Goal: Task Accomplishment & Management: Manage account settings

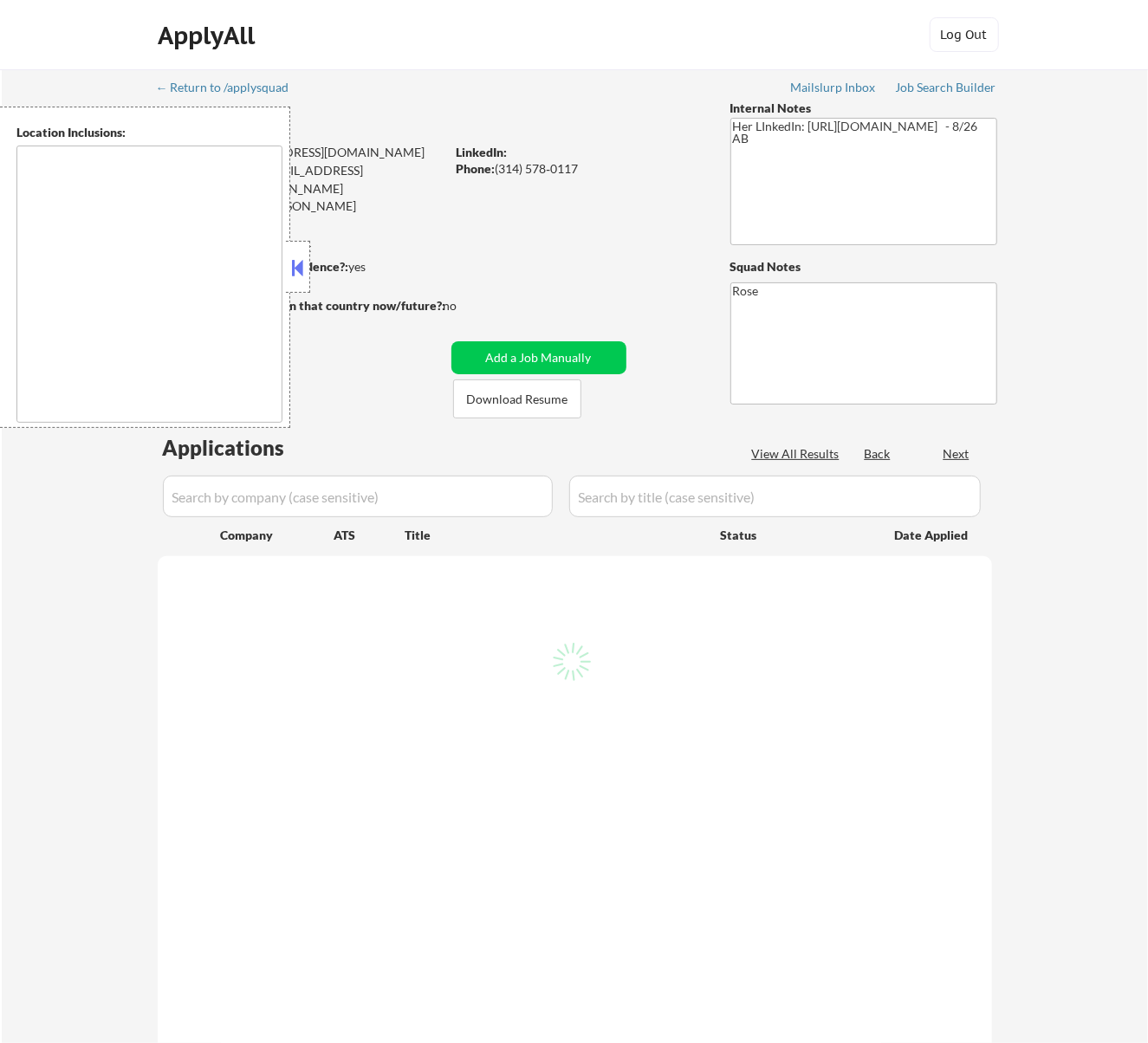
type textarea "[GEOGRAPHIC_DATA][PERSON_NAME], [GEOGRAPHIC_DATA][PERSON_NAME][GEOGRAPHIC_DATA]…"
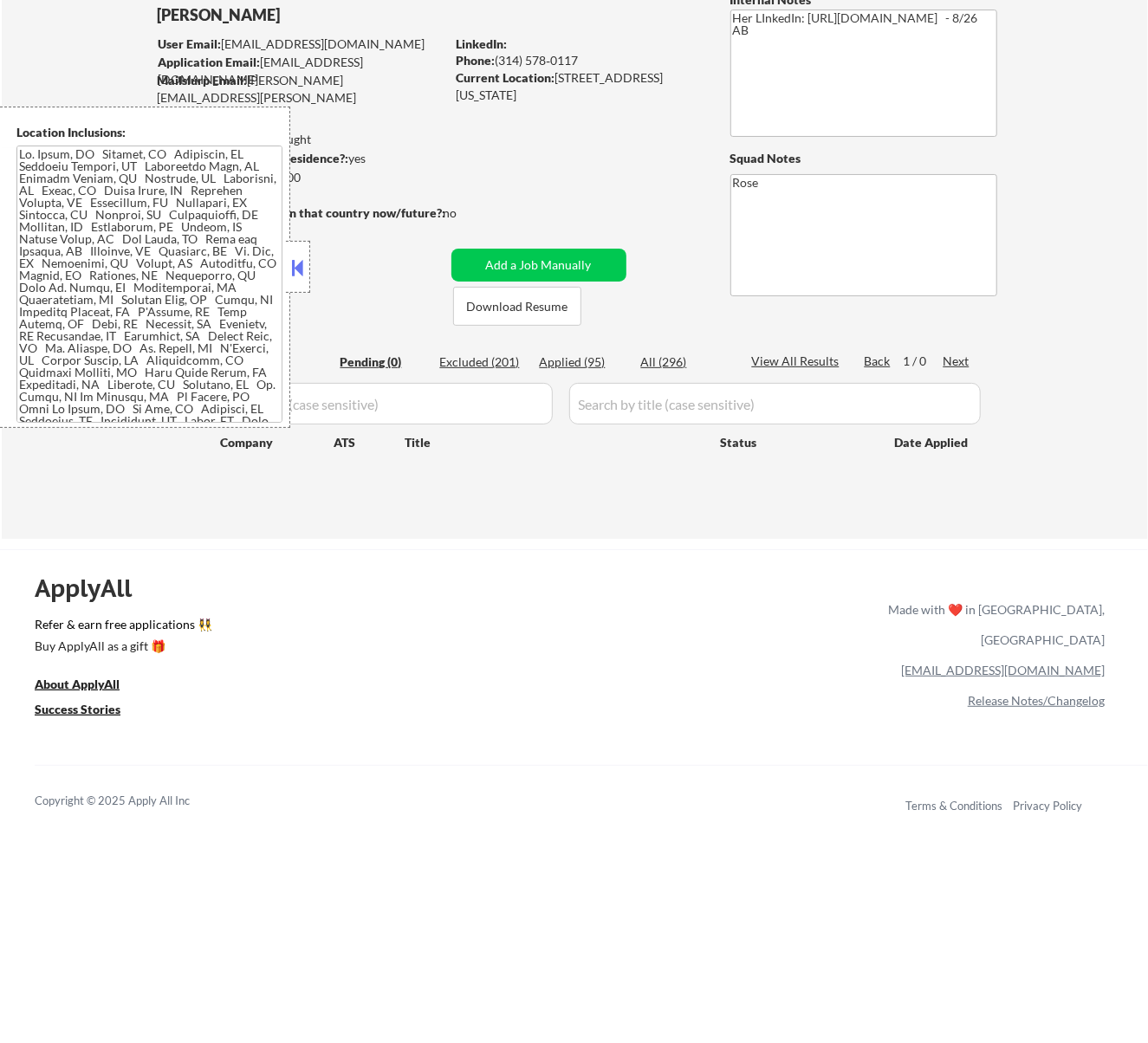
scroll to position [115, 0]
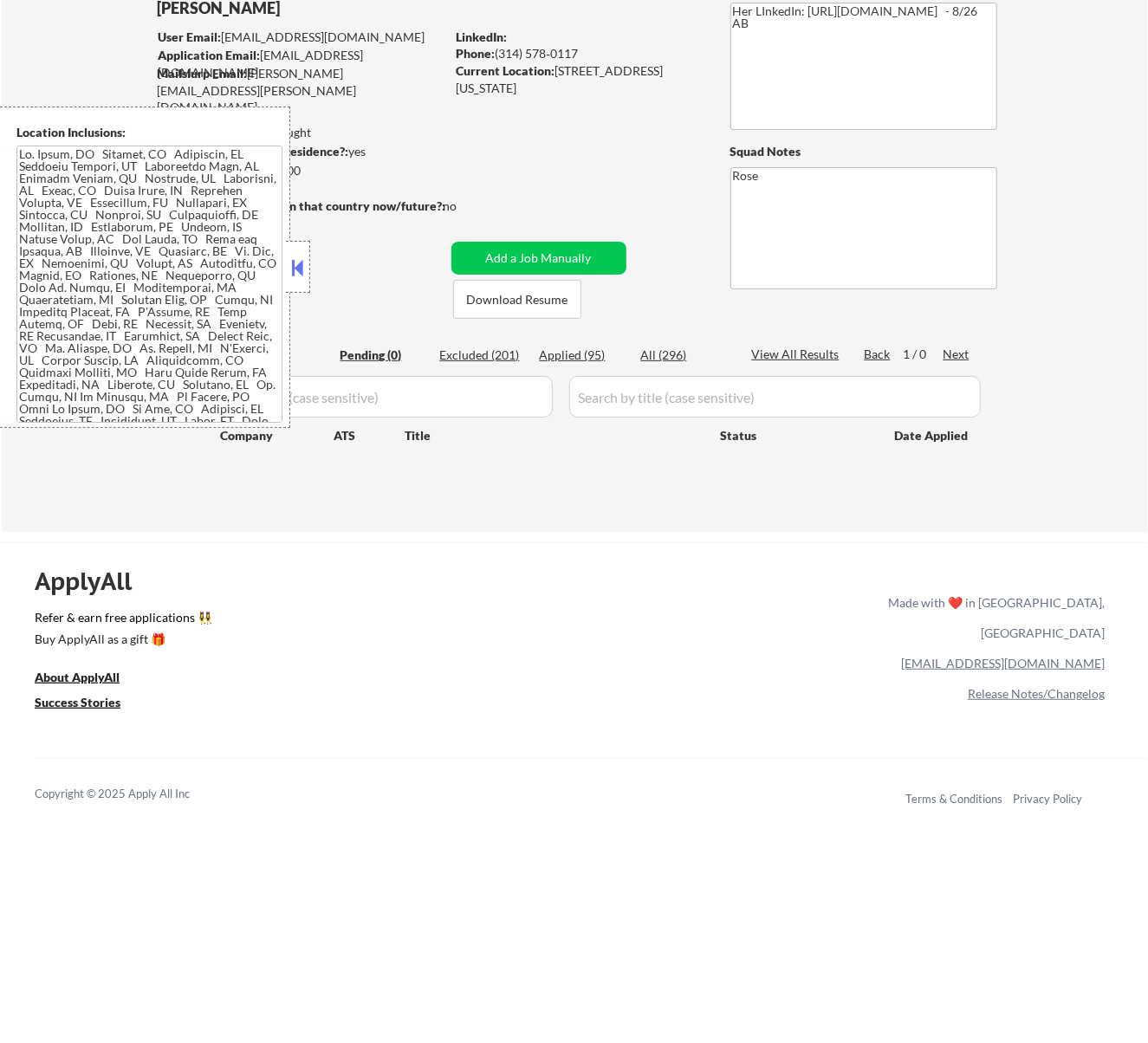
click at [296, 268] on button at bounding box center [297, 267] width 19 height 26
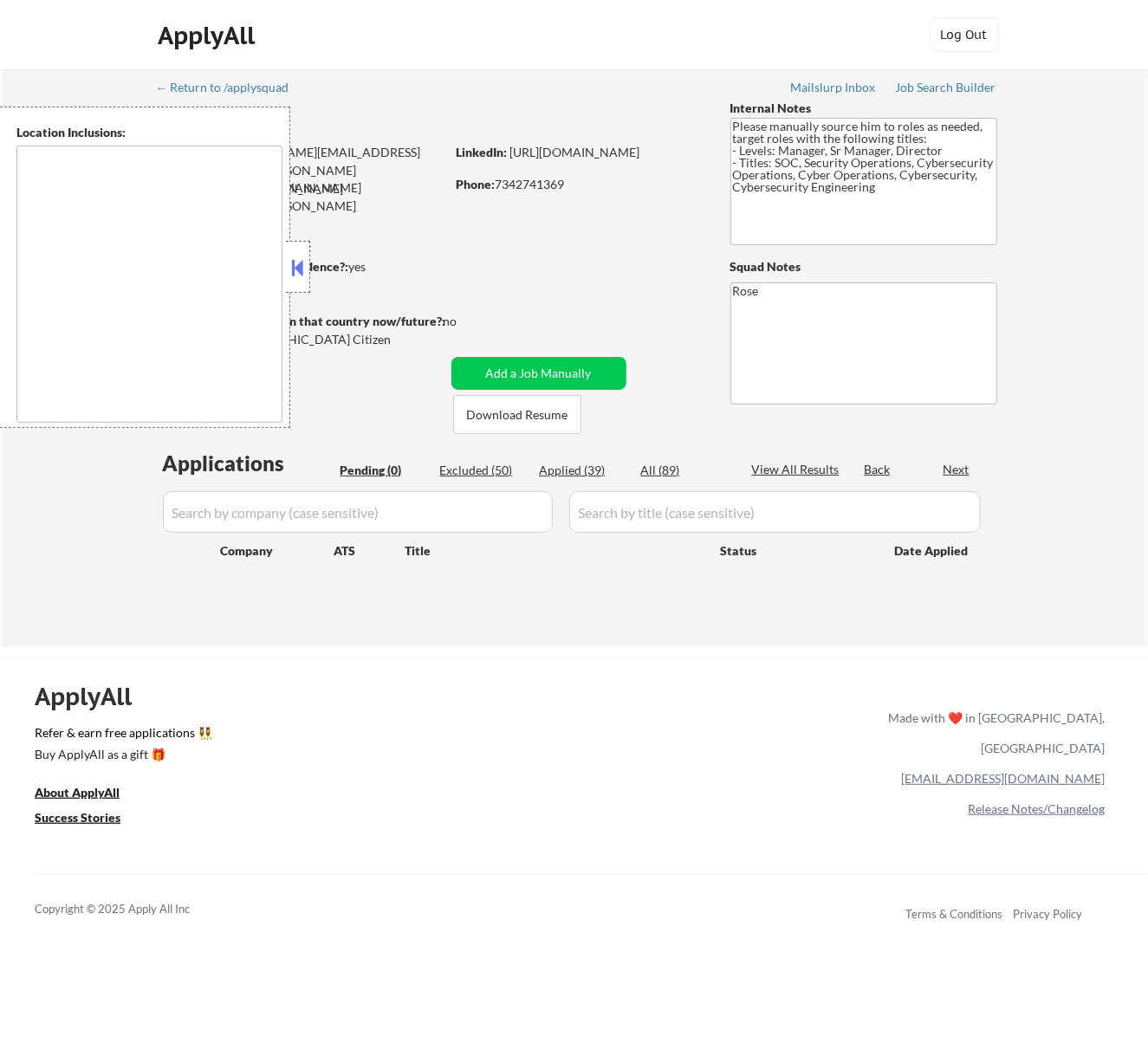
type textarea "Ann Arbor, MI Ypsilanti, MI Saline, MI Dexter, MI Pittsfield Charter Township, …"
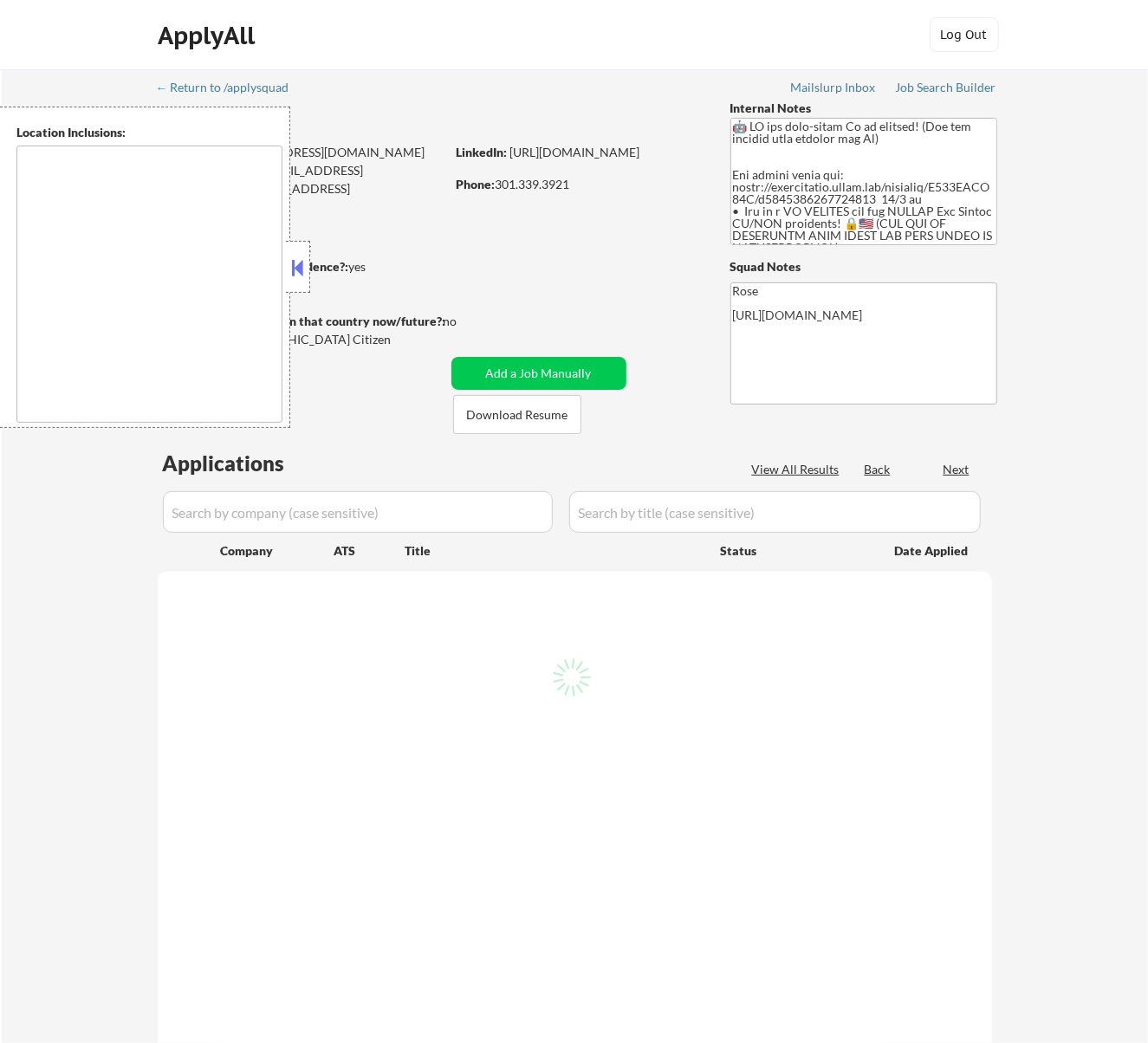
select select ""pending""
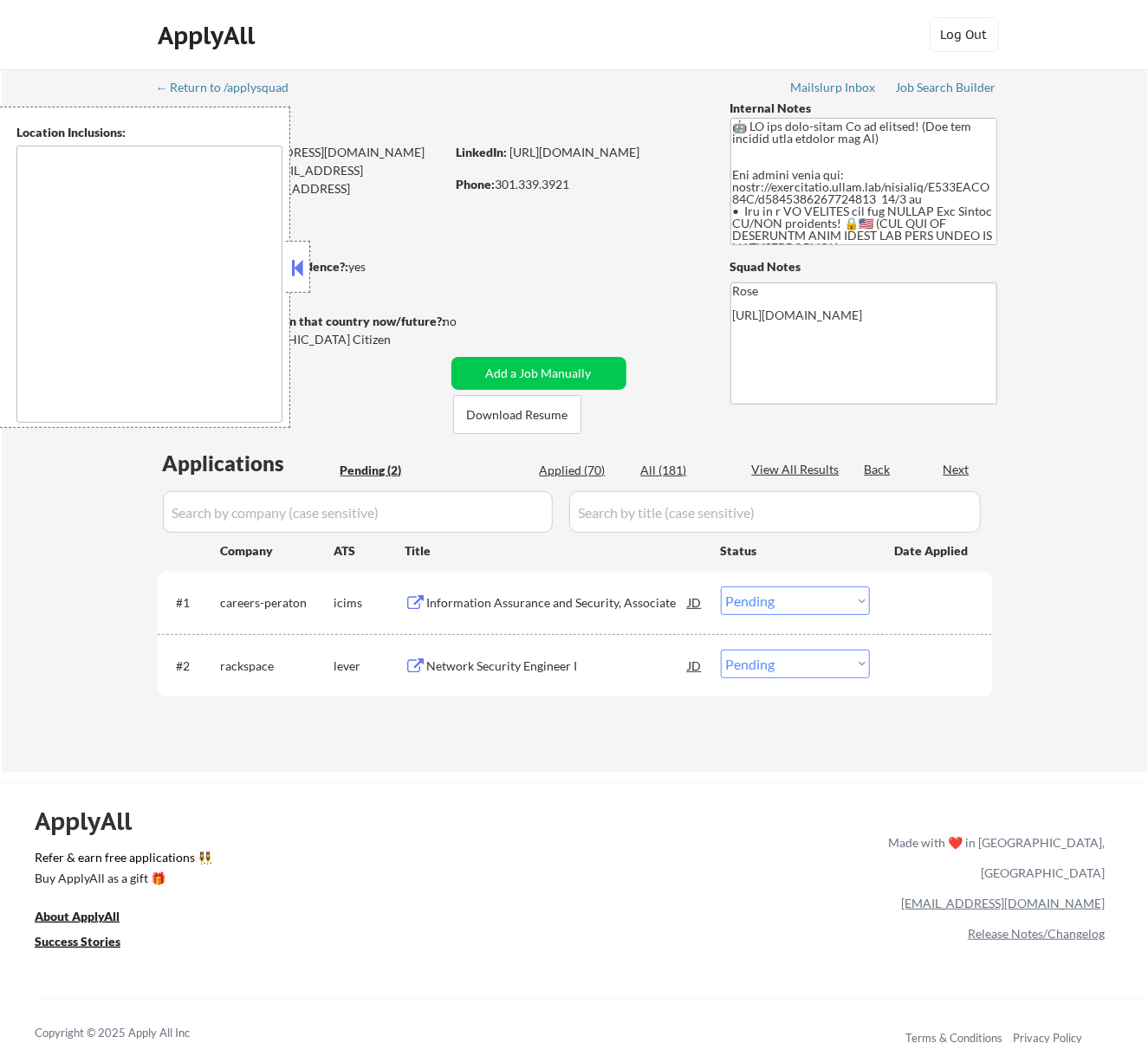
type textarea "Arlington, VA Alexandria, VA Bethesda, MD Silver Spring, MD Falls Church, VA Co…"
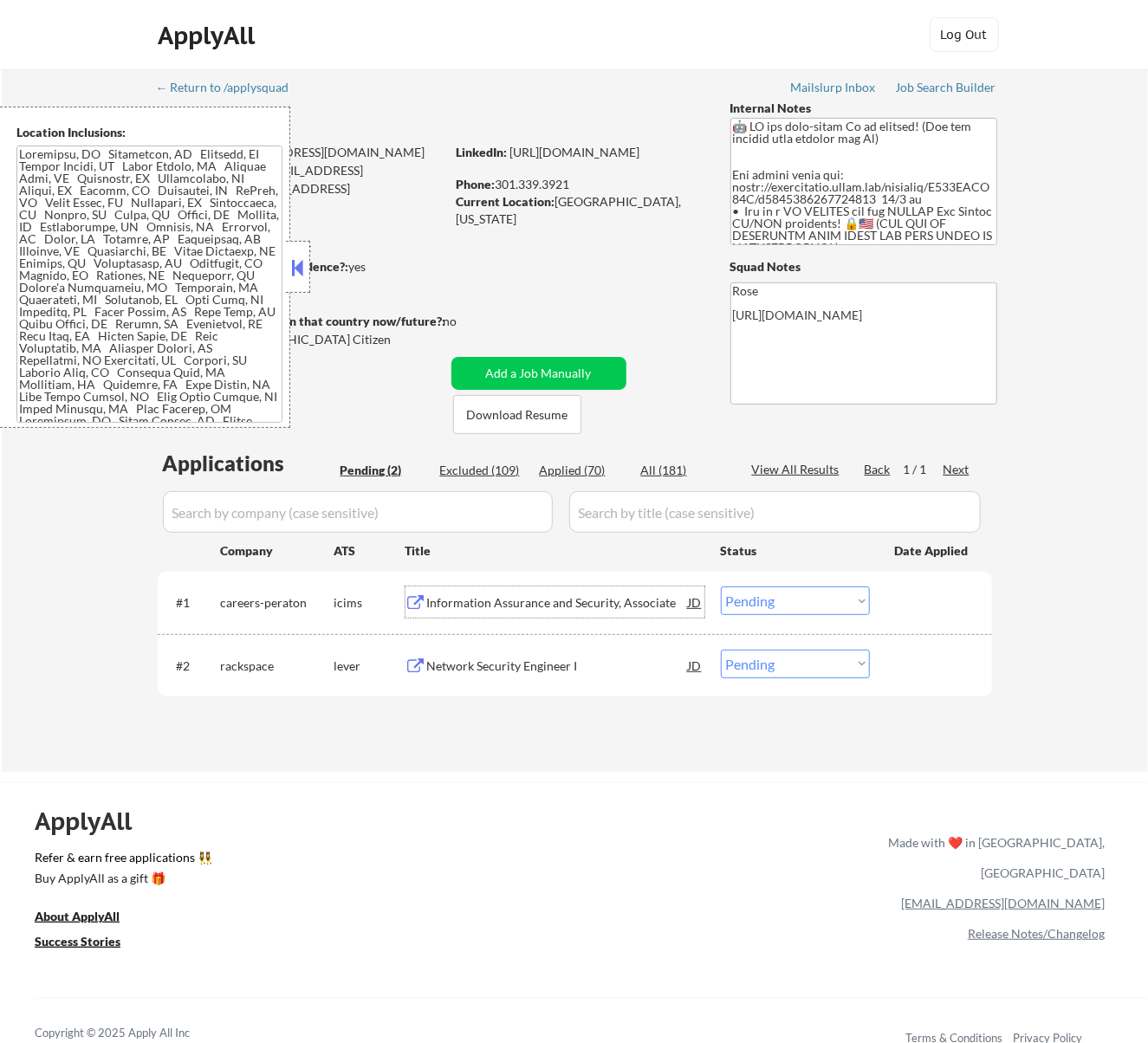
click at [628, 597] on div "Information Assurance and Security, Associate" at bounding box center [558, 603] width 262 height 17
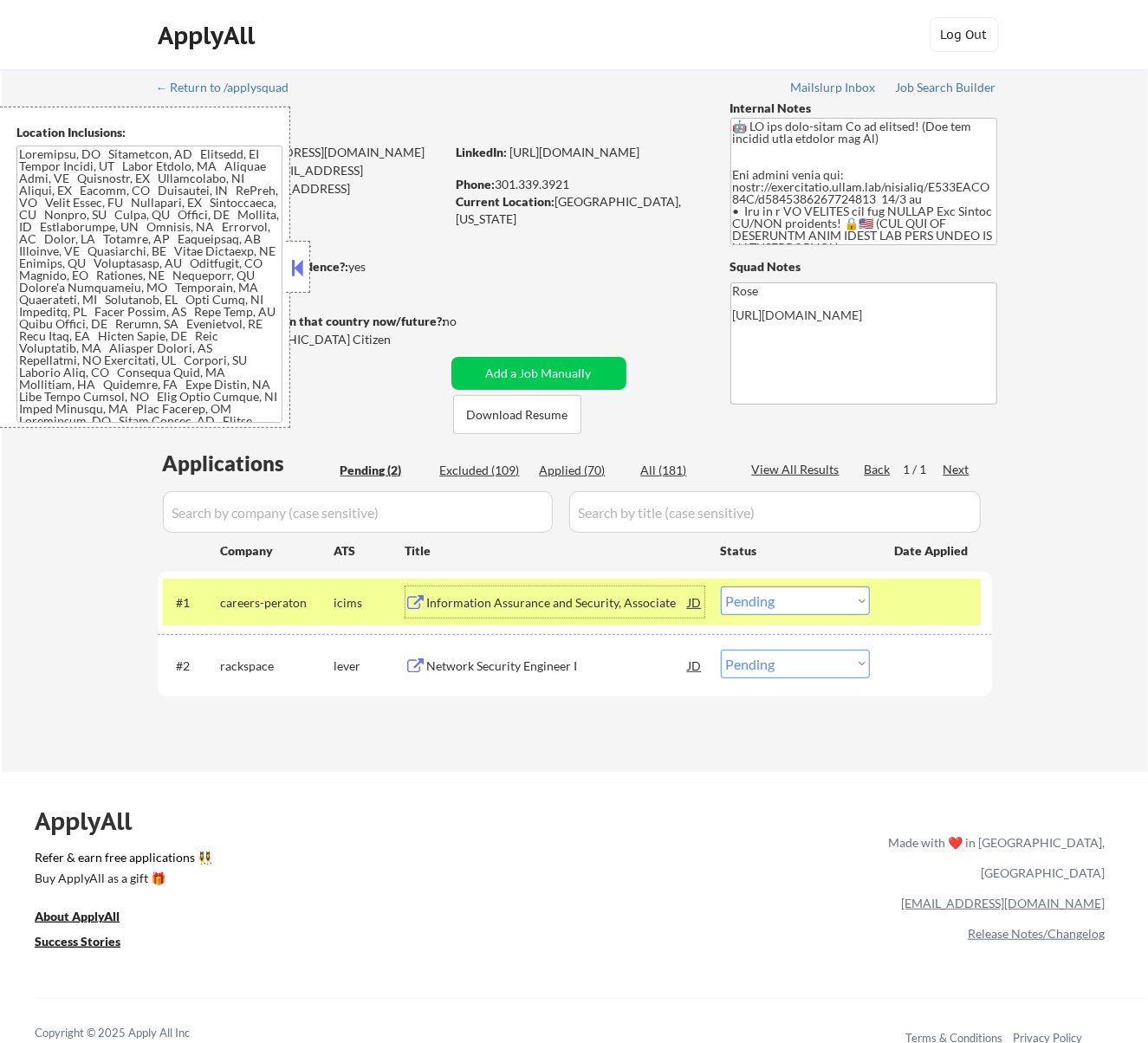
click at [298, 263] on button at bounding box center [297, 267] width 19 height 26
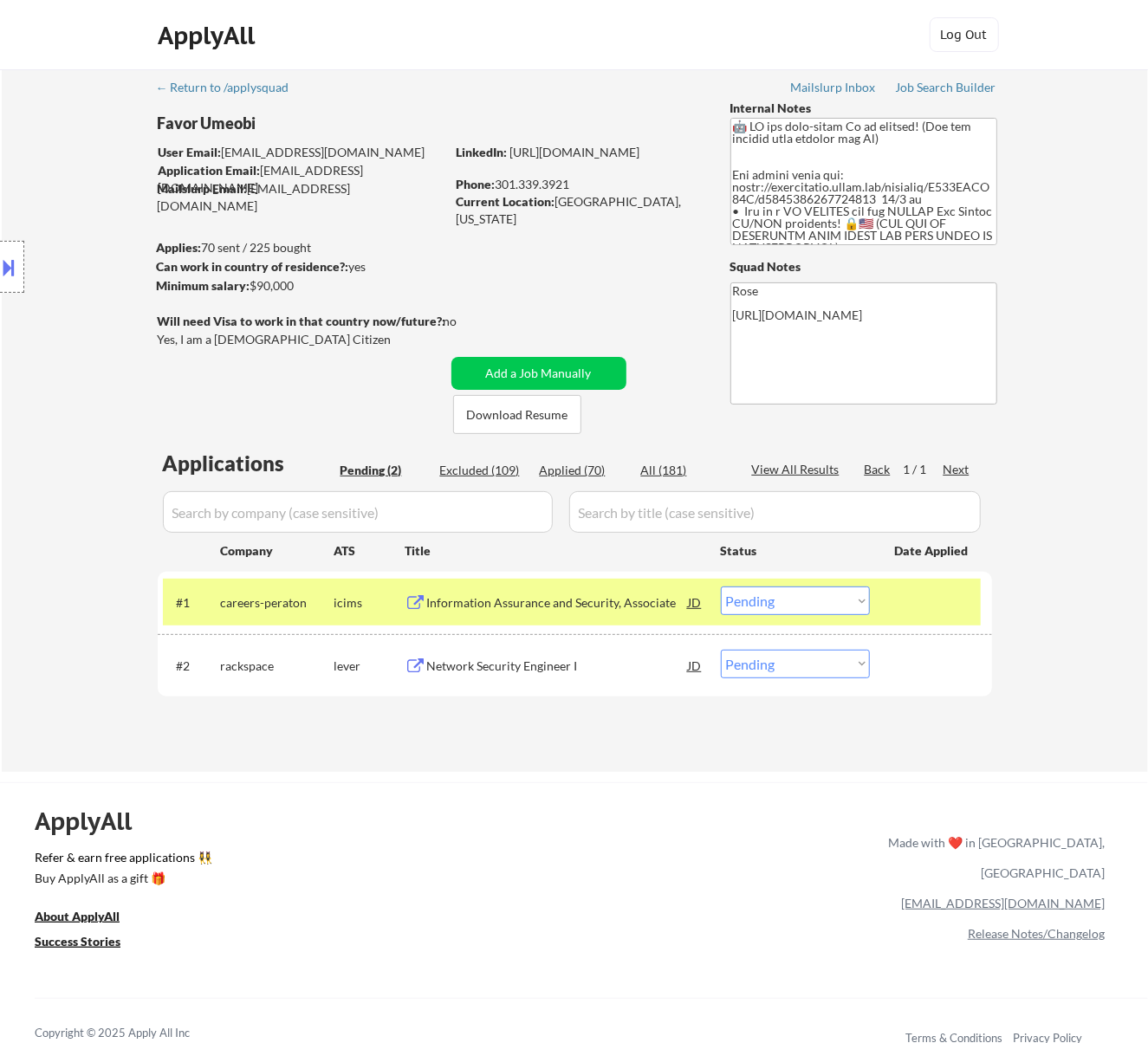
click at [590, 464] on div "Applied (70)" at bounding box center [583, 470] width 87 height 17
select select ""applied""
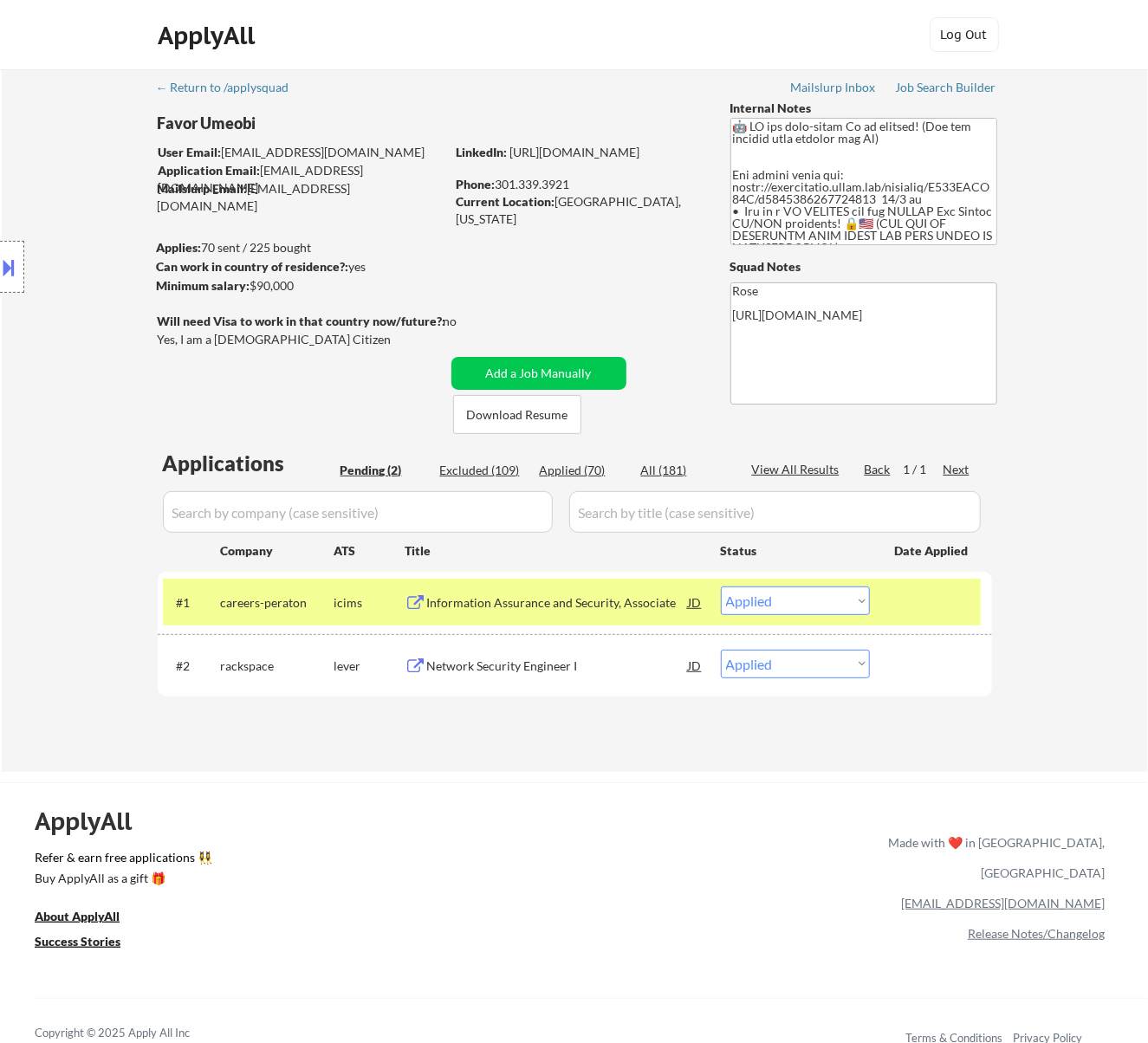
select select ""applied""
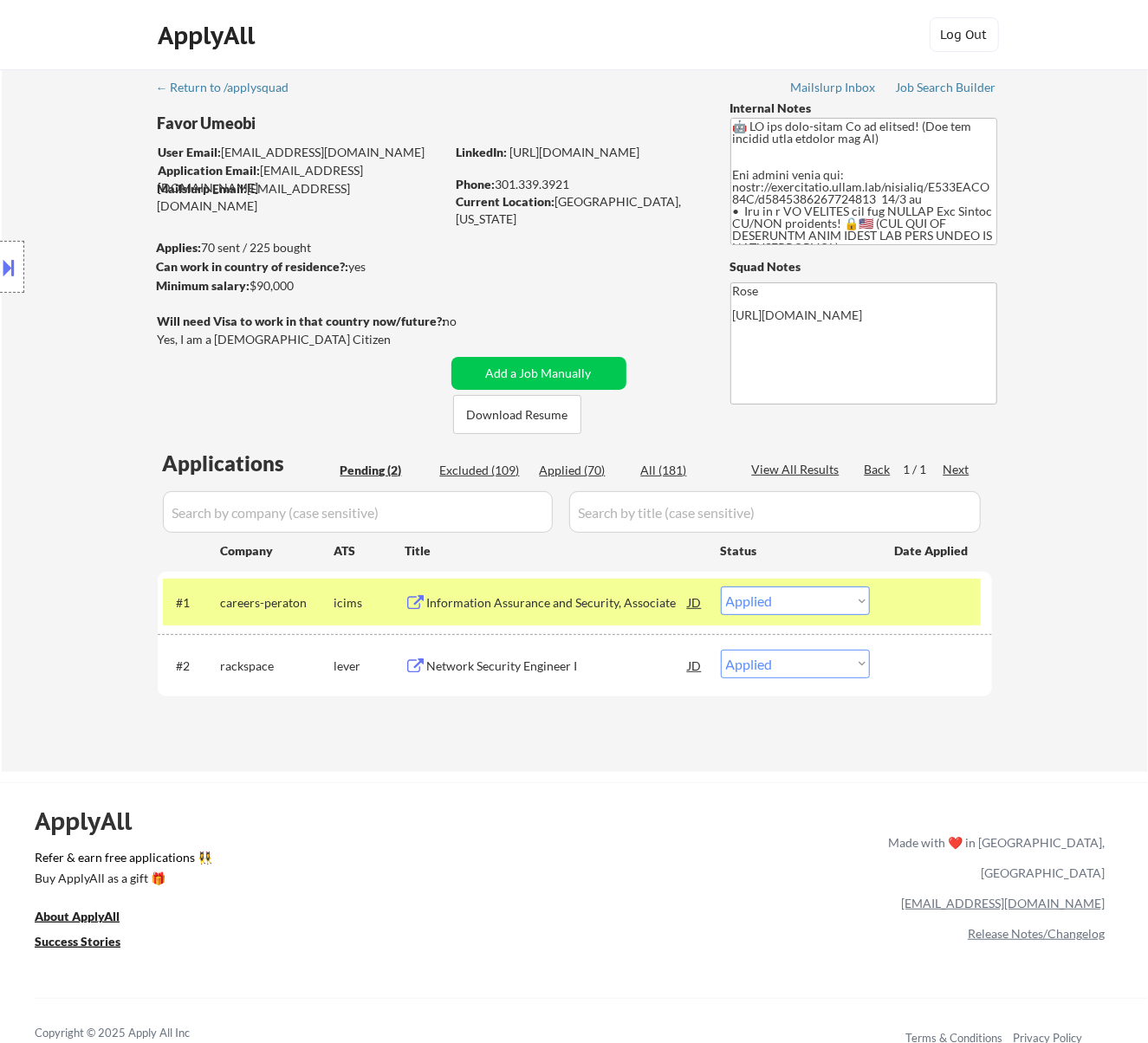
select select ""applied""
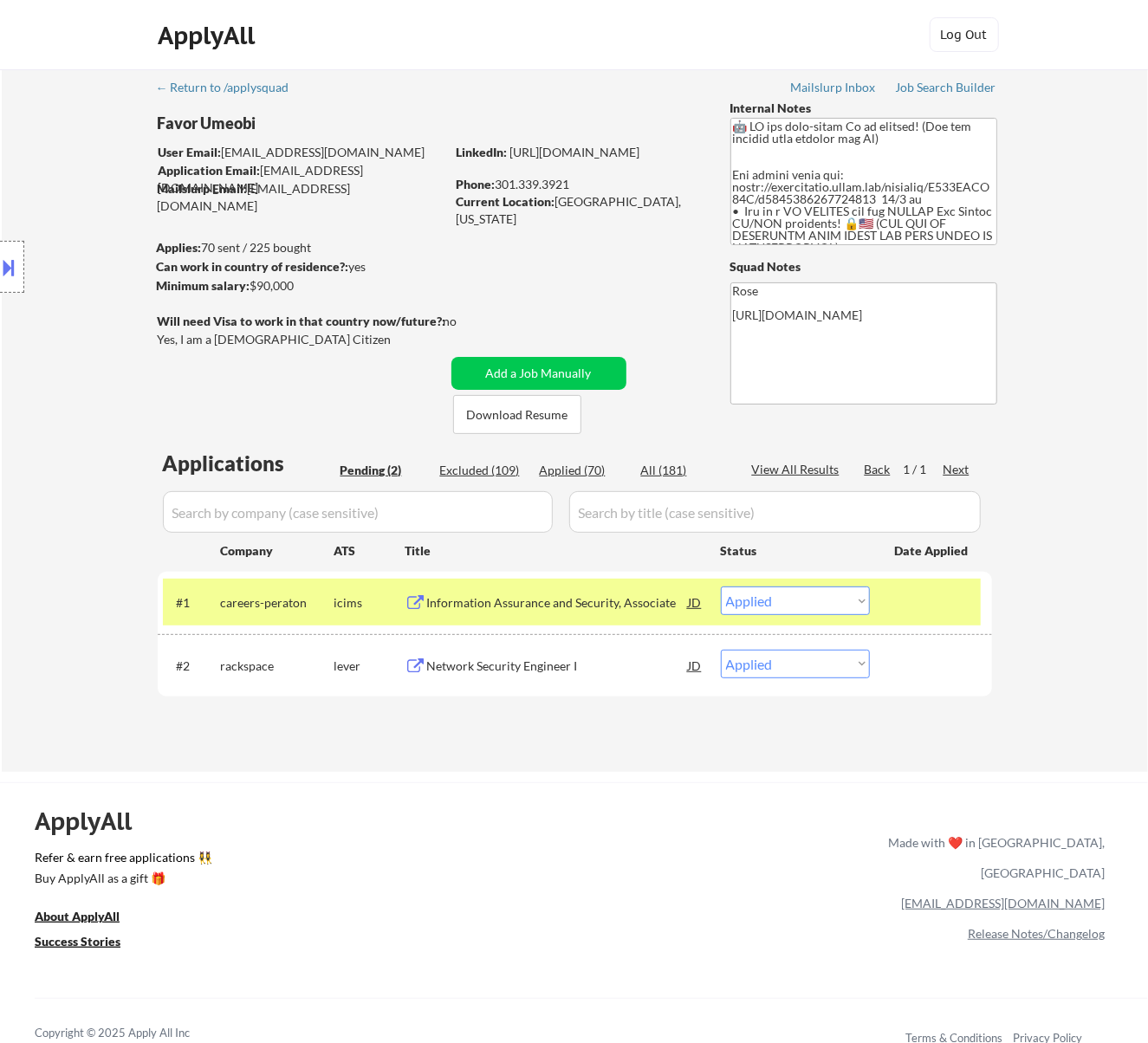
select select ""applied""
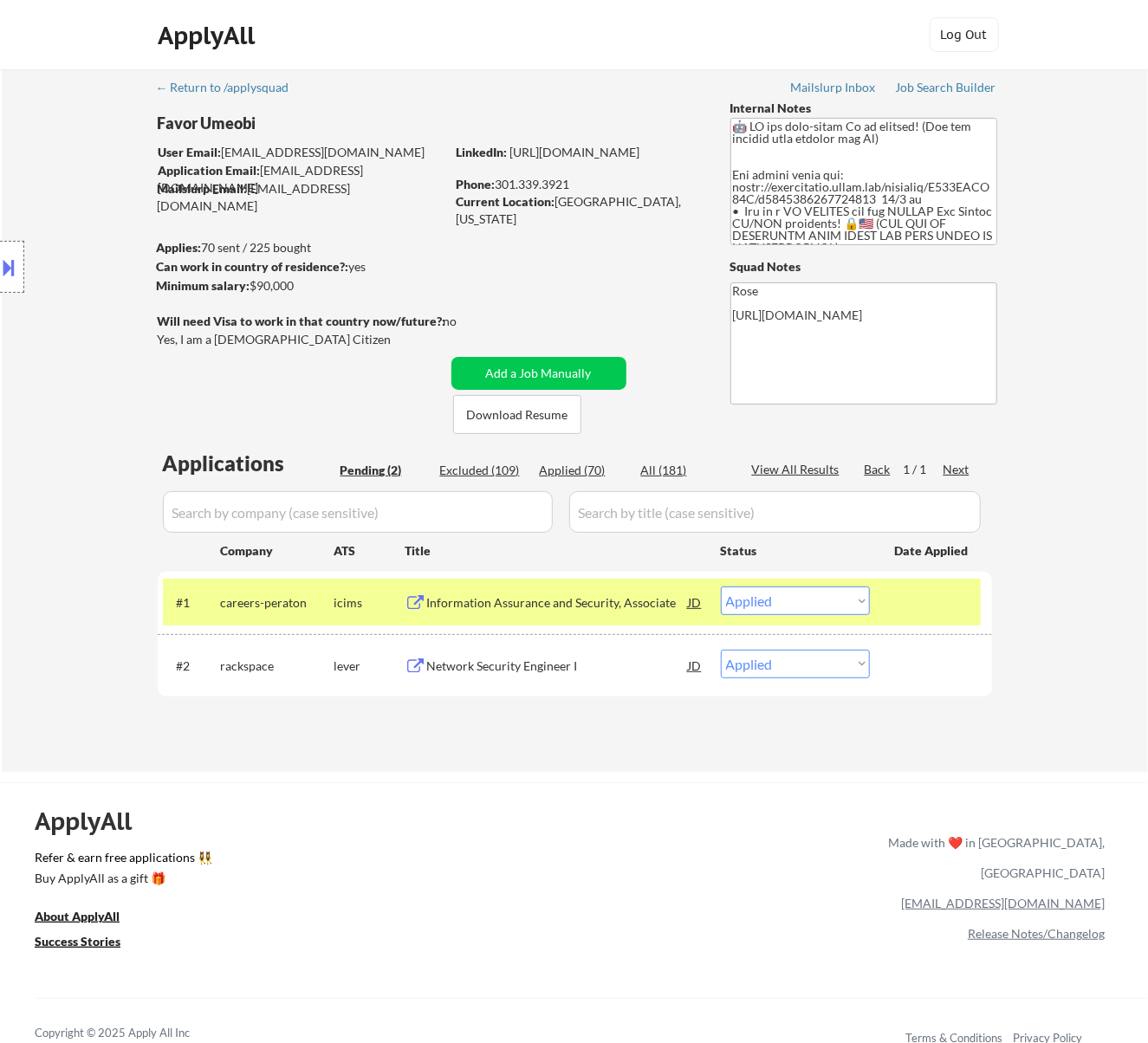
select select ""applied""
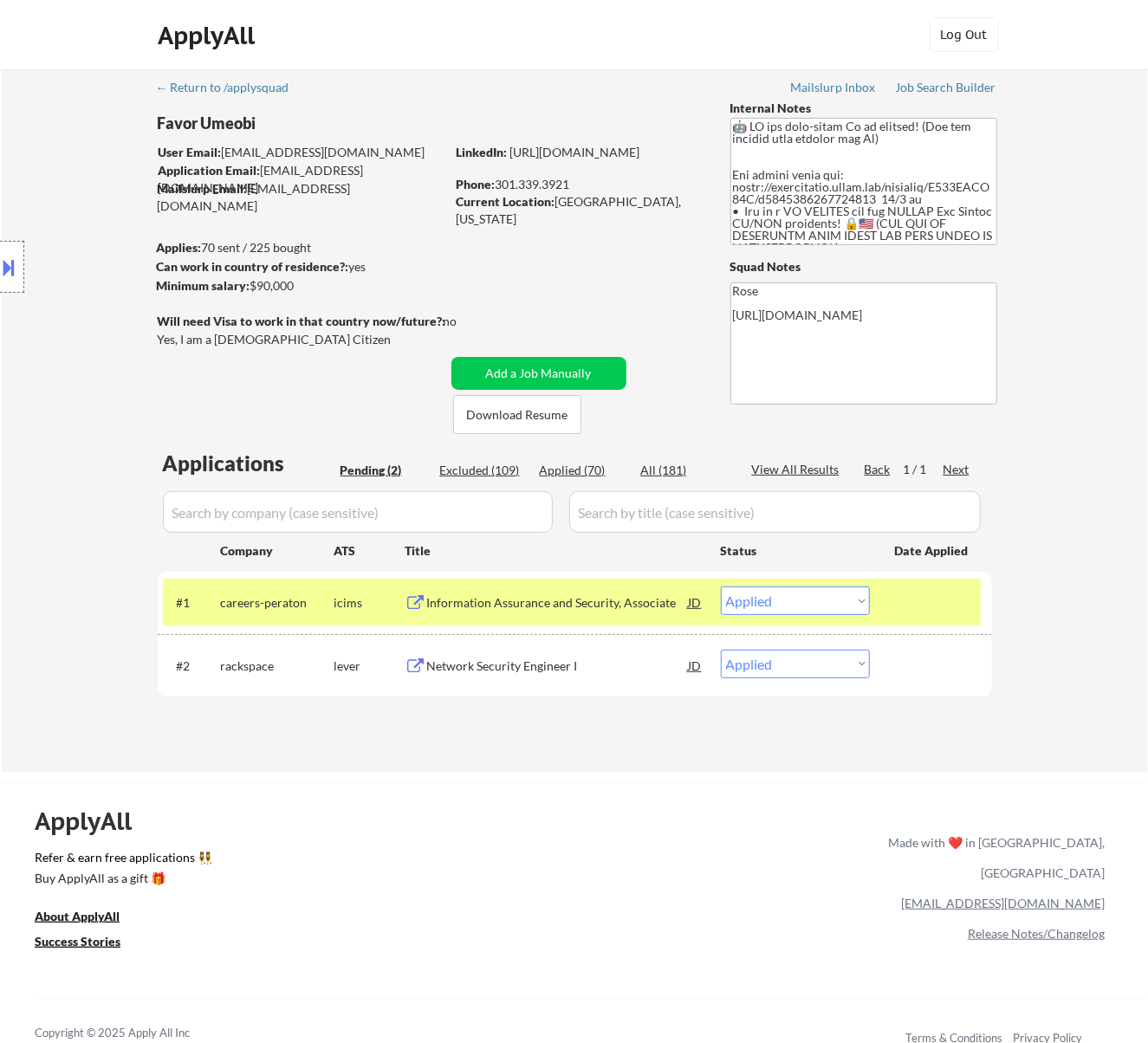
select select ""applied""
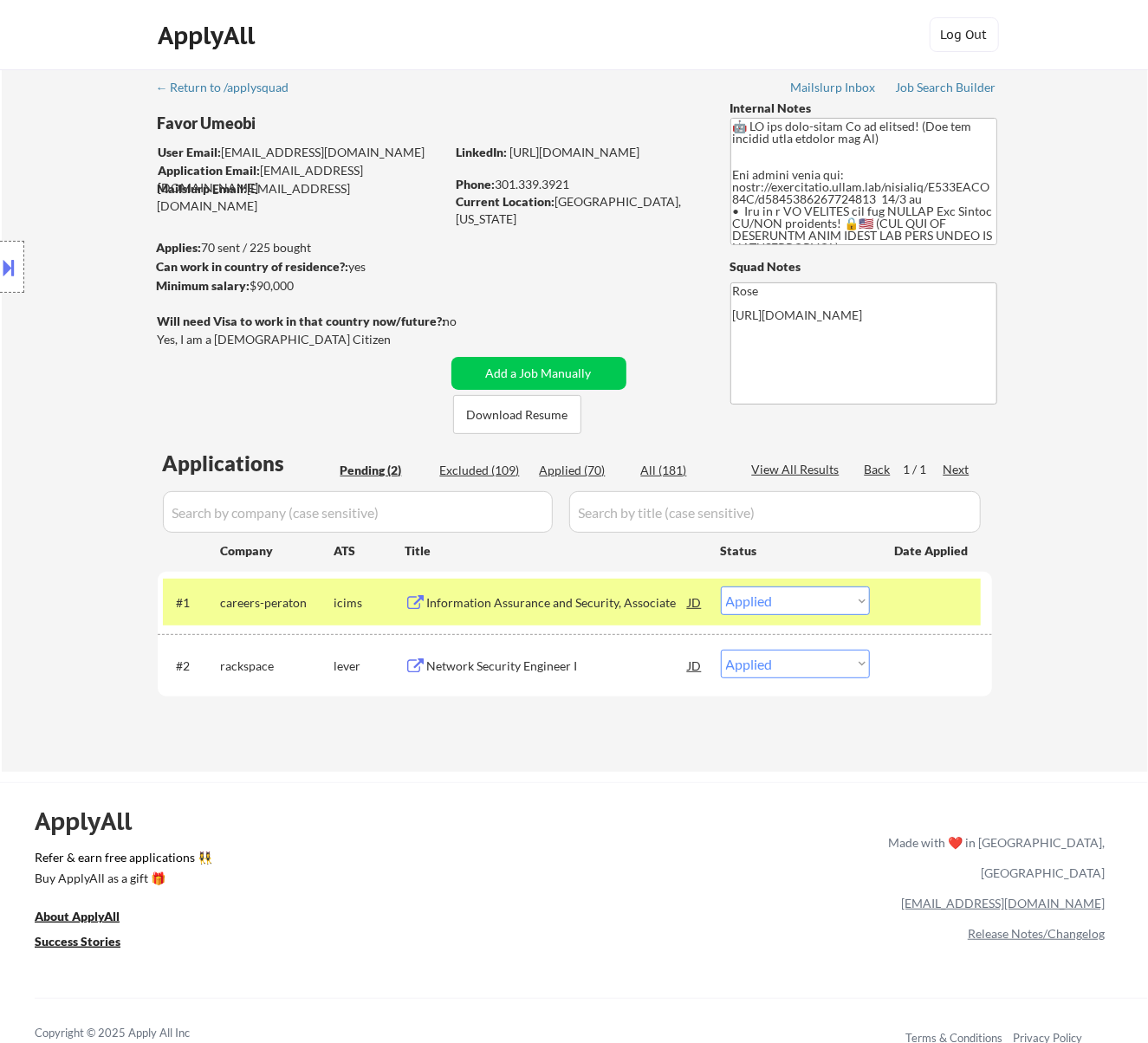
select select ""applied""
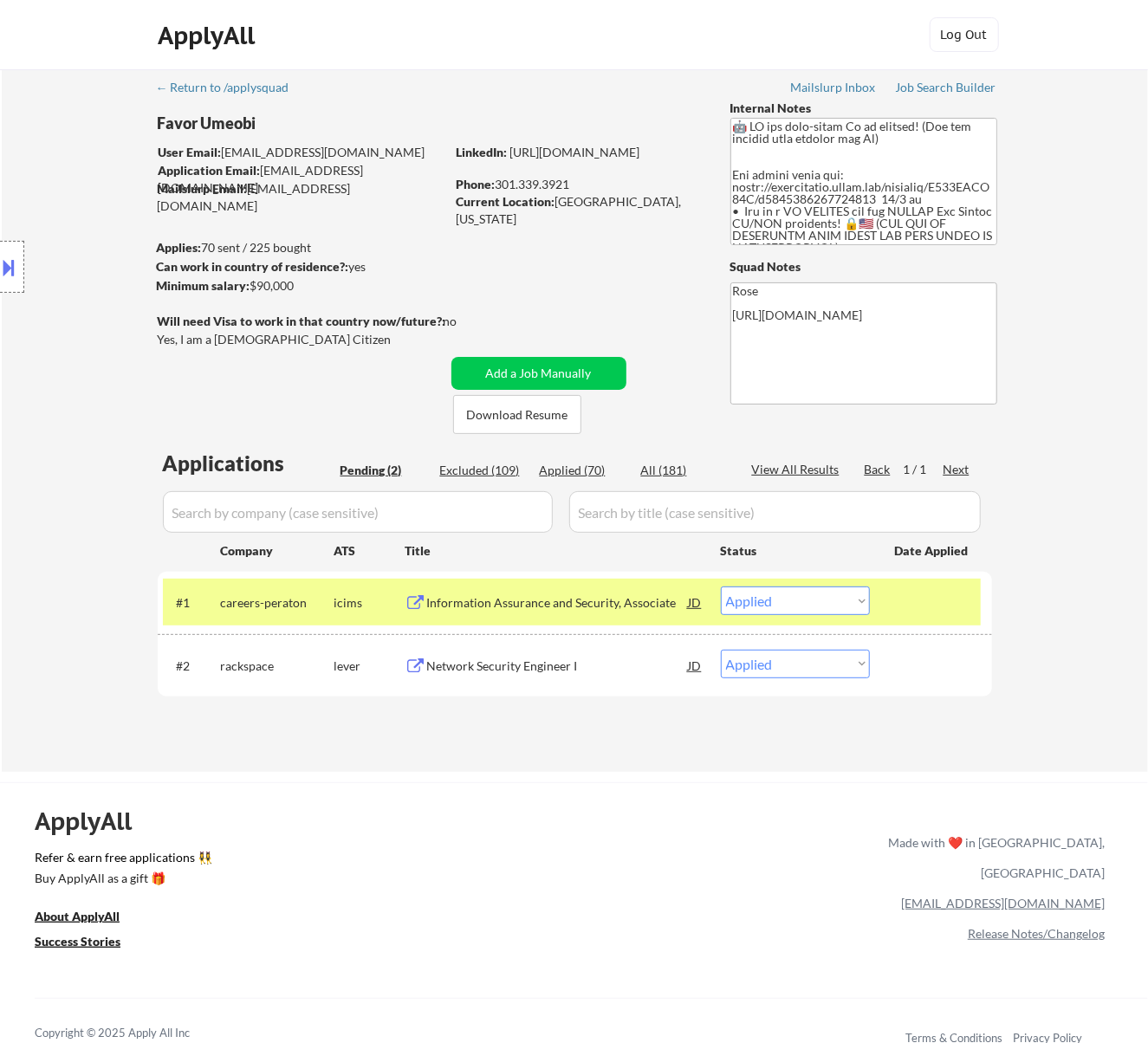
select select ""applied""
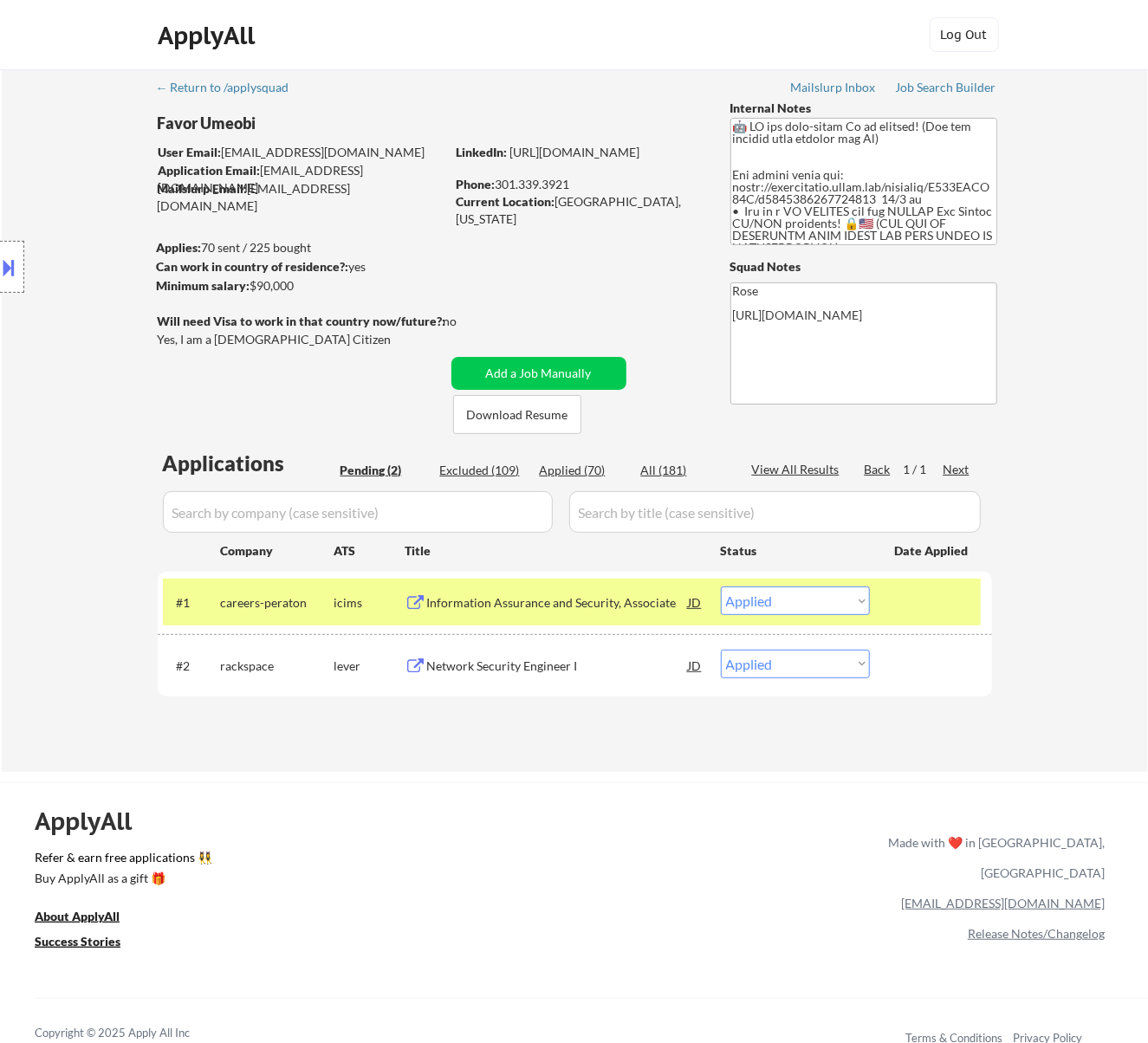
select select ""applied""
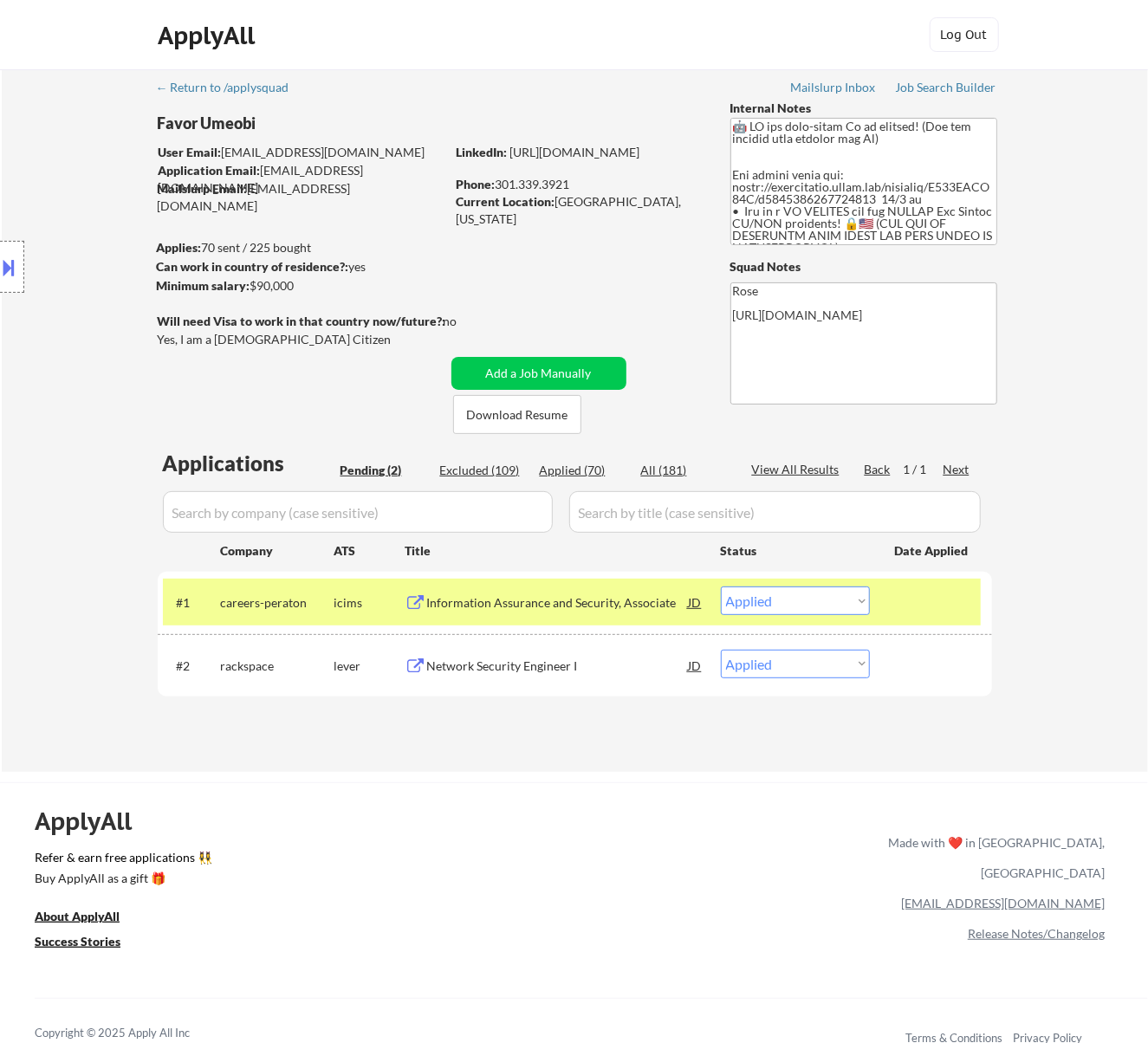
select select ""applied""
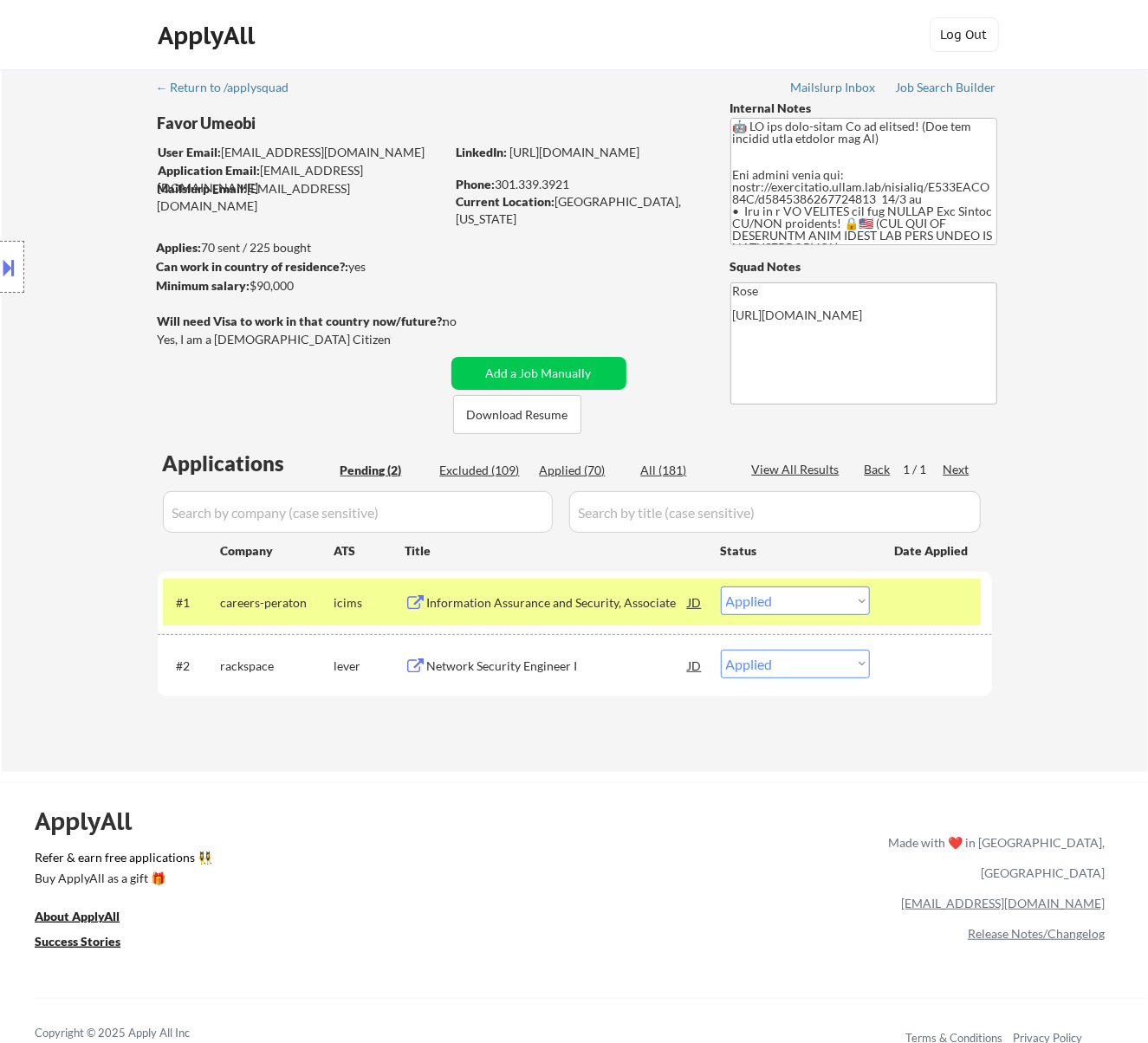
select select ""applied""
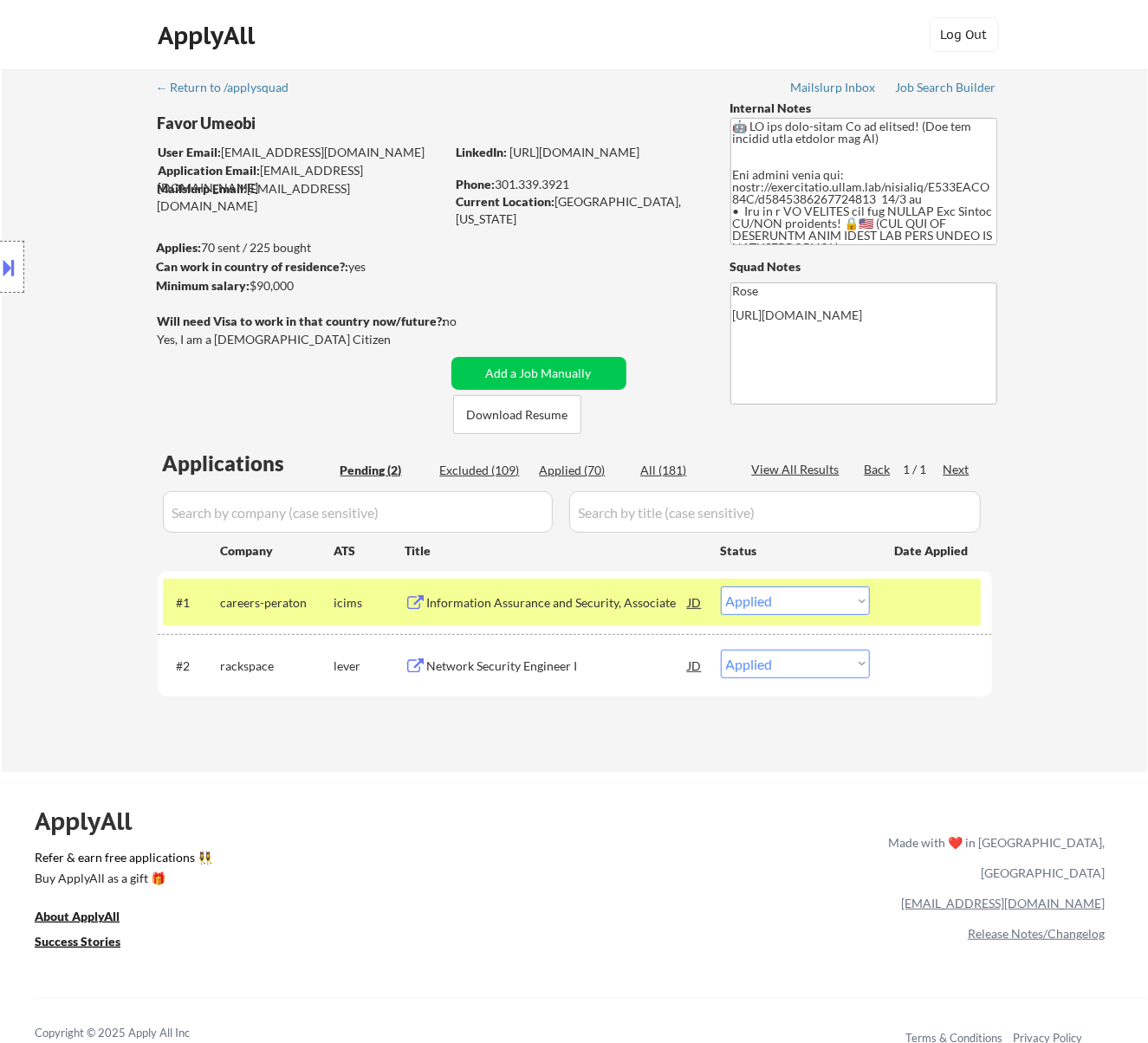
select select ""applied""
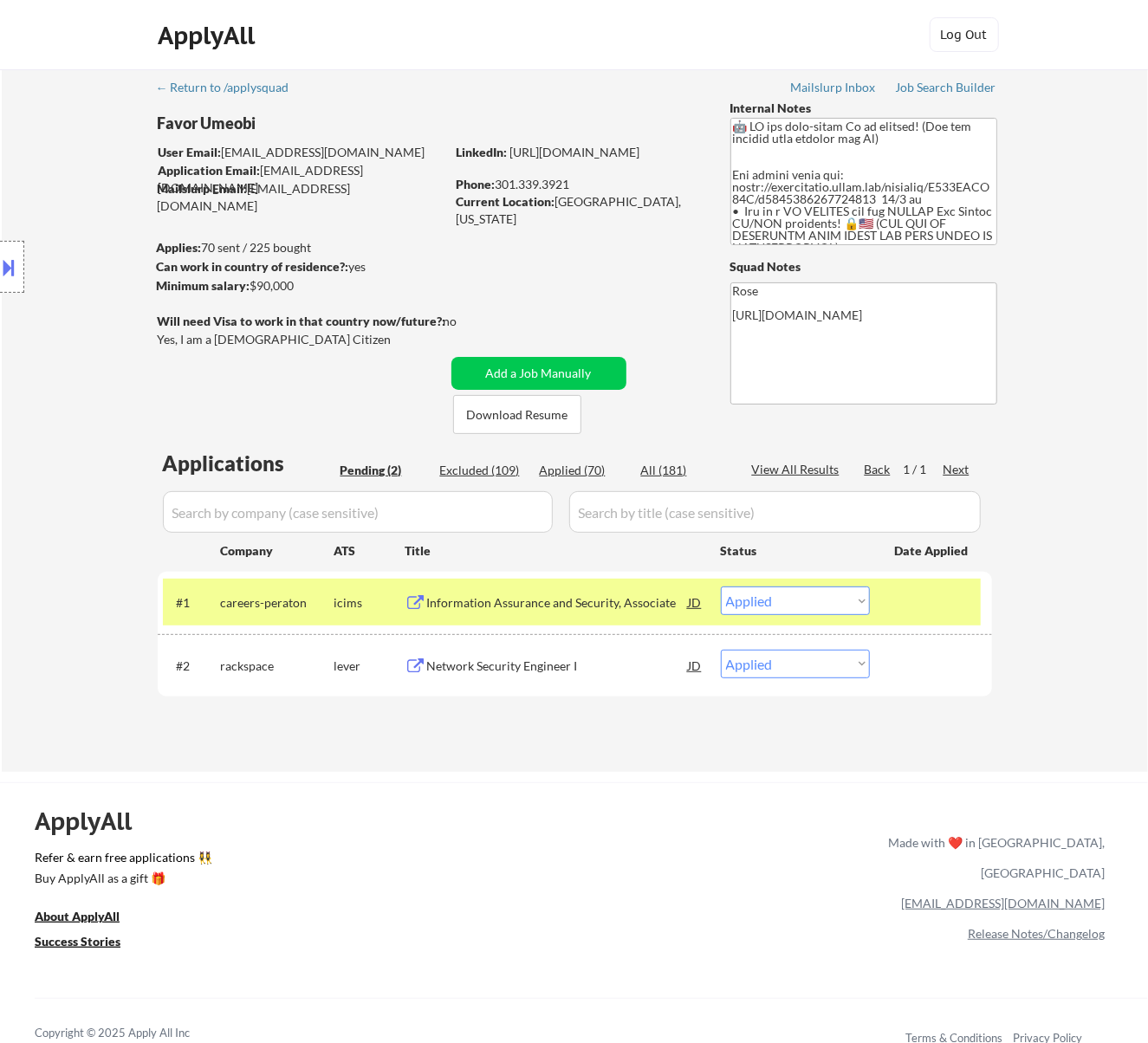
select select ""applied""
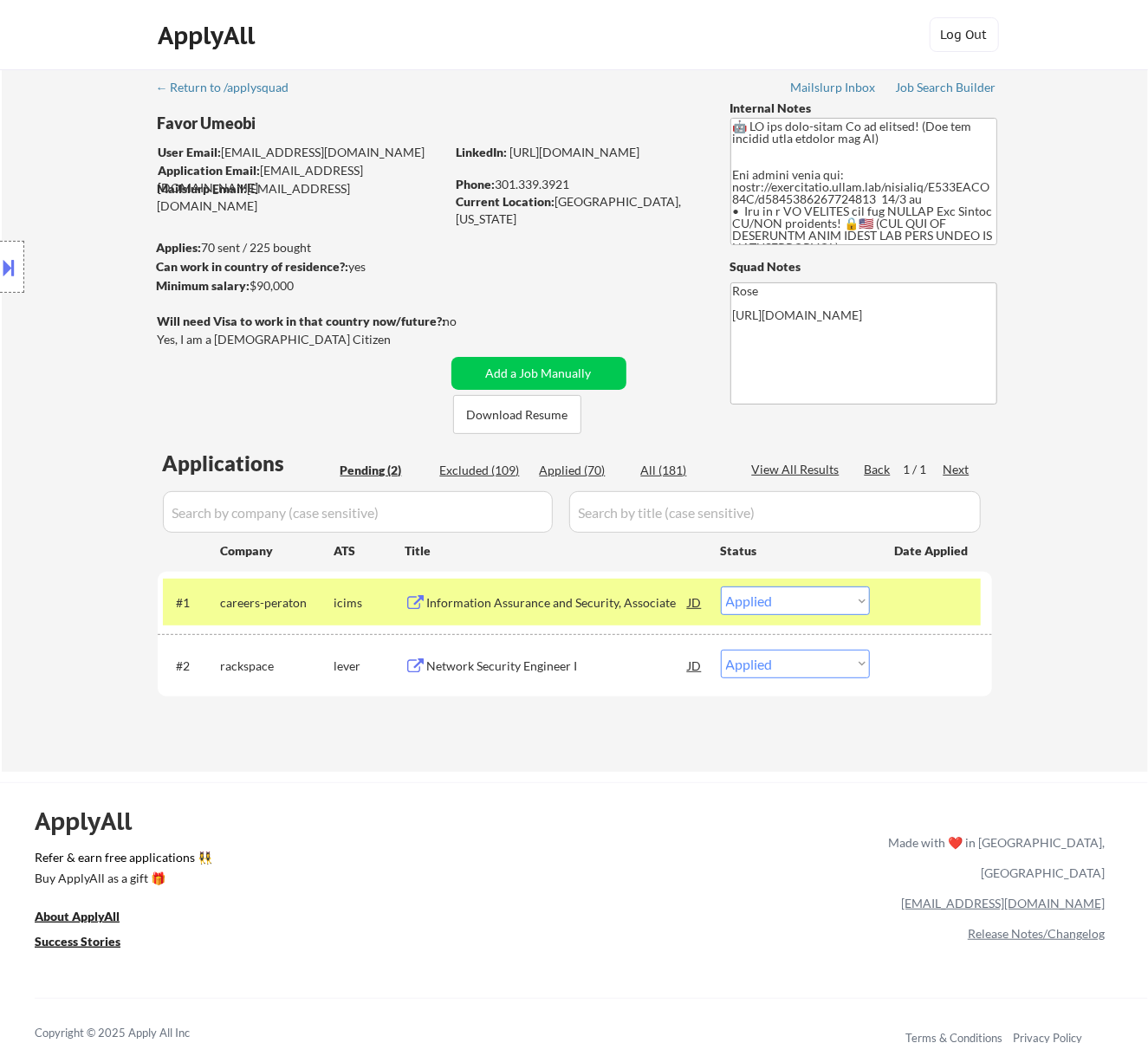
select select ""applied""
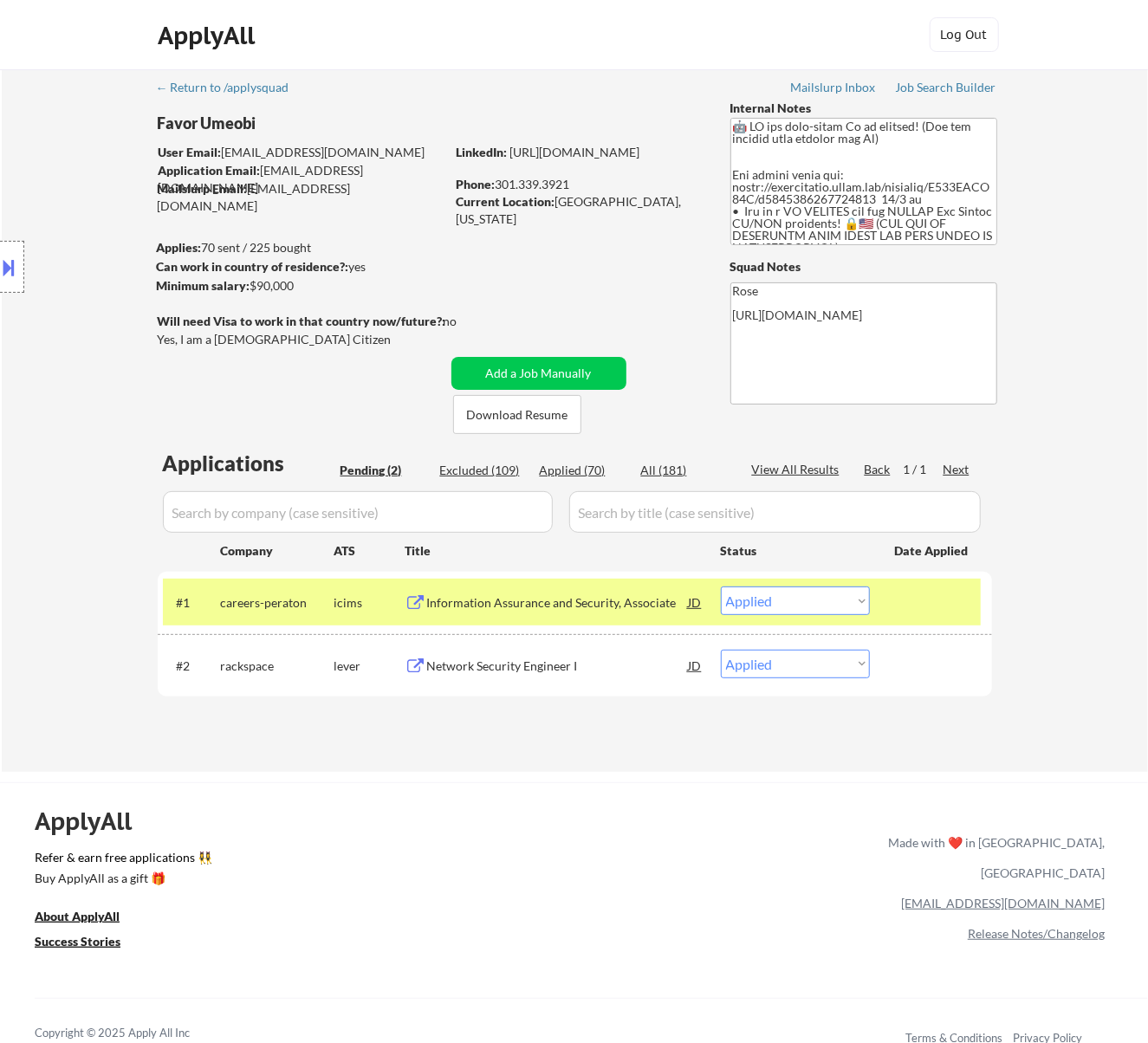
select select ""applied""
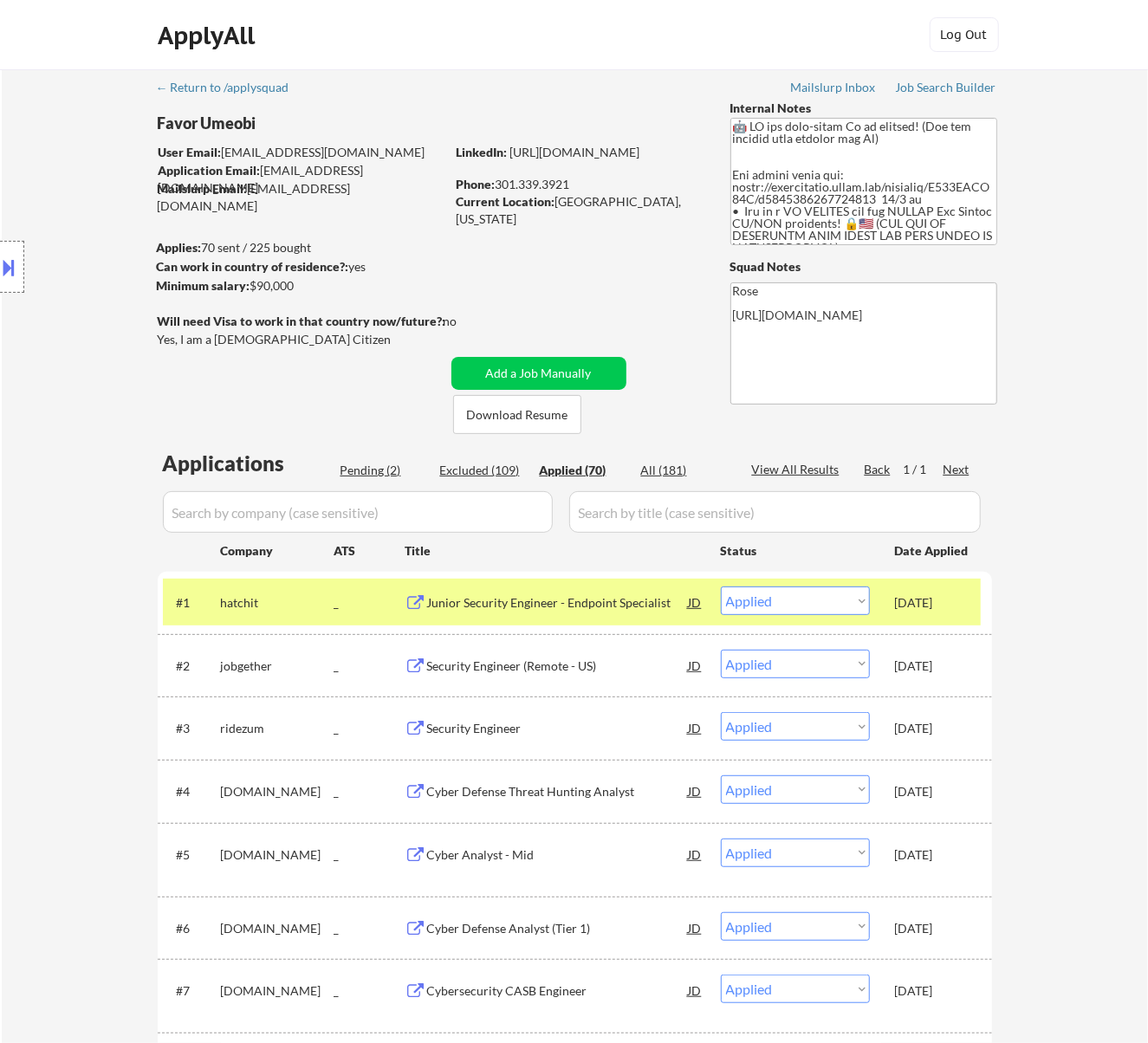
click at [515, 510] on input "input" at bounding box center [357, 512] width 390 height 42
paste input "https://careers-peraton.icims.com/jobs/160494/job?mobile=false&width=895&height…"
type input "https://careers-peraton.icims.com/jobs/160494/job?mobile=false&width=895&height…"
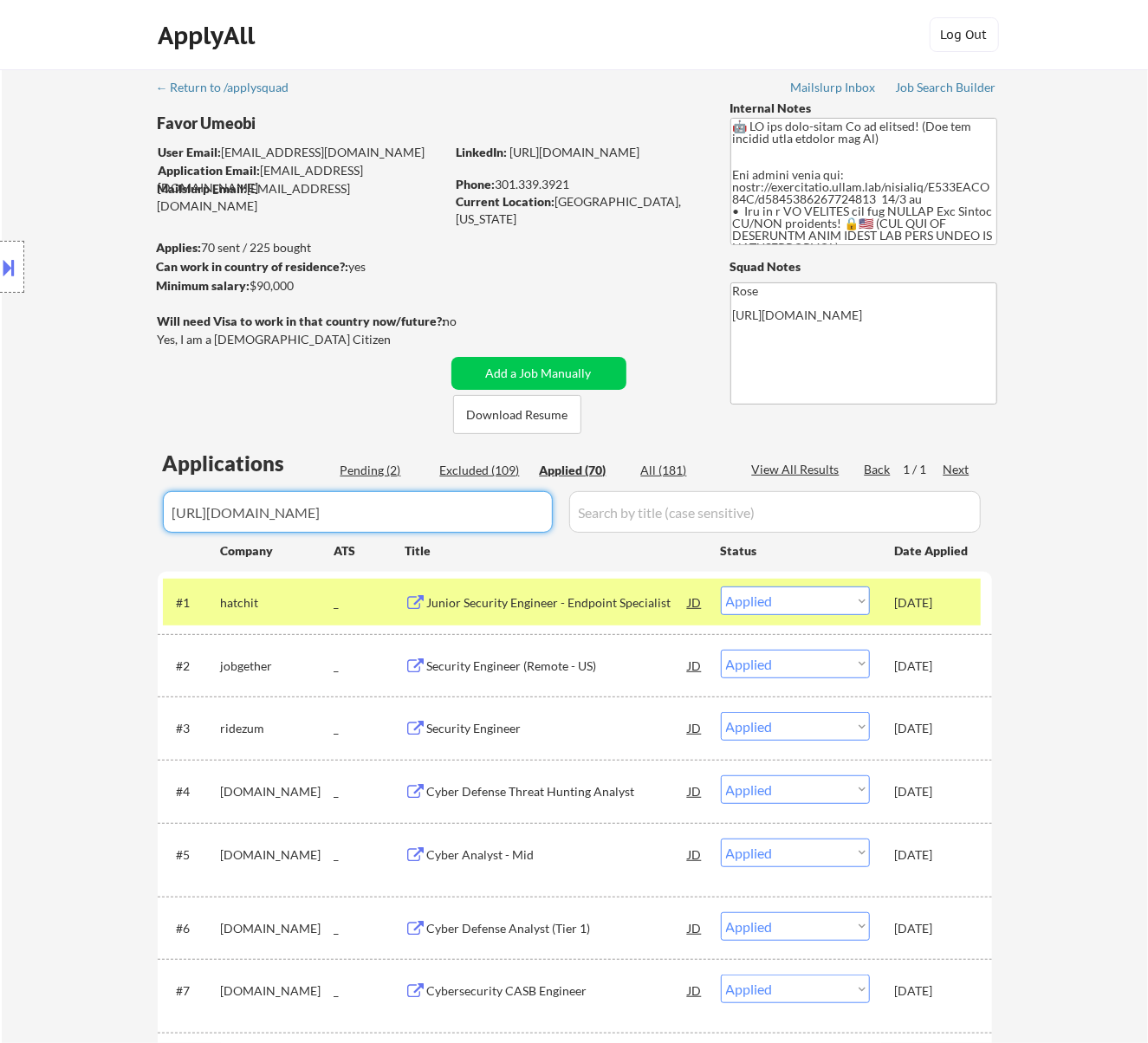
scroll to position [0, 589]
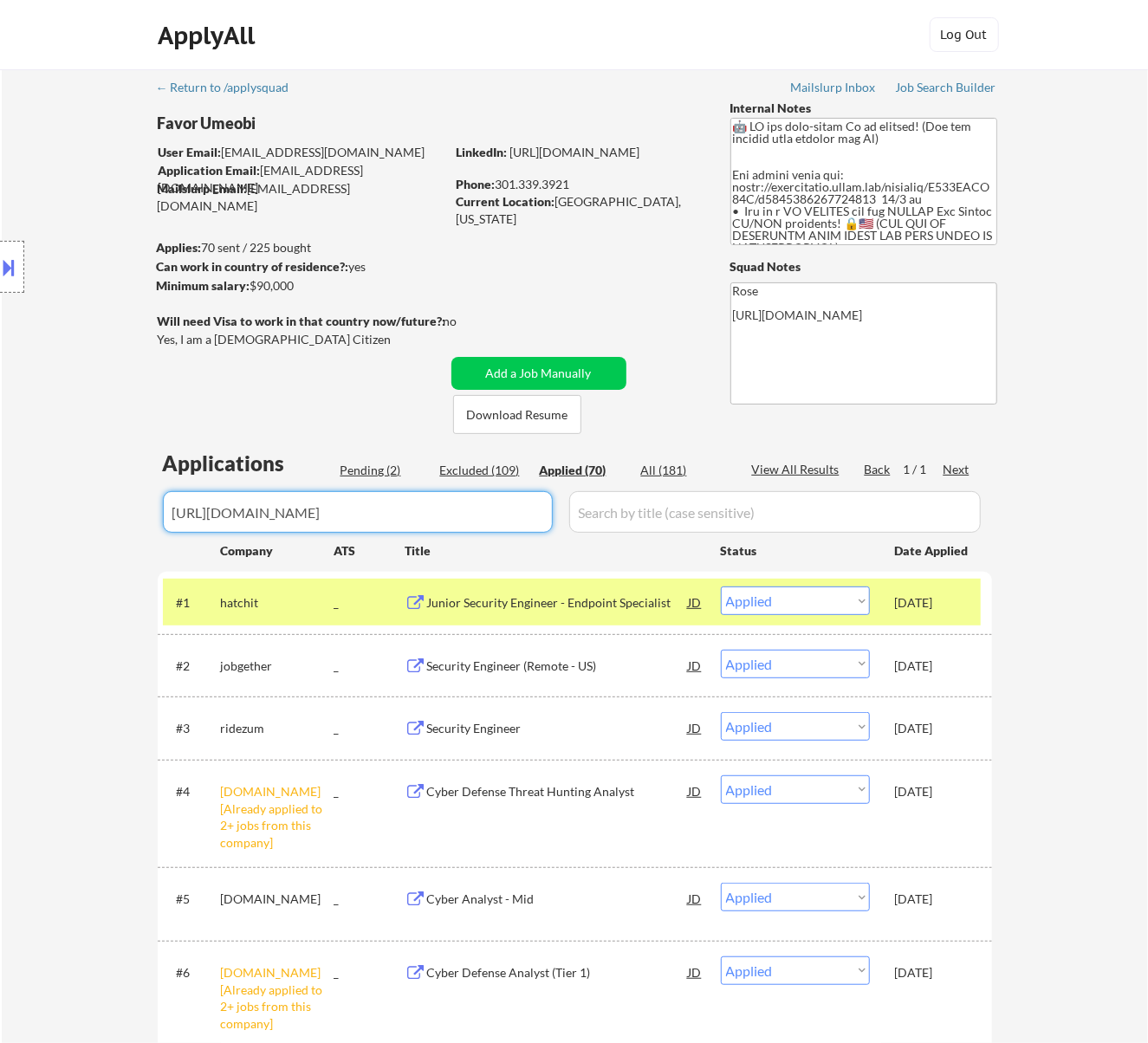
drag, startPoint x: 519, startPoint y: 513, endPoint x: 284, endPoint y: 577, distance: 243.6
click at [513, 510] on input "input" at bounding box center [357, 512] width 390 height 42
paste input "peraton"
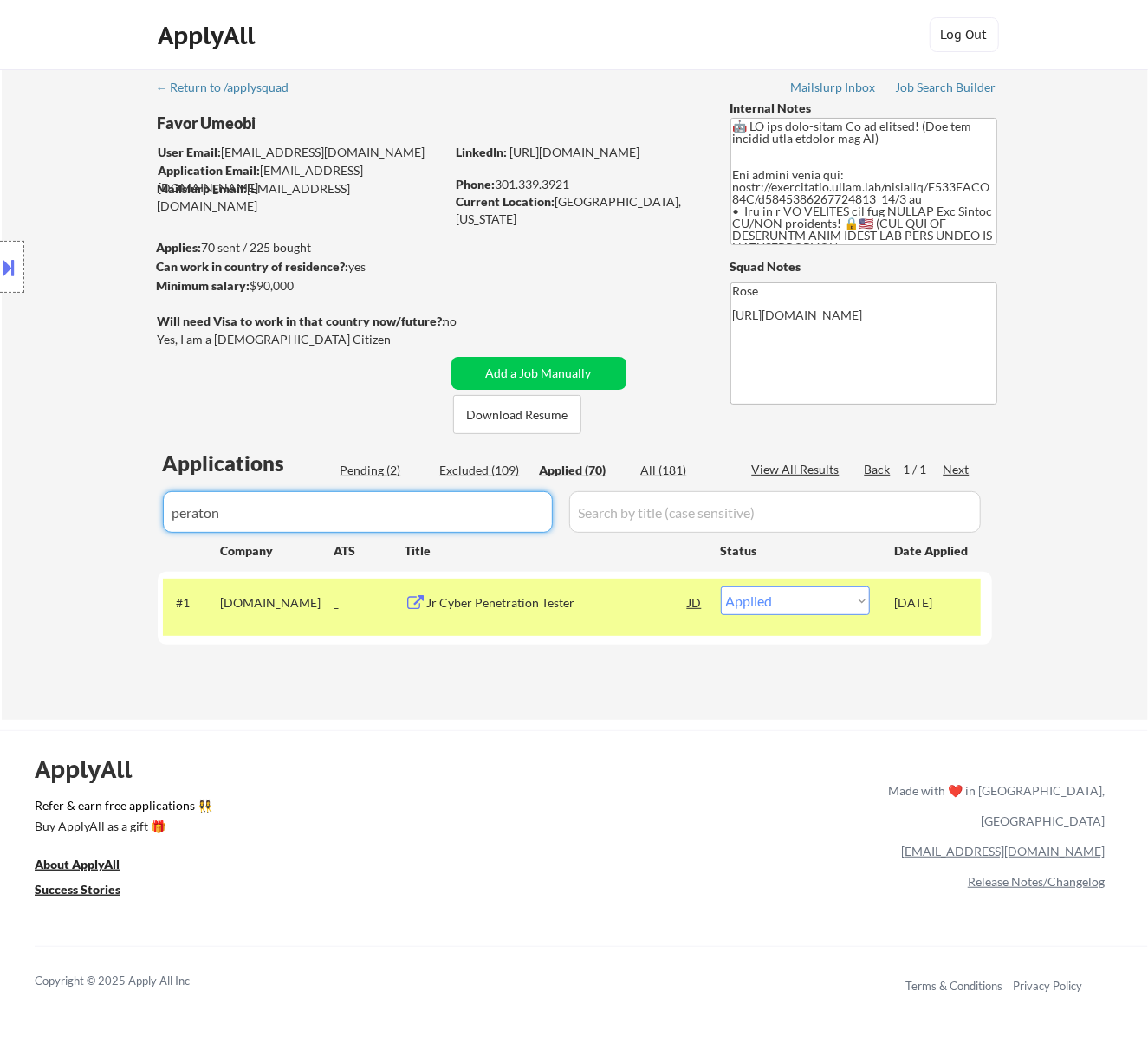
type input "peraton"
click at [369, 471] on div "Pending (2)" at bounding box center [384, 470] width 87 height 17
select select ""pending""
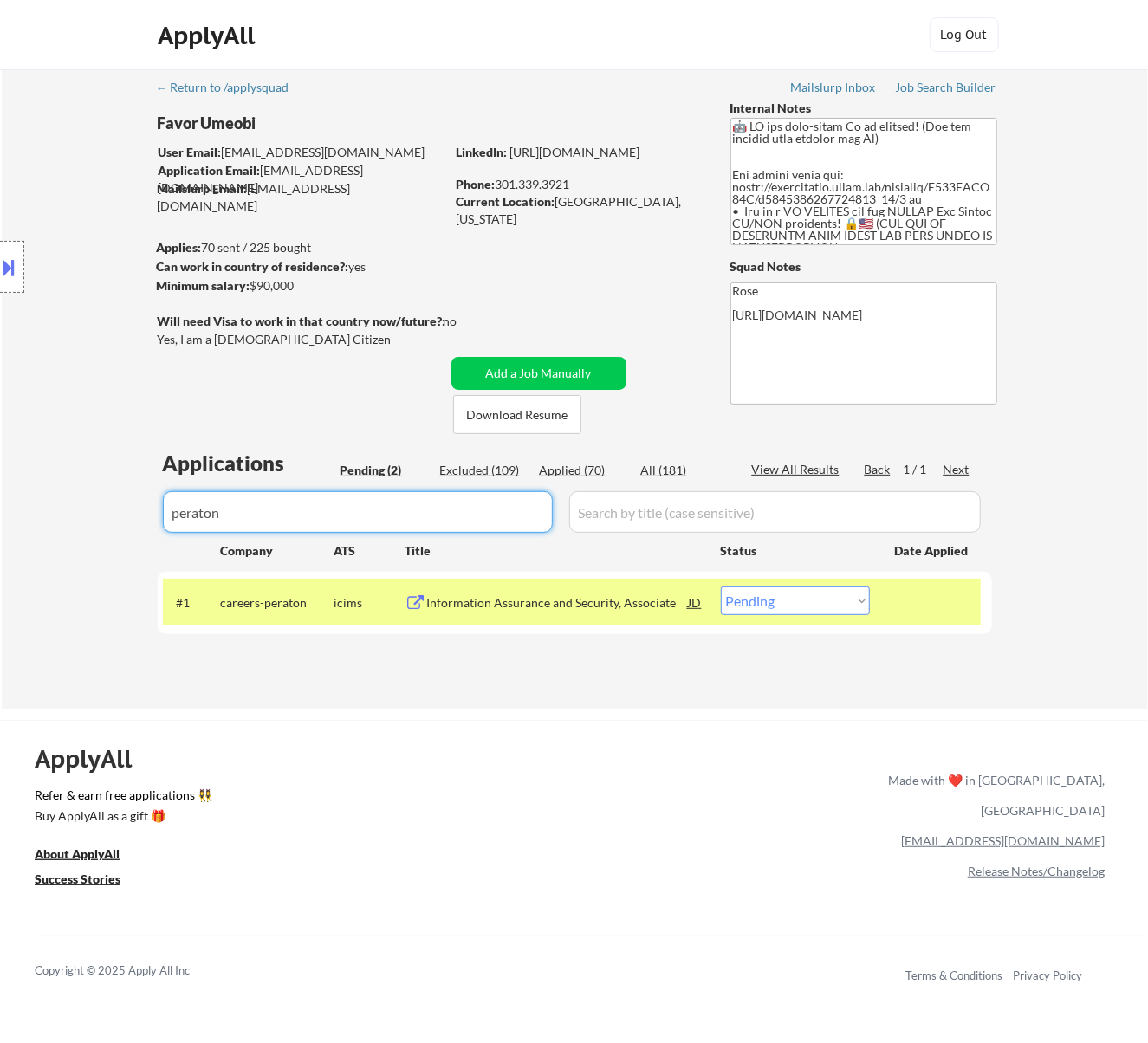
drag, startPoint x: 223, startPoint y: 508, endPoint x: 153, endPoint y: 535, distance: 75.0
click at [129, 535] on div "← Return to /applysquad Mailslurp Inbox Job Search Builder Favor Umeobi User Em…" at bounding box center [574, 390] width 1146 height 641
select select ""pending""
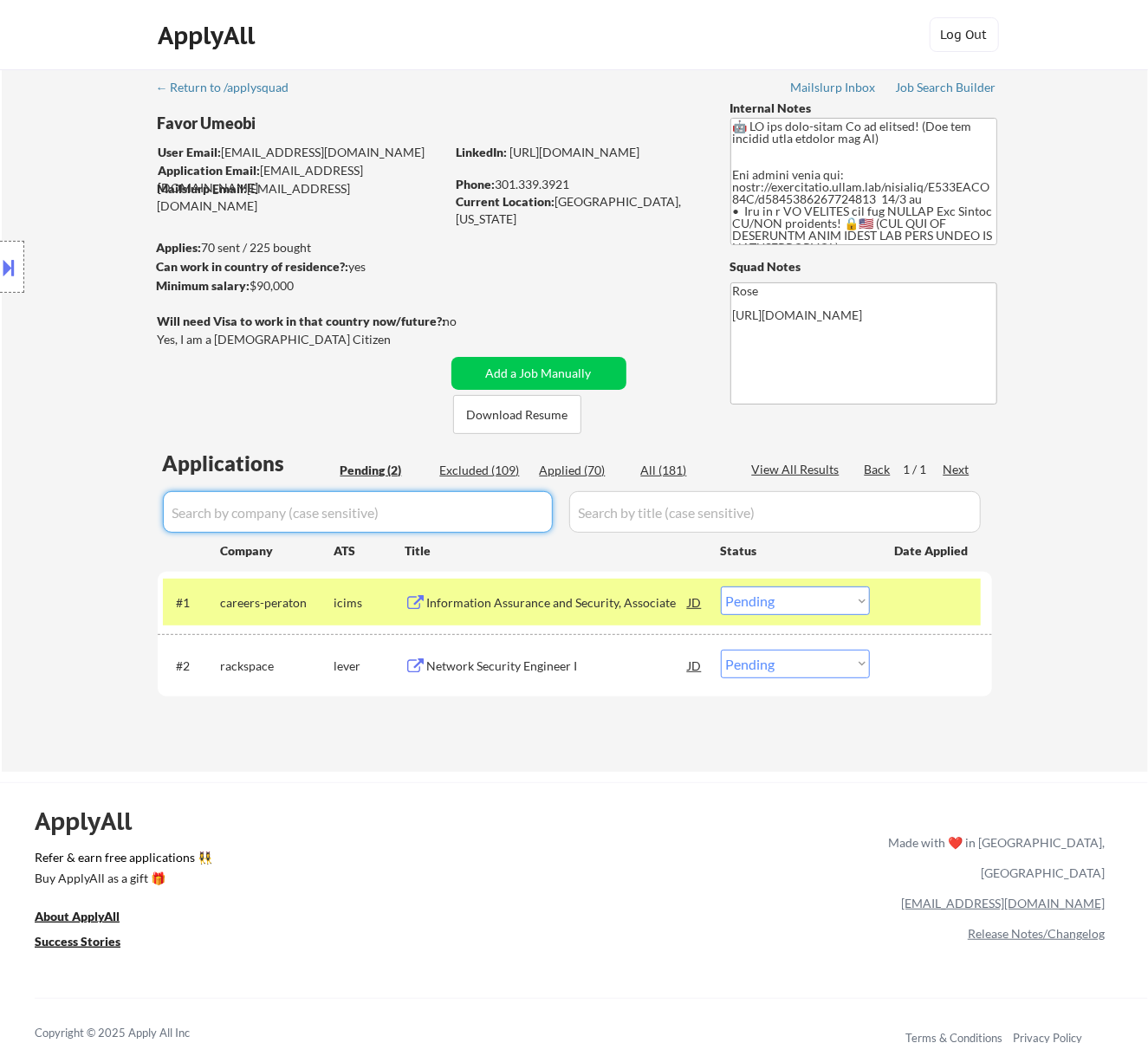
click at [747, 590] on select "Choose an option... Pending Applied Excluded (Questions) Excluded (Expired) Exc…" at bounding box center [795, 601] width 149 height 29
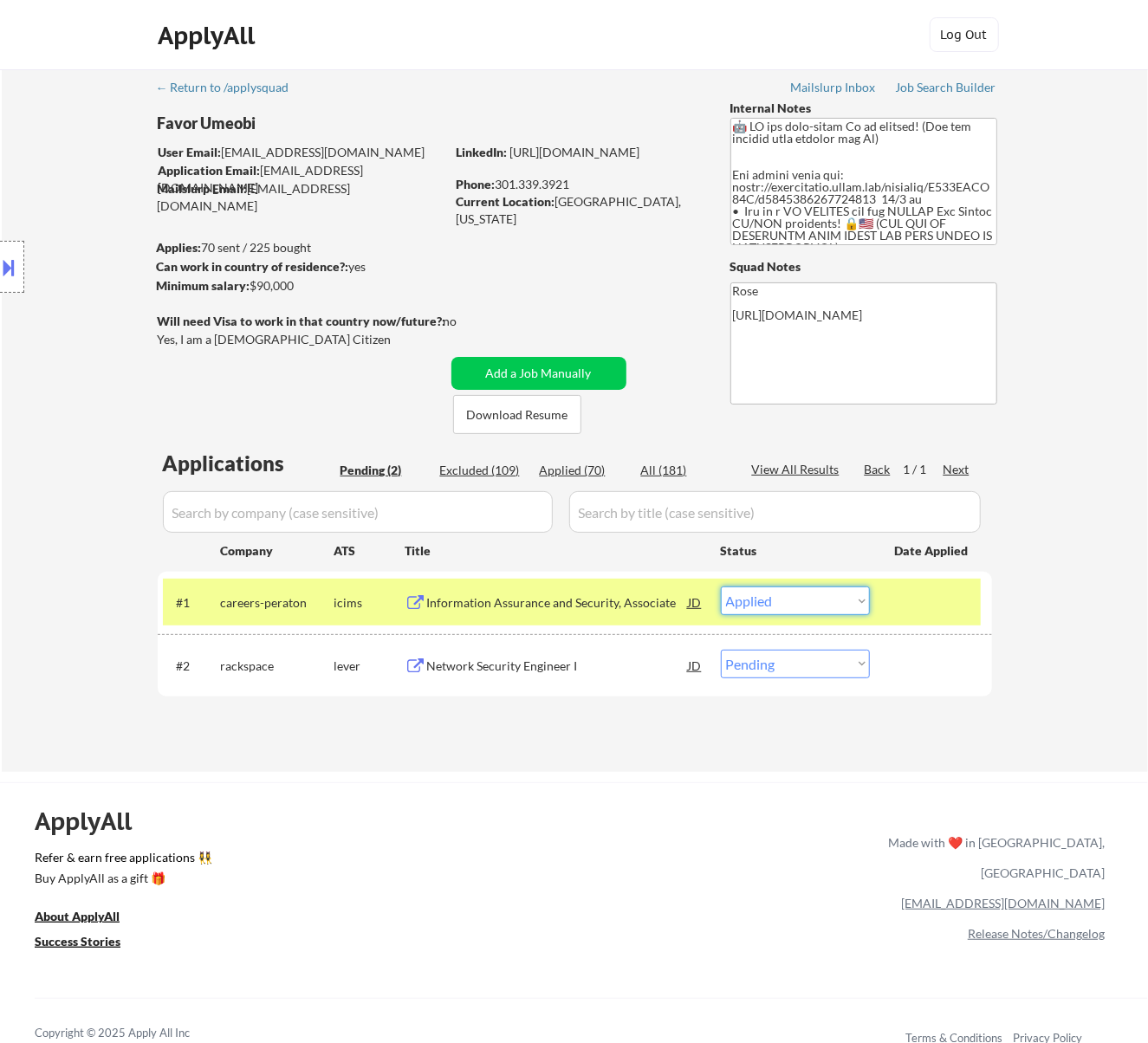
click at [721, 586] on select "Choose an option... Pending Applied Excluded (Questions) Excluded (Expired) Exc…" at bounding box center [795, 601] width 149 height 29
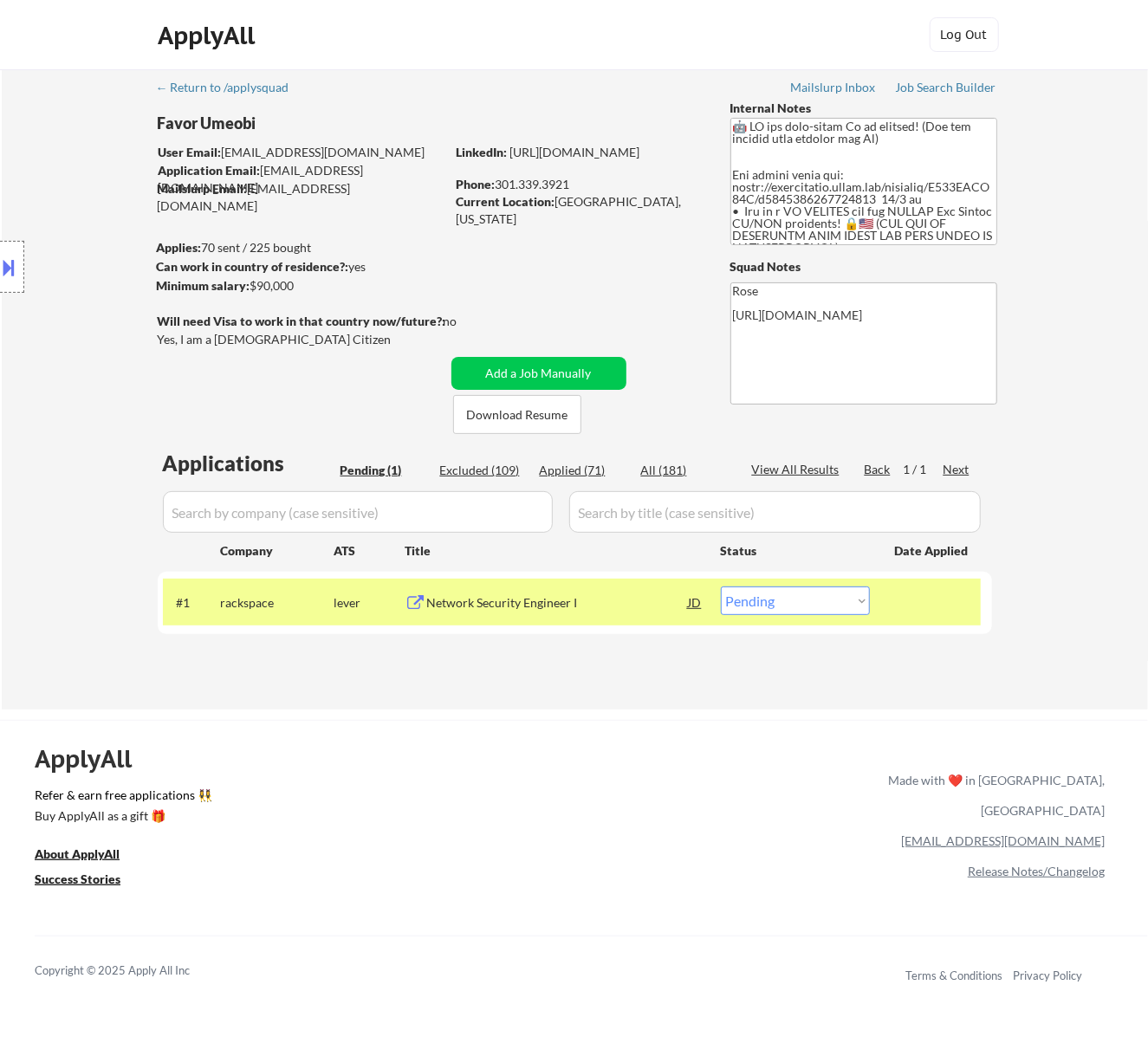
click at [589, 605] on div "Network Security Engineer I" at bounding box center [558, 603] width 262 height 17
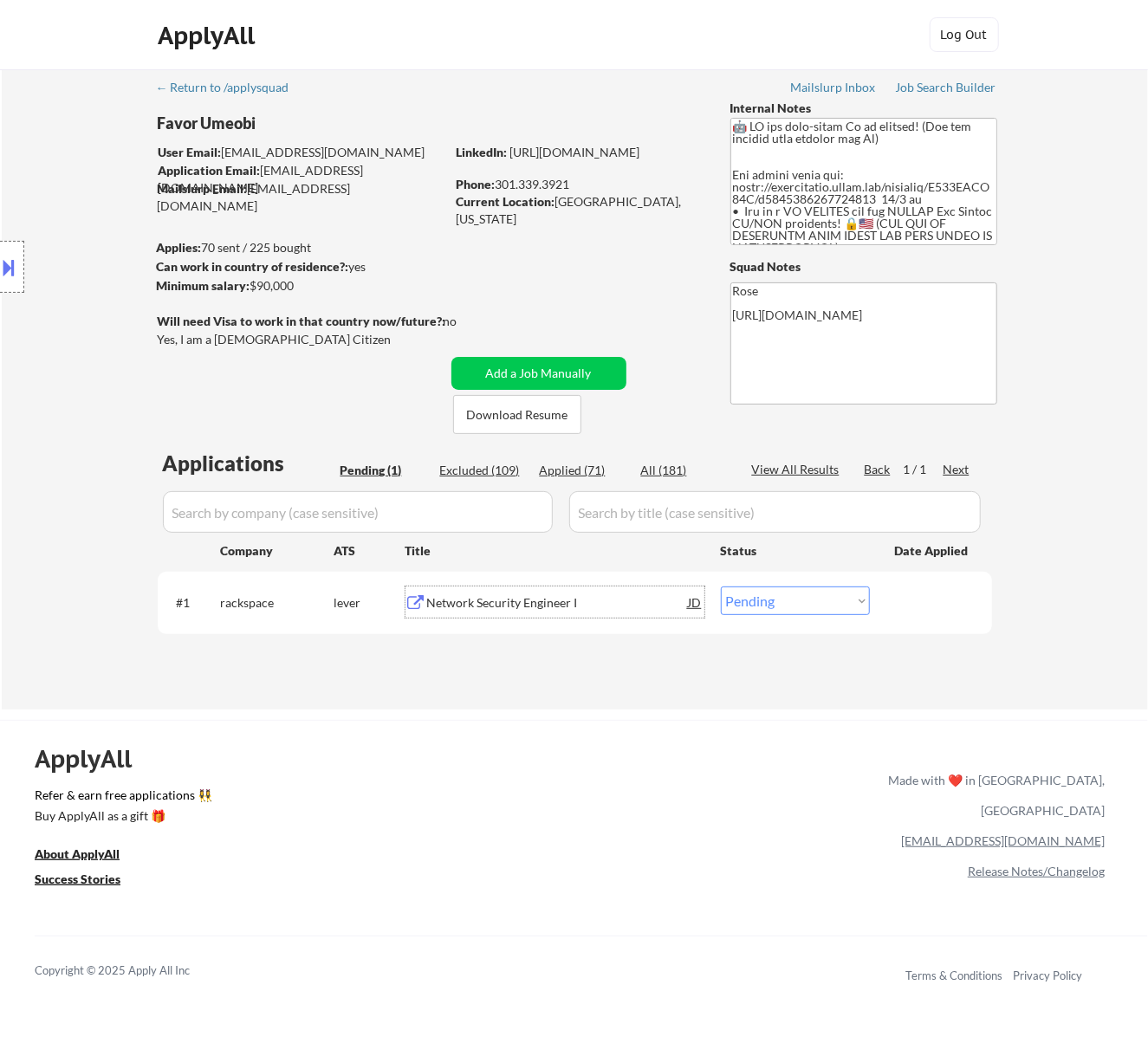
click at [580, 462] on div "Applied (71)" at bounding box center [583, 470] width 87 height 17
select select ""applied""
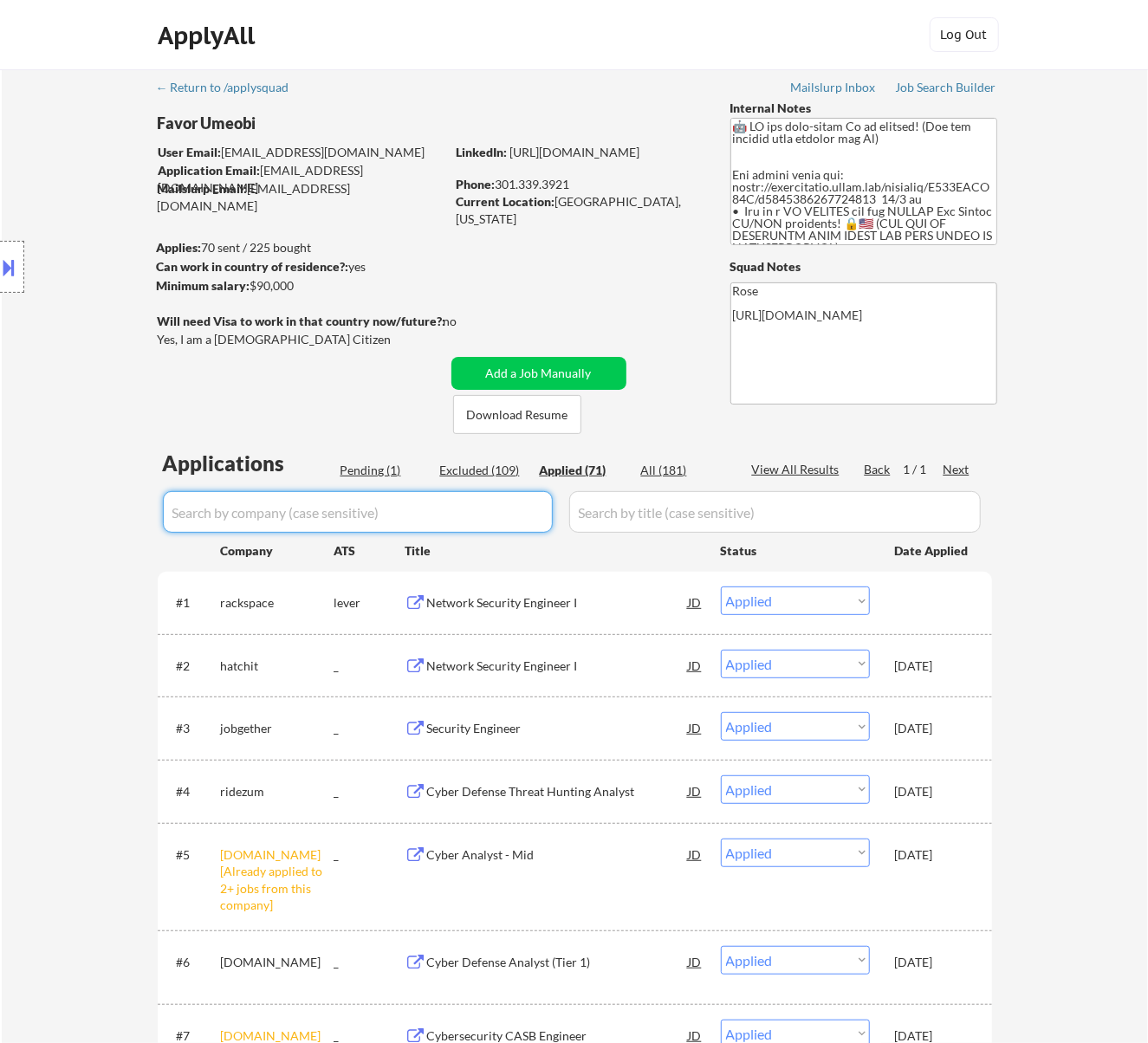
click at [542, 510] on input "input" at bounding box center [357, 512] width 390 height 42
paste input "rackspace/"
type input "rackspace"
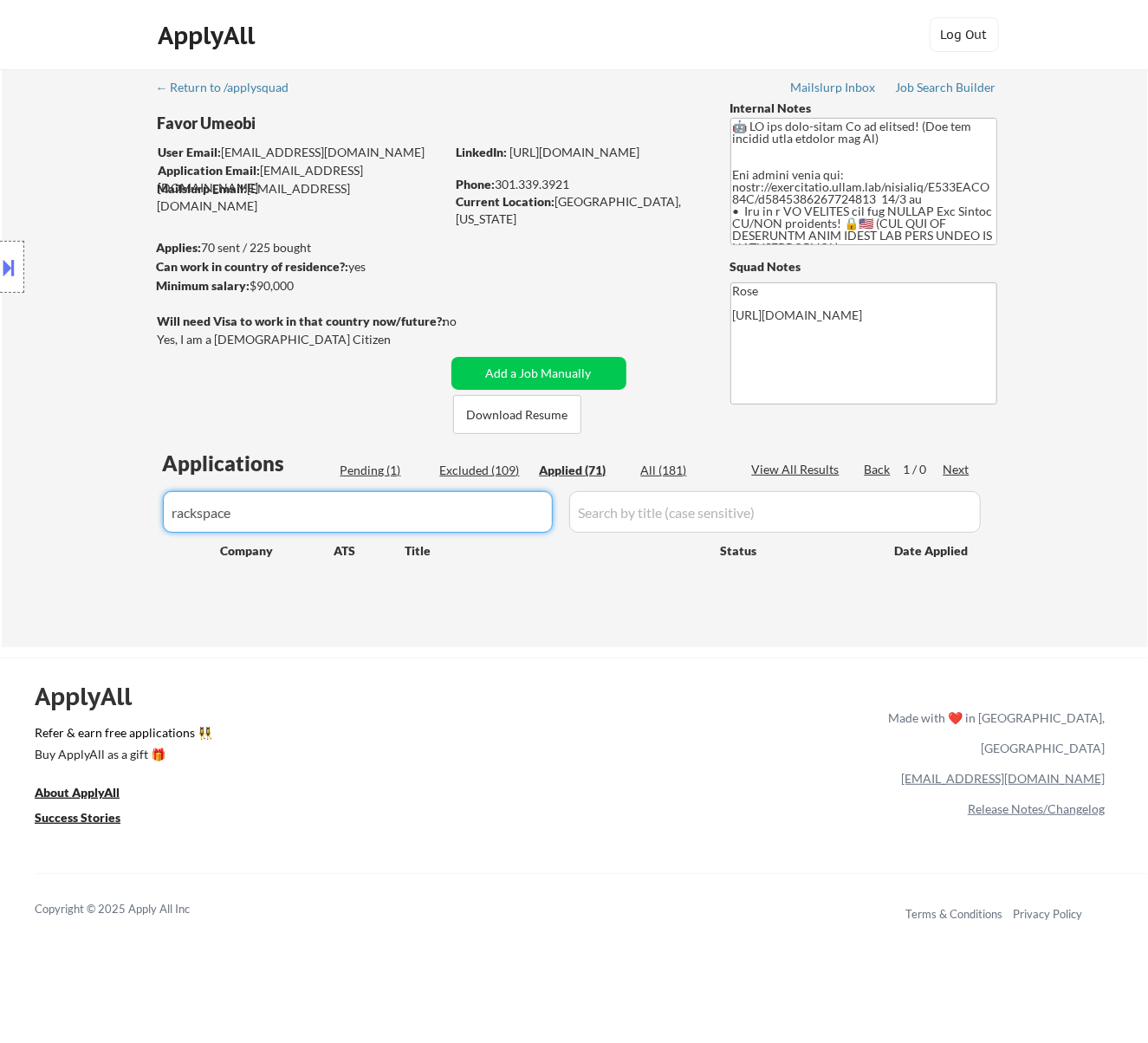
drag, startPoint x: 286, startPoint y: 523, endPoint x: 119, endPoint y: 531, distance: 167.2
click at [119, 531] on div "← Return to /applysquad Mailslurp Inbox Job Search Builder Favor Umeobi User Em…" at bounding box center [574, 358] width 1146 height 578
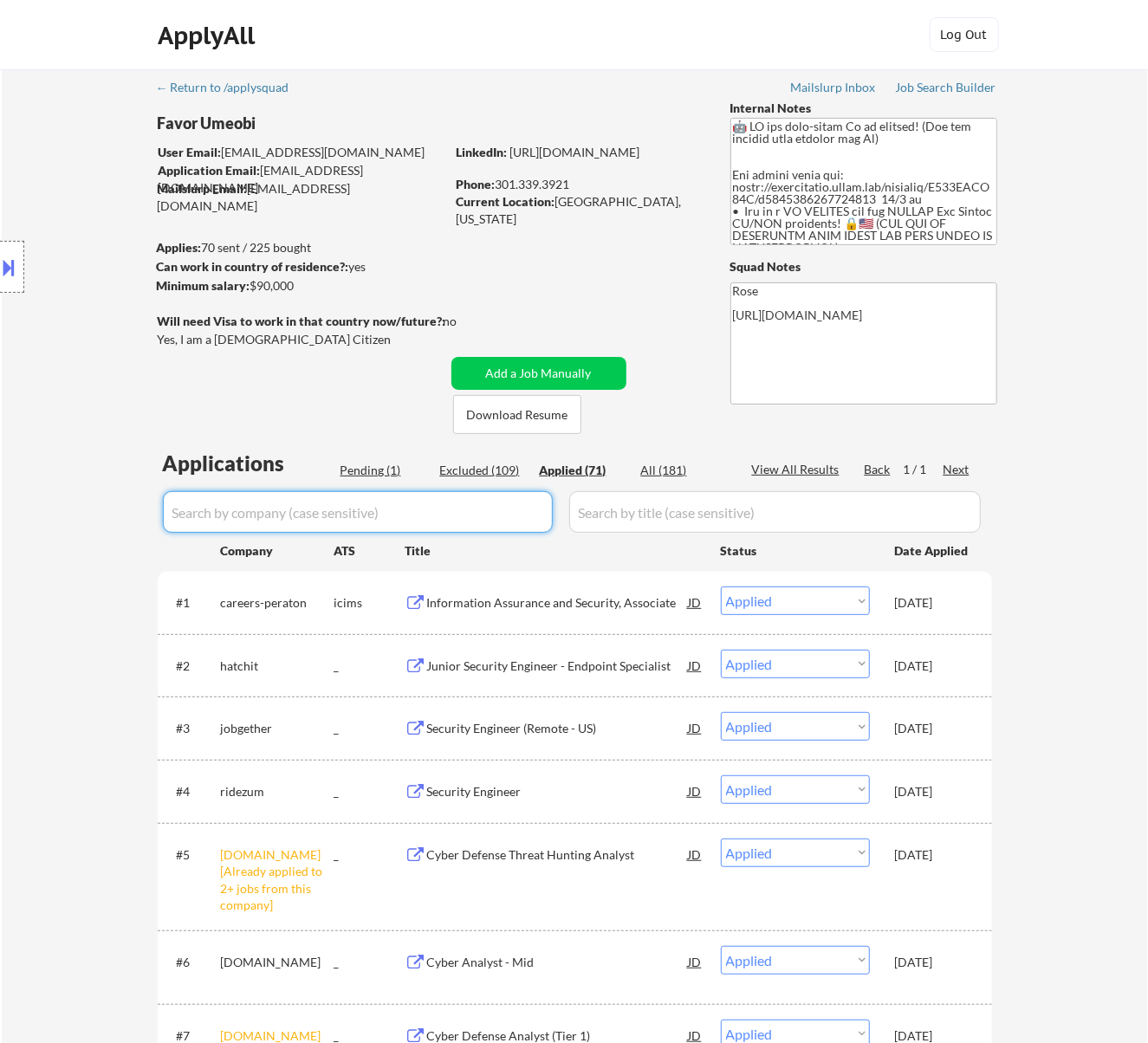
click at [375, 471] on div "Pending (1)" at bounding box center [384, 470] width 87 height 17
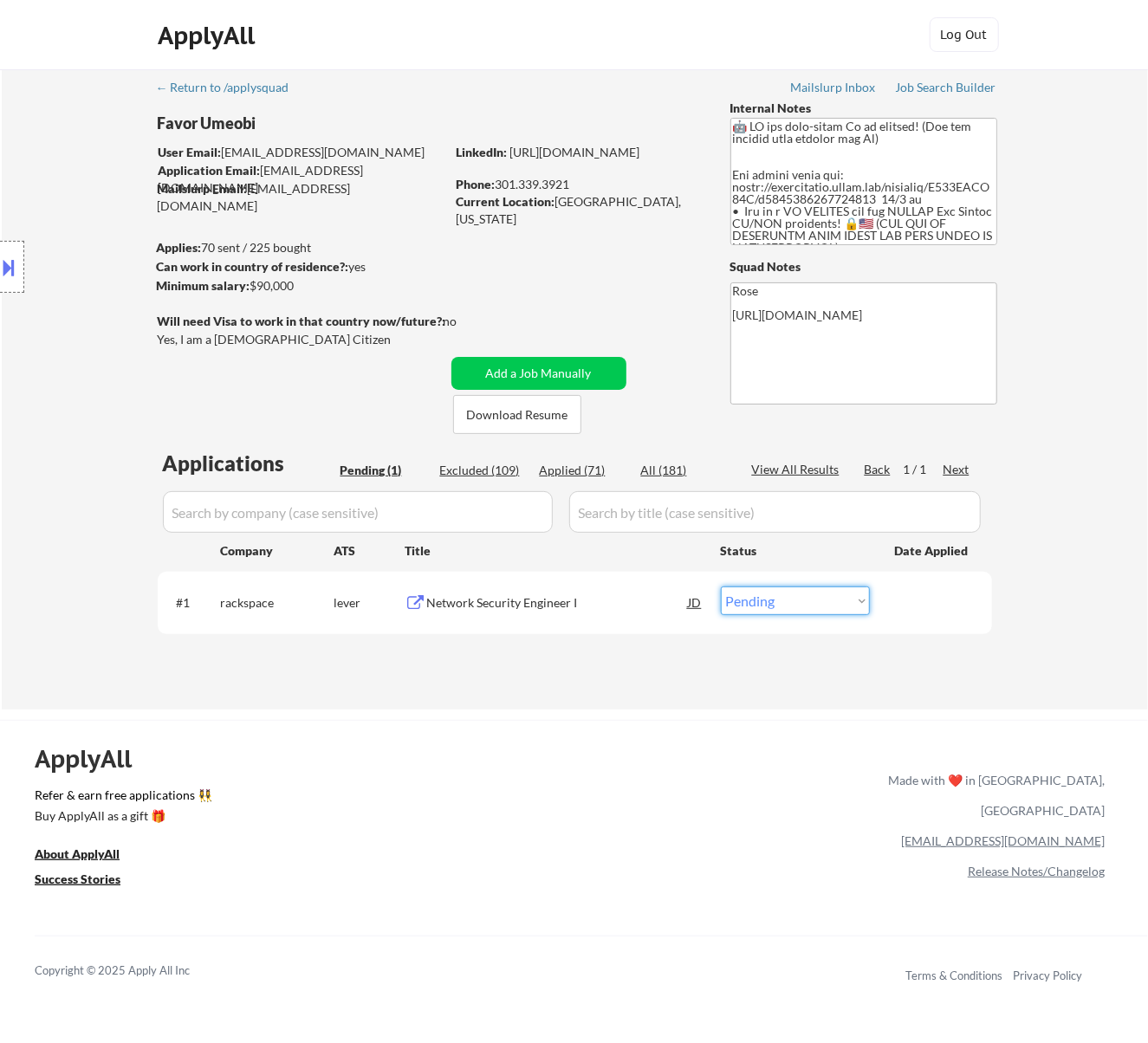
click at [818, 591] on select "Choose an option... Pending Applied Excluded (Questions) Excluded (Expired) Exc…" at bounding box center [795, 601] width 149 height 29
select select ""applied""
click at [721, 586] on select "Choose an option... Pending Applied Excluded (Questions) Excluded (Expired) Exc…" at bounding box center [795, 601] width 149 height 29
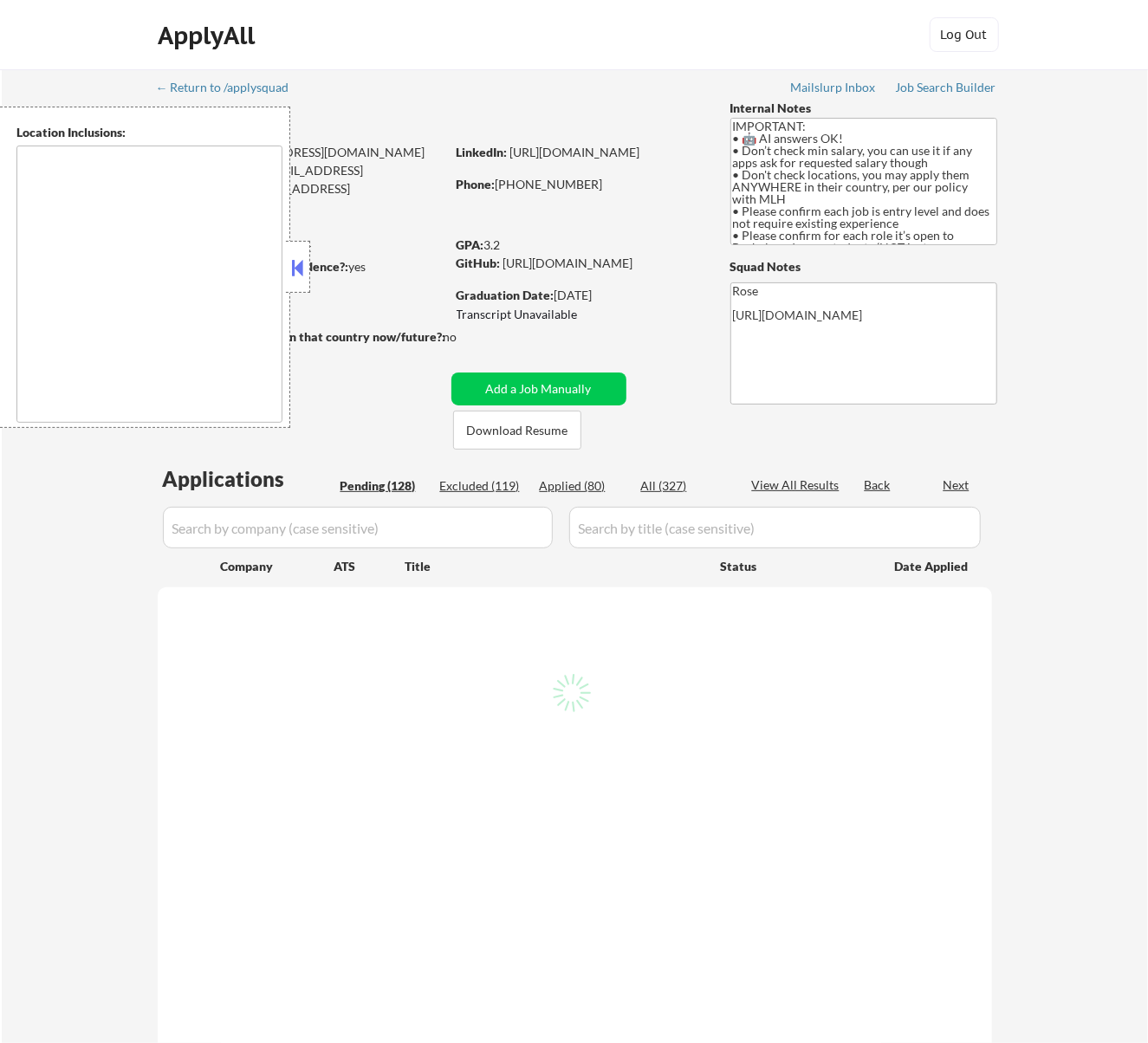
type textarea "country:[GEOGRAPHIC_DATA]"
select select ""pending""
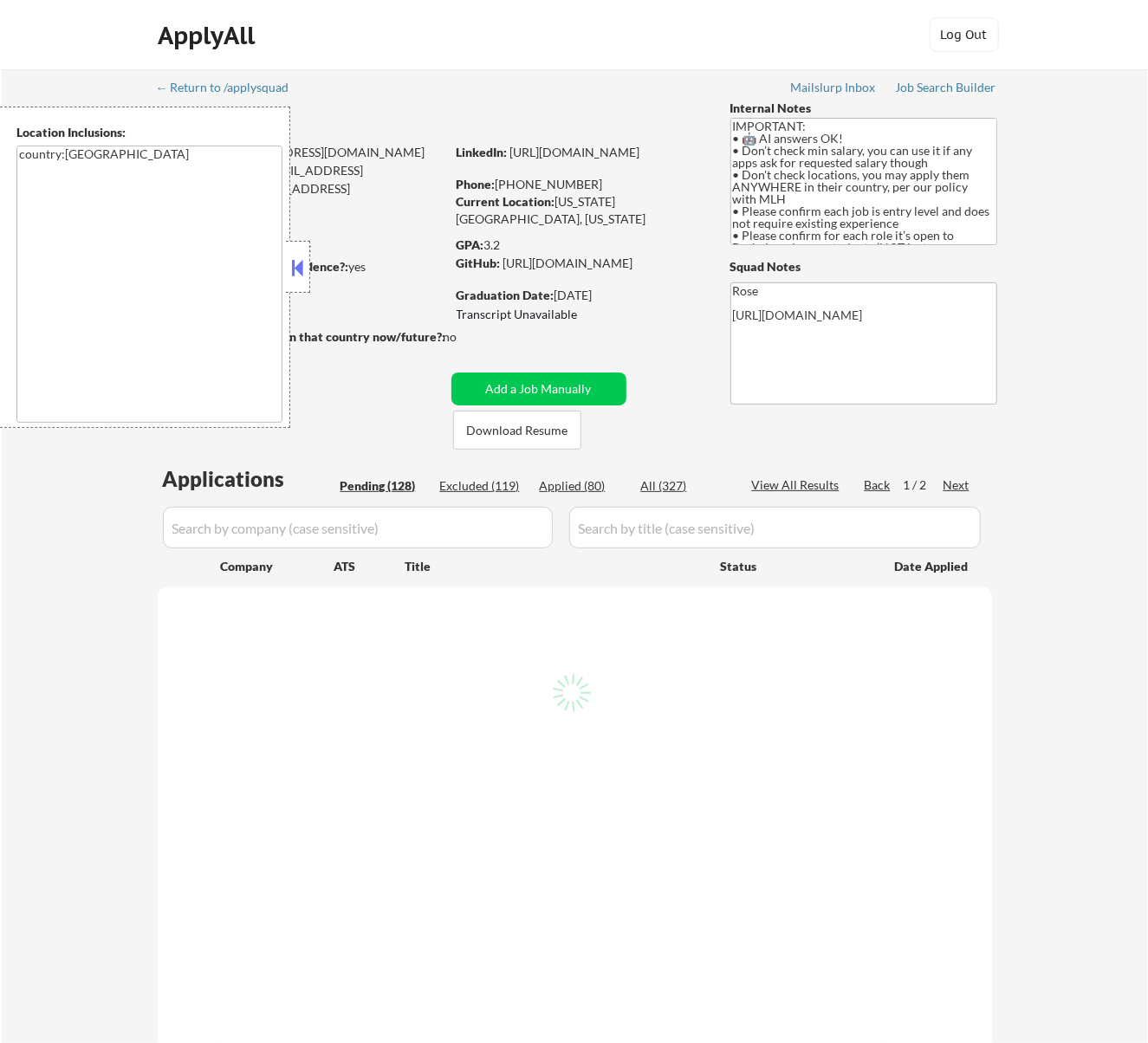
select select ""pending""
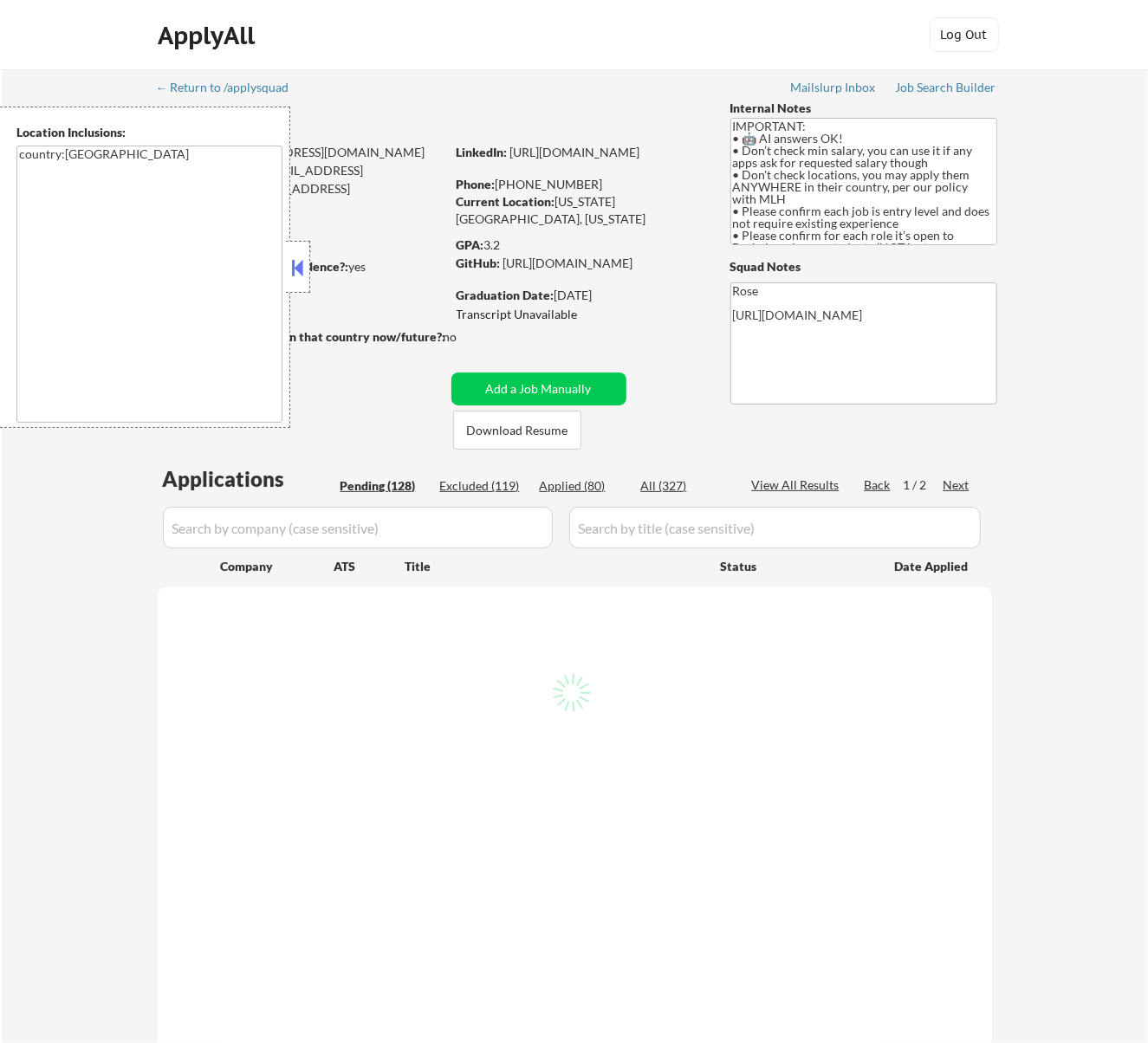
select select ""pending""
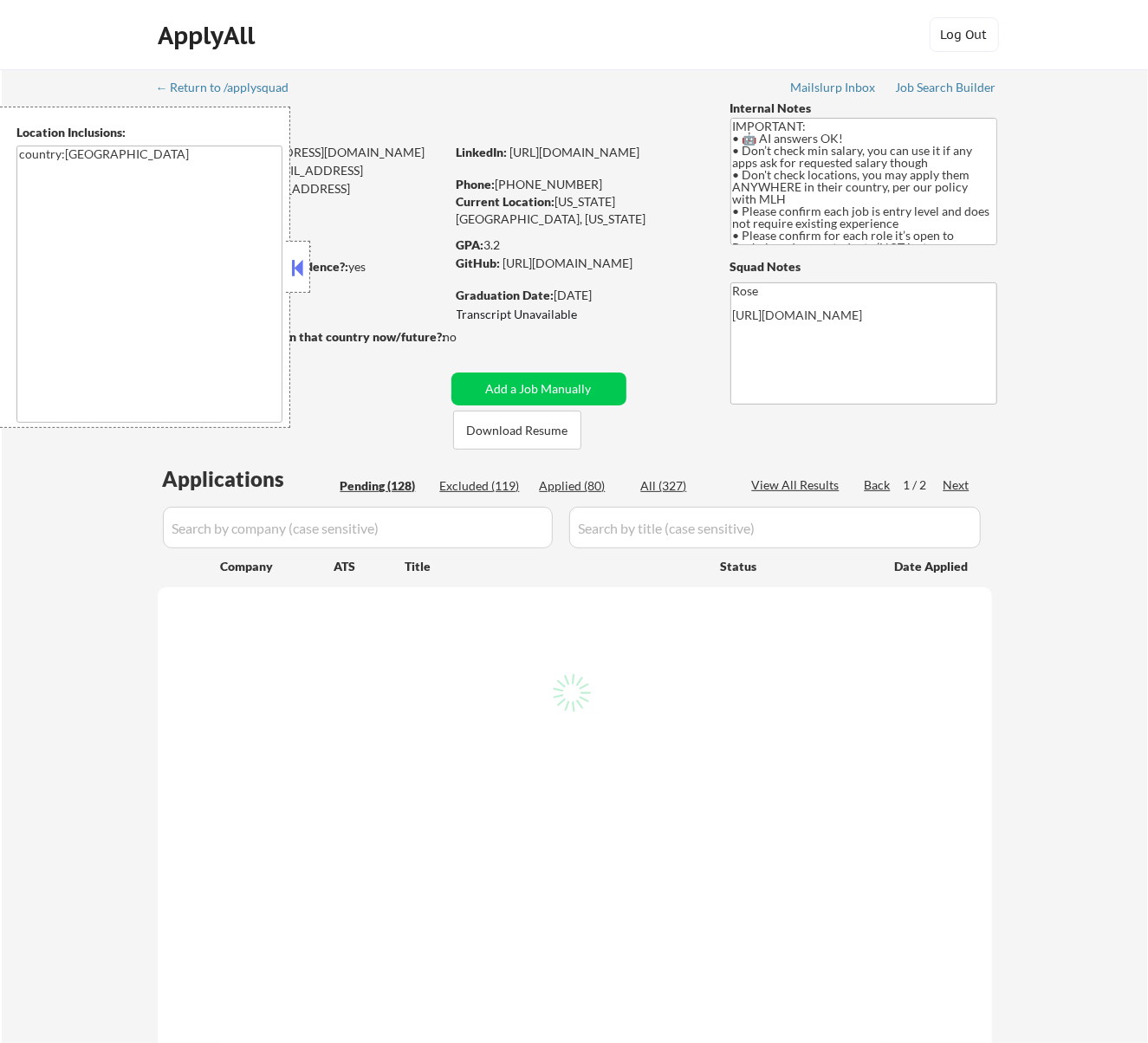
select select ""pending""
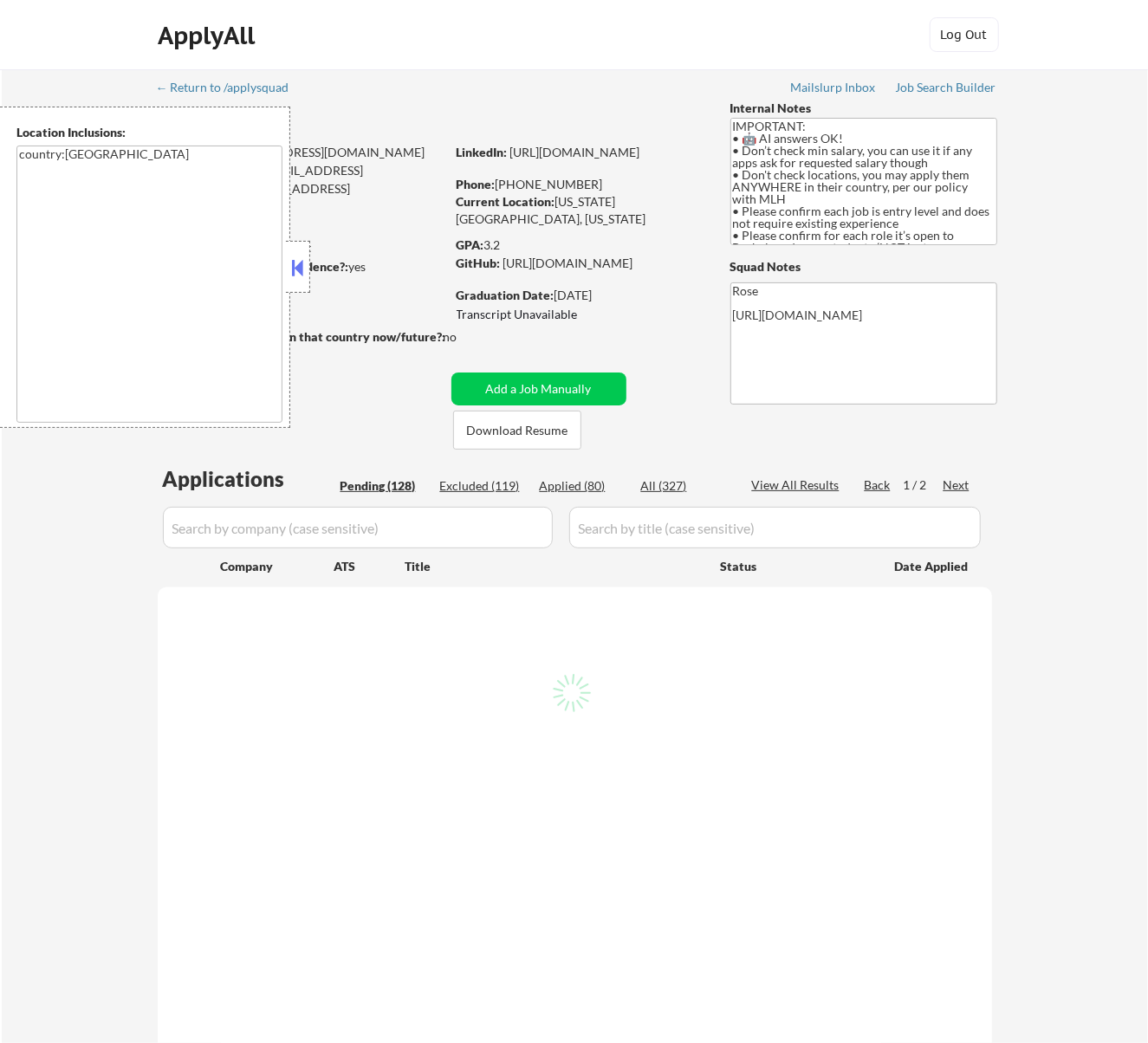
select select ""pending""
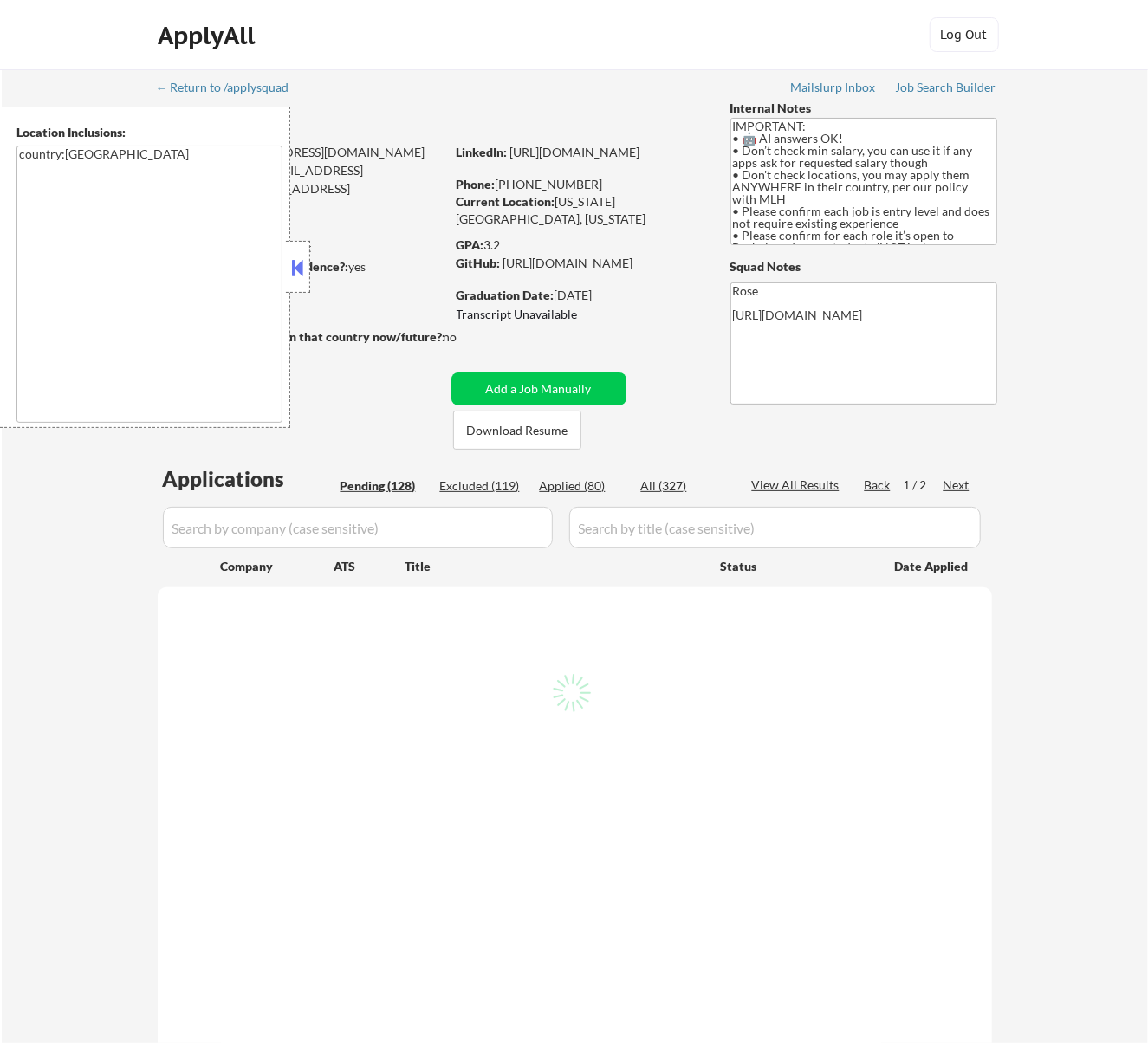
select select ""pending""
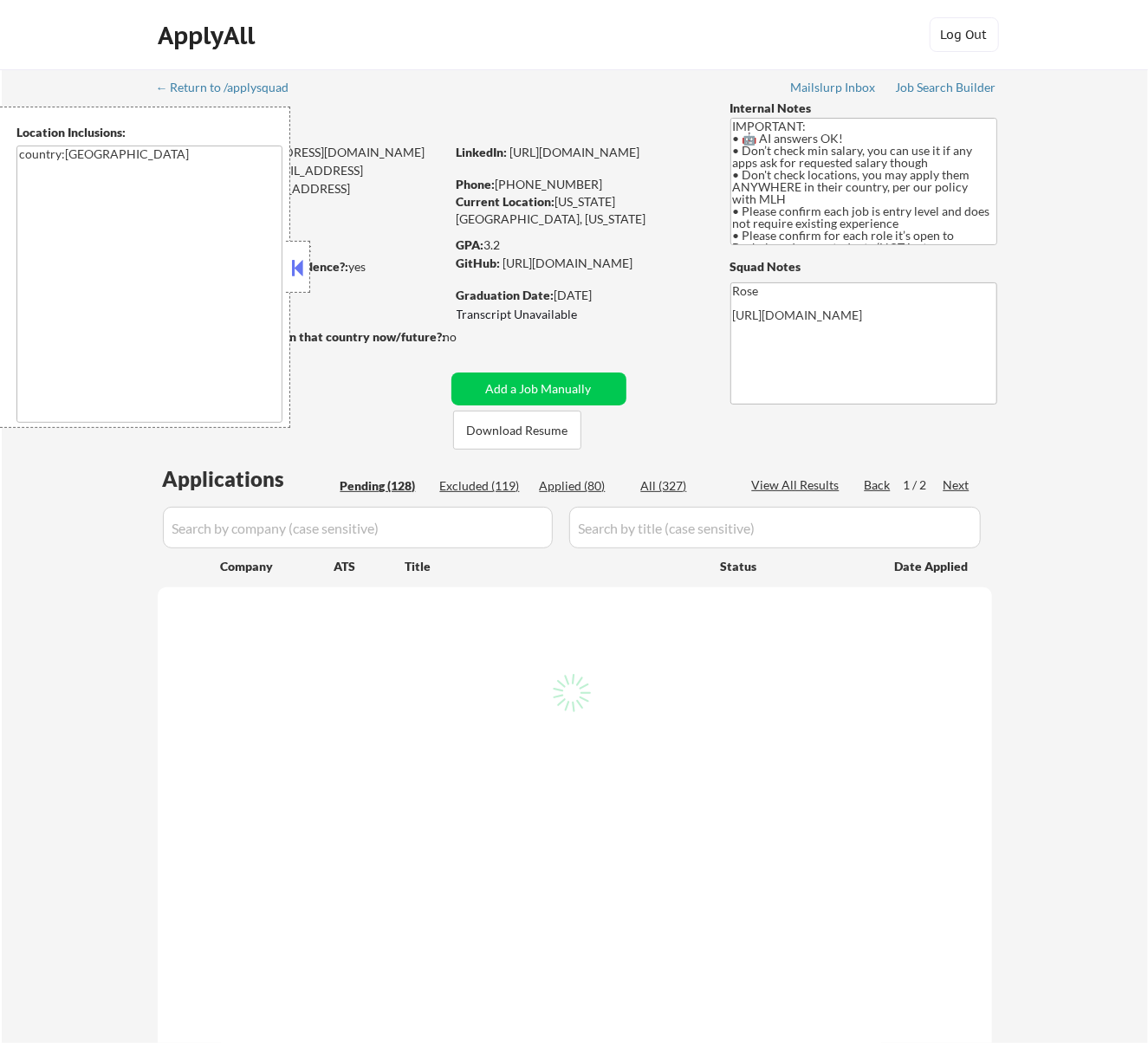
select select ""pending""
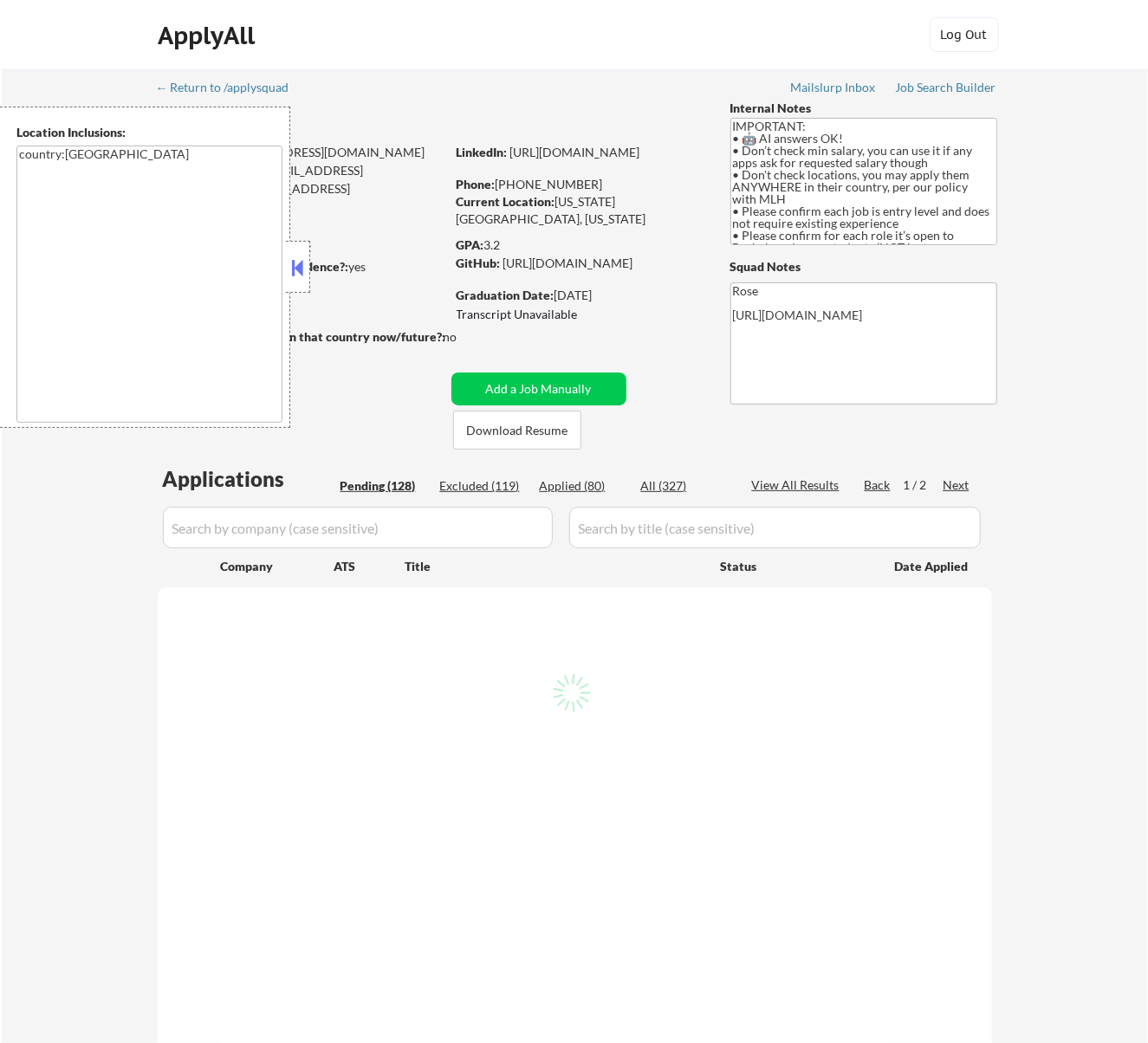
select select ""pending""
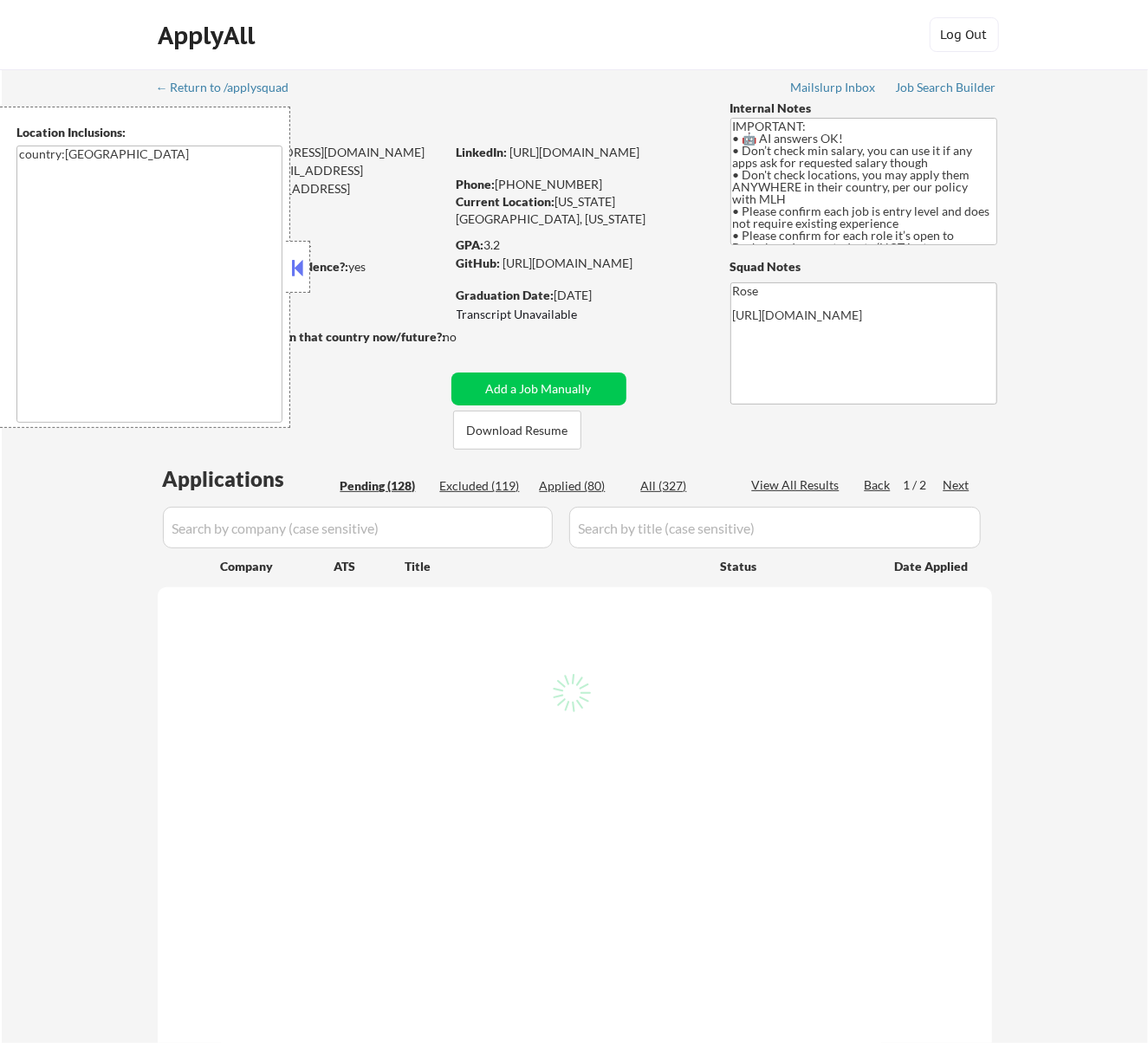
select select ""pending""
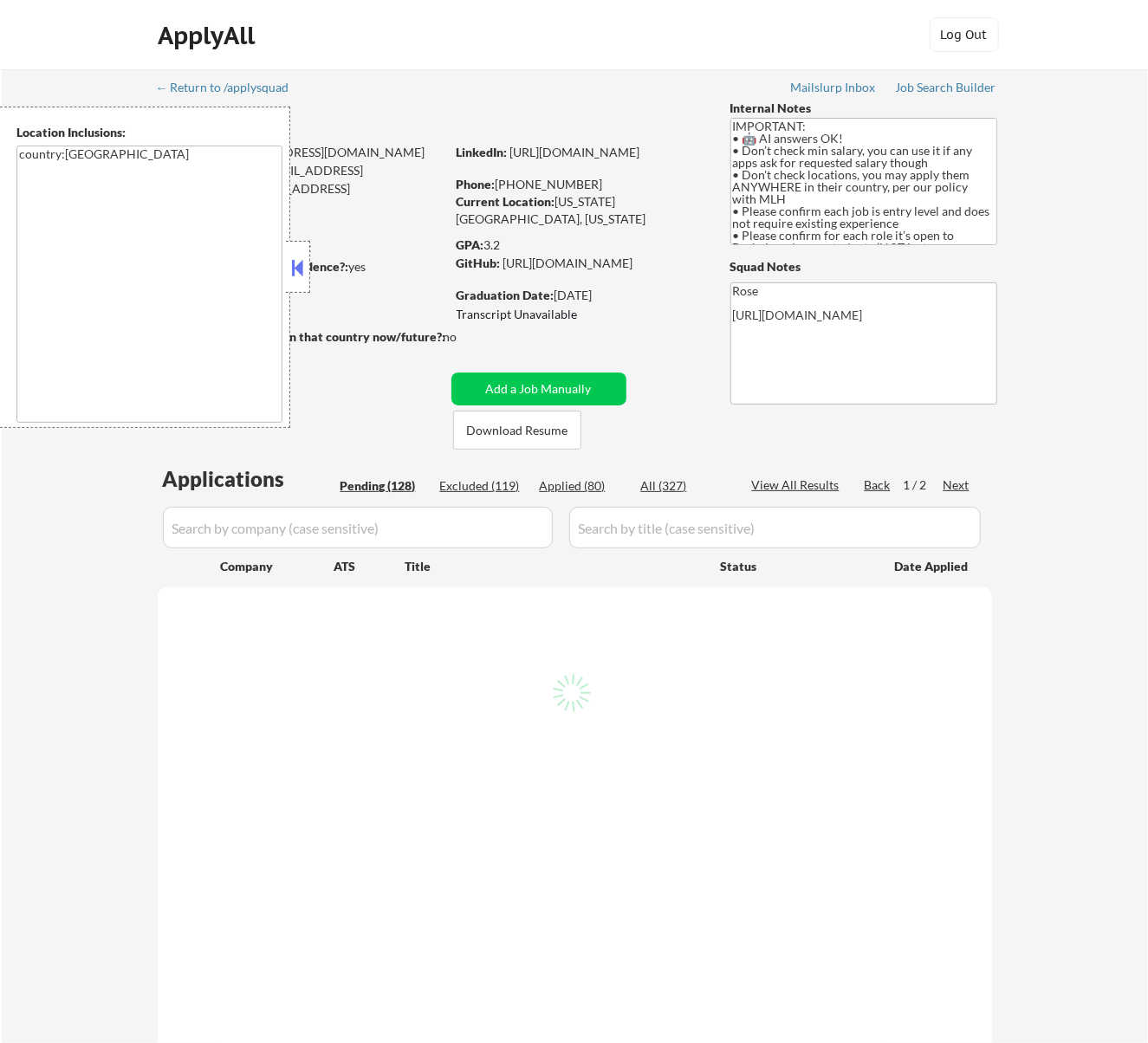
select select ""pending""
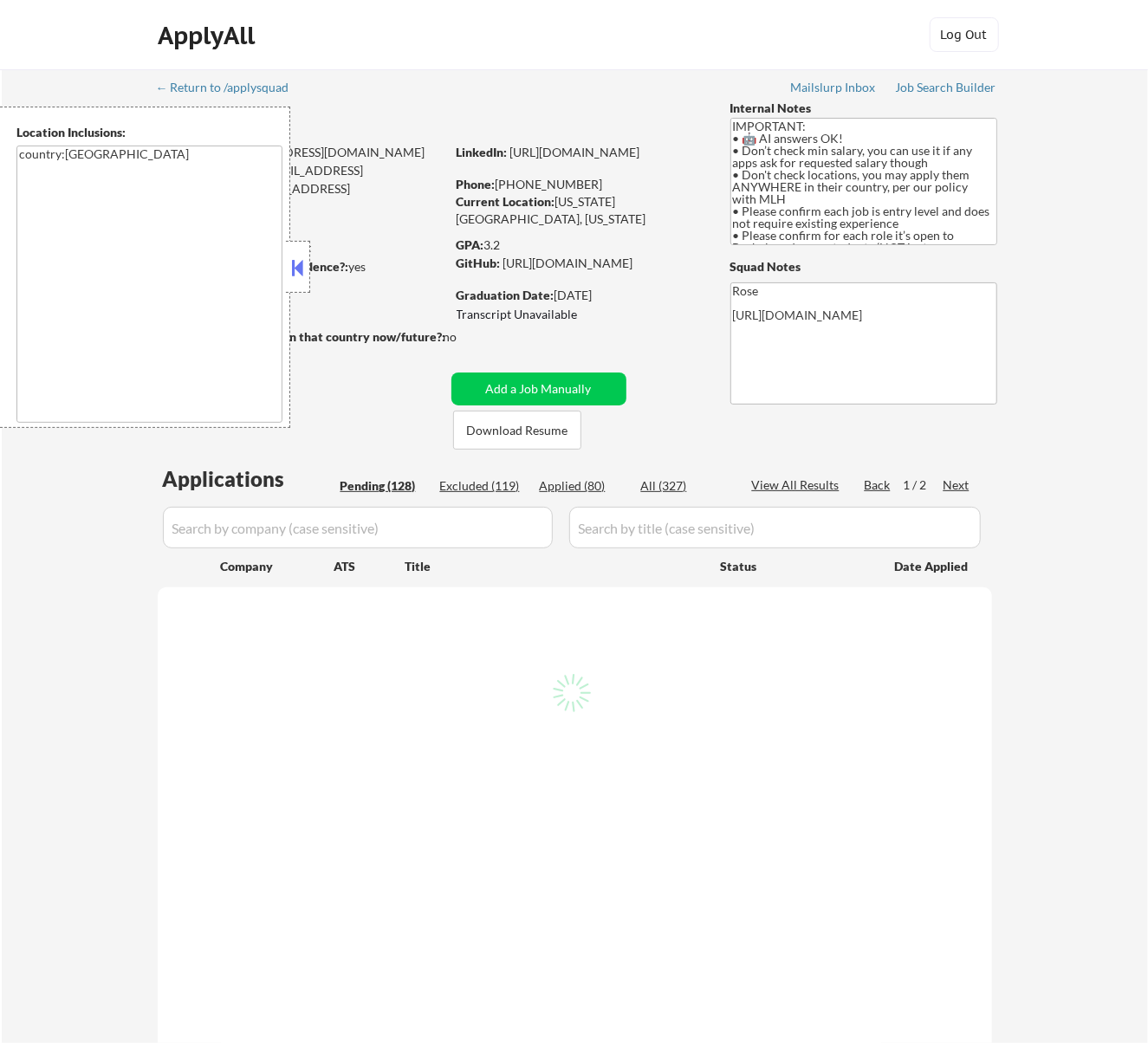
select select ""pending""
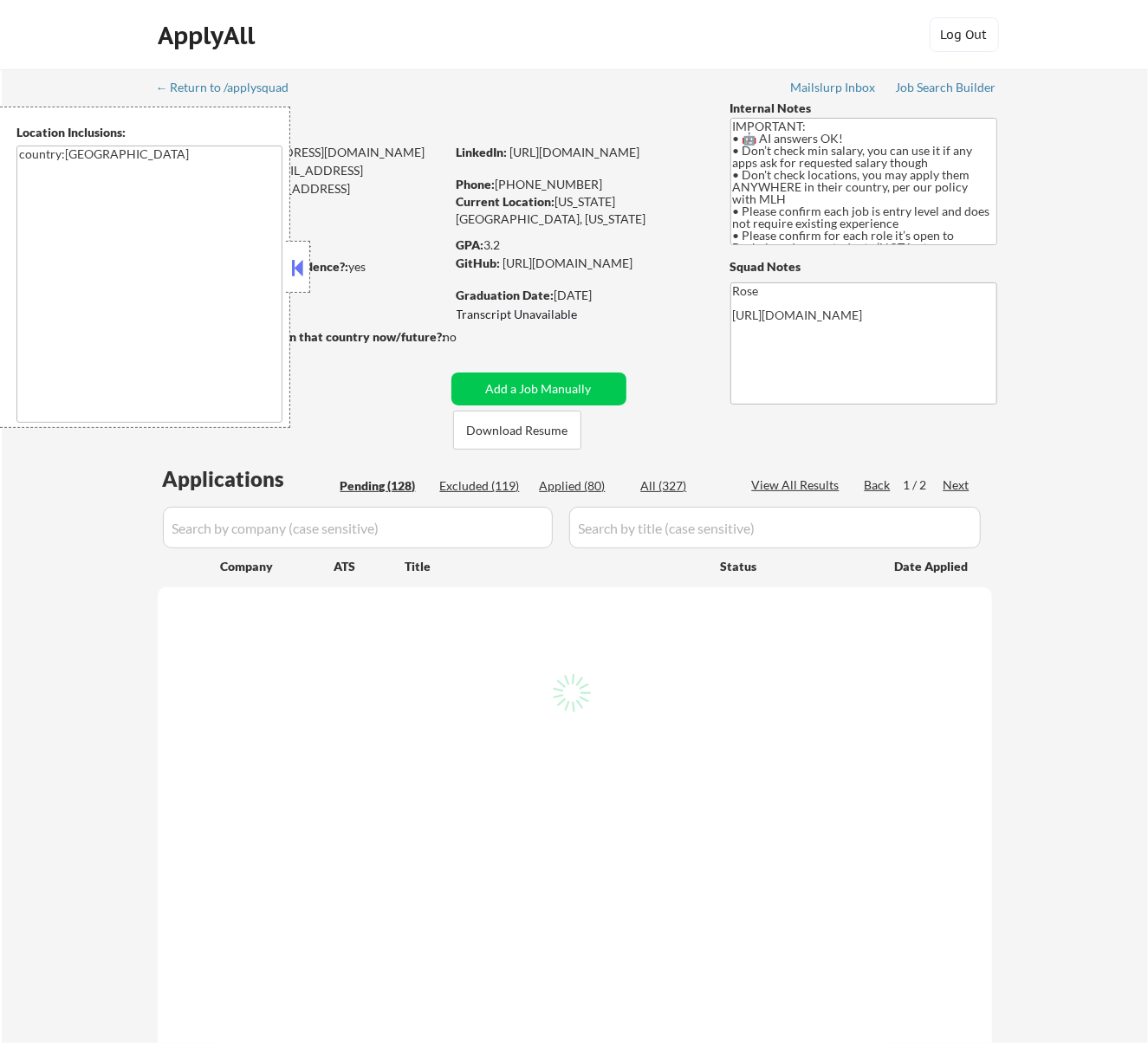
select select ""pending""
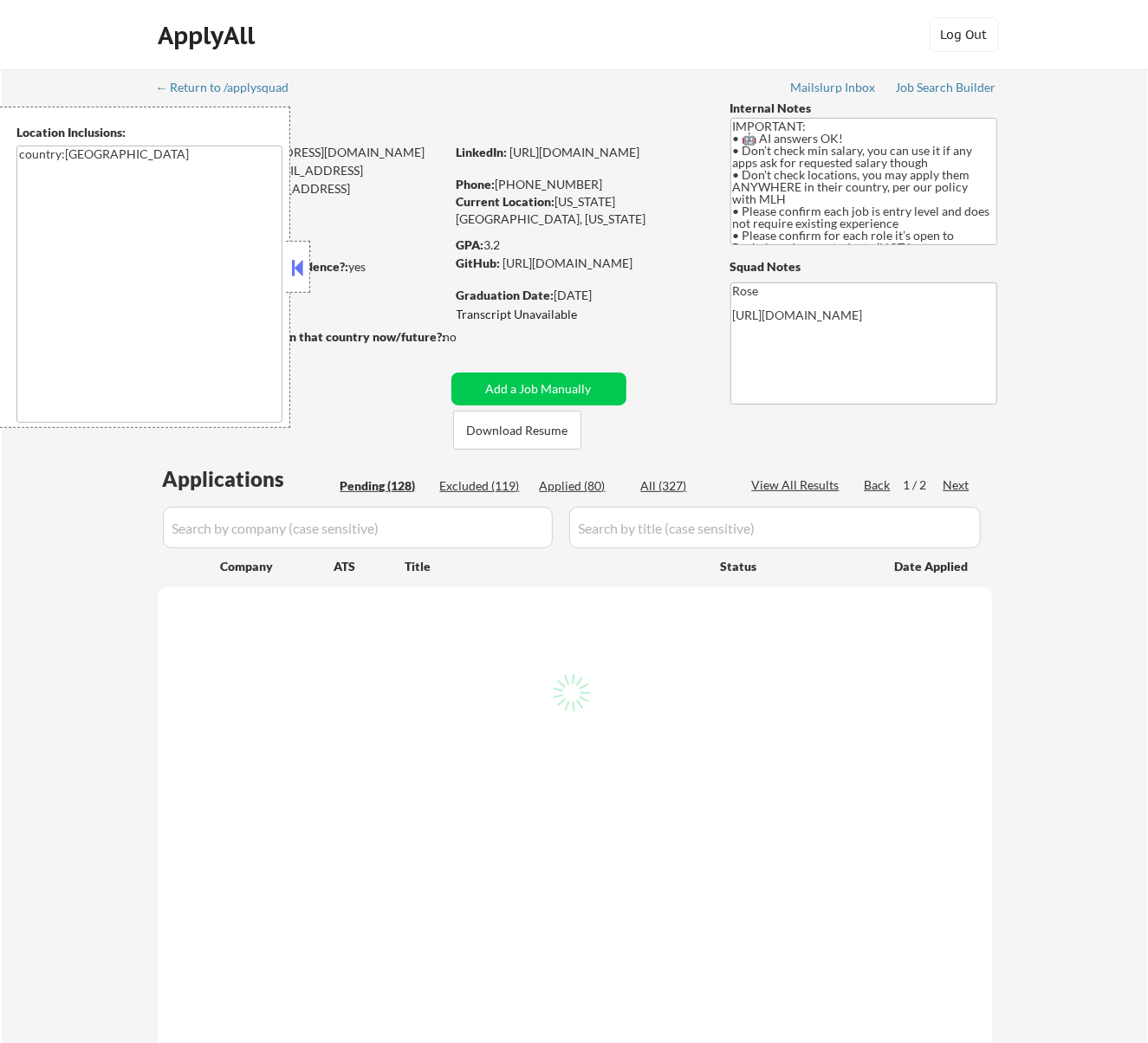
select select ""pending""
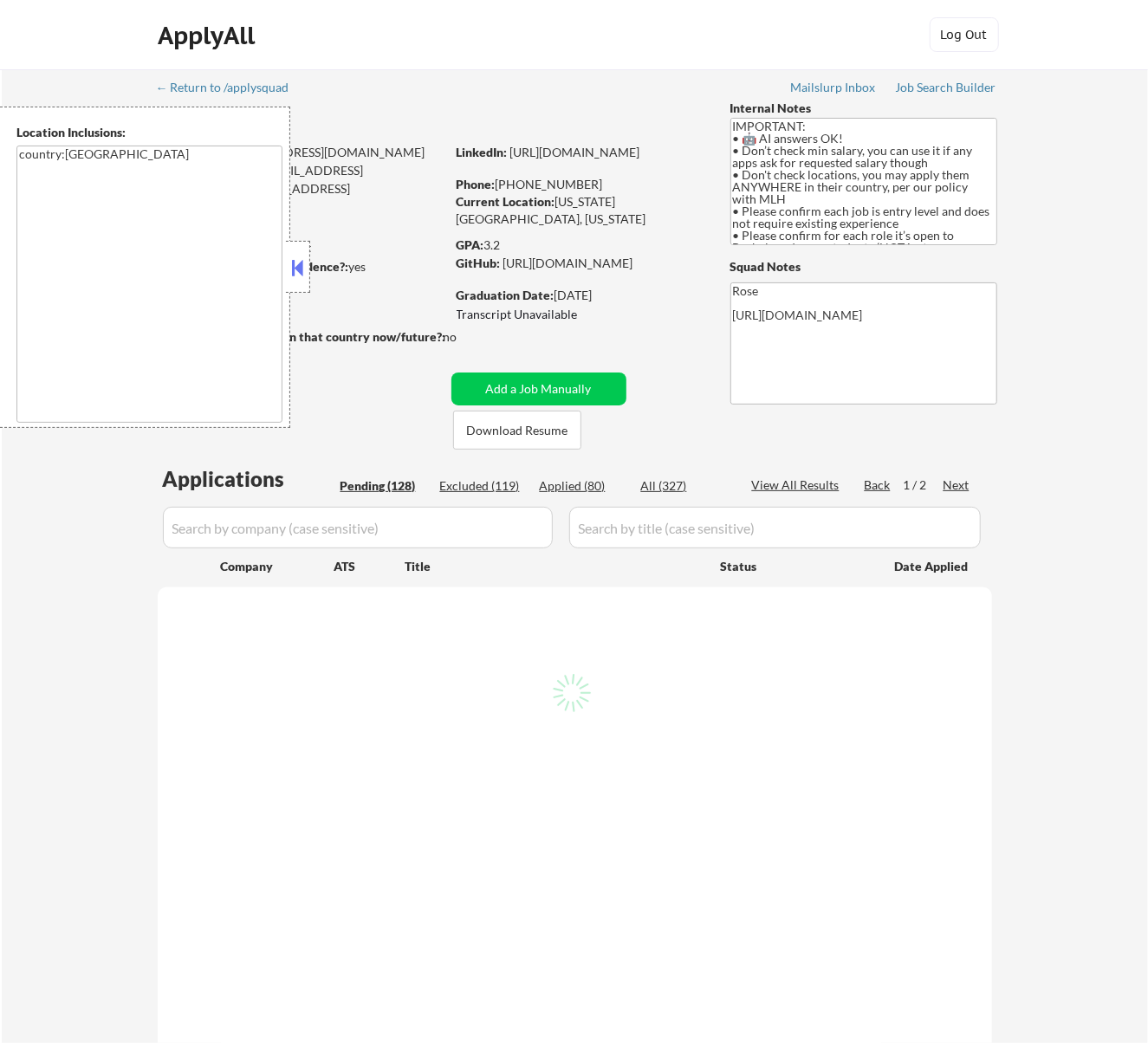
select select ""pending""
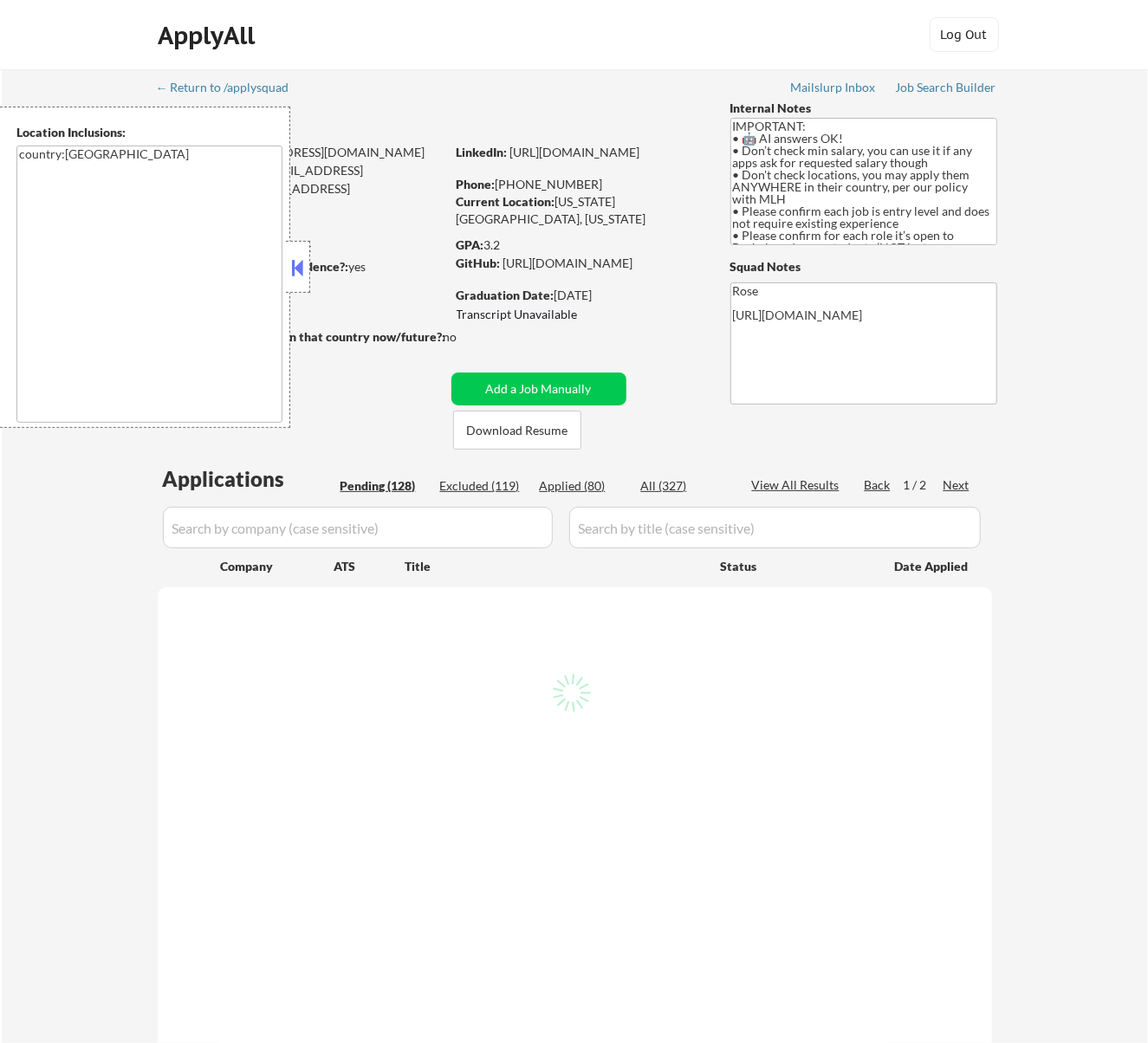
select select ""pending""
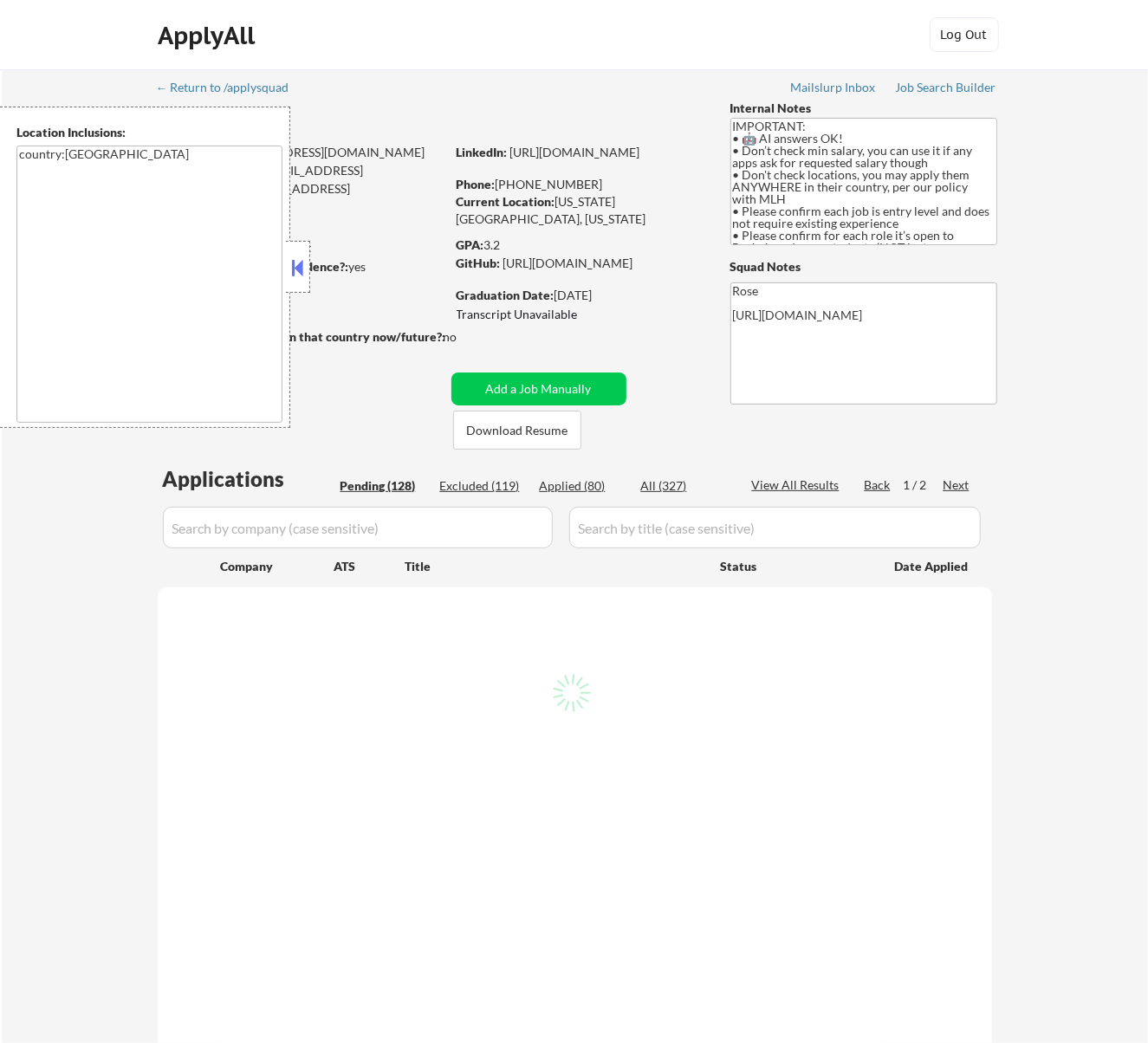
select select ""pending""
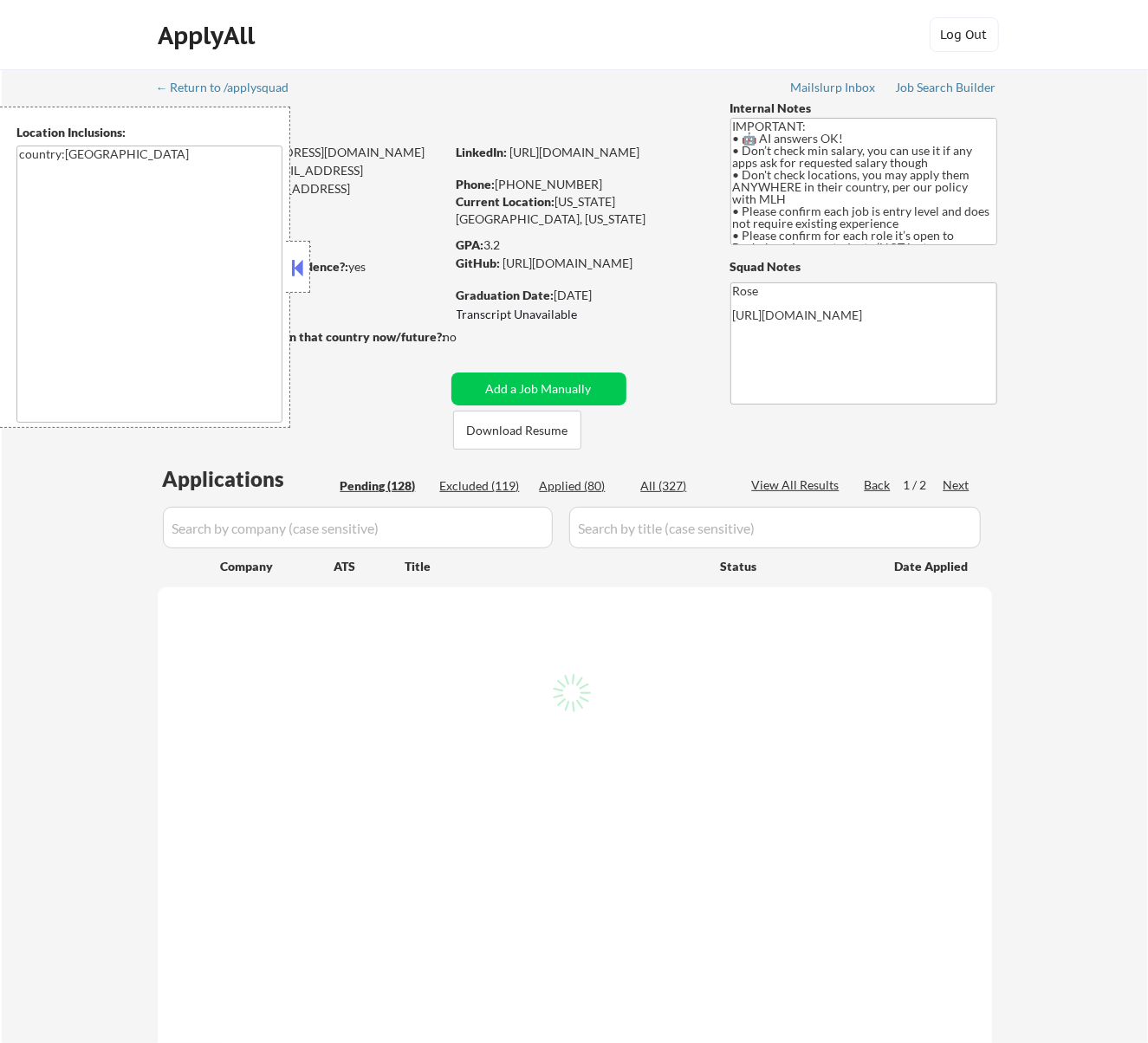
select select ""pending""
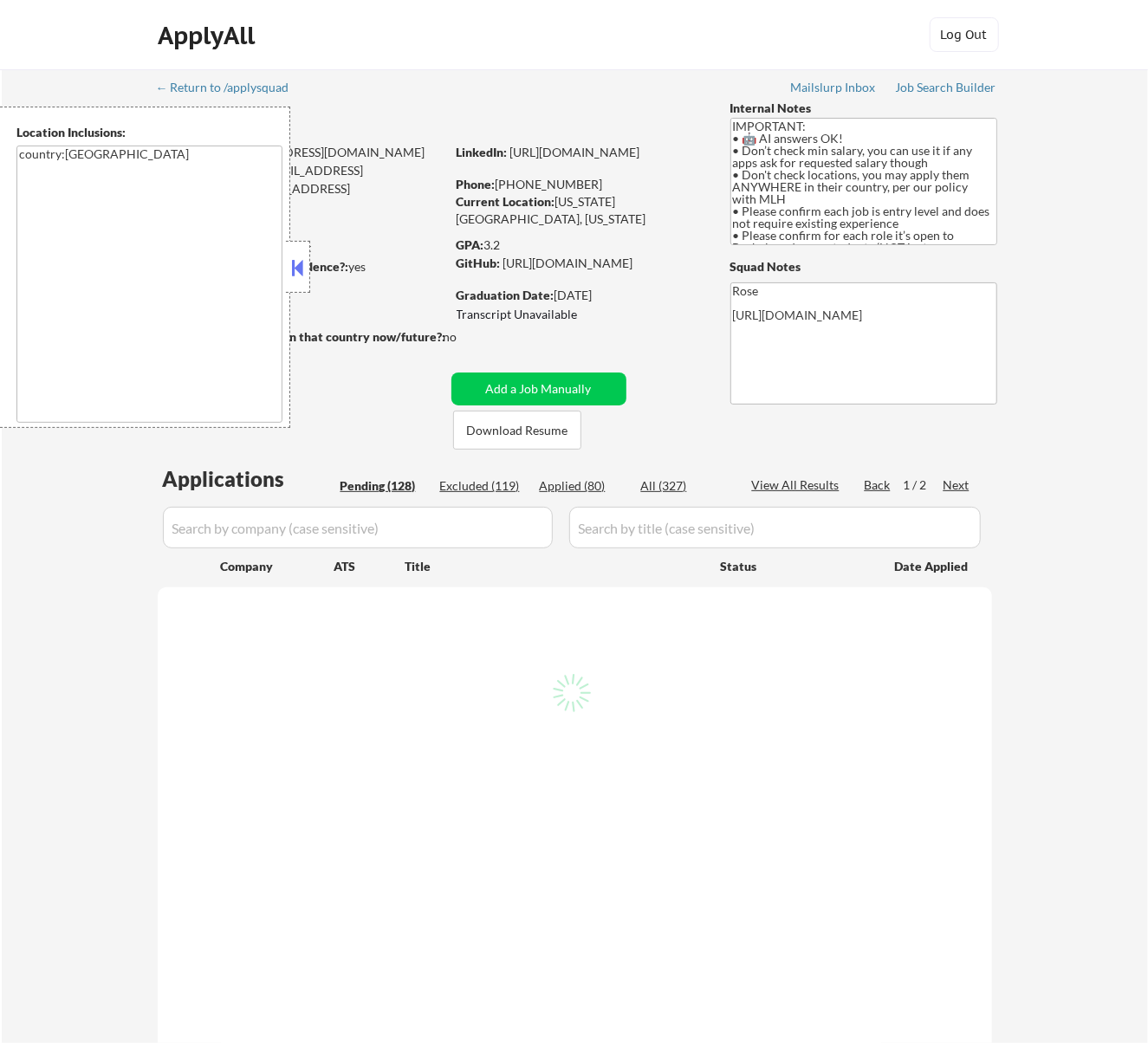
select select ""pending""
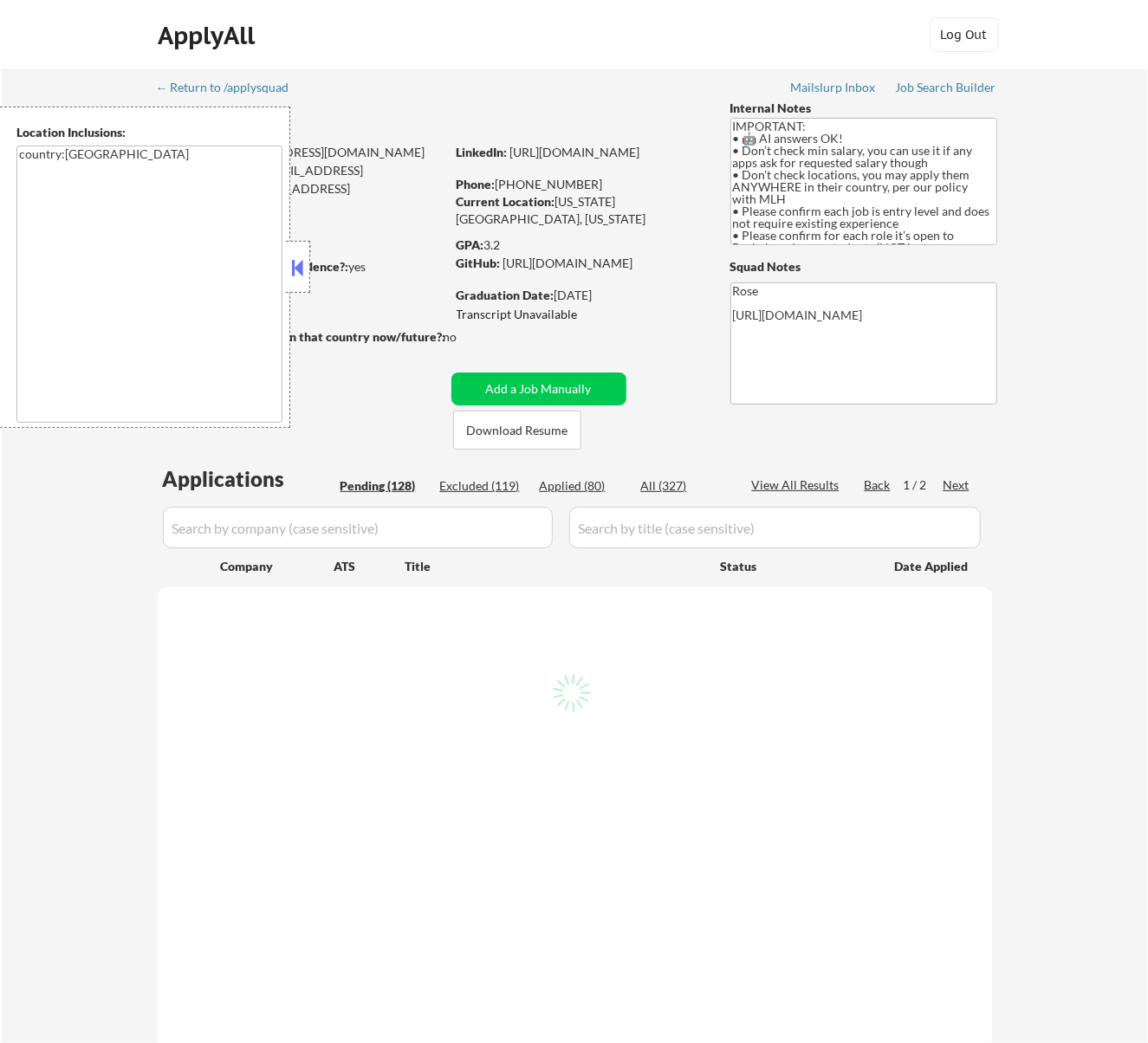
select select ""pending""
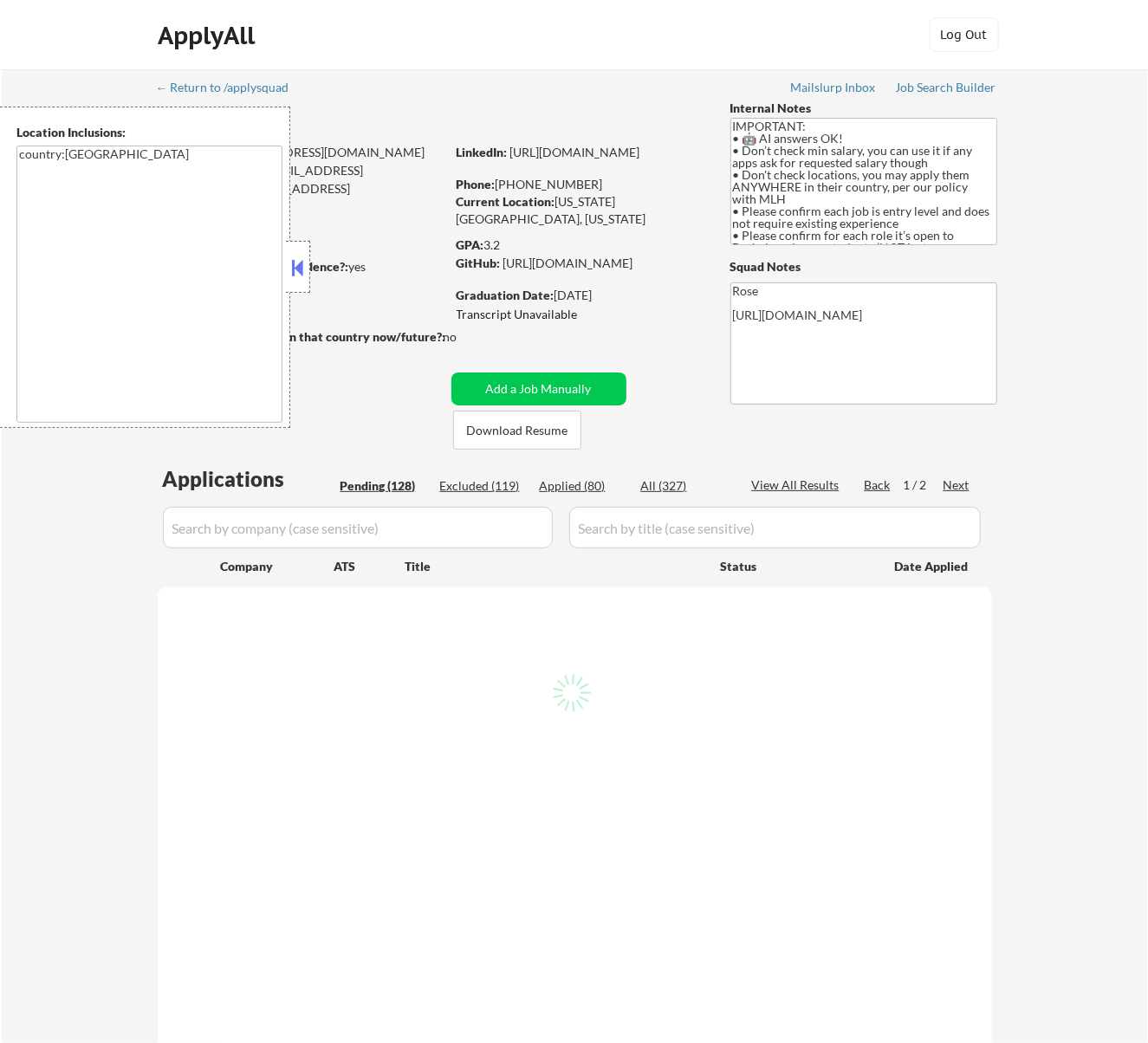
select select ""pending""
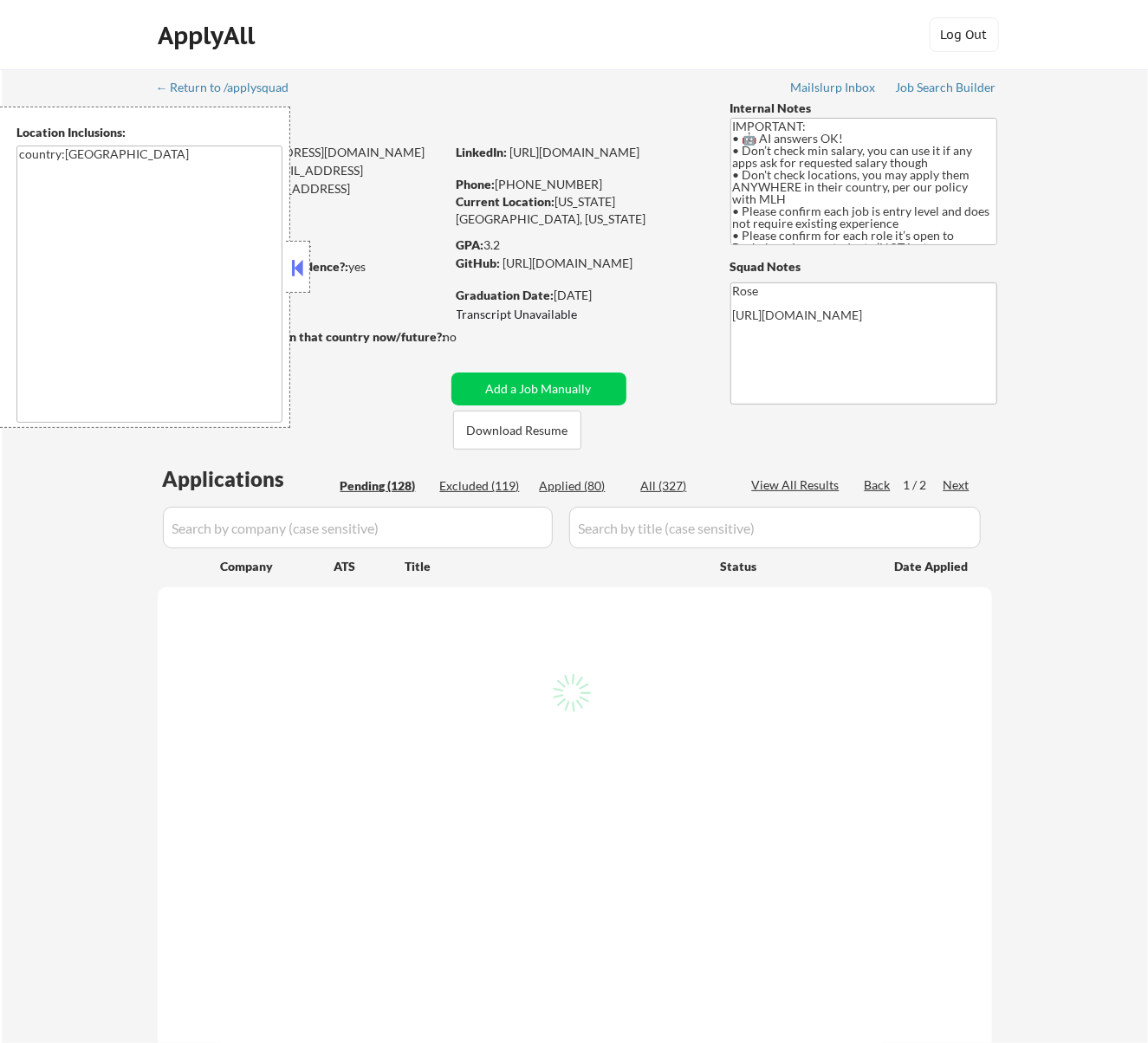
select select ""pending""
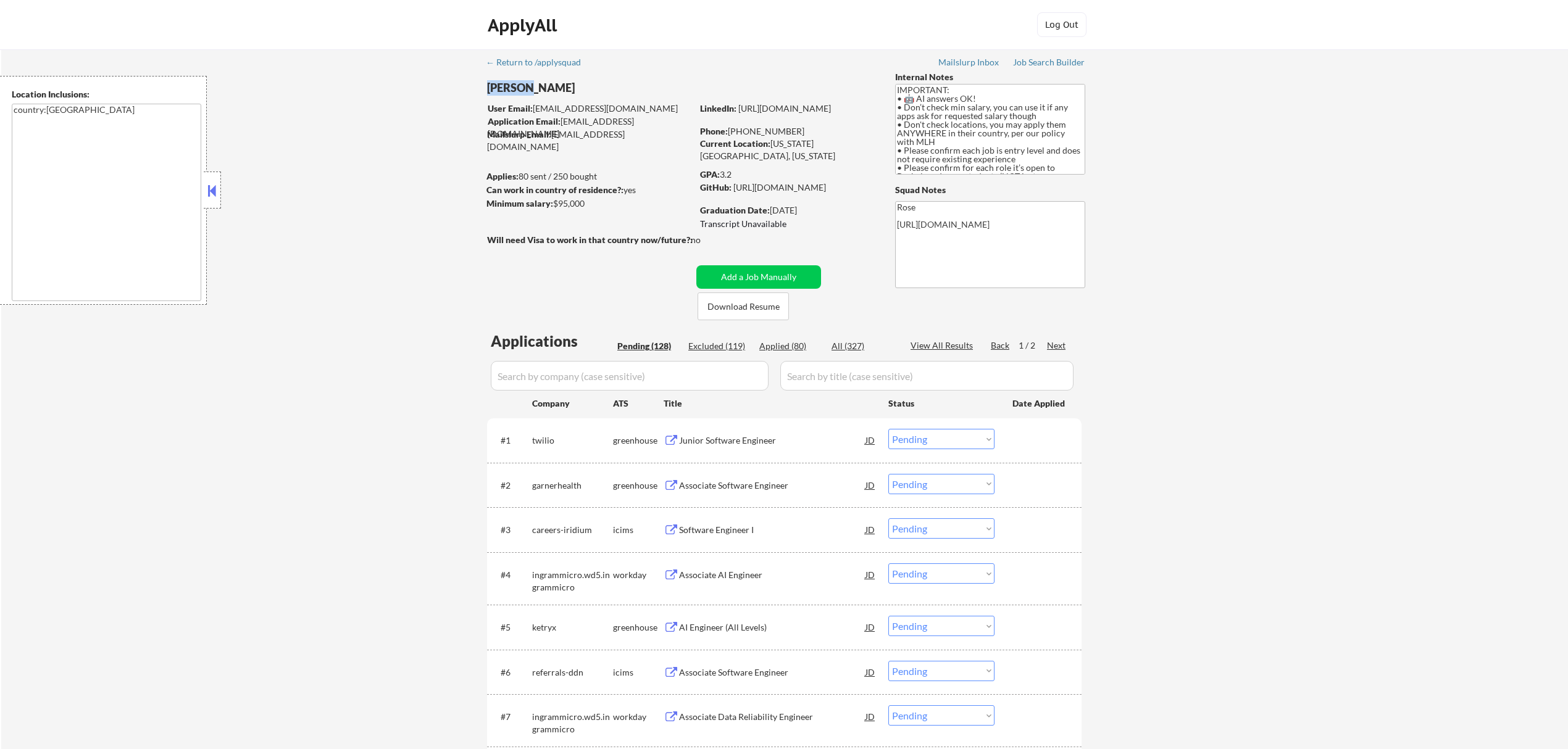
drag, startPoint x: 522, startPoint y: 86, endPoint x: 487, endPoint y: 92, distance: 35.5
click at [487, 92] on div "Fei Lin" at bounding box center [614, 88] width 254 height 15
copy div "Fei Lin"
type textarea "Rose https://docs.google.com/spreadsheets/d/1hZOPz22dHCLztw5U9oHGO1NqRlmVAhBDsC…"
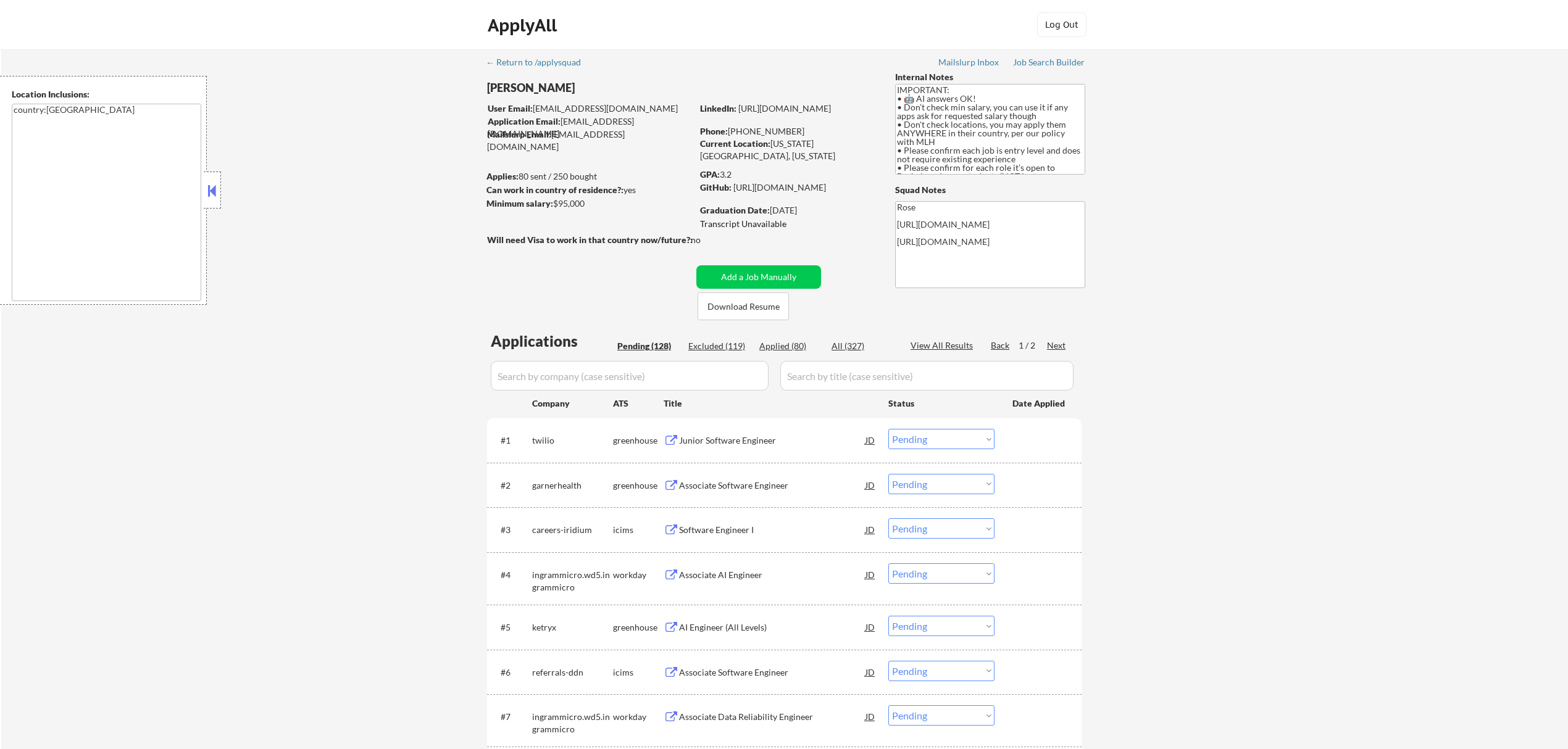
click at [215, 183] on button at bounding box center [212, 190] width 14 height 19
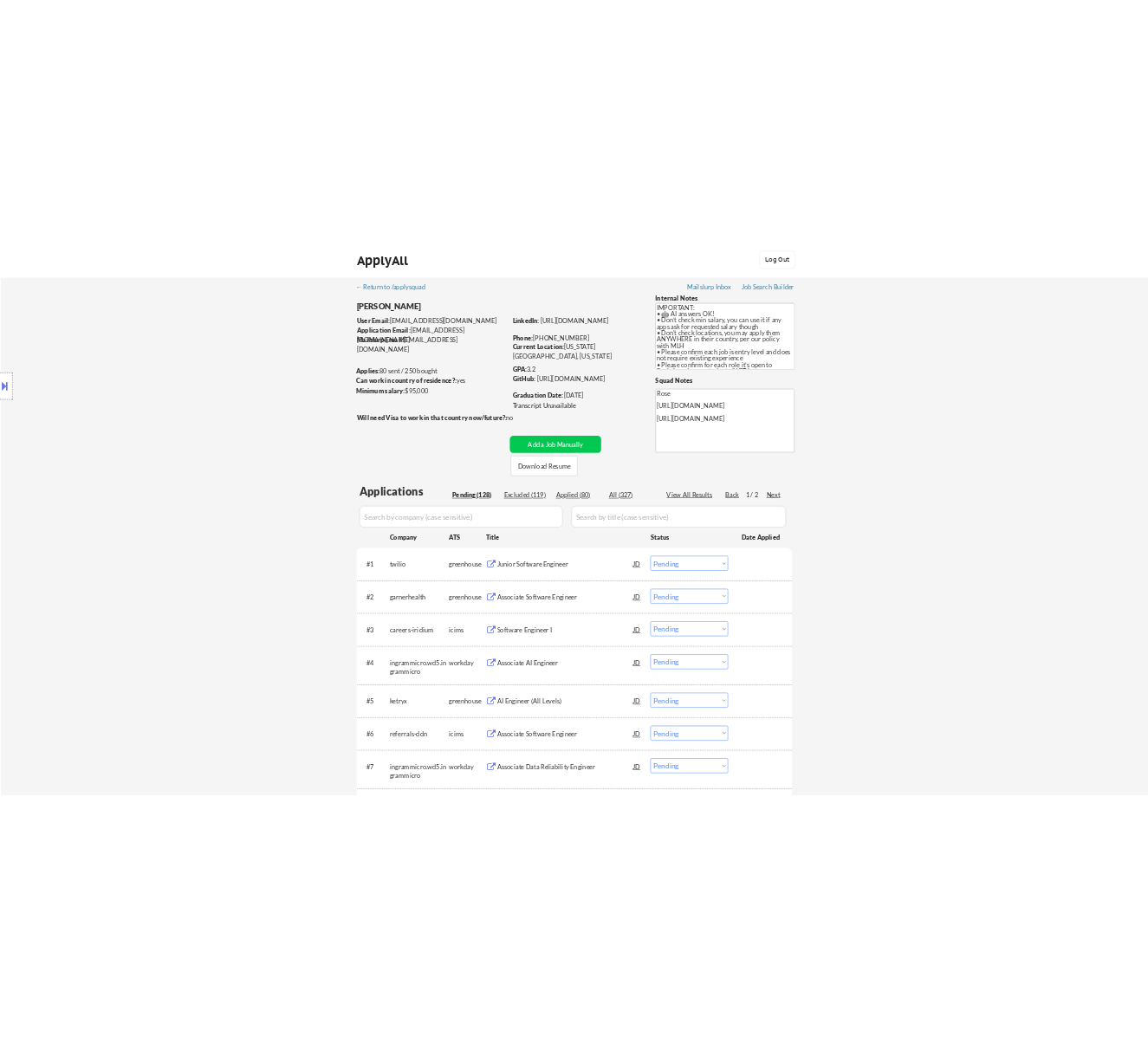
scroll to position [230, 0]
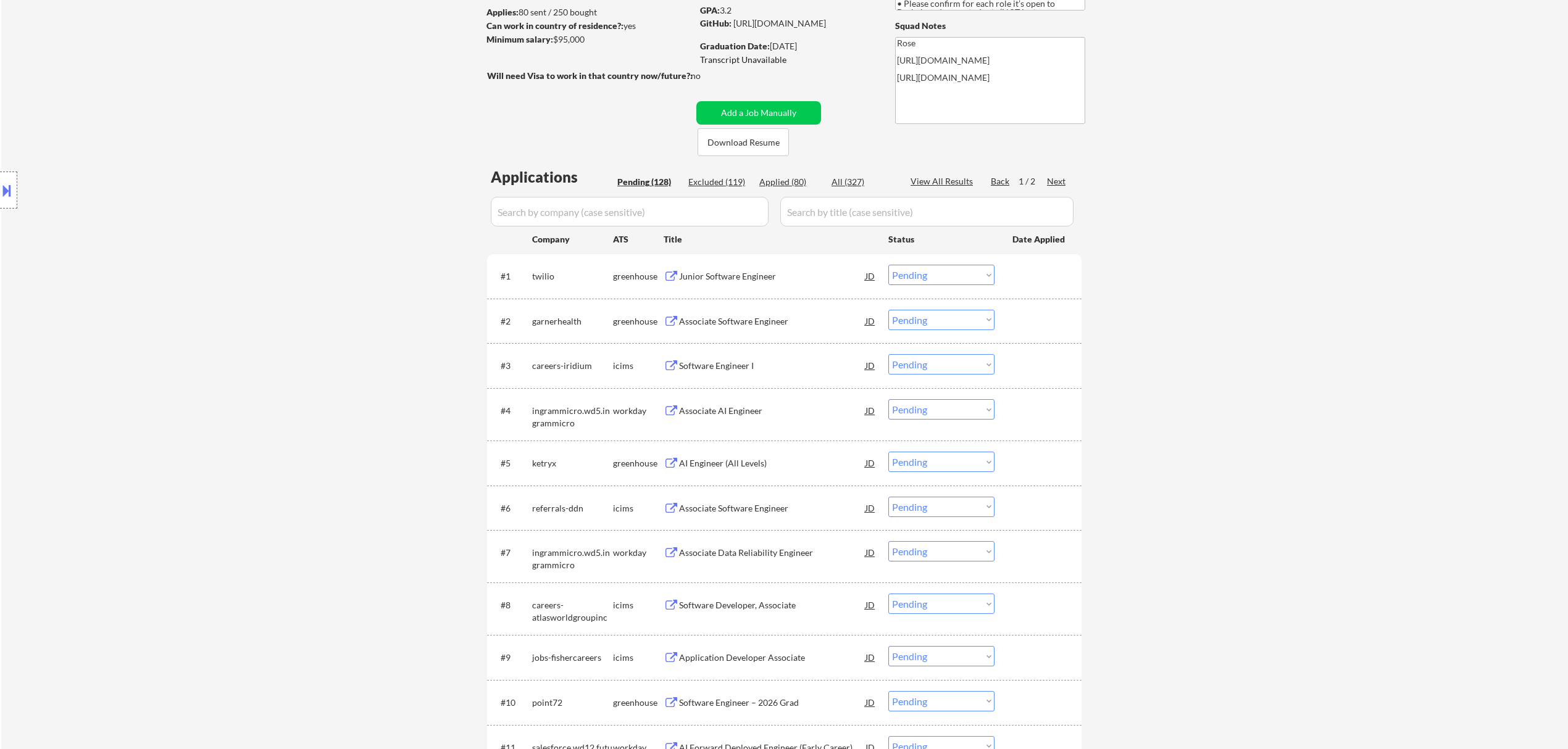
click at [773, 267] on div "Junior Software Engineer" at bounding box center [772, 276] width 187 height 22
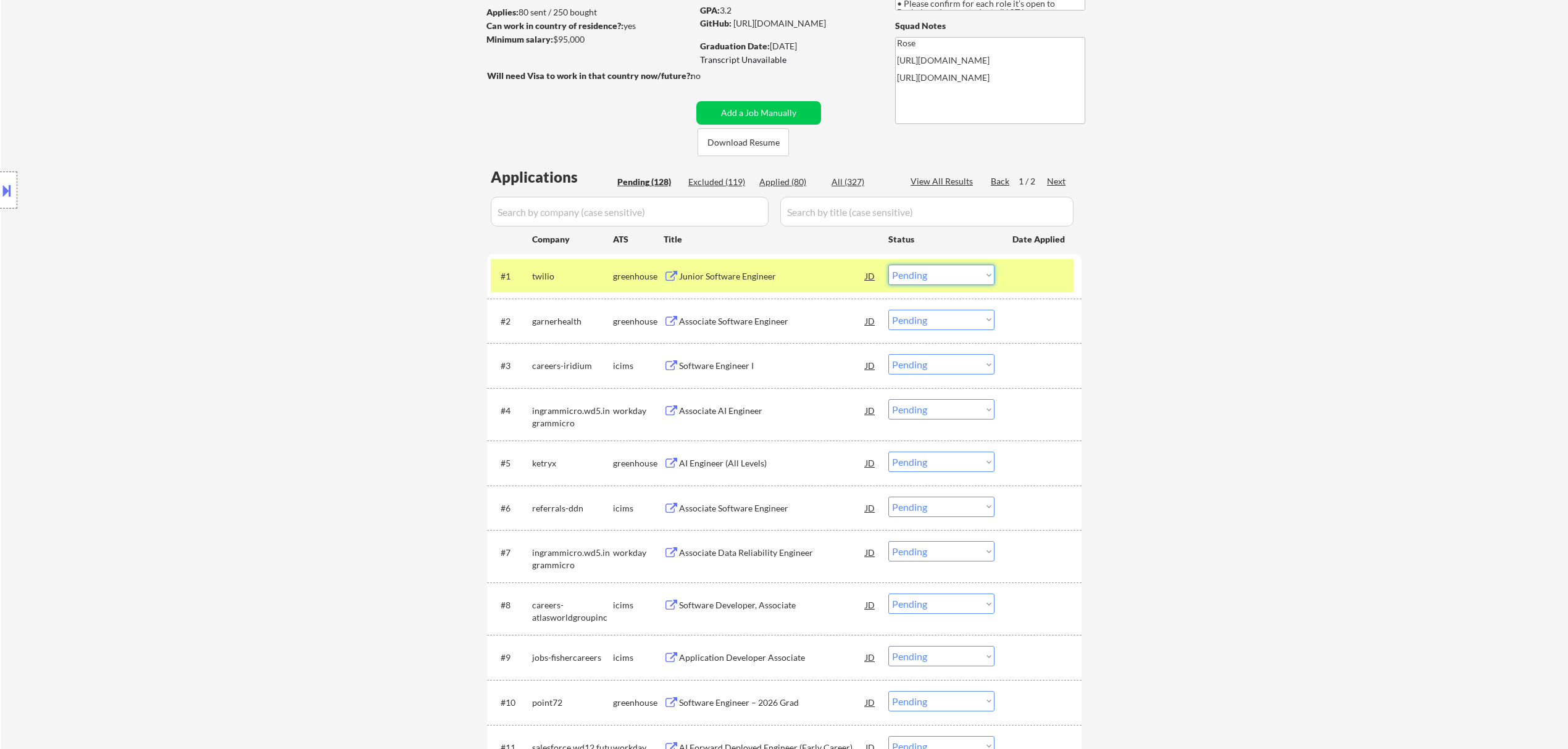
click at [817, 272] on select "Choose an option... Pending Applied Excluded (Questions) Excluded (Expired) Exc…" at bounding box center [941, 275] width 106 height 21
click at [817, 265] on select "Choose an option... Pending Applied Excluded (Questions) Excluded (Expired) Exc…" at bounding box center [941, 275] width 106 height 21
select select ""pending""
click at [808, 279] on div "Junior Software Engineer" at bounding box center [772, 276] width 187 height 12
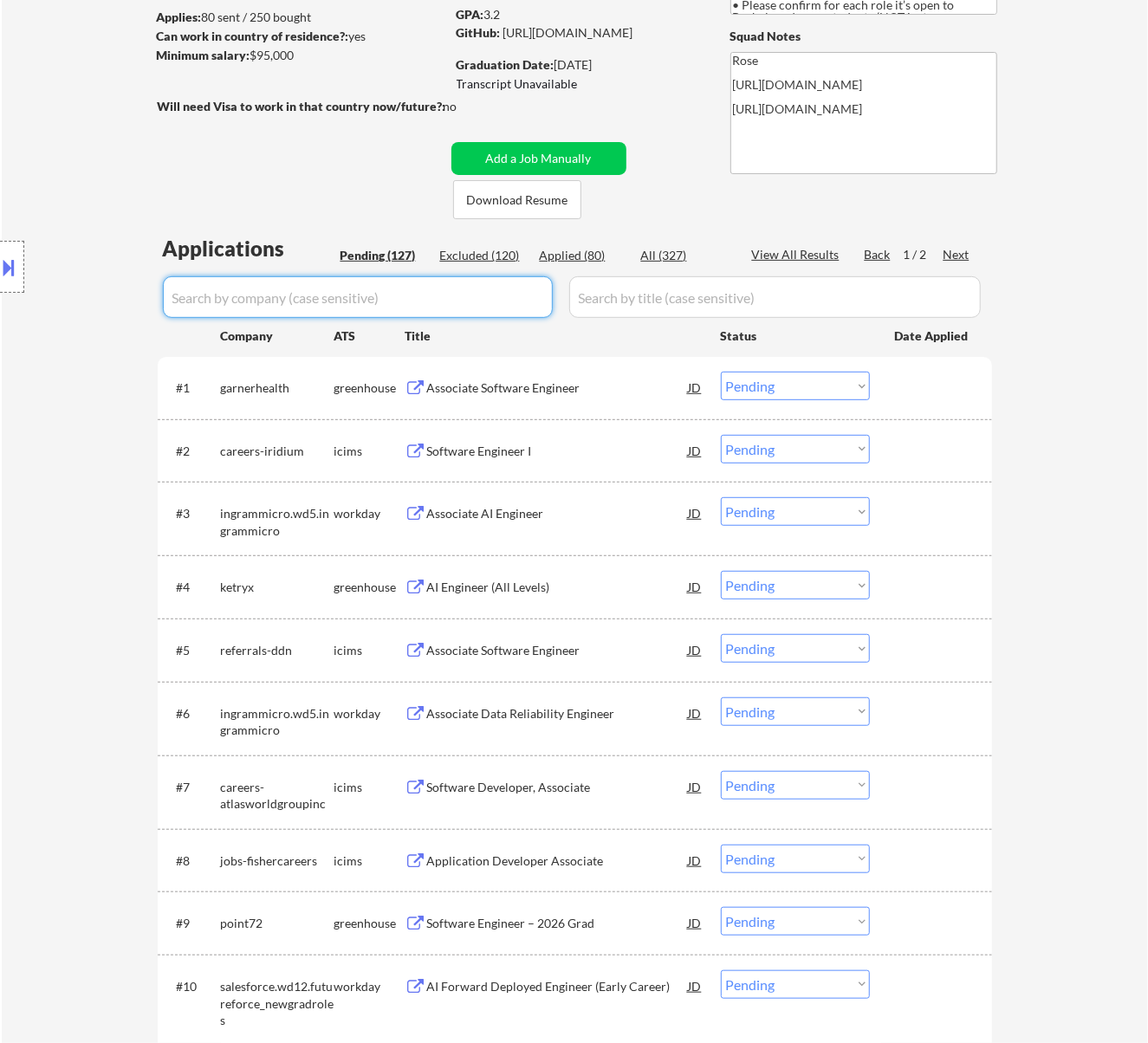
click at [515, 282] on input "input" at bounding box center [357, 297] width 390 height 42
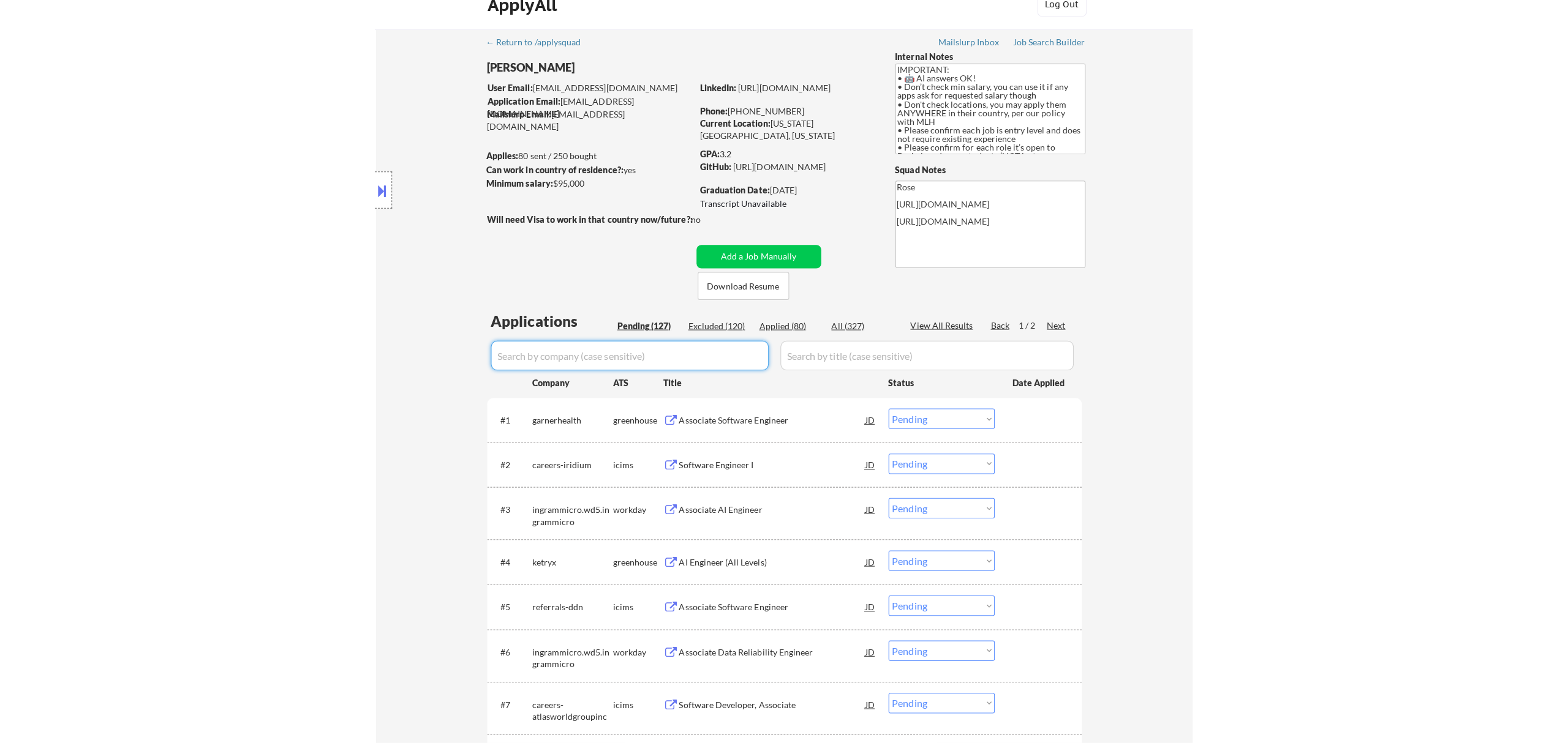
scroll to position [0, 0]
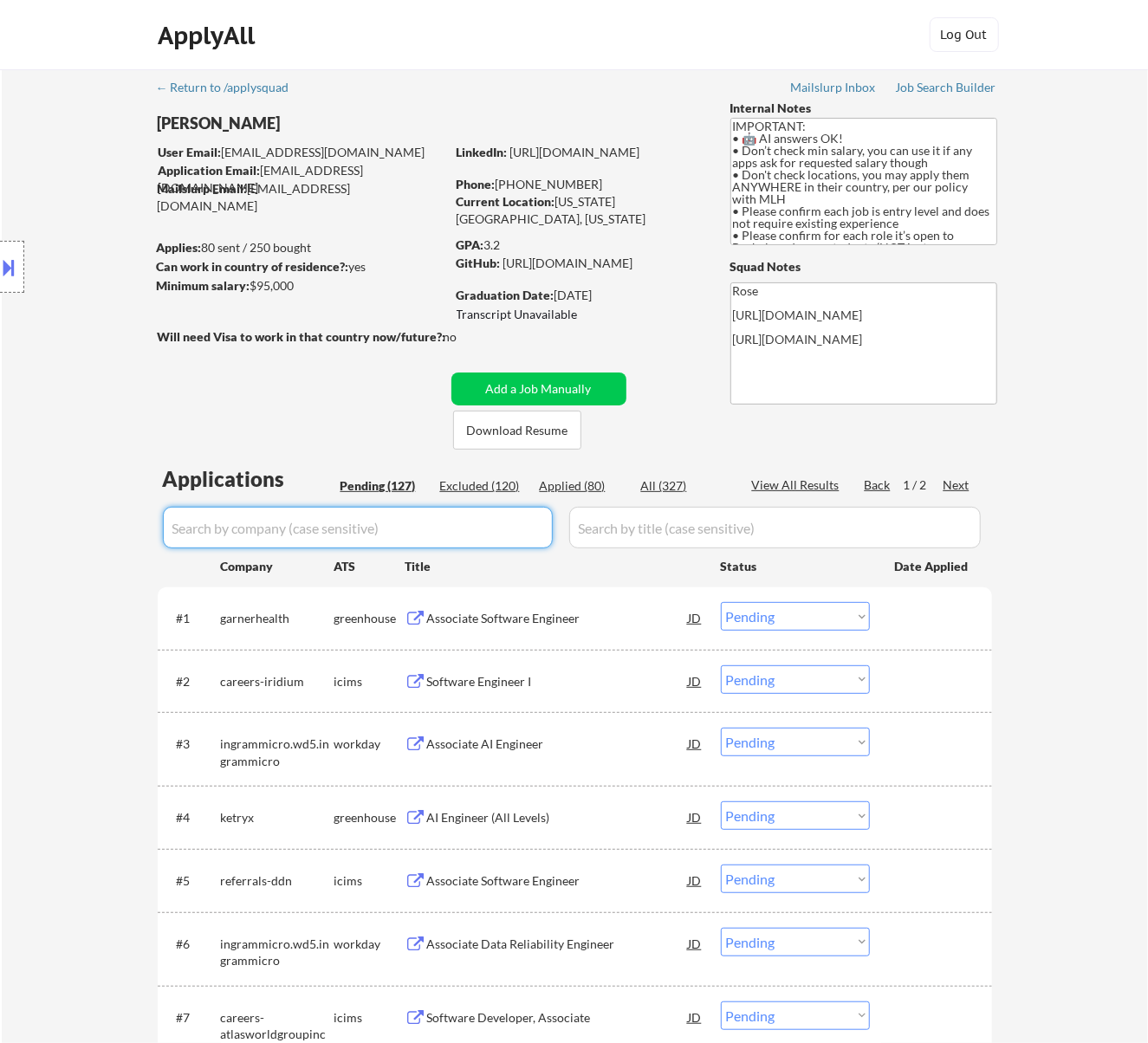
paste input "metacareer"
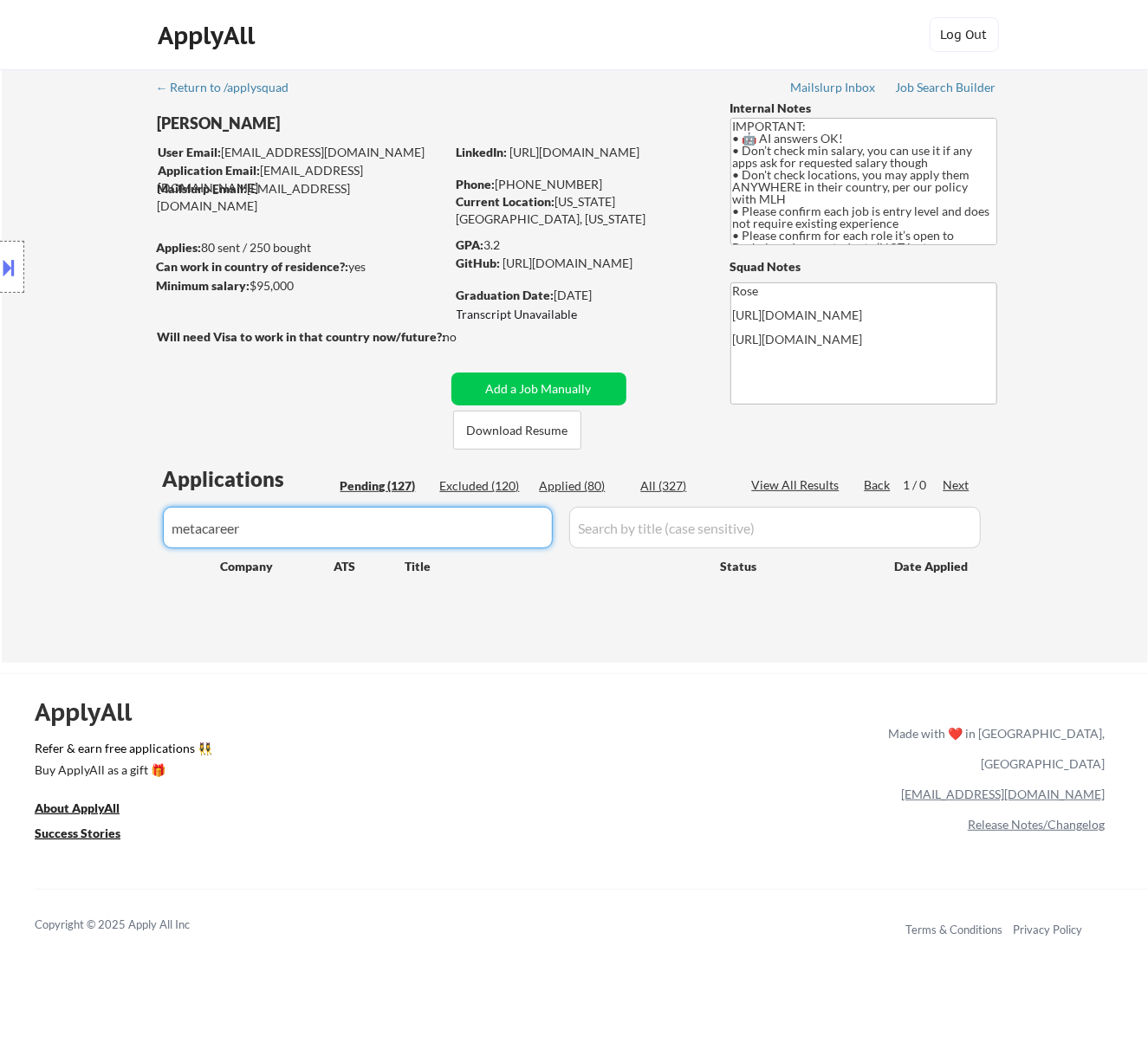
type input "metacareer"
click at [569, 486] on div "Applied (80)" at bounding box center [583, 487] width 87 height 17
click at [403, 484] on div "Pending (127)" at bounding box center [384, 487] width 87 height 17
click at [545, 386] on button "Add a Job Manually" at bounding box center [539, 389] width 175 height 33
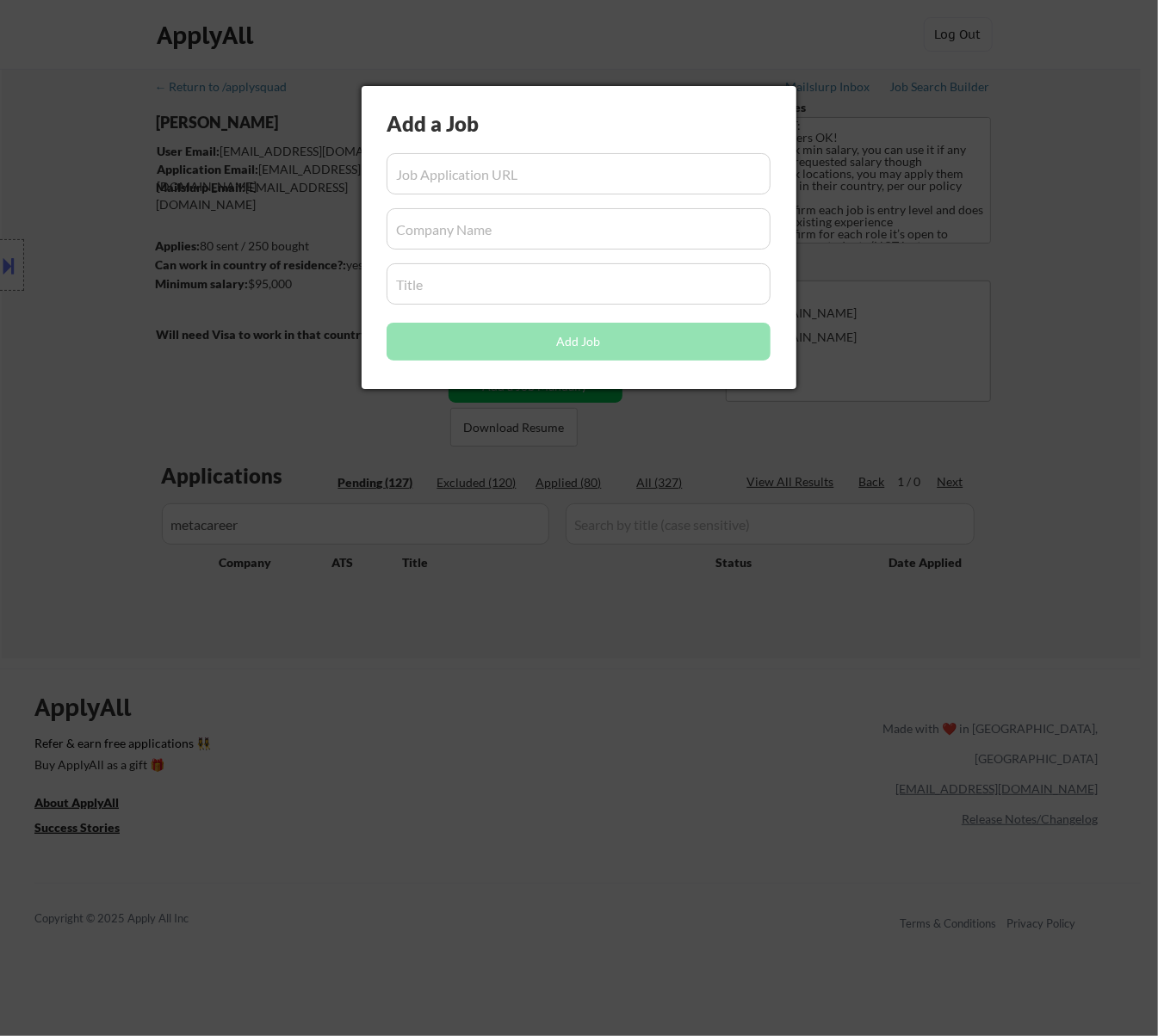
click at [522, 180] on input "input" at bounding box center [578, 173] width 383 height 41
paste input "https://www.metacareers.com/jobs/800571352515182"
type input "https://www.metacareers.com/jobs/800571352515182"
click at [555, 239] on input "input" at bounding box center [578, 229] width 383 height 41
click at [449, 231] on input "input" at bounding box center [578, 229] width 383 height 41
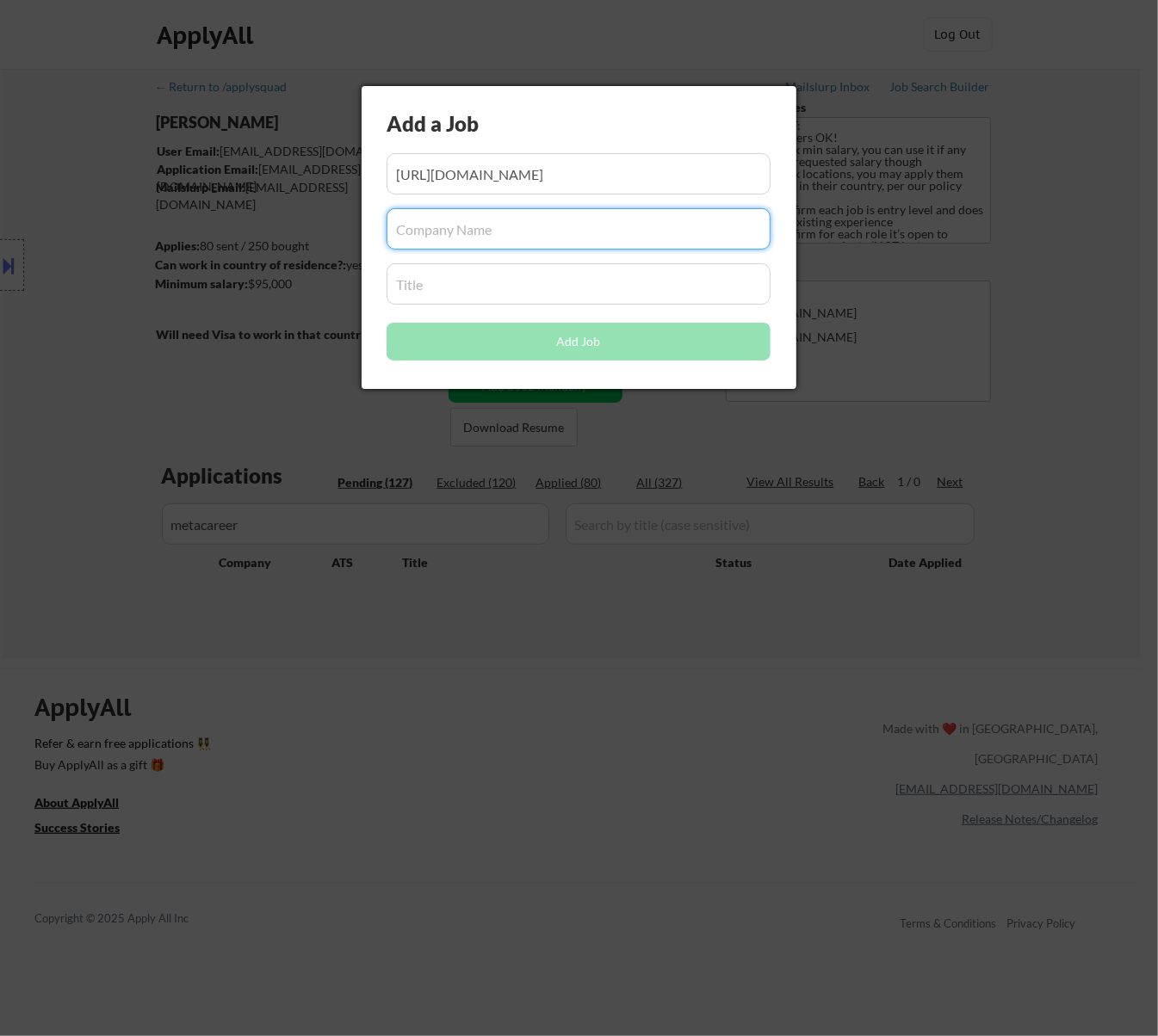
paste input "www.metacareers.com"
type input "www.metacareers.com"
click at [505, 290] on input "input" at bounding box center [578, 284] width 383 height 41
click at [469, 284] on input "input" at bounding box center [578, 284] width 383 height 41
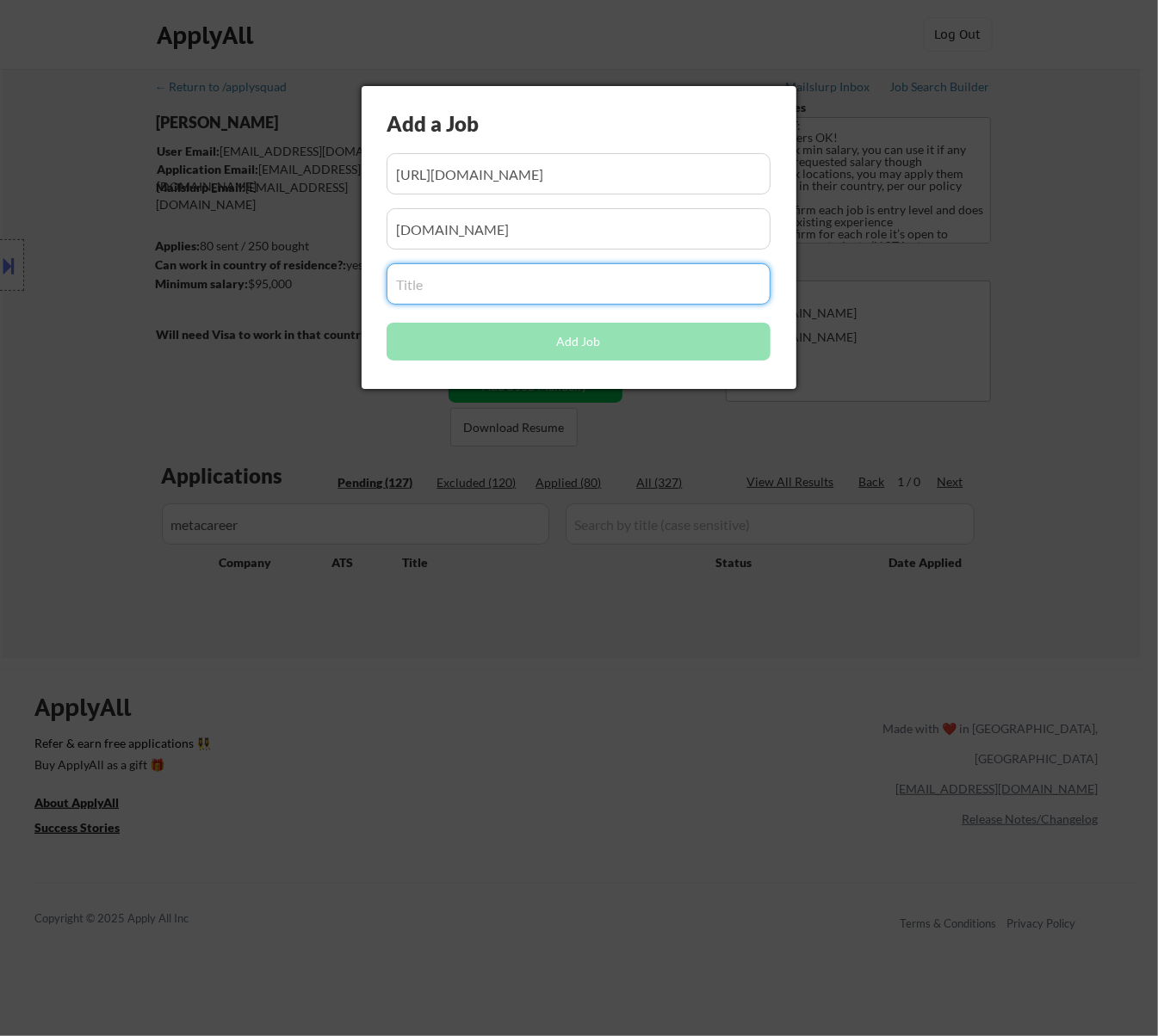
paste input "Performance and Capacity Engineer"
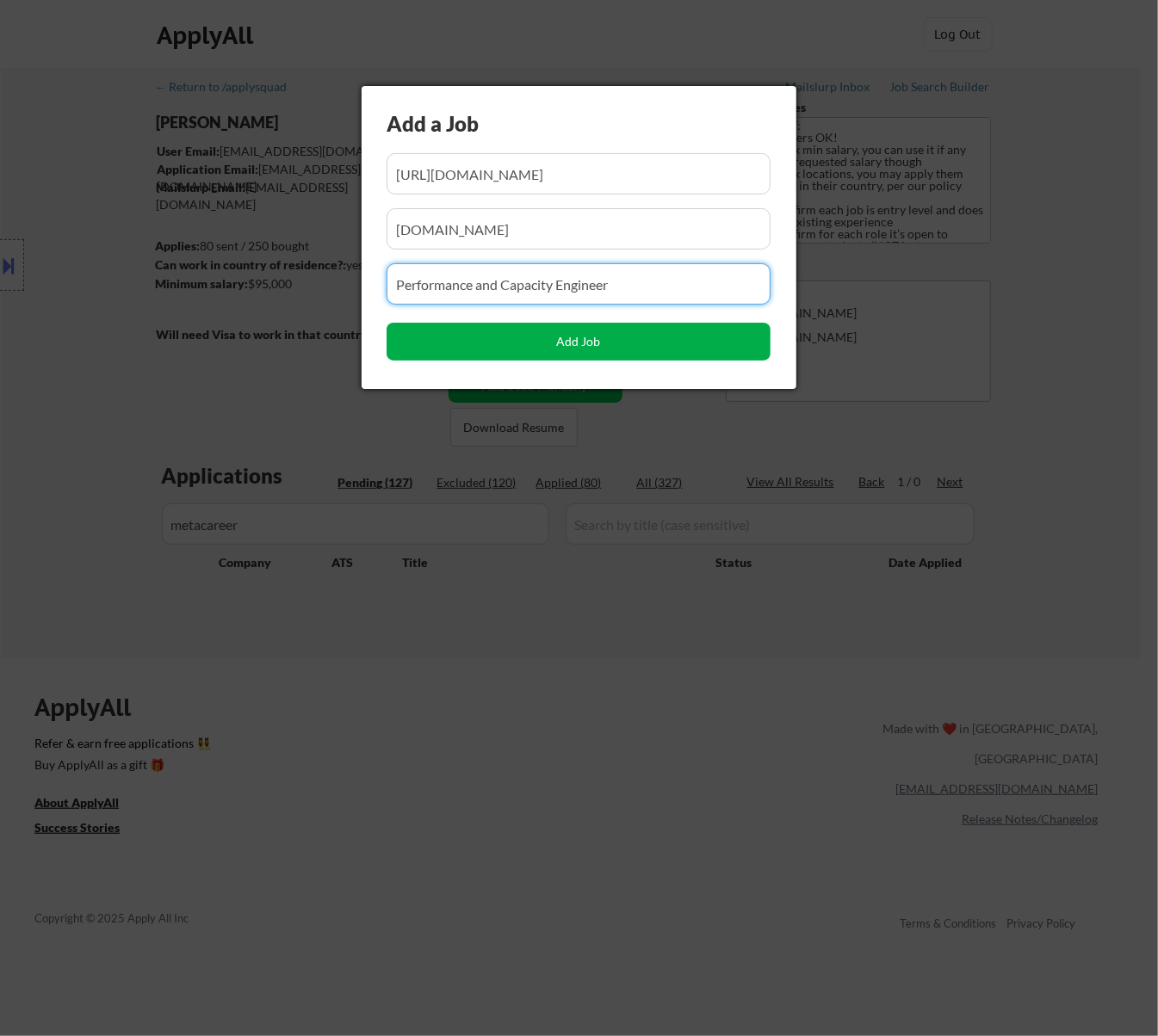
type input "Performance and Capacity Engineer"
click at [603, 350] on button "Add Job" at bounding box center [578, 341] width 383 height 37
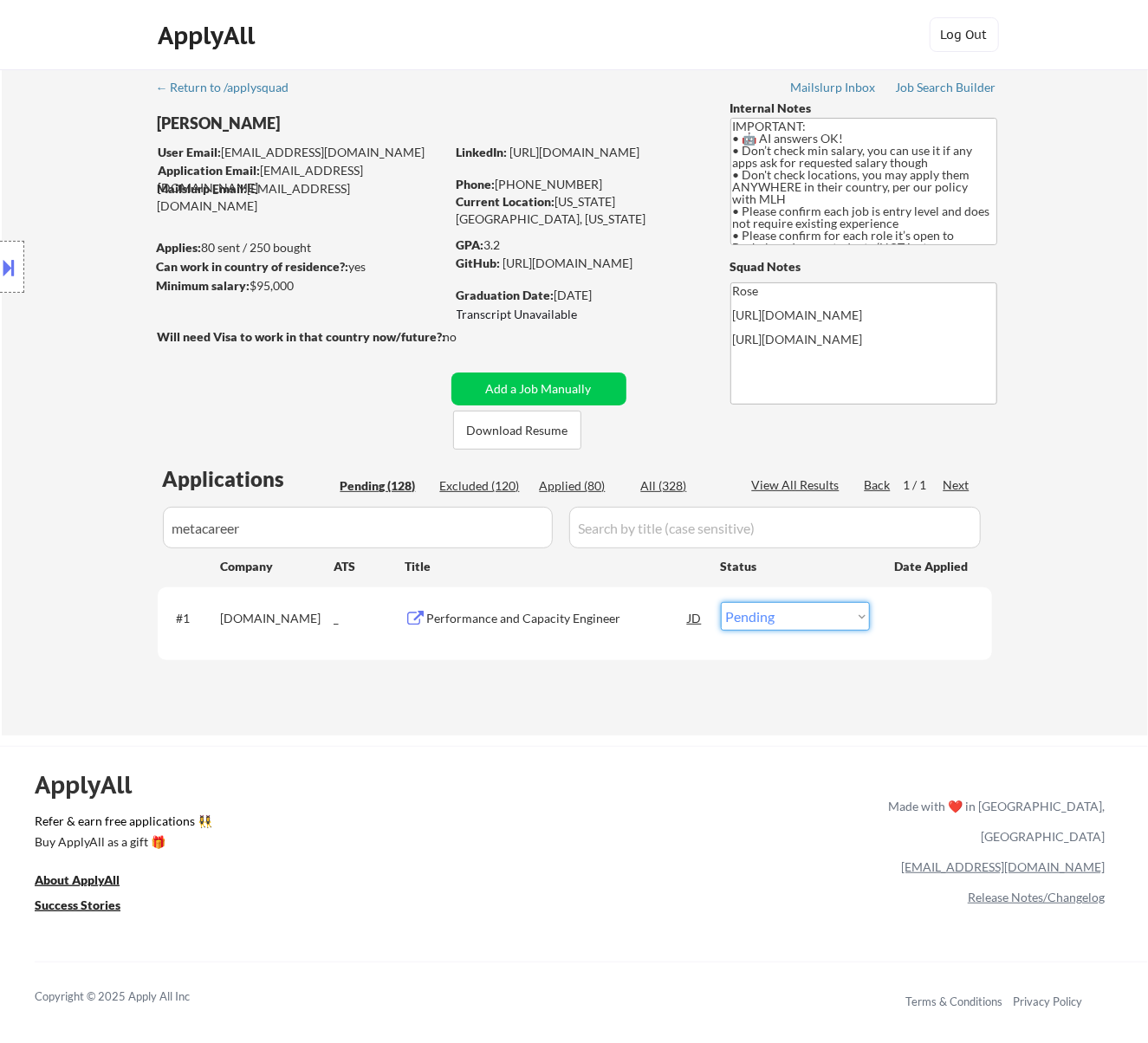
click at [840, 609] on select "Choose an option... Pending Applied Excluded (Questions) Excluded (Expired) Exc…" at bounding box center [795, 617] width 149 height 29
select select ""applied""
click at [721, 603] on select "Choose an option... Pending Applied Excluded (Questions) Excluded (Expired) Exc…" at bounding box center [795, 617] width 149 height 29
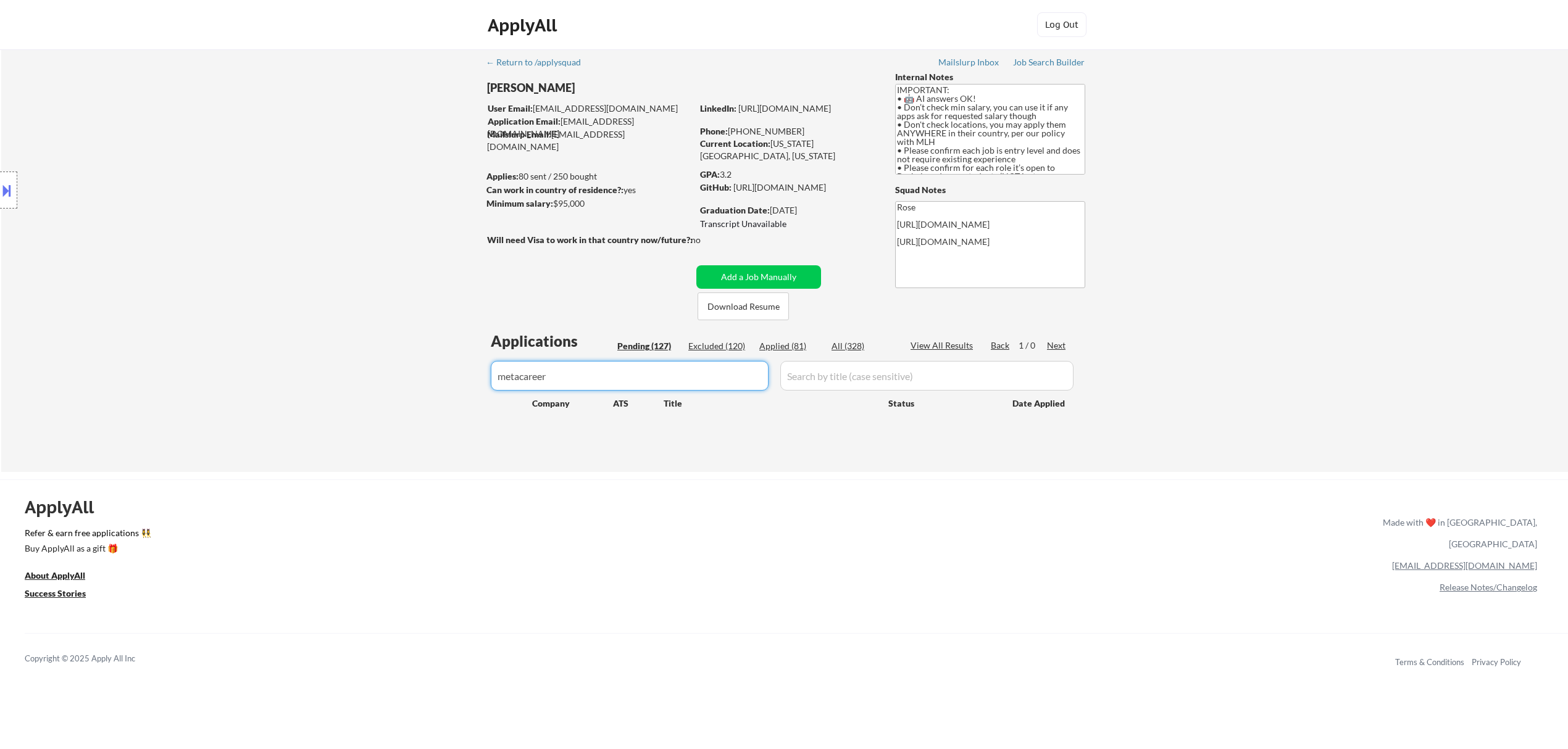
drag, startPoint x: 603, startPoint y: 368, endPoint x: 458, endPoint y: 393, distance: 147.1
click at [458, 393] on div "← Return to /applysquad Mailslurp Inbox Job Search Builder Fei Lin User Email: …" at bounding box center [784, 261] width 1567 height 423
paste input "app.dover.com/"
type input "[DOMAIN_NAME]"
click at [783, 344] on div "Applied (81)" at bounding box center [791, 347] width 62 height 12
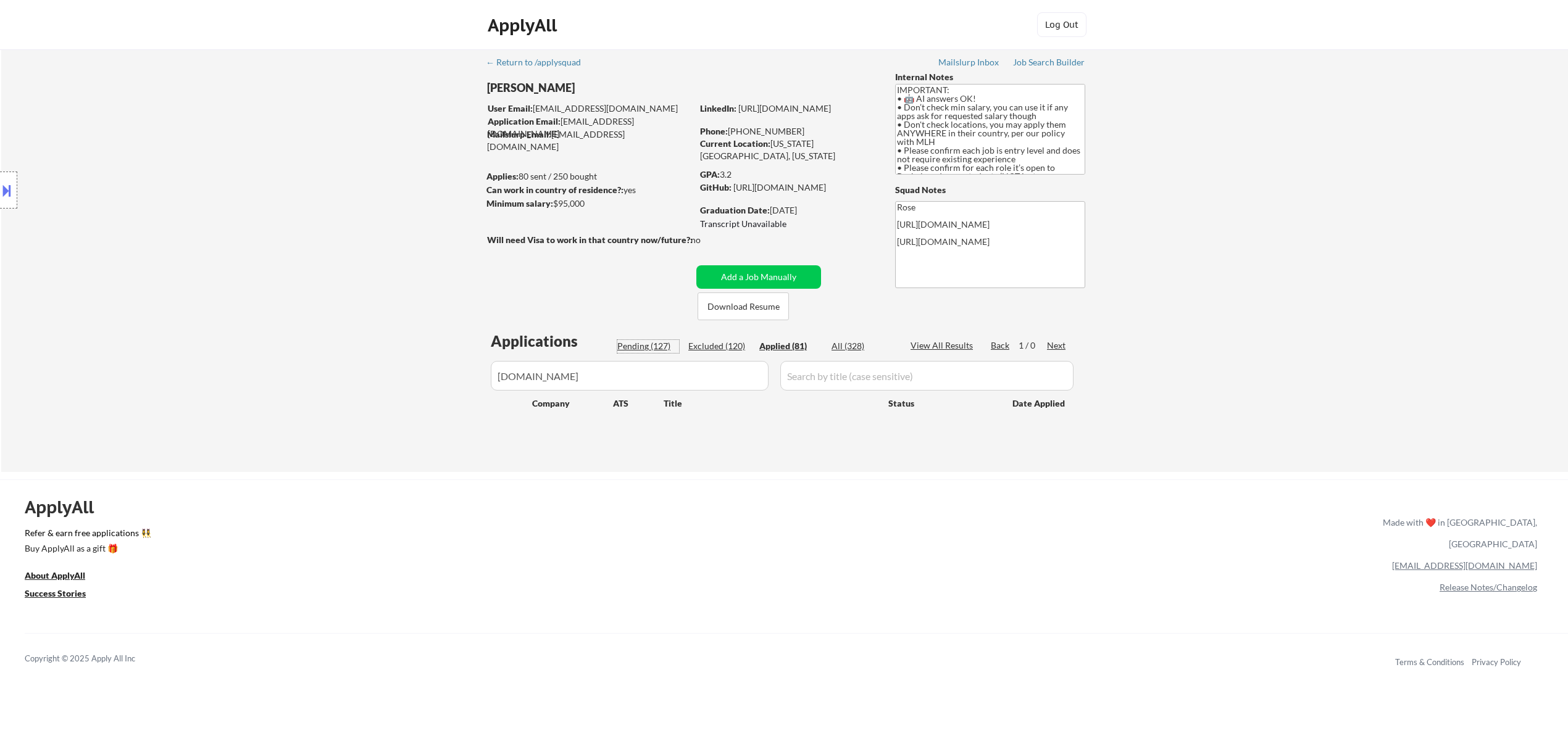
click at [649, 348] on div "Pending (127)" at bounding box center [649, 347] width 62 height 12
click at [749, 277] on button "Add a Job Manually" at bounding box center [758, 277] width 125 height 23
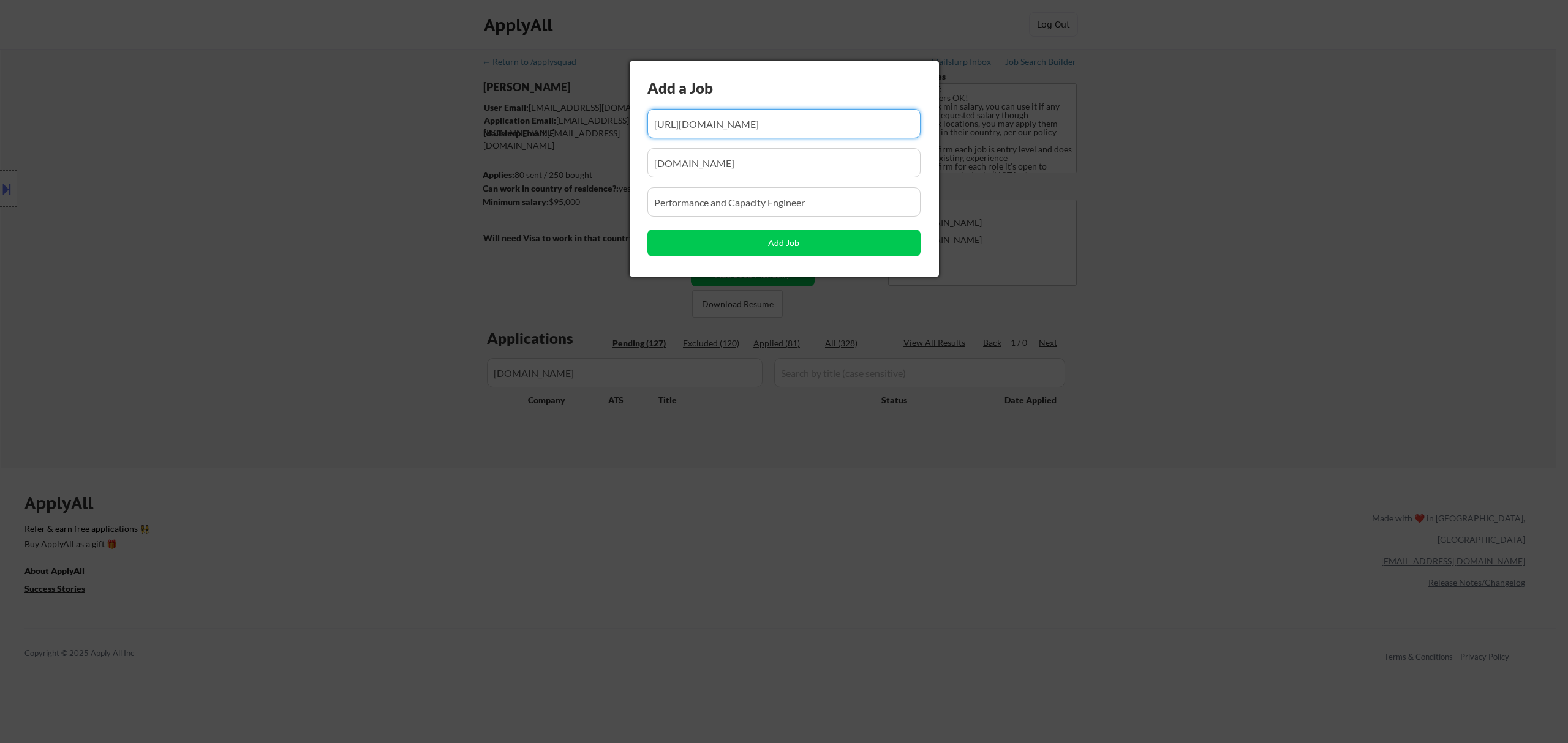
drag, startPoint x: 753, startPoint y: 132, endPoint x: 704, endPoint y: 144, distance: 50.4
click at [704, 144] on div "Add a Job Add Job" at bounding box center [784, 169] width 309 height 215
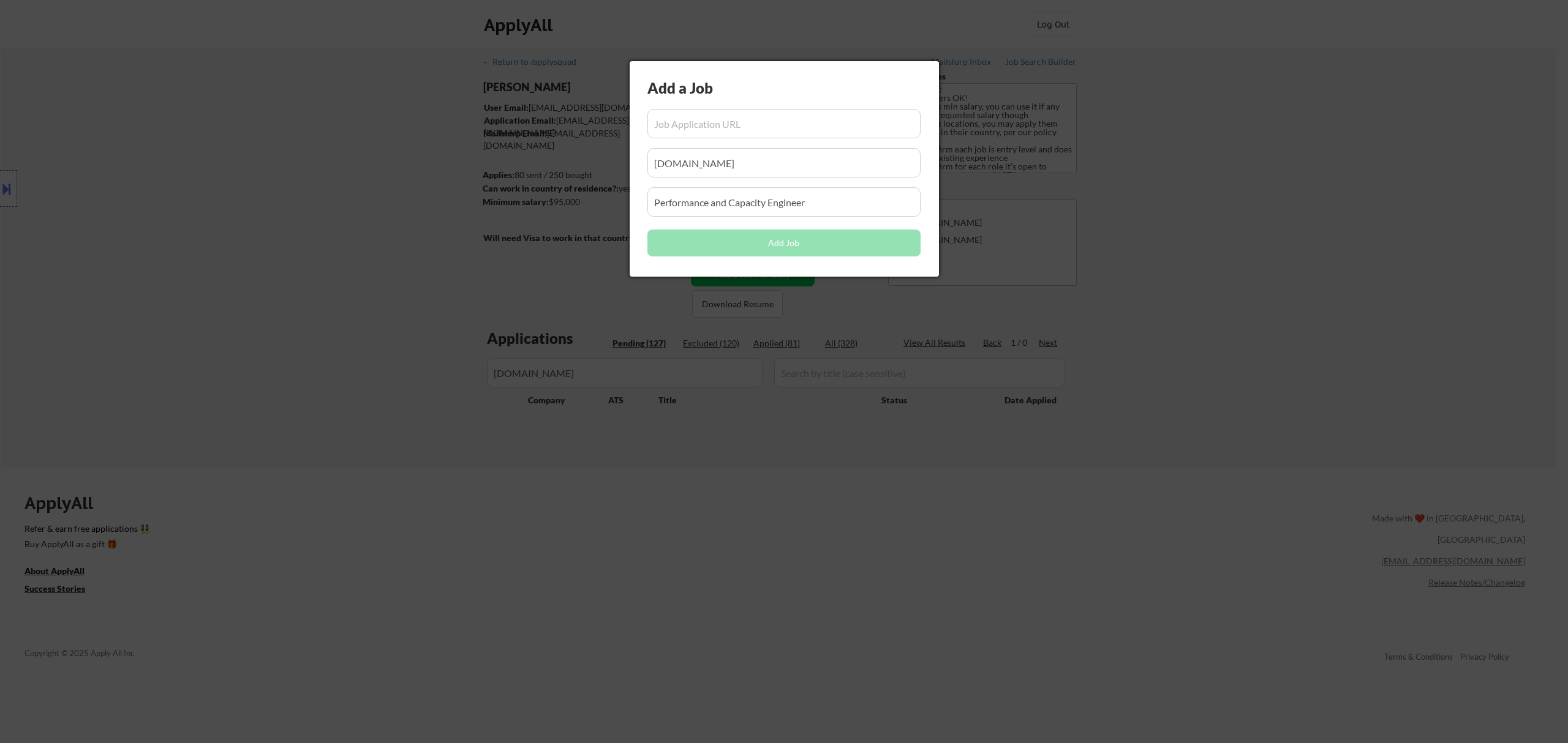
click at [736, 132] on input "input" at bounding box center [784, 123] width 273 height 29
paste input "https://app.dover.com/apply/e33be195-1074-4f64-88a0-615d0d8de760/434eaf2d-d6de-…"
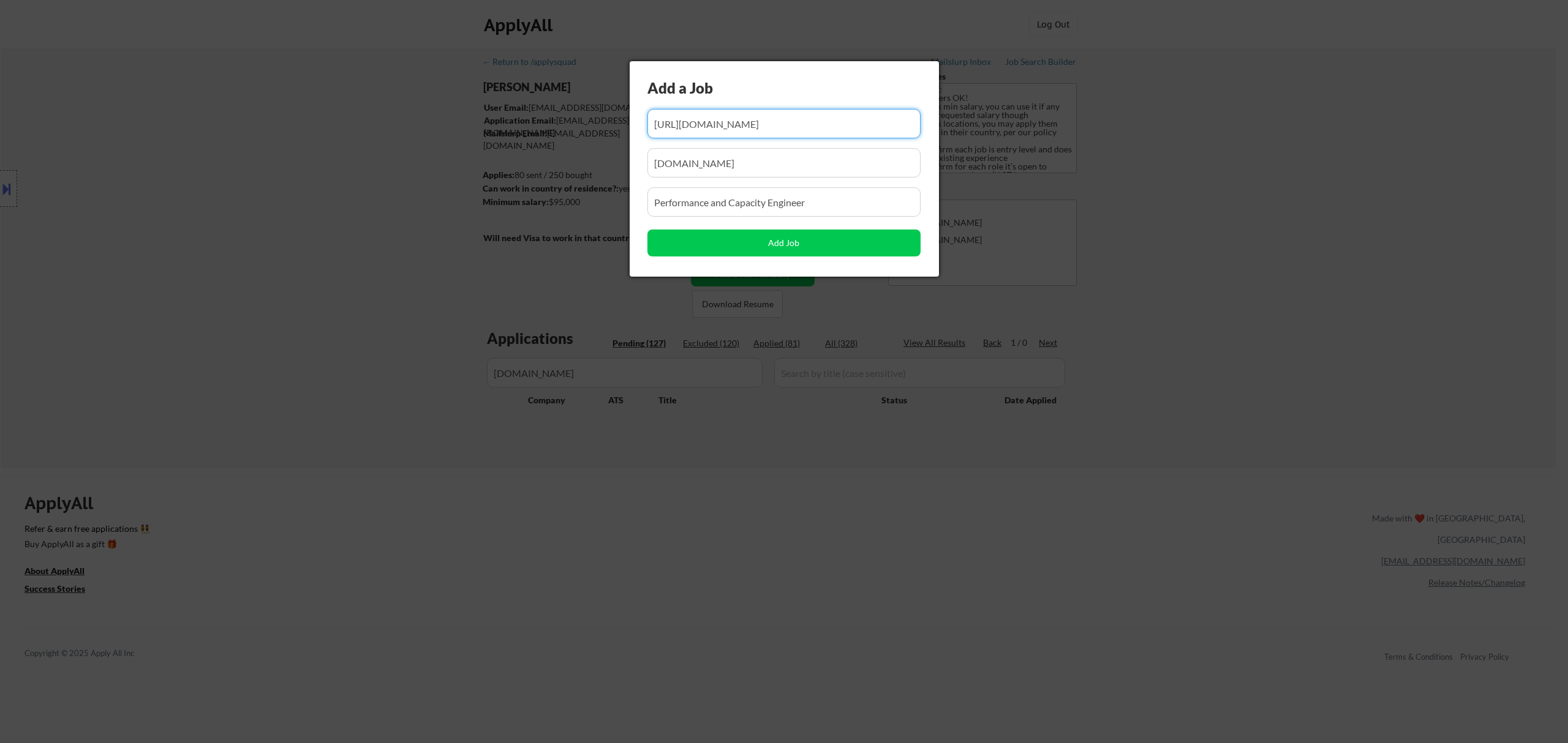
type input "https://app.dover.com/apply/e33be195-1074-4f64-88a0-615d0d8de760/434eaf2d-d6de-…"
drag, startPoint x: 780, startPoint y: 157, endPoint x: 585, endPoint y: 179, distance: 196.2
click at [583, 184] on body "← Return to /applysquad Mailslurp Inbox Job Search Builder Fei Lin User Email: …" at bounding box center [784, 371] width 1568 height 743
paste input "[DOMAIN_NAME]"
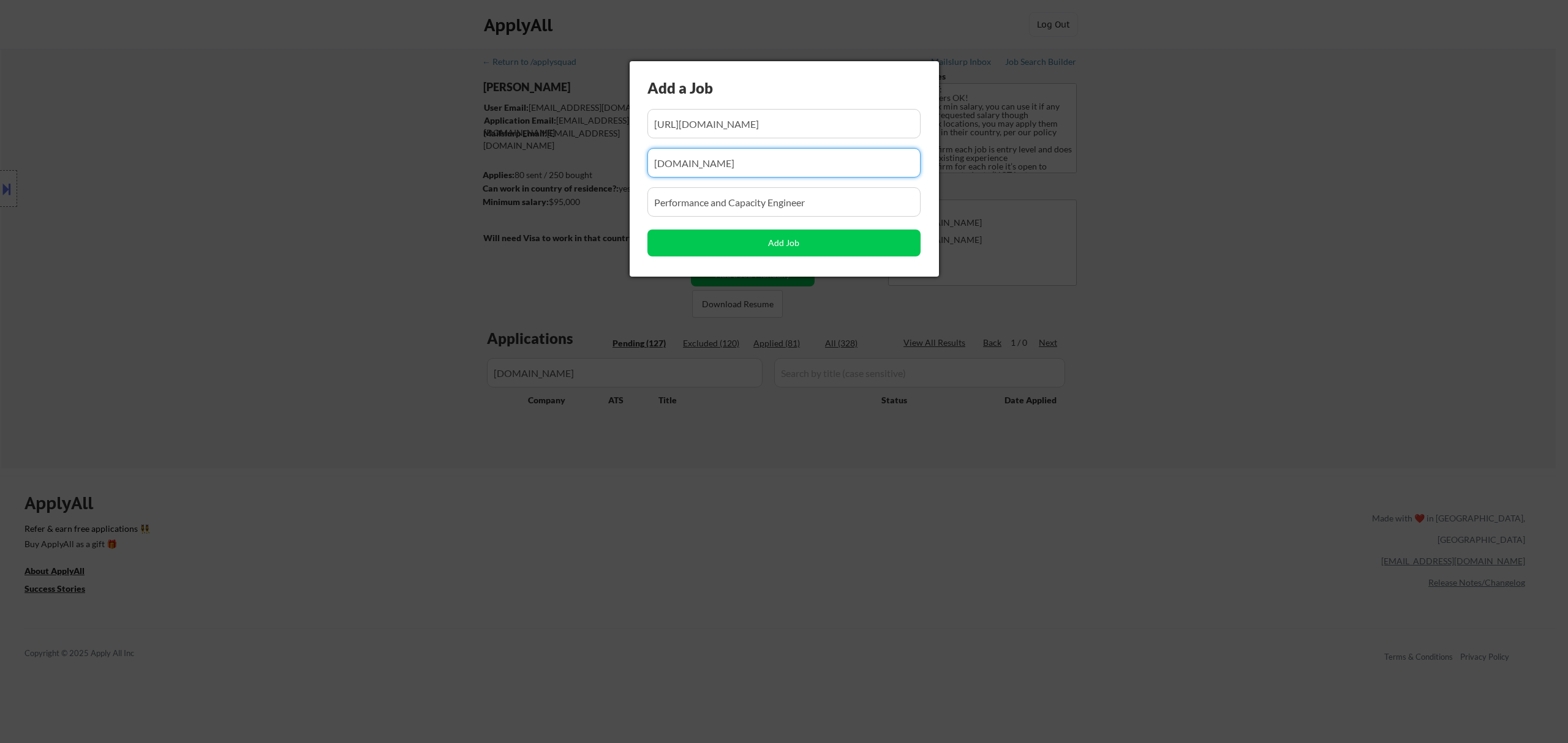
type input "[DOMAIN_NAME]"
drag, startPoint x: 827, startPoint y: 199, endPoint x: 591, endPoint y: 221, distance: 237.0
click at [591, 221] on body "← Return to /applysquad Mailslurp Inbox Job Search Builder Fei Lin User Email: …" at bounding box center [784, 371] width 1568 height 743
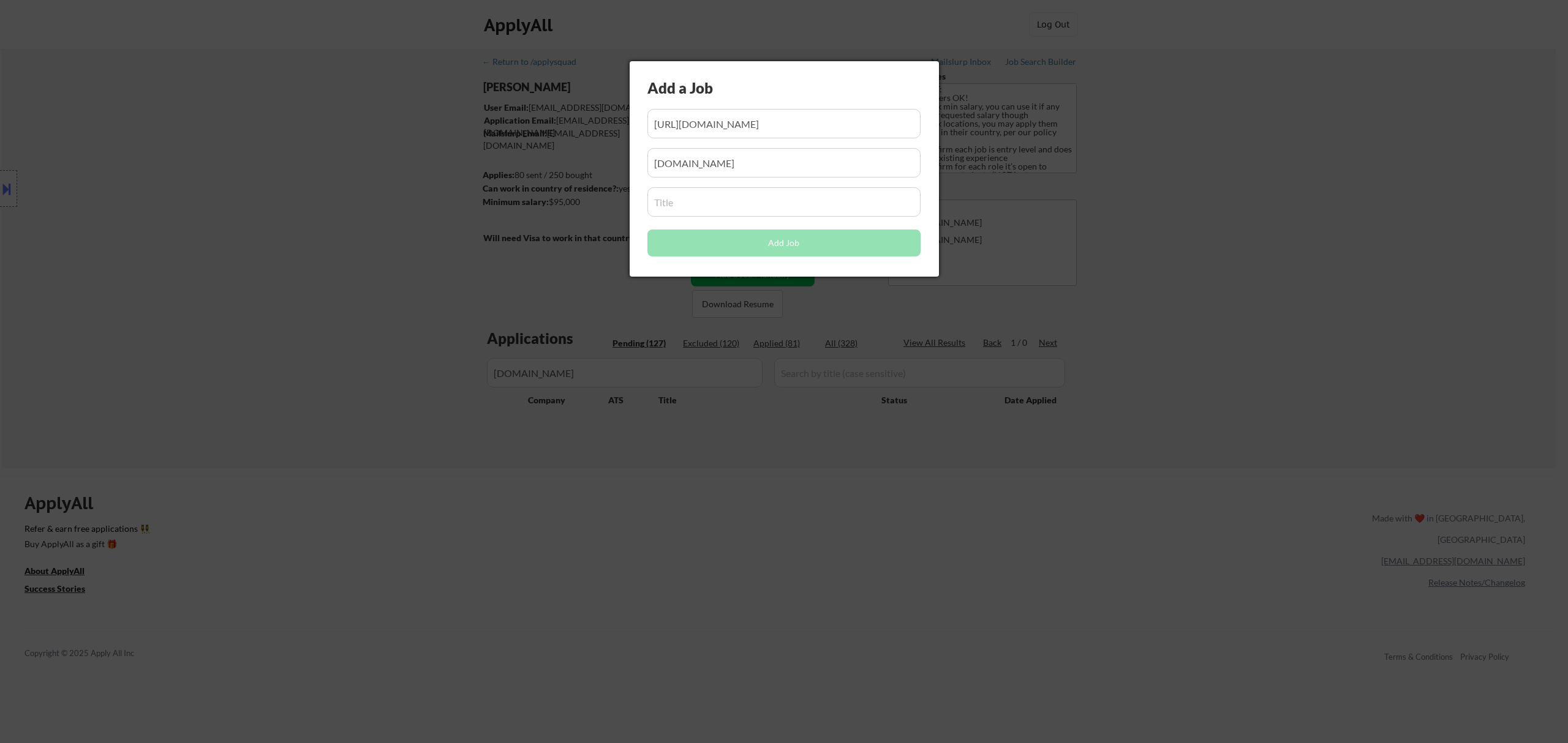
click at [715, 202] on input "input" at bounding box center [784, 202] width 273 height 29
paste input "Software Engineer, Fullstack at WorkWhile"
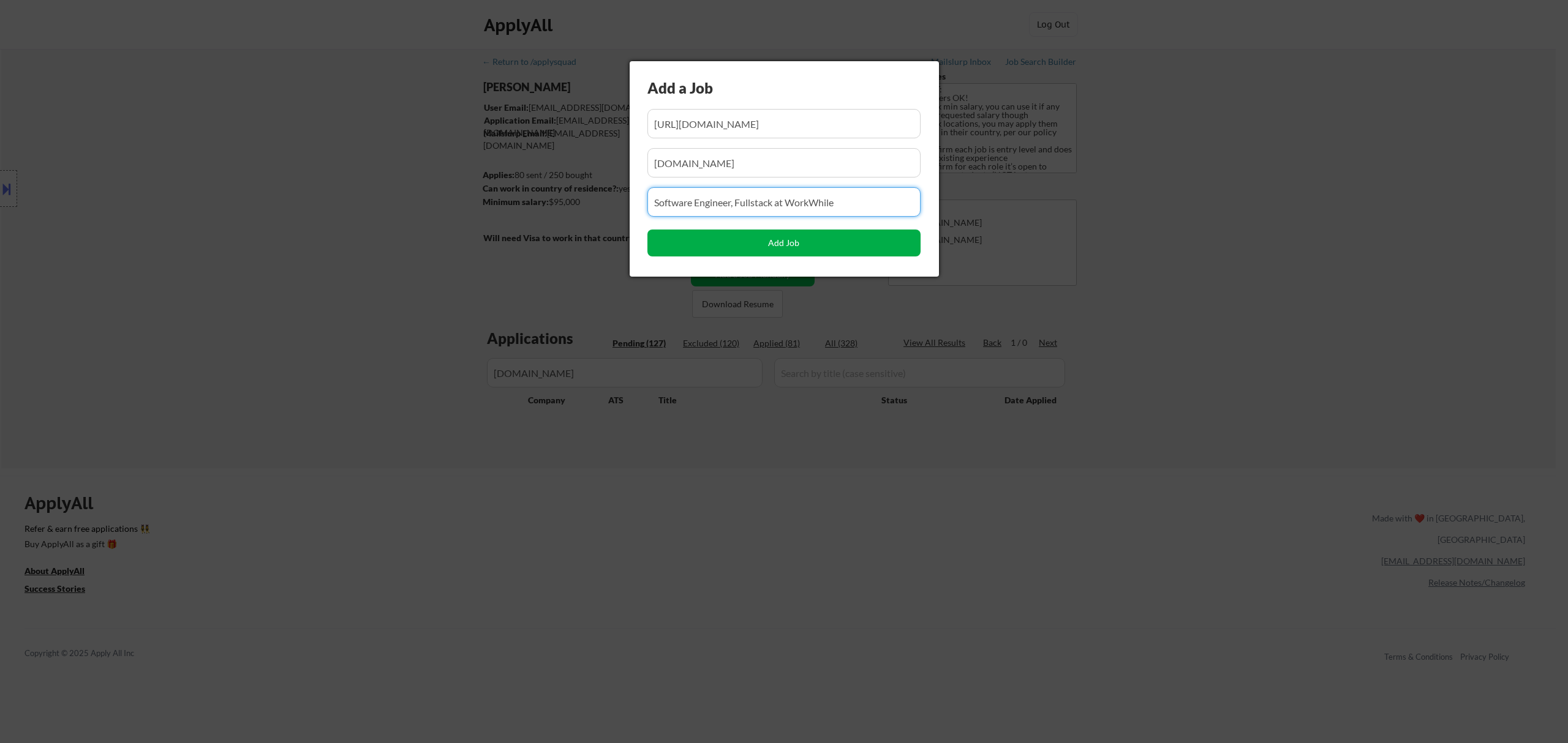
type input "Software Engineer, Fullstack at WorkWhile"
click at [774, 239] on button "Add Job" at bounding box center [784, 243] width 273 height 27
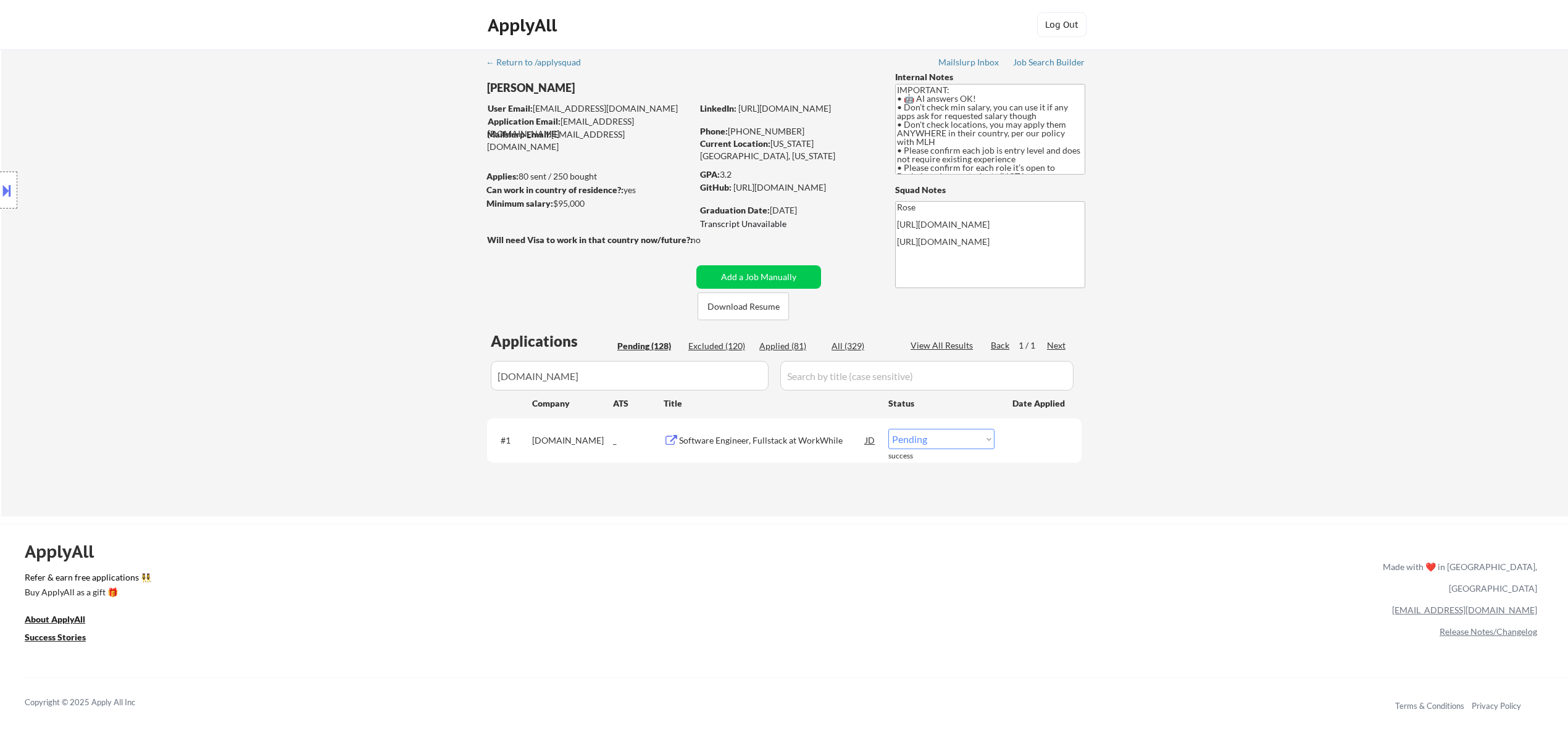
click at [817, 438] on select "Choose an option... Pending Applied Excluded (Questions) Excluded (Expired) Exc…" at bounding box center [941, 440] width 106 height 21
select select ""applied""
click at [817, 429] on select "Choose an option... Pending Applied Excluded (Questions) Excluded (Expired) Exc…" at bounding box center [941, 440] width 106 height 21
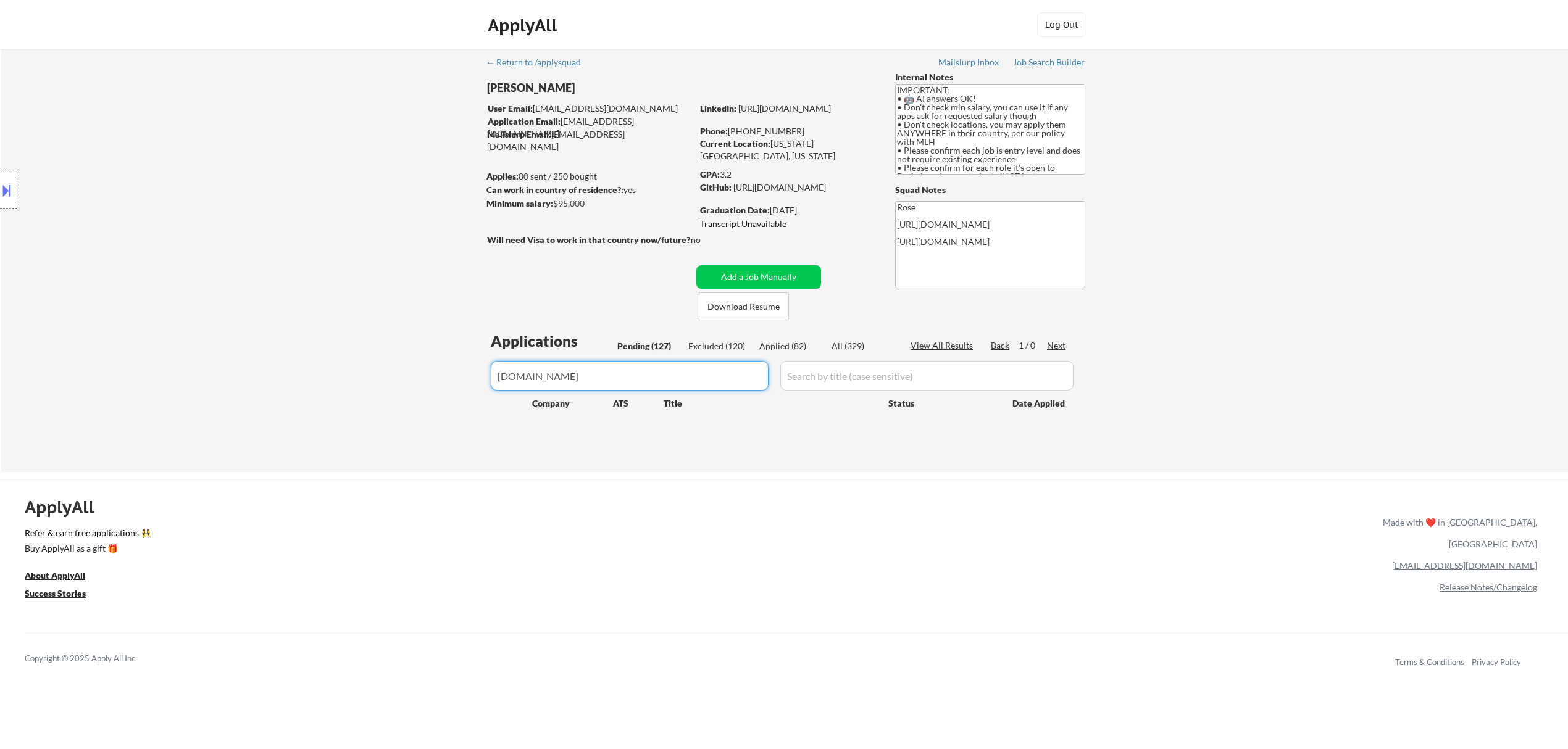
drag, startPoint x: 649, startPoint y: 368, endPoint x: 643, endPoint y: 367, distance: 6.1
click at [643, 367] on input "input" at bounding box center [629, 376] width 278 height 30
type input "a"
select select ""pending""
type input "okta"
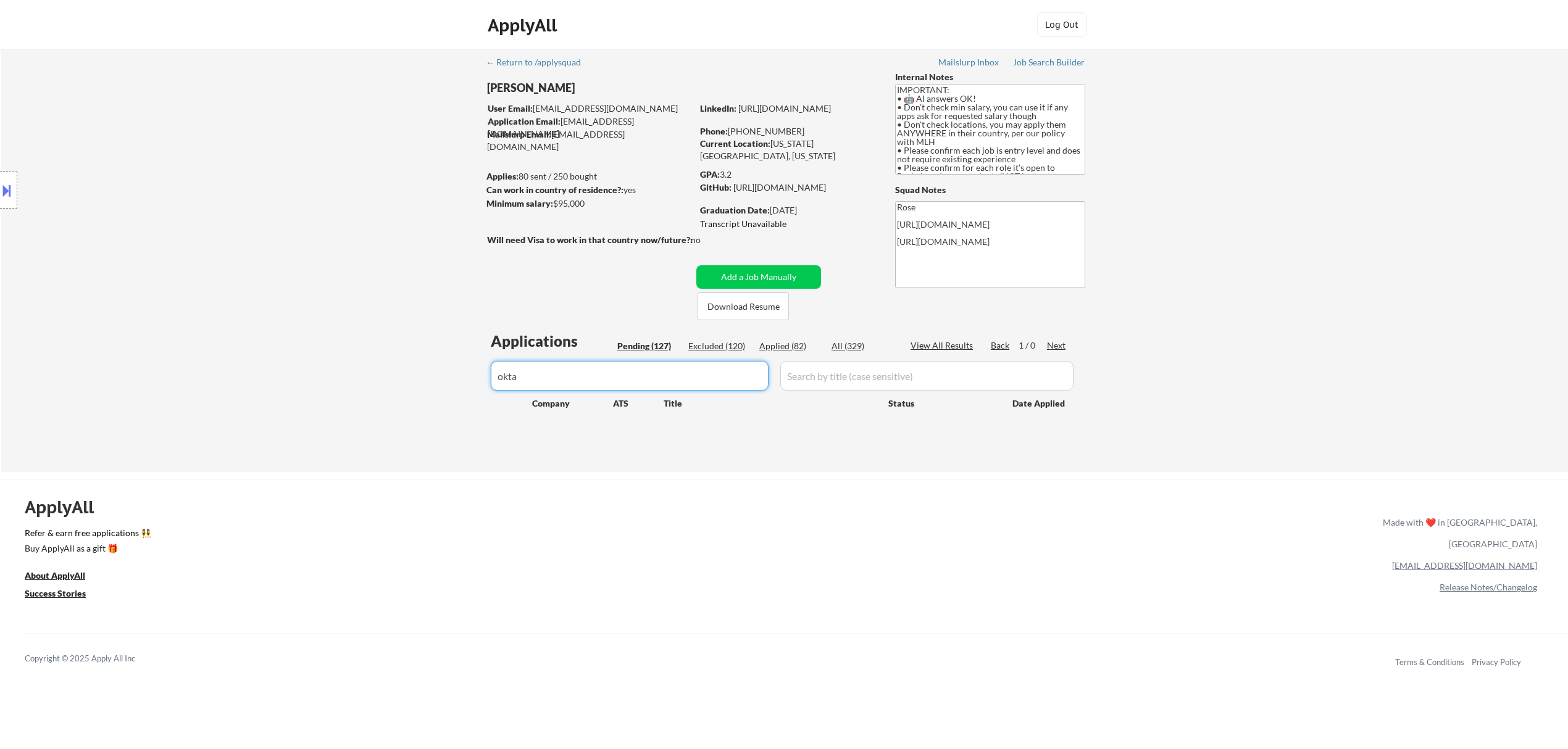
click at [779, 344] on div "Applied (82)" at bounding box center [791, 347] width 62 height 12
click at [646, 347] on div "Pending (127)" at bounding box center [649, 347] width 62 height 12
click at [791, 273] on button "Add a Job Manually" at bounding box center [758, 277] width 125 height 23
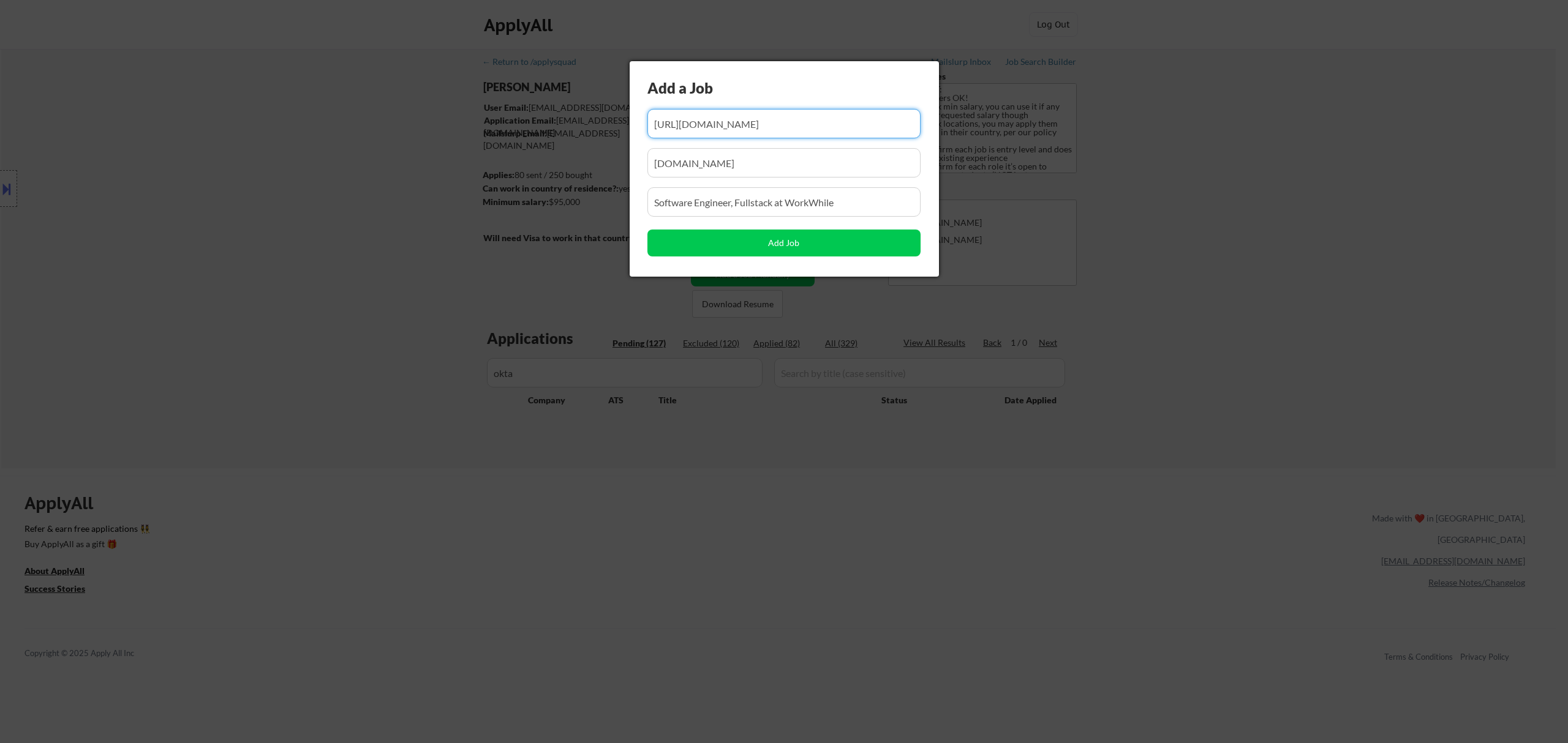
scroll to position [0, 310]
drag, startPoint x: 810, startPoint y: 125, endPoint x: 736, endPoint y: 145, distance: 76.7
click at [736, 145] on div "Add a Job Add Job" at bounding box center [784, 169] width 309 height 215
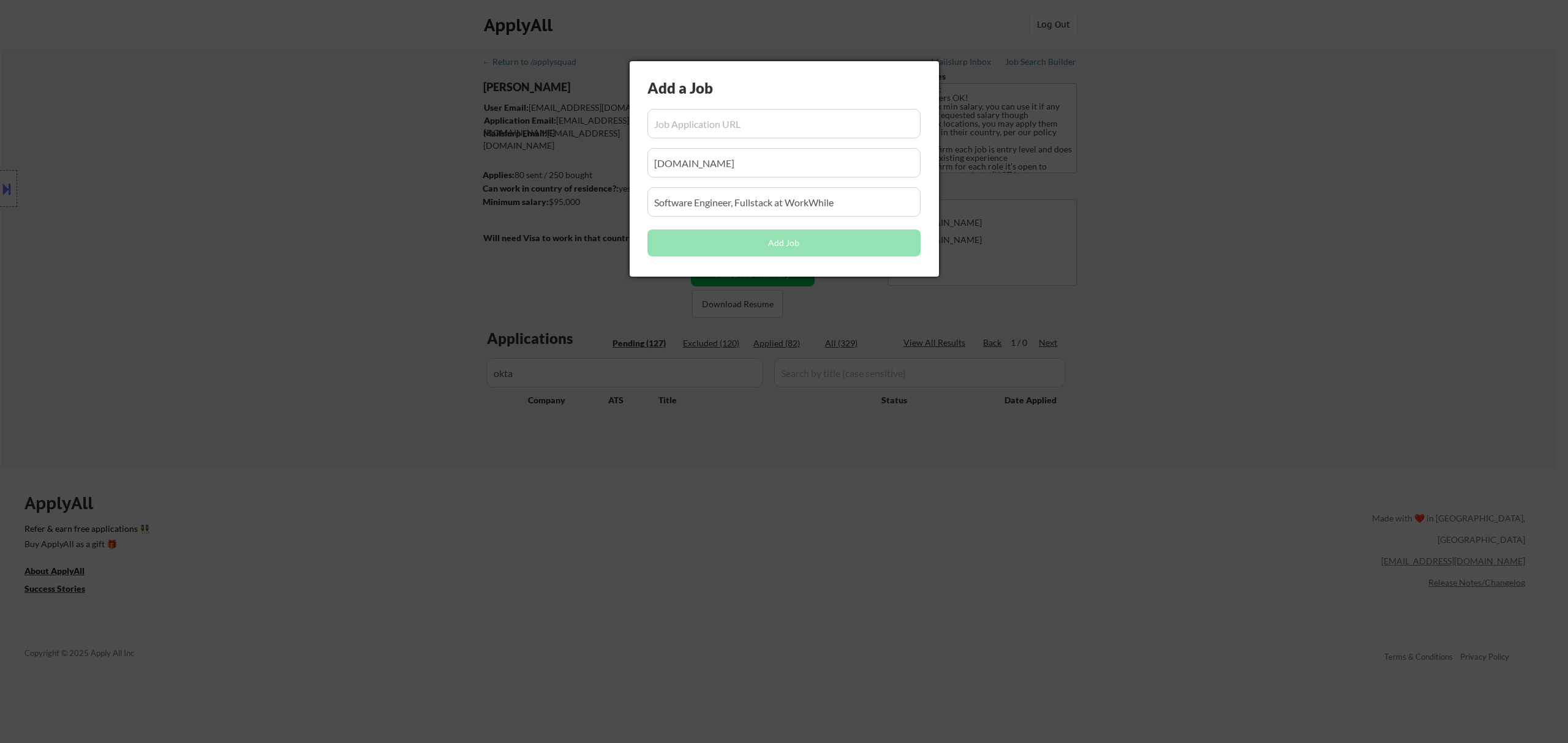
click at [723, 126] on input "input" at bounding box center [784, 123] width 273 height 29
paste input "https://www.okta.com/company/careers/engineering/associate-site-reliability-eng…"
type input "https://www.okta.com/company/careers/engineering/associate-site-reliability-eng…"
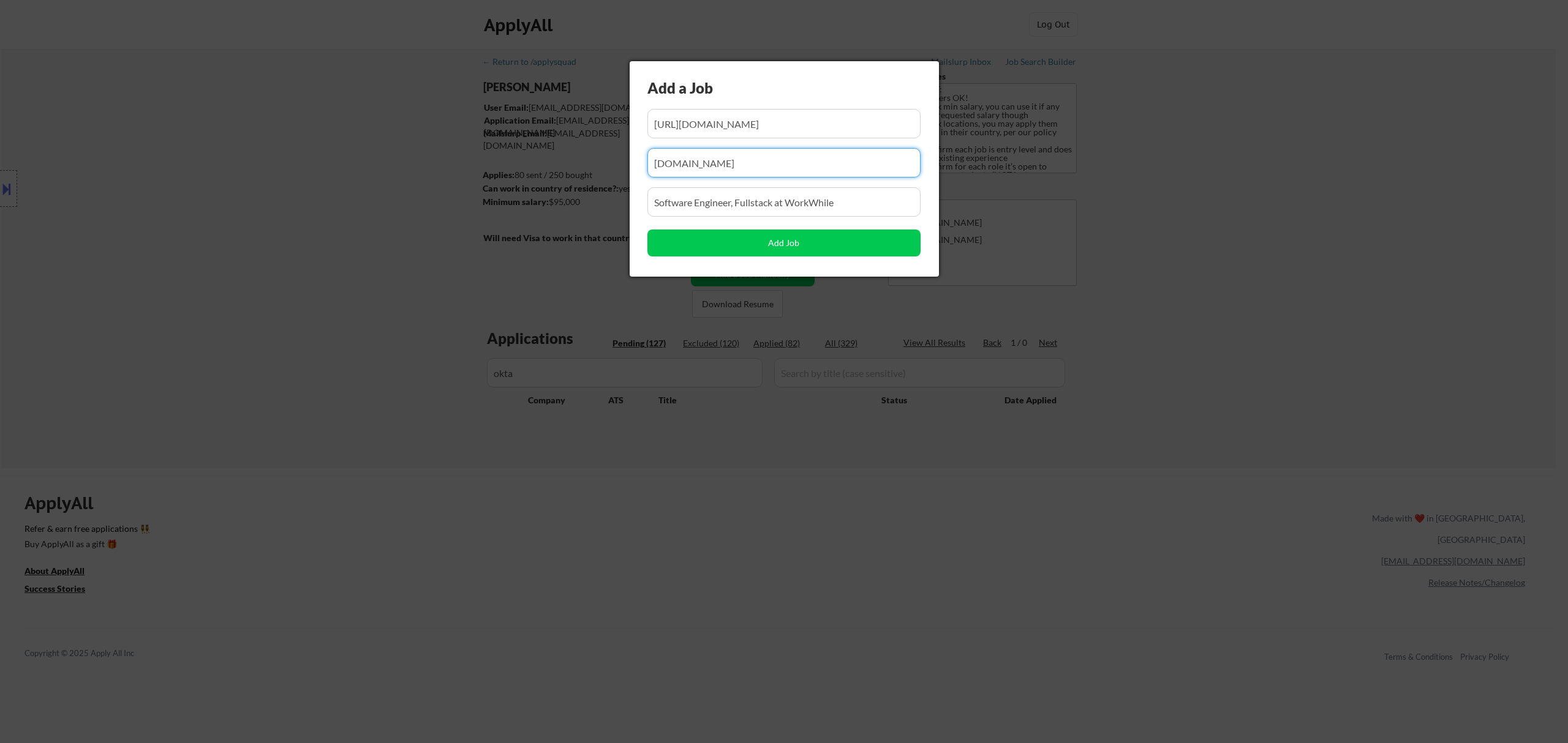
drag, startPoint x: 732, startPoint y: 162, endPoint x: 548, endPoint y: 206, distance: 189.2
click at [548, 206] on body "← Return to /applysquad Mailslurp Inbox Job Search Builder Fei Lin User Email: …" at bounding box center [784, 371] width 1568 height 743
click at [548, 206] on div at bounding box center [784, 371] width 1568 height 743
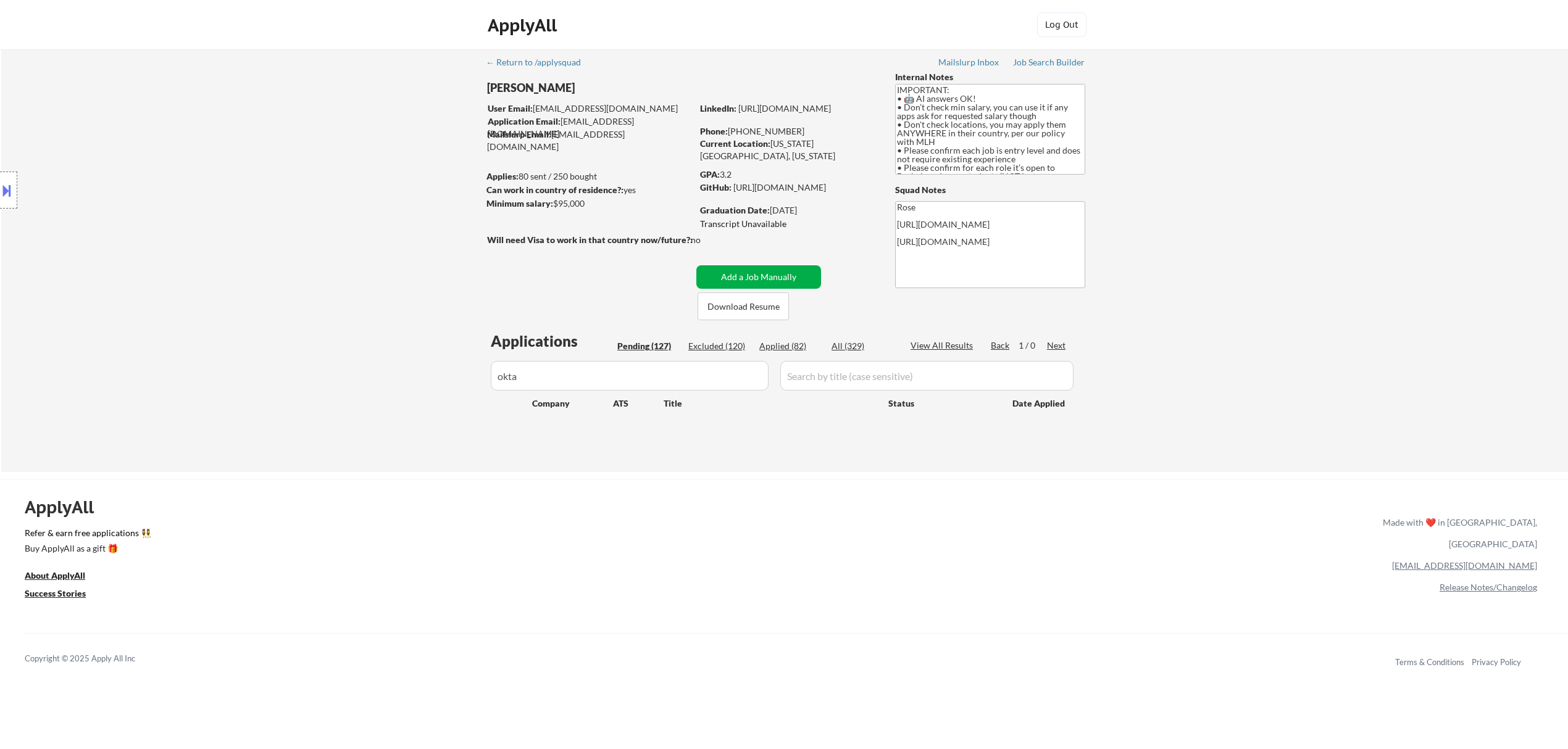
click at [786, 270] on button "Add a Job Manually" at bounding box center [758, 277] width 125 height 23
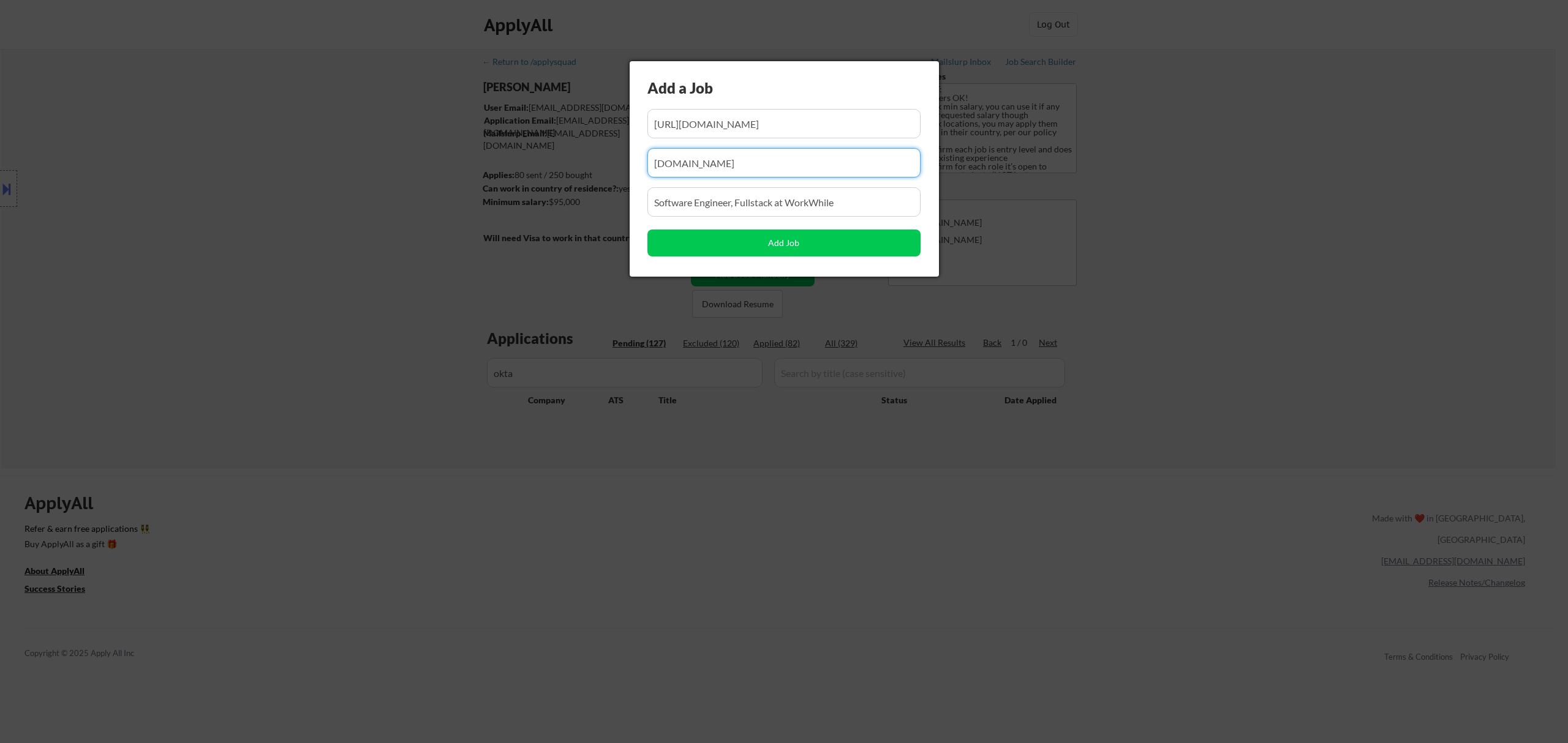
drag, startPoint x: 745, startPoint y: 161, endPoint x: 594, endPoint y: 192, distance: 154.1
click at [594, 192] on body "← Return to /applysquad Mailslurp Inbox Job Search Builder Fei Lin User Email: …" at bounding box center [784, 371] width 1568 height 743
drag, startPoint x: 594, startPoint y: 192, endPoint x: 594, endPoint y: 185, distance: 7.0
click at [594, 191] on div at bounding box center [784, 371] width 1568 height 743
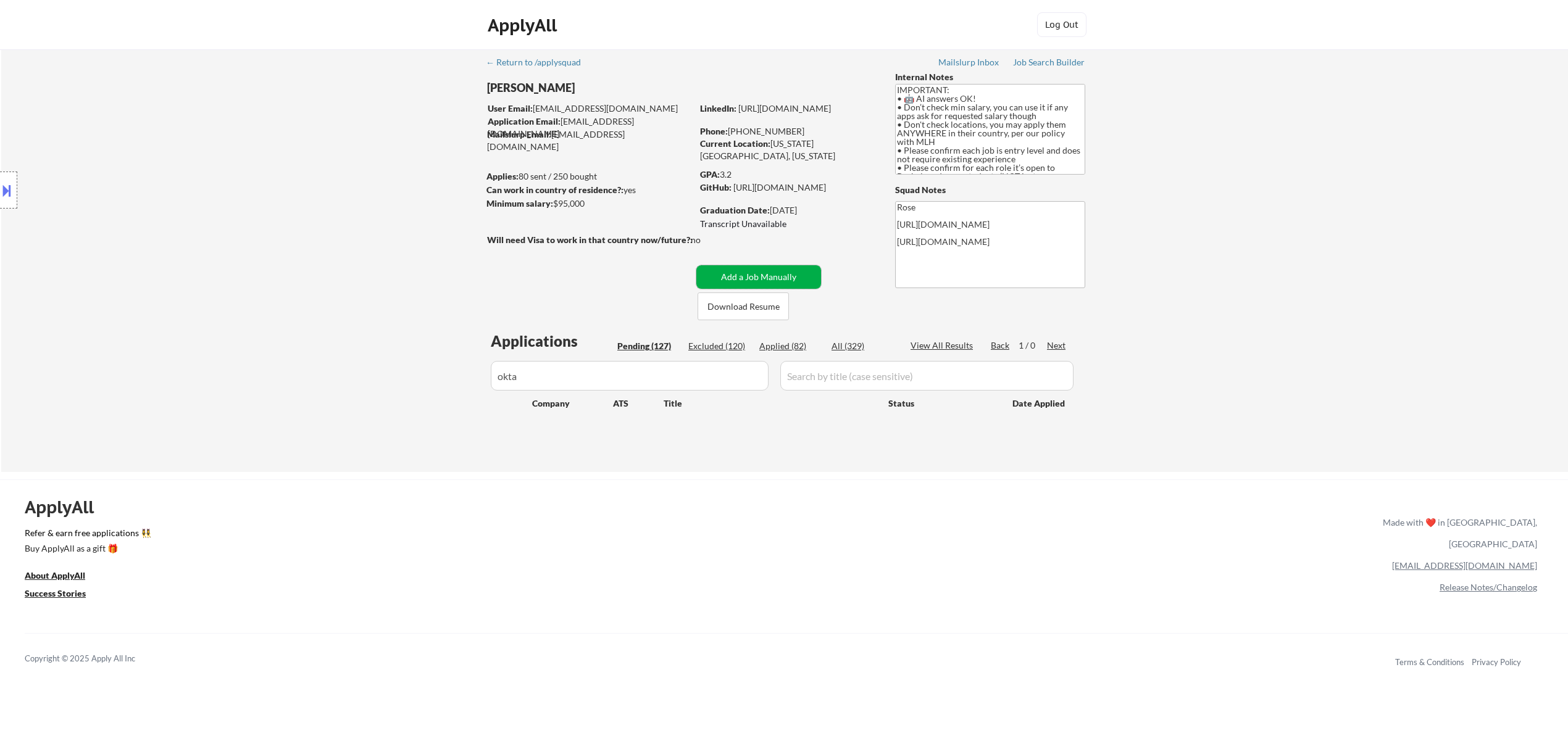
click at [751, 277] on button "Add a Job Manually" at bounding box center [758, 277] width 125 height 23
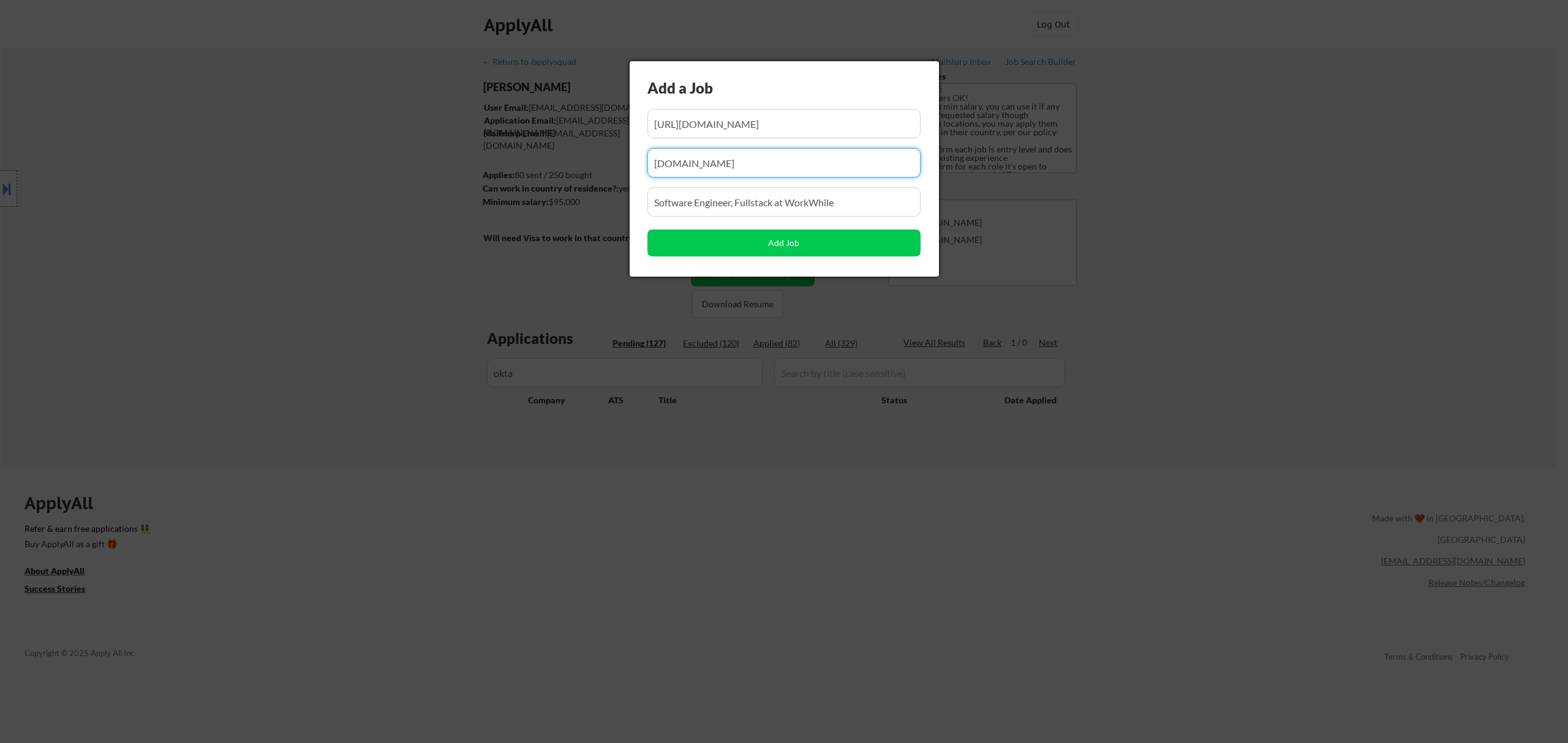
drag, startPoint x: 737, startPoint y: 161, endPoint x: 641, endPoint y: 184, distance: 98.7
click at [641, 184] on div "Add a Job Add Job" at bounding box center [784, 169] width 309 height 215
click at [784, 169] on input "input" at bounding box center [784, 163] width 273 height 29
paste input "[DOMAIN_NAME]"
type input "[DOMAIN_NAME]"
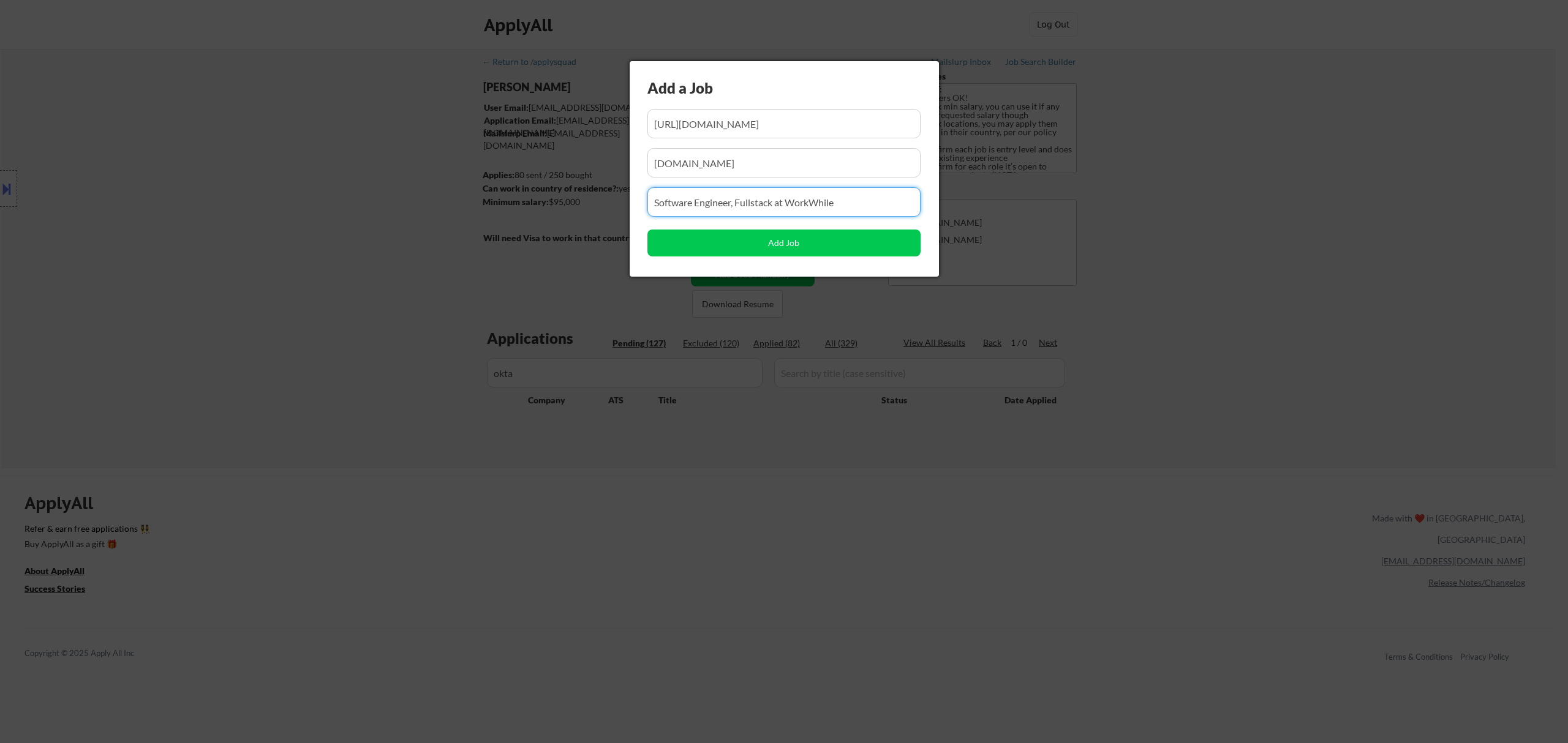
drag, startPoint x: 866, startPoint y: 199, endPoint x: 611, endPoint y: 243, distance: 258.8
click at [611, 243] on body "← Return to /applysquad Mailslurp Inbox Job Search Builder Fei Lin User Email: …" at bounding box center [784, 371] width 1568 height 743
click at [731, 206] on input "input" at bounding box center [784, 202] width 273 height 29
paste input "Associate Site Reliability Engineer"
type input "Associate Site Reliability Engineer"
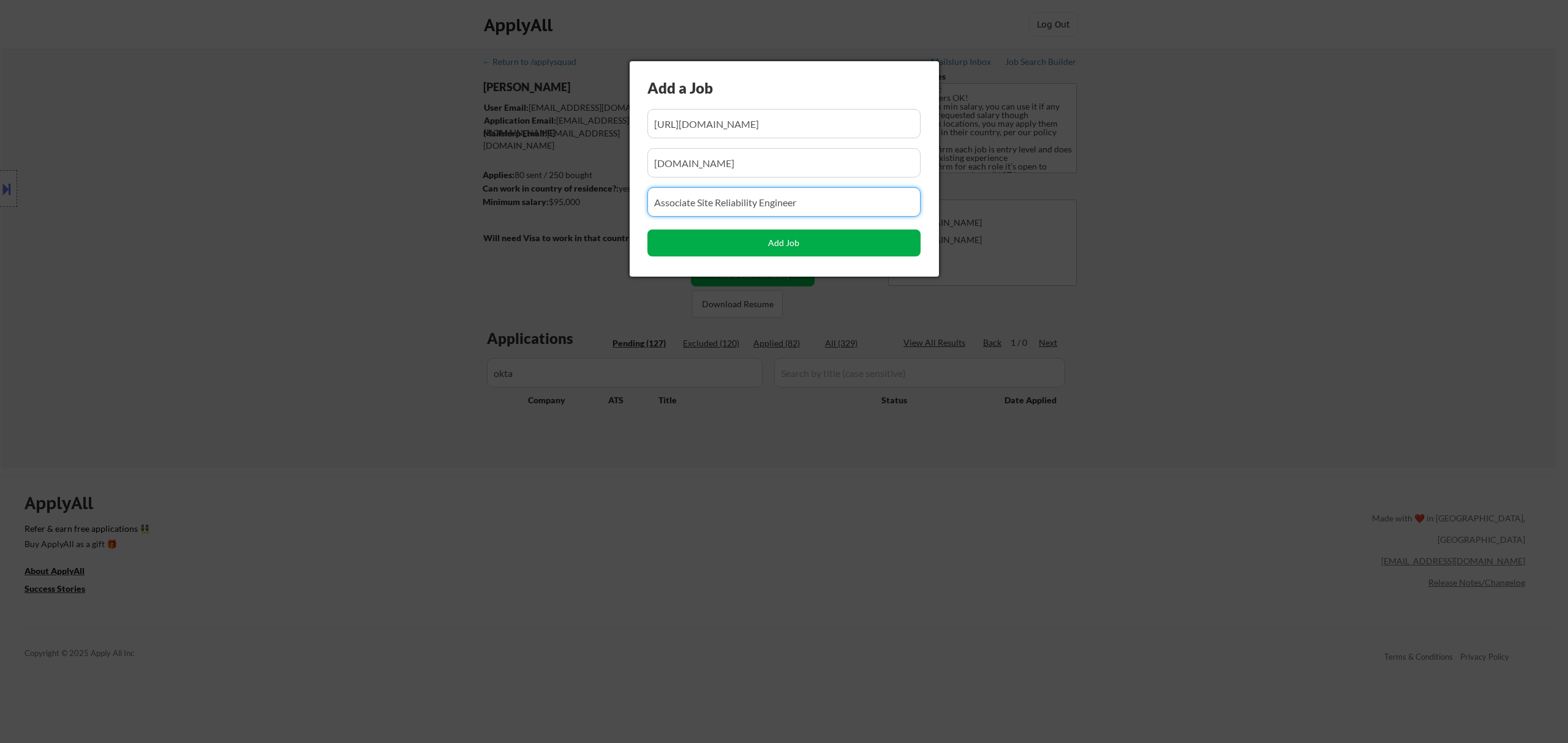
click at [811, 243] on button "Add Job" at bounding box center [784, 243] width 273 height 27
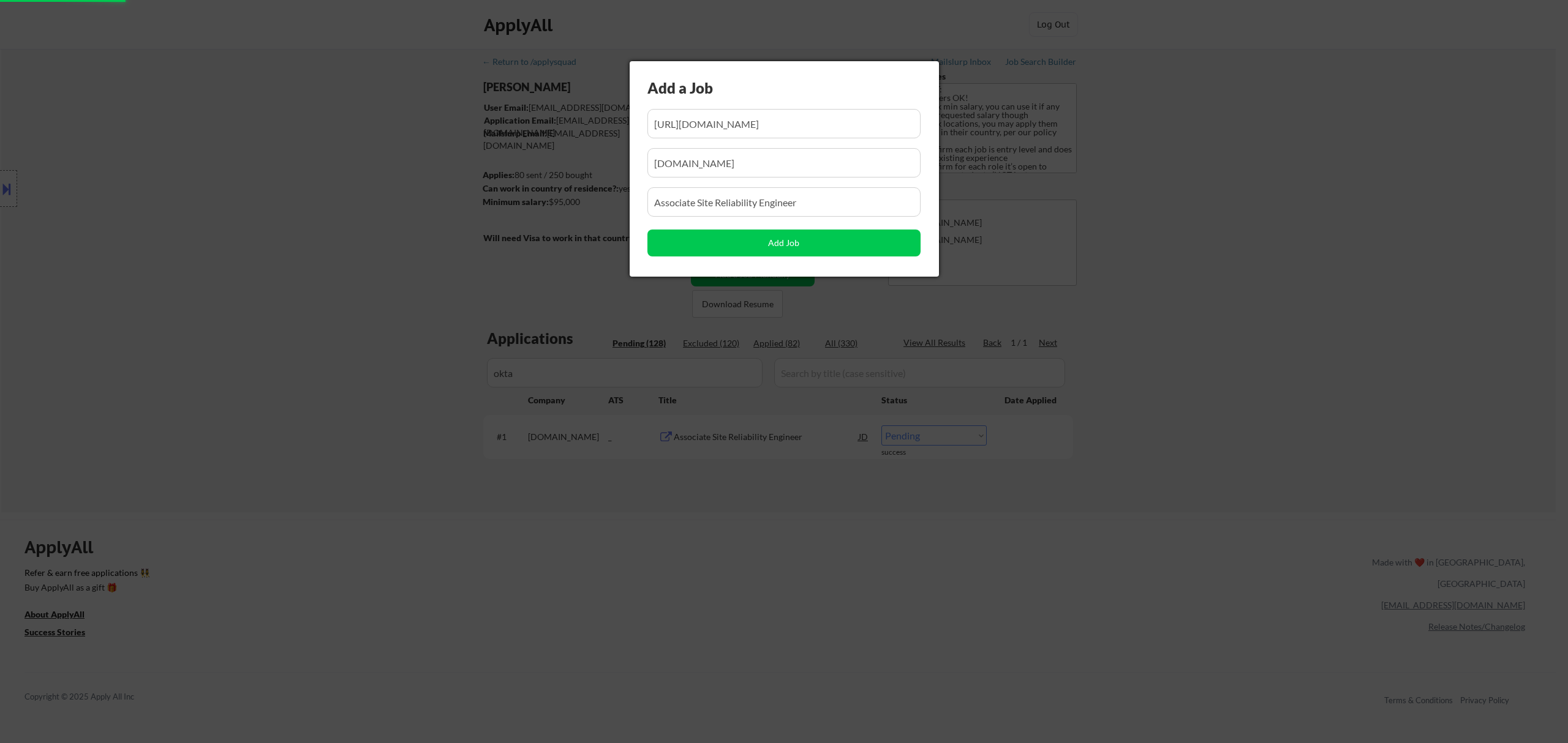
click at [811, 576] on div at bounding box center [784, 371] width 1568 height 743
click at [811, 537] on div at bounding box center [784, 371] width 1568 height 743
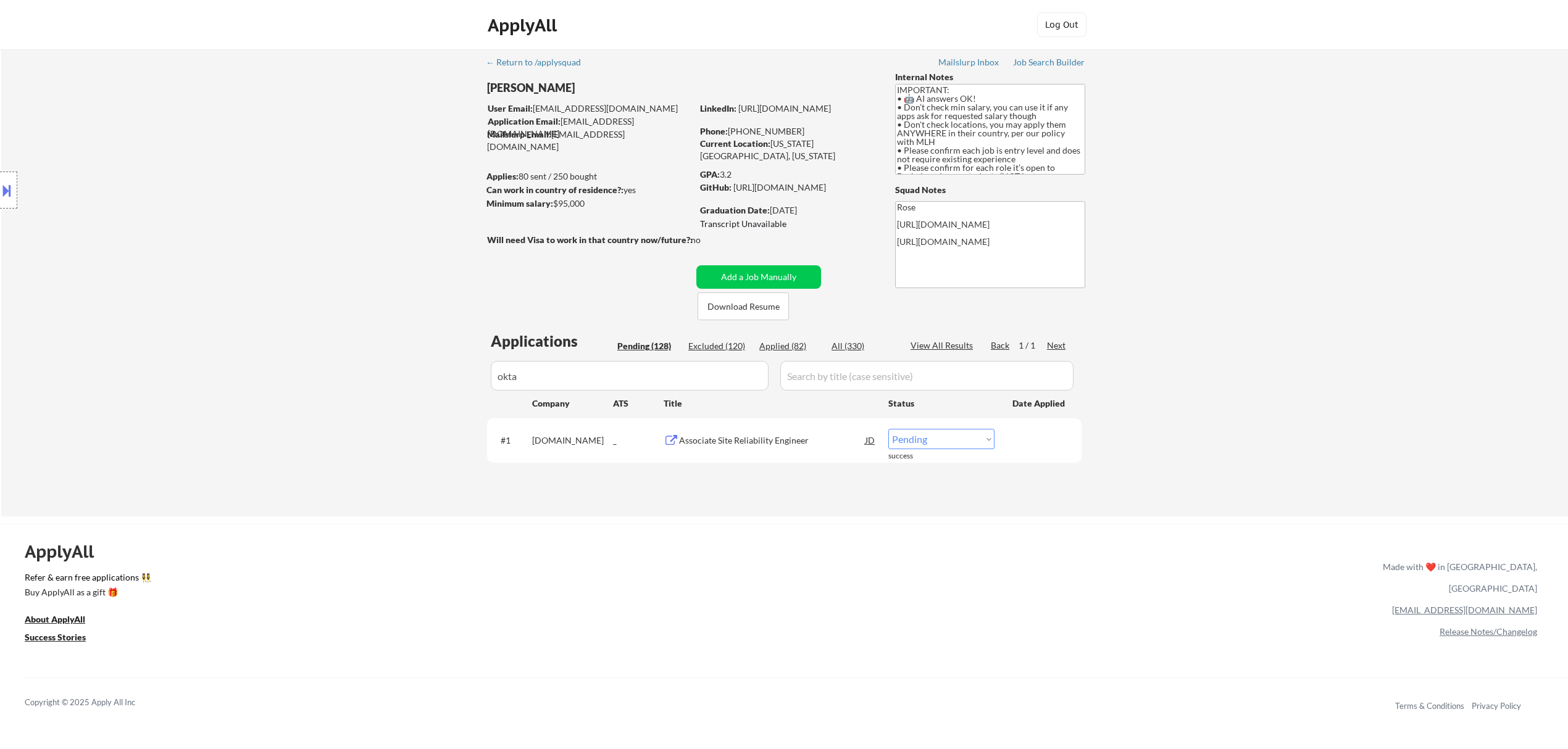
click at [817, 438] on select "Choose an option... Pending Applied Excluded (Questions) Excluded (Expired) Exc…" at bounding box center [941, 440] width 106 height 21
select select ""applied""
click at [817, 429] on select "Choose an option... Pending Applied Excluded (Questions) Excluded (Expired) Exc…" at bounding box center [941, 440] width 106 height 21
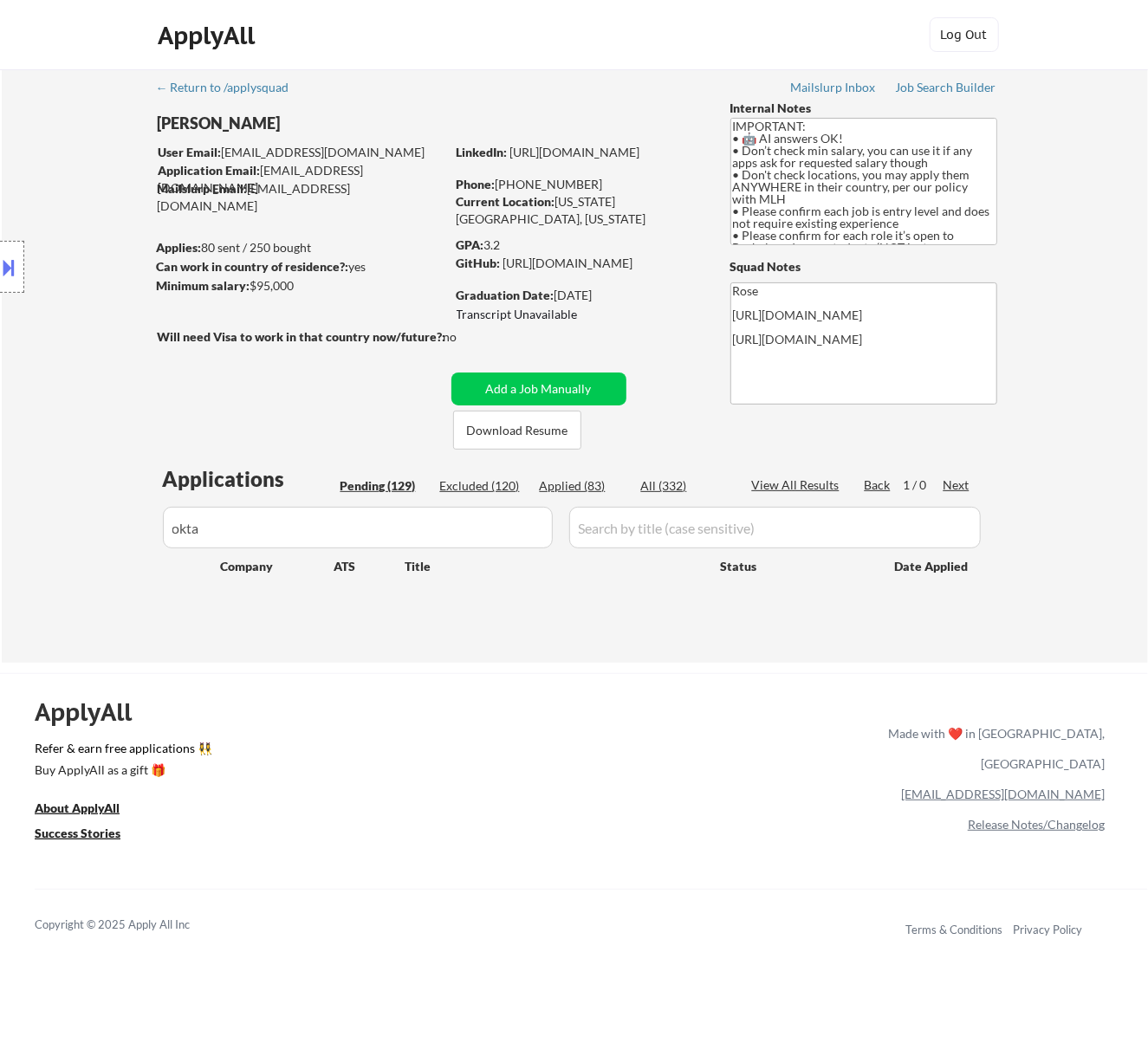
click at [335, 530] on input "input" at bounding box center [357, 527] width 390 height 42
drag, startPoint x: 287, startPoint y: 527, endPoint x: 2, endPoint y: 527, distance: 285.0
click at [2, 527] on div "← Return to /applysquad Mailslurp Inbox Job Search Builder Fei Lin User Email: …" at bounding box center [574, 367] width 1146 height 594
paste input "/figma"
click at [179, 525] on input "input" at bounding box center [357, 527] width 390 height 42
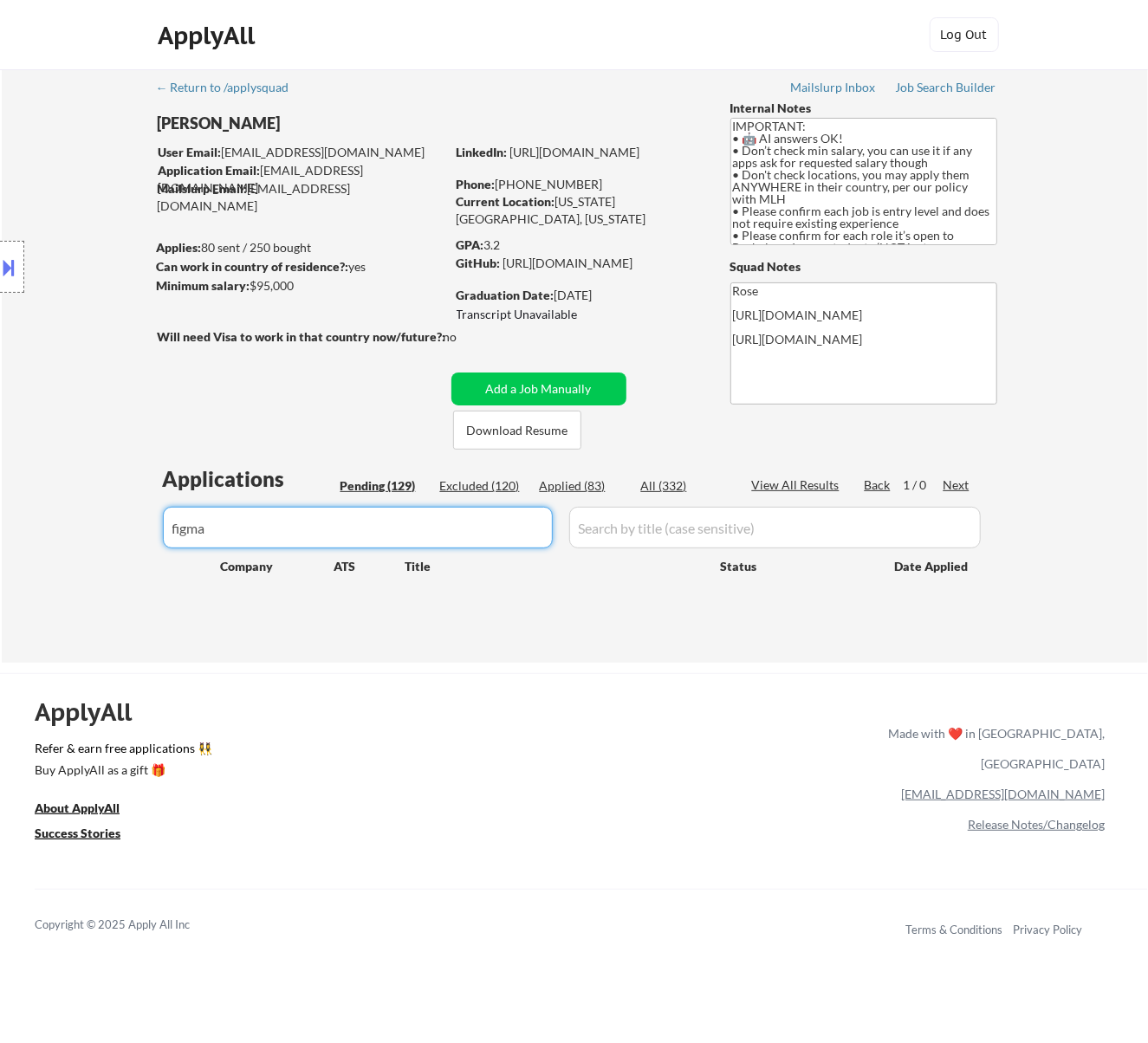
type input "figma"
click at [598, 487] on div "Applied (83)" at bounding box center [583, 487] width 87 height 17
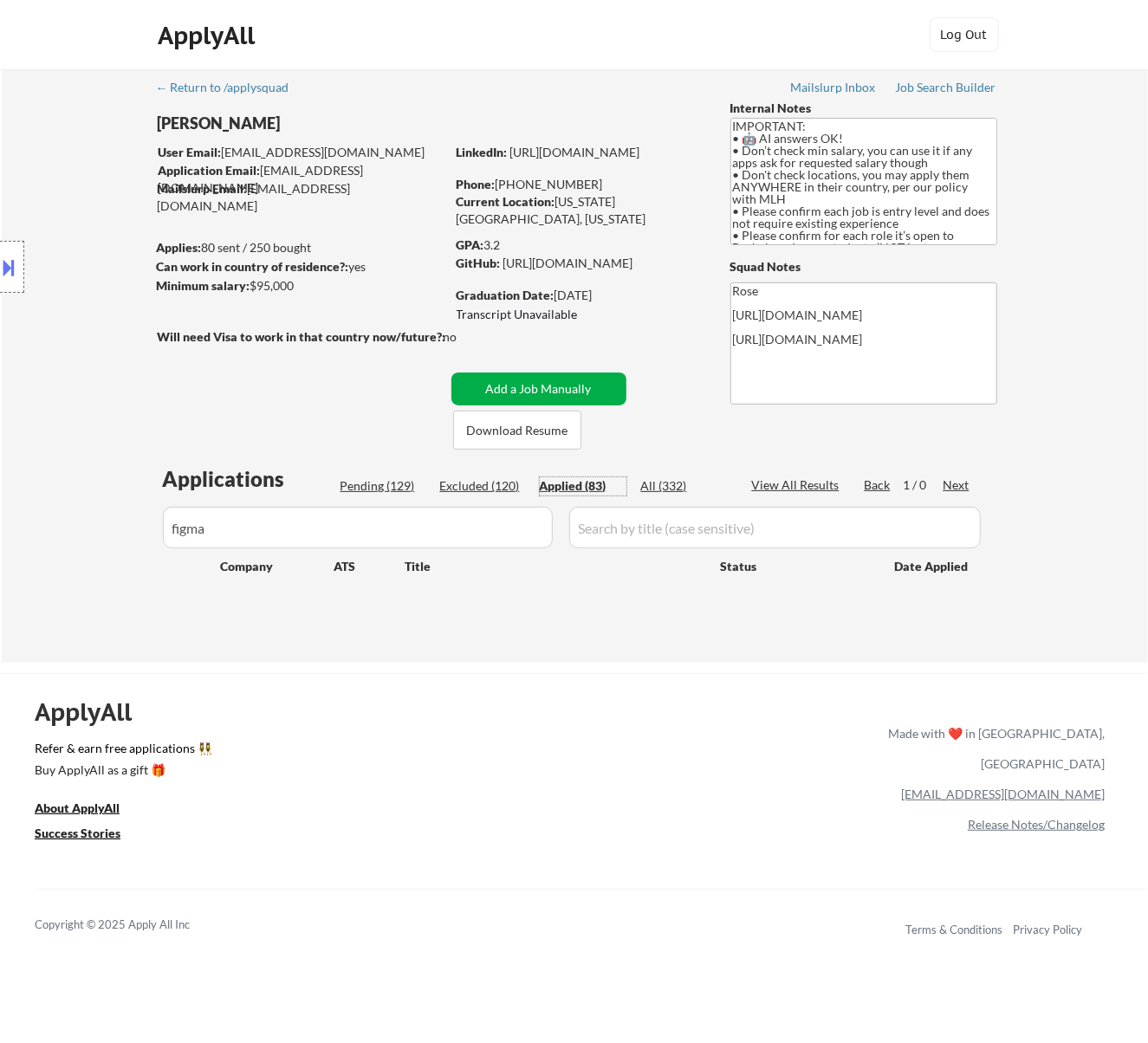
click at [530, 382] on button "Add a Job Manually" at bounding box center [539, 389] width 175 height 33
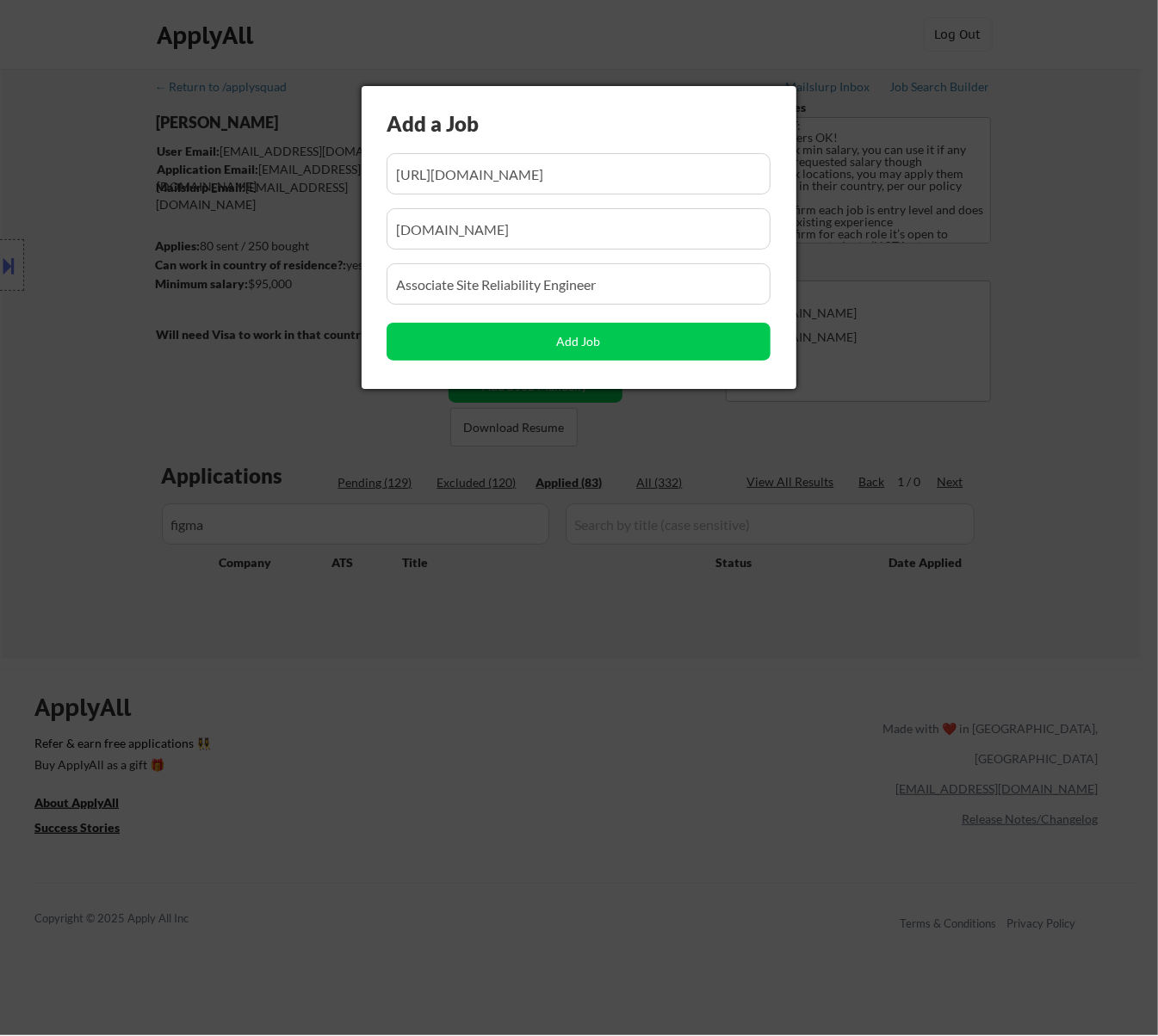
scroll to position [0, 225]
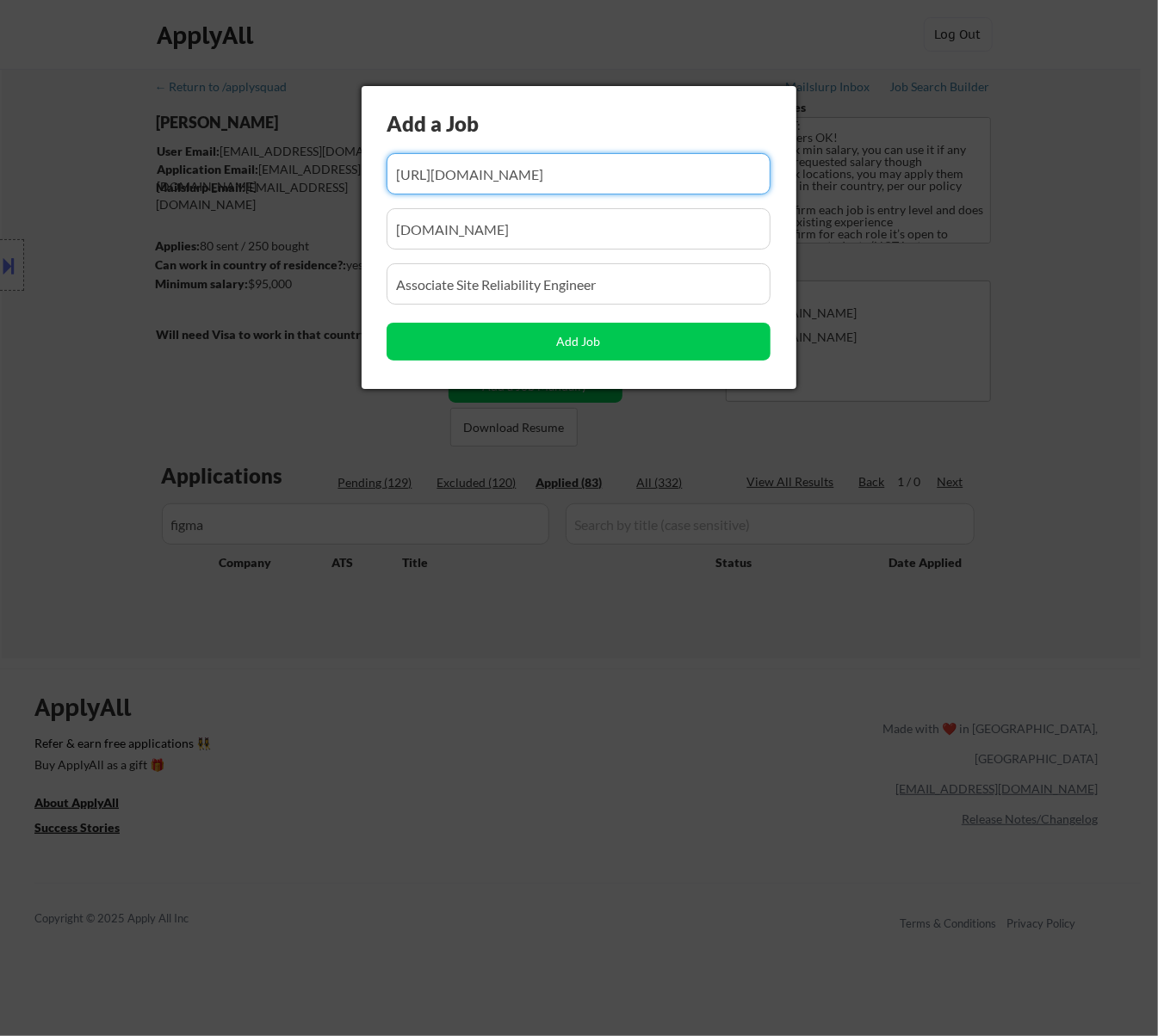
drag, startPoint x: 489, startPoint y: 172, endPoint x: 451, endPoint y: 172, distance: 38.0
click at [451, 172] on input "input" at bounding box center [578, 173] width 383 height 41
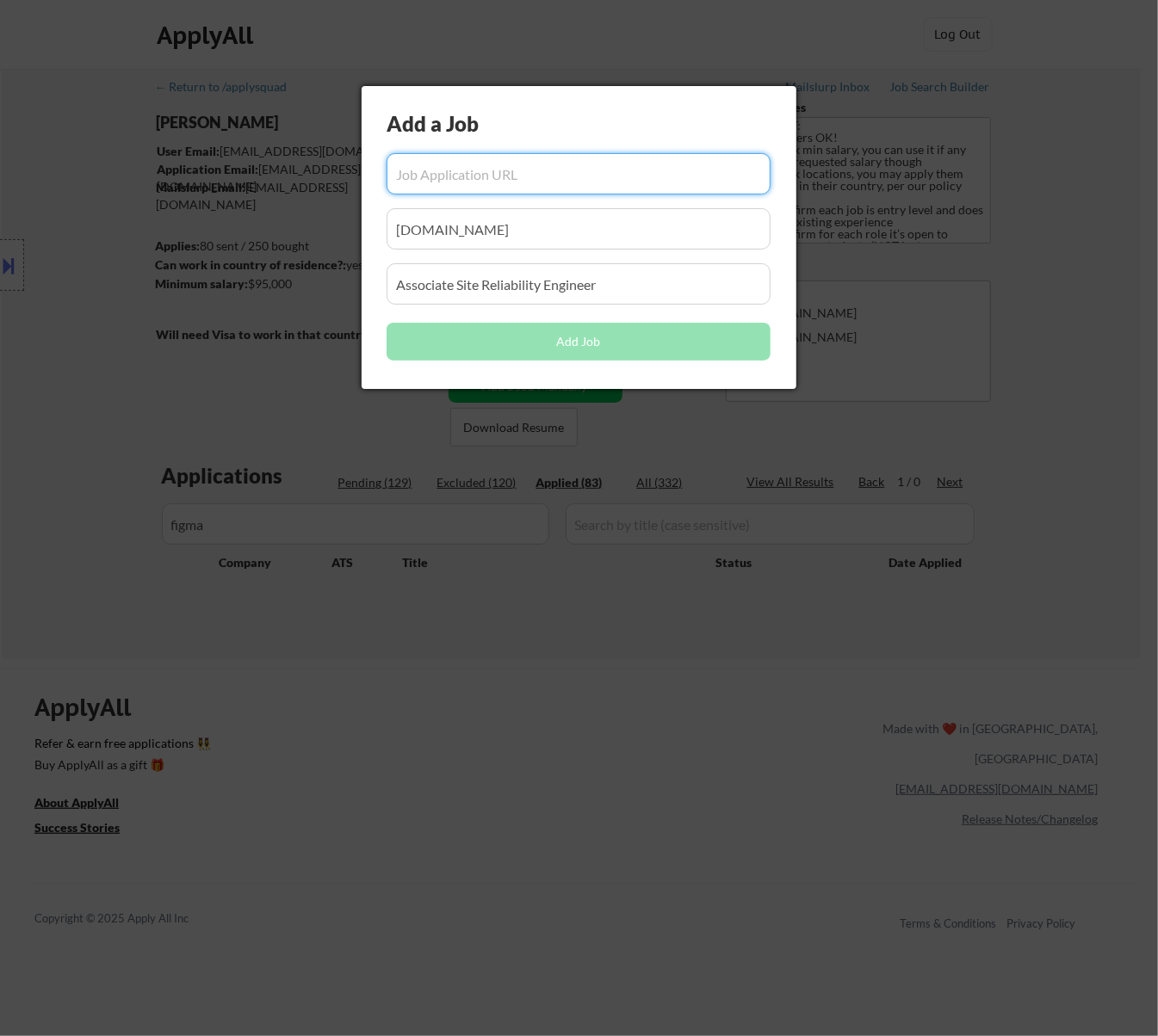
paste input "Figma’s culture of openness and collaboration really stands out. I love working…"
type input "Figma’s culture of openness and collaboration really stands out. I love working…"
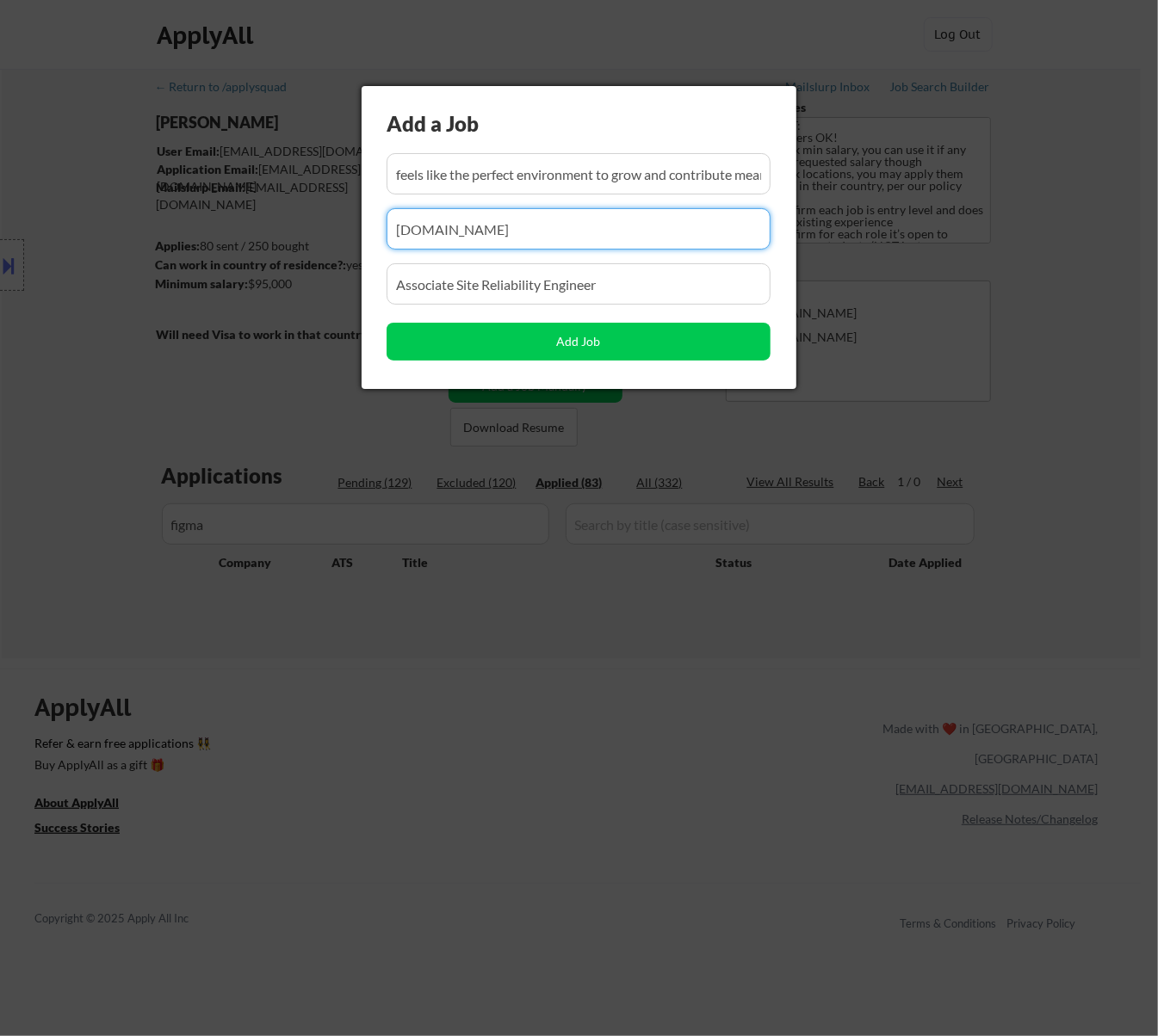
scroll to position [0, 0]
drag, startPoint x: 530, startPoint y: 224, endPoint x: 162, endPoint y: 231, distance: 368.1
click at [162, 231] on body "← Return to /applysquad Mailslurp Inbox Job Search Builder Fei Lin User Email: …" at bounding box center [579, 518] width 1158 height 1036
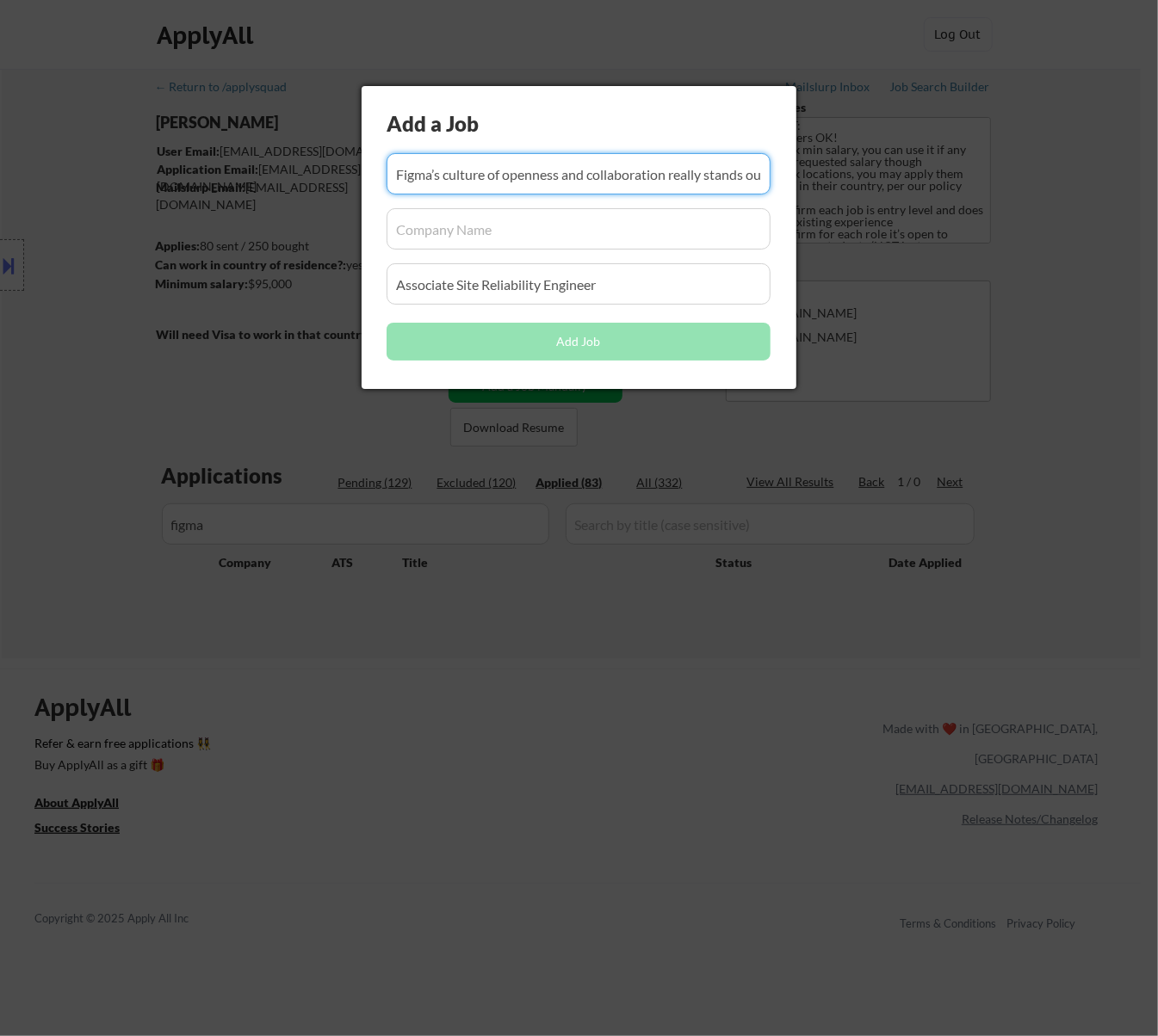
drag, startPoint x: 627, startPoint y: 174, endPoint x: 559, endPoint y: 174, distance: 68.0
click at [559, 174] on input "input" at bounding box center [578, 173] width 383 height 41
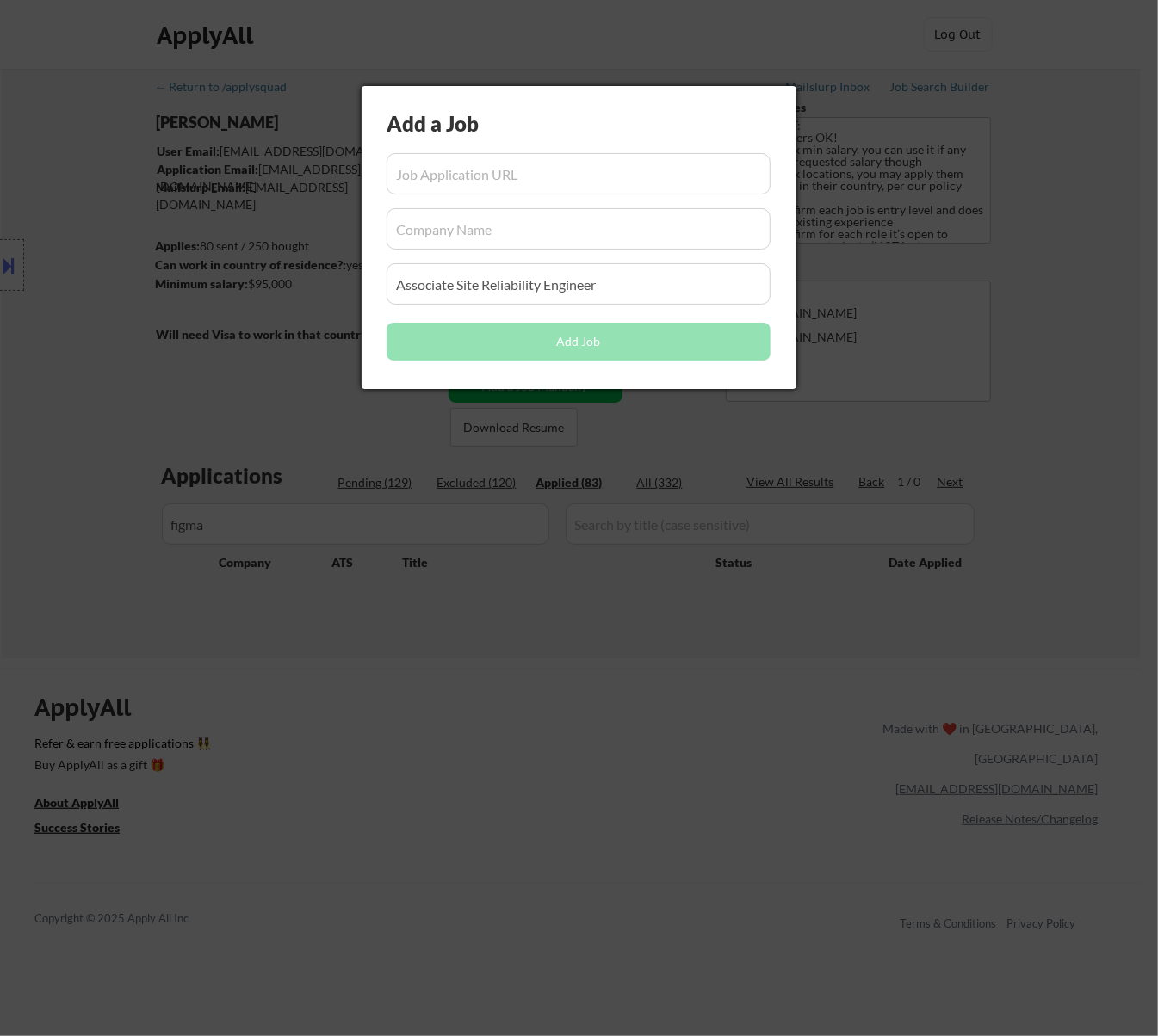
click at [472, 179] on input "input" at bounding box center [578, 173] width 383 height 41
paste input "https://job-boards.greenhouse.io/figma/jobs/5616603004?gh_jid=5616603004"
type input "https://job-boards.greenhouse.io/figma/jobs/5616603004?gh_jid=5616603004"
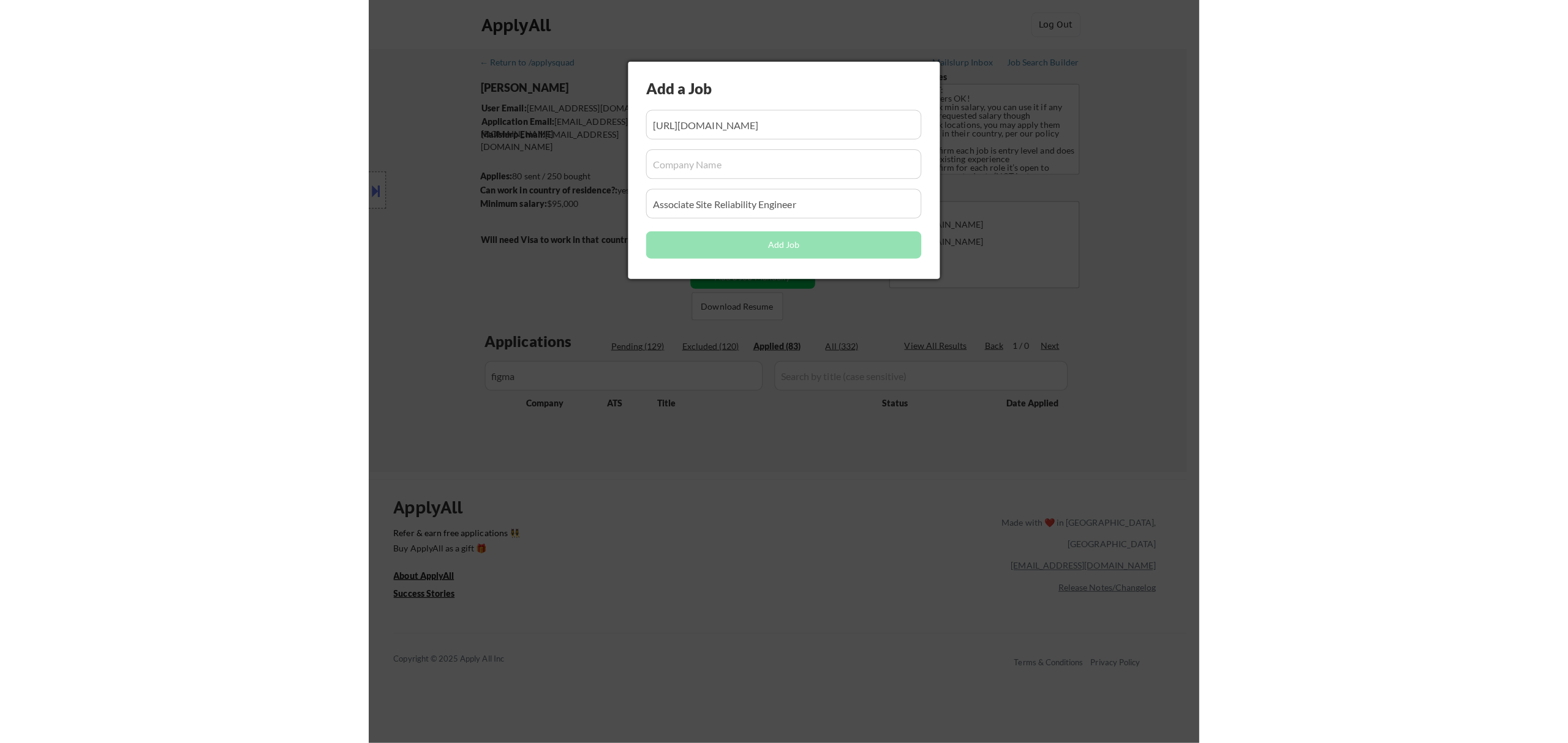
scroll to position [0, 0]
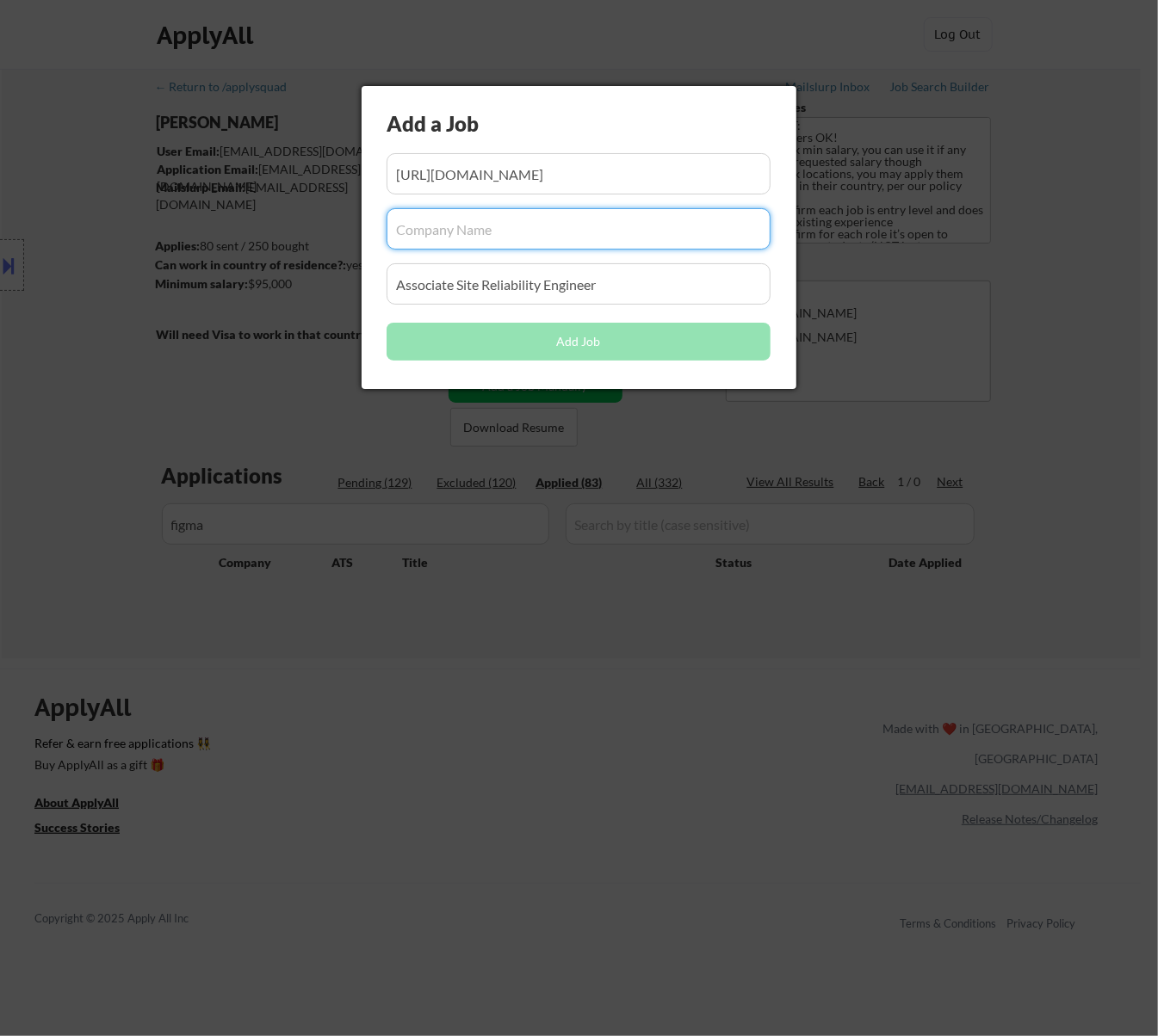
click at [527, 241] on input "input" at bounding box center [578, 229] width 383 height 41
paste input "figma"
type input "figma"
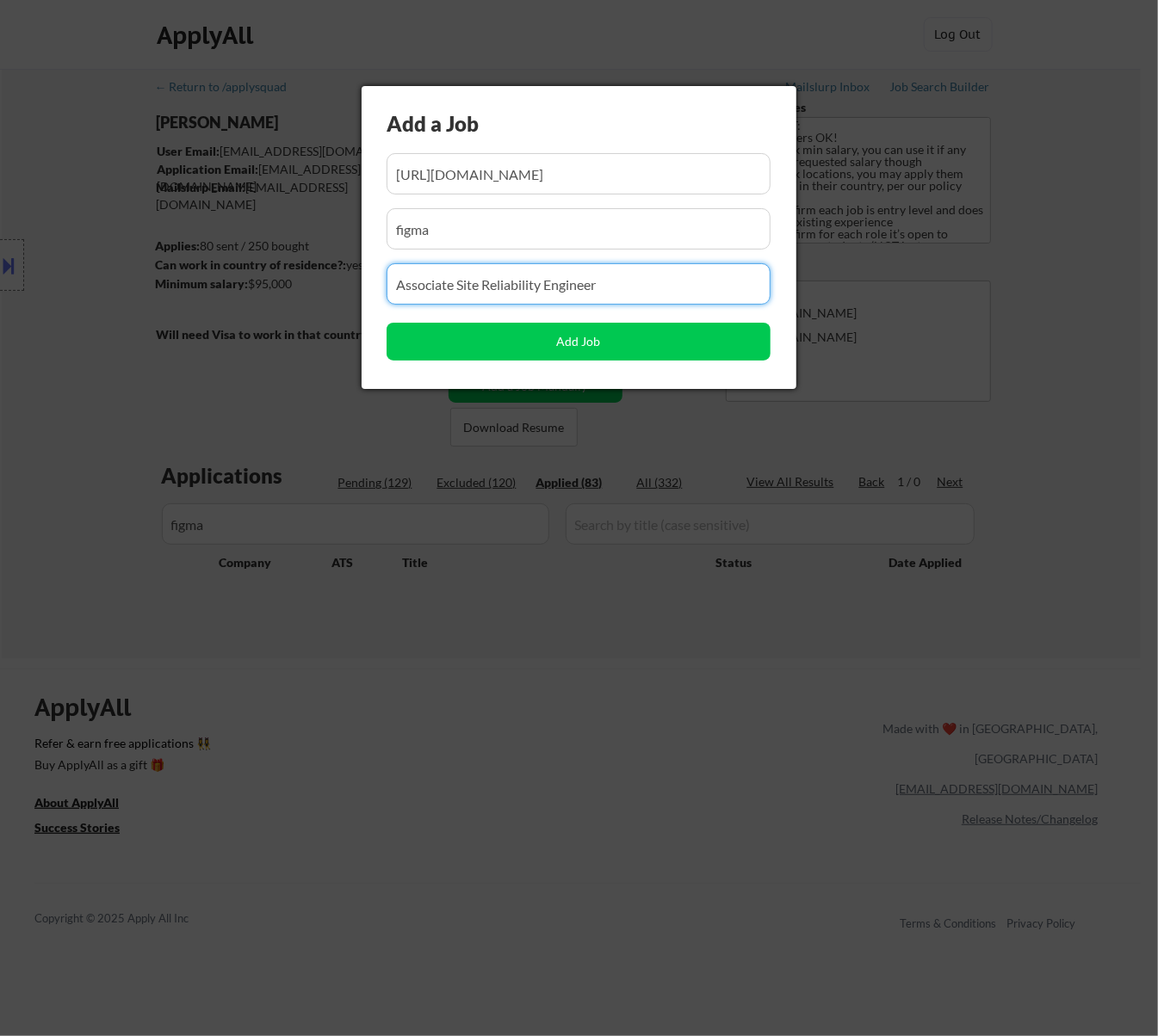
drag, startPoint x: 562, startPoint y: 285, endPoint x: 189, endPoint y: 277, distance: 373.1
click at [189, 277] on body "← Return to /applysquad Mailslurp Inbox Job Search Builder Fei Lin User Email: …" at bounding box center [579, 518] width 1158 height 1036
type input "\"
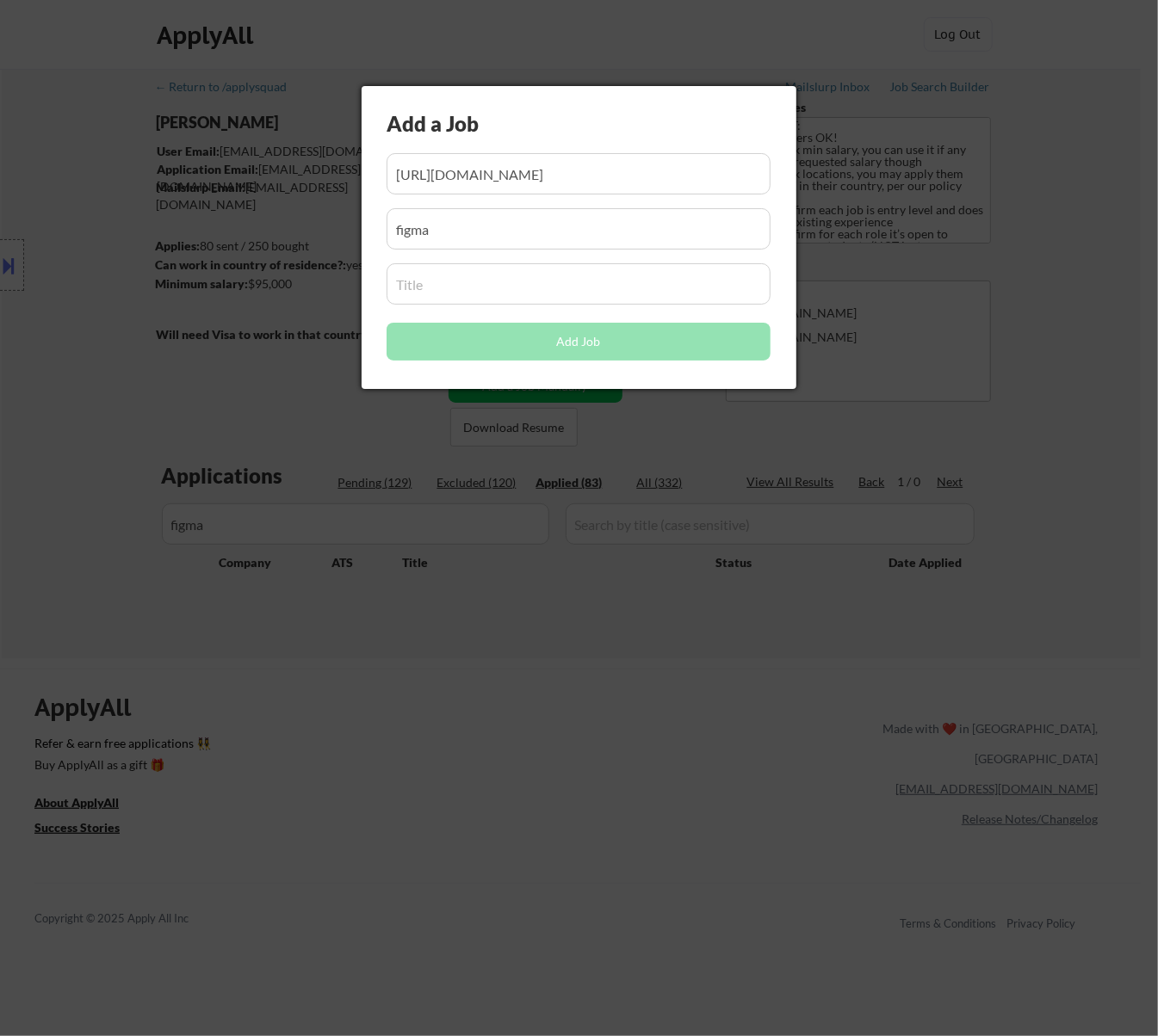
click at [507, 289] on input "input" at bounding box center [578, 284] width 383 height 41
paste input "Early Career, Software Engineer (2026)"
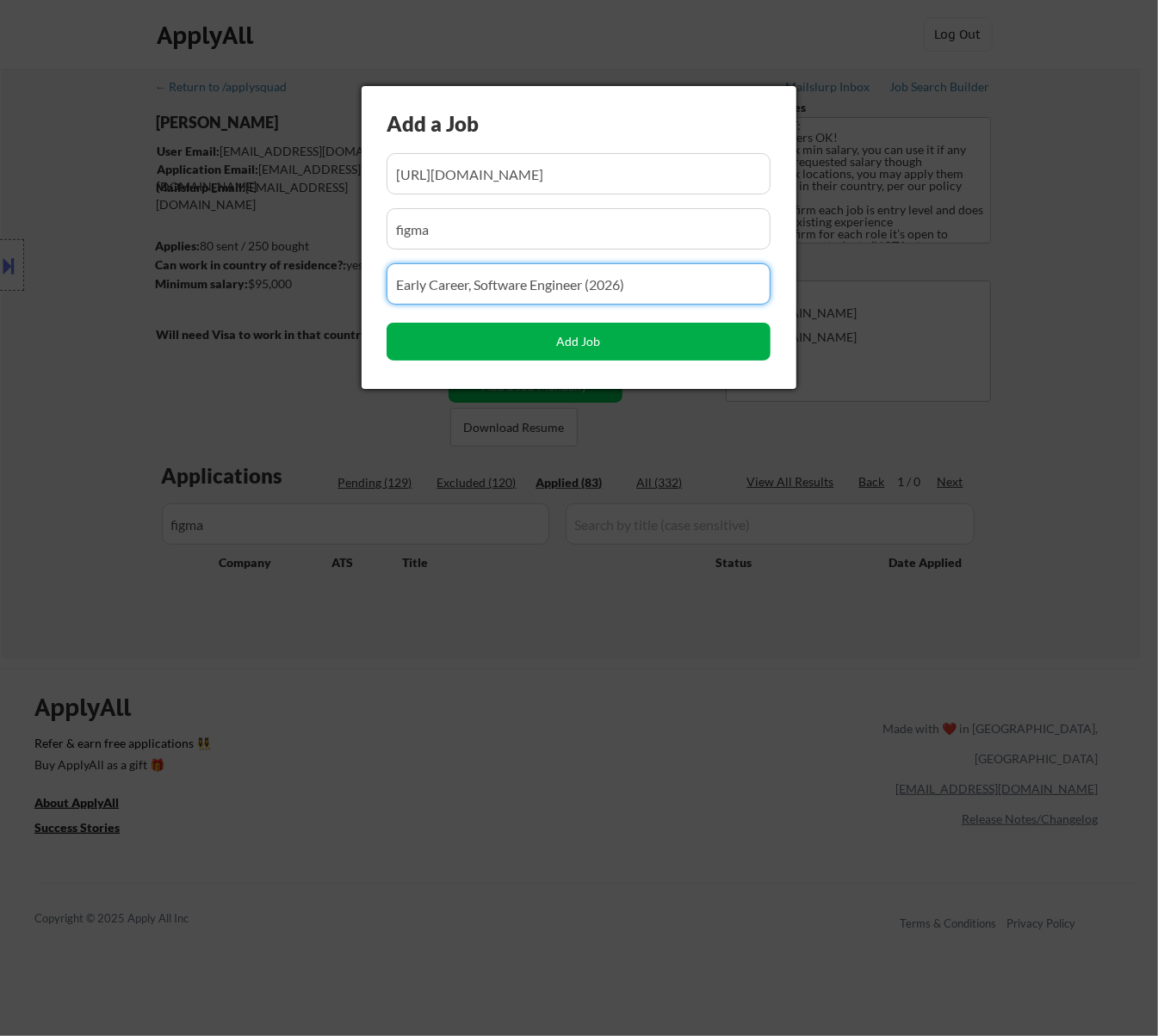
type input "Early Career, Software Engineer (2026)"
click at [585, 344] on button "Add Job" at bounding box center [578, 341] width 383 height 37
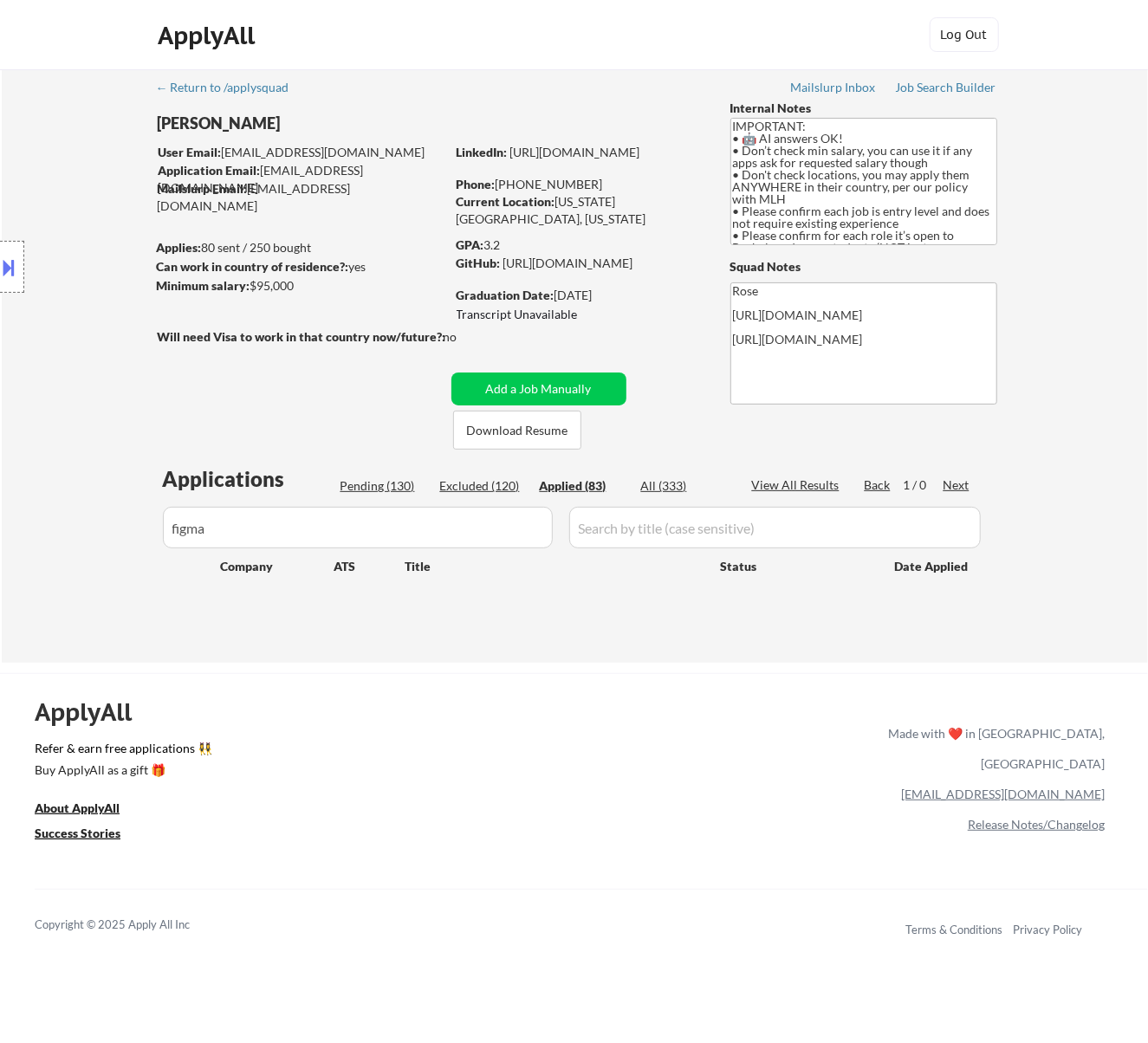
click at [383, 482] on div "Pending (130)" at bounding box center [384, 487] width 87 height 17
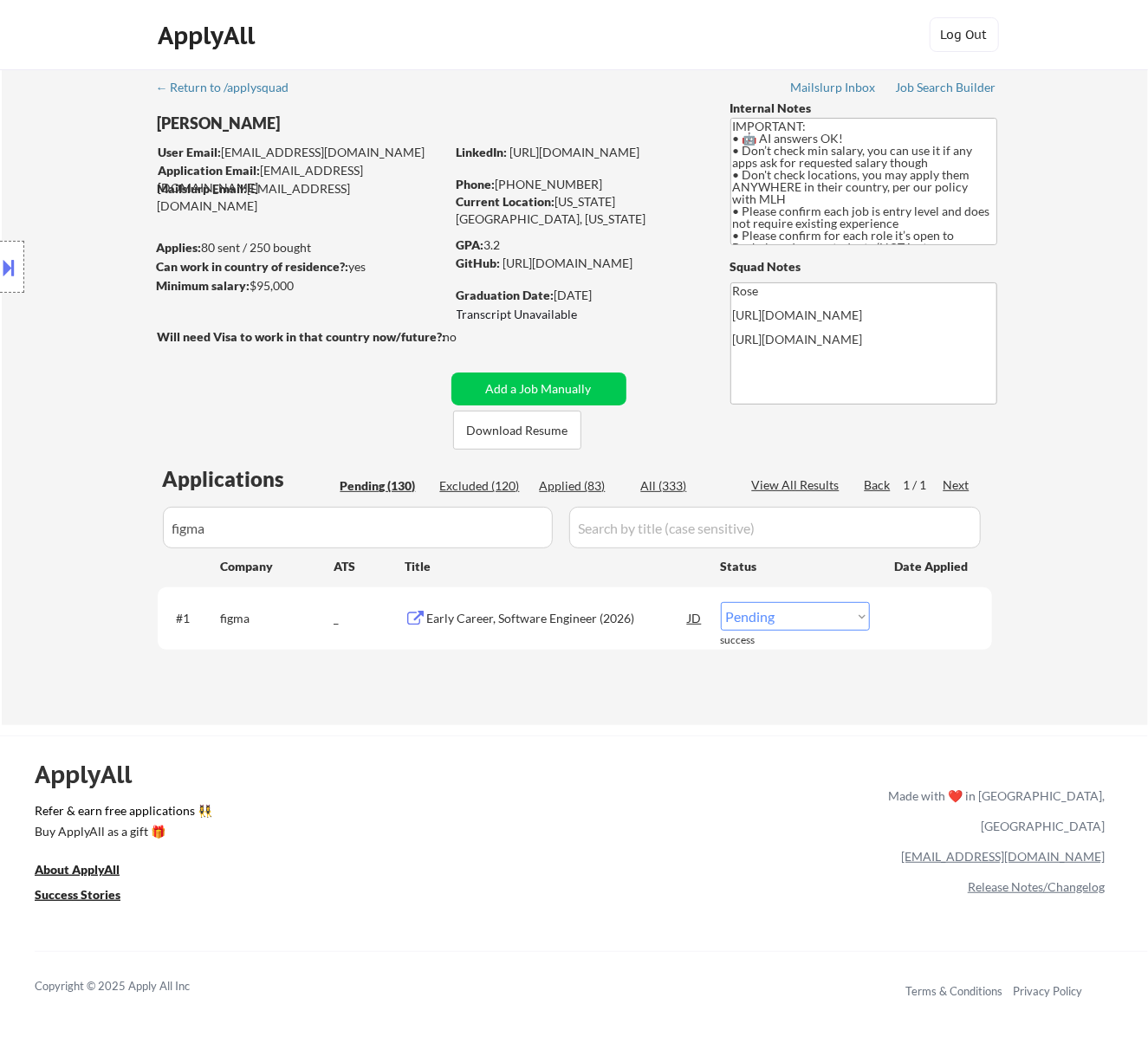
drag, startPoint x: 787, startPoint y: 617, endPoint x: 790, endPoint y: 629, distance: 12.4
click at [787, 617] on select "Choose an option... Pending Applied Excluded (Questions) Excluded (Expired) Exc…" at bounding box center [795, 617] width 149 height 29
select select ""applied""
click at [721, 603] on select "Choose an option... Pending Applied Excluded (Questions) Excluded (Expired) Exc…" at bounding box center [795, 617] width 149 height 29
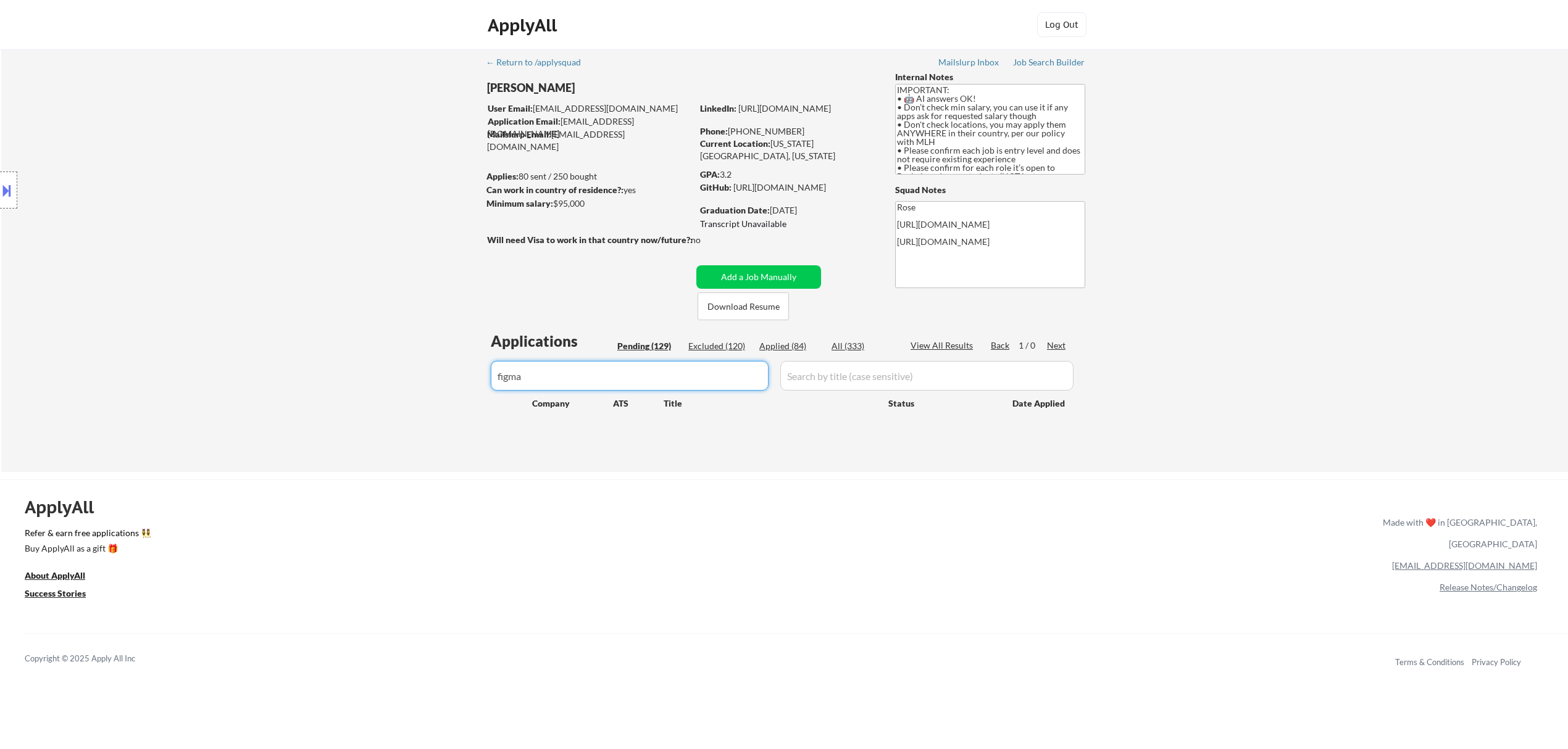
drag, startPoint x: 585, startPoint y: 374, endPoint x: 385, endPoint y: 378, distance: 200.0
click at [385, 378] on div "← Return to /applysquad Mailslurp Inbox Job Search Builder Fei Lin User Email: …" at bounding box center [784, 261] width 1567 height 423
paste input "vultr"
type input "vultr"
click at [788, 345] on div "Applied (84)" at bounding box center [791, 347] width 62 height 12
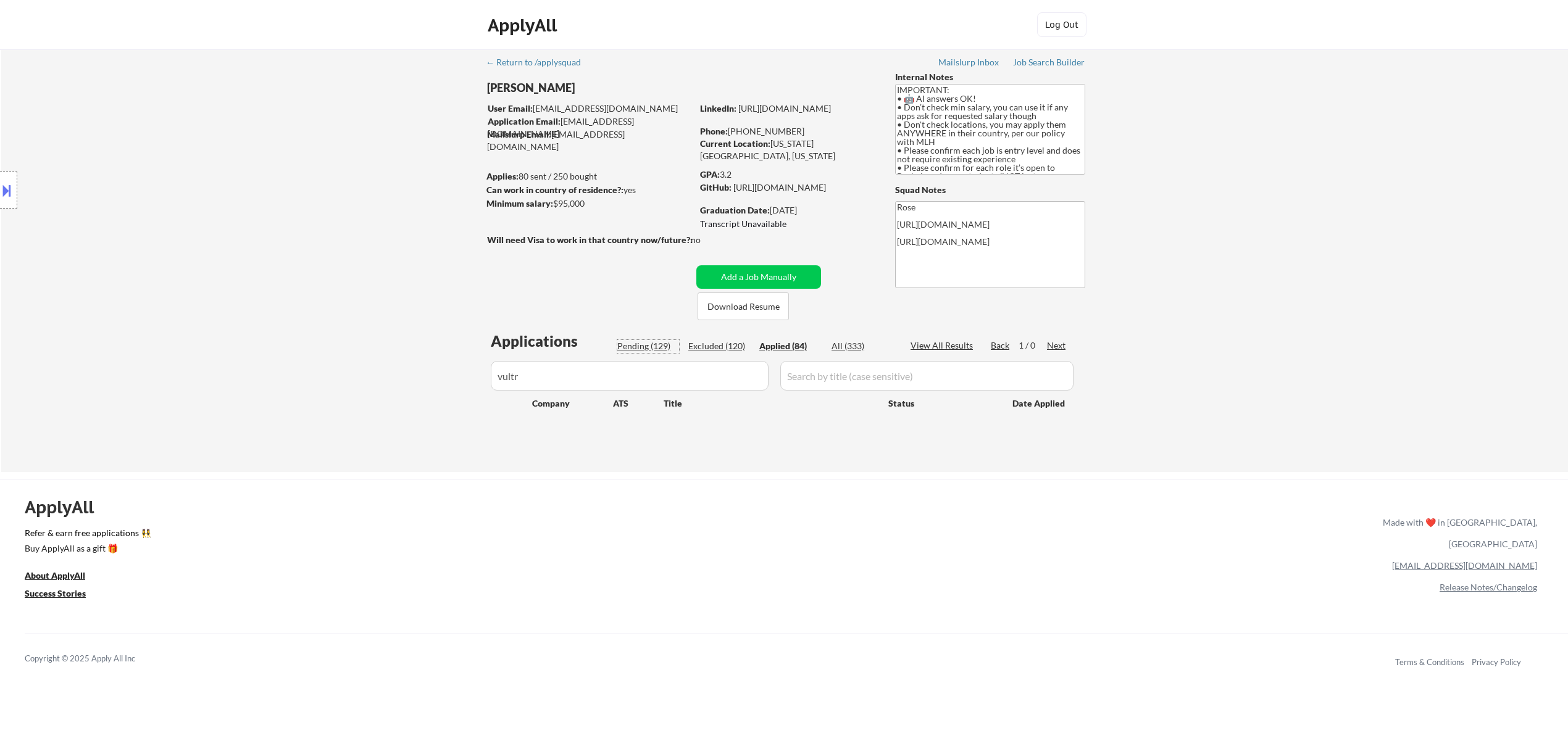
click at [635, 340] on div "Pending (129)" at bounding box center [649, 347] width 62 height 12
click at [759, 272] on button "Add a Job Manually" at bounding box center [758, 277] width 125 height 23
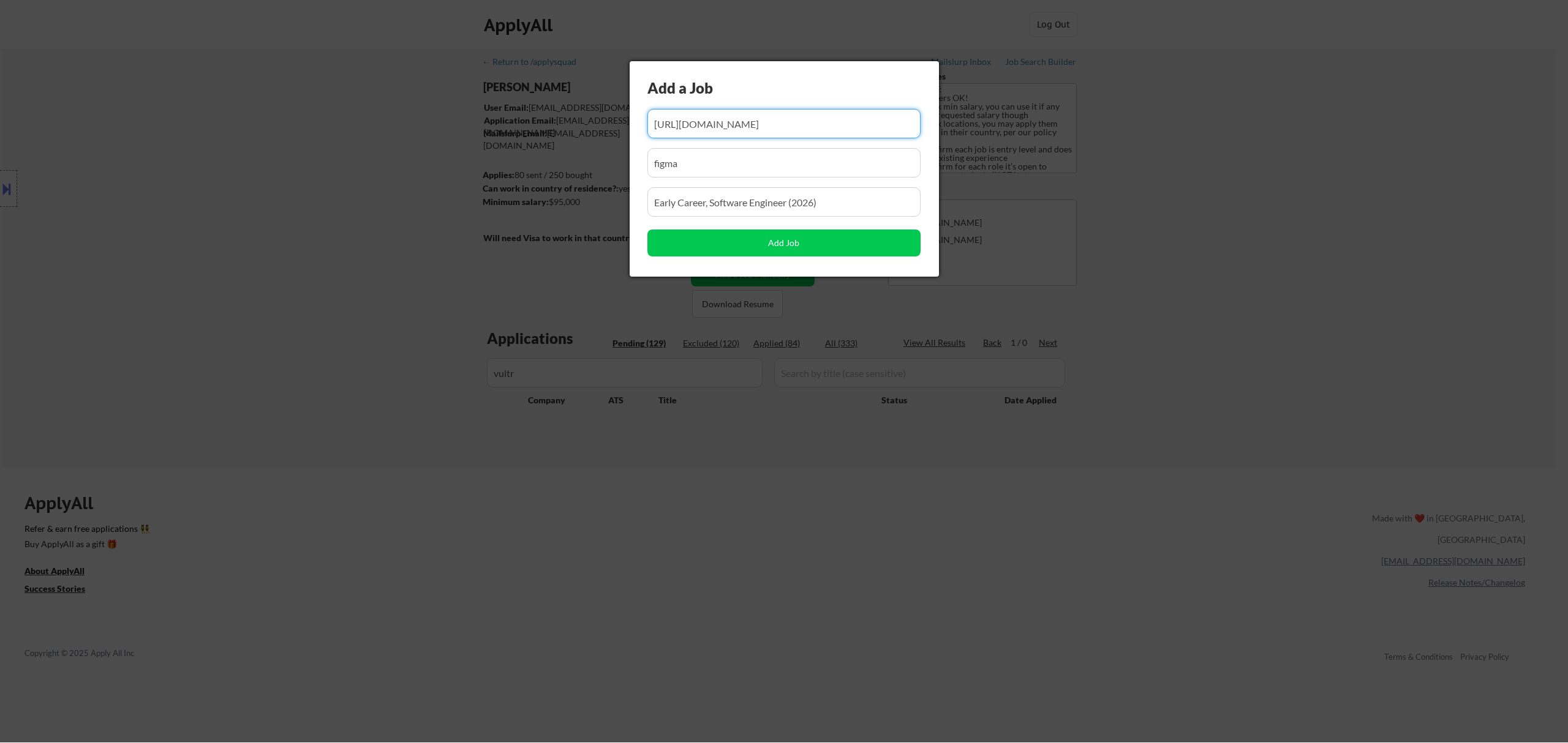
scroll to position [0, 81]
drag, startPoint x: 743, startPoint y: 126, endPoint x: 673, endPoint y: 126, distance: 70.0
click at [673, 126] on input "input" at bounding box center [784, 123] width 273 height 29
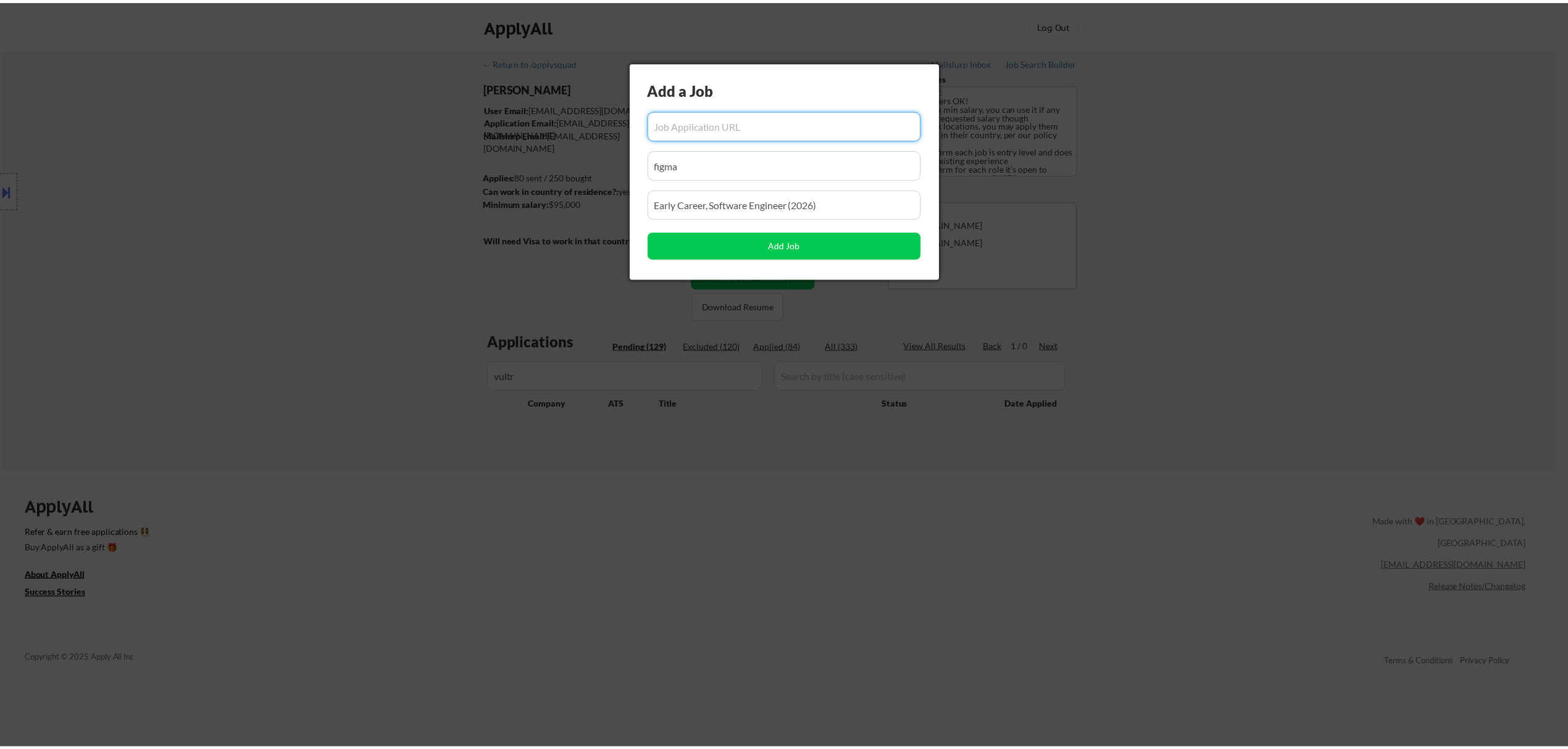
scroll to position [0, 0]
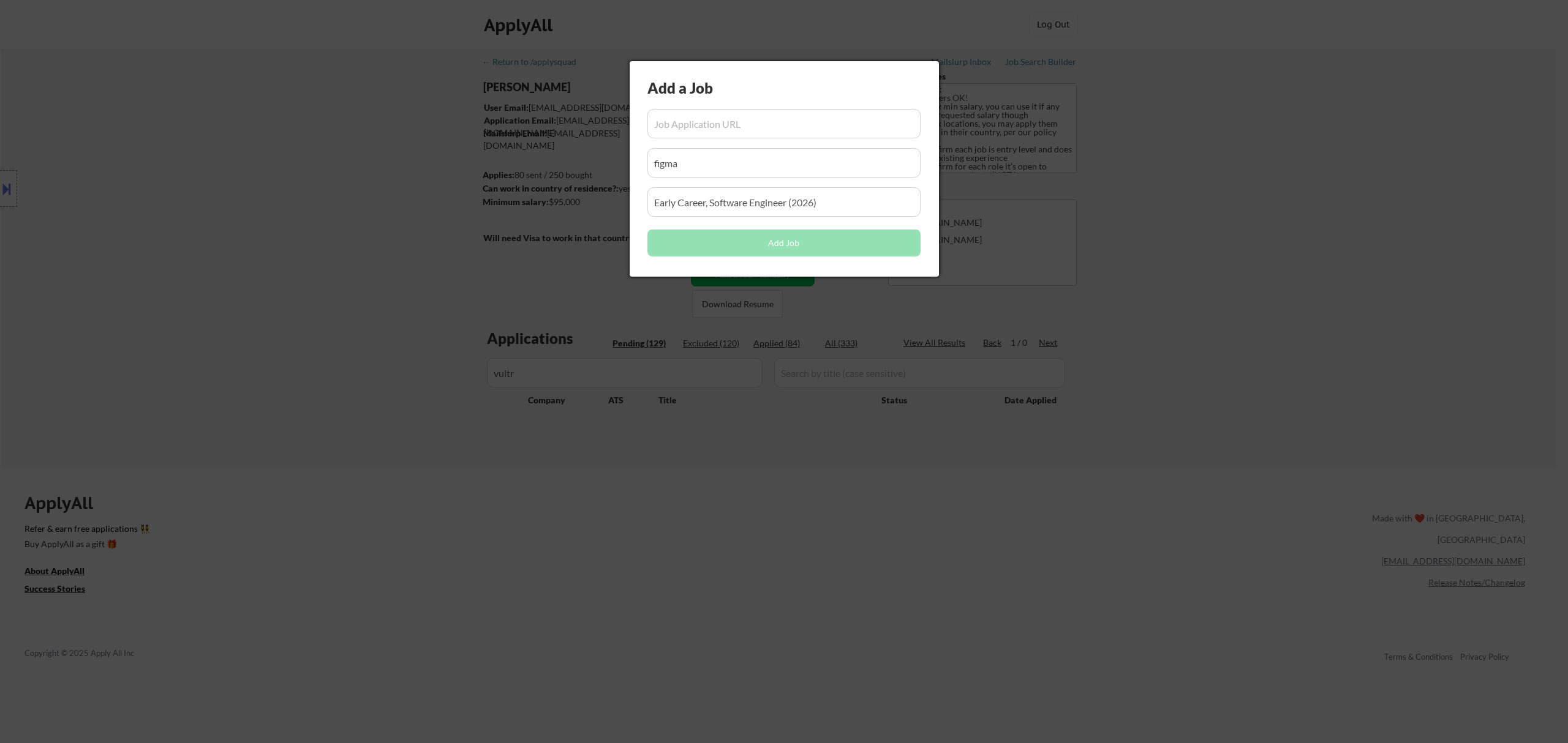
click at [765, 131] on input "input" at bounding box center [784, 123] width 273 height 29
paste input "https://job-boards.greenhouse.io/vultr/jobs/4602862006"
type input "https://job-boards.greenhouse.io/vultr/jobs/4602862006"
drag, startPoint x: 712, startPoint y: 158, endPoint x: 542, endPoint y: 185, distance: 172.1
click at [545, 185] on body "← Return to /applysquad Mailslurp Inbox Job Search Builder Fei Lin User Email: …" at bounding box center [784, 371] width 1568 height 743
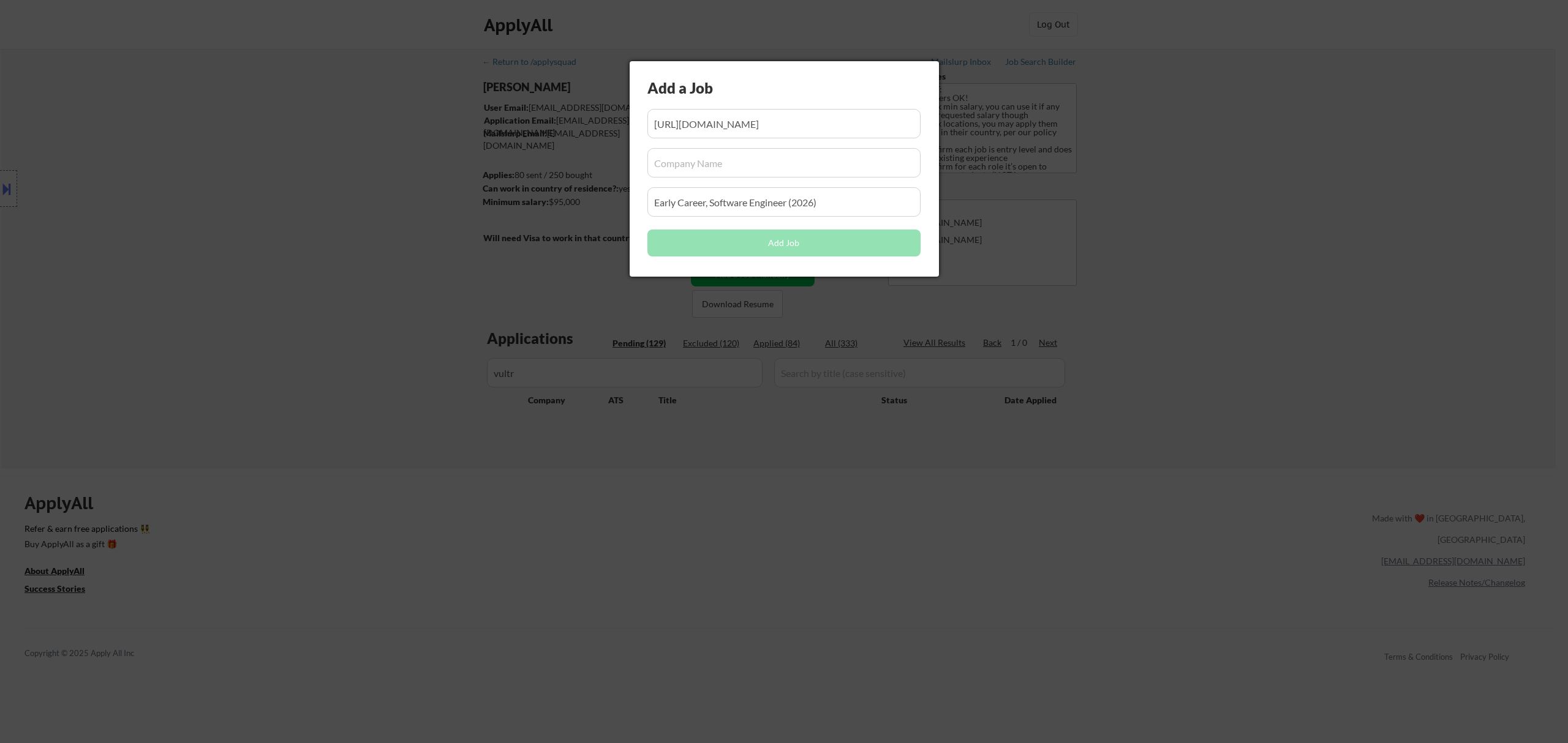
click at [789, 167] on input "input" at bounding box center [784, 163] width 273 height 29
paste input "vultr"
type input "vultr"
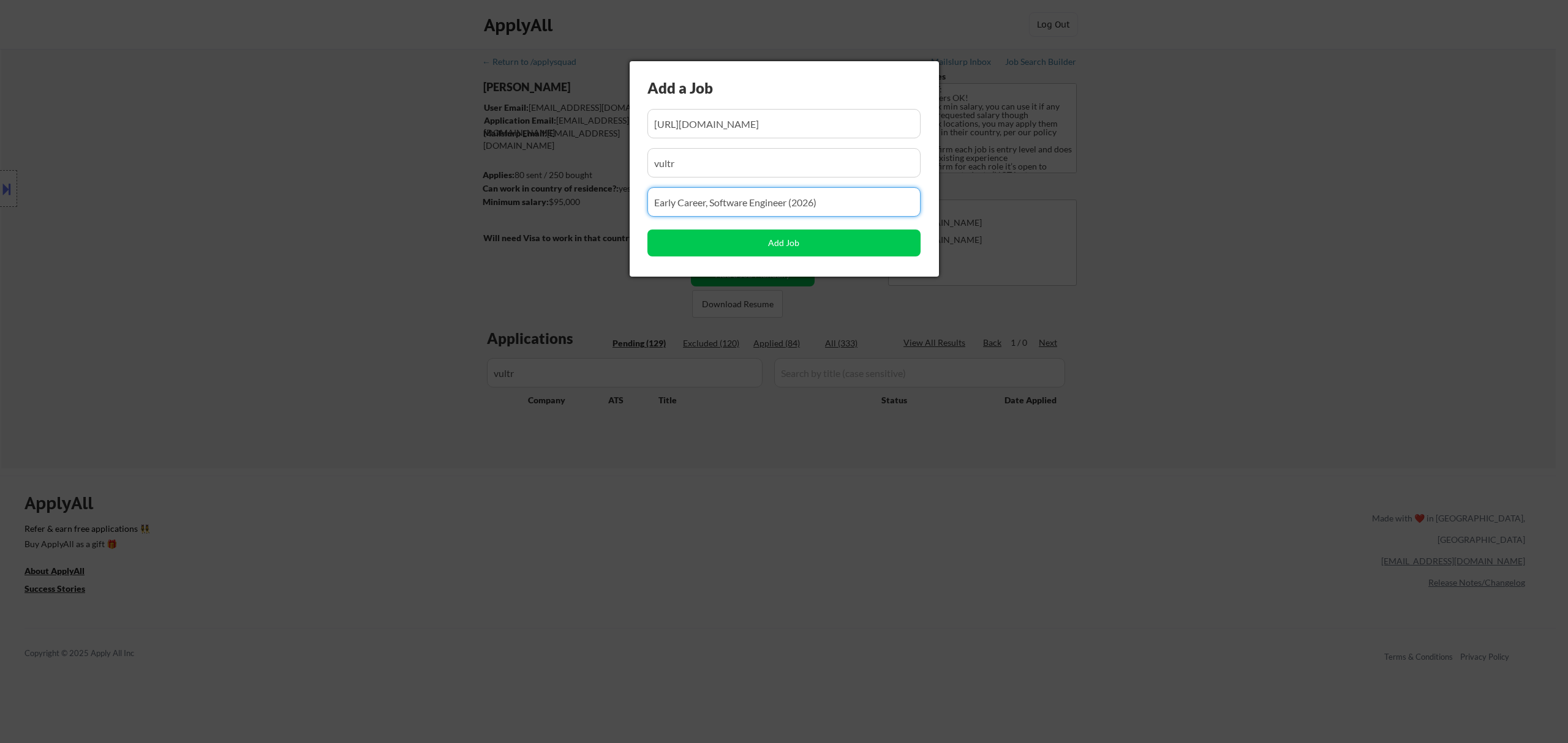
drag, startPoint x: 780, startPoint y: 197, endPoint x: 599, endPoint y: 197, distance: 181.0
click at [599, 197] on body "← Return to /applysquad Mailslurp Inbox Job Search Builder Fei Lin User Email: …" at bounding box center [784, 371] width 1568 height 743
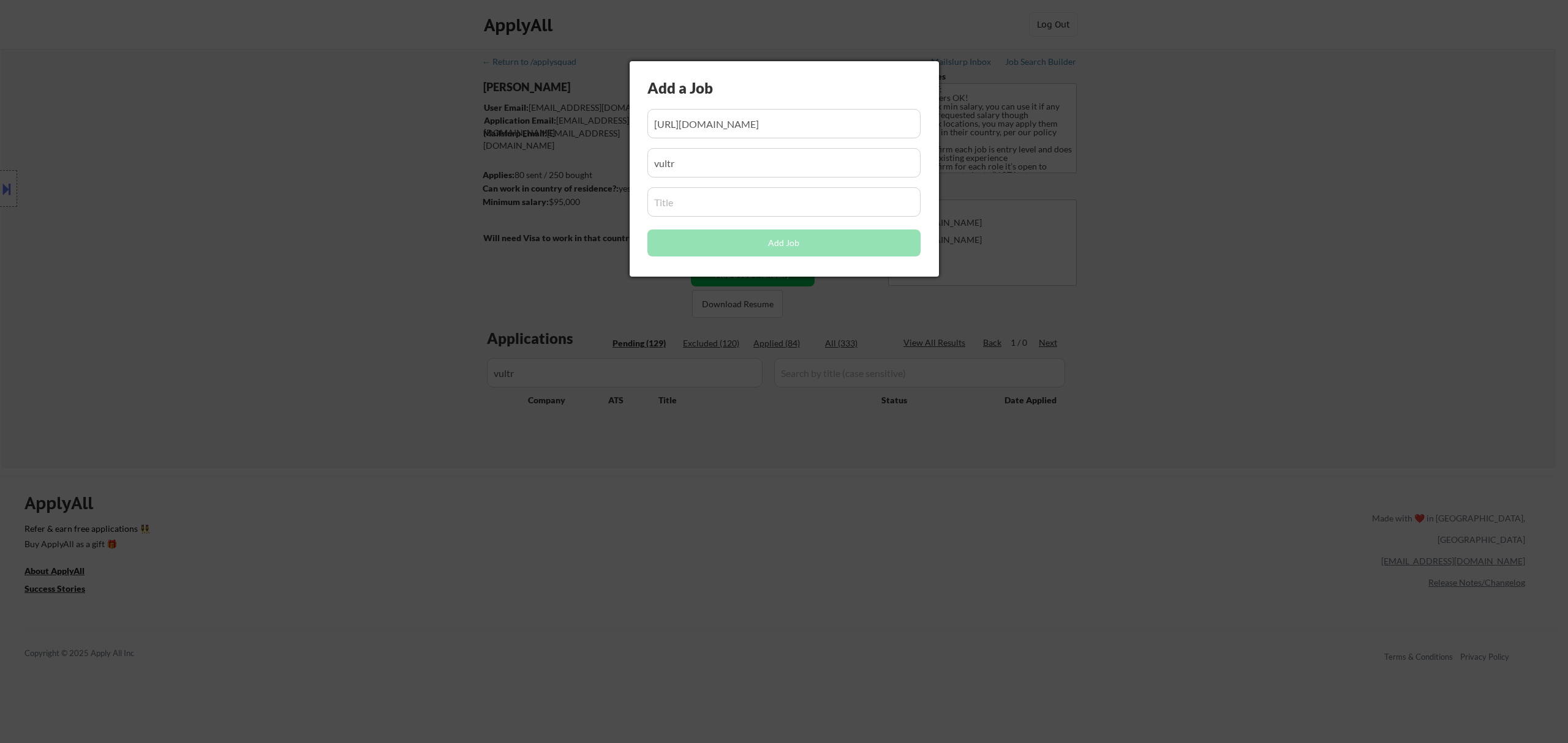
click at [735, 201] on input "input" at bounding box center [784, 202] width 273 height 29
paste input "Junior Frontend Engineer"
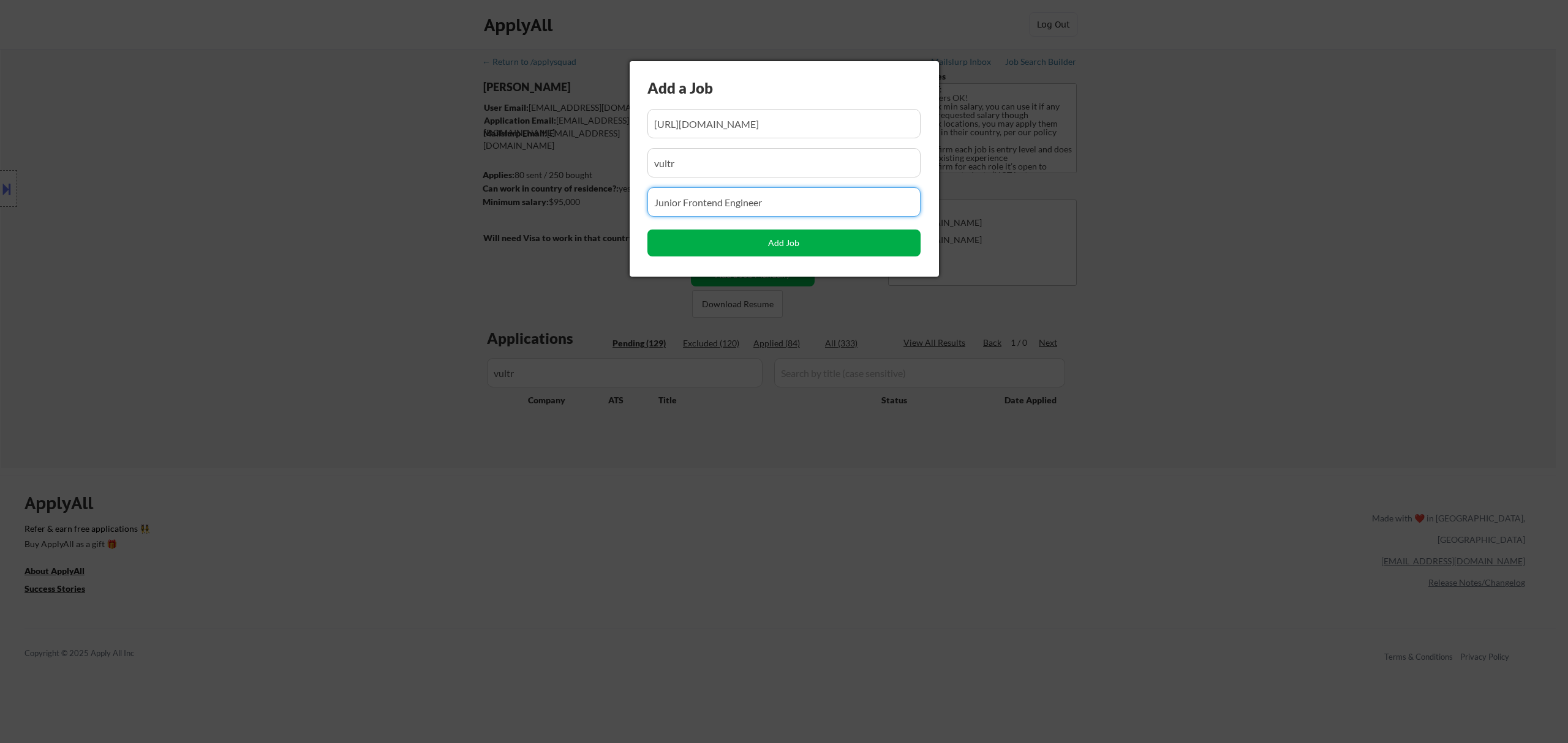
type input "Junior Frontend Engineer"
click at [804, 246] on button "Add Job" at bounding box center [784, 243] width 273 height 27
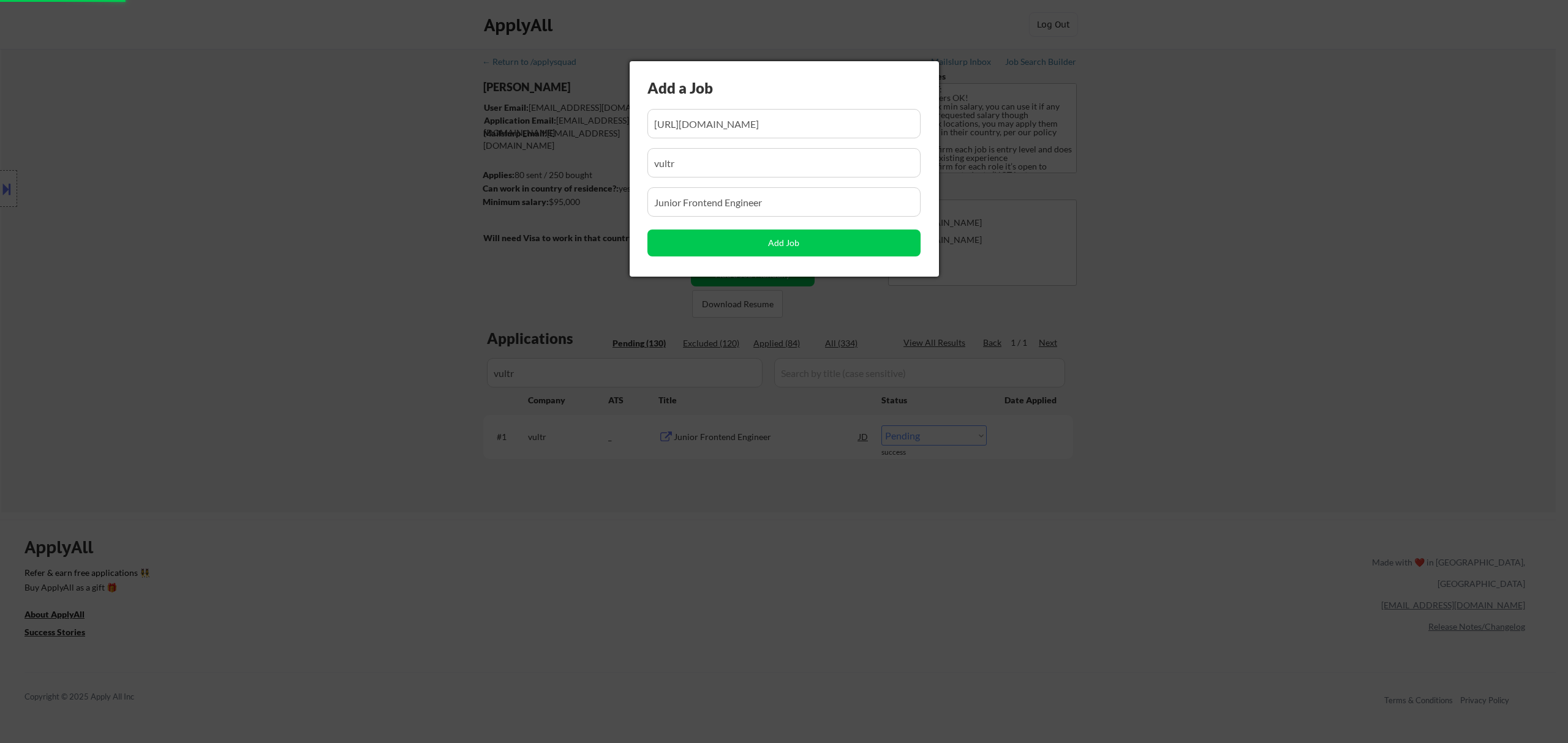
click at [811, 566] on div at bounding box center [784, 371] width 1568 height 743
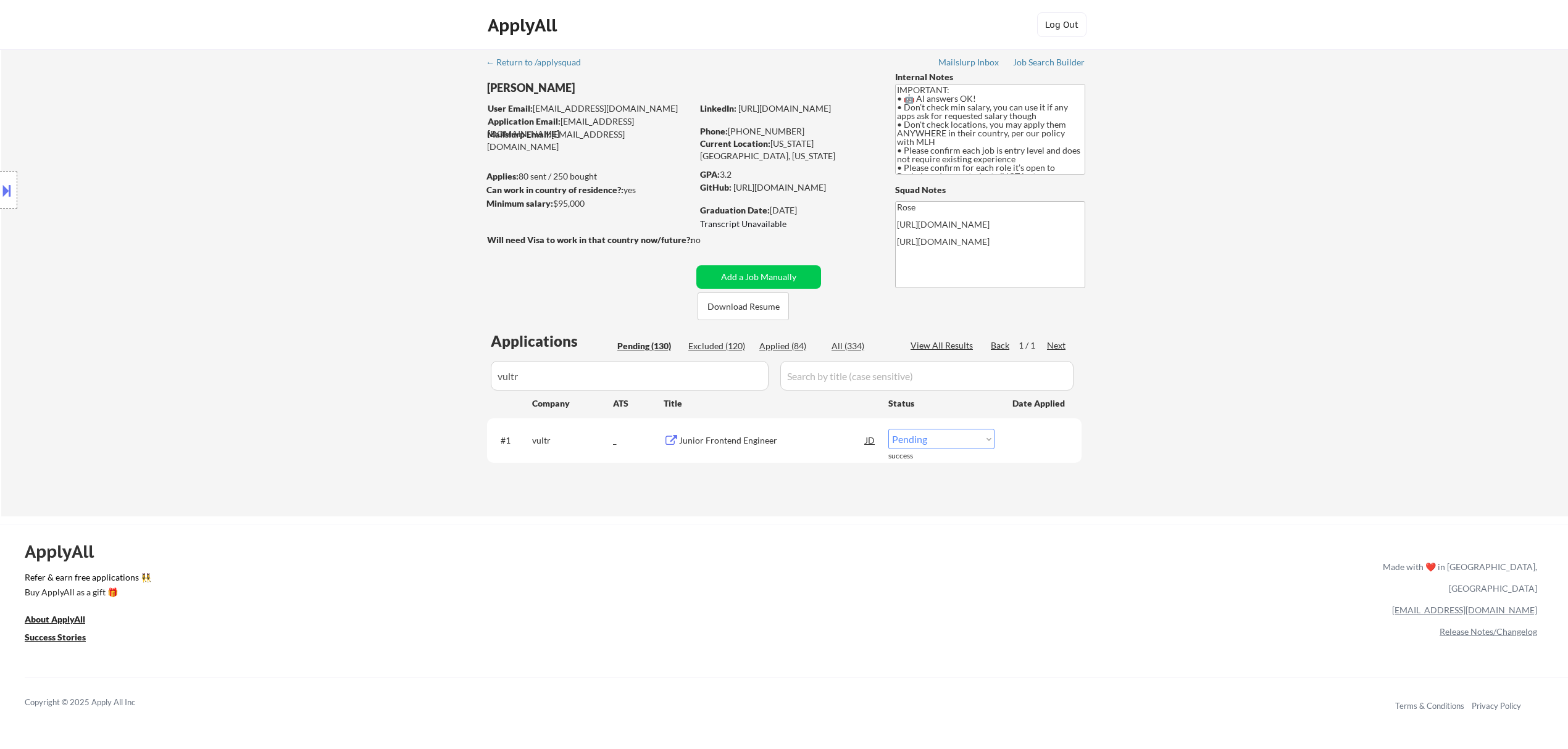
click at [817, 435] on select "Choose an option... Pending Applied Excluded (Questions) Excluded (Expired) Exc…" at bounding box center [941, 440] width 106 height 21
select select ""applied""
click at [817, 429] on select "Choose an option... Pending Applied Excluded (Questions) Excluded (Expired) Exc…" at bounding box center [941, 440] width 106 height 21
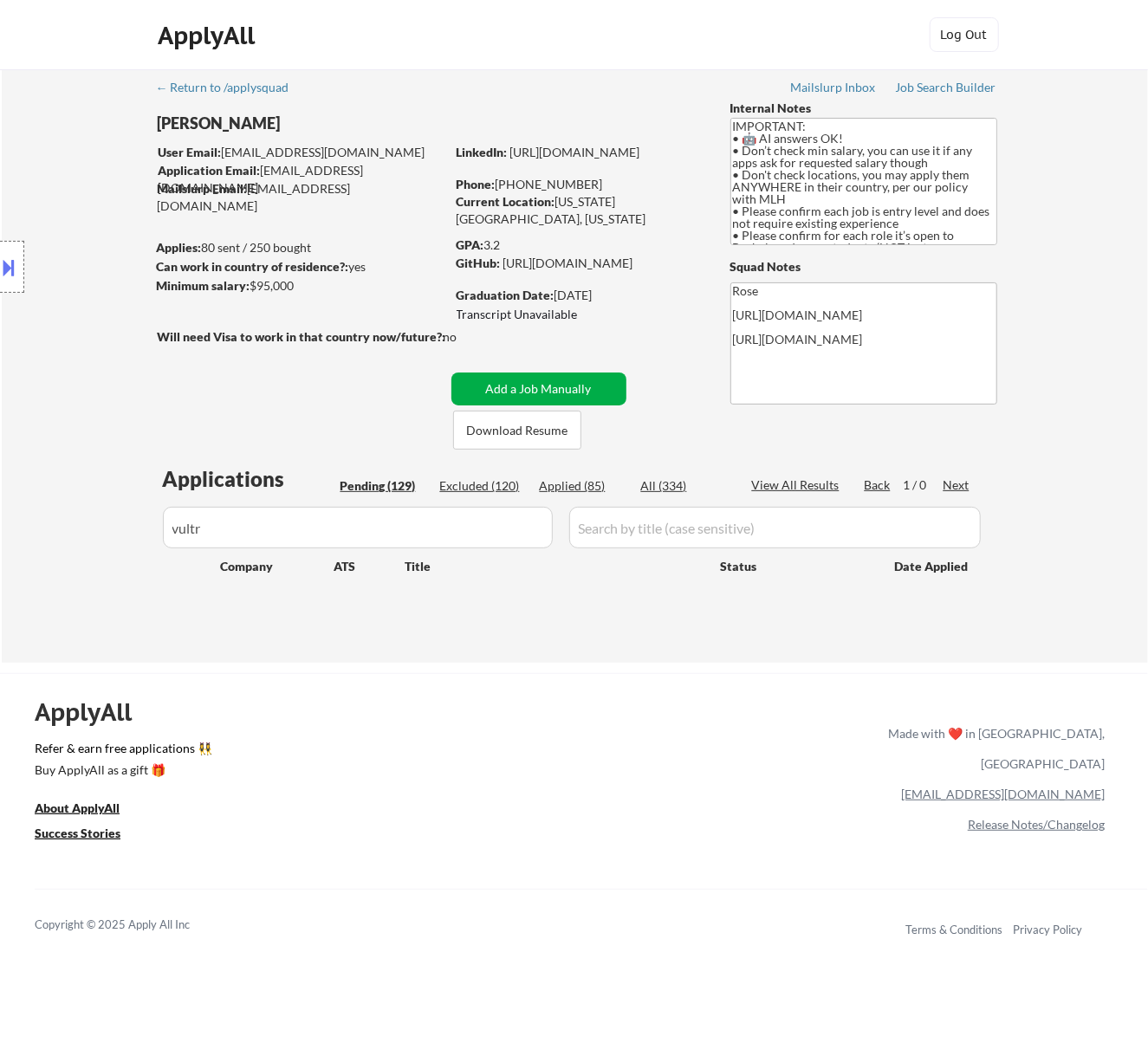
click at [552, 395] on button "Add a Job Manually" at bounding box center [539, 389] width 175 height 33
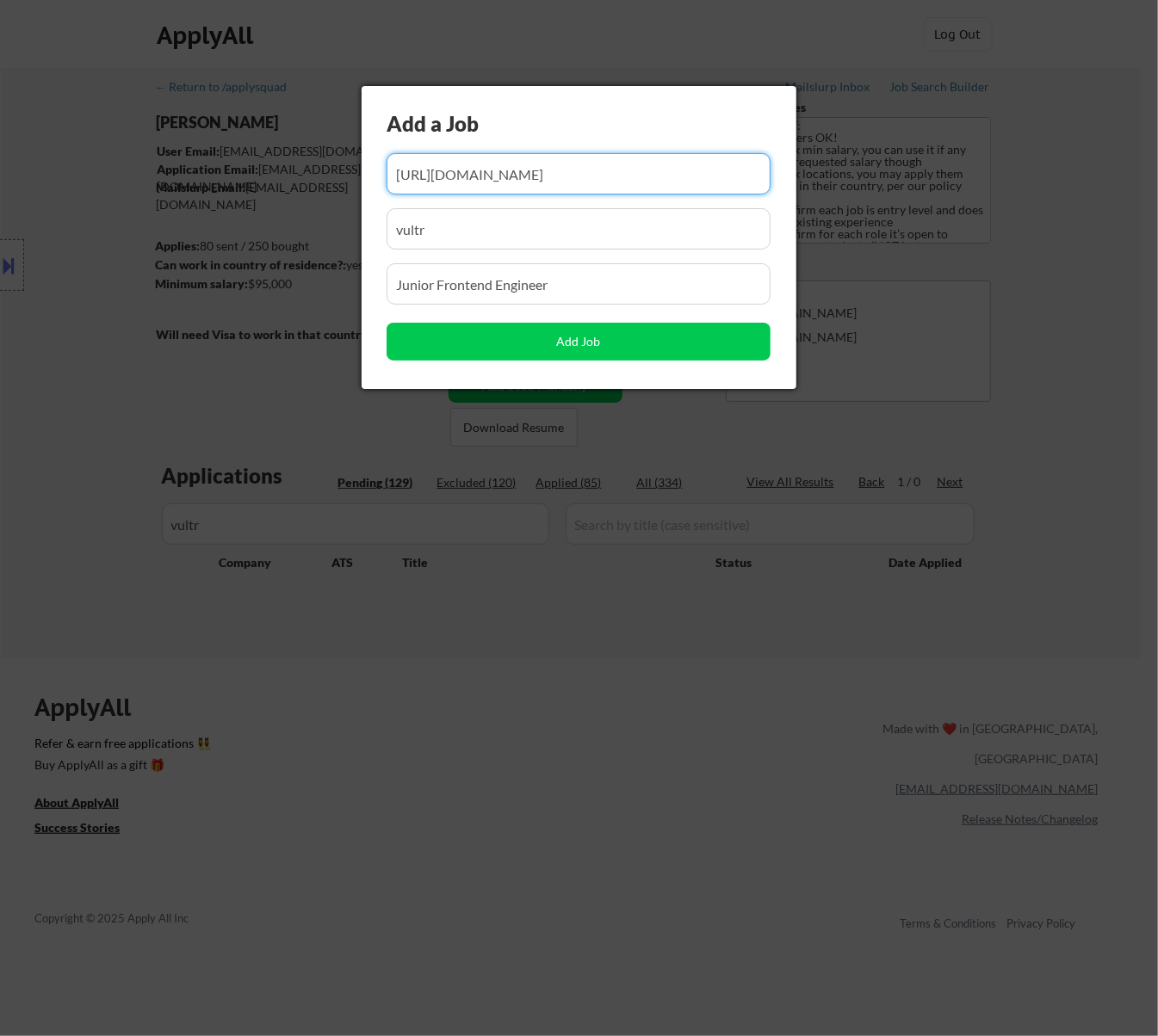
drag, startPoint x: 501, startPoint y: 176, endPoint x: 434, endPoint y: 177, distance: 67.0
click at [434, 177] on input "input" at bounding box center [578, 173] width 383 height 41
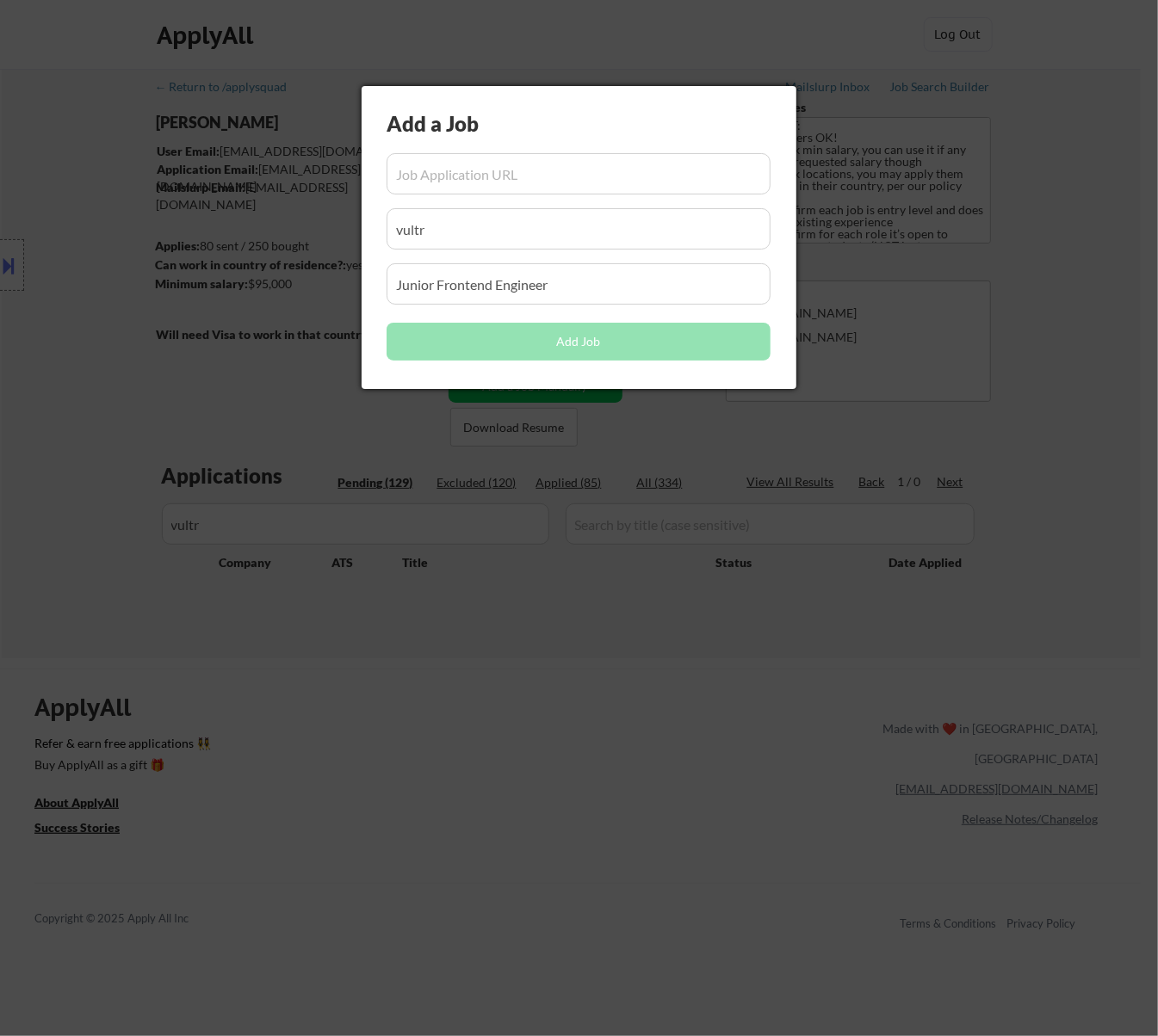
click at [473, 167] on input "input" at bounding box center [578, 173] width 383 height 41
paste input "https://job-boards.greenhouse.io/vultr/jobs/4232279006"
type input "https://job-boards.greenhouse.io/vultr/jobs/4232279006"
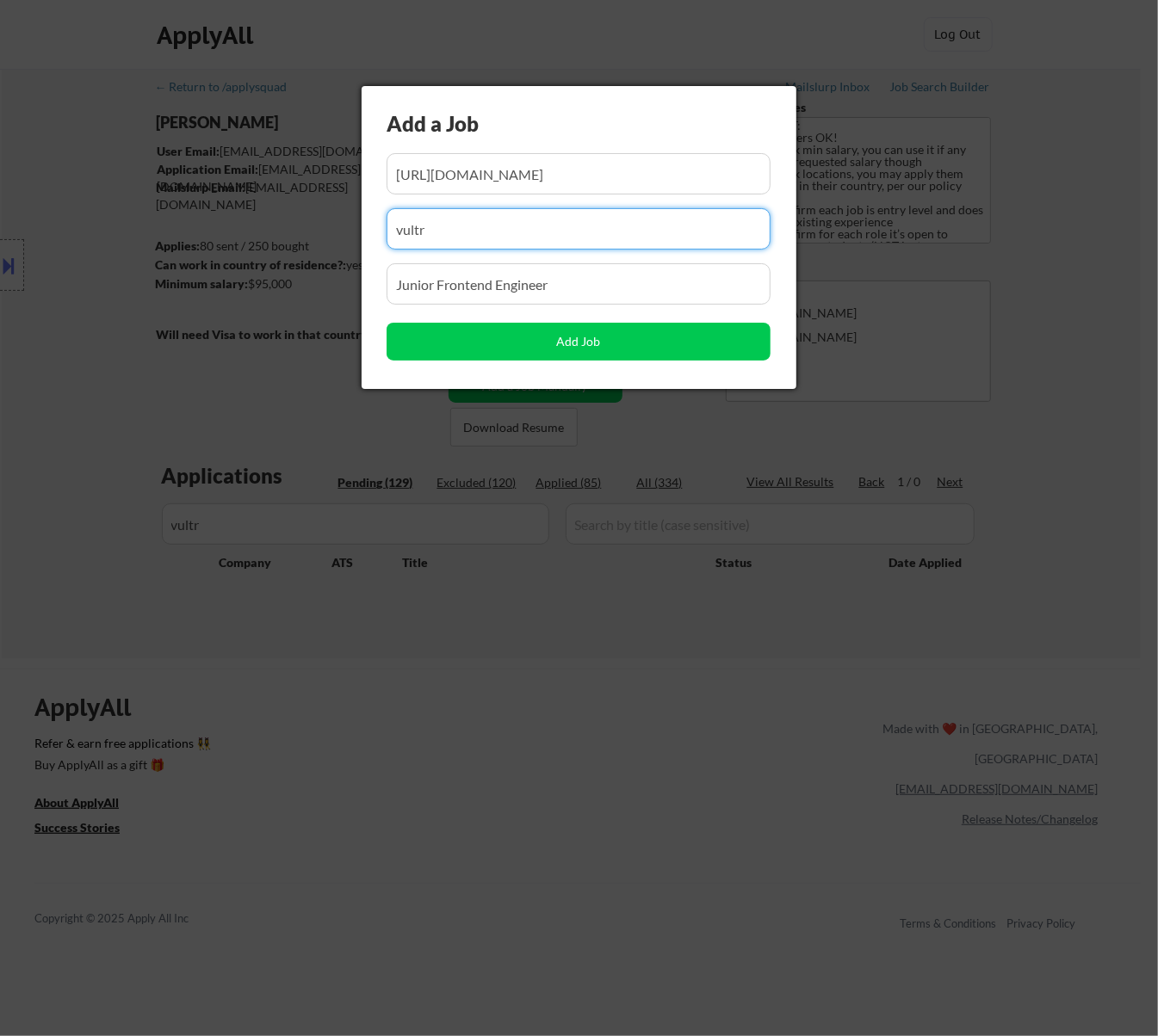
drag, startPoint x: 453, startPoint y: 231, endPoint x: 410, endPoint y: 231, distance: 43.0
click at [410, 231] on input "input" at bounding box center [578, 229] width 383 height 41
click at [514, 235] on input "input" at bounding box center [578, 229] width 383 height 41
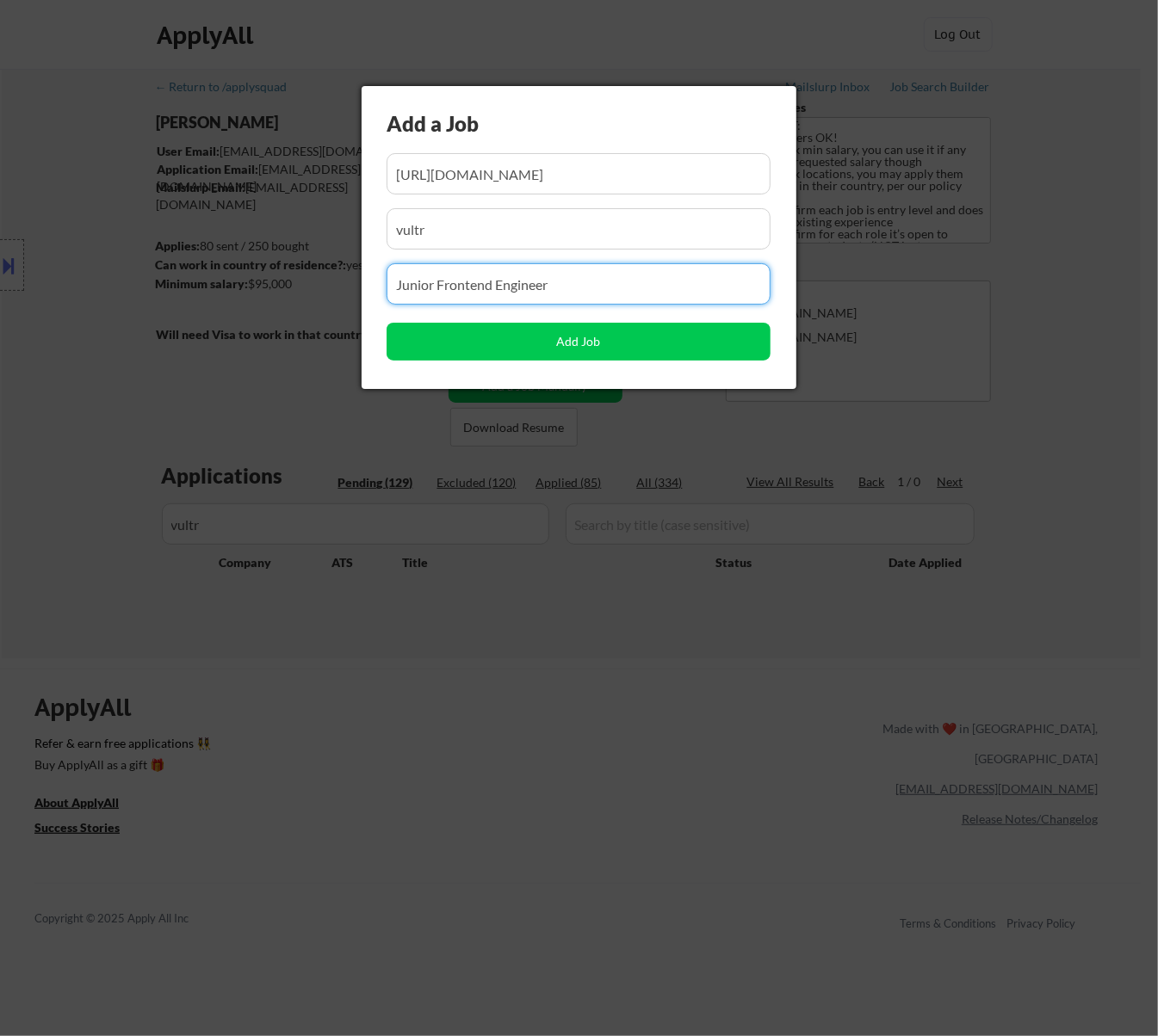
drag, startPoint x: 498, startPoint y: 287, endPoint x: 285, endPoint y: 287, distance: 213.0
click at [286, 287] on body "← Return to /applysquad Mailslurp Inbox Job Search Builder Fei Lin User Email: …" at bounding box center [579, 518] width 1158 height 1036
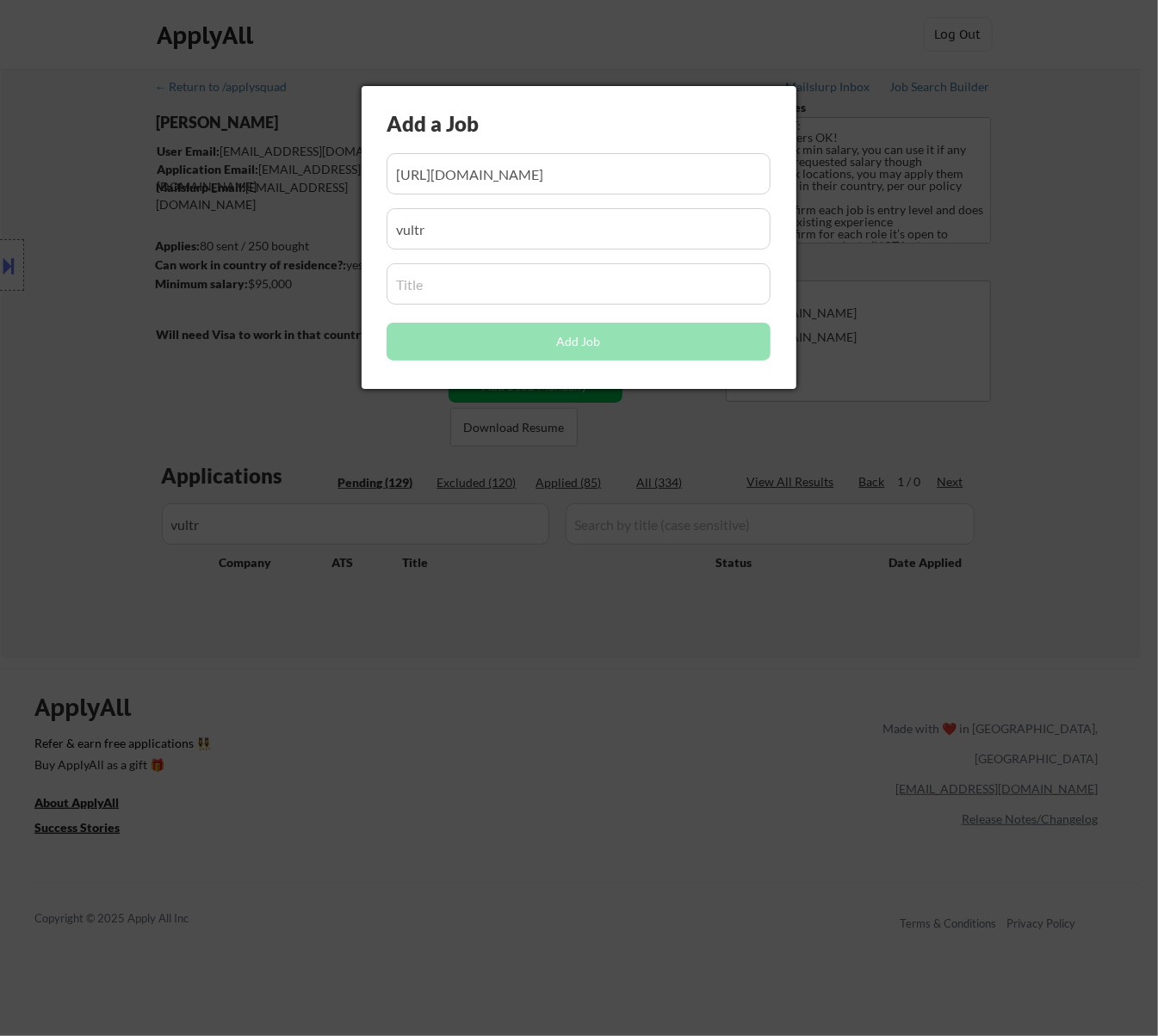
click at [498, 290] on input "input" at bounding box center [578, 284] width 383 height 41
paste input "Don't see what you are looking for?"
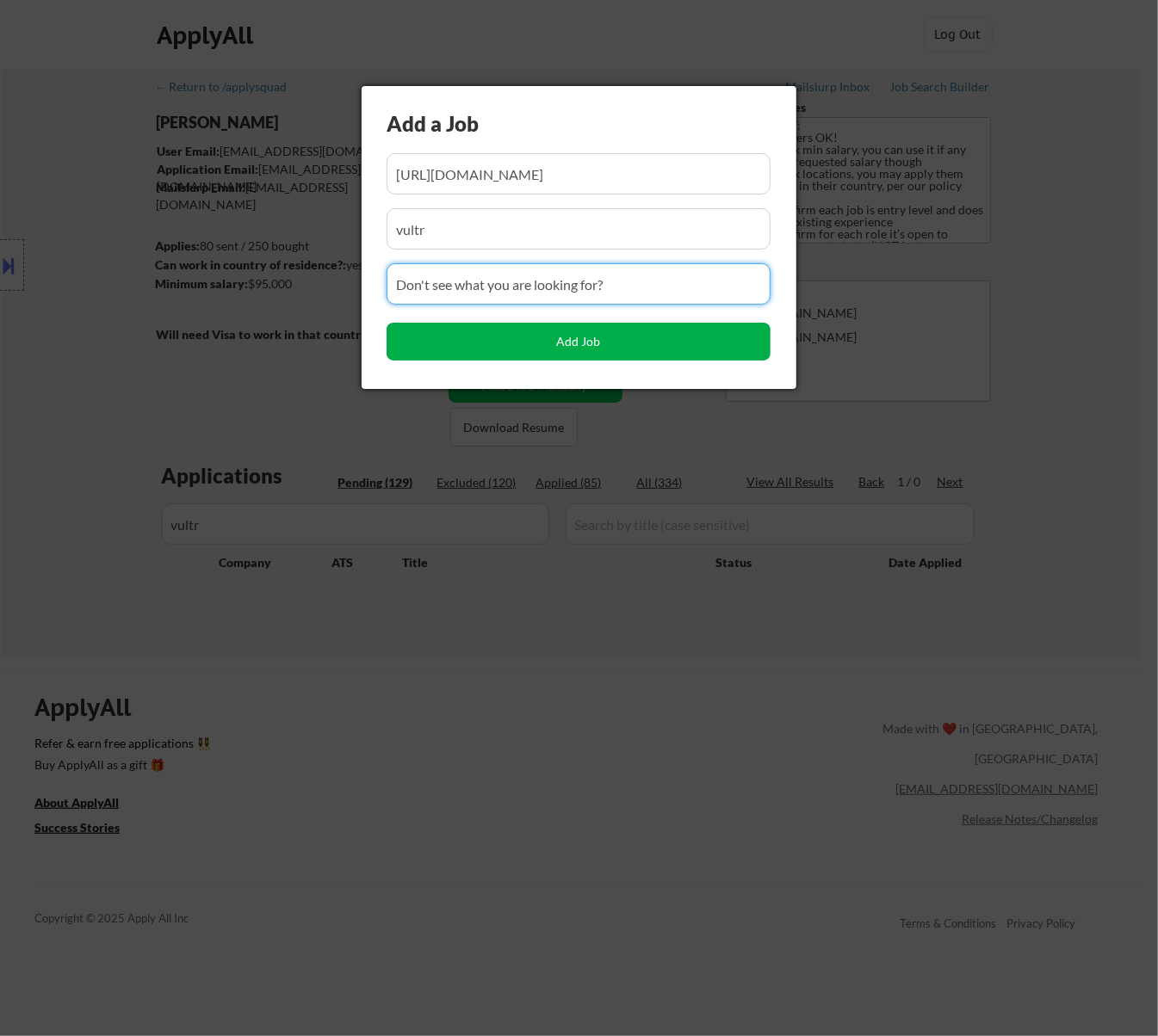
type input "Don't see what you are looking for?"
click at [566, 346] on button "Add Job" at bounding box center [578, 341] width 383 height 37
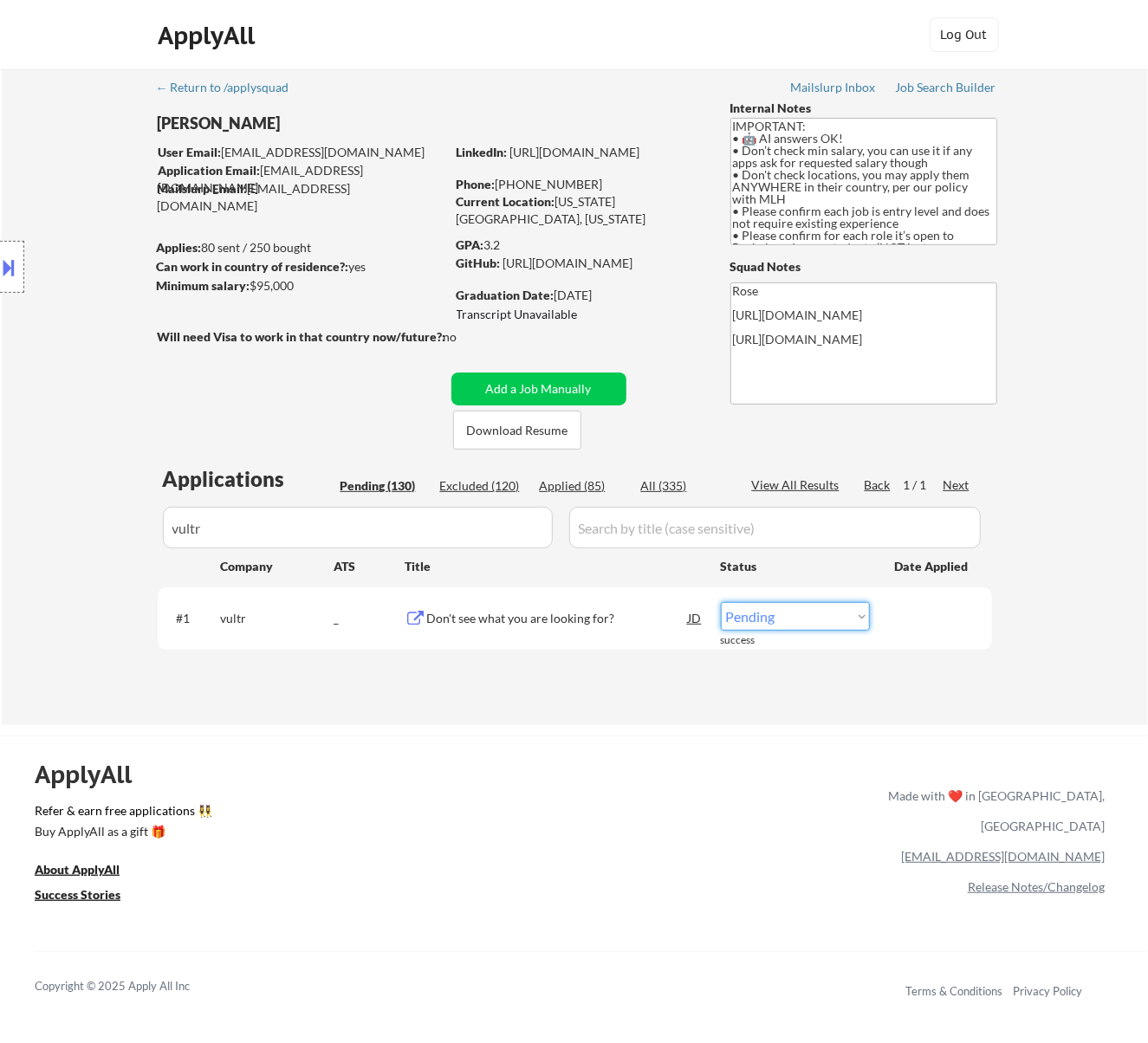
click at [825, 605] on select "Choose an option... Pending Applied Excluded (Questions) Excluded (Expired) Exc…" at bounding box center [795, 617] width 149 height 29
select select ""applied""
click at [721, 603] on select "Choose an option... Pending Applied Excluded (Questions) Excluded (Expired) Exc…" at bounding box center [795, 617] width 149 height 29
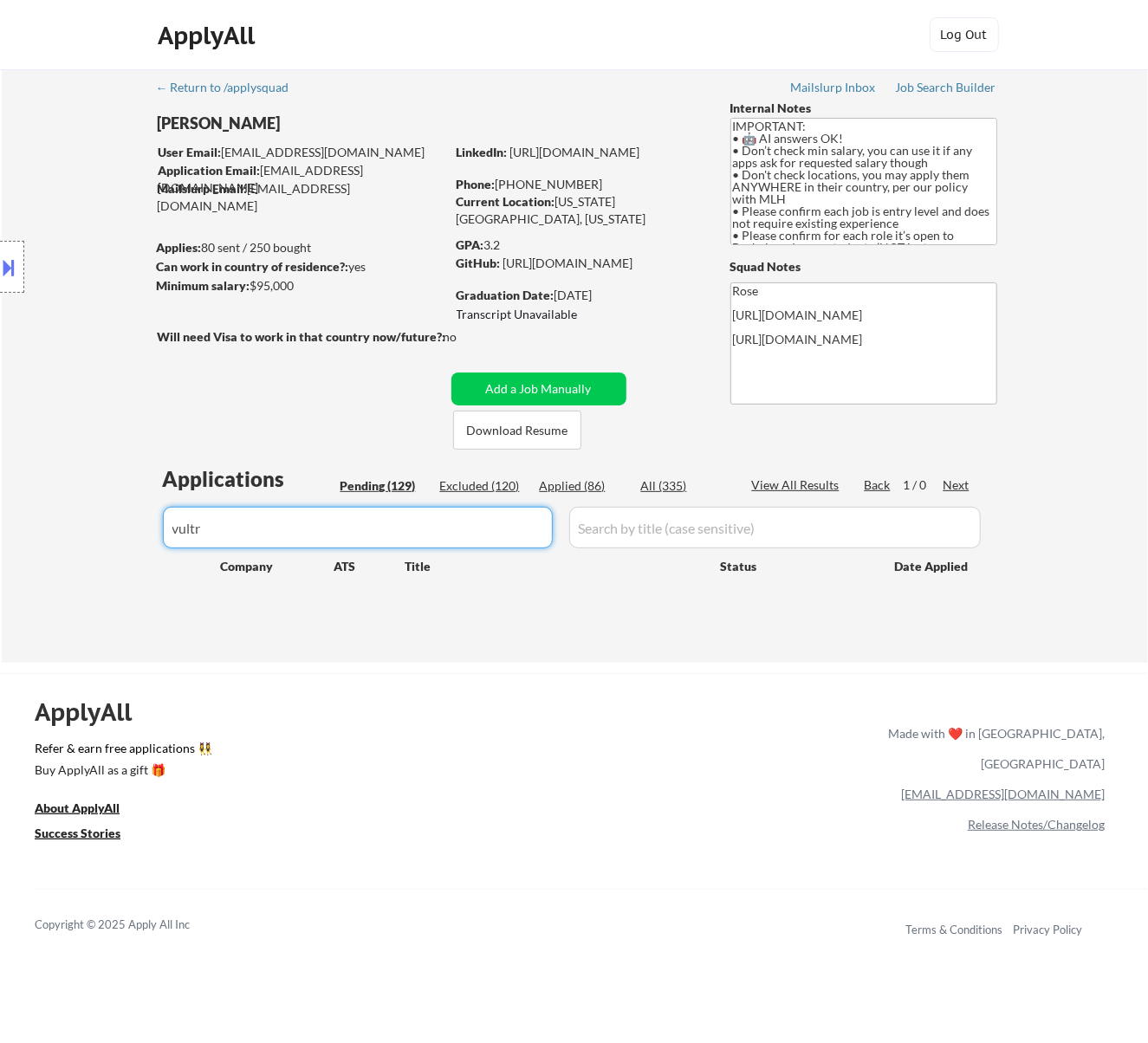
drag, startPoint x: 420, startPoint y: 532, endPoint x: 126, endPoint y: 519, distance: 294.3
click at [126, 519] on div "← Return to /applysquad Mailslurp Inbox Job Search Builder Fei Lin User Email: …" at bounding box center [574, 367] width 1146 height 594
paste input "digitalocean"
type input "digitalocean"
click at [583, 482] on div "Applied (86)" at bounding box center [583, 487] width 87 height 17
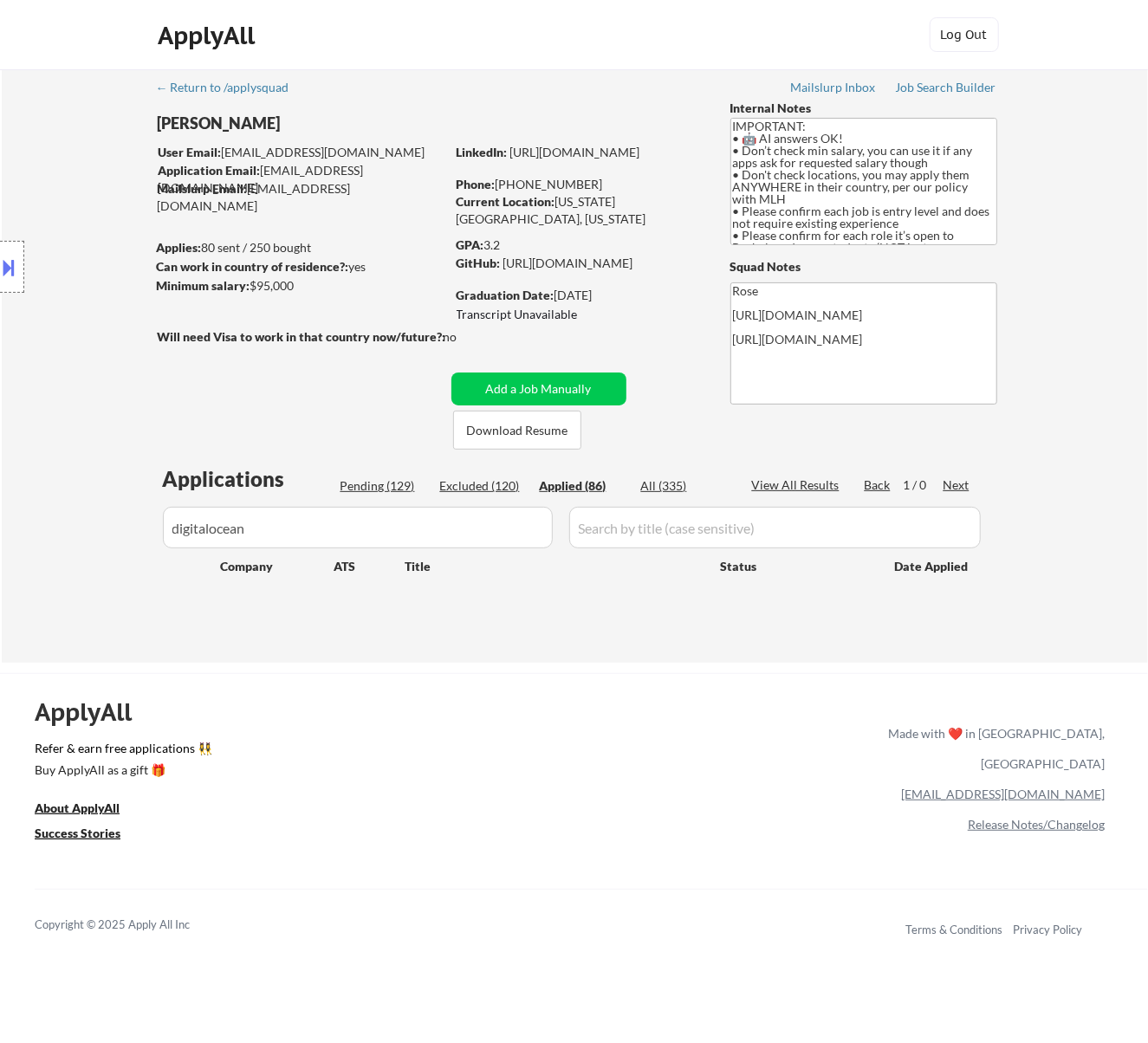
click at [394, 479] on div "Pending (129)" at bounding box center [384, 487] width 87 height 17
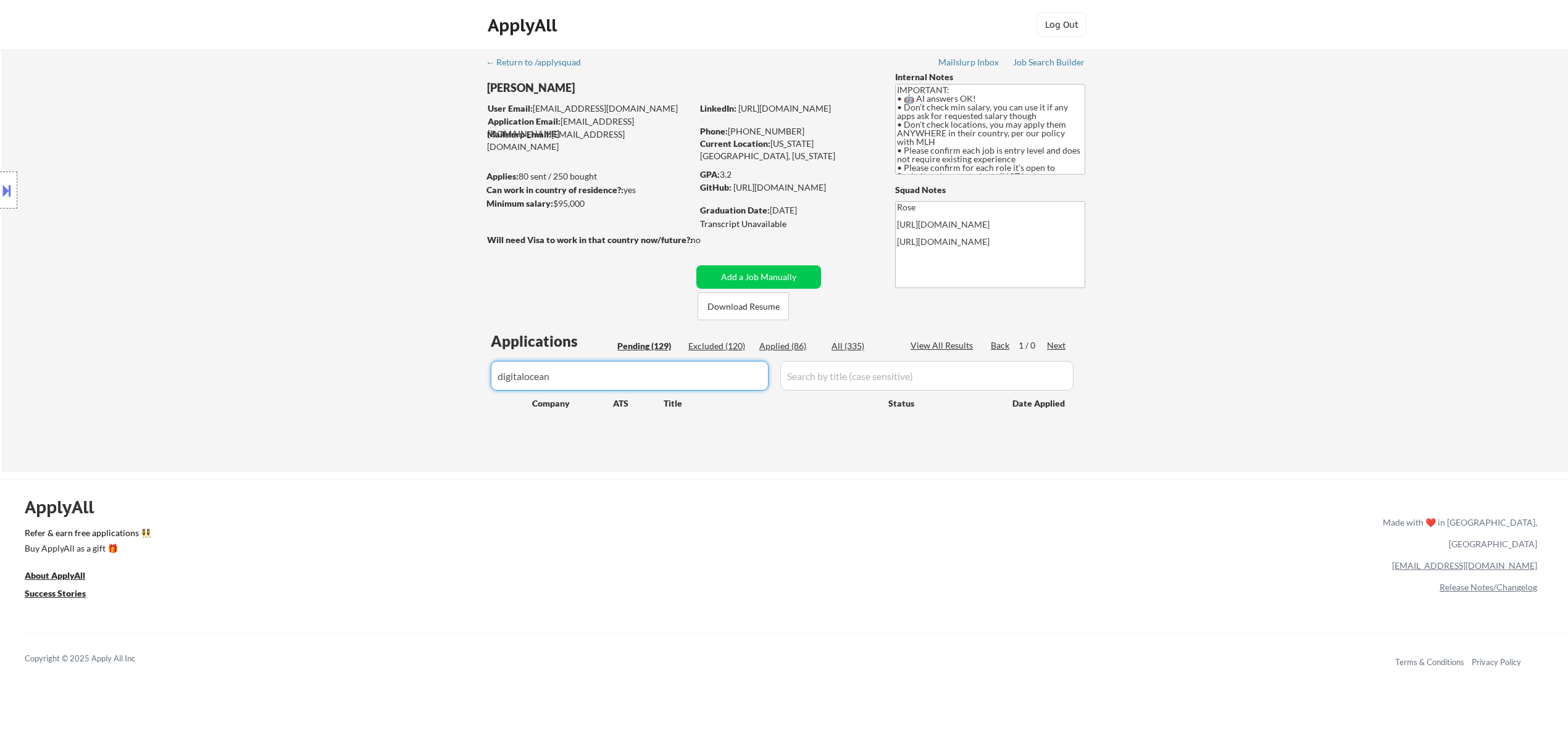
drag, startPoint x: 605, startPoint y: 371, endPoint x: 349, endPoint y: 385, distance: 256.4
click at [349, 385] on div "← Return to /applysquad Mailslurp Inbox Job Search Builder Fei Lin User Email: …" at bounding box center [784, 261] width 1567 height 423
select select ""pending""
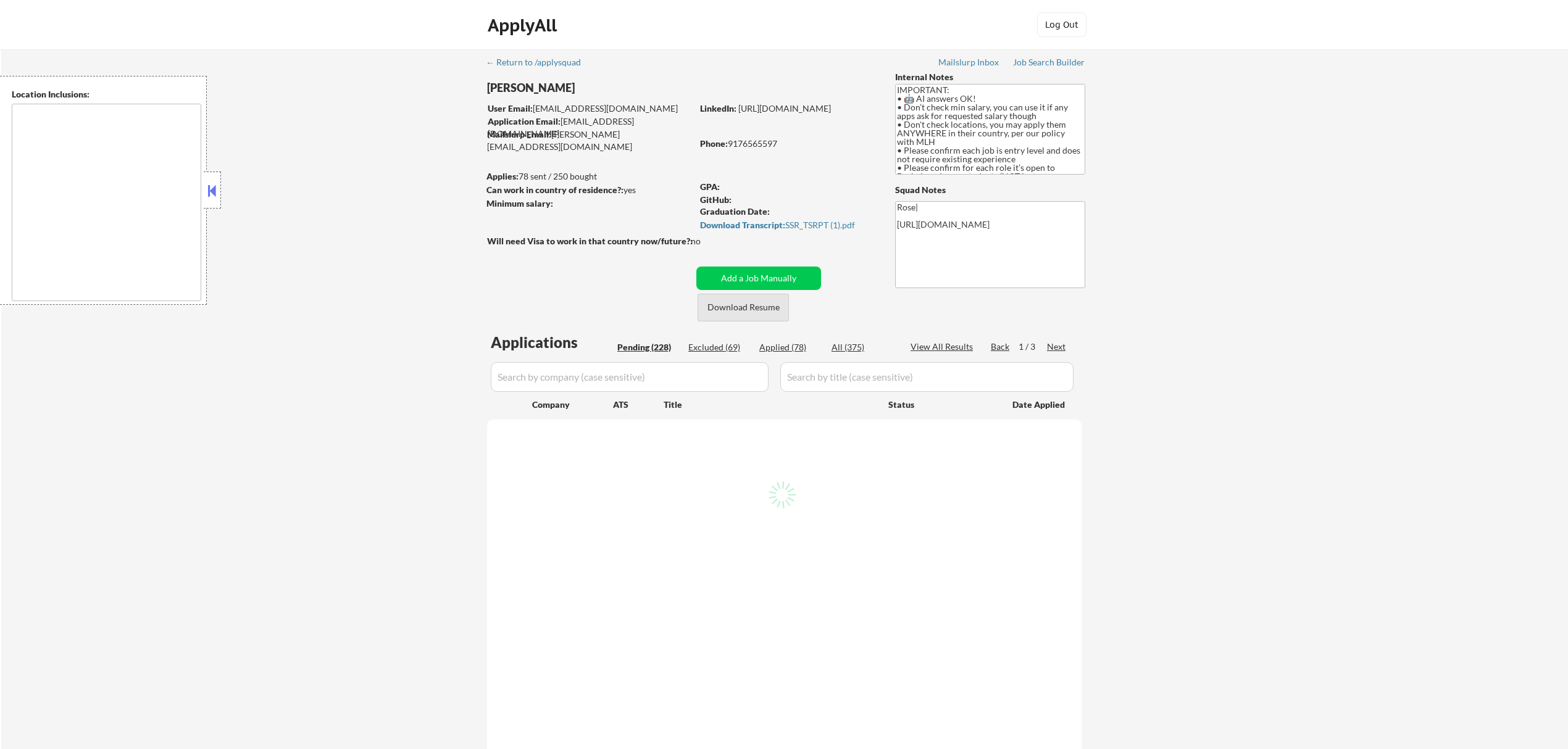
type textarea "country:[GEOGRAPHIC_DATA]"
drag, startPoint x: 576, startPoint y: 85, endPoint x: 482, endPoint y: 92, distance: 94.3
click at [482, 92] on div "← Return to /applysquad Mailslurp Inbox Job Search Builder [PERSON_NAME] User E…" at bounding box center [785, 591] width 616 height 1084
copy div "[PERSON_NAME]"
select select ""pending""
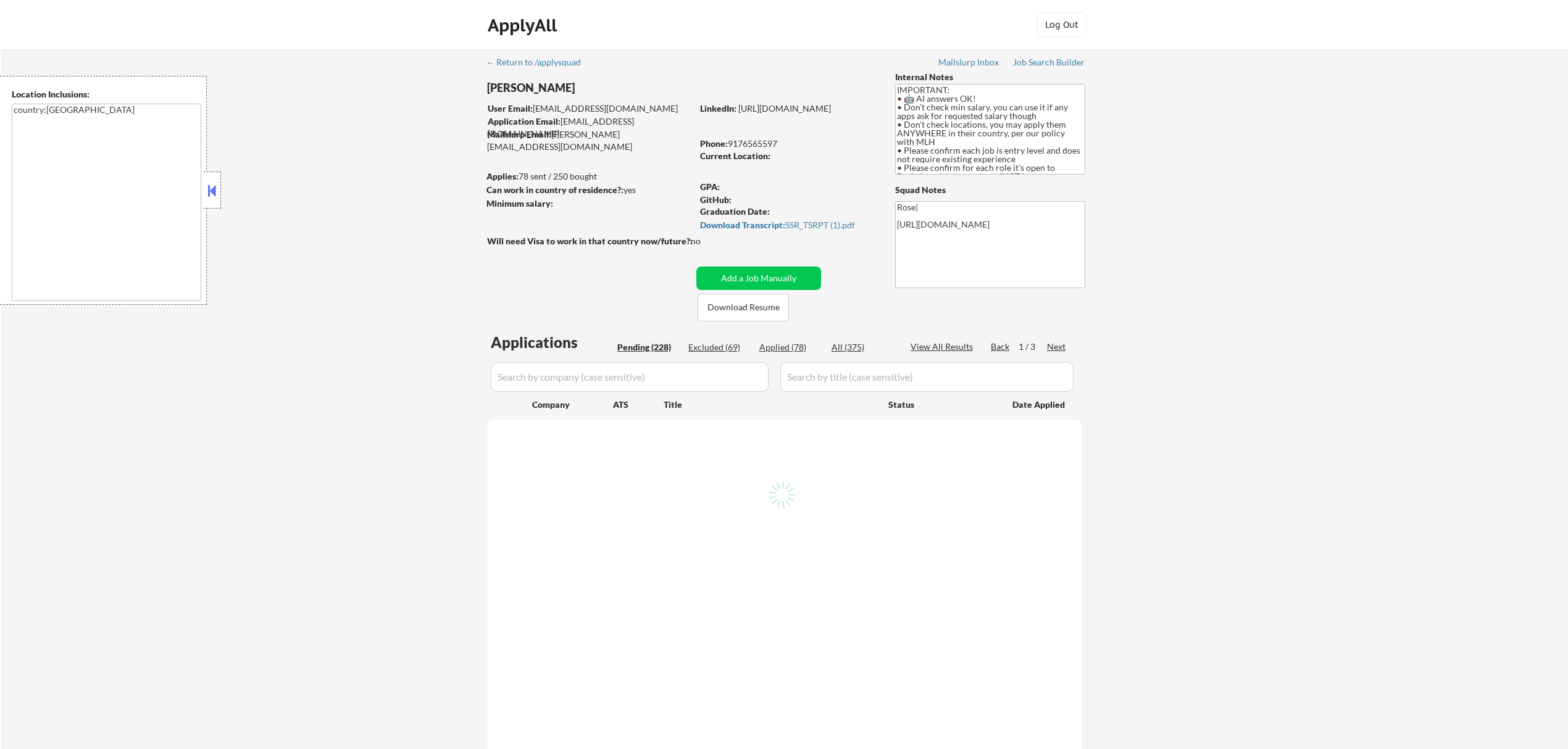
select select ""pending""
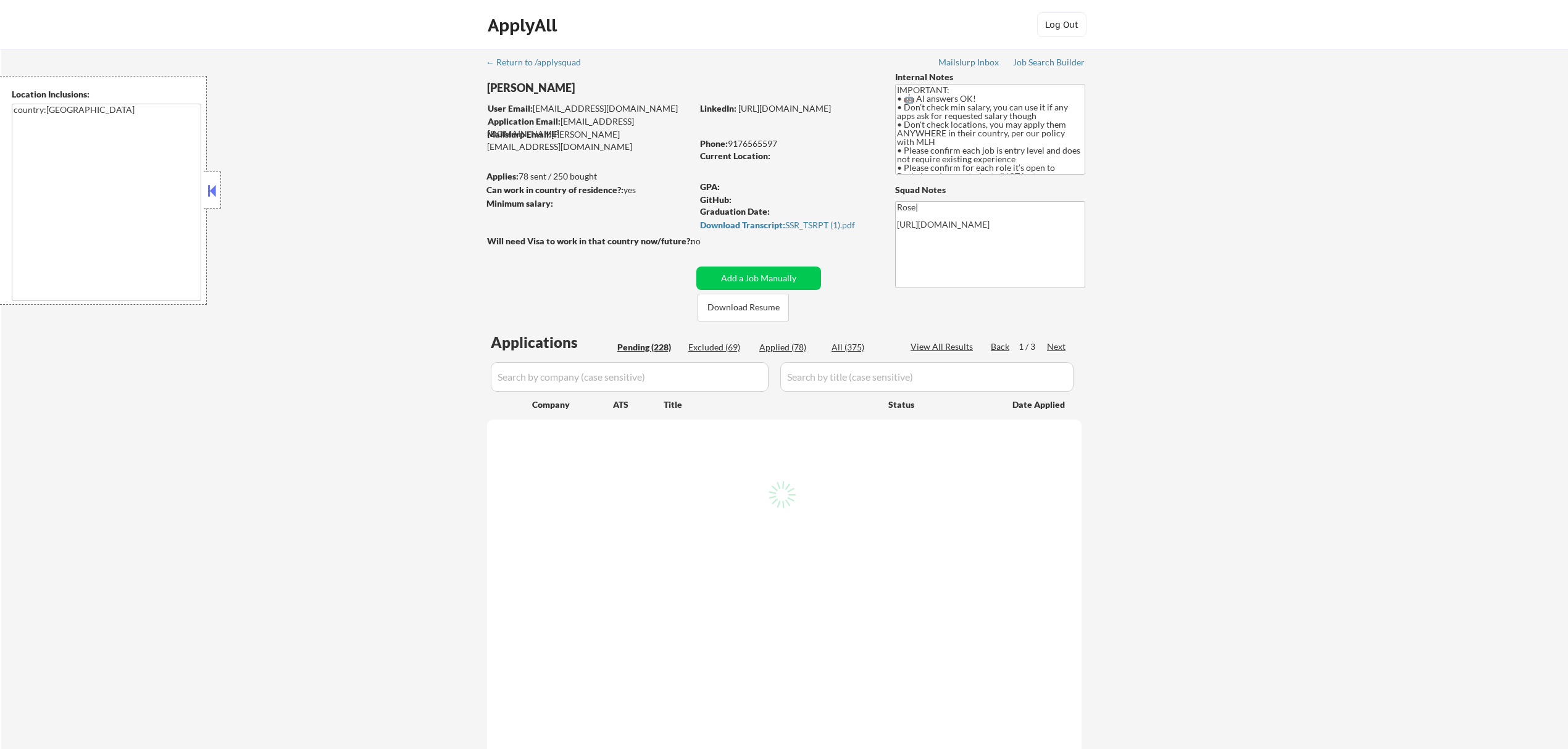
select select ""pending""
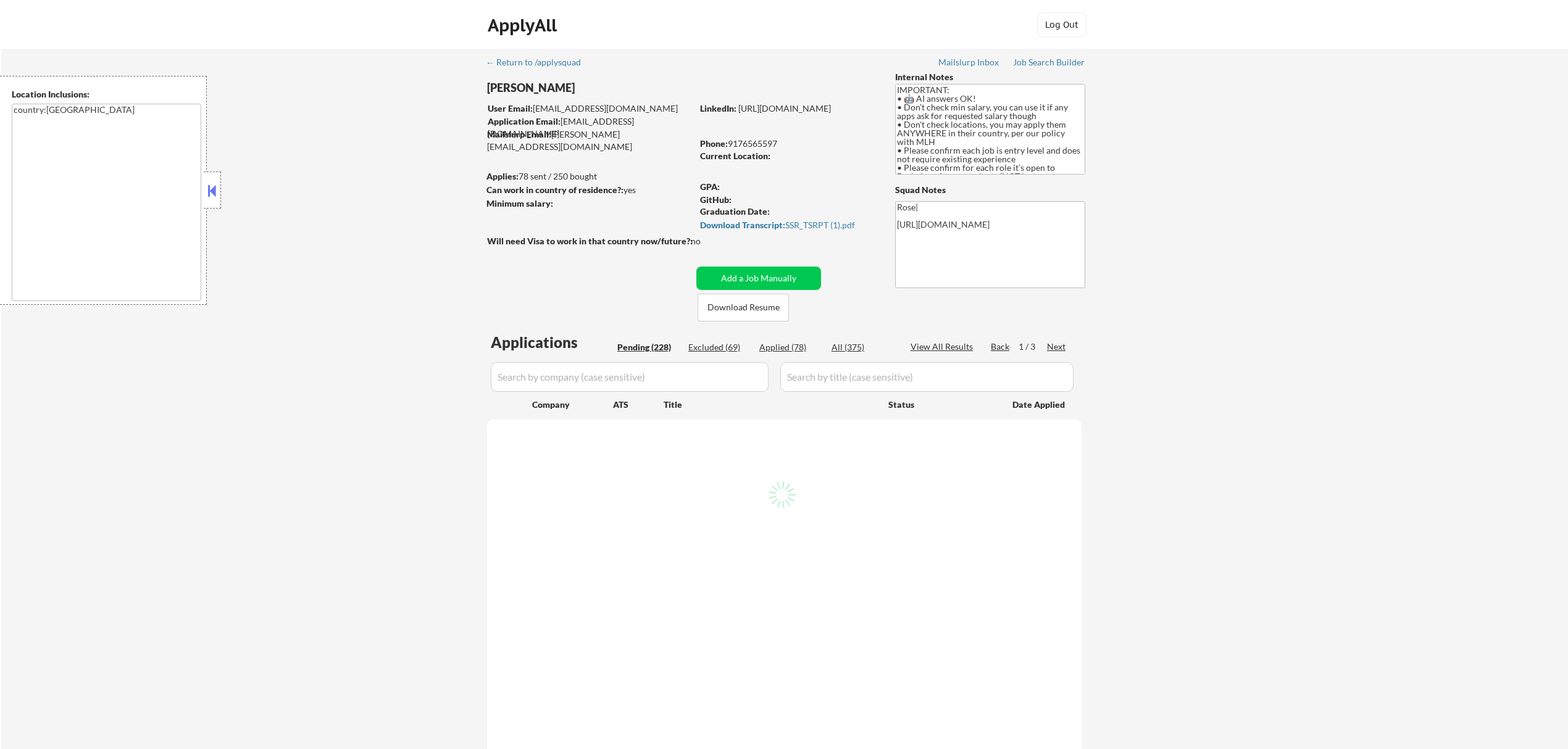
select select ""pending""
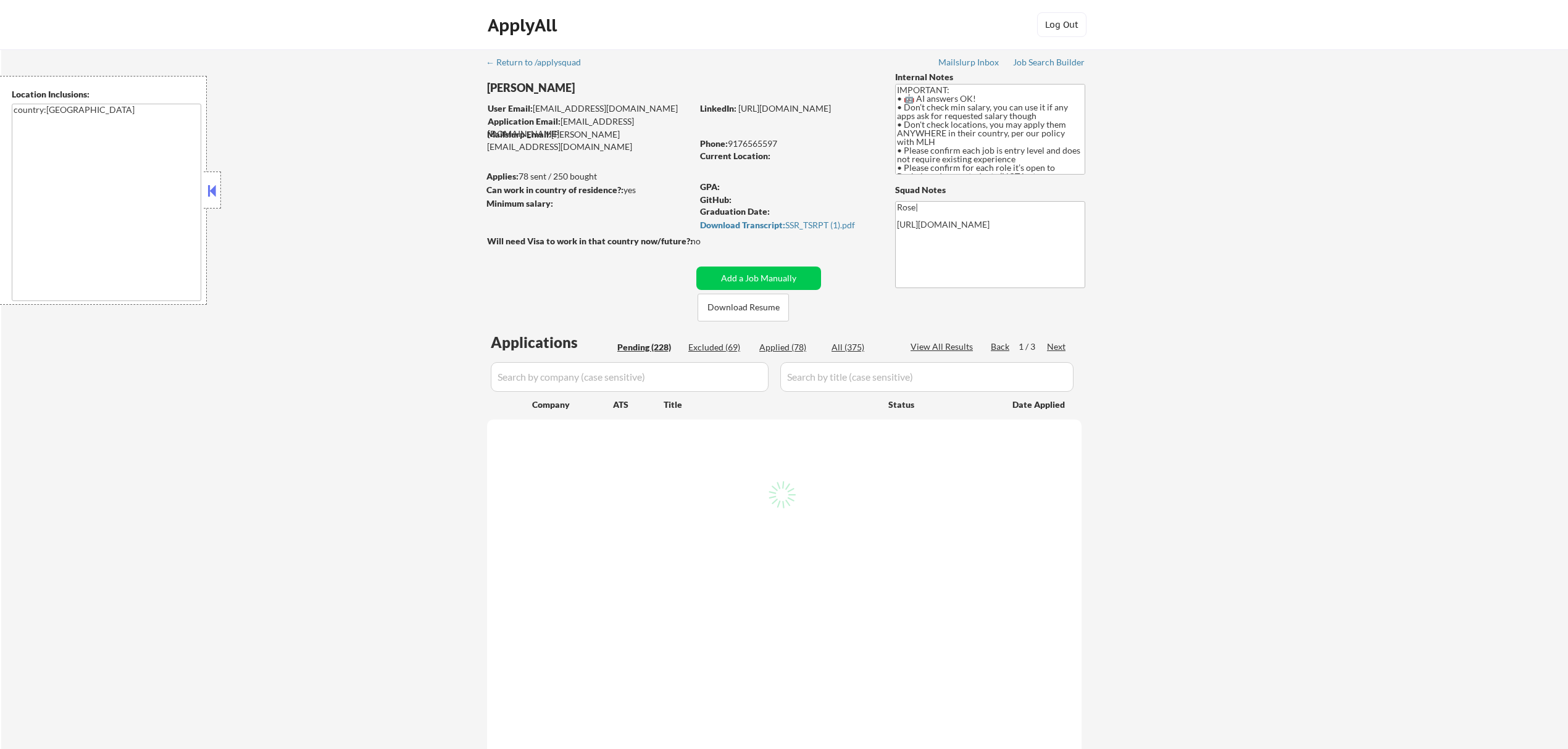
select select ""pending""
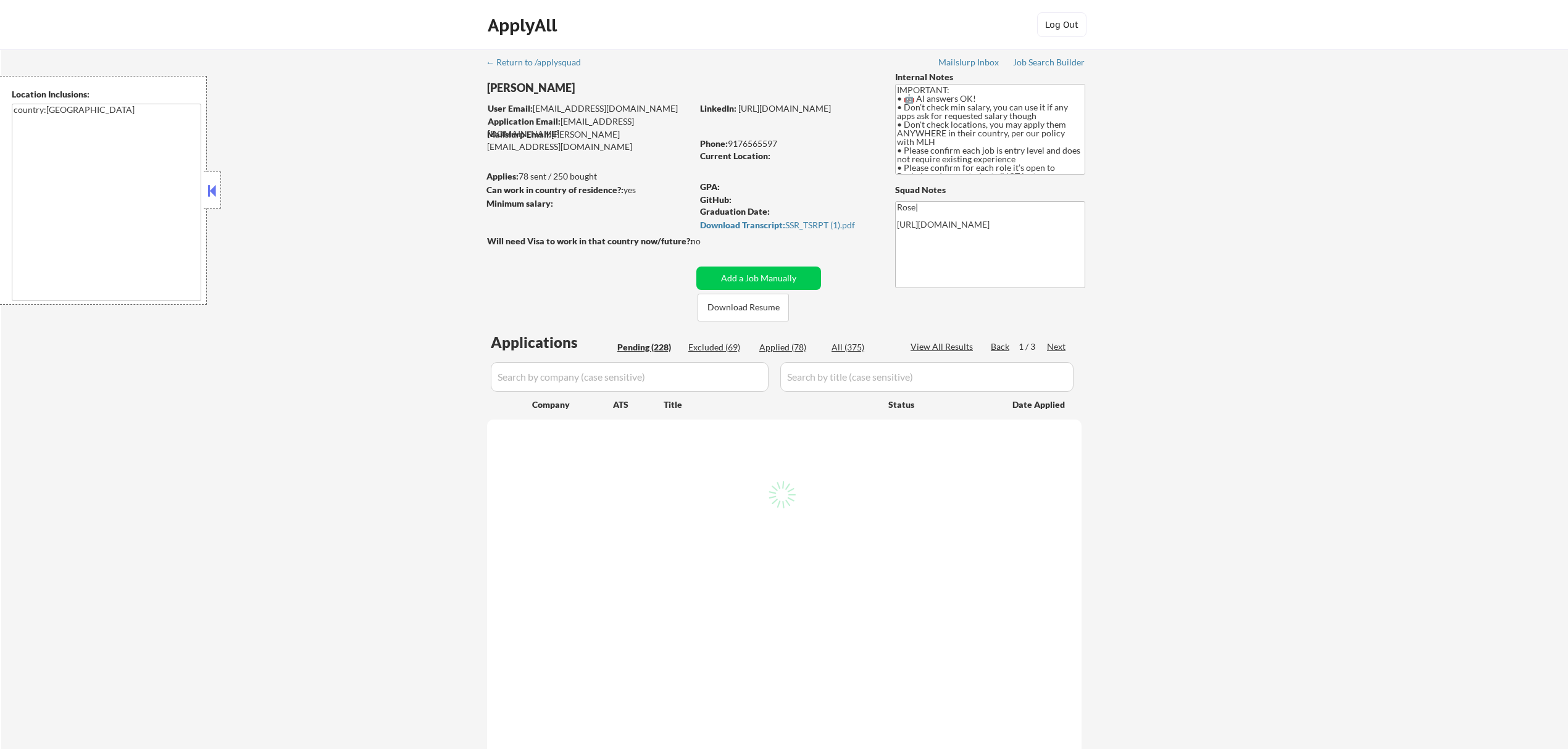
select select ""pending""
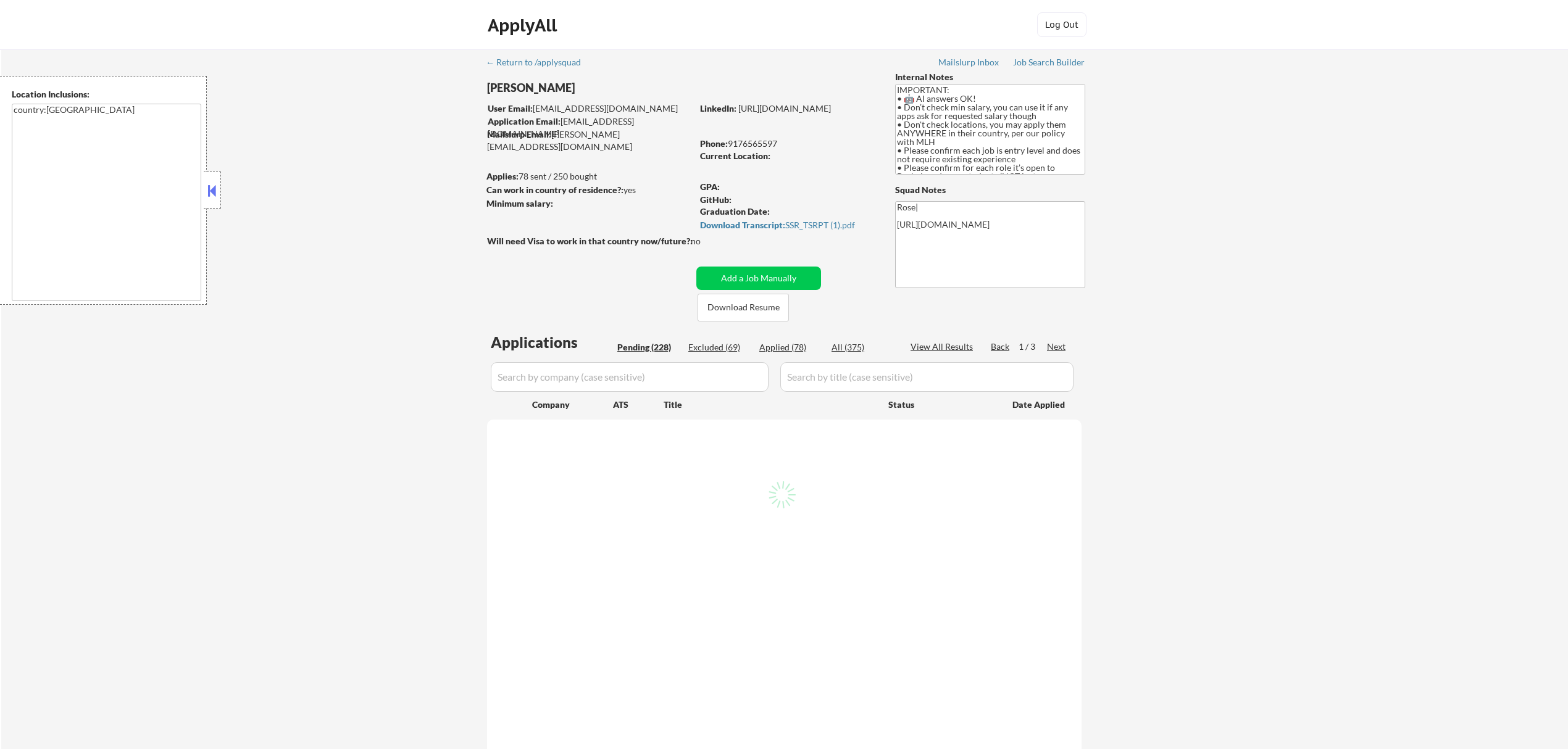
select select ""pending""
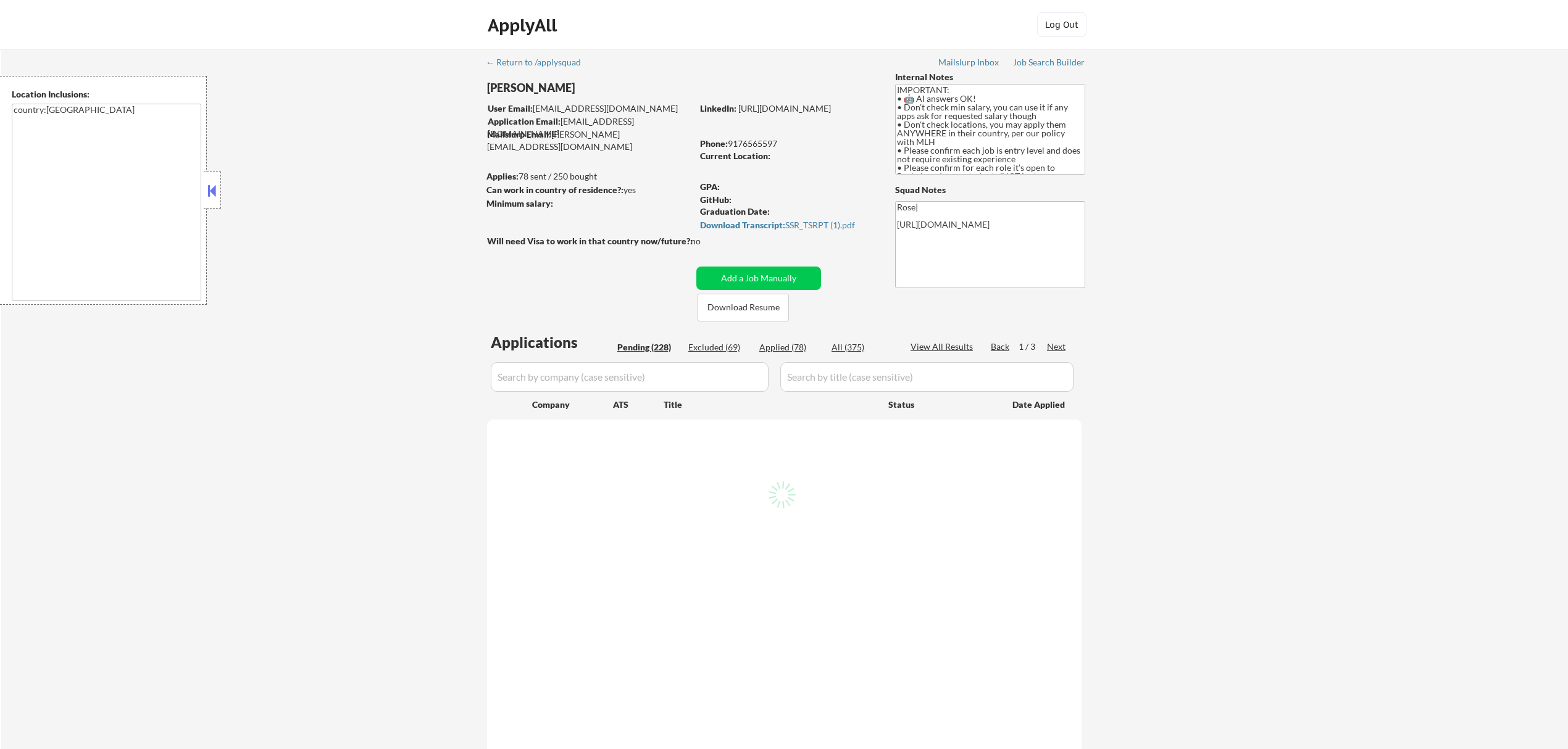
select select ""pending""
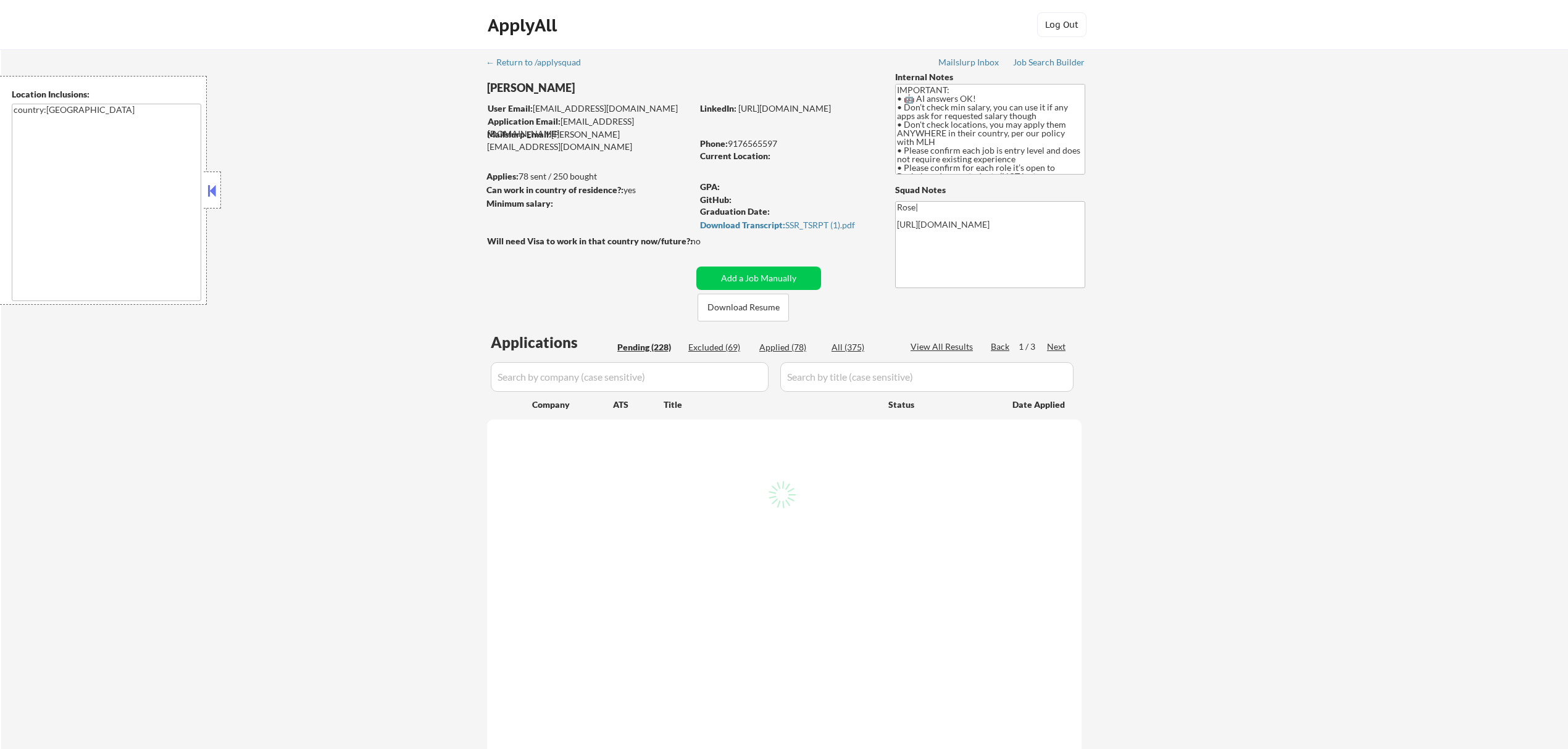
select select ""pending""
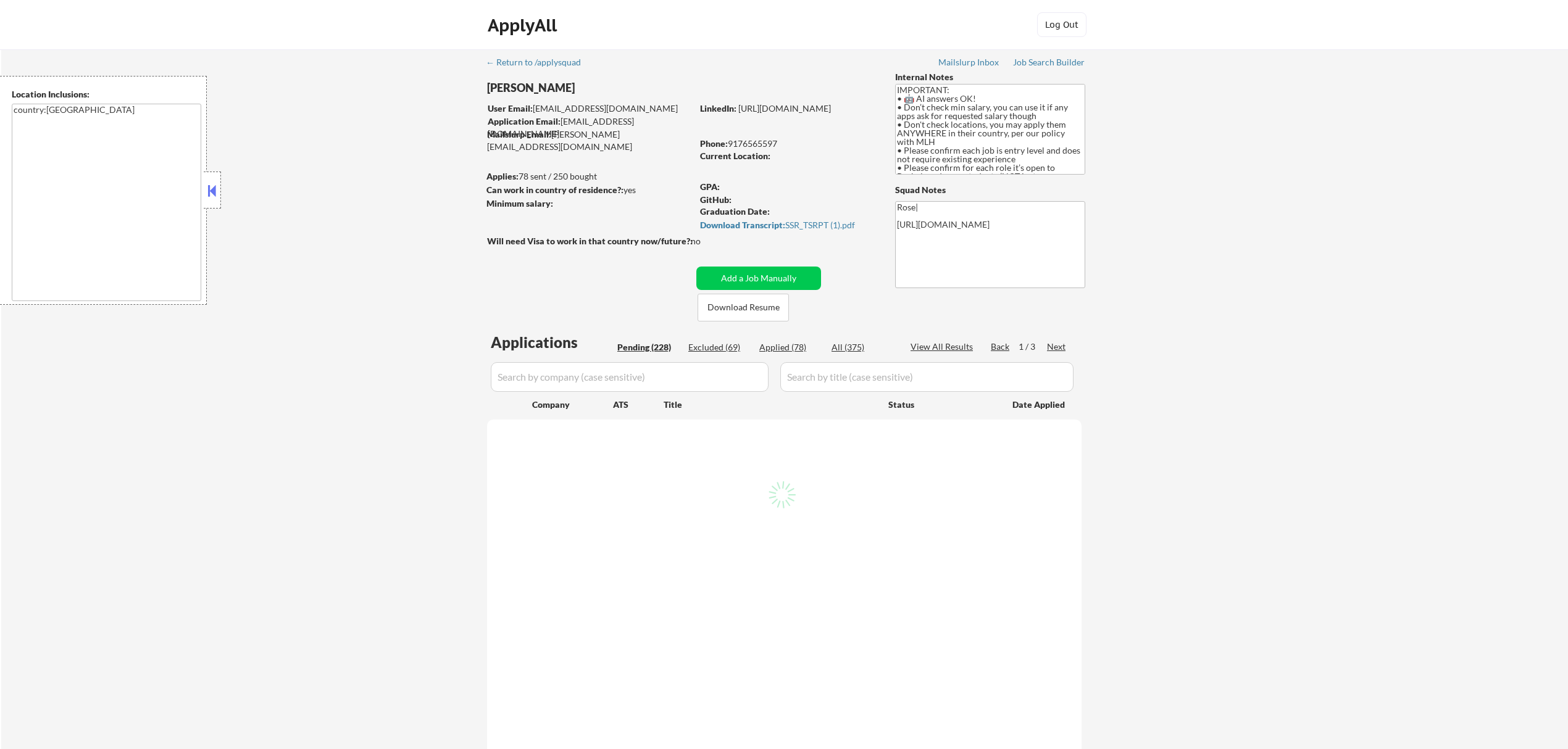
select select ""pending""
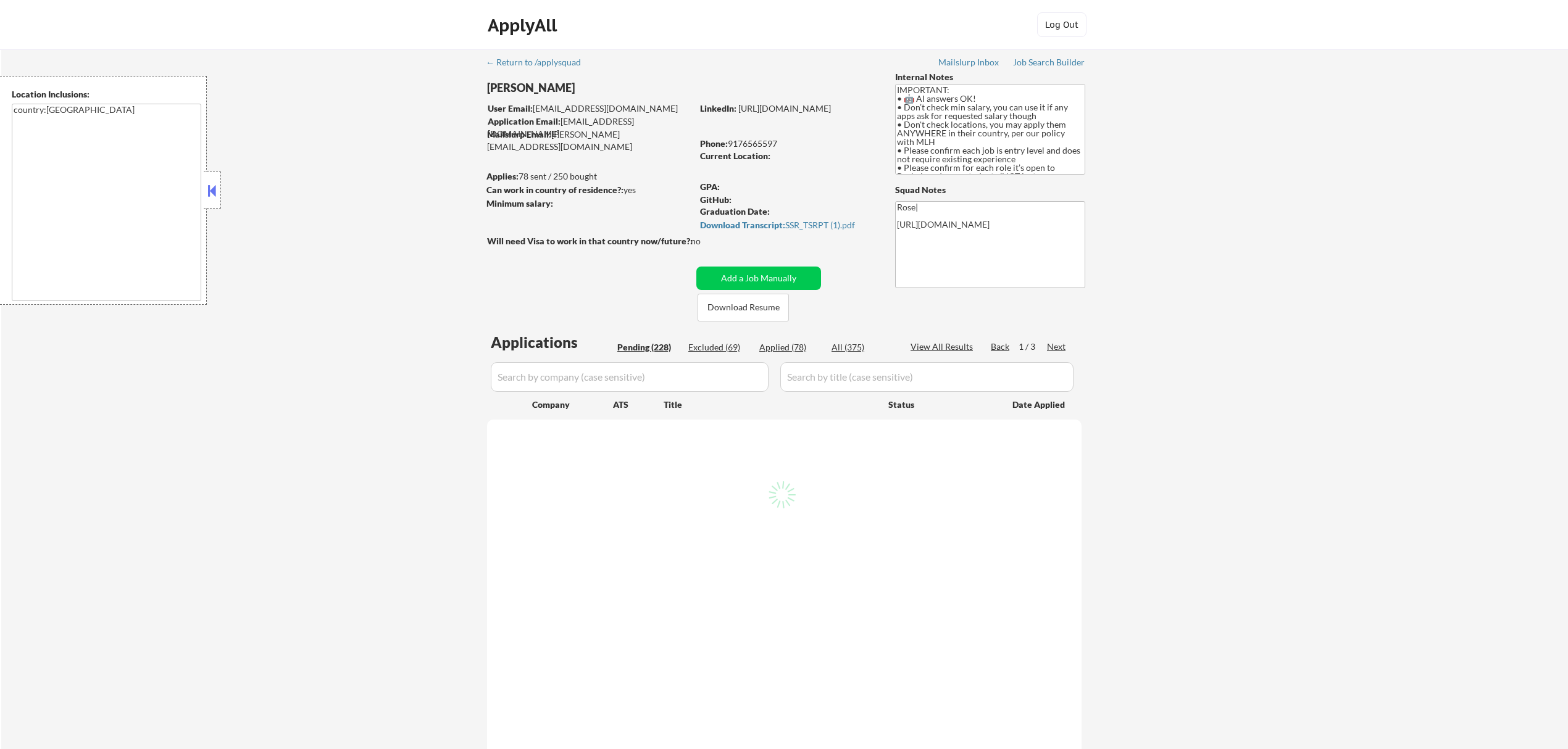
select select ""pending""
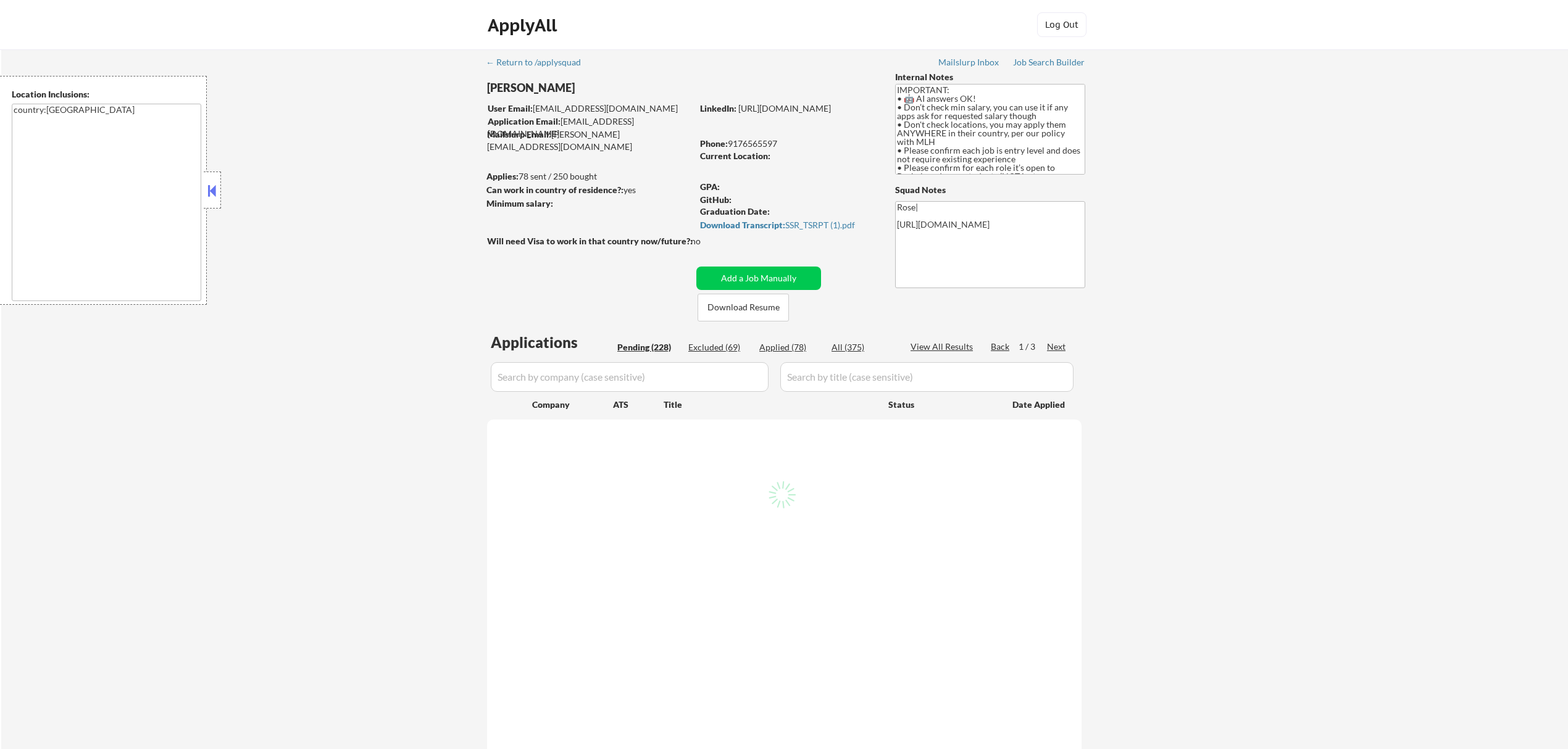
select select ""pending""
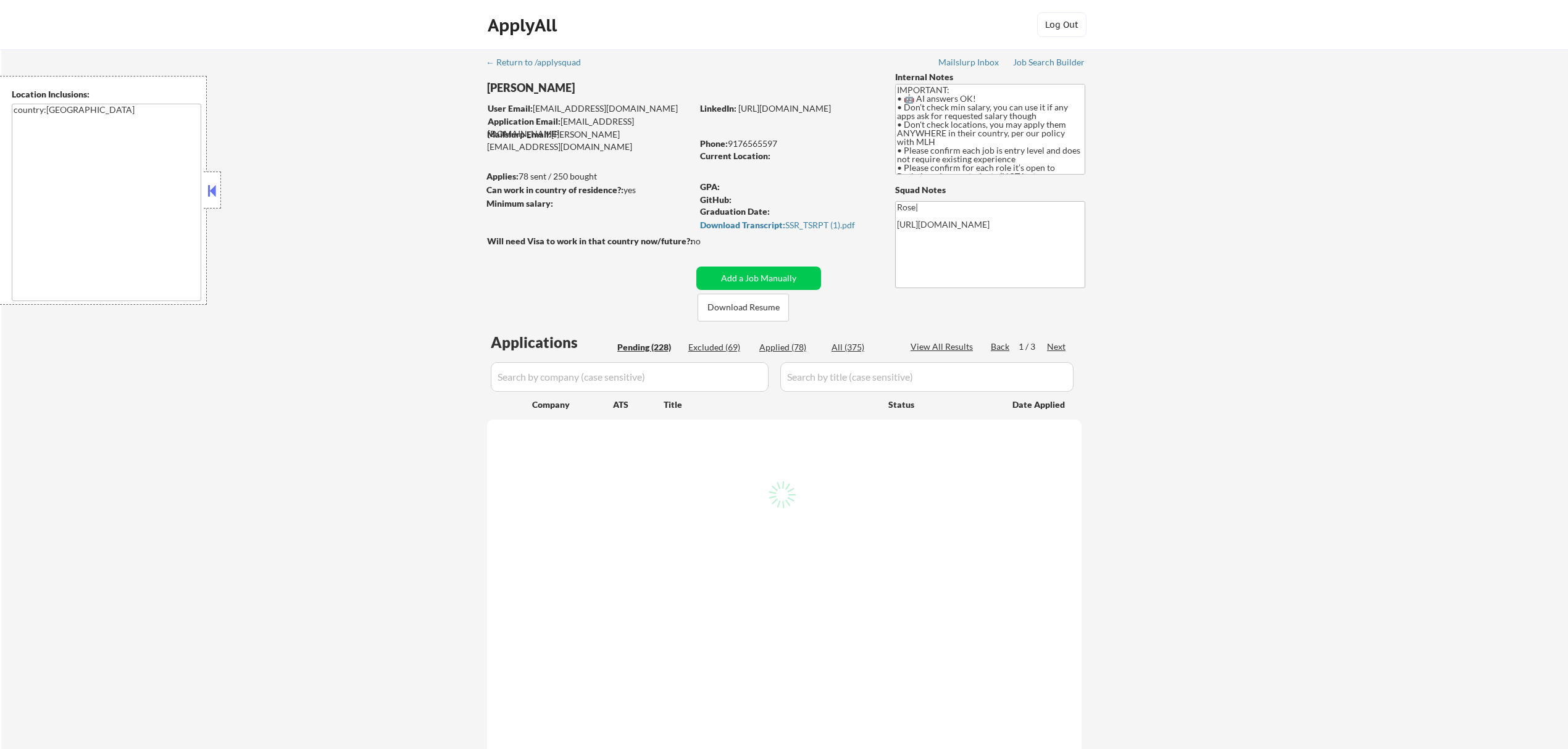
select select ""pending""
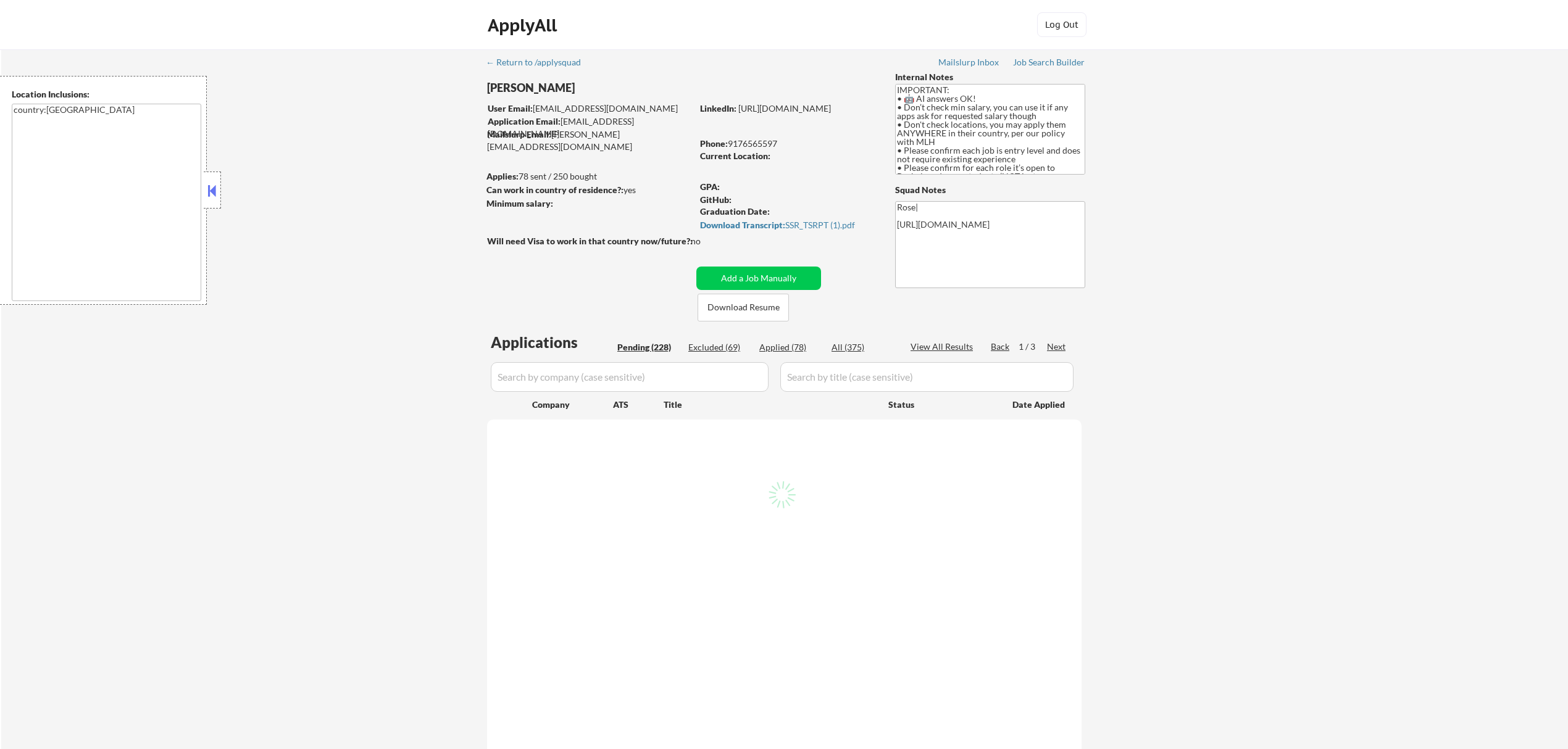
select select ""pending""
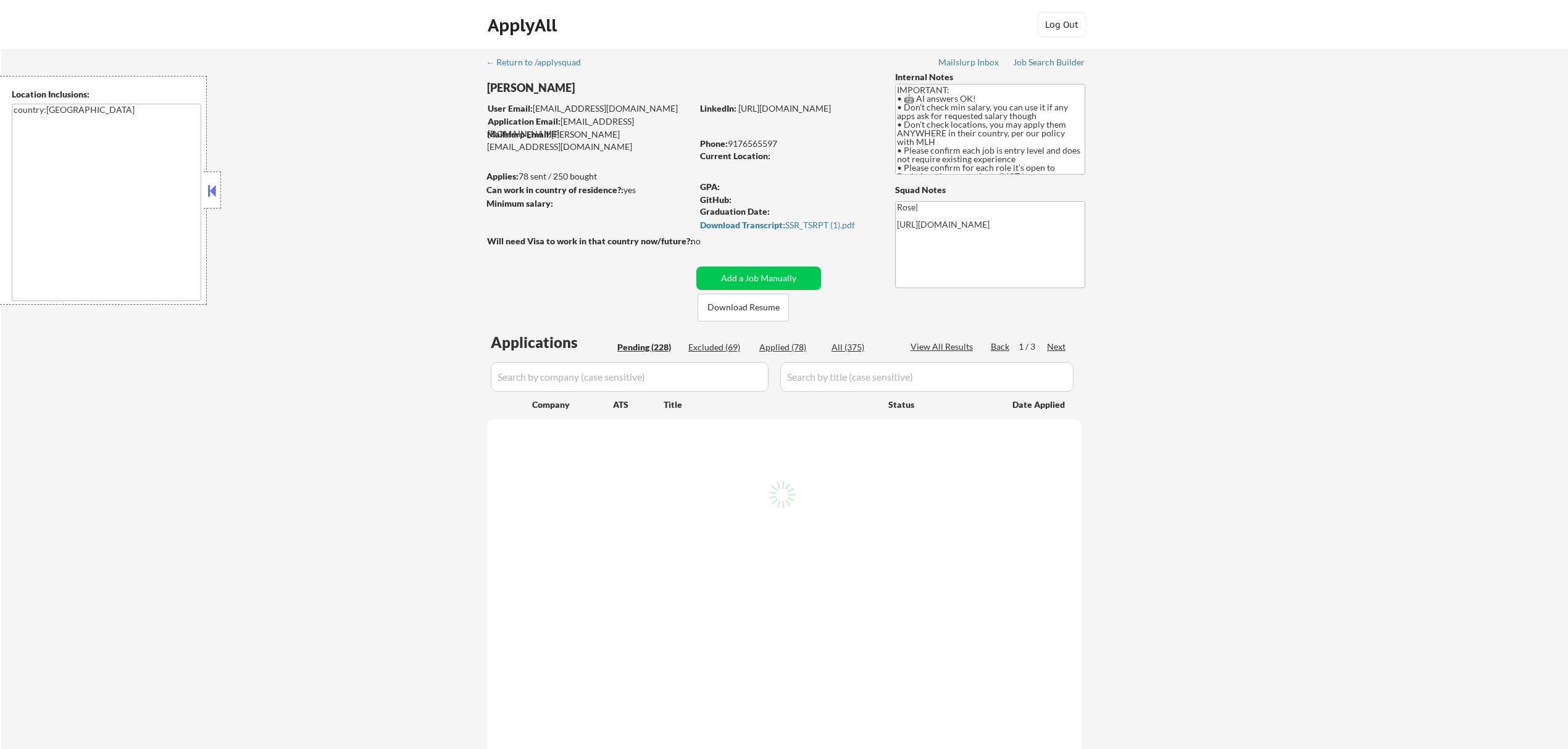
select select ""pending""
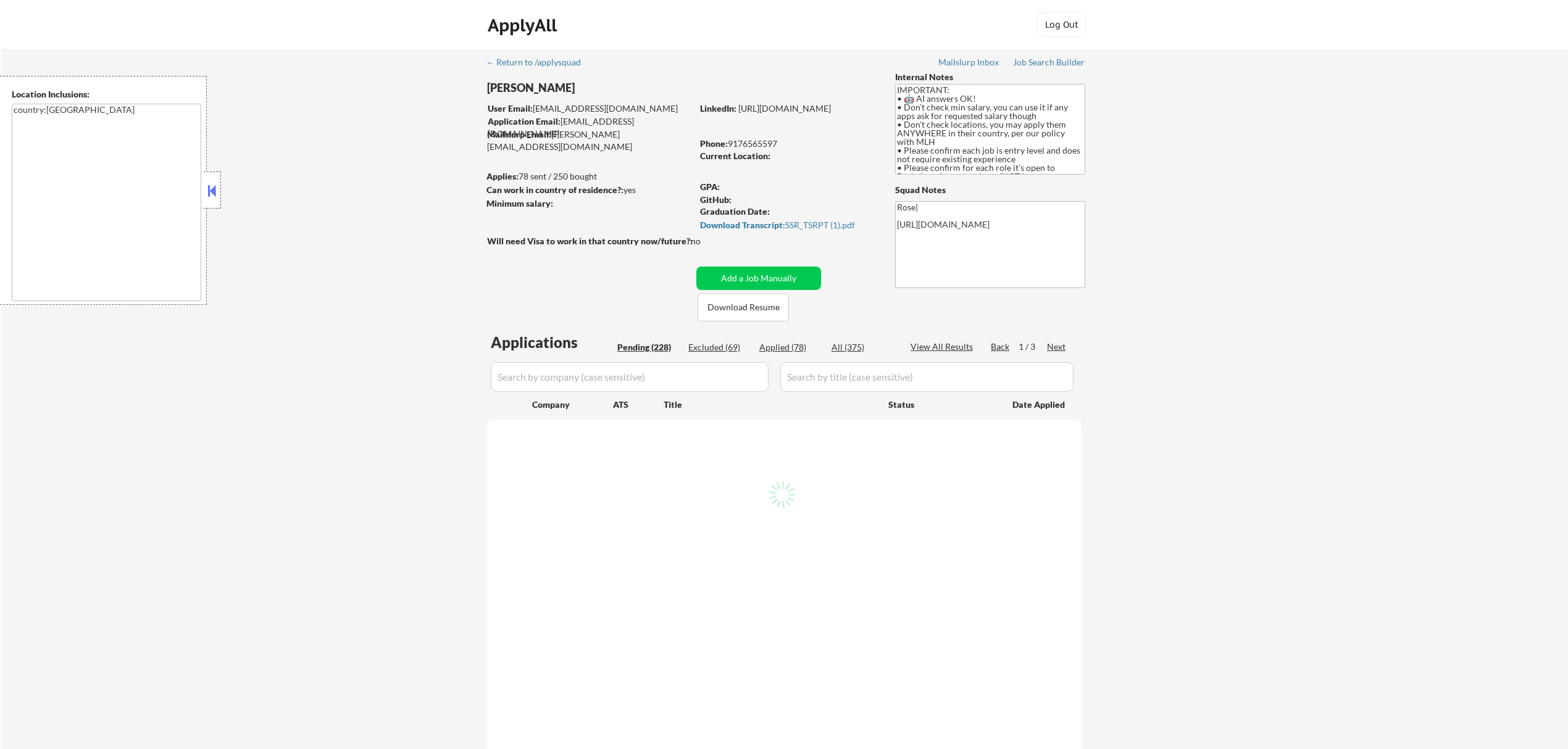
select select ""pending""
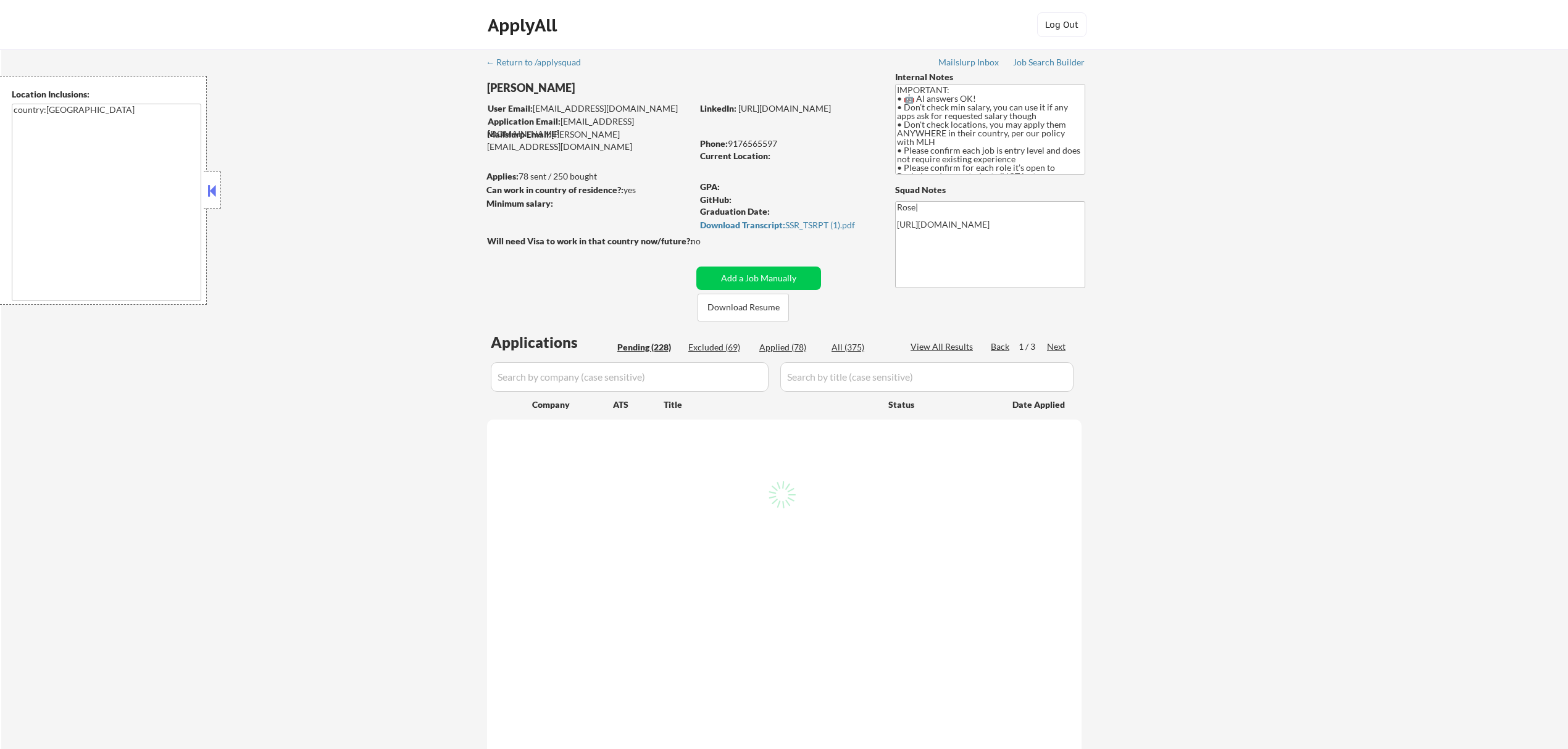
select select ""pending""
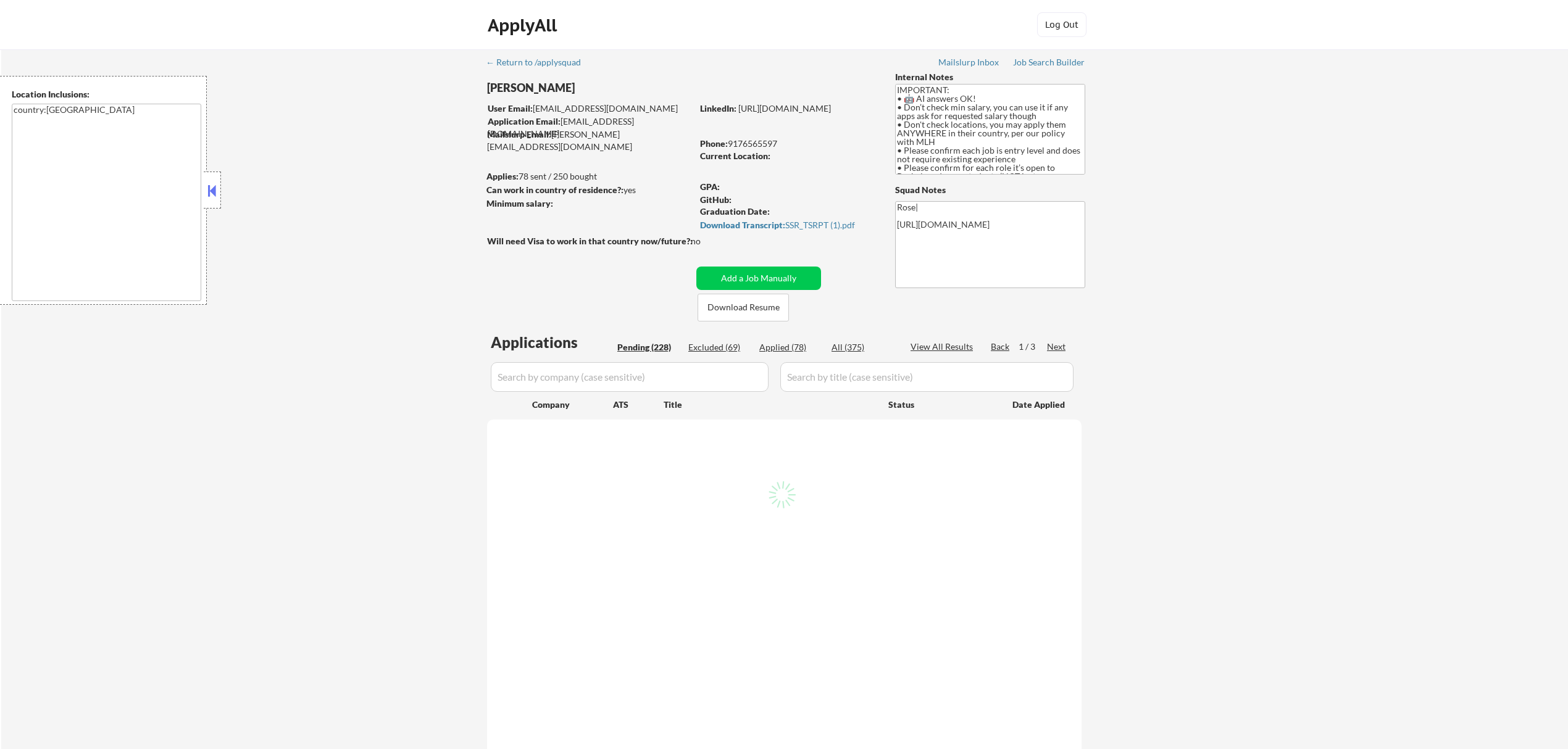
select select ""pending""
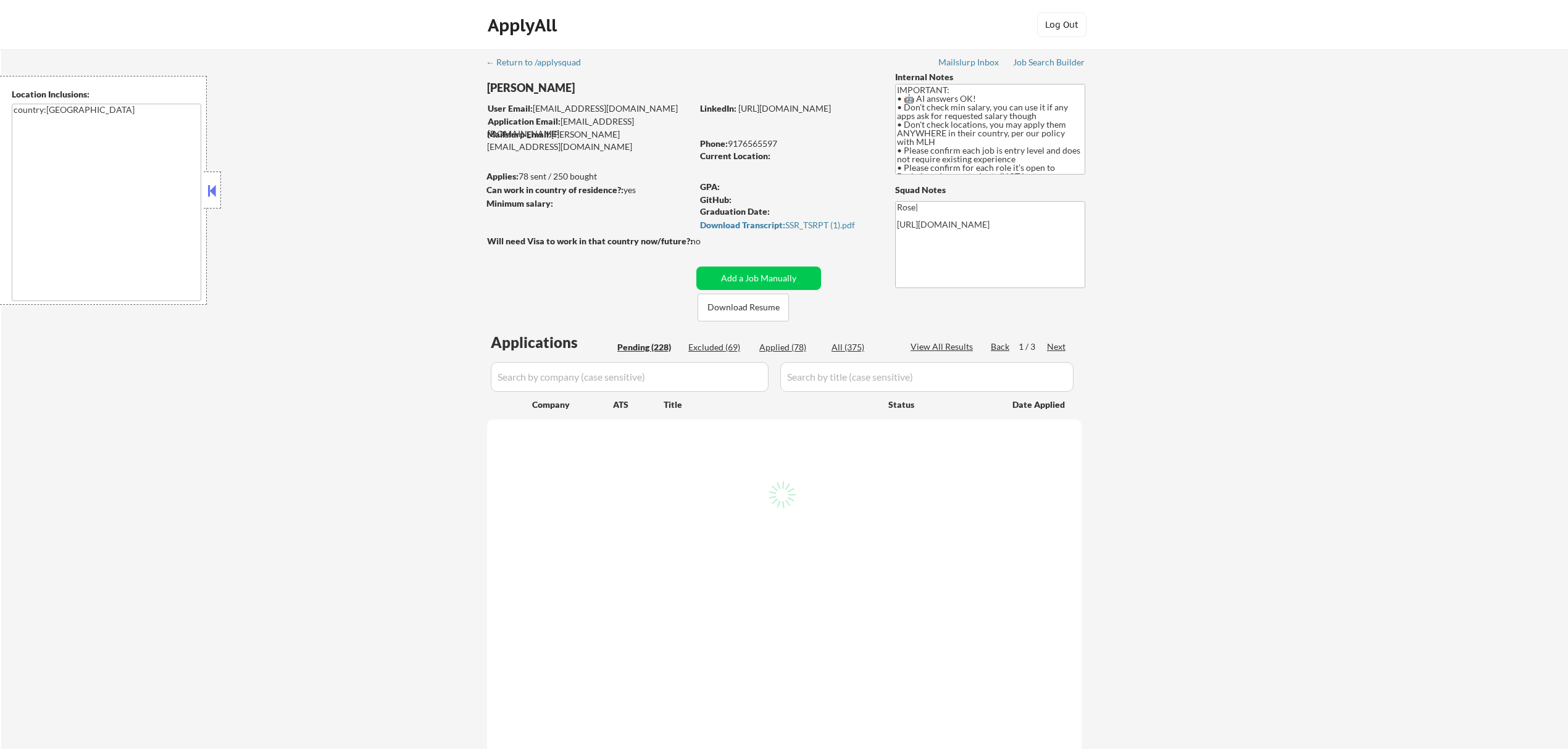
select select ""pending""
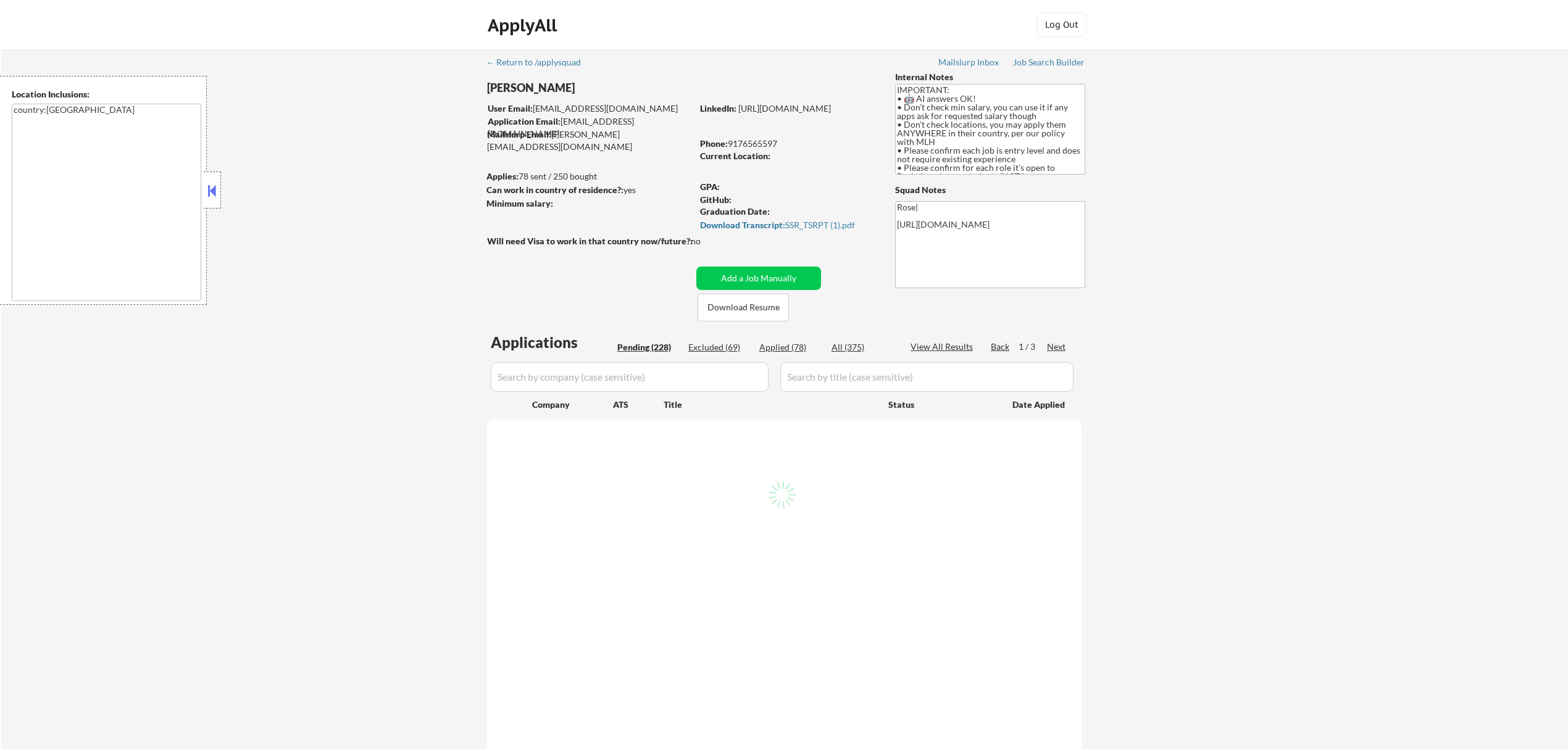
select select ""pending""
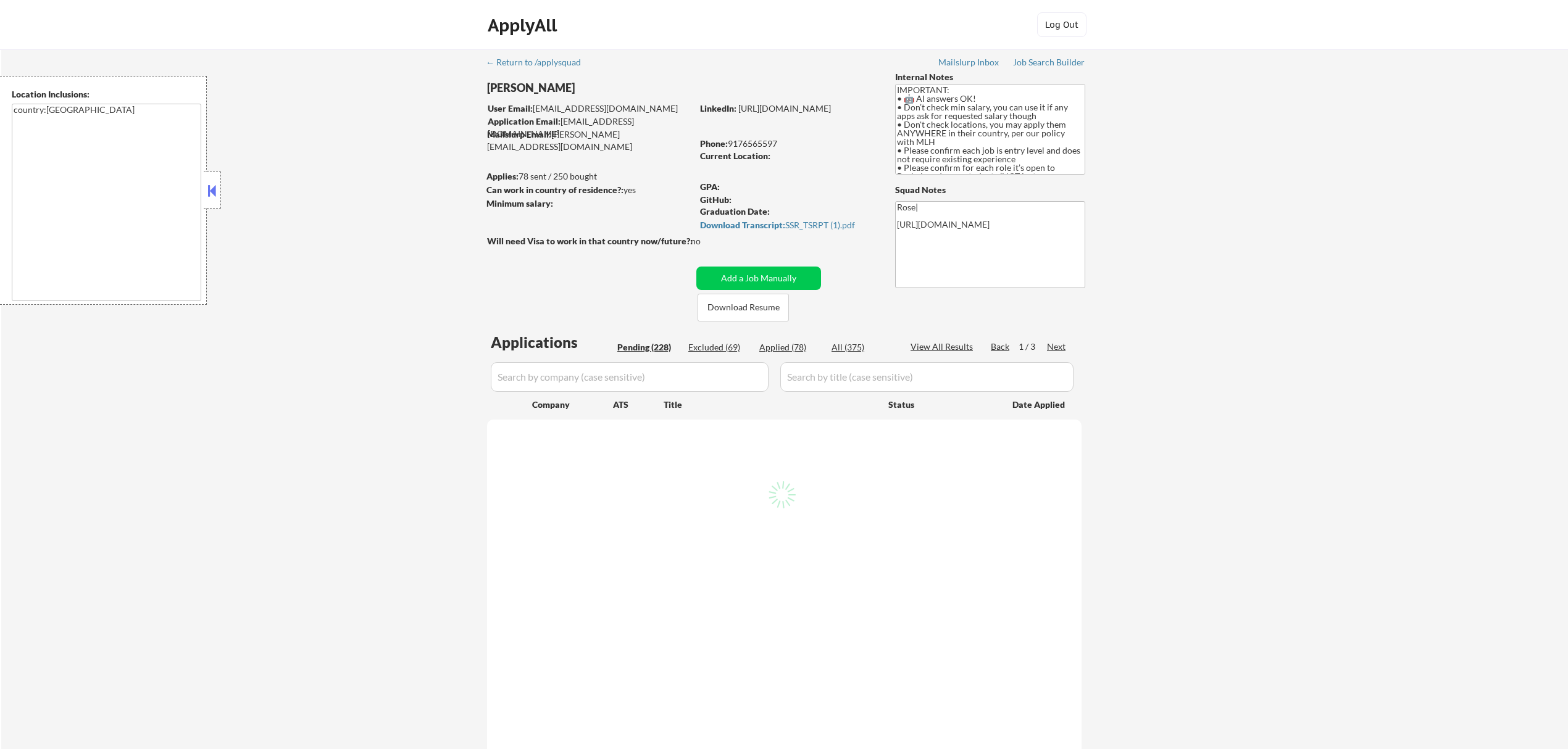
select select ""pending""
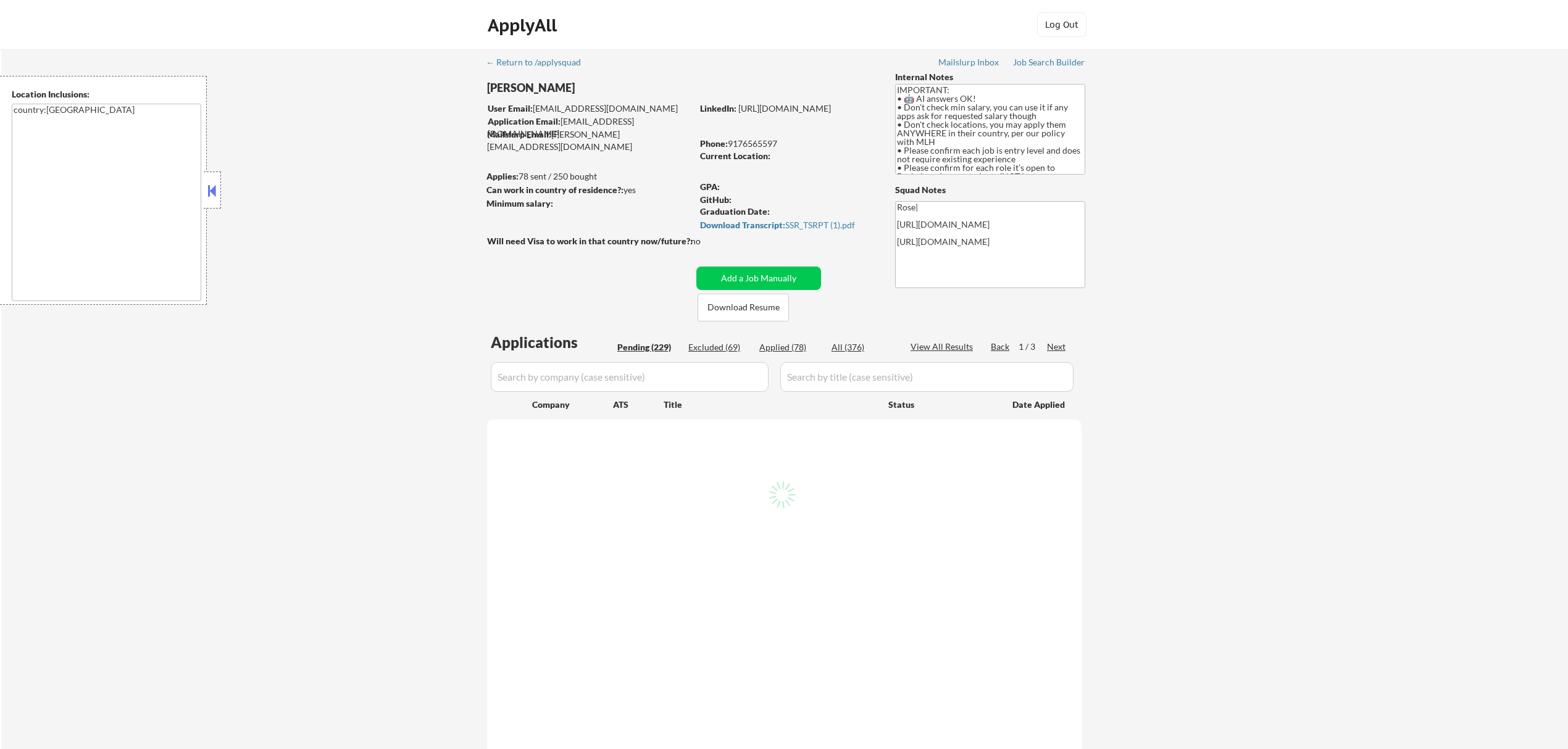
select select ""pending""
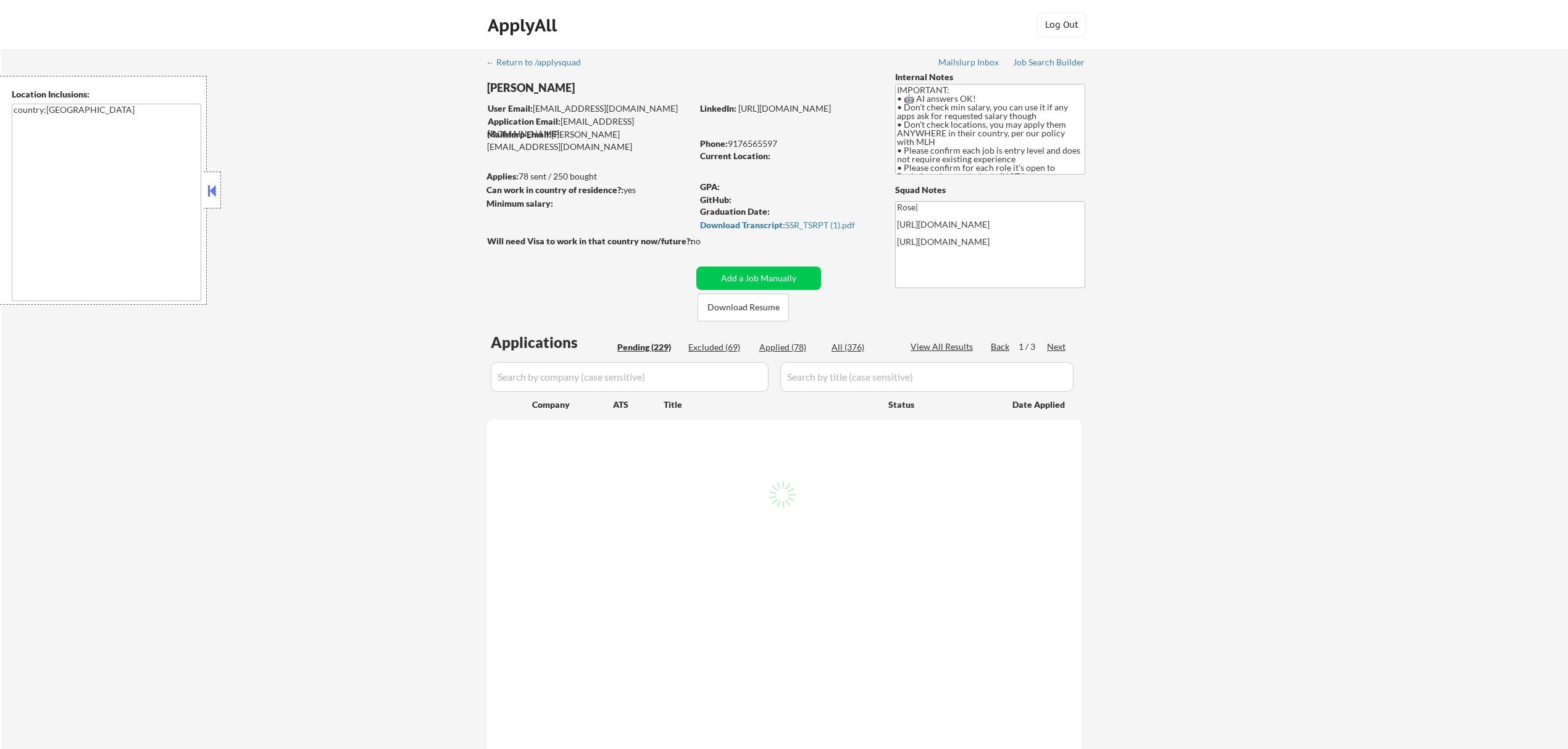
select select ""pending""
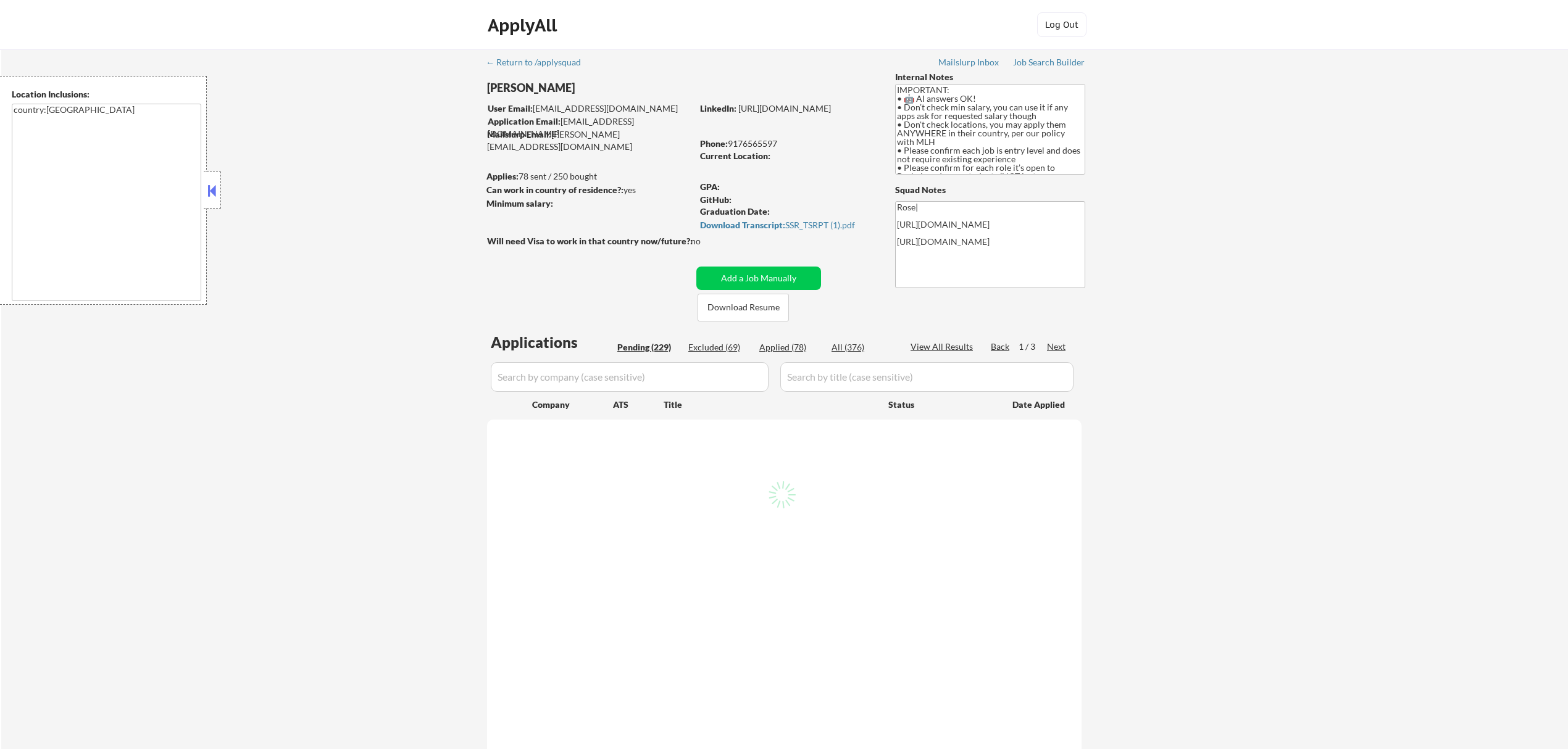
select select ""pending""
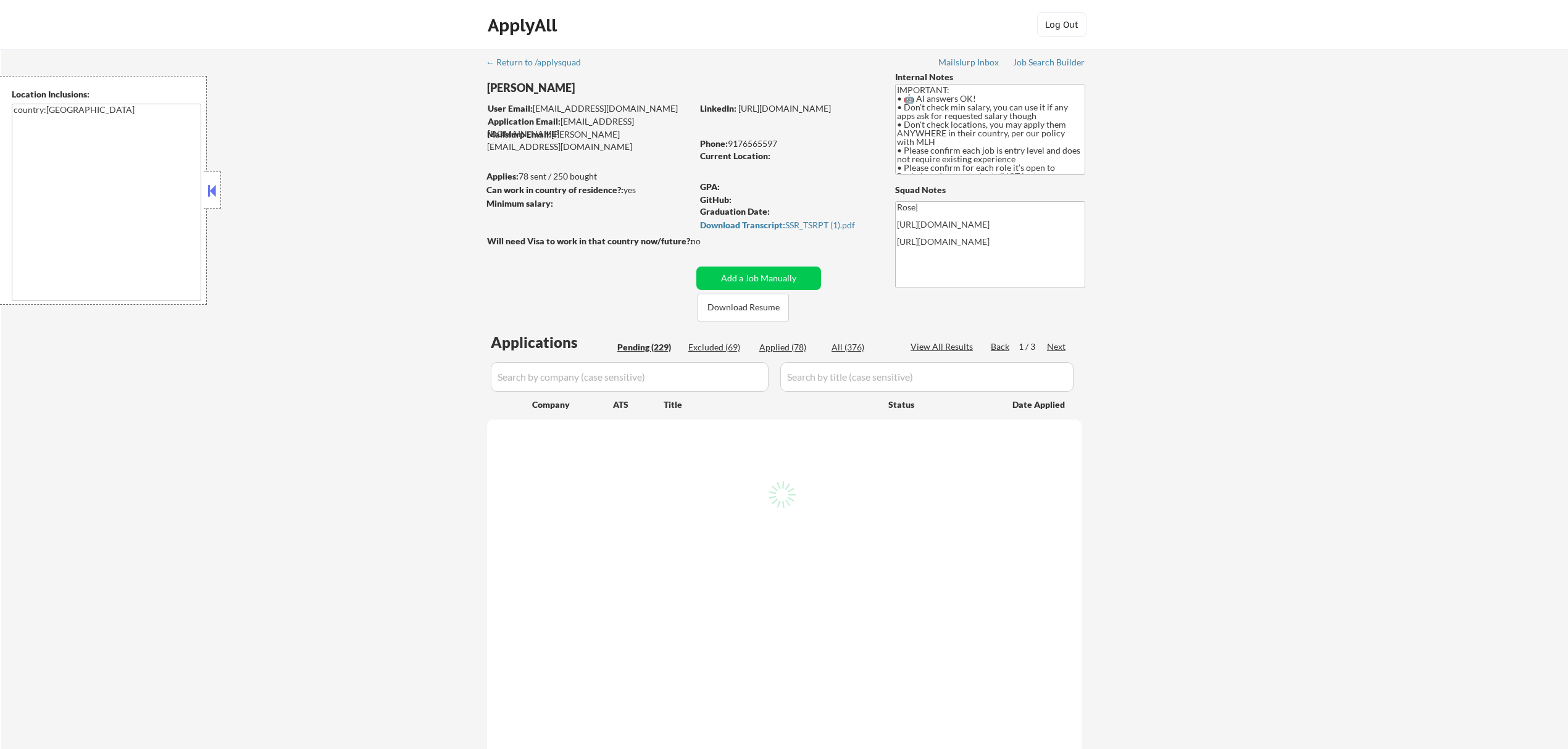
select select ""pending""
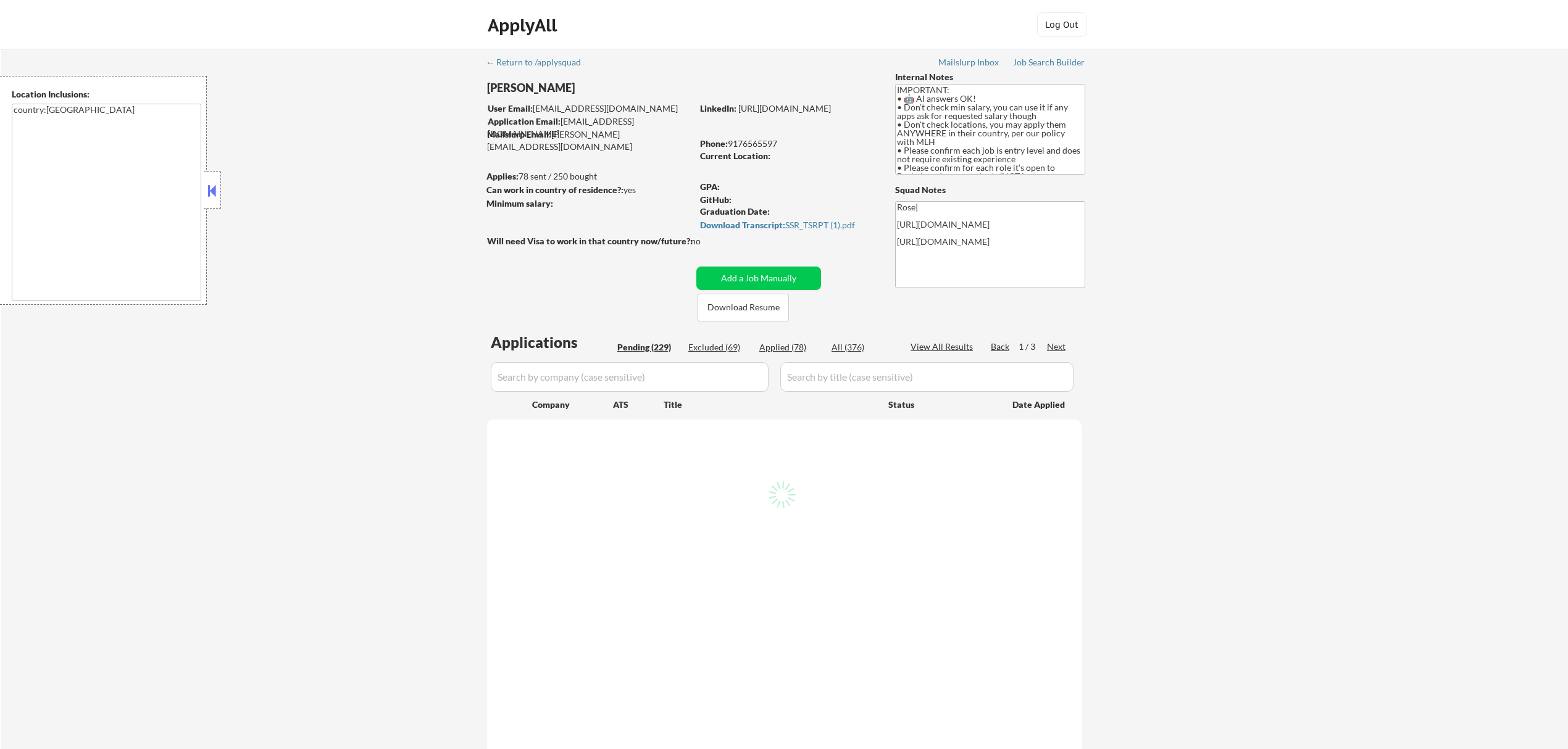
select select ""pending""
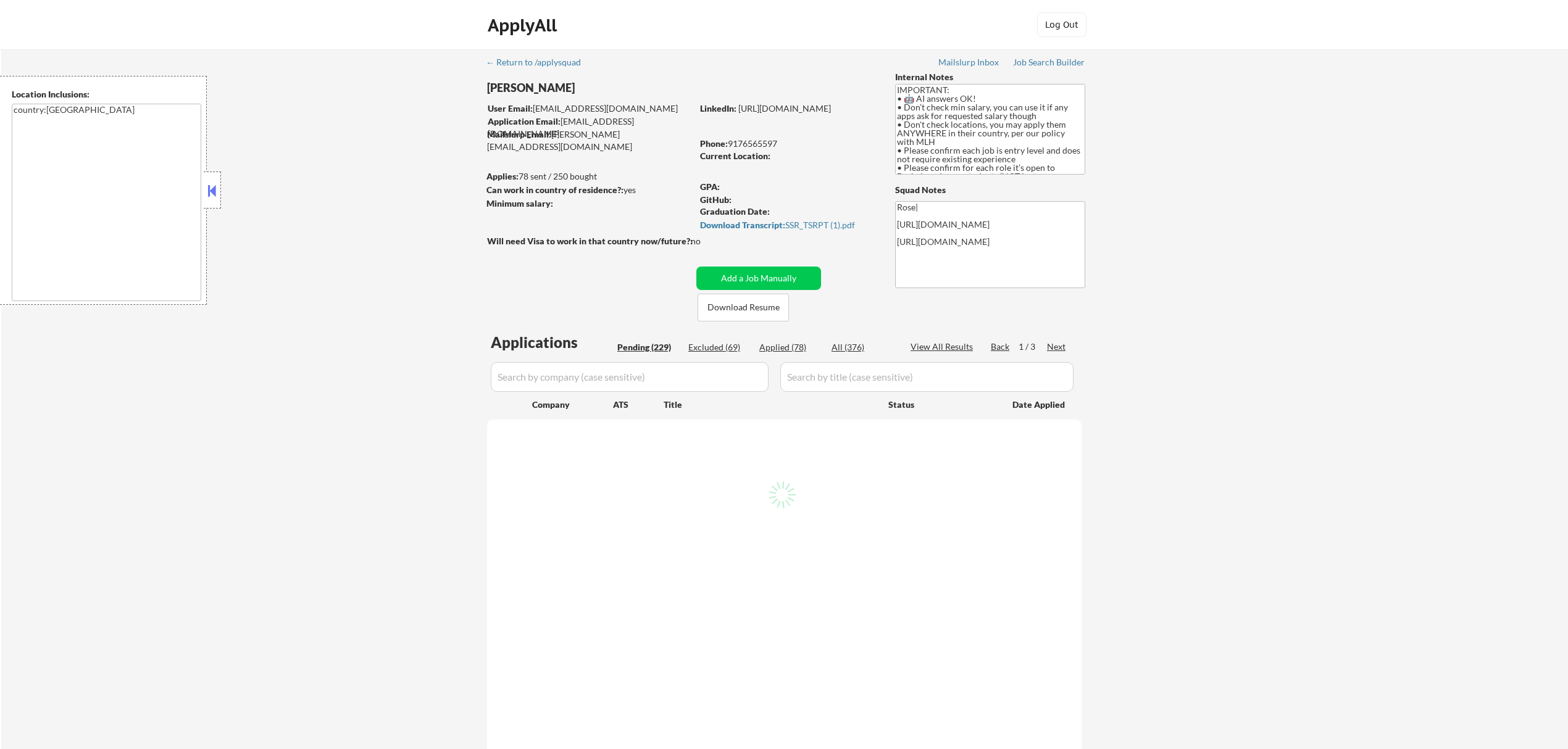
select select ""pending""
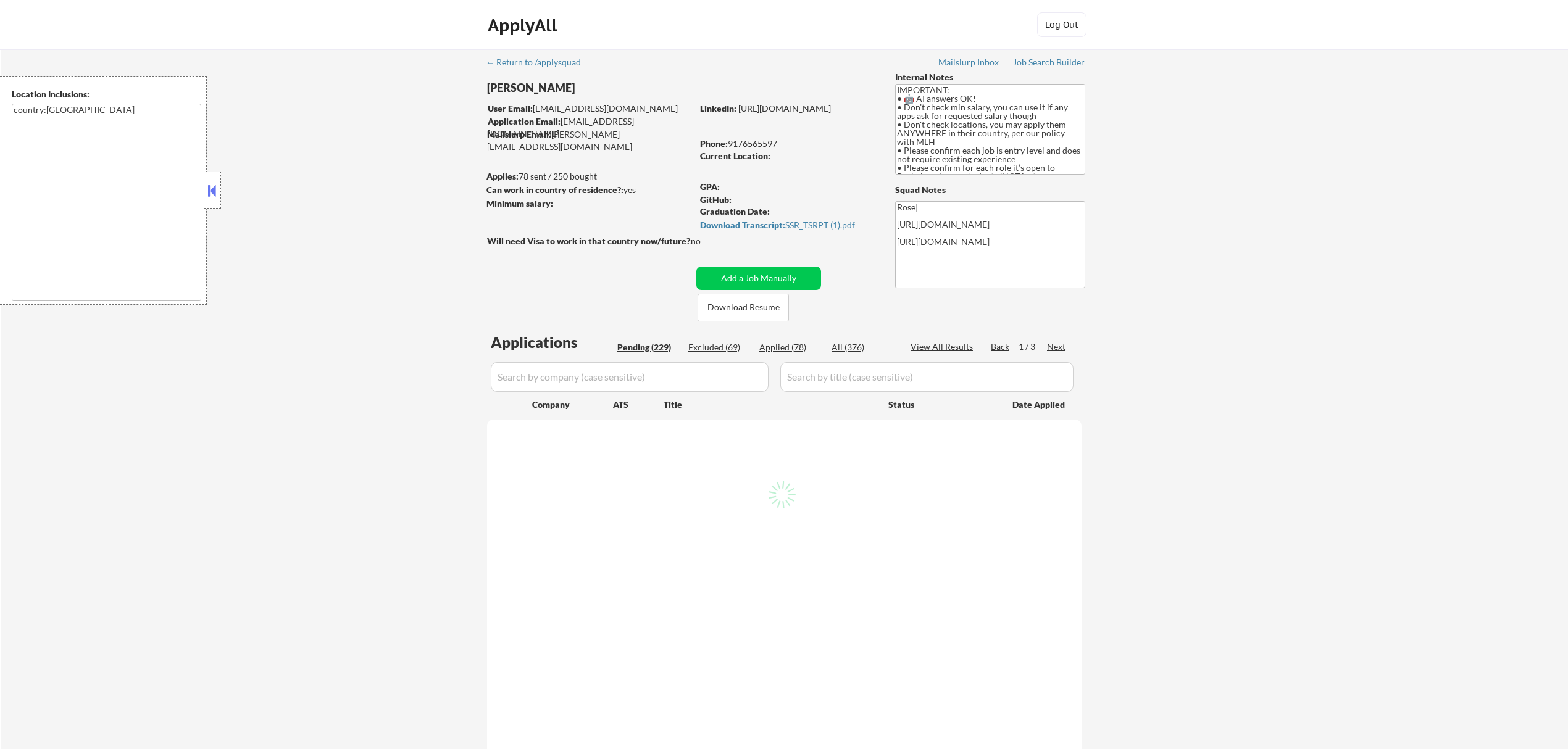
select select ""pending""
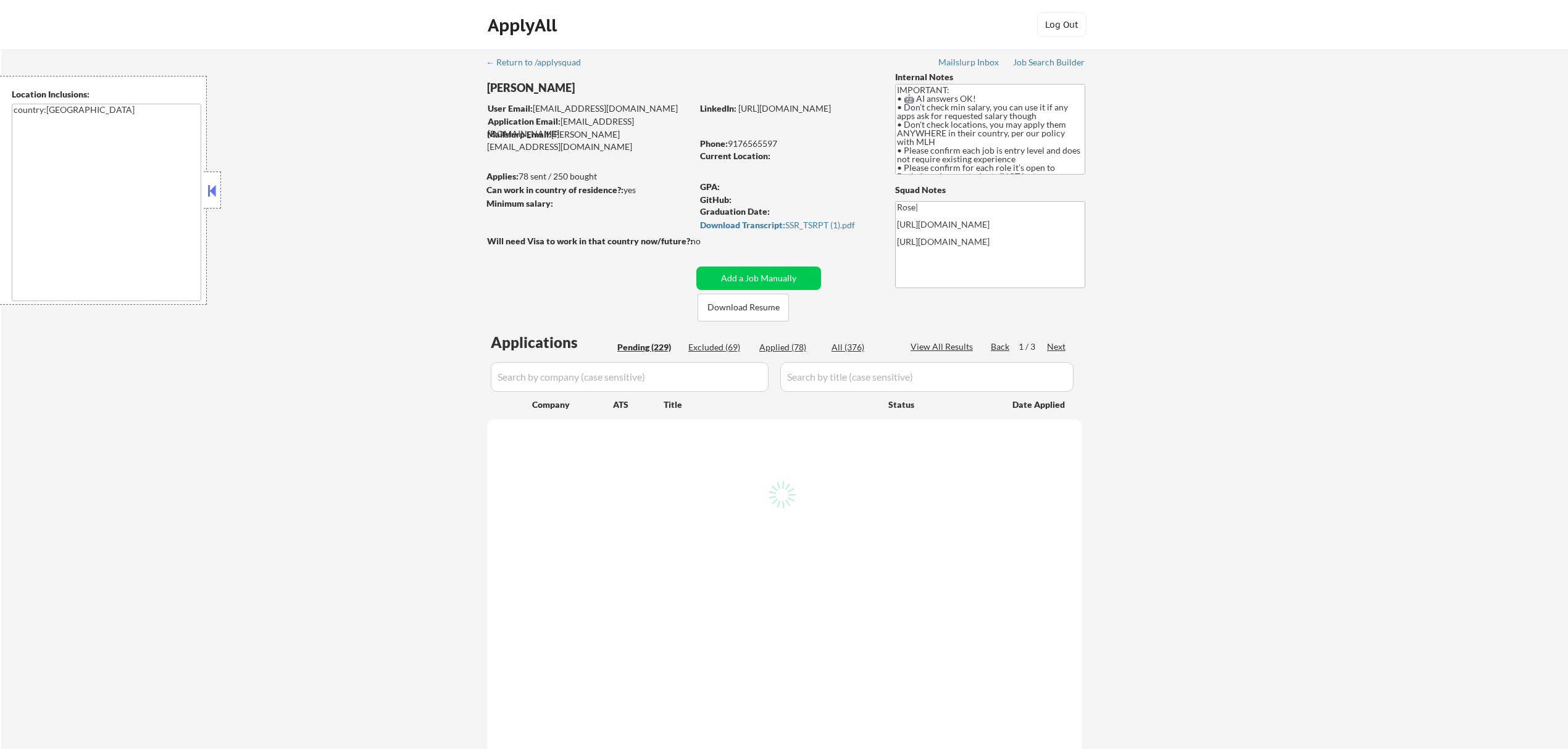
select select ""pending""
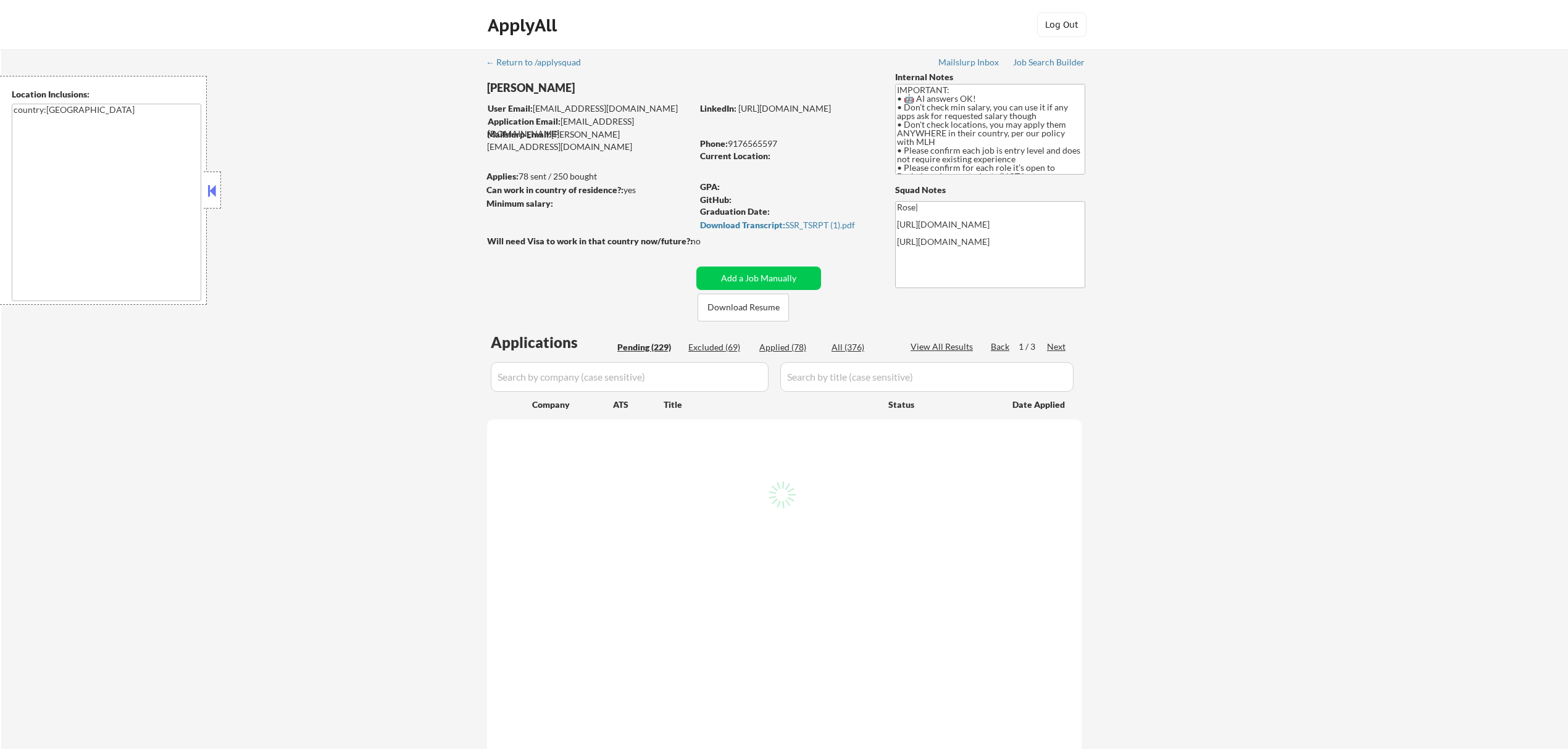
select select ""pending""
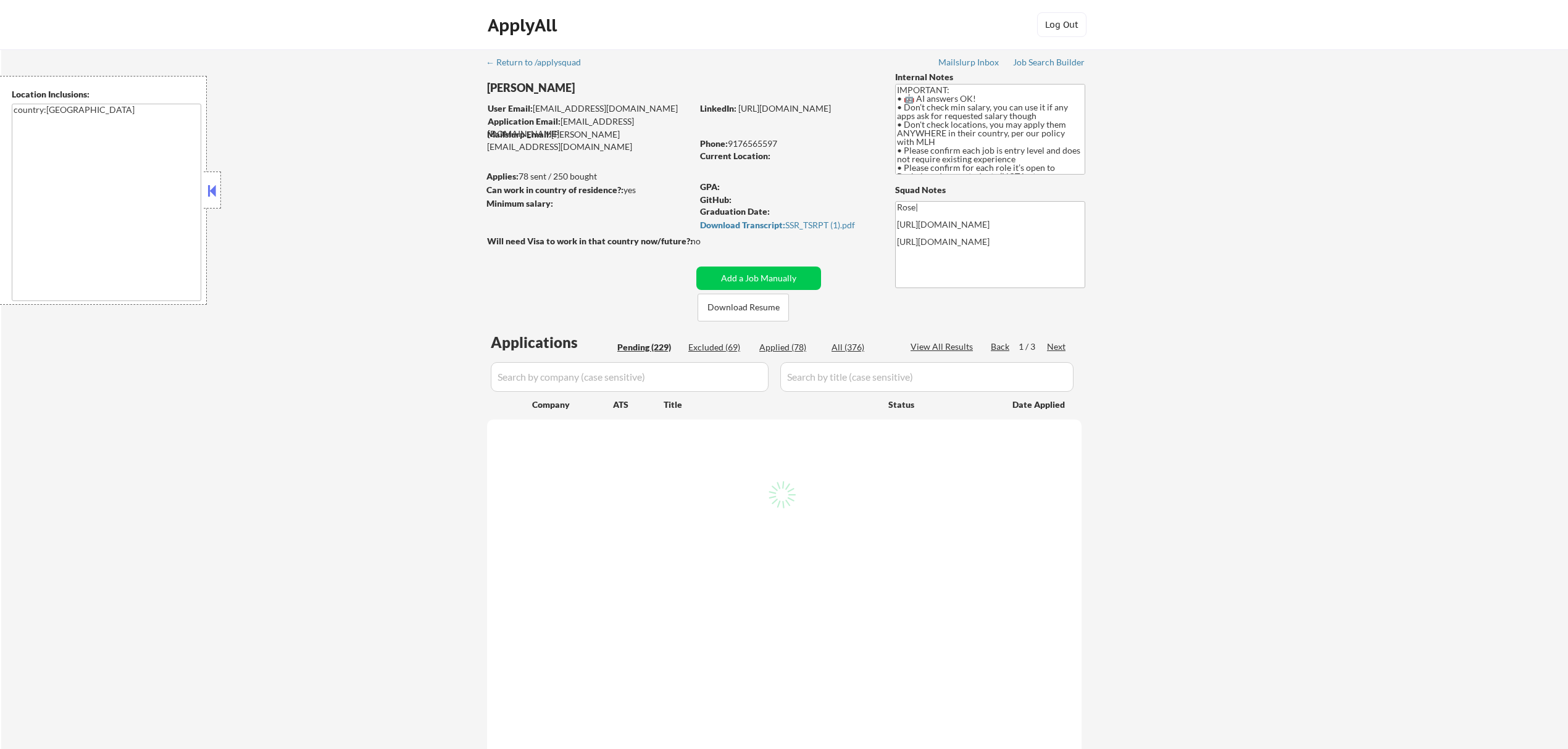
select select ""pending""
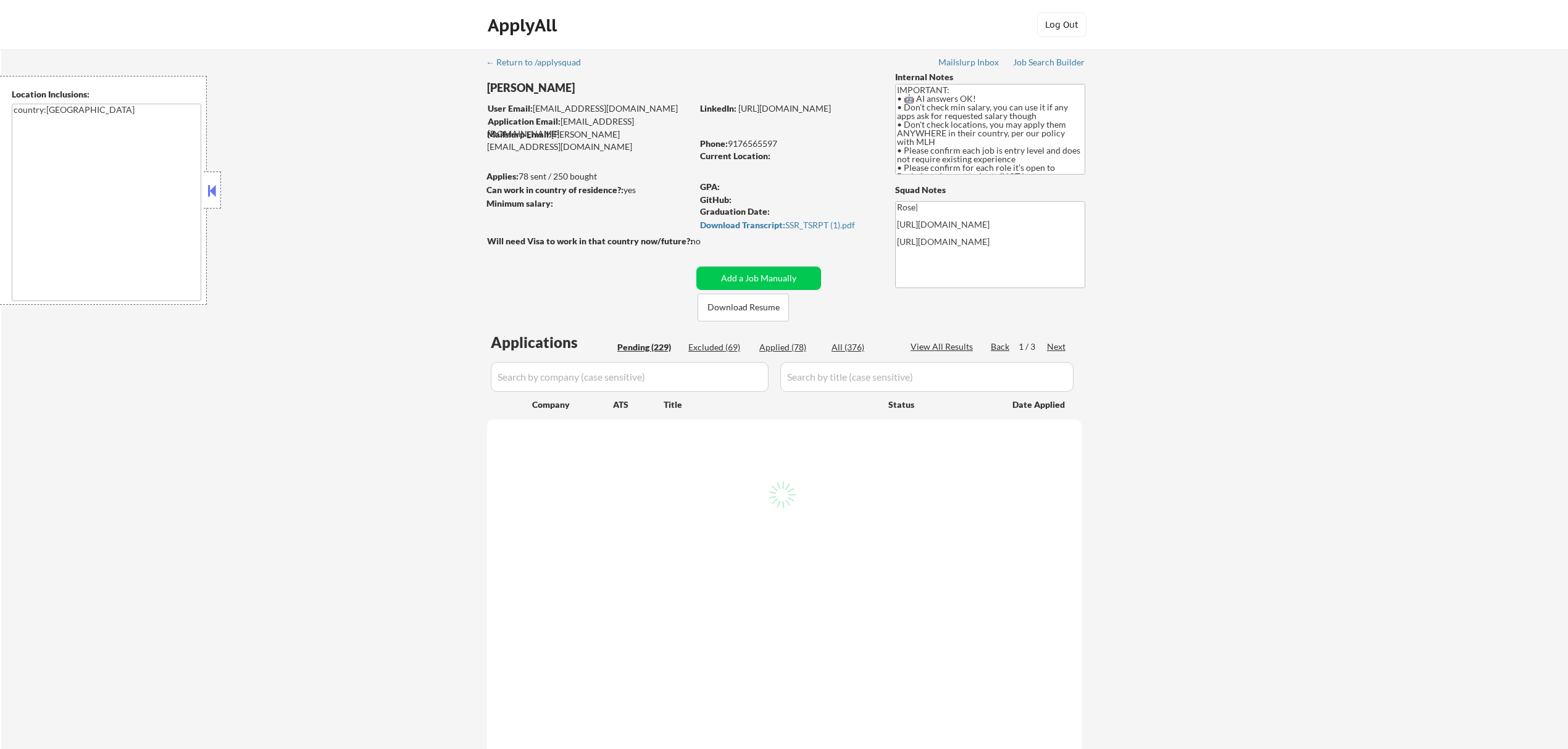
select select ""pending""
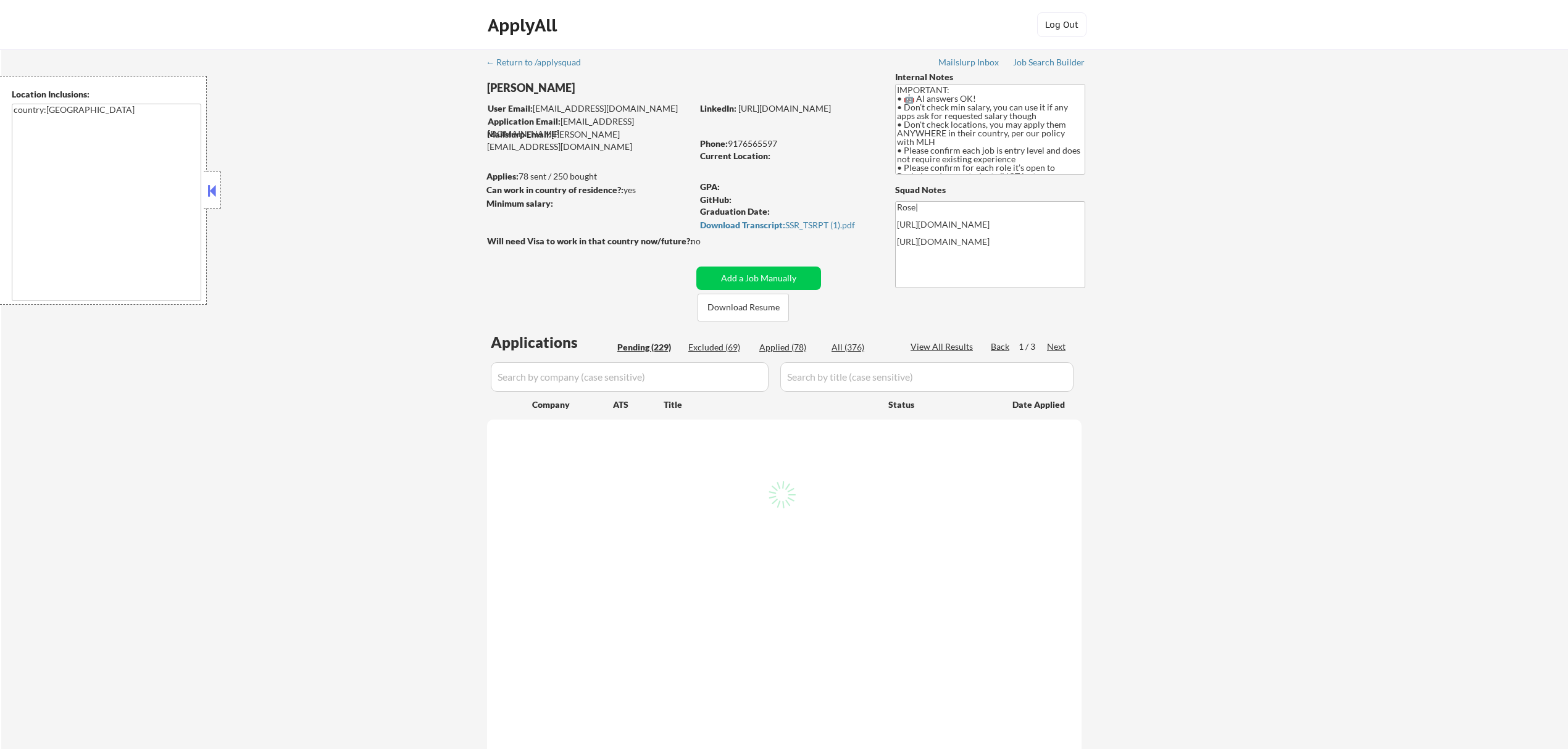
select select ""pending""
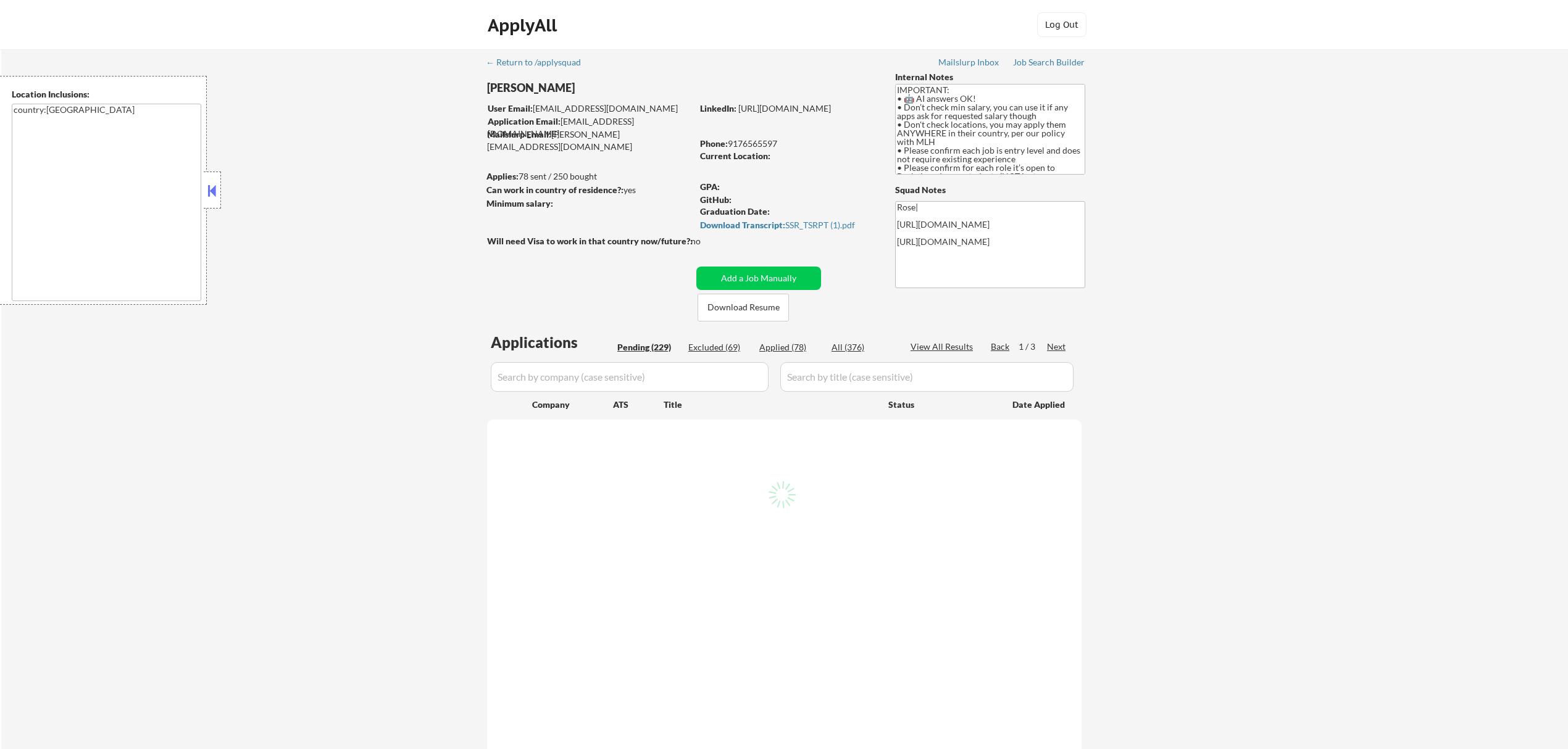
select select ""pending""
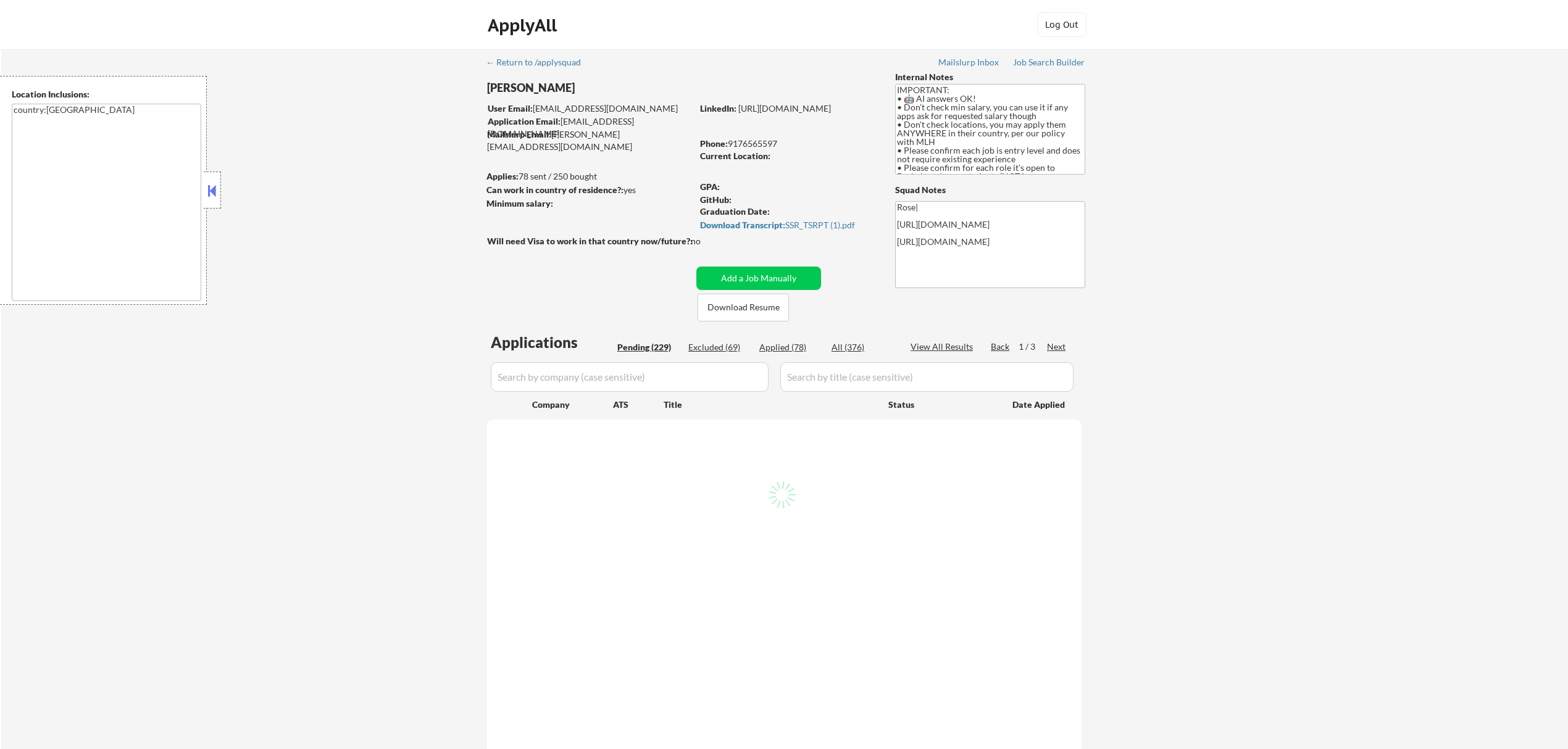
select select ""pending""
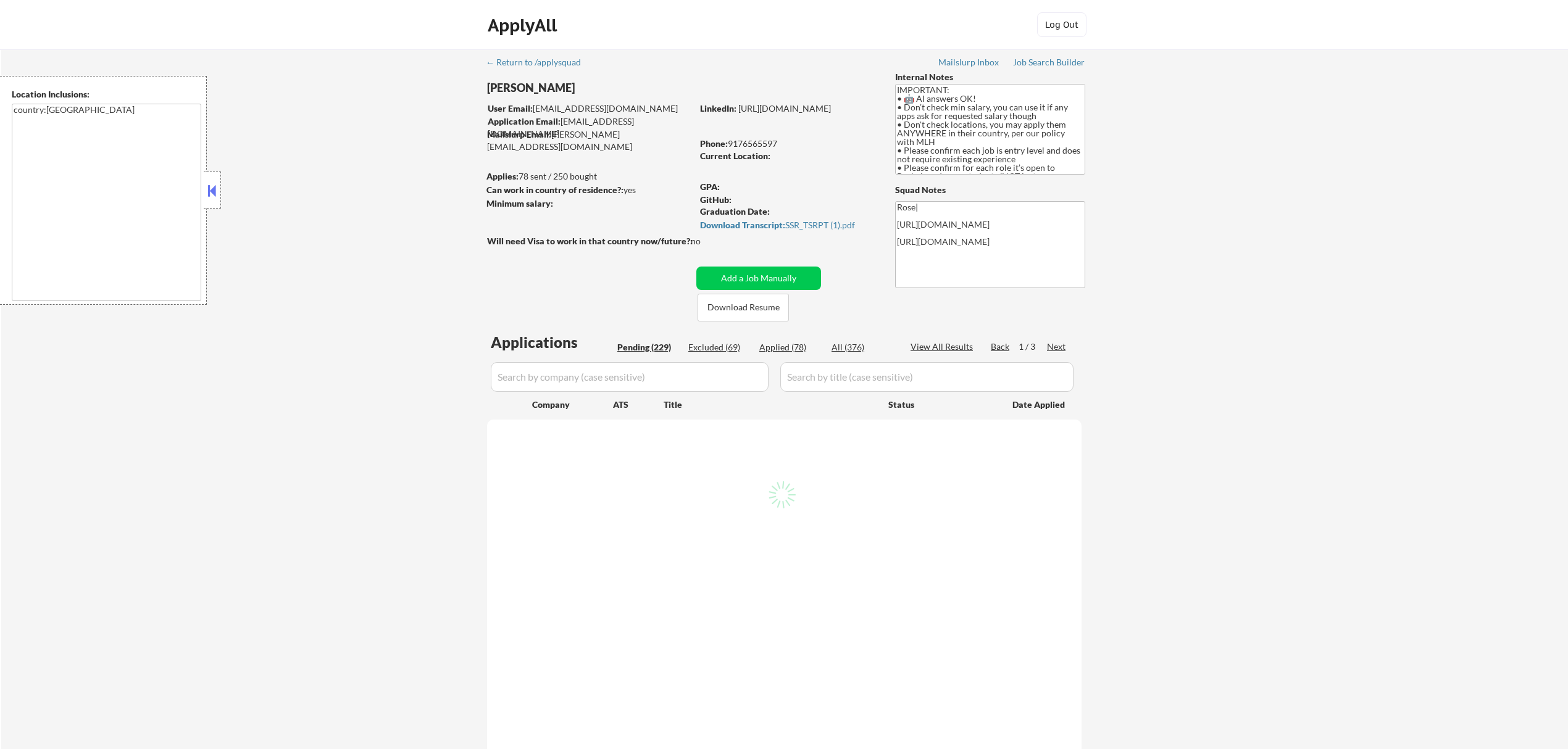
select select ""pending""
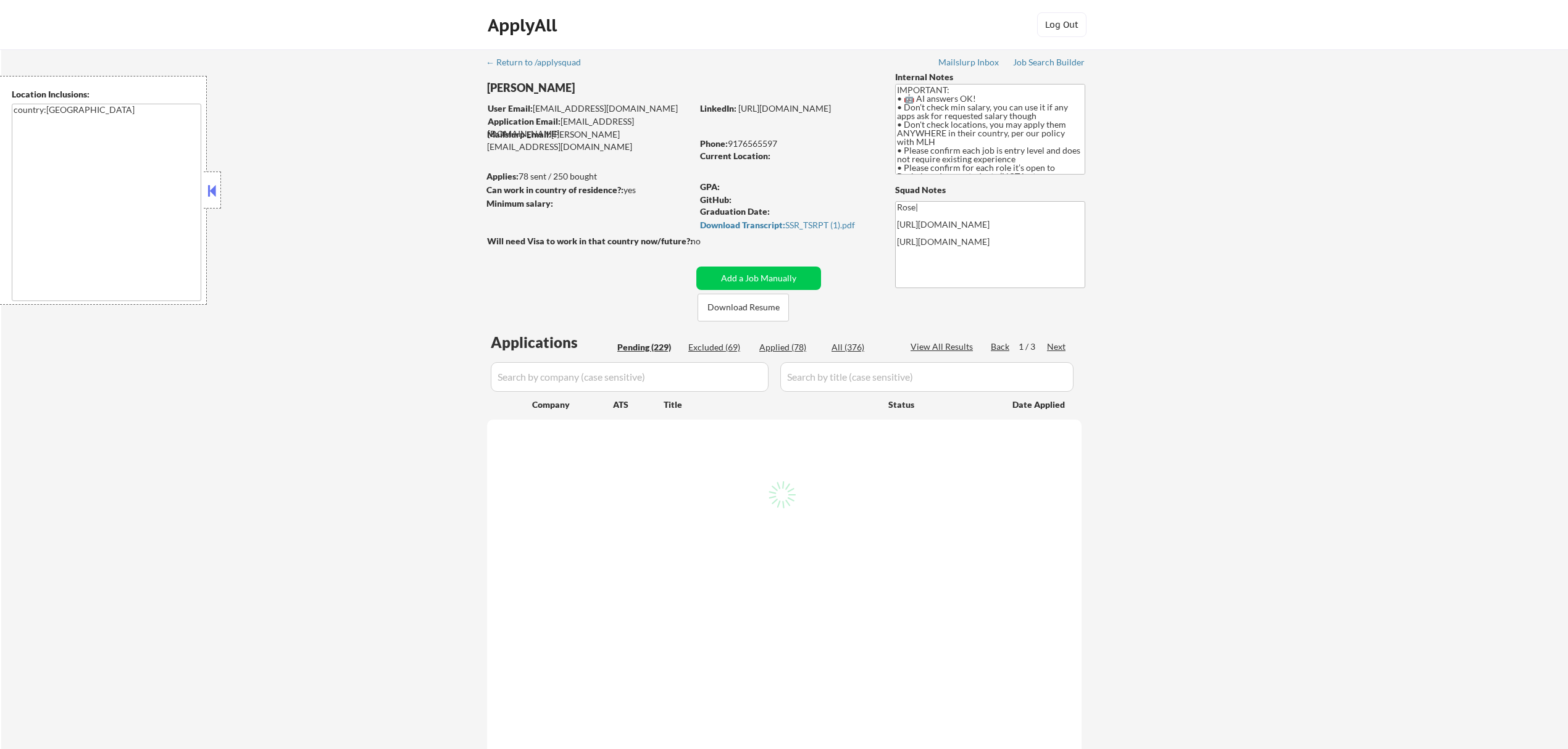
select select ""pending""
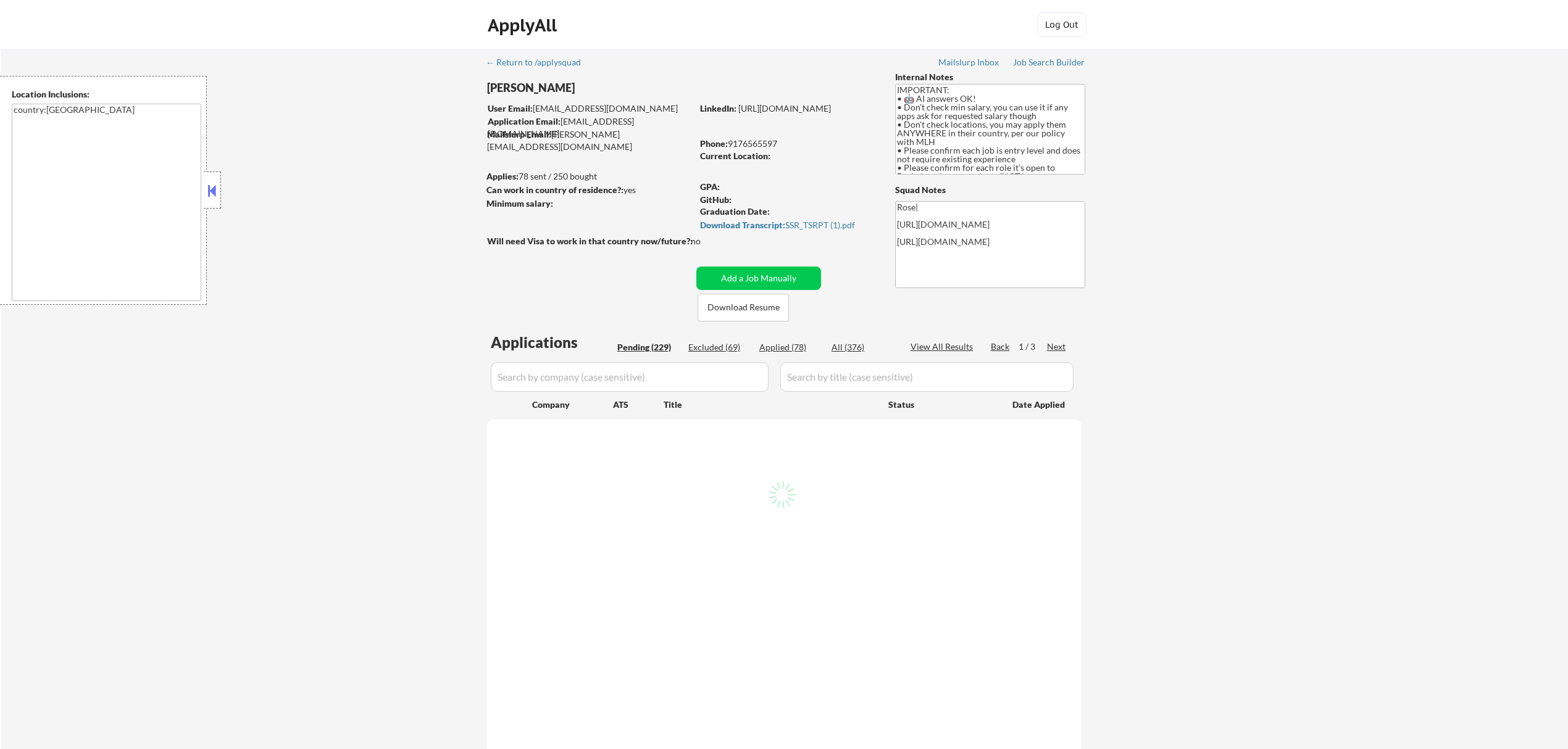
select select ""pending""
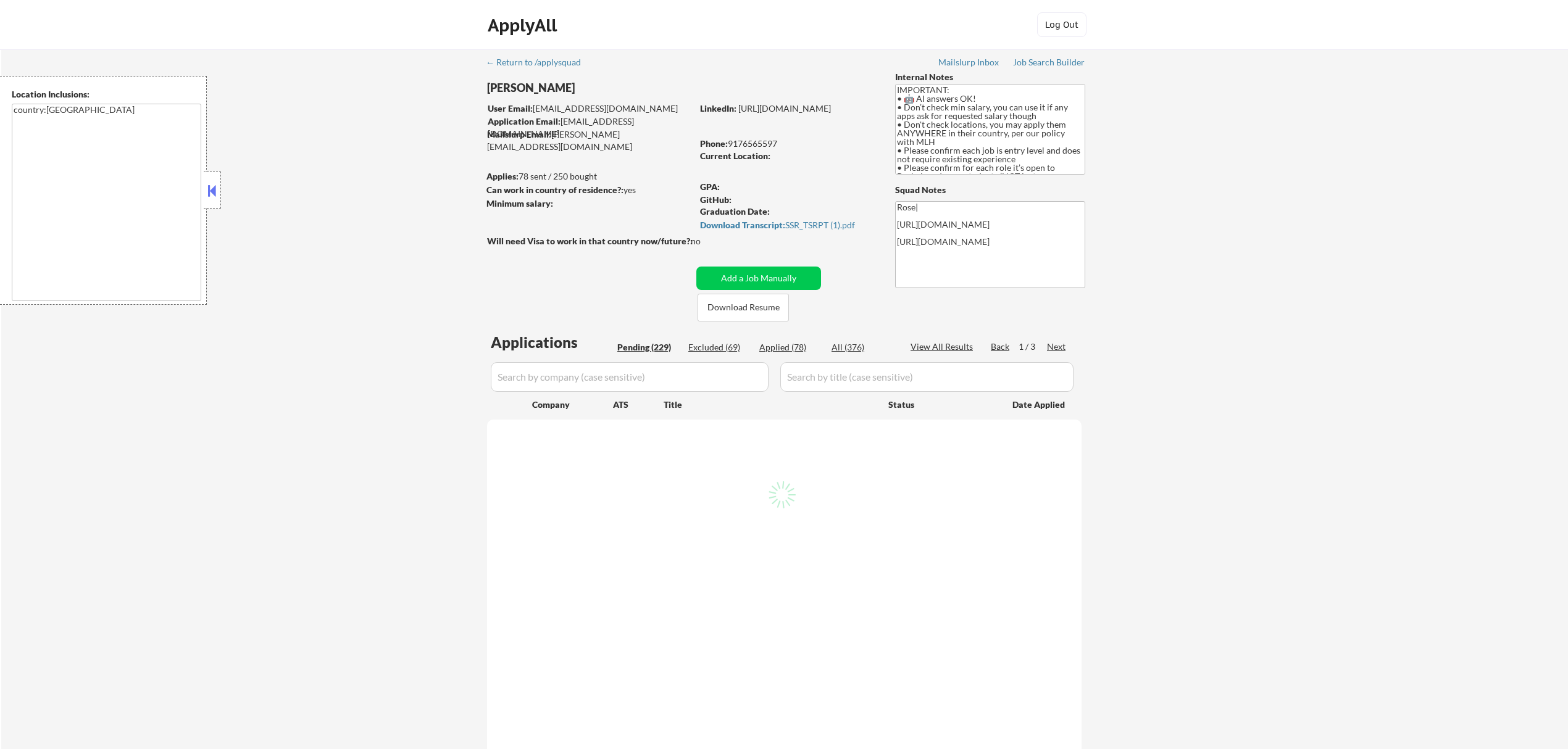
select select ""pending""
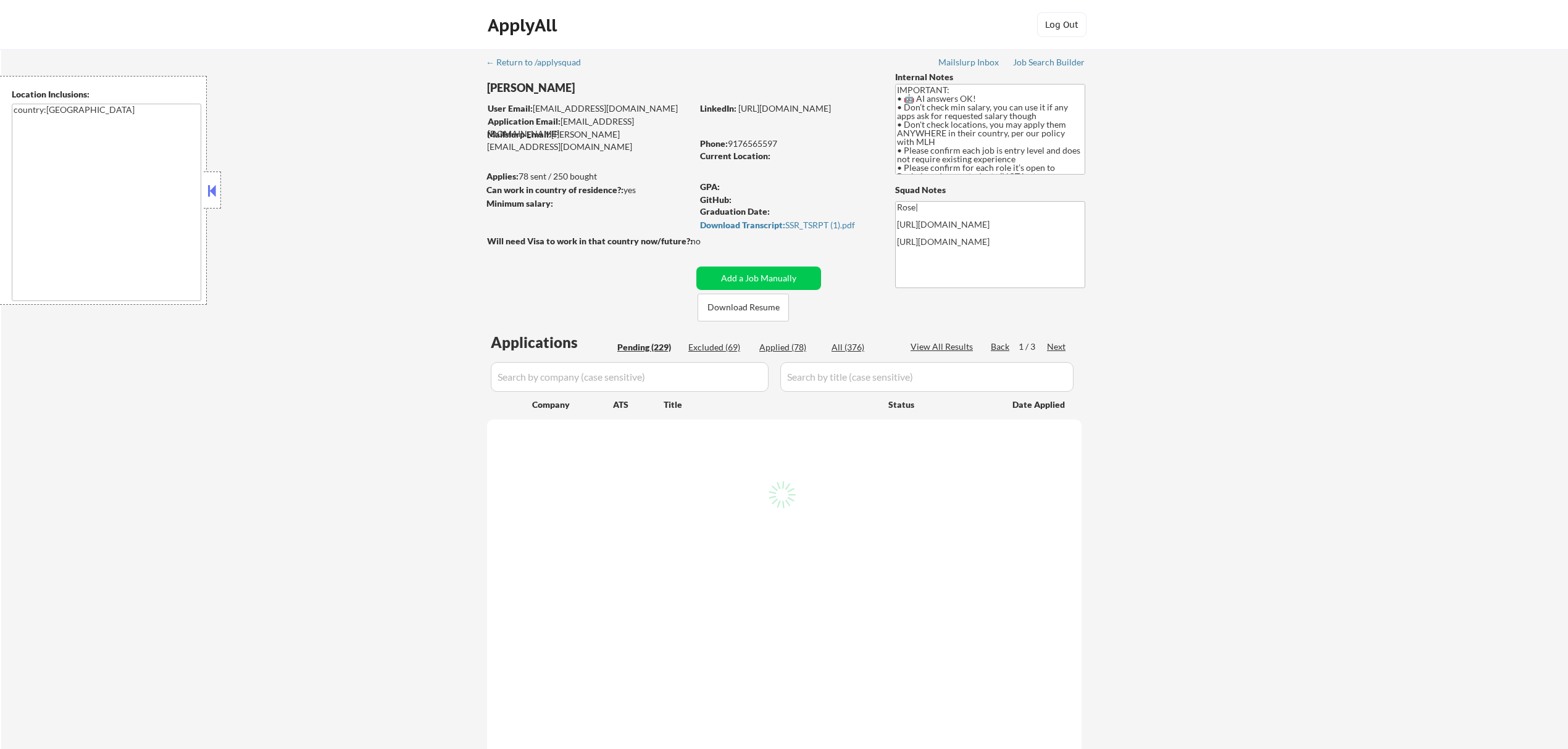
select select ""pending""
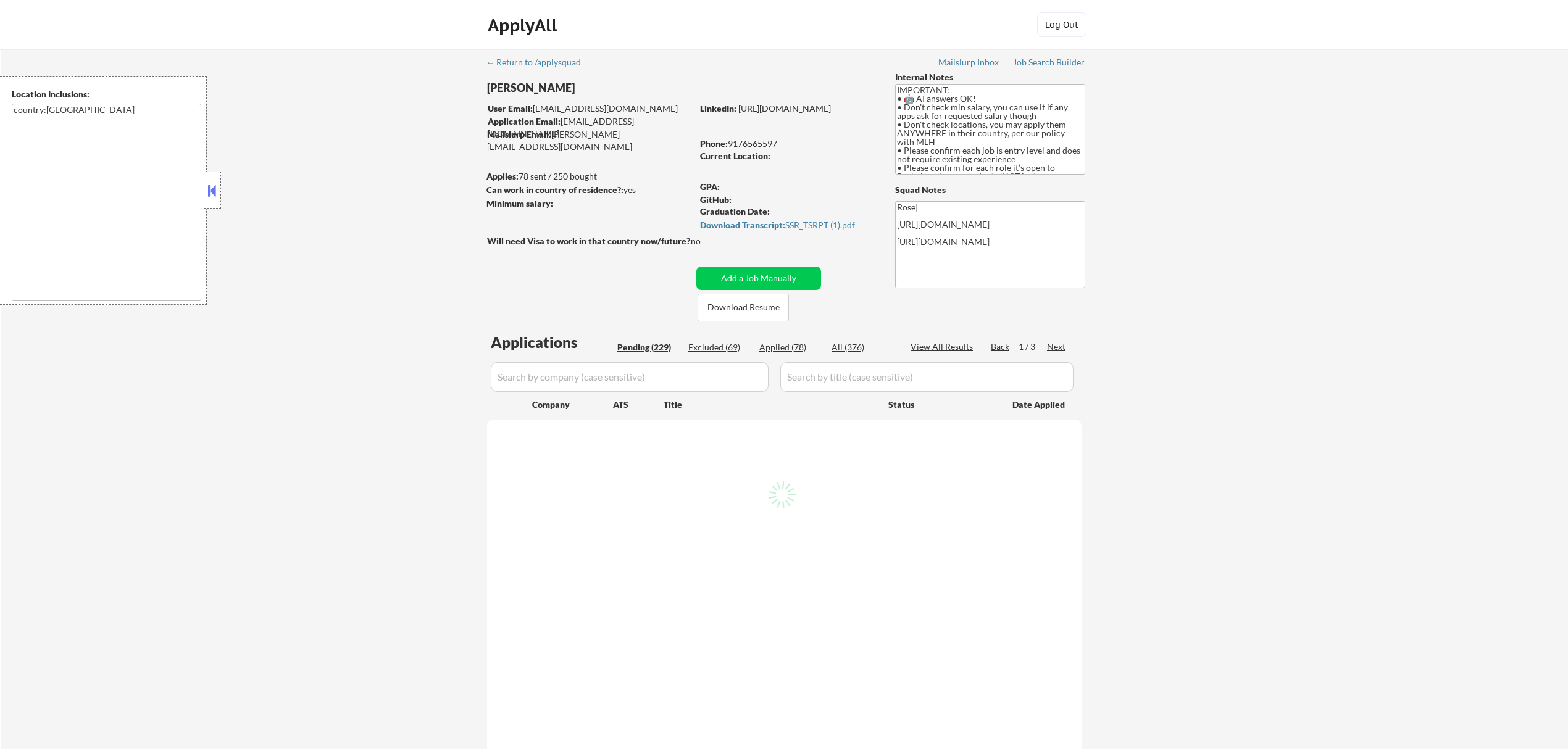
select select ""pending""
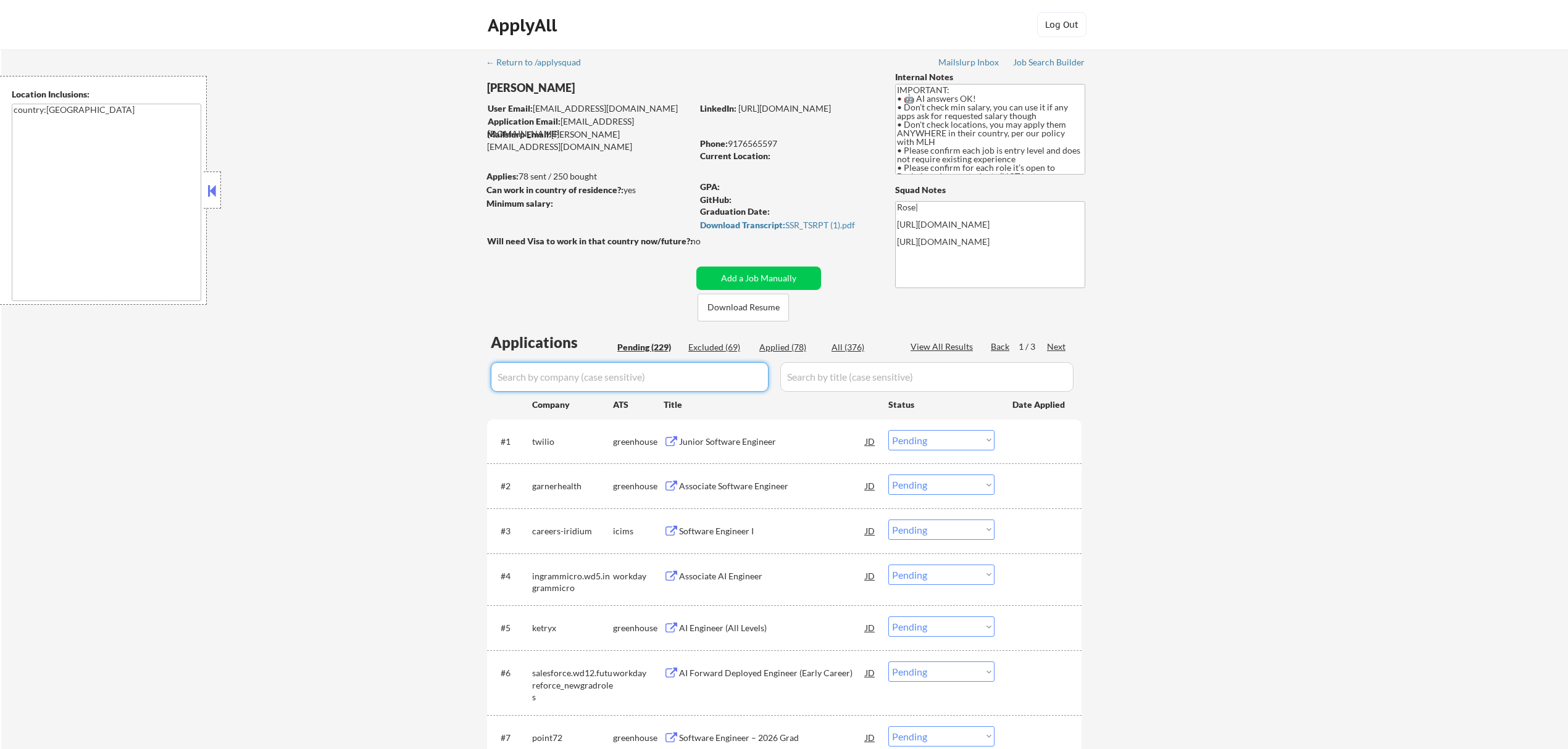
drag, startPoint x: 689, startPoint y: 376, endPoint x: 695, endPoint y: 371, distance: 7.8
click at [692, 376] on input "input" at bounding box center [629, 377] width 278 height 30
drag, startPoint x: 678, startPoint y: 374, endPoint x: 684, endPoint y: 376, distance: 6.3
click at [678, 376] on input "input" at bounding box center [629, 377] width 278 height 30
drag, startPoint x: 604, startPoint y: 369, endPoint x: 426, endPoint y: 365, distance: 178.0
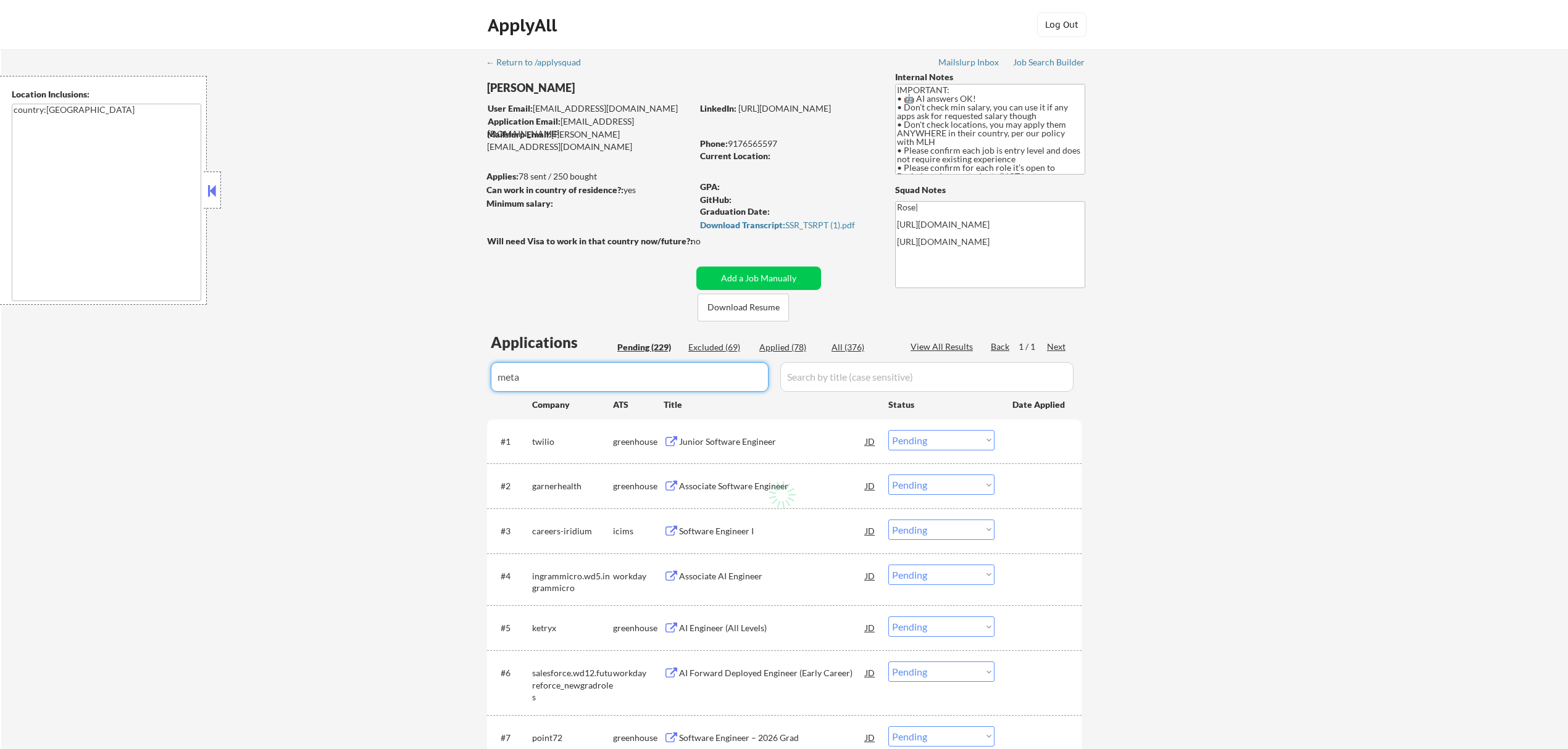
paste input "metacareers.com/"
type input "metacareers.com"
click at [788, 343] on div "Applied (78)" at bounding box center [791, 347] width 62 height 12
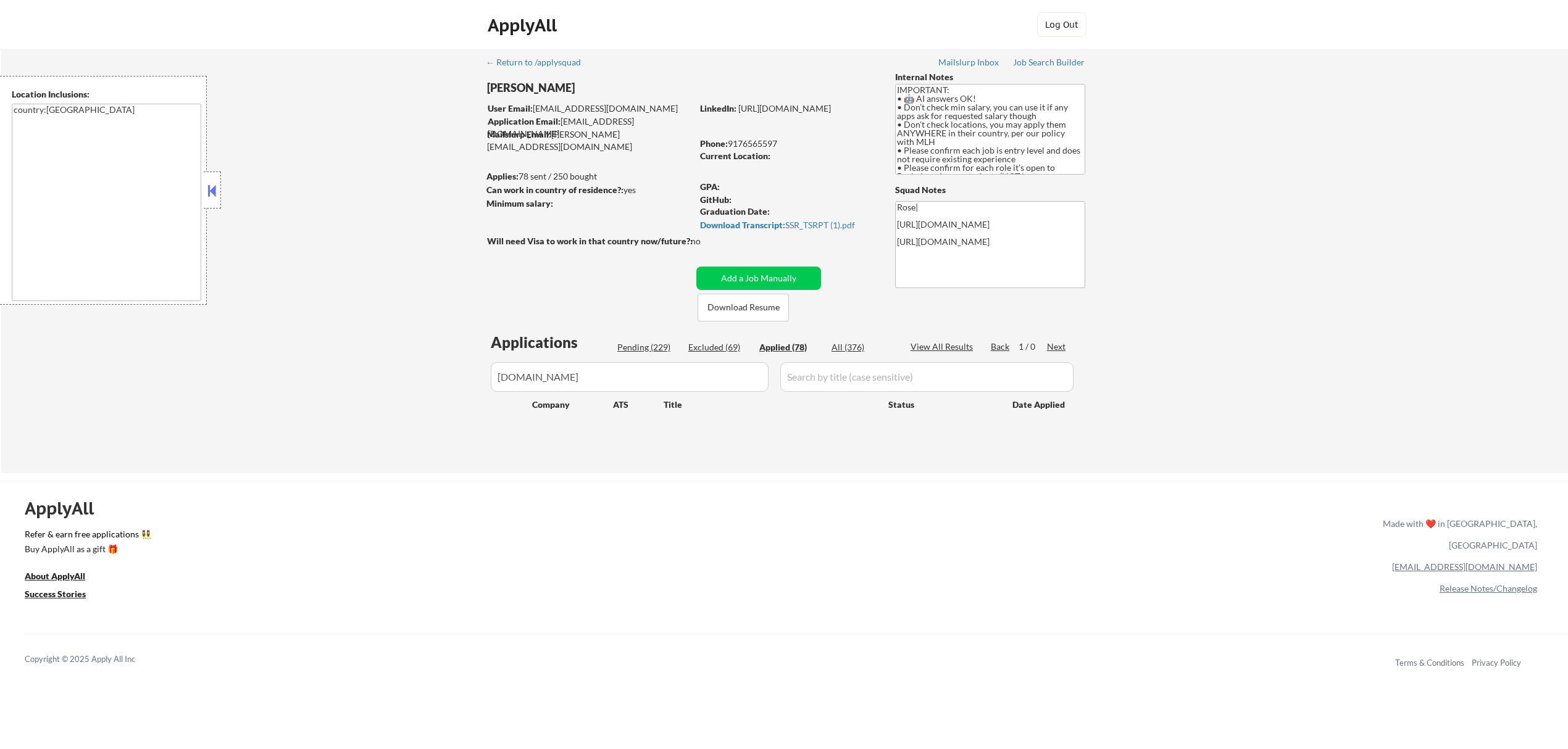
click at [648, 344] on div "Pending (229)" at bounding box center [649, 347] width 62 height 12
click at [786, 280] on button "Add a Job Manually" at bounding box center [758, 278] width 125 height 23
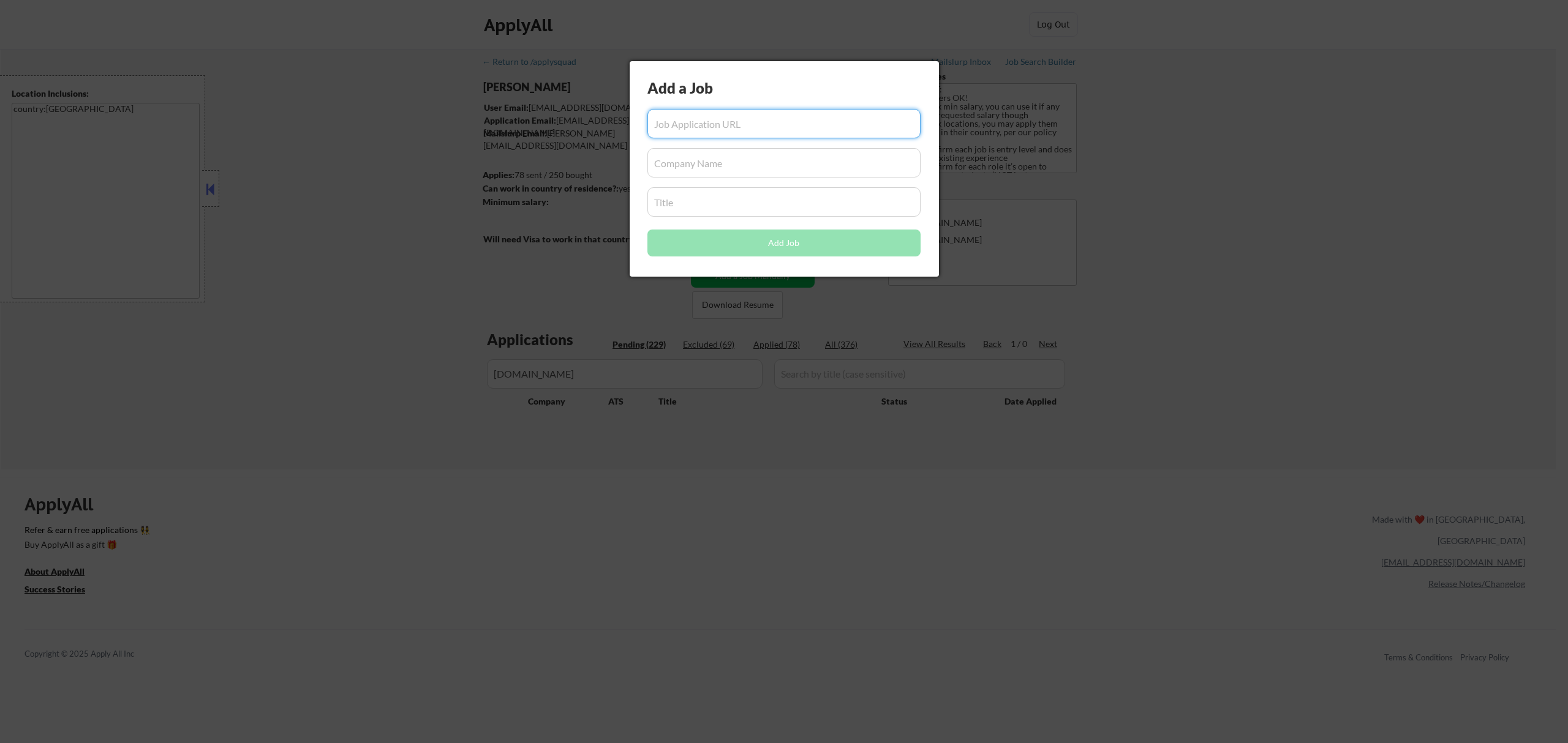
paste input "https://www.metacareers.com/jobs/800571352515182"
type input "https://www.metacareers.com/jobs/800571352515182"
click at [706, 162] on input "input" at bounding box center [784, 163] width 273 height 29
paste input "www.metacareers.com/"
type input "www.metacareers.com"
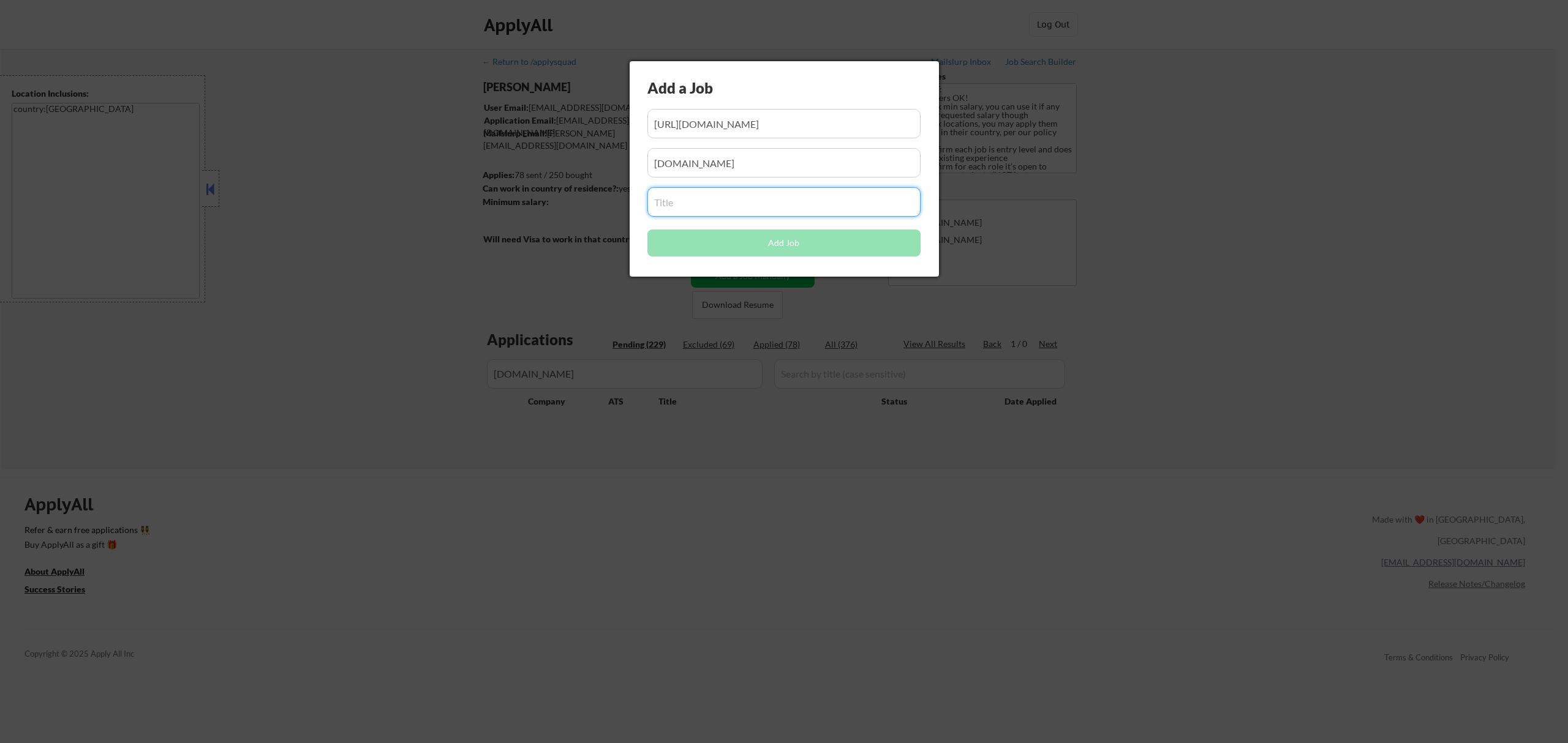
click at [702, 201] on input "input" at bounding box center [784, 202] width 273 height 29
paste input "Performance and Capacity Engineer"
type input "Performance and Capacity Engineer"
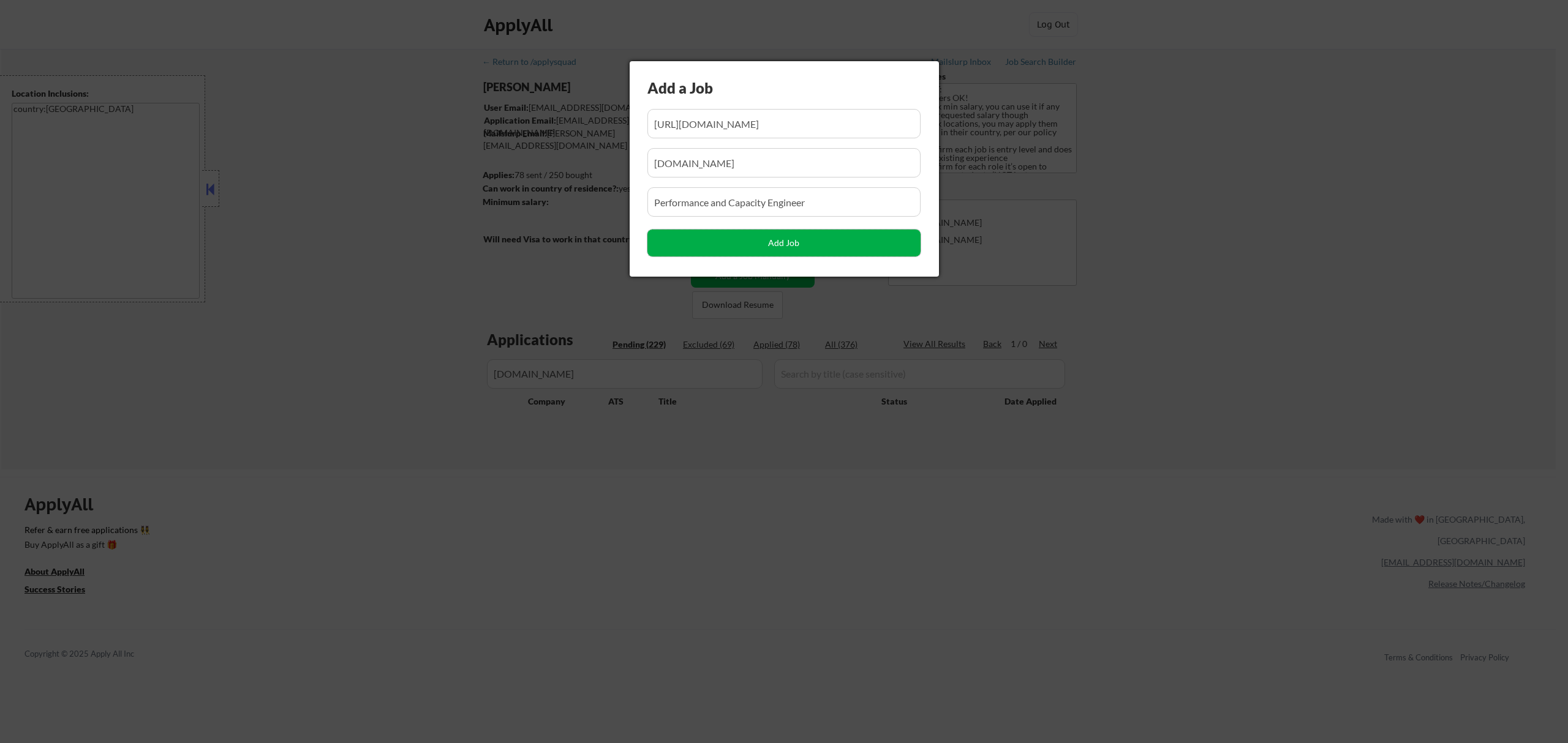
click at [778, 243] on button "Add Job" at bounding box center [784, 243] width 273 height 27
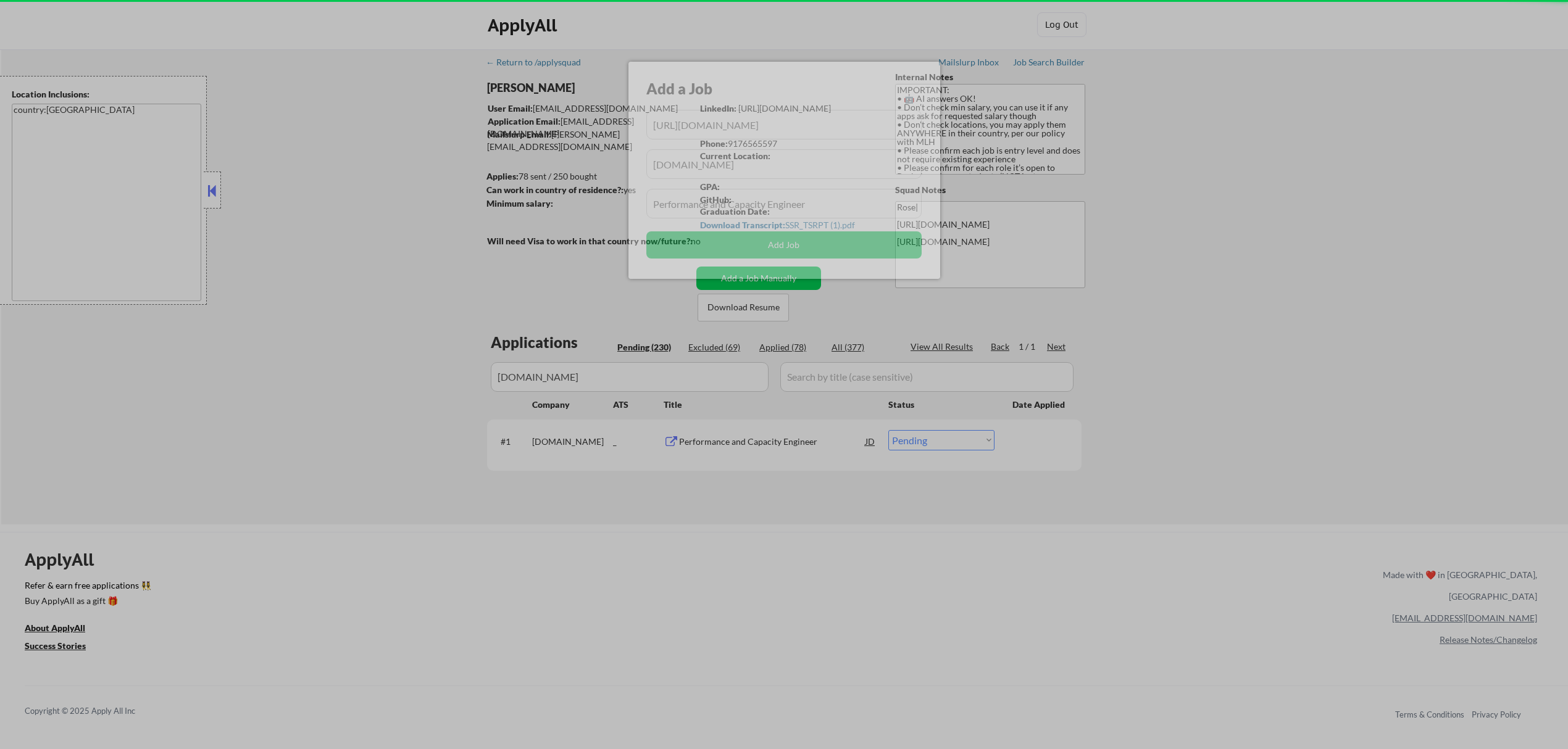
click at [799, 571] on div at bounding box center [784, 374] width 1568 height 749
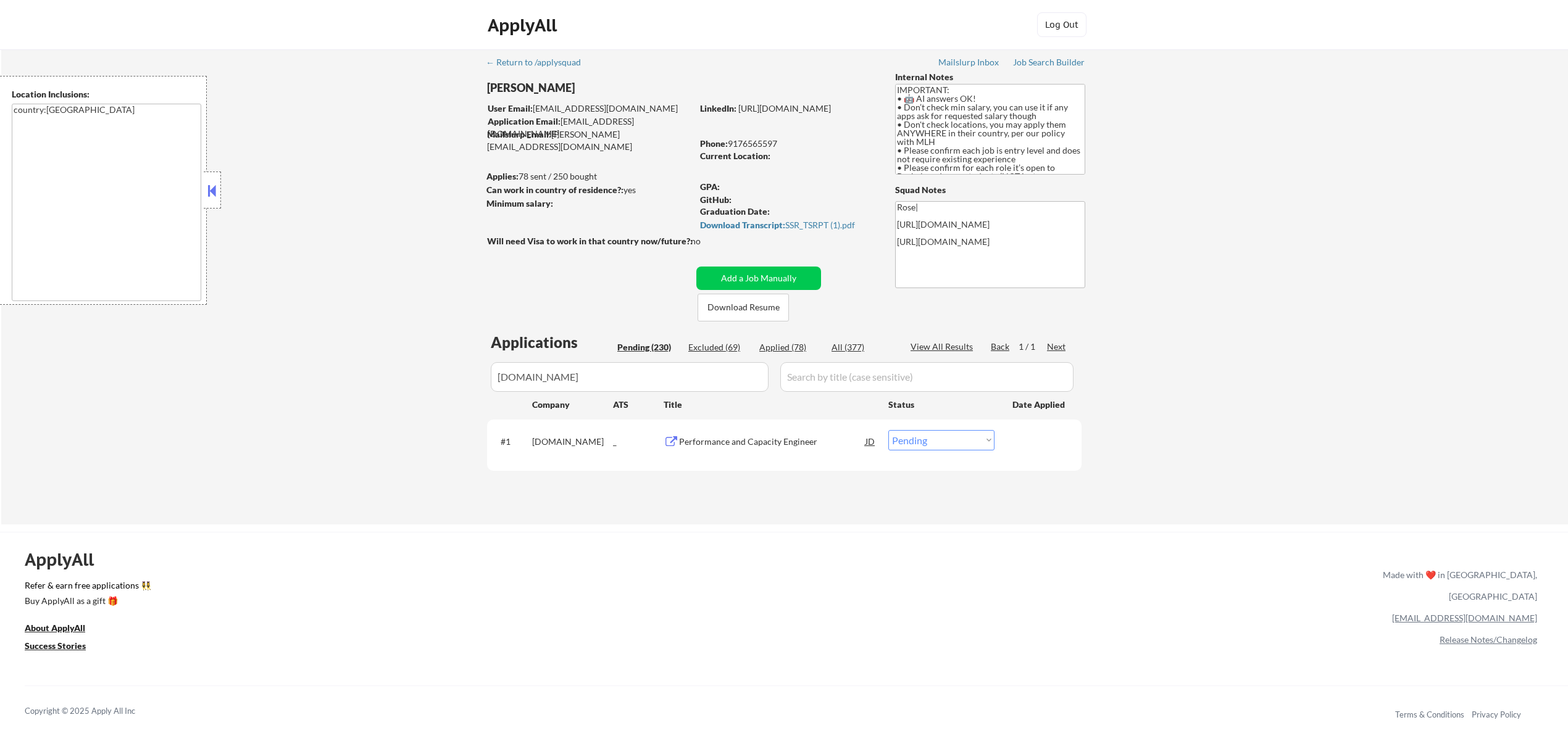
drag, startPoint x: 959, startPoint y: 441, endPoint x: 959, endPoint y: 448, distance: 7.0
click at [959, 441] on select "Choose an option... Pending Applied Excluded (Questions) Excluded (Expired) Exc…" at bounding box center [941, 440] width 106 height 21
select select ""applied""
click at [888, 430] on select "Choose an option... Pending Applied Excluded (Questions) Excluded (Expired) Exc…" at bounding box center [941, 440] width 106 height 21
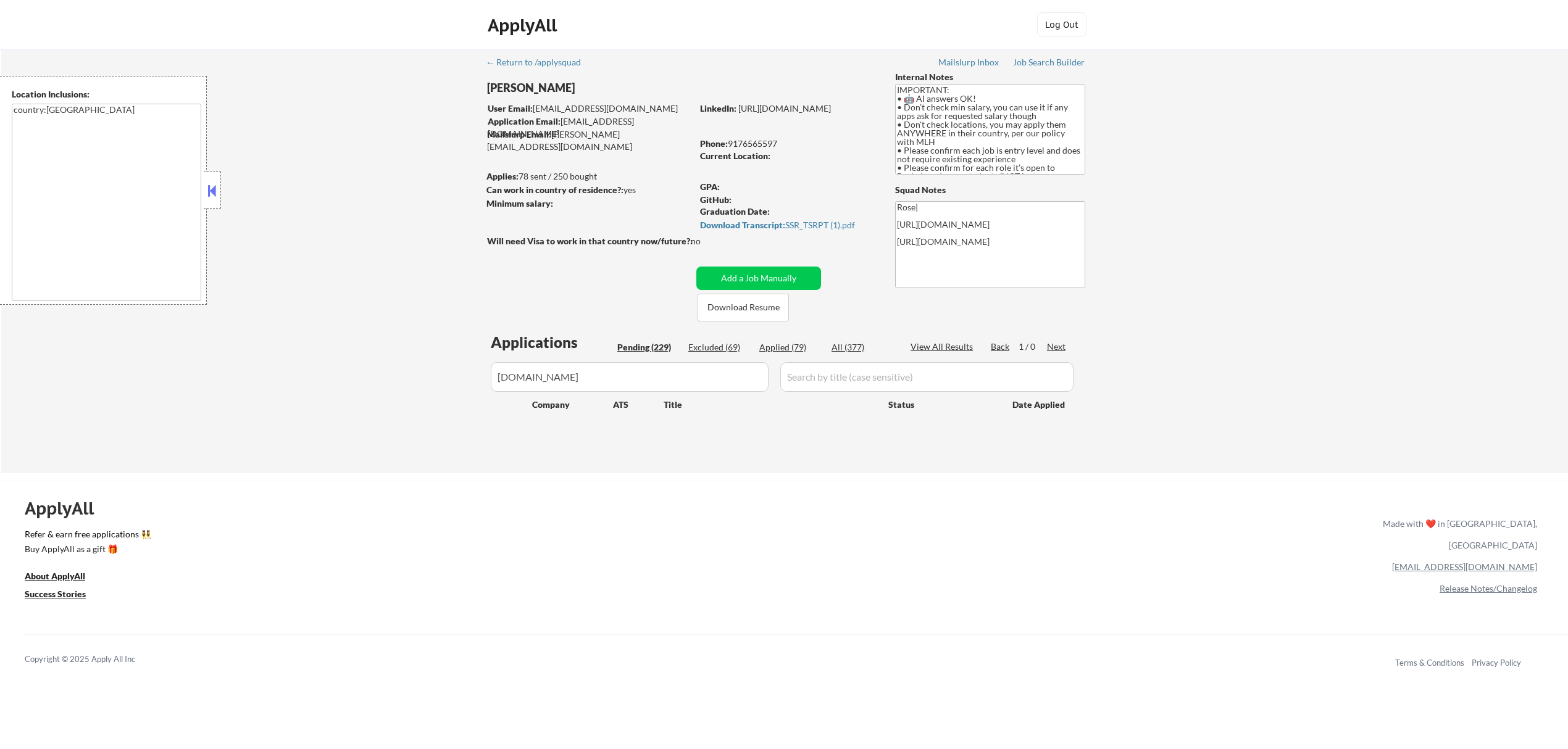
click at [698, 371] on input "input" at bounding box center [629, 377] width 278 height 30
paste input "metacareers.comhttps://app.dover.com/"
drag, startPoint x: 606, startPoint y: 374, endPoint x: 482, endPoint y: 374, distance: 124.0
click at [482, 374] on div "← Return to /applysquad Mailslurp Inbox Job Search Builder Ahmad Basyouni User …" at bounding box center [785, 256] width 616 height 414
click at [585, 380] on input "input" at bounding box center [629, 377] width 278 height 30
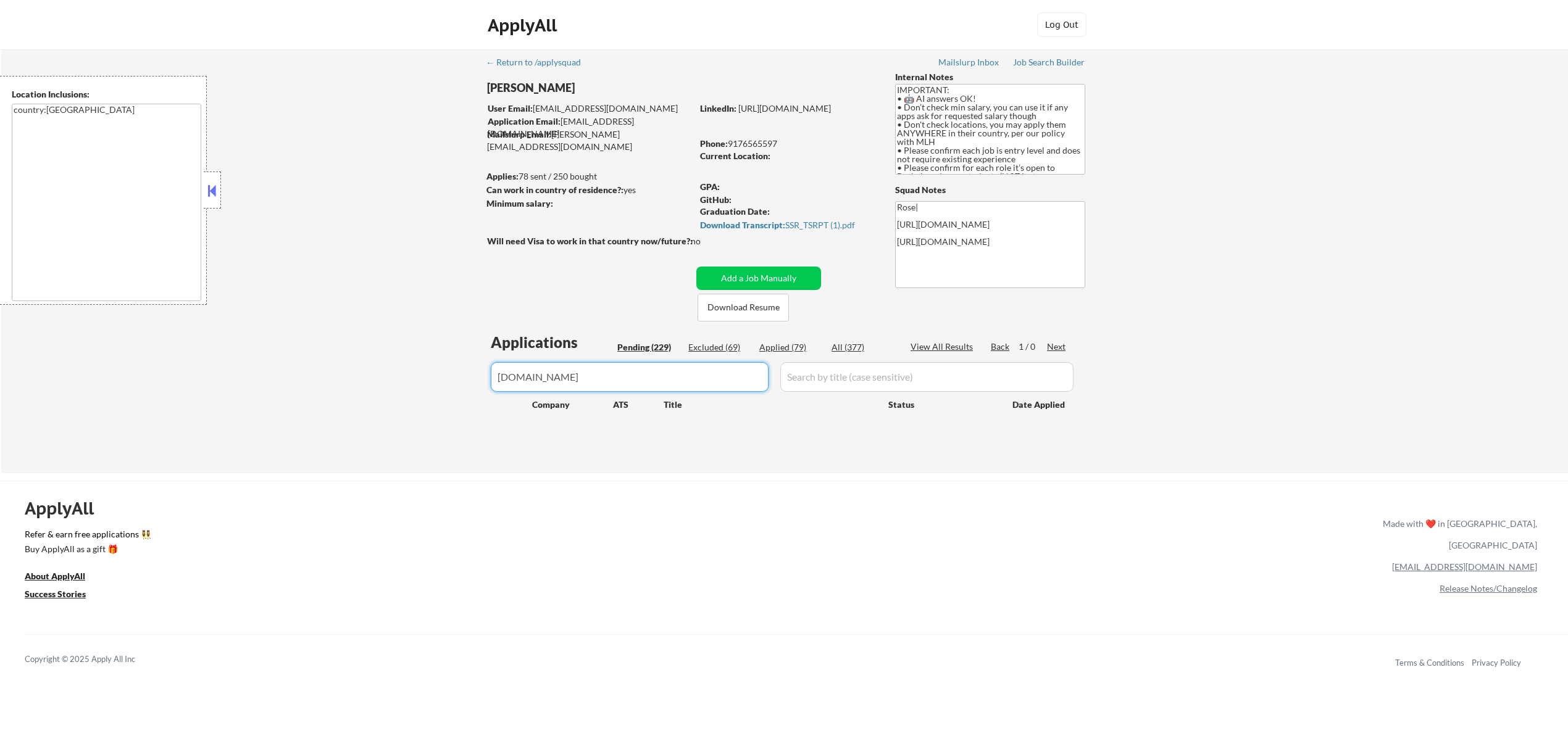
type input "[DOMAIN_NAME]"
click at [785, 347] on div "Applied (79)" at bounding box center [791, 347] width 62 height 12
click at [760, 277] on button "Add a Job Manually" at bounding box center [758, 278] width 125 height 23
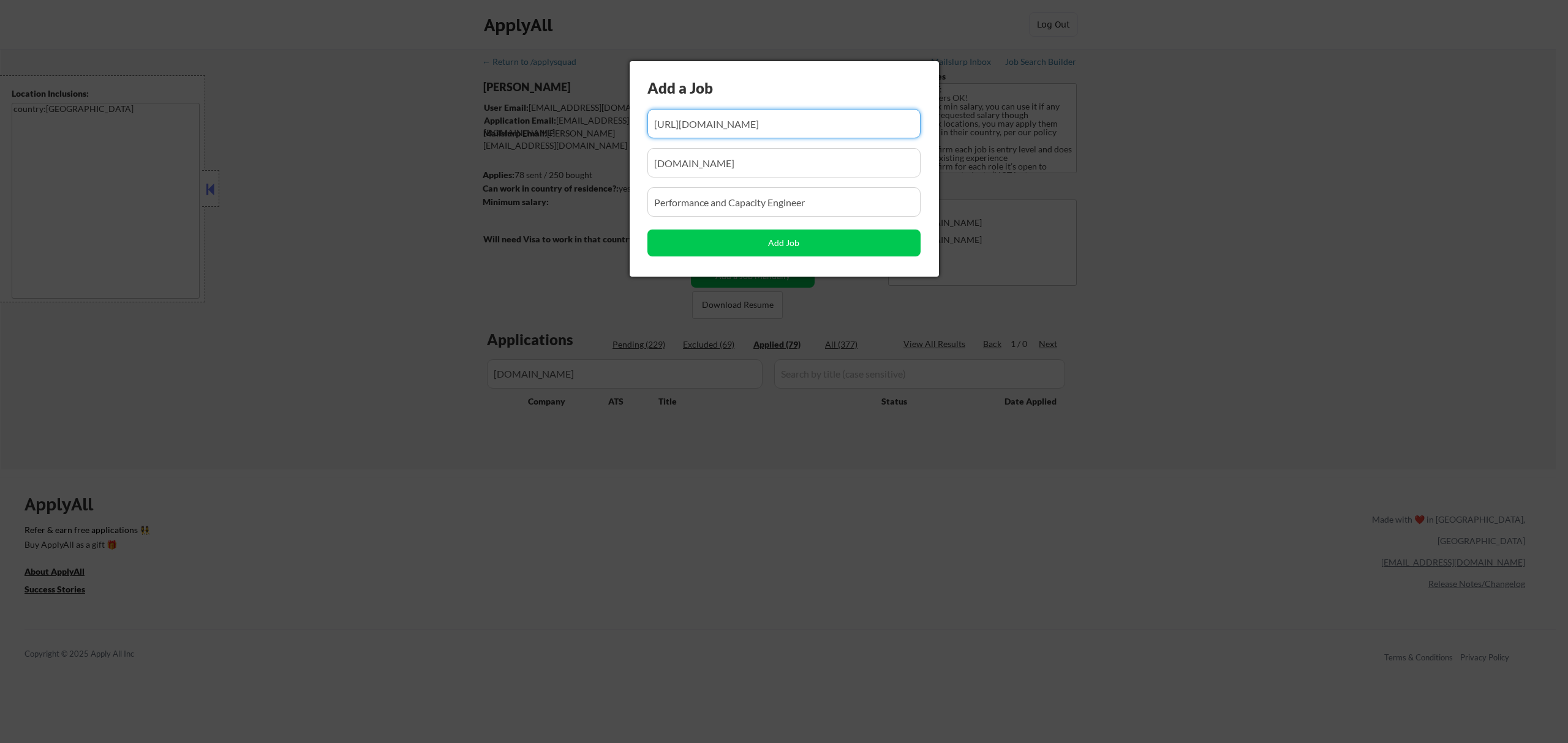
drag, startPoint x: 812, startPoint y: 116, endPoint x: 726, endPoint y: 131, distance: 87.3
click at [726, 131] on input "input" at bounding box center [784, 123] width 273 height 29
click at [721, 121] on input "input" at bounding box center [784, 123] width 273 height 29
paste input "https://app.dover.com/apply/e33be195-1074-4f64-88a0-615d0d8de760/434eaf2d-d6de-…"
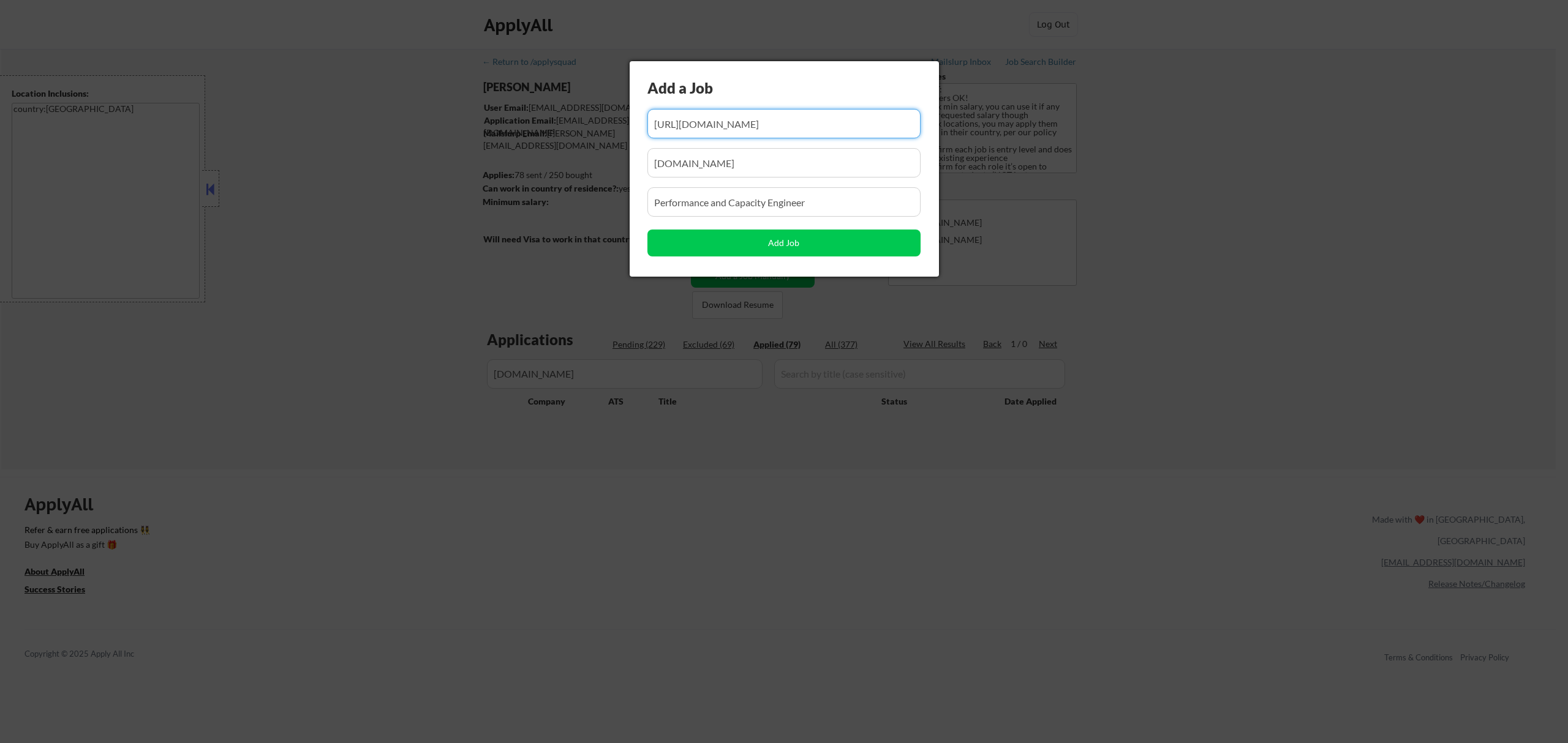
type input "https://app.dover.com/apply/e33be195-1074-4f64-88a0-615d0d8de760/434eaf2d-d6de-…"
drag, startPoint x: 773, startPoint y: 167, endPoint x: 507, endPoint y: 170, distance: 266.0
click at [507, 170] on body "← Return to /applysquad Mailslurp Inbox Job Search Builder Ahmad Basyouni User …" at bounding box center [784, 371] width 1568 height 743
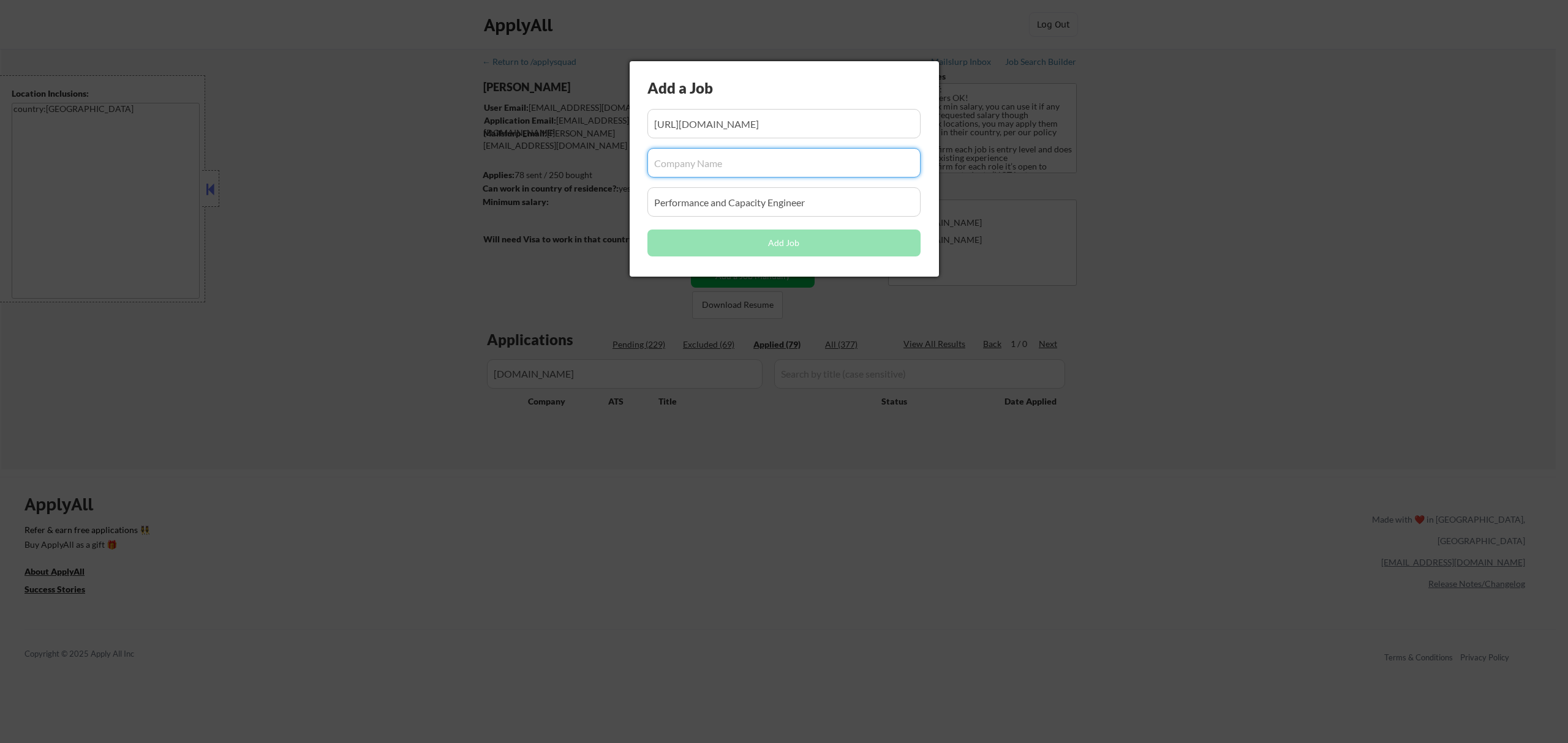
paste input "app.dover.com/"
type input "[DOMAIN_NAME]"
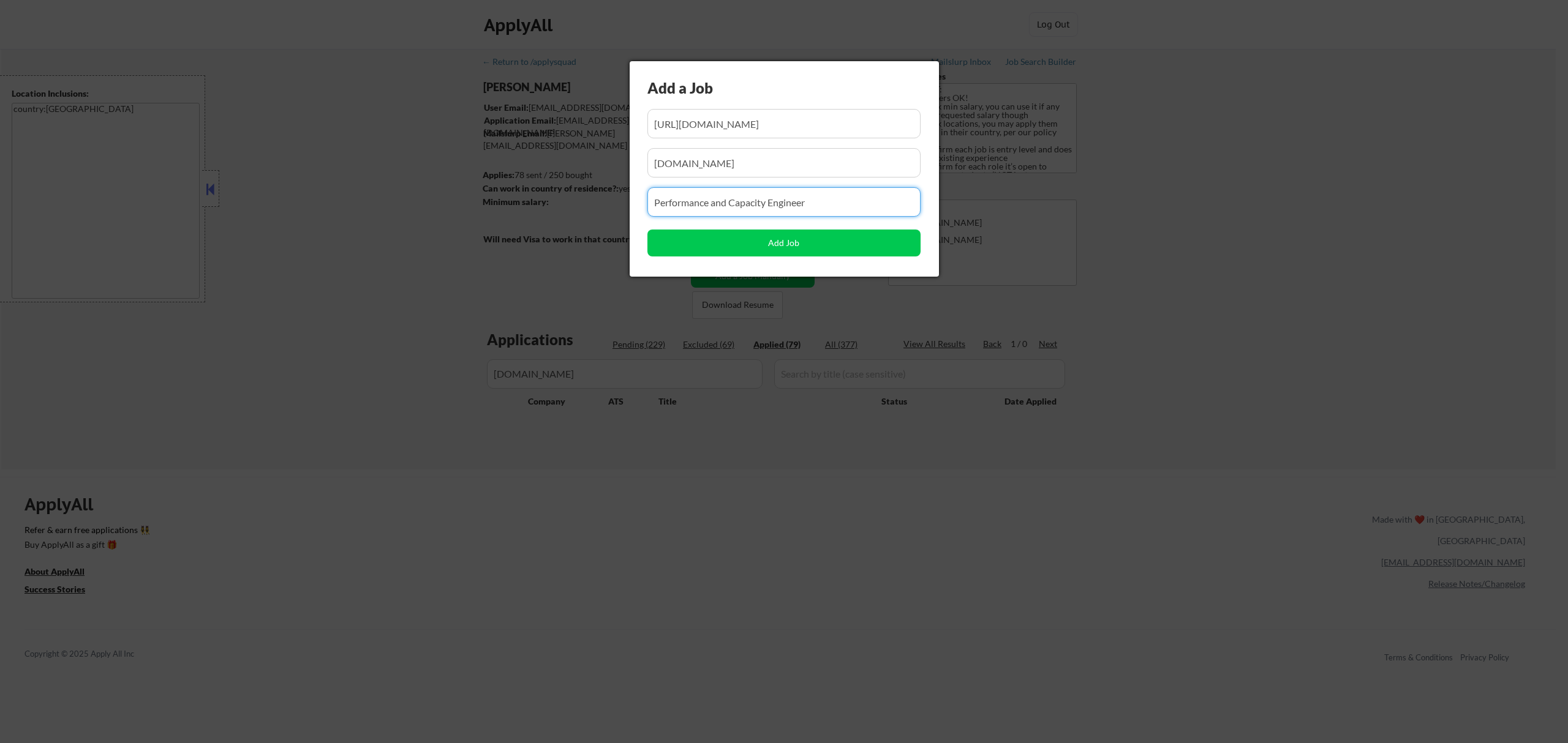
drag, startPoint x: 808, startPoint y: 202, endPoint x: 561, endPoint y: 211, distance: 247.2
click at [561, 211] on body "← Return to /applysquad Mailslurp Inbox Job Search Builder Ahmad Basyouni User …" at bounding box center [784, 371] width 1568 height 743
click at [743, 202] on input "input" at bounding box center [784, 202] width 273 height 29
paste input "Software Engineer, Fullstack at WorkWhile"
type input "Software Engineer, Fullstack at WorkWhile"
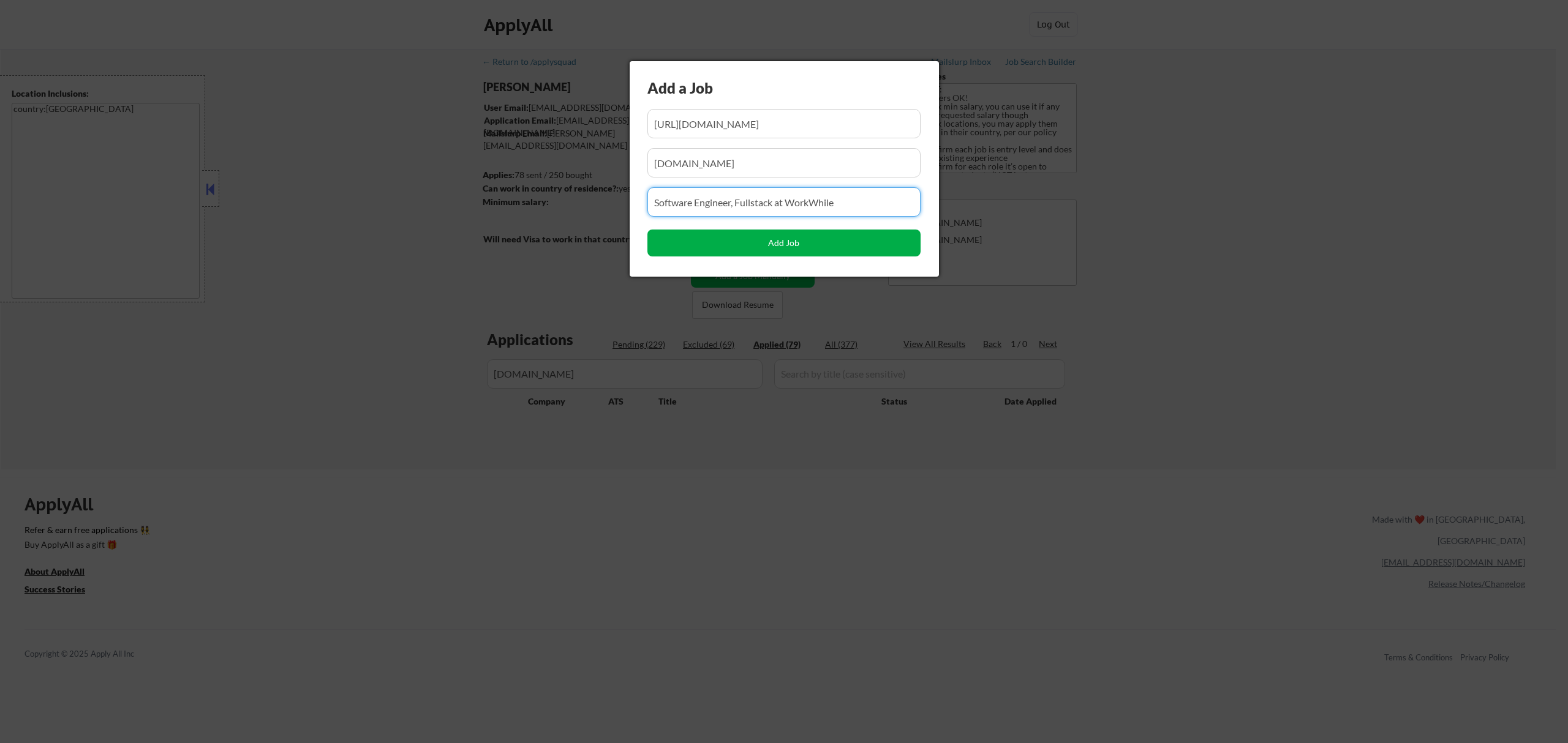
click at [797, 240] on button "Add Job" at bounding box center [784, 243] width 273 height 27
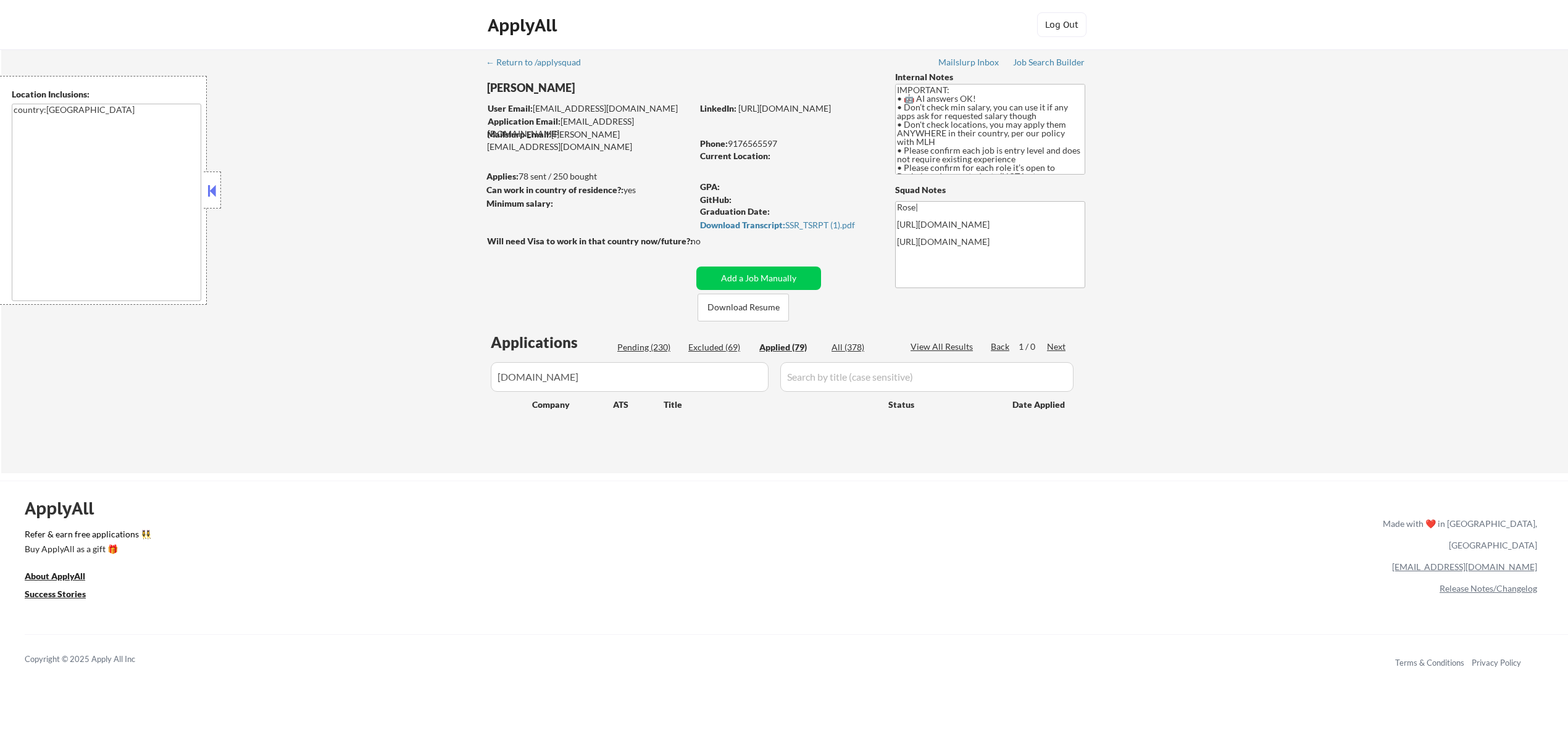
click at [657, 343] on div "Pending (230)" at bounding box center [649, 347] width 62 height 12
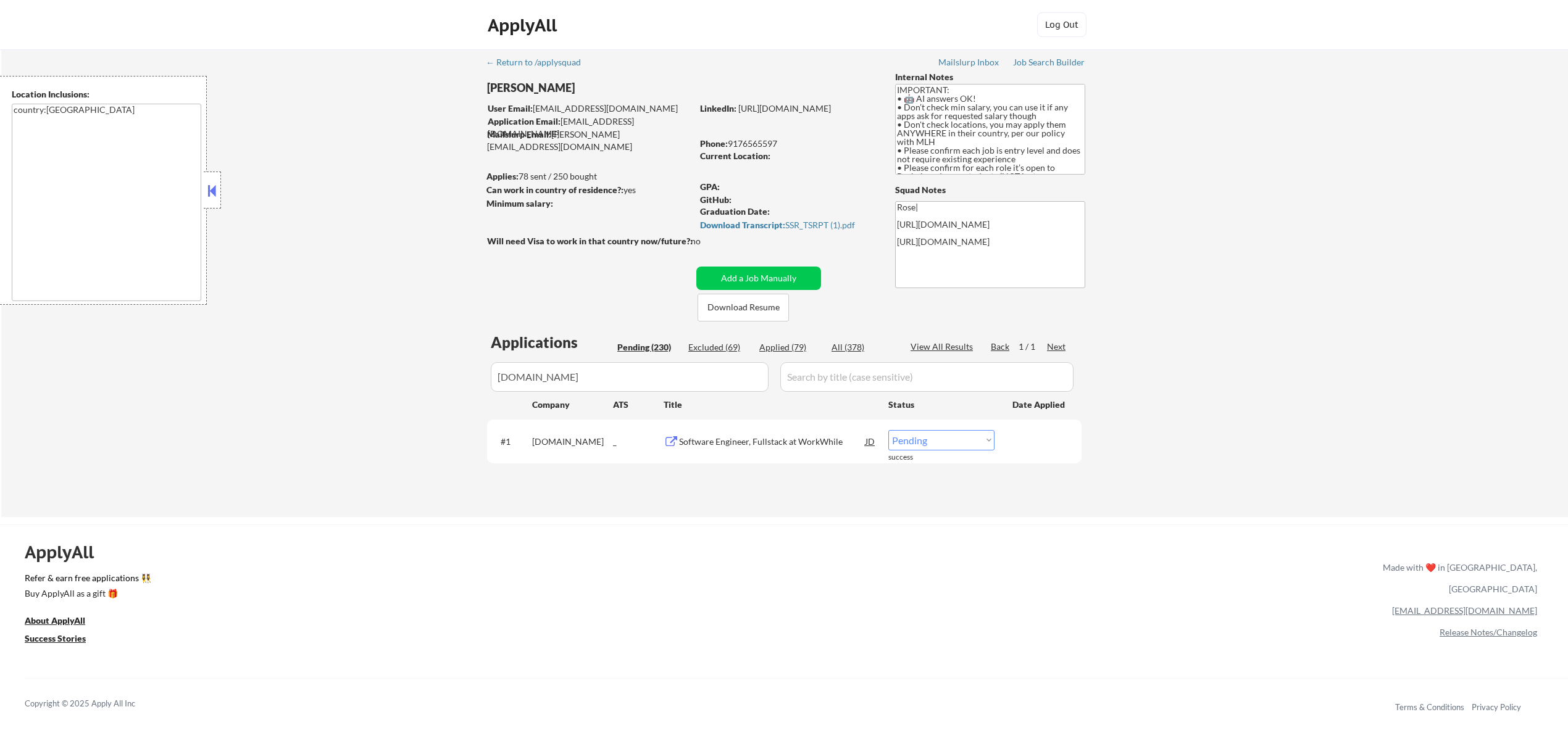
click at [939, 442] on select "Choose an option... Pending Applied Excluded (Questions) Excluded (Expired) Exc…" at bounding box center [941, 440] width 106 height 21
select select ""applied""
click at [888, 430] on select "Choose an option... Pending Applied Excluded (Questions) Excluded (Expired) Exc…" at bounding box center [941, 440] width 106 height 21
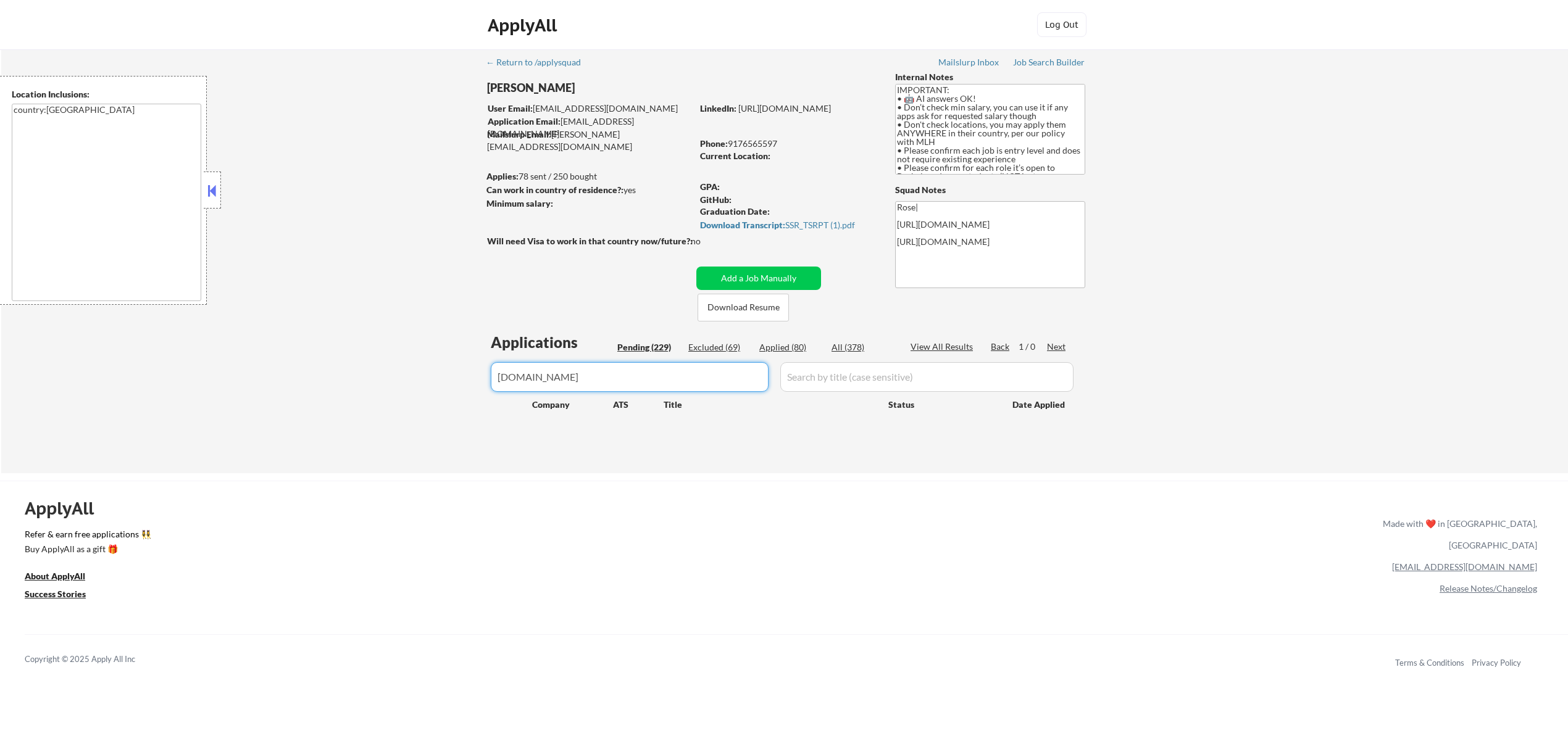
drag, startPoint x: 594, startPoint y: 382, endPoint x: 460, endPoint y: 386, distance: 134.1
click at [460, 386] on div "← Return to /applysquad Mailslurp Inbox Job Search Builder Ahmad Basyouni User …" at bounding box center [784, 261] width 1567 height 424
type input "okta"
select select ""pending""
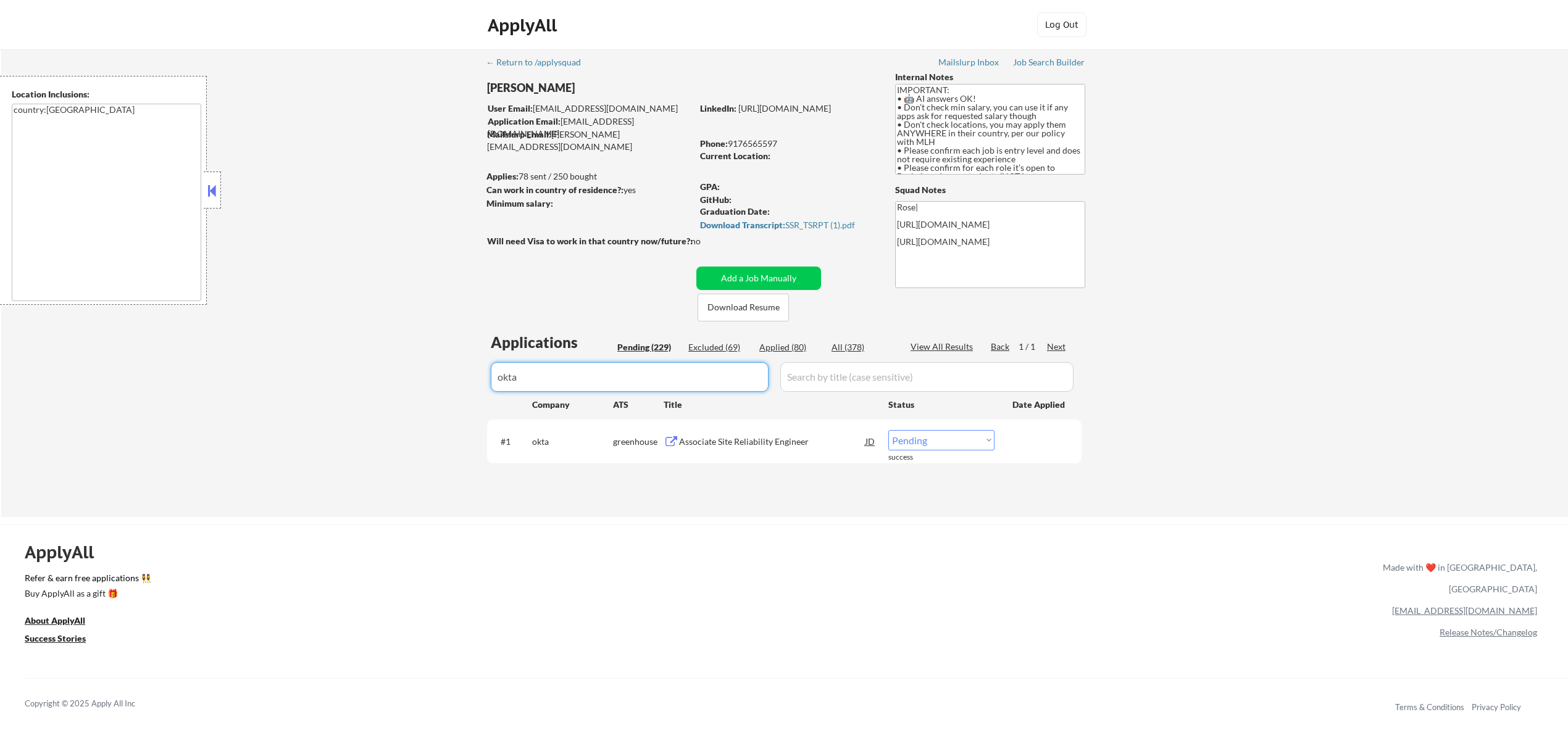
type input "okta"
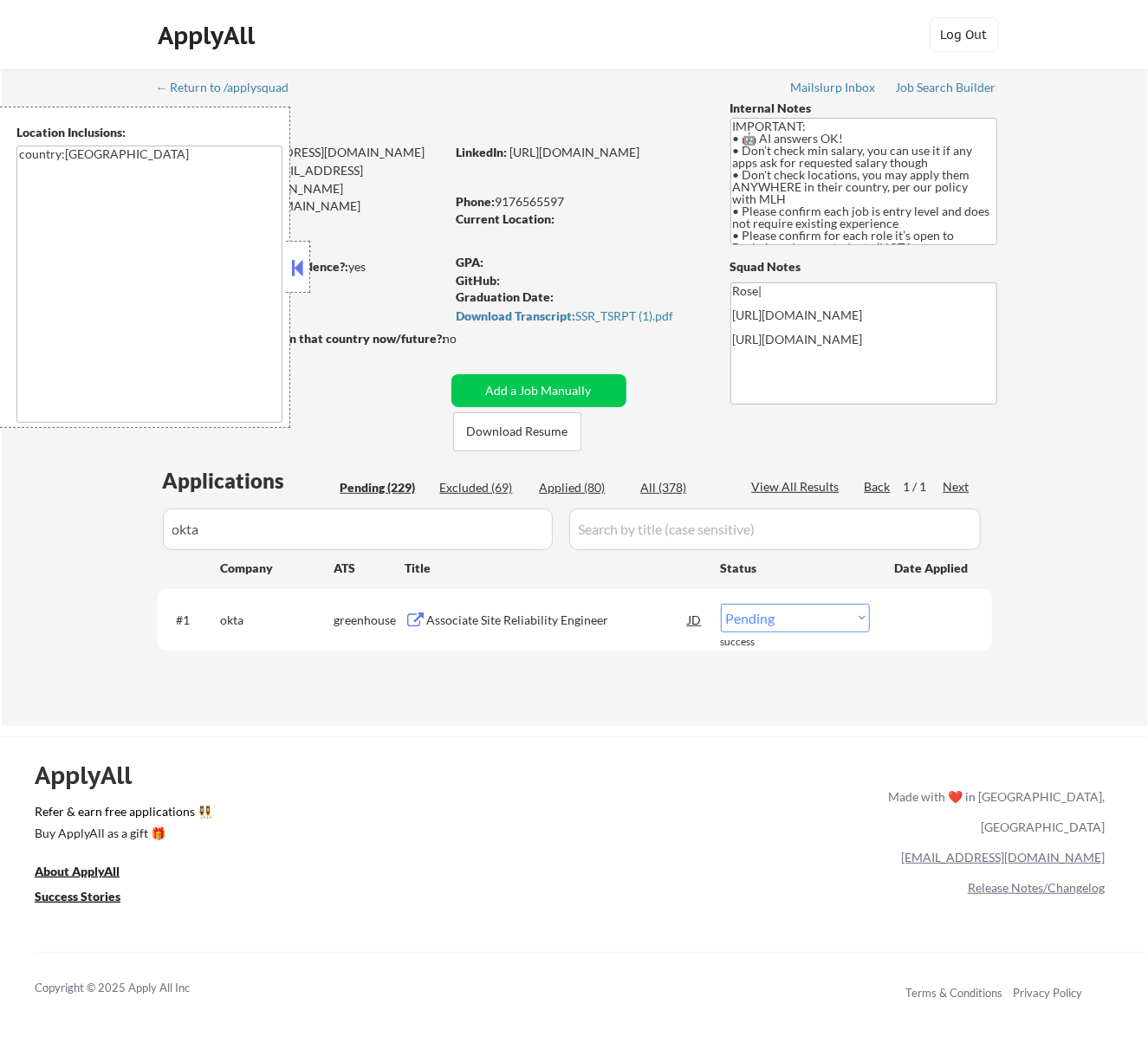
click at [837, 620] on select "Choose an option... Pending Applied Excluded (Questions) Excluded (Expired) Exc…" at bounding box center [795, 618] width 149 height 29
select select ""applied""
click at [721, 604] on select "Choose an option... Pending Applied Excluded (Questions) Excluded (Expired) Exc…" at bounding box center [795, 618] width 149 height 29
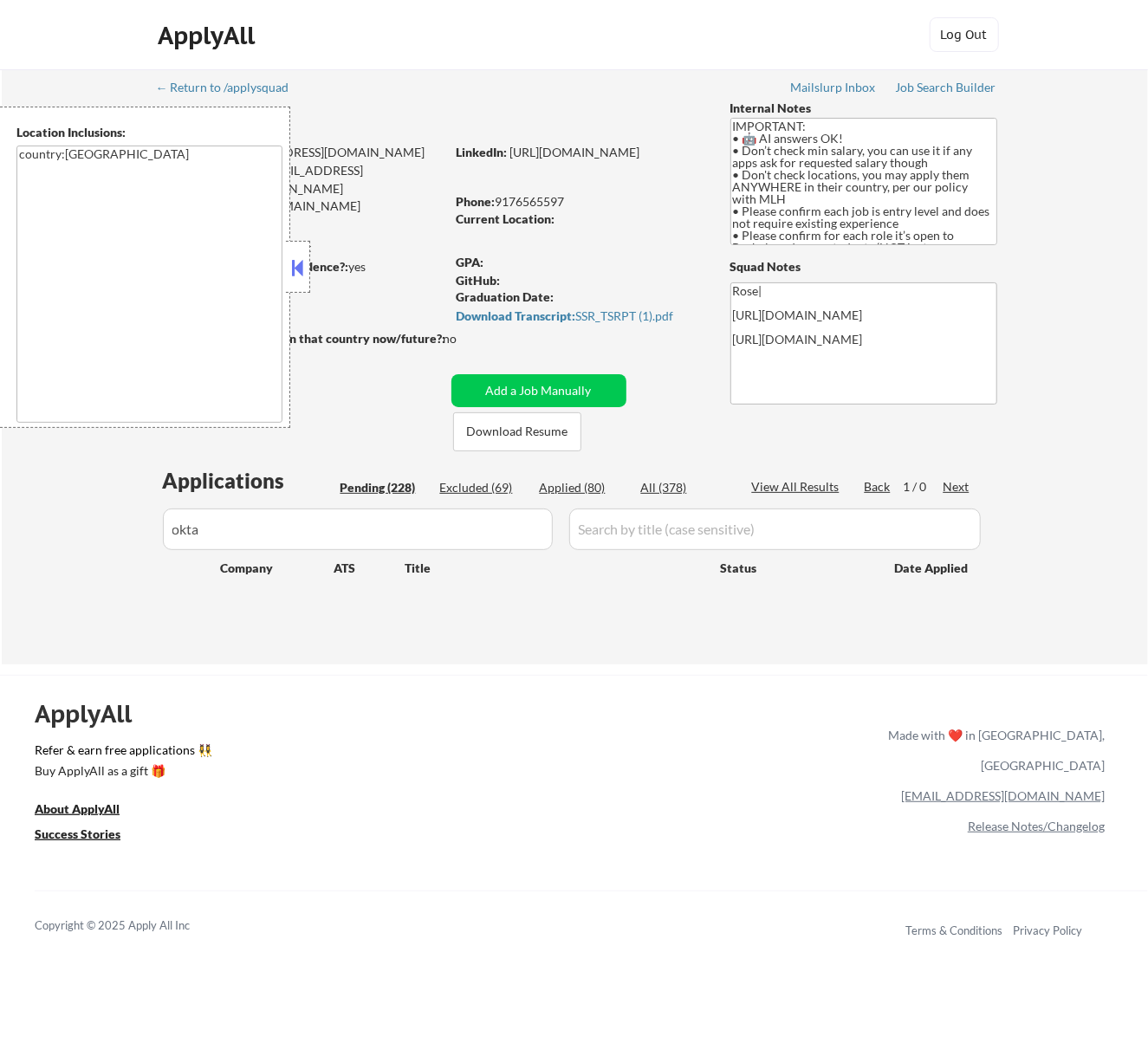
click at [305, 275] on button at bounding box center [297, 267] width 19 height 26
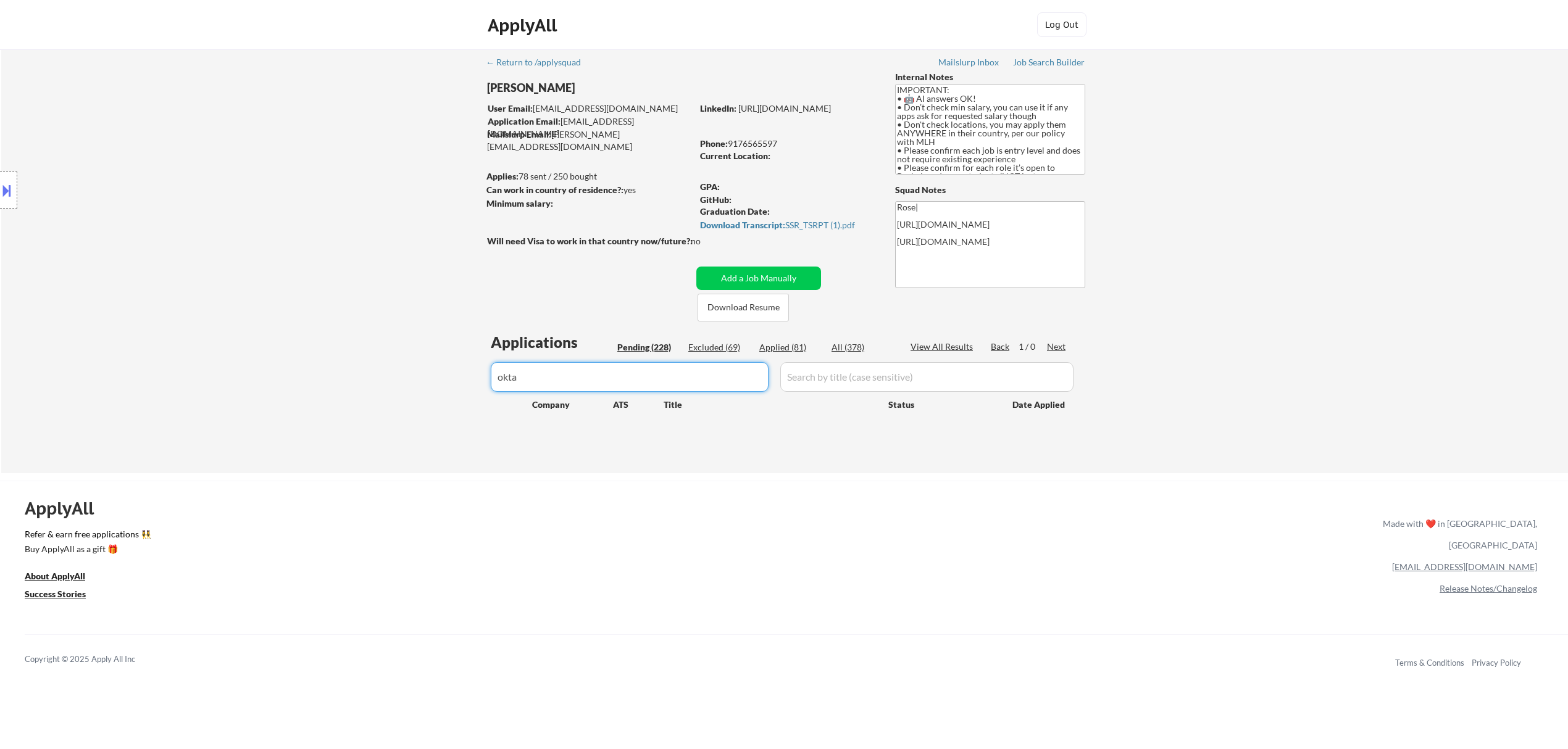
drag, startPoint x: 672, startPoint y: 374, endPoint x: 468, endPoint y: 393, distance: 204.9
click at [460, 393] on div "← Return to /applysquad Mailslurp Inbox Job Search Builder Ahmad Basyouni User …" at bounding box center [784, 261] width 1567 height 424
type input "figm"
select select ""pending""
type input "figma"
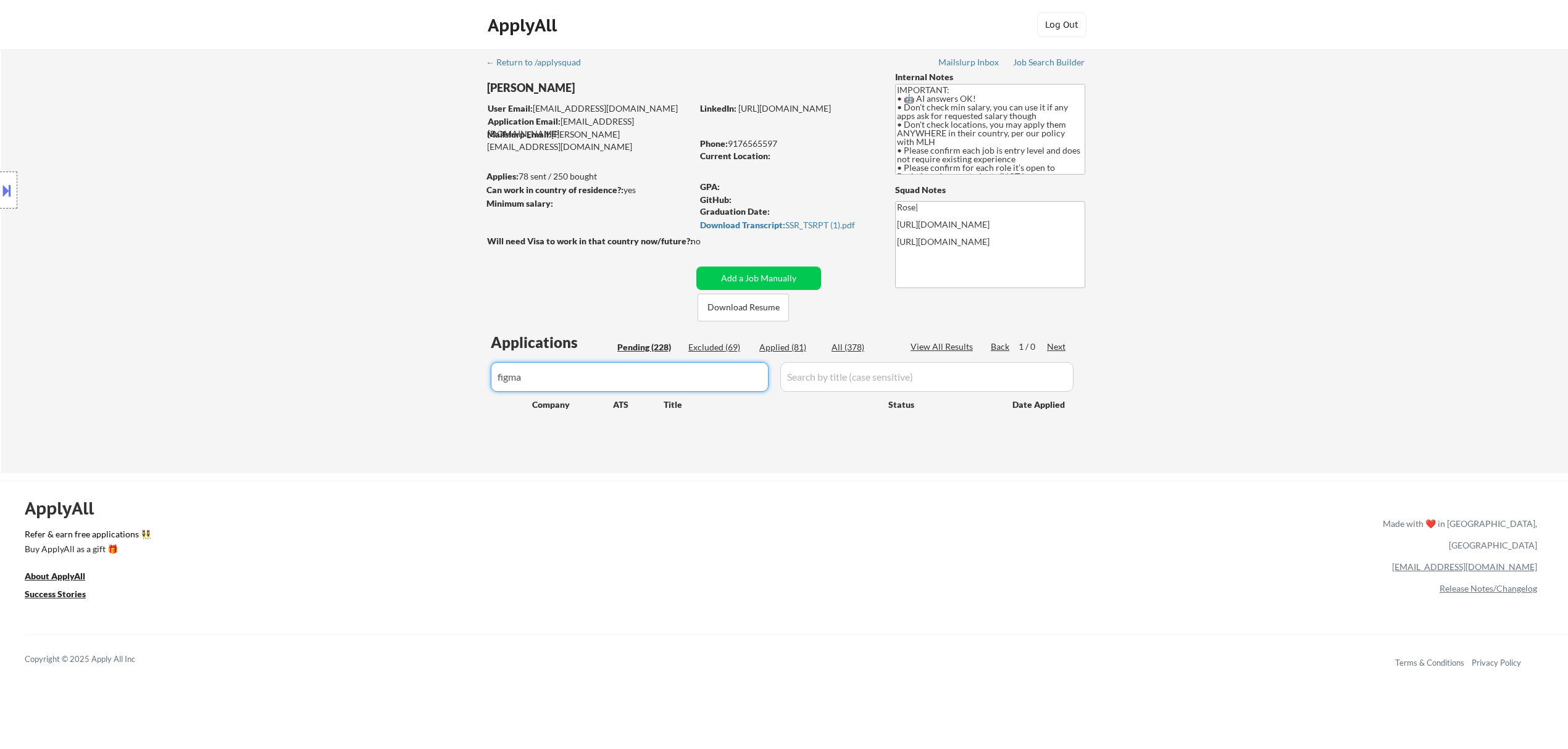
click at [776, 349] on div "Applied (81)" at bounding box center [791, 347] width 62 height 12
drag, startPoint x: 771, startPoint y: 276, endPoint x: 778, endPoint y: 269, distance: 9.9
click at [772, 276] on button "Add a Job Manually" at bounding box center [758, 278] width 125 height 23
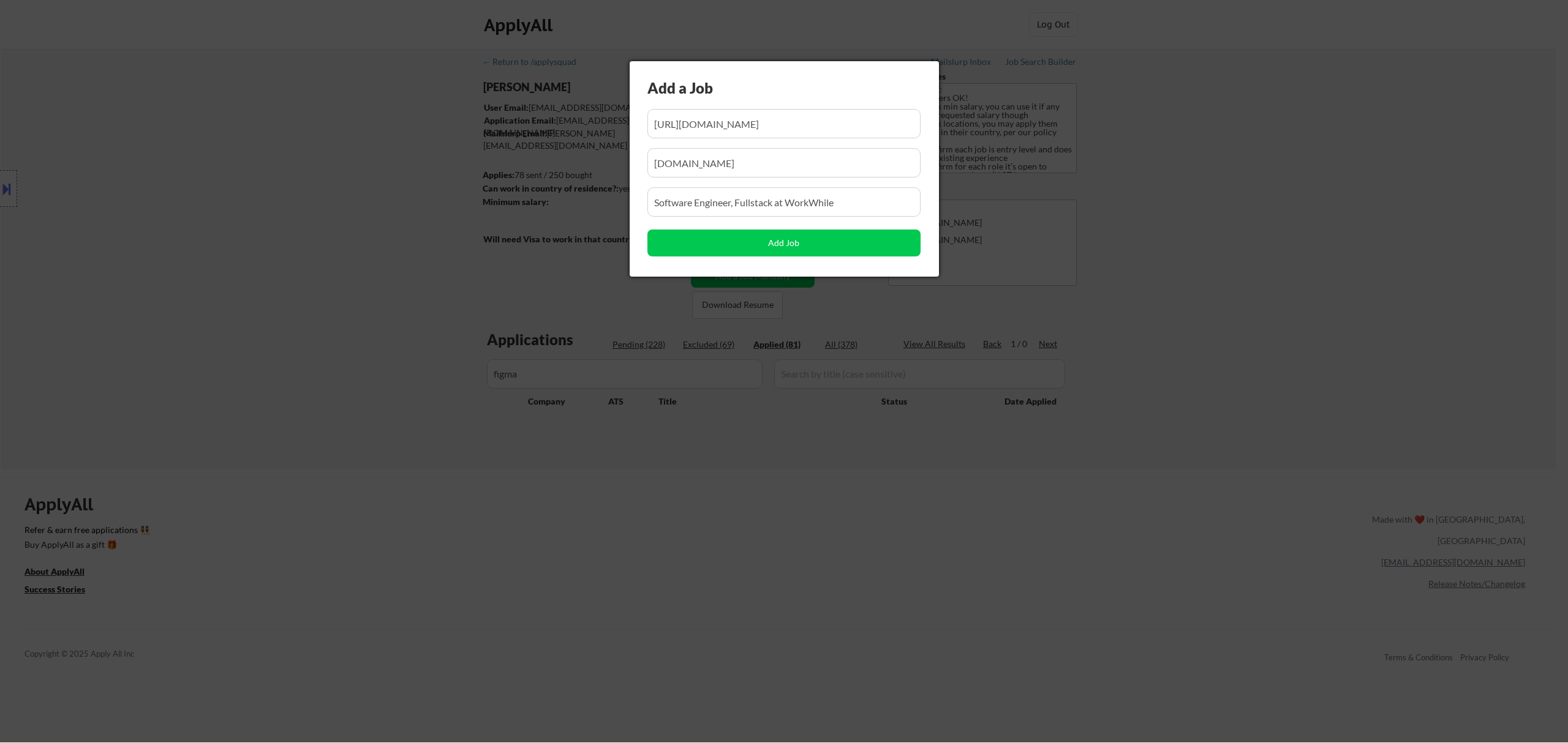
scroll to position [0, 310]
drag, startPoint x: 736, startPoint y: 150, endPoint x: 711, endPoint y: 150, distance: 25.0
click at [711, 150] on div "Add a Job Add Job" at bounding box center [784, 169] width 309 height 215
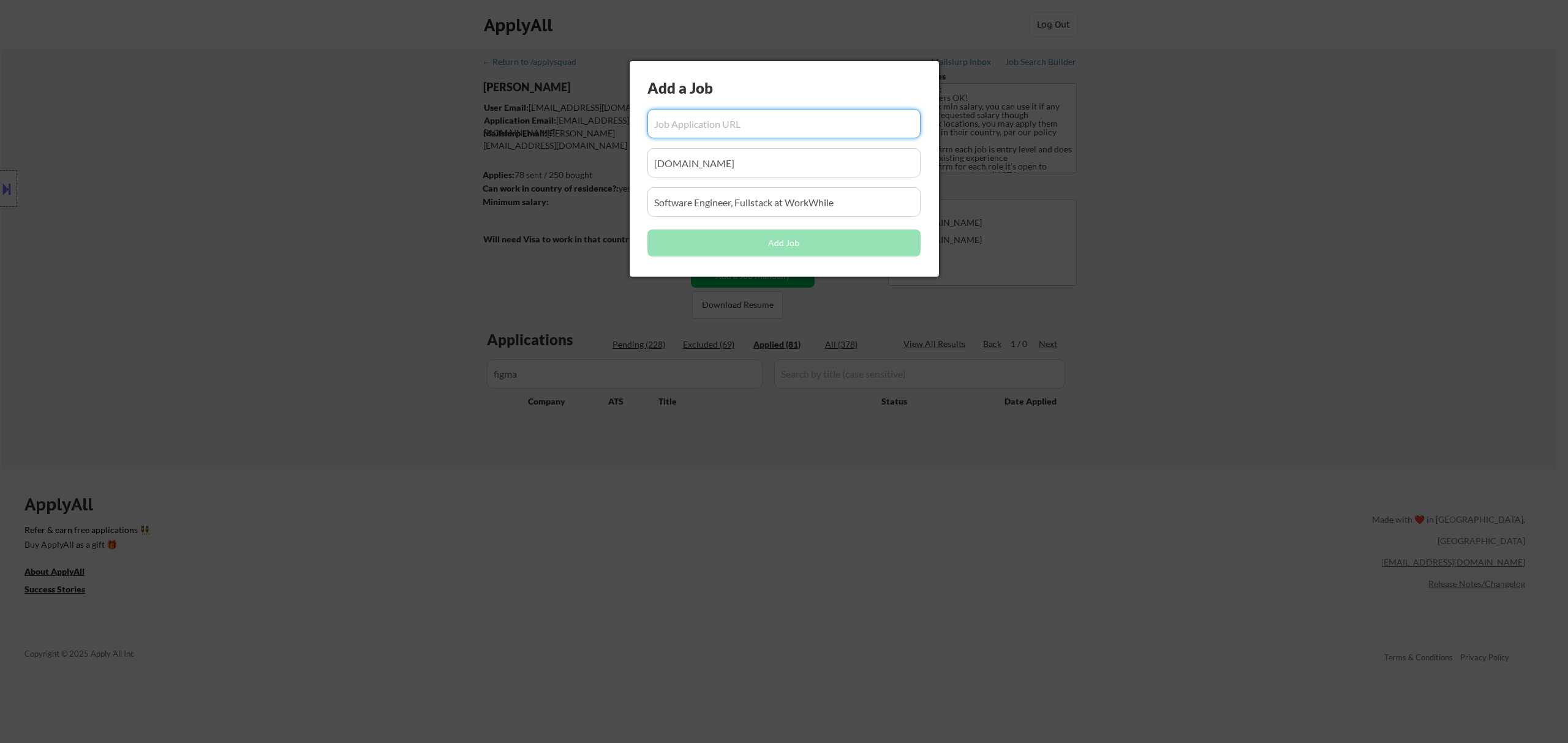
scroll to position [0, 0]
click at [778, 133] on input "input" at bounding box center [784, 123] width 273 height 29
paste input "https://job-boards.greenhouse.io/figma/jobs/5616603004?gh_jid=5616603004"
type input "https://job-boards.greenhouse.io/figma/jobs/5616603004?gh_jid=5616603004"
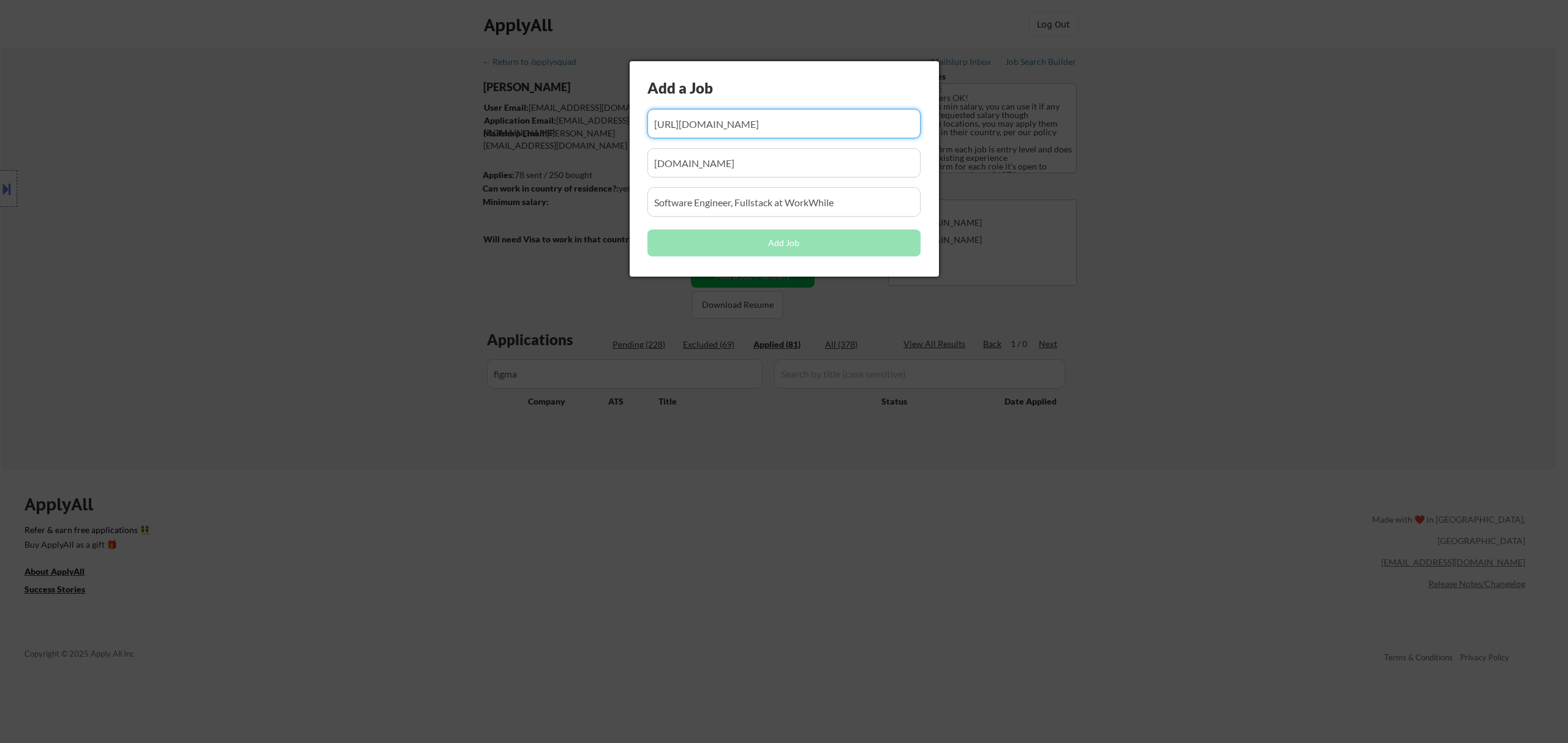
scroll to position [0, 0]
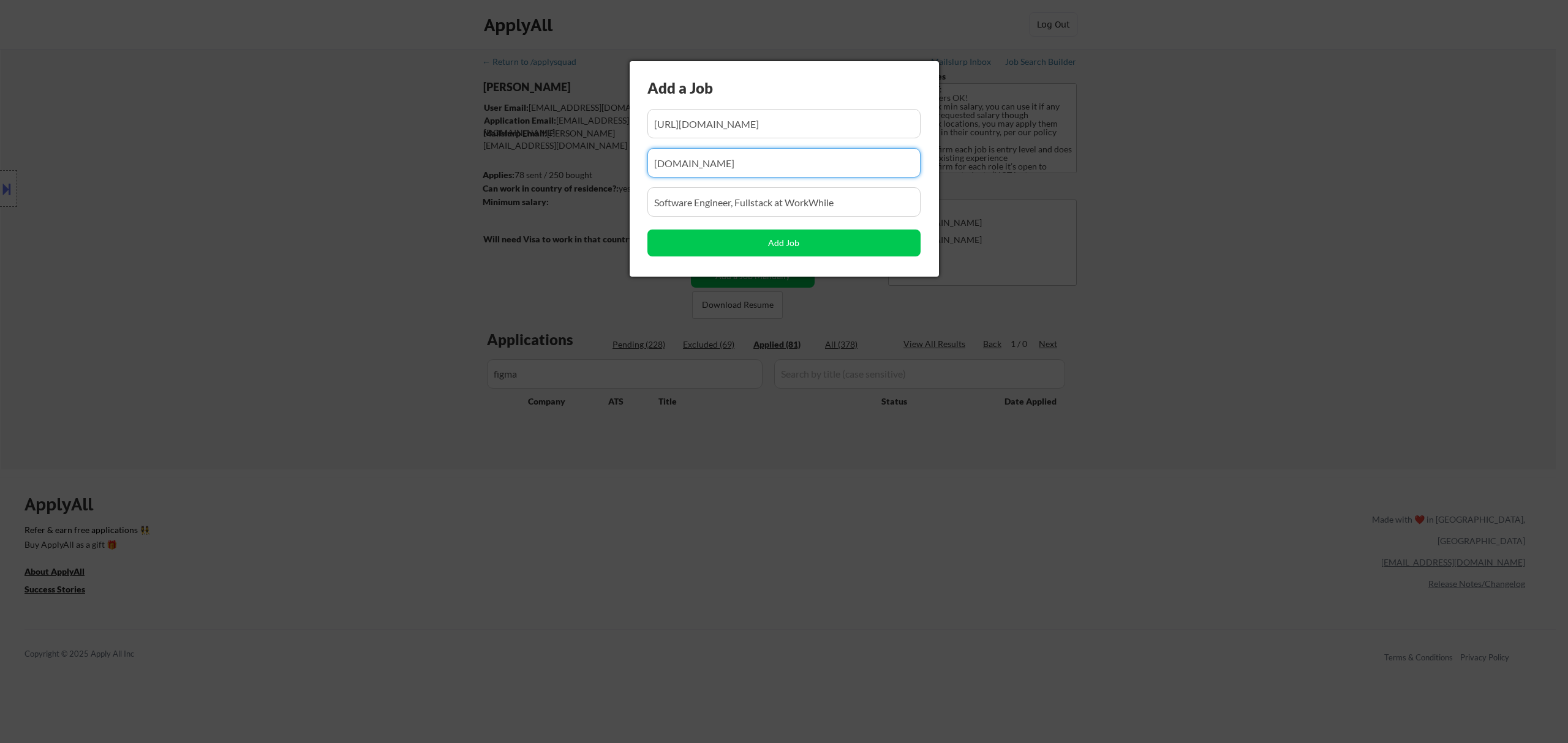
drag, startPoint x: 771, startPoint y: 164, endPoint x: 555, endPoint y: 181, distance: 216.7
click at [555, 181] on body "← Return to /applysquad Mailslurp Inbox Job Search Builder Ahmad Basyouni User …" at bounding box center [784, 371] width 1568 height 743
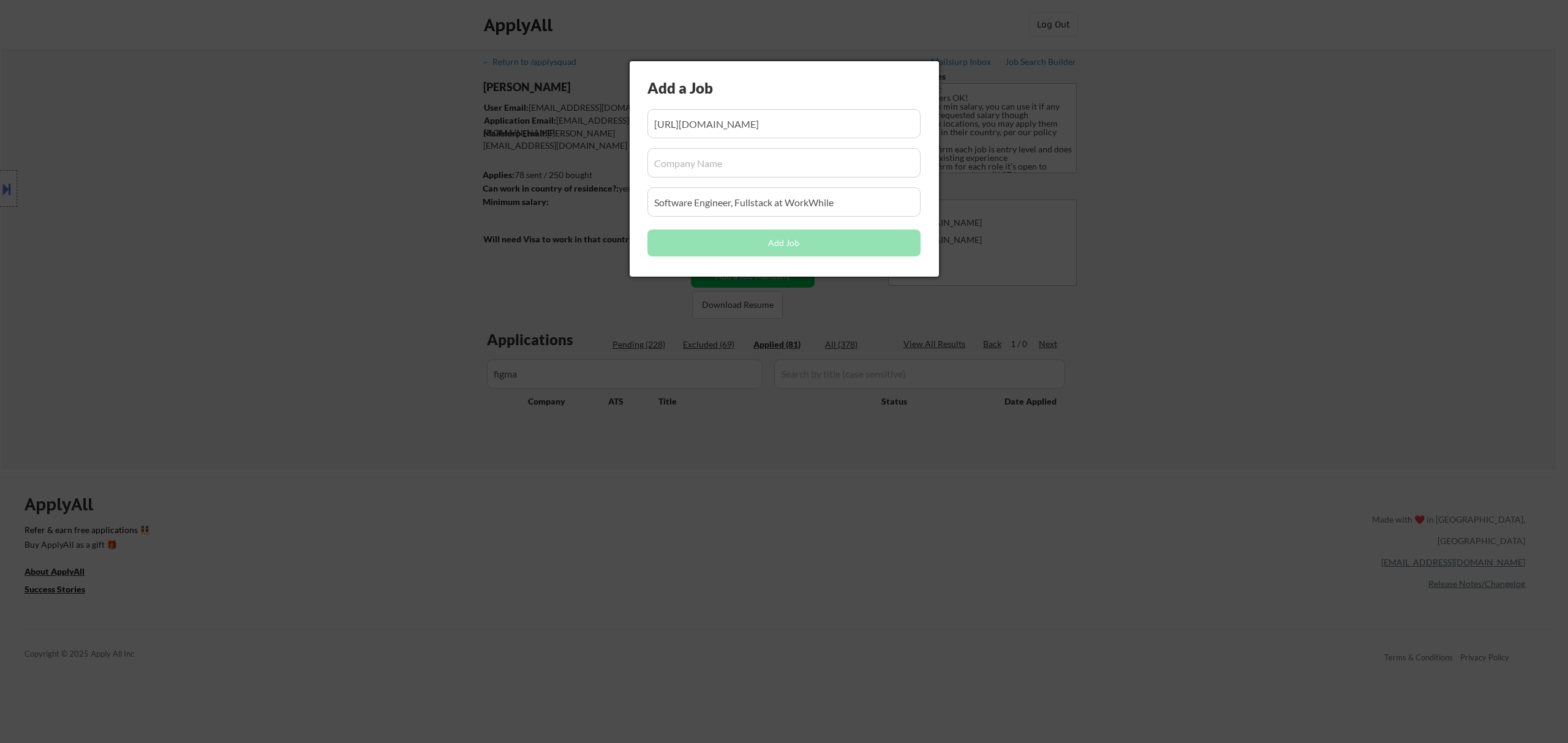
click at [754, 167] on input "input" at bounding box center [784, 163] width 273 height 29
paste input "figma"
type input "figma"
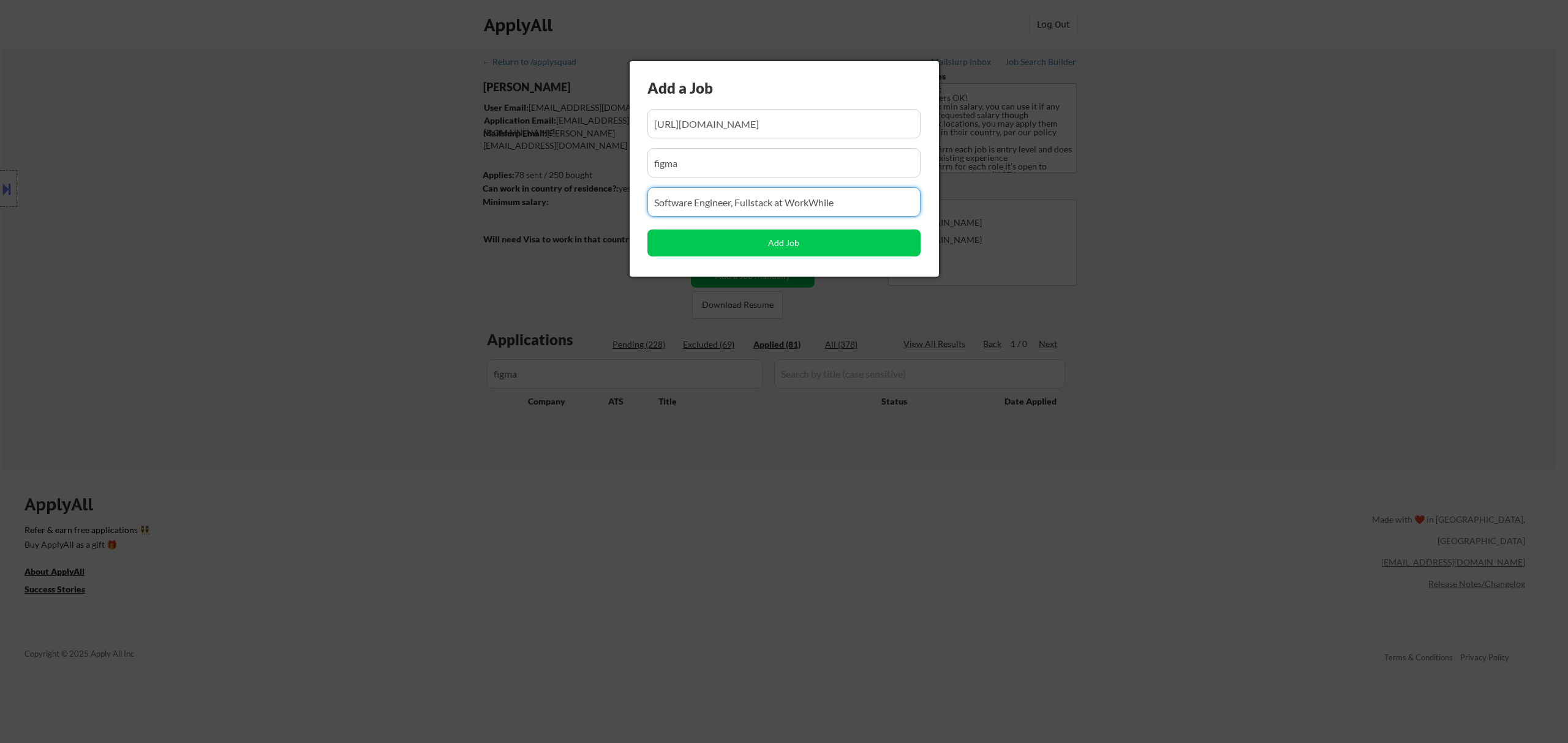
drag, startPoint x: 863, startPoint y: 204, endPoint x: 552, endPoint y: 200, distance: 311.0
click at [507, 204] on body "← Return to /applysquad Mailslurp Inbox Job Search Builder Ahmad Basyouni User …" at bounding box center [784, 371] width 1568 height 743
click at [766, 197] on input "input" at bounding box center [784, 202] width 273 height 29
paste input "Early Career, Software Engineer (2026)"
type input "Early Career, Software Engineer (2026)"
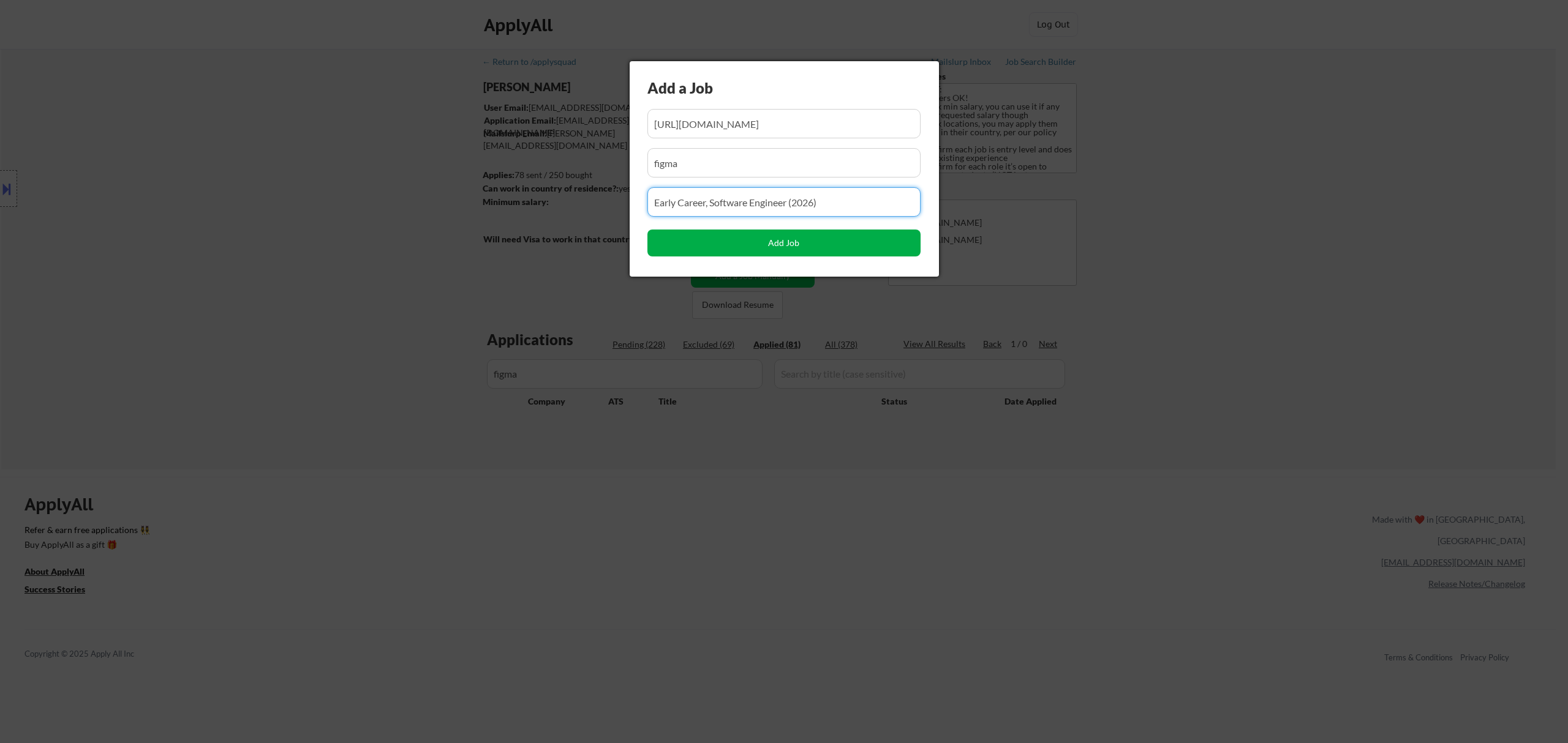
click at [812, 243] on button "Add Job" at bounding box center [784, 243] width 273 height 27
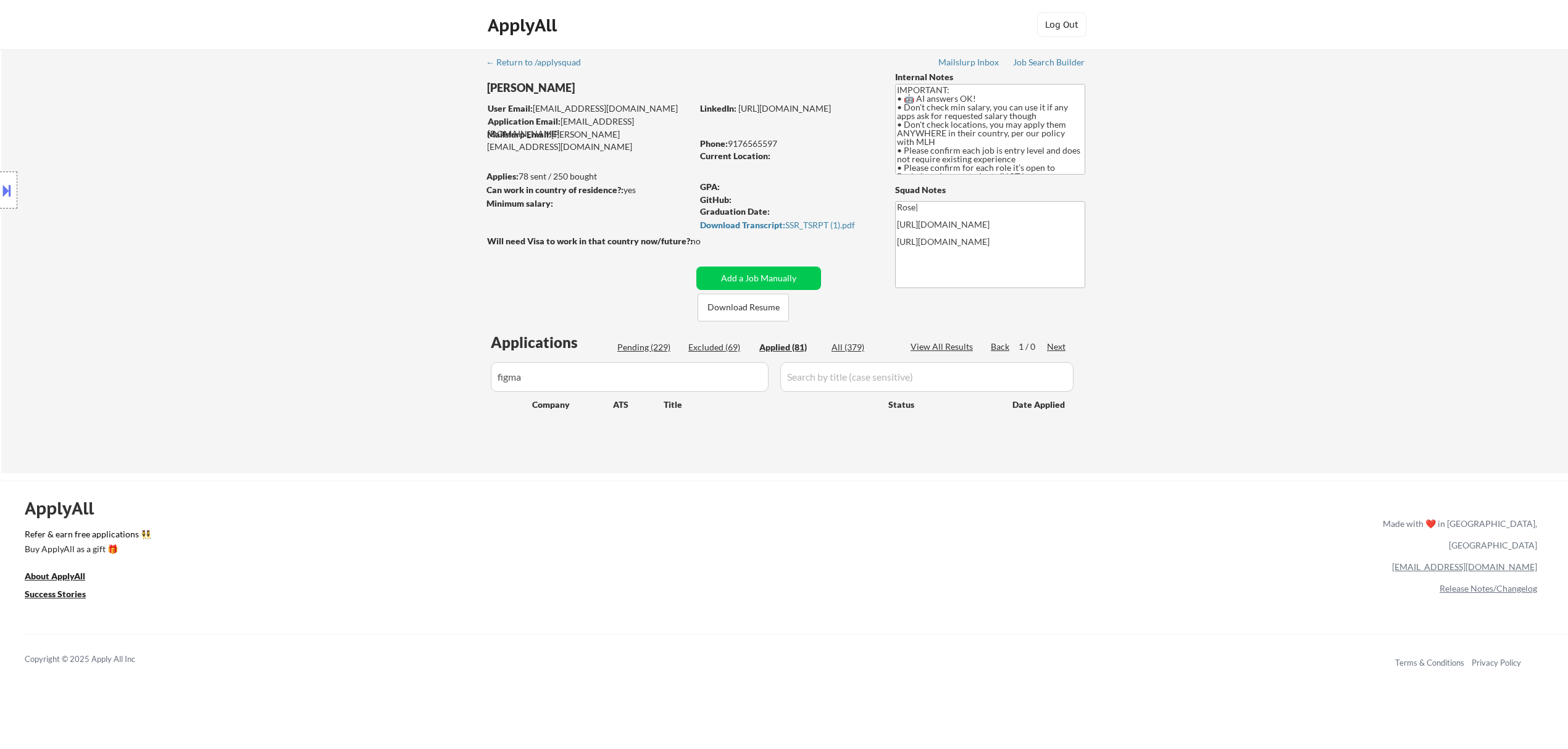
click at [636, 341] on div "Pending (229)" at bounding box center [649, 347] width 62 height 12
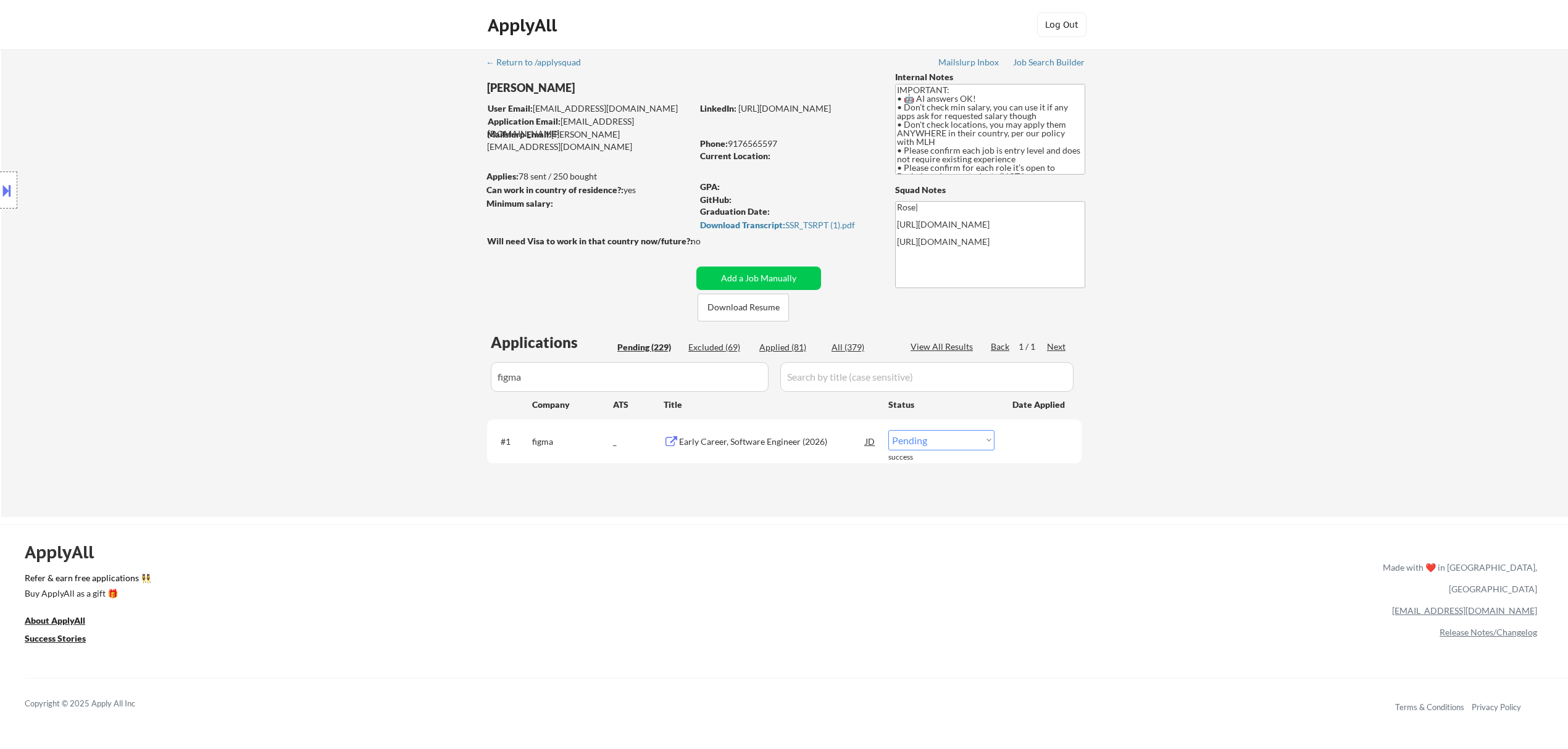
click at [939, 435] on select "Choose an option... Pending Applied Excluded (Questions) Excluded (Expired) Exc…" at bounding box center [941, 440] width 106 height 21
select select ""applied""
click at [888, 430] on select "Choose an option... Pending Applied Excluded (Questions) Excluded (Expired) Exc…" at bounding box center [941, 440] width 106 height 21
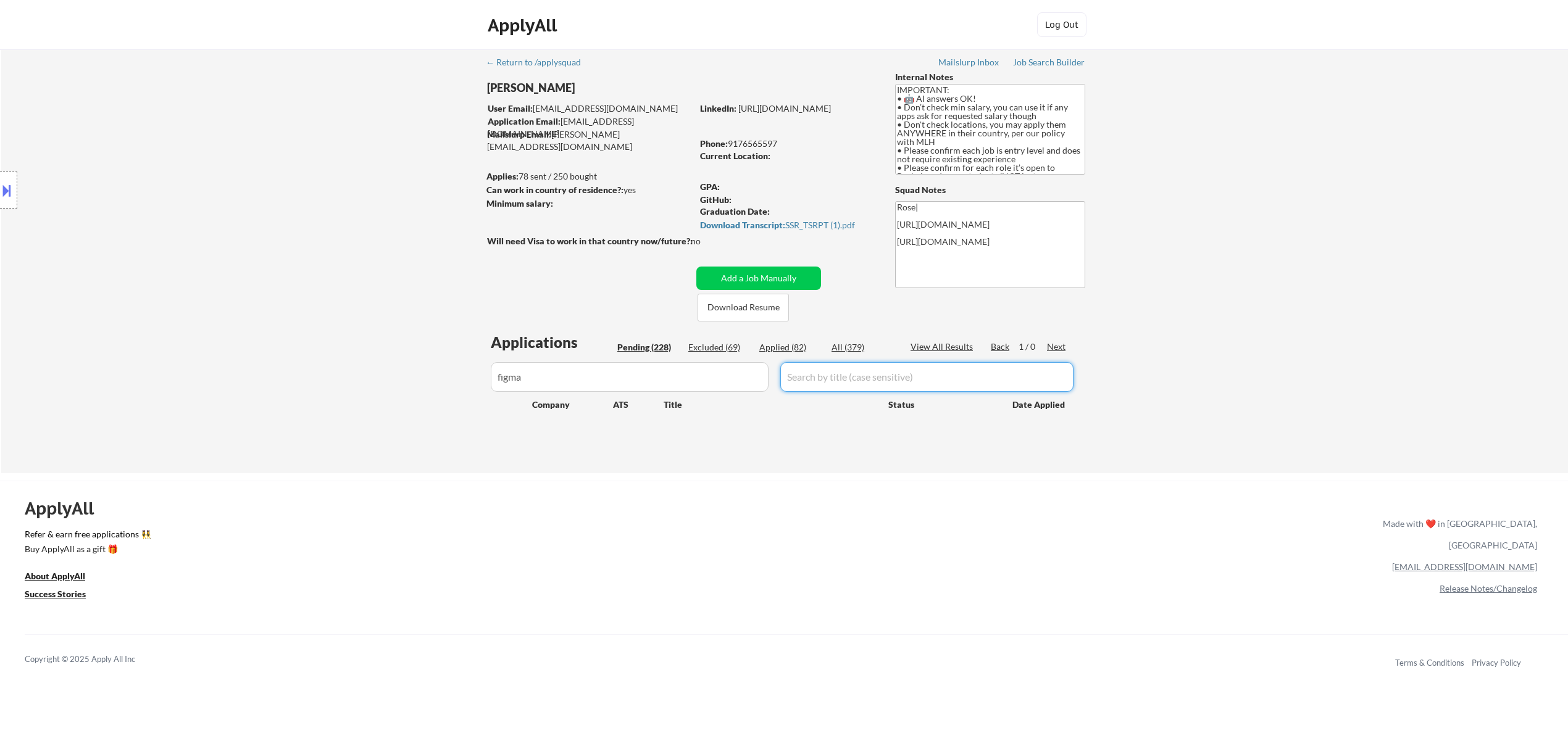
drag, startPoint x: 637, startPoint y: 362, endPoint x: 421, endPoint y: 374, distance: 216.3
click at [421, 374] on div "← Return to /applysquad Mailslurp Inbox Job Search Builder Ahmad Basyouni User …" at bounding box center [784, 261] width 1567 height 424
drag, startPoint x: 533, startPoint y: 367, endPoint x: 465, endPoint y: 381, distance: 69.4
click at [465, 387] on div "← Return to /applysquad Mailslurp Inbox Job Search Builder Ahmad Basyouni User …" at bounding box center [784, 261] width 1567 height 424
paste input "vultr"
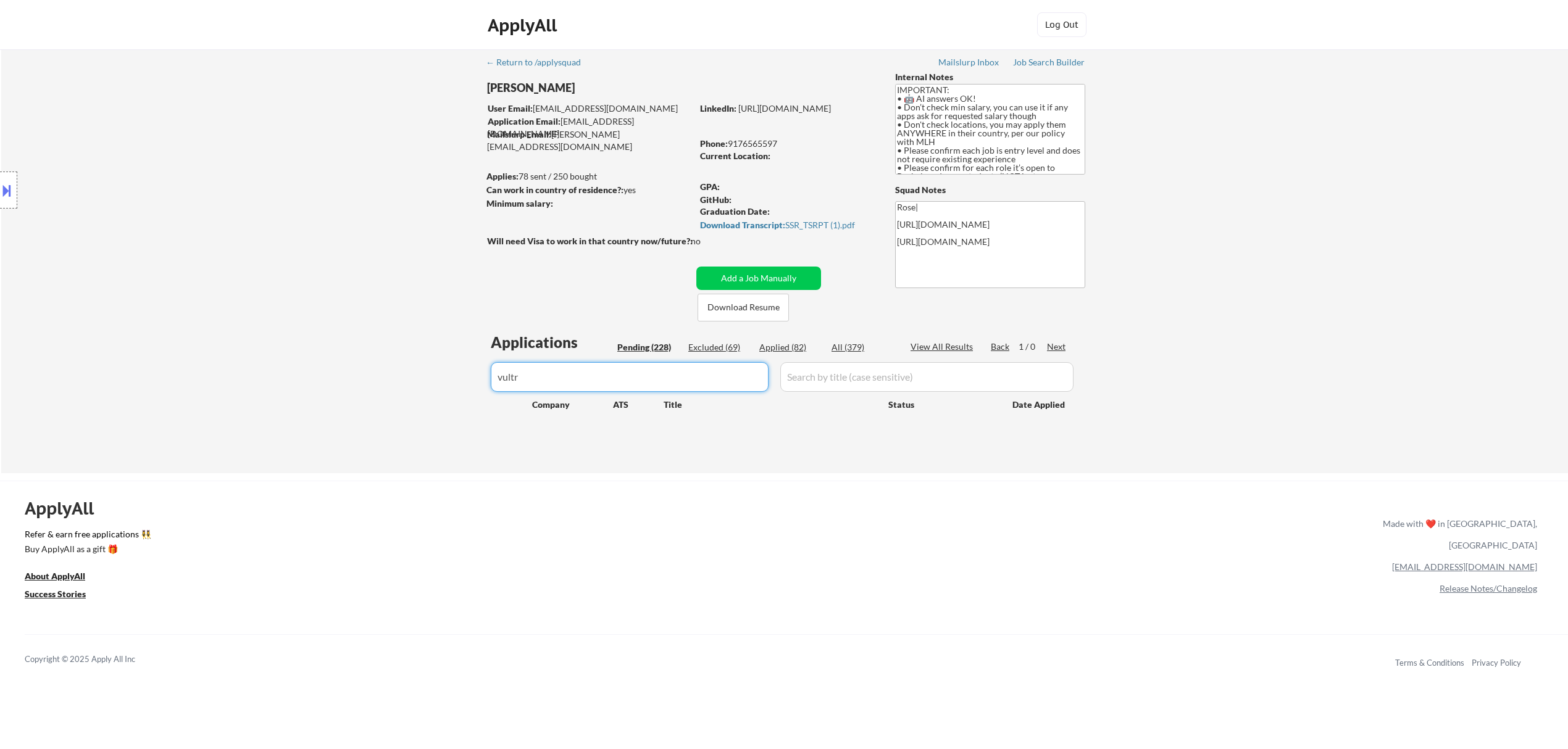
type input "vultr"
click at [793, 347] on div "Applied (82)" at bounding box center [791, 347] width 62 height 12
click at [653, 349] on div "Pending (228)" at bounding box center [649, 347] width 62 height 12
click at [781, 275] on button "Add a Job Manually" at bounding box center [758, 278] width 125 height 23
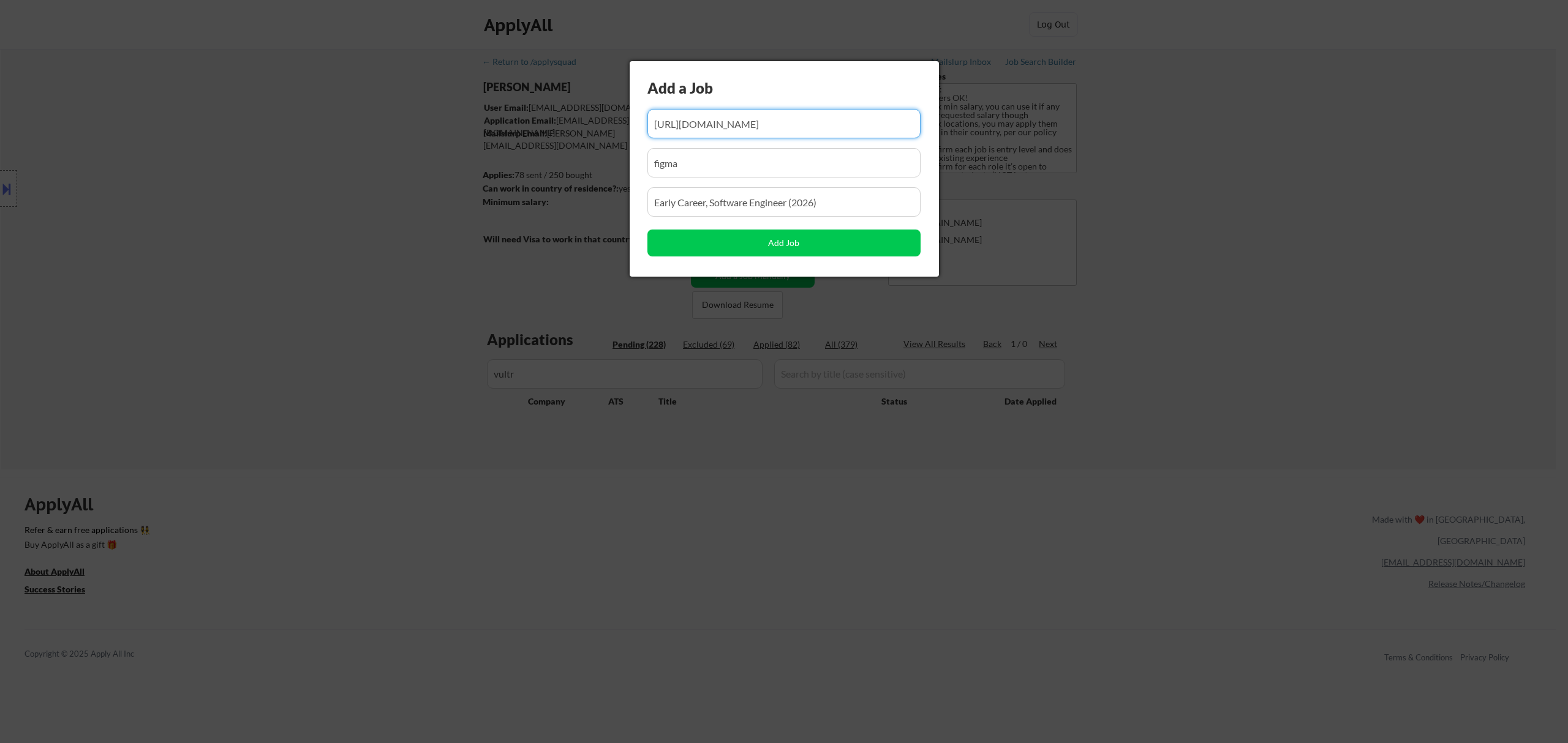
drag, startPoint x: 819, startPoint y: 127, endPoint x: 726, endPoint y: 128, distance: 93.0
click at [726, 128] on input "input" at bounding box center [784, 123] width 273 height 29
paste input "https://job-boards.greenhouse.io/vultr/jobs/4602862006"
type input "https://job-boards.greenhouse.io/vultr/jobs/4602862006"
drag, startPoint x: 726, startPoint y: 163, endPoint x: 585, endPoint y: 163, distance: 141.0
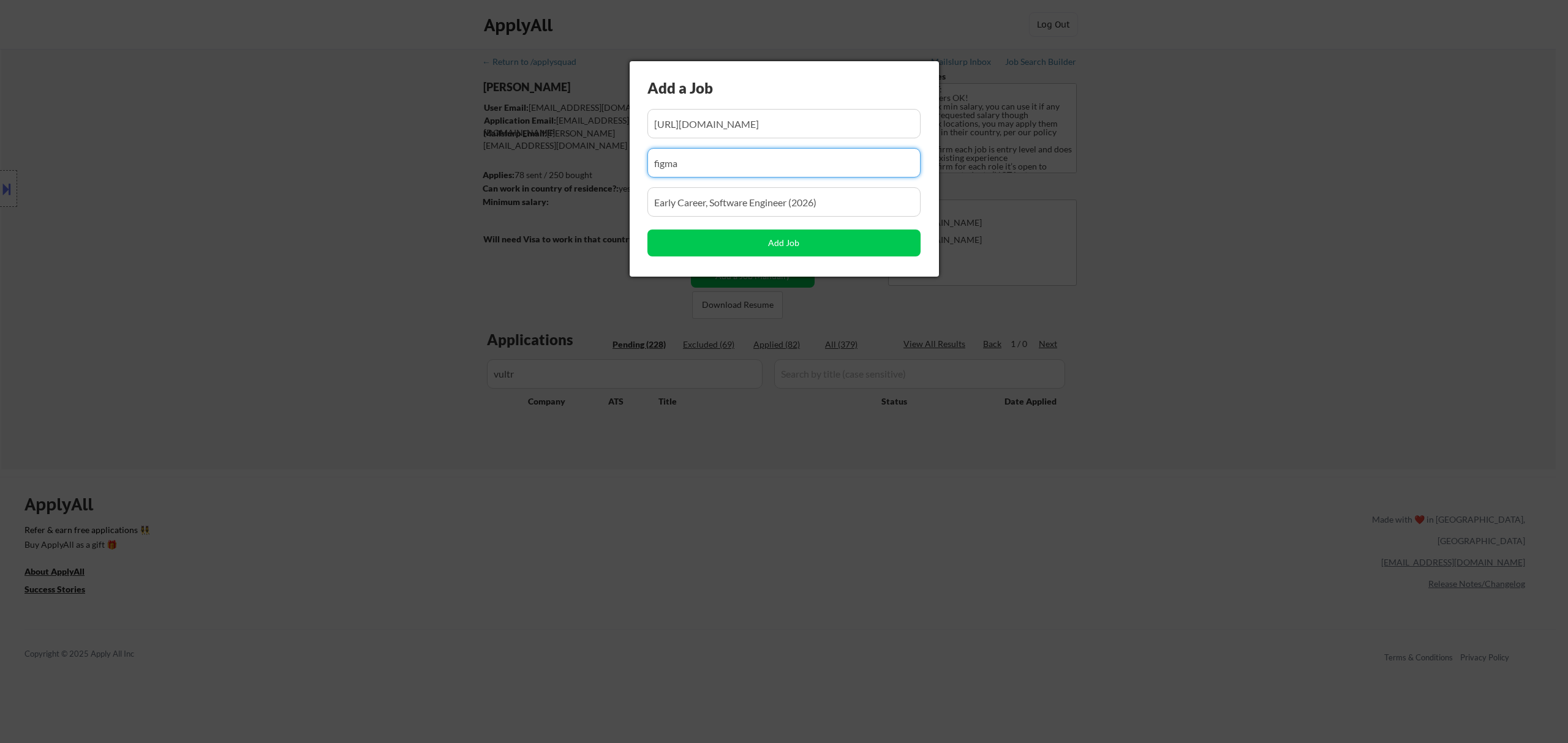
click at [579, 170] on body "← Return to /applysquad Mailslurp Inbox Job Search Builder Ahmad Basyouni User …" at bounding box center [784, 371] width 1568 height 743
click at [693, 161] on input "input" at bounding box center [784, 163] width 273 height 29
paste input "vultr/"
type input "vultr"
drag, startPoint x: 779, startPoint y: 197, endPoint x: 526, endPoint y: 189, distance: 253.1
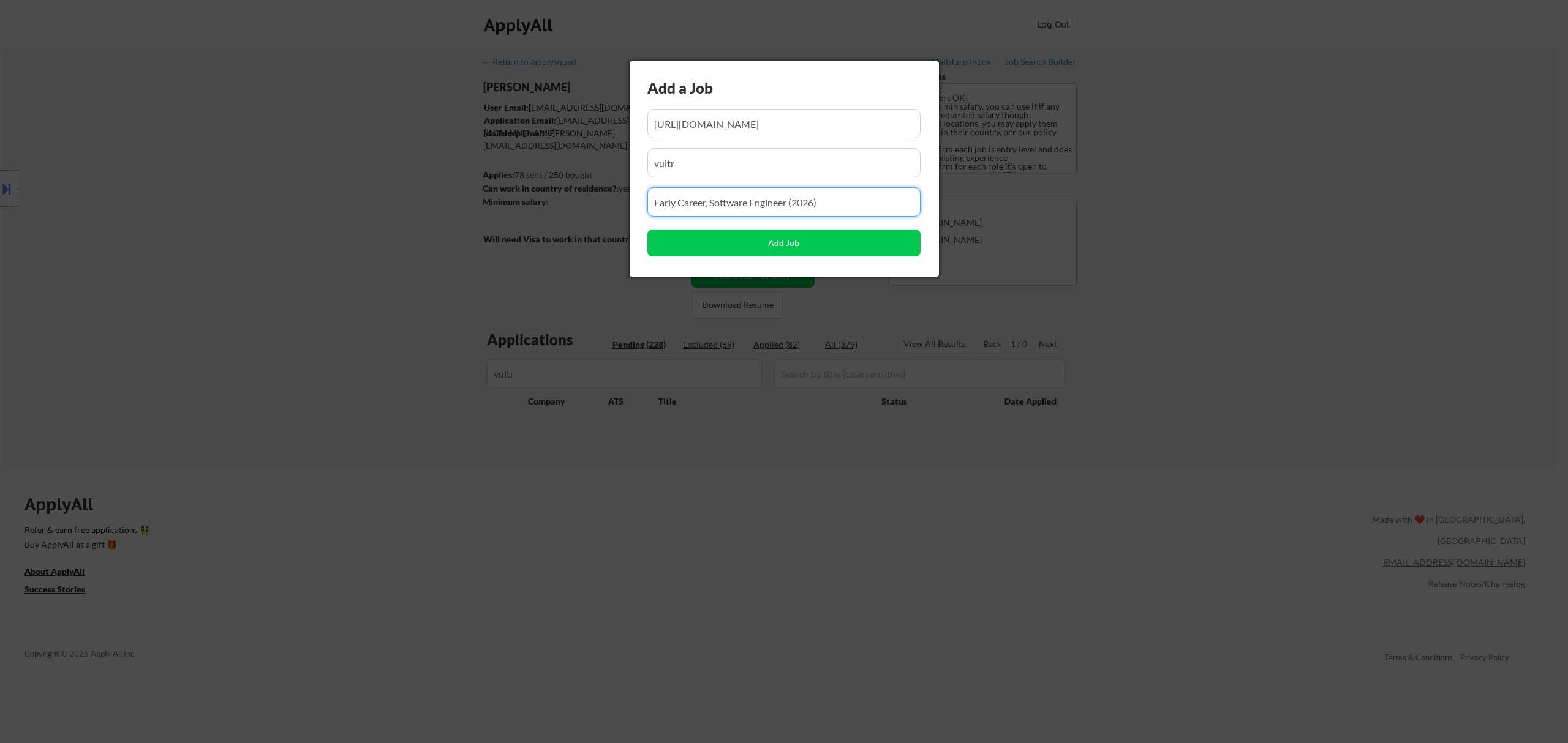
click at [505, 197] on body "← Return to /applysquad Mailslurp Inbox Job Search Builder Ahmad Basyouni User …" at bounding box center [784, 371] width 1568 height 743
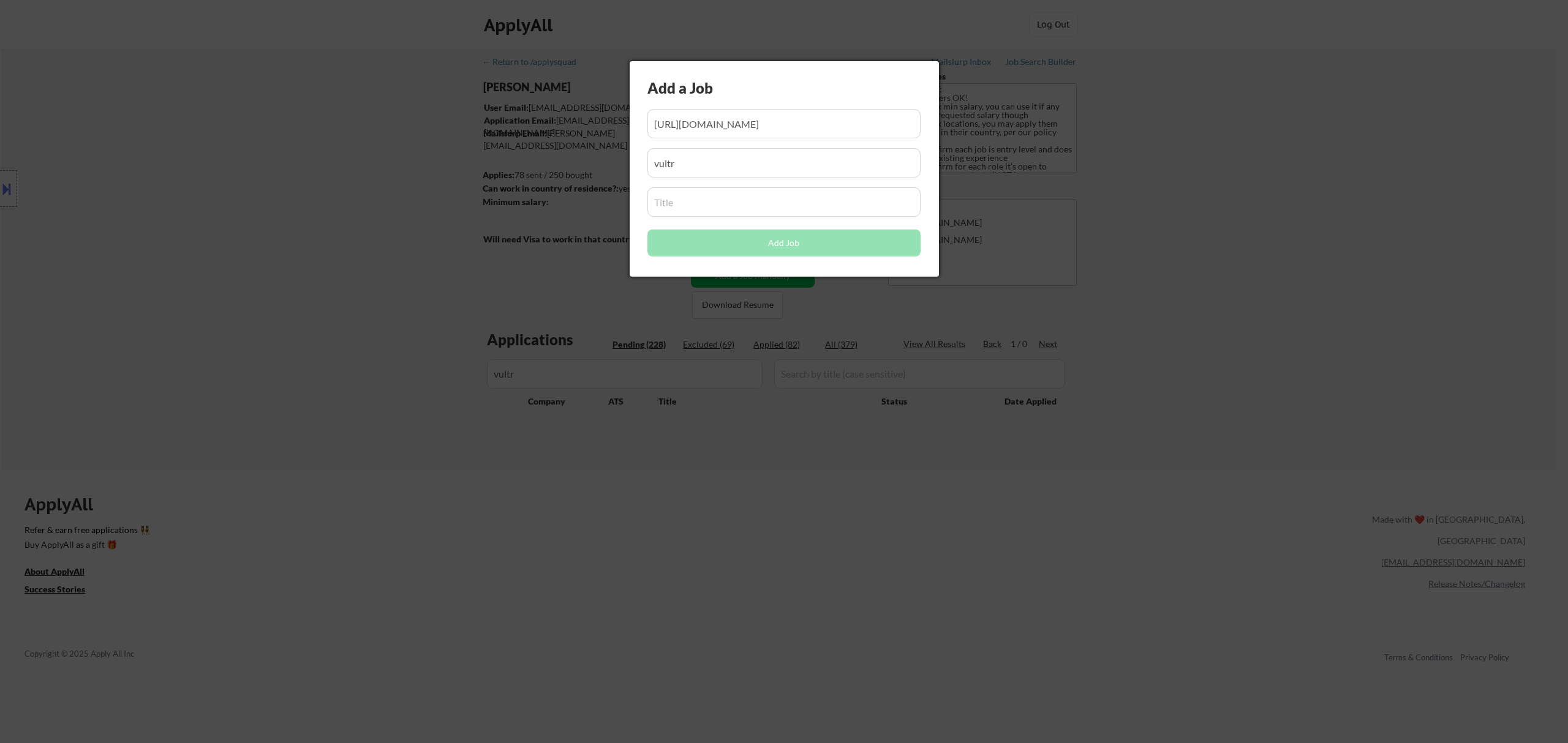
click at [749, 211] on input "input" at bounding box center [784, 202] width 273 height 29
paste input "Junior Frontend Engineer"
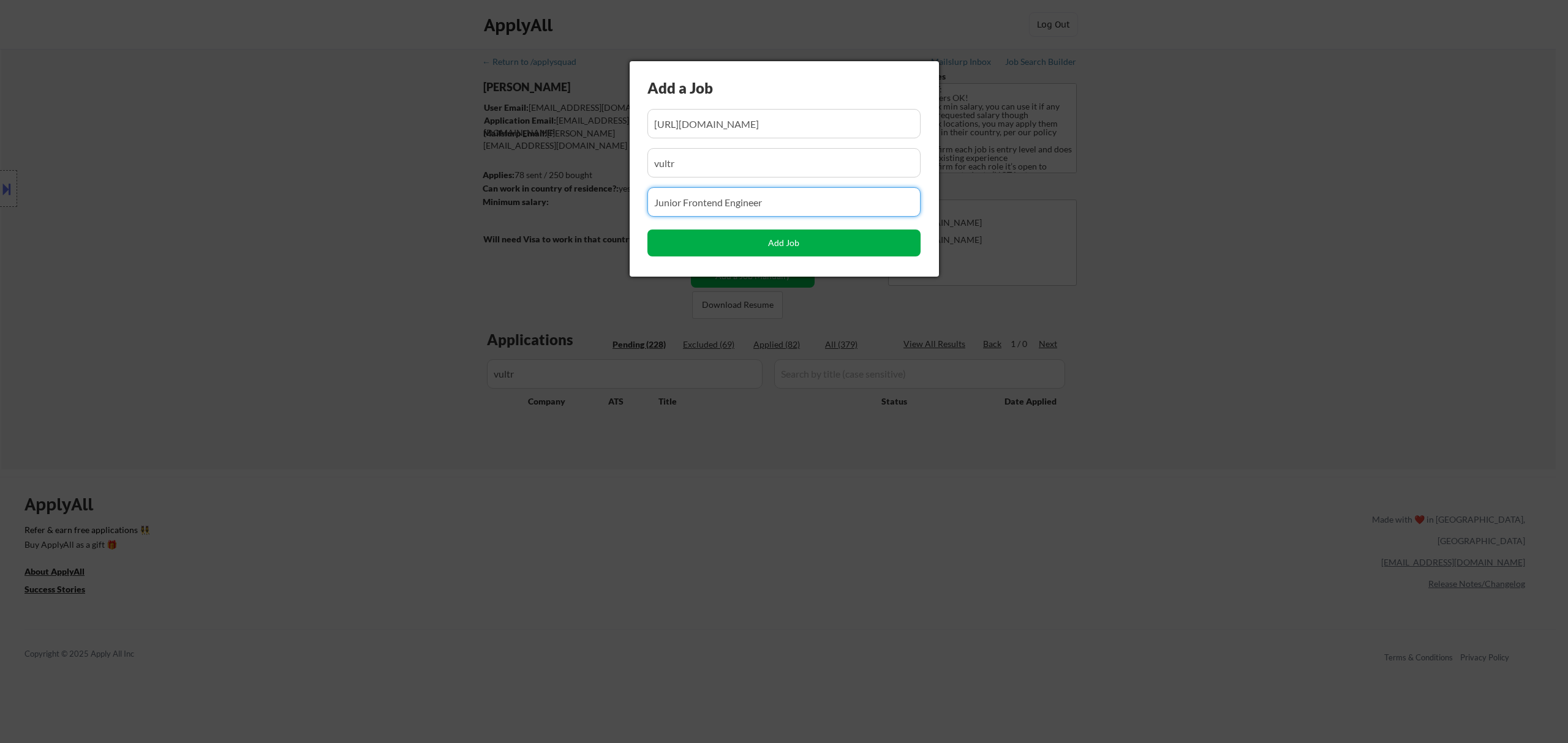
type input "Junior Frontend Engineer"
click at [794, 241] on button "Add Job" at bounding box center [784, 243] width 273 height 27
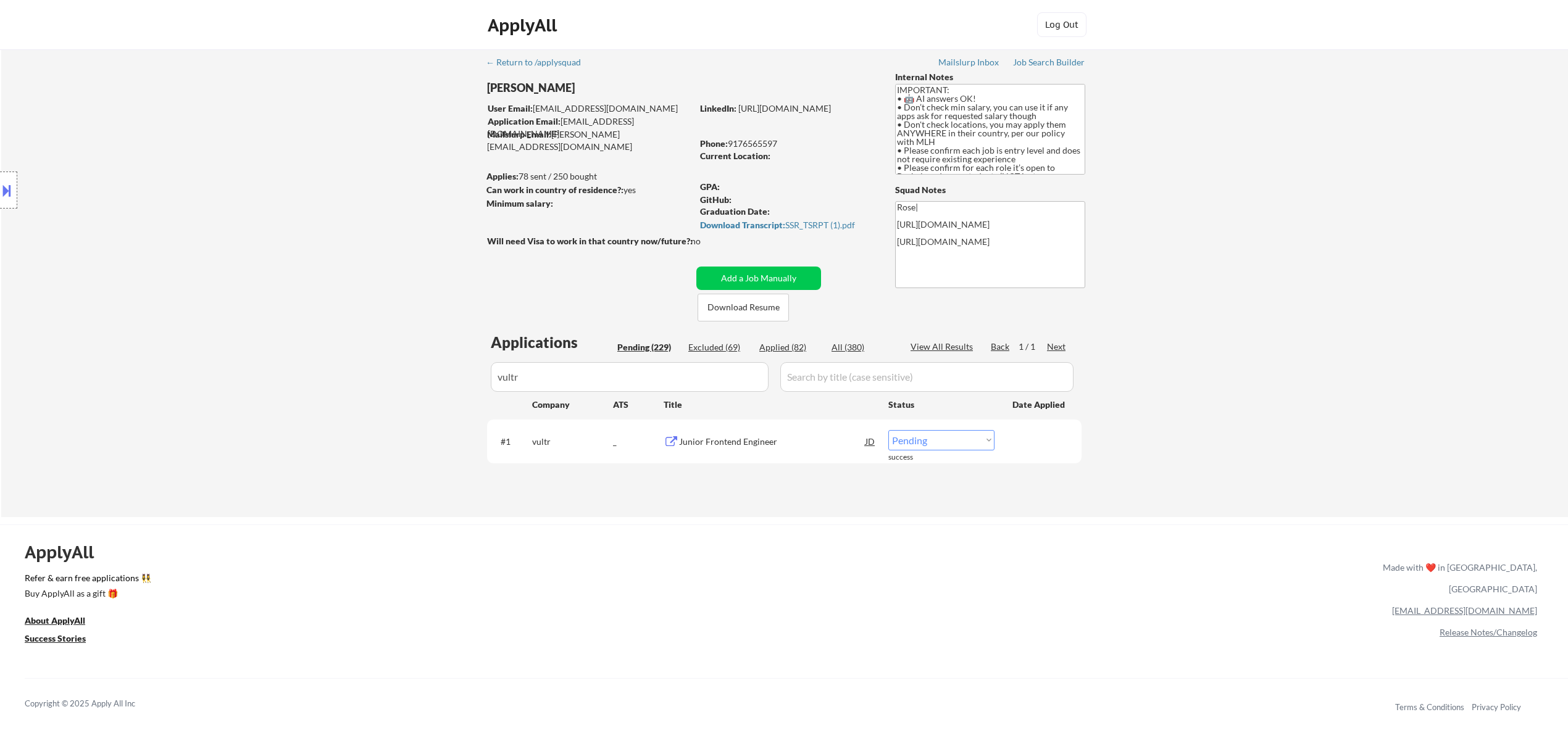
click at [950, 441] on select "Choose an option... Pending Applied Excluded (Questions) Excluded (Expired) Exc…" at bounding box center [941, 440] width 106 height 21
select select ""applied""
click at [888, 430] on select "Choose an option... Pending Applied Excluded (Questions) Excluded (Expired) Exc…" at bounding box center [941, 440] width 106 height 21
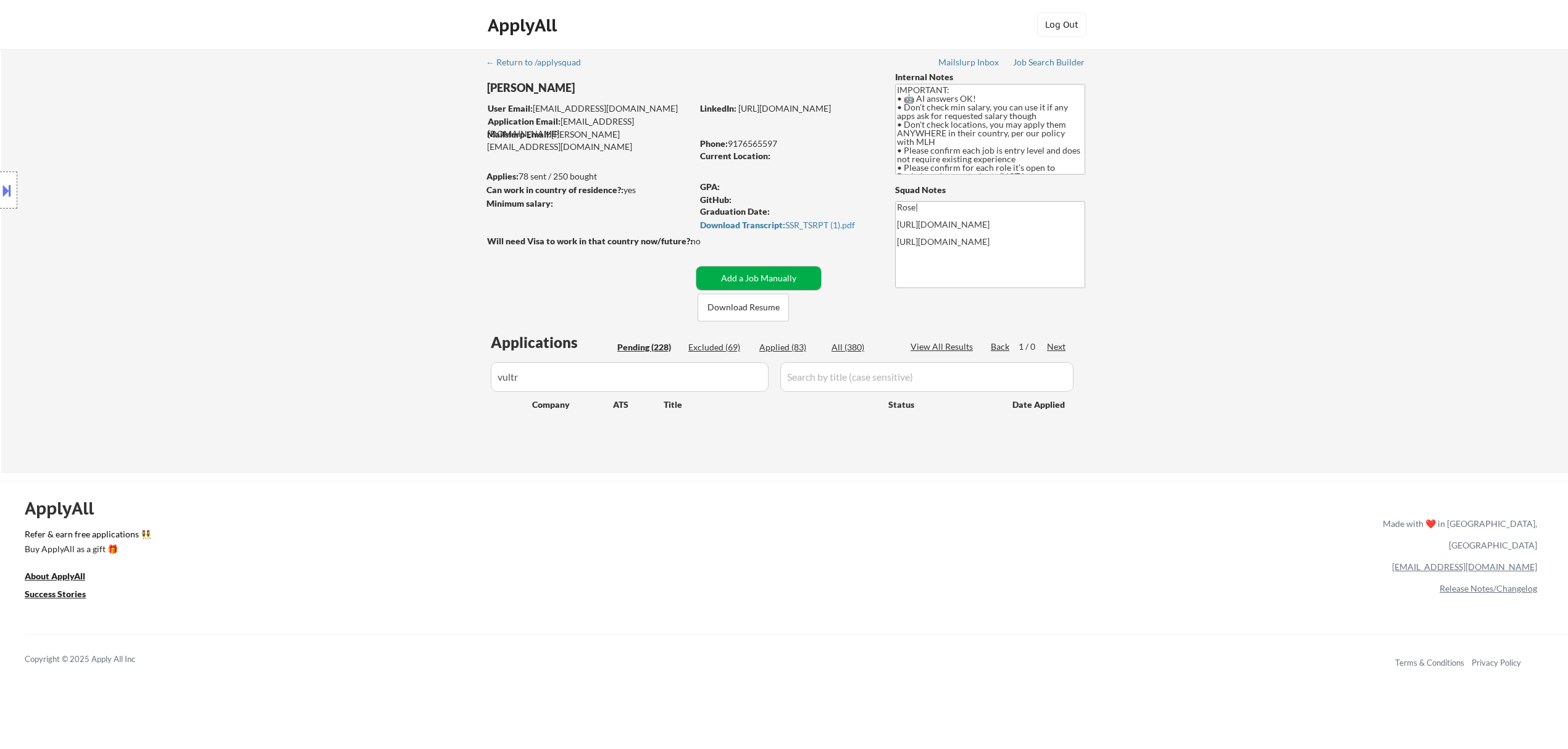
click at [773, 270] on button "Add a Job Manually" at bounding box center [758, 278] width 125 height 23
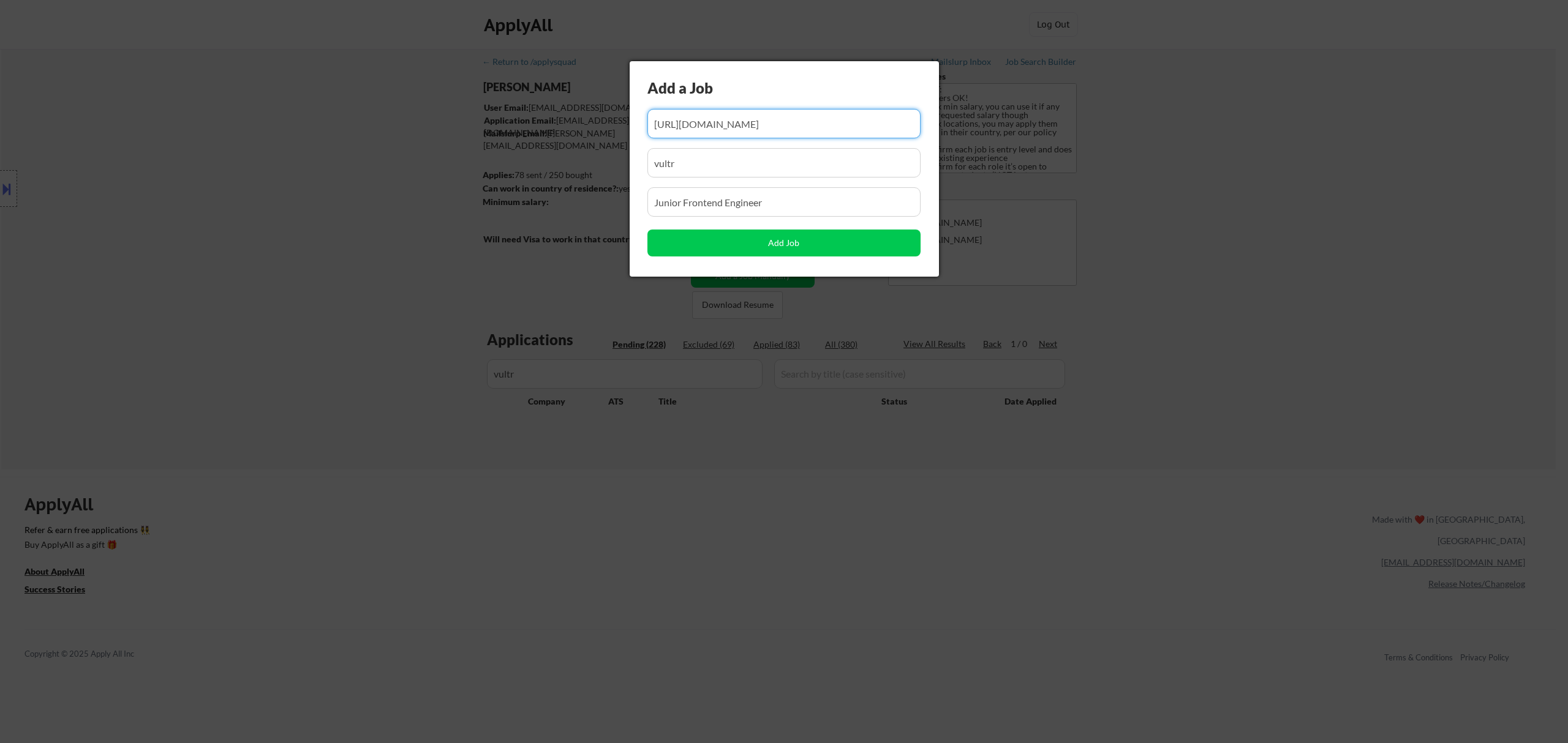
drag, startPoint x: 785, startPoint y: 121, endPoint x: 735, endPoint y: 130, distance: 50.8
click at [735, 130] on input "input" at bounding box center [784, 123] width 273 height 29
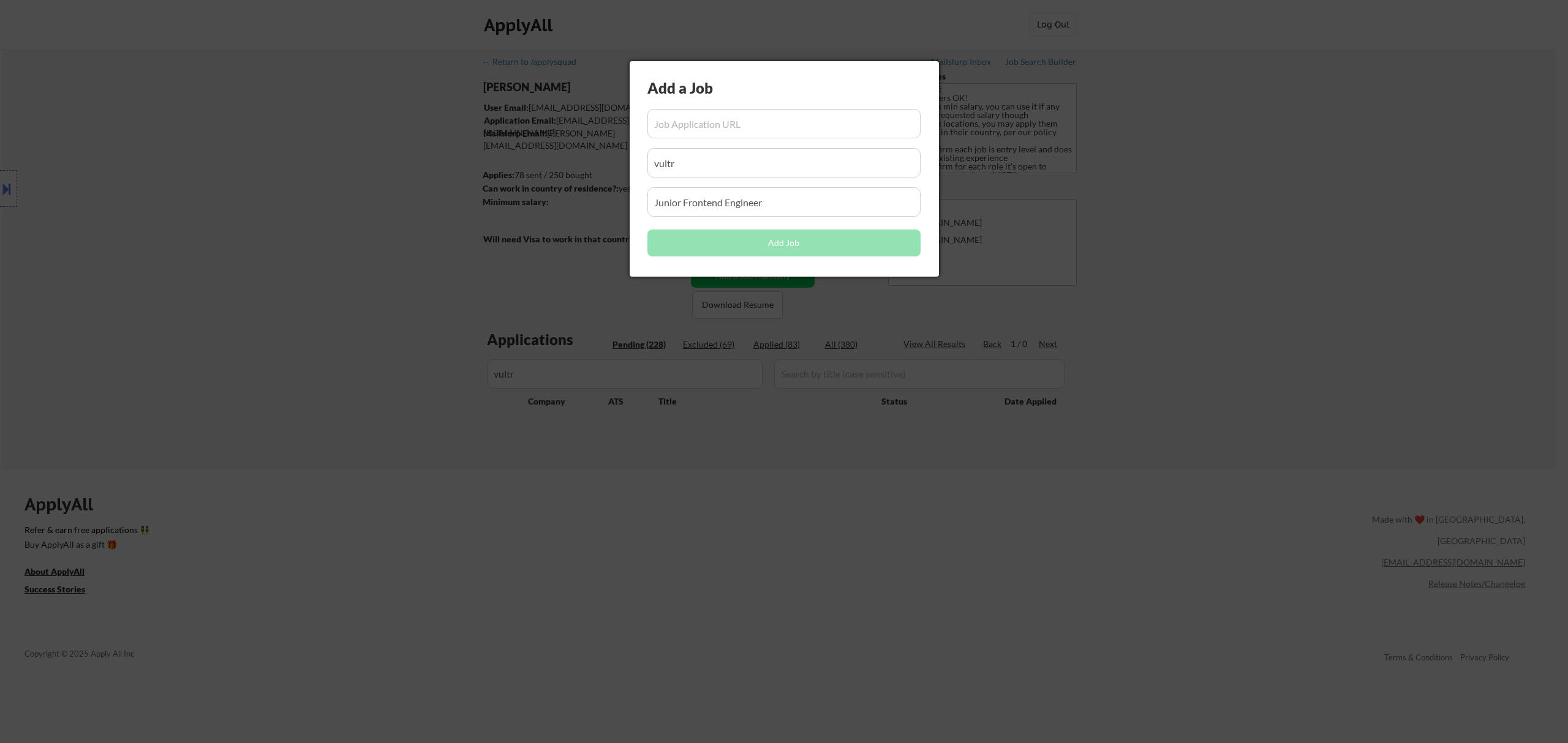
click at [749, 130] on input "input" at bounding box center [784, 123] width 273 height 29
paste input "https://job-boards.greenhouse.io/vultr/jobs/4232279006"
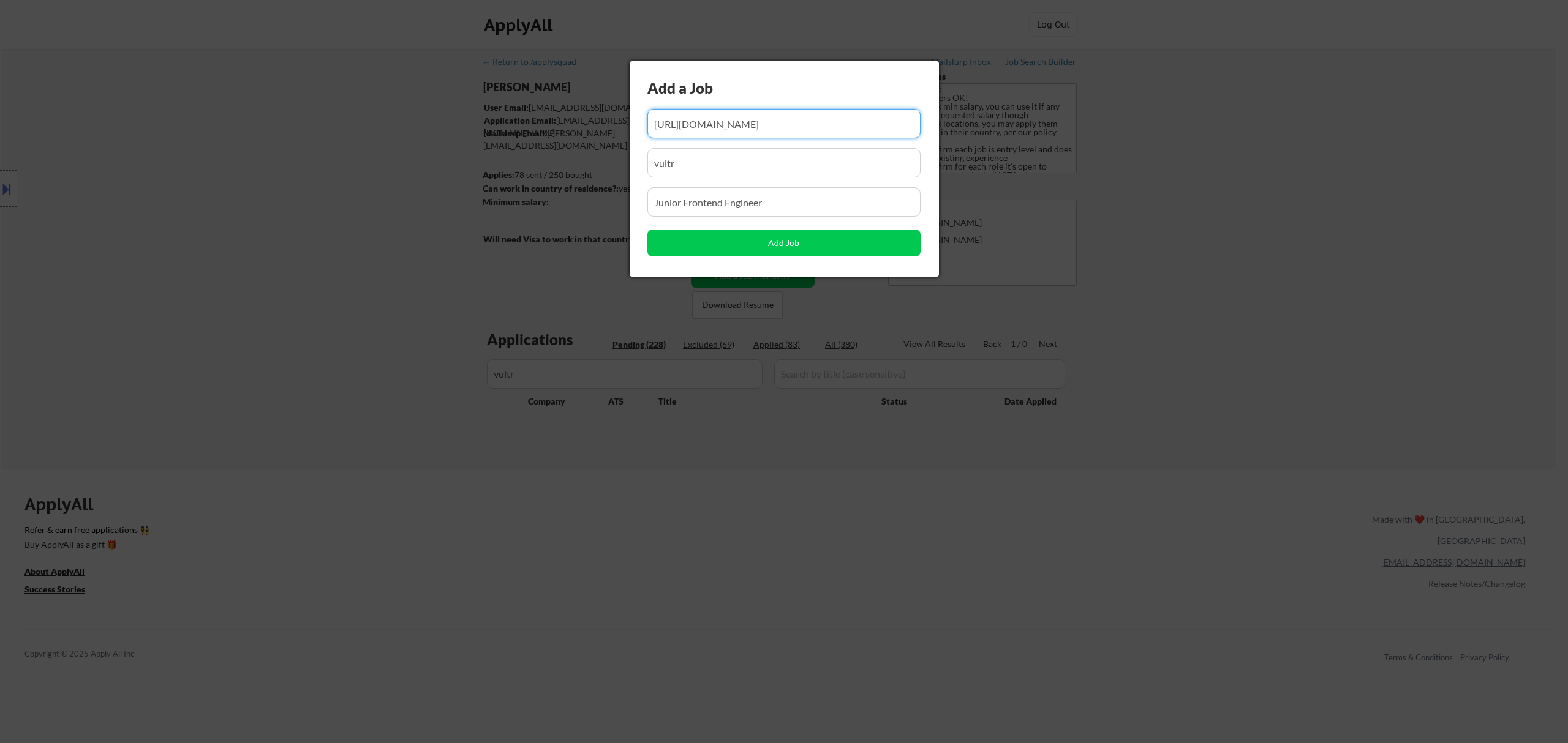
type input "https://job-boards.greenhouse.io/vultr/jobs/4232279006"
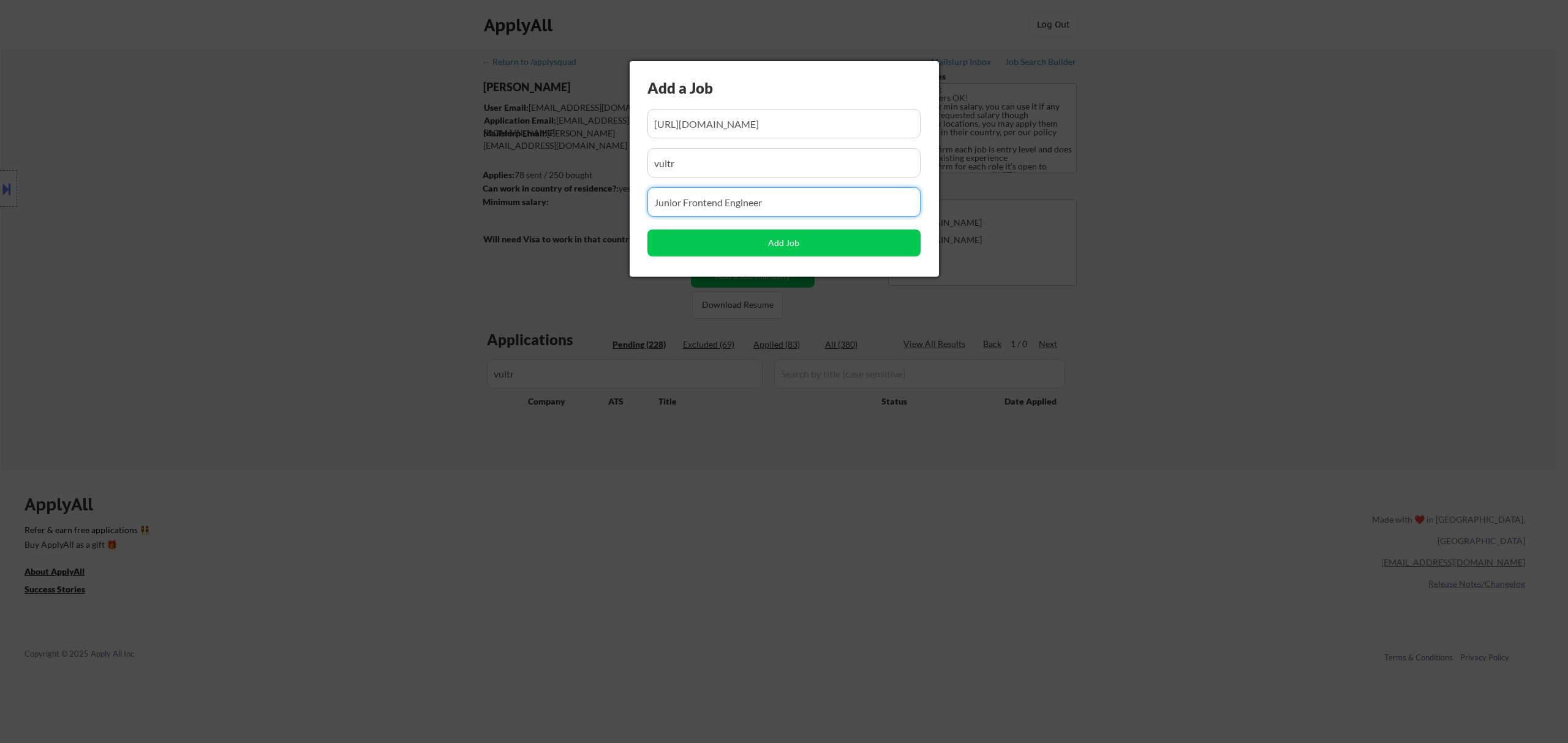
drag, startPoint x: 797, startPoint y: 200, endPoint x: 531, endPoint y: 197, distance: 266.0
click at [532, 201] on body "← Return to /applysquad Mailslurp Inbox Job Search Builder Ahmad Basyouni User …" at bounding box center [784, 371] width 1568 height 743
click at [772, 204] on input "input" at bounding box center [784, 202] width 273 height 29
paste input "Don't see what you are looking for?"
type input "Don't see what you are looking for?"
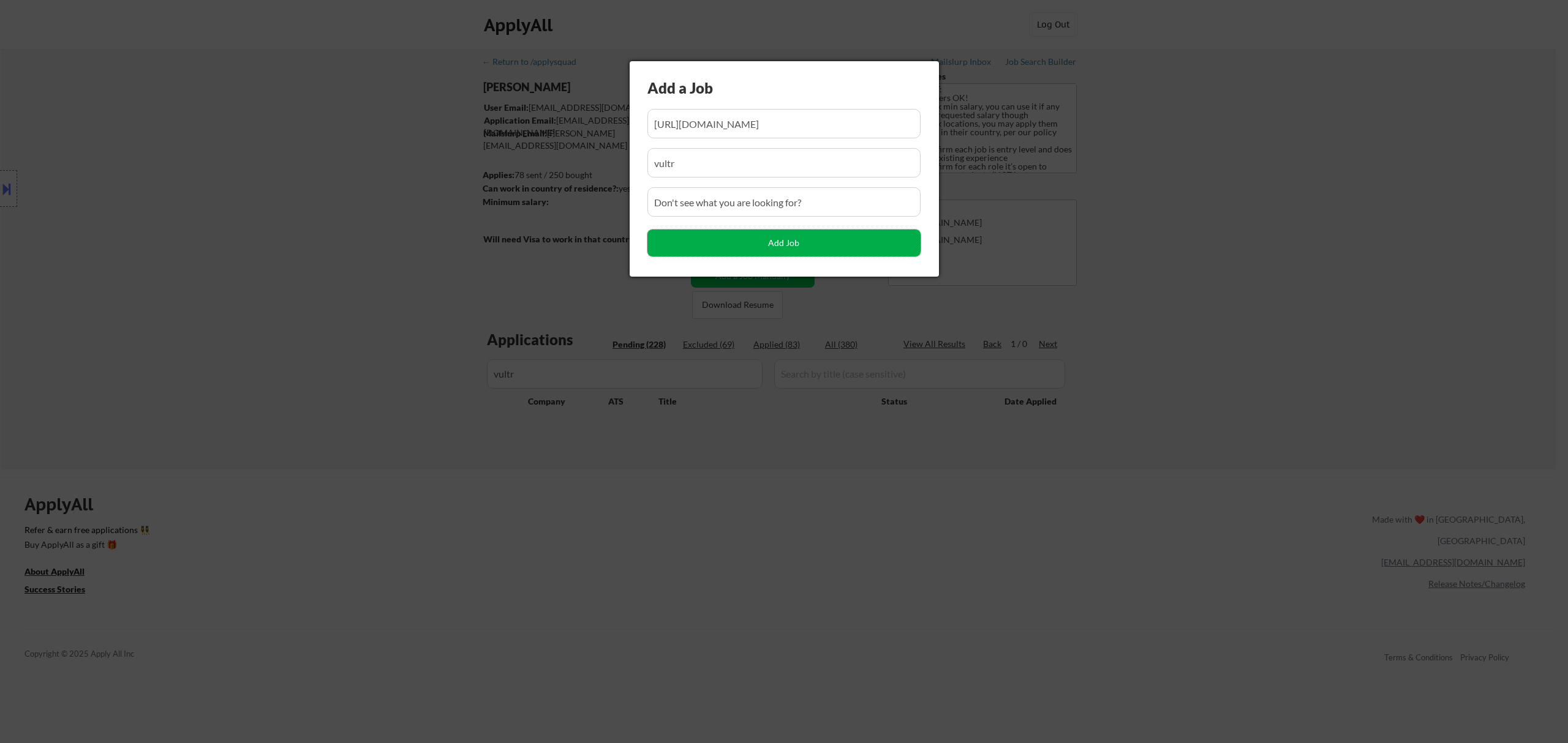
click at [810, 249] on button "Add Job" at bounding box center [784, 243] width 273 height 27
click at [792, 548] on div at bounding box center [784, 371] width 1568 height 743
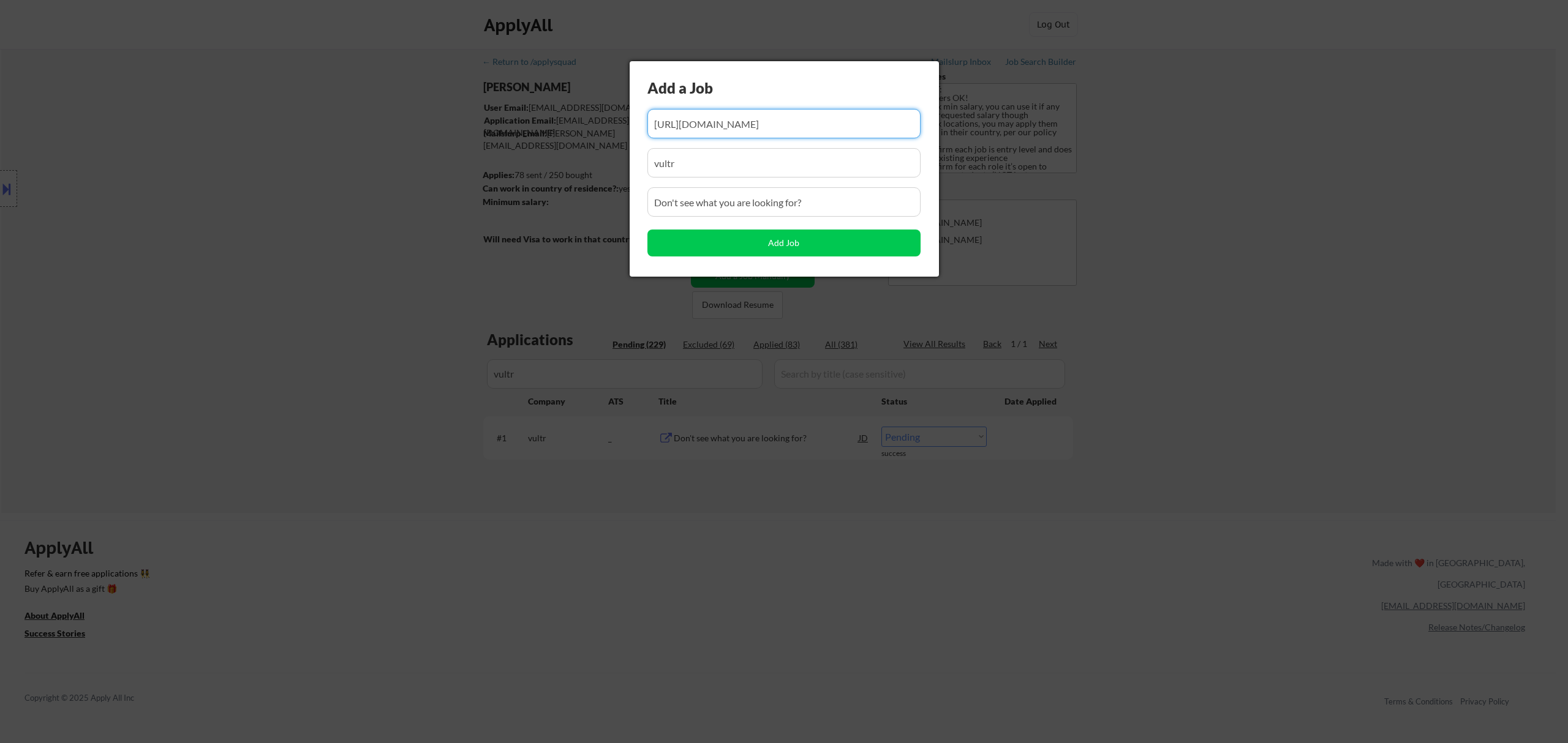
click at [691, 593] on div at bounding box center [784, 371] width 1568 height 743
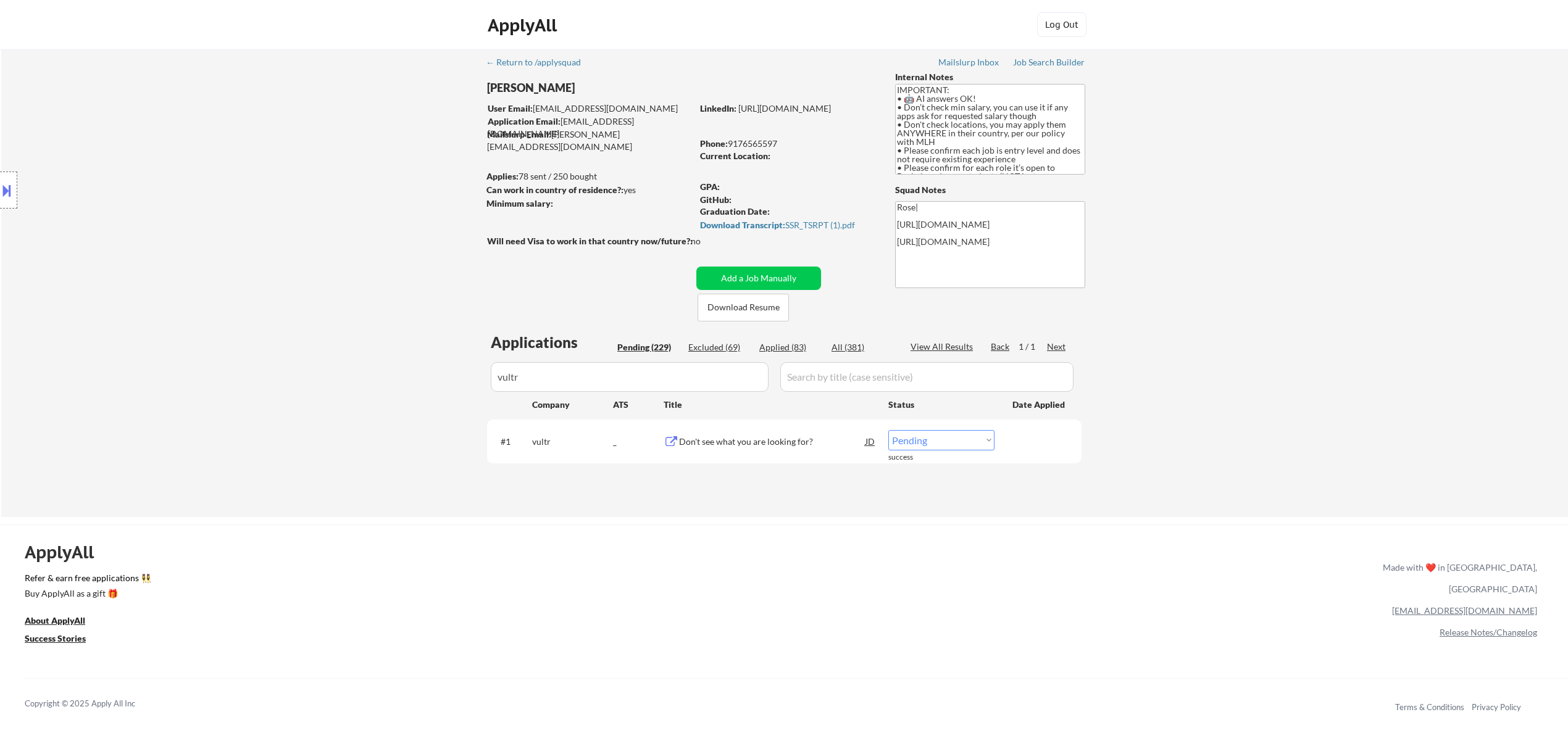
click at [958, 432] on select "Choose an option... Pending Applied Excluded (Questions) Excluded (Expired) Exc…" at bounding box center [941, 440] width 106 height 21
select select ""applied""
click at [888, 430] on select "Choose an option... Pending Applied Excluded (Questions) Excluded (Expired) Exc…" at bounding box center [941, 440] width 106 height 21
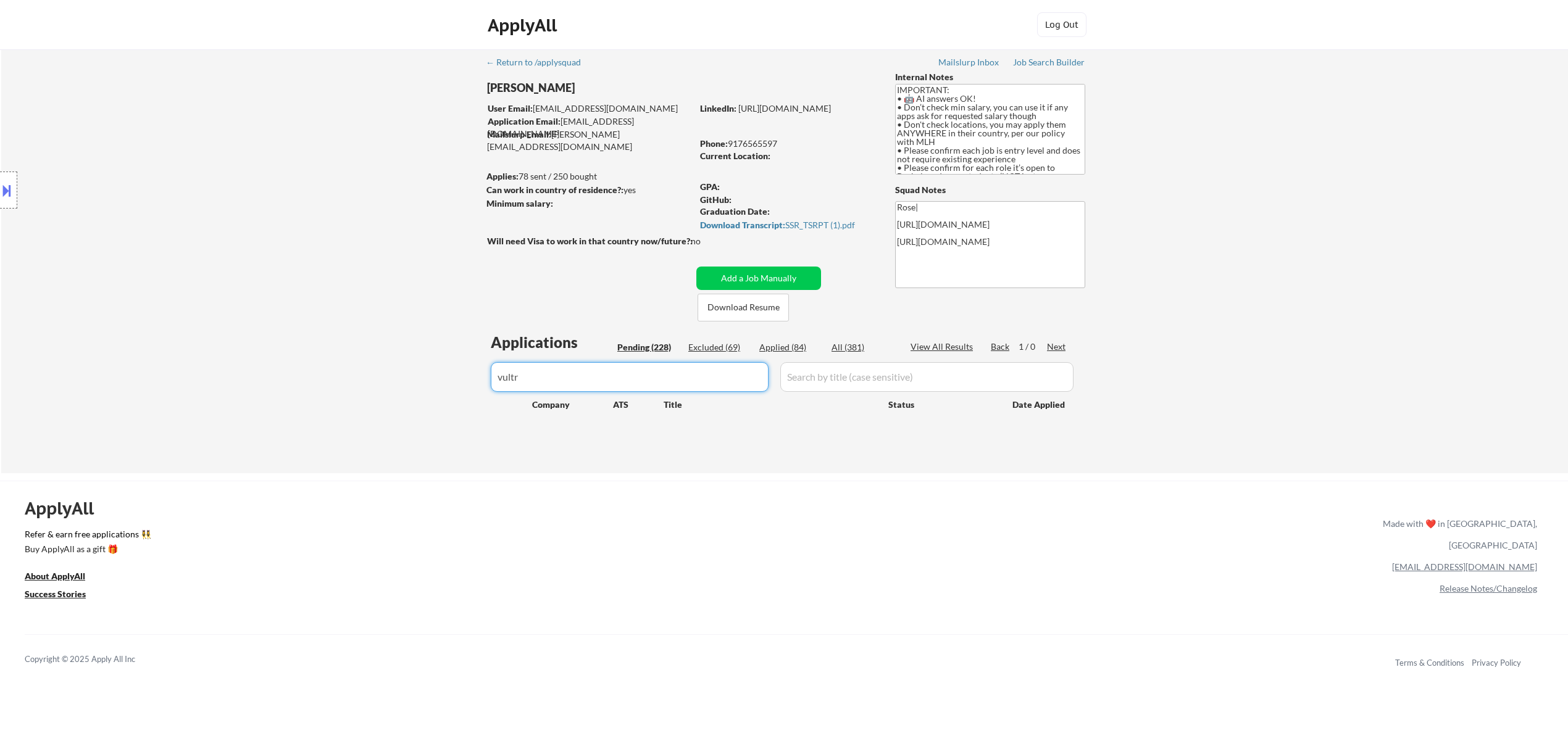
drag, startPoint x: 730, startPoint y: 373, endPoint x: 462, endPoint y: 360, distance: 268.3
click at [460, 367] on div "← Return to /applysquad Mailslurp Inbox Job Search Builder Ahmad Basyouni User …" at bounding box center [784, 261] width 1567 height 424
paste input "elevenlabs.io"
type input "elevenlabs.io"
click at [788, 349] on div "Applied (84)" at bounding box center [791, 347] width 62 height 12
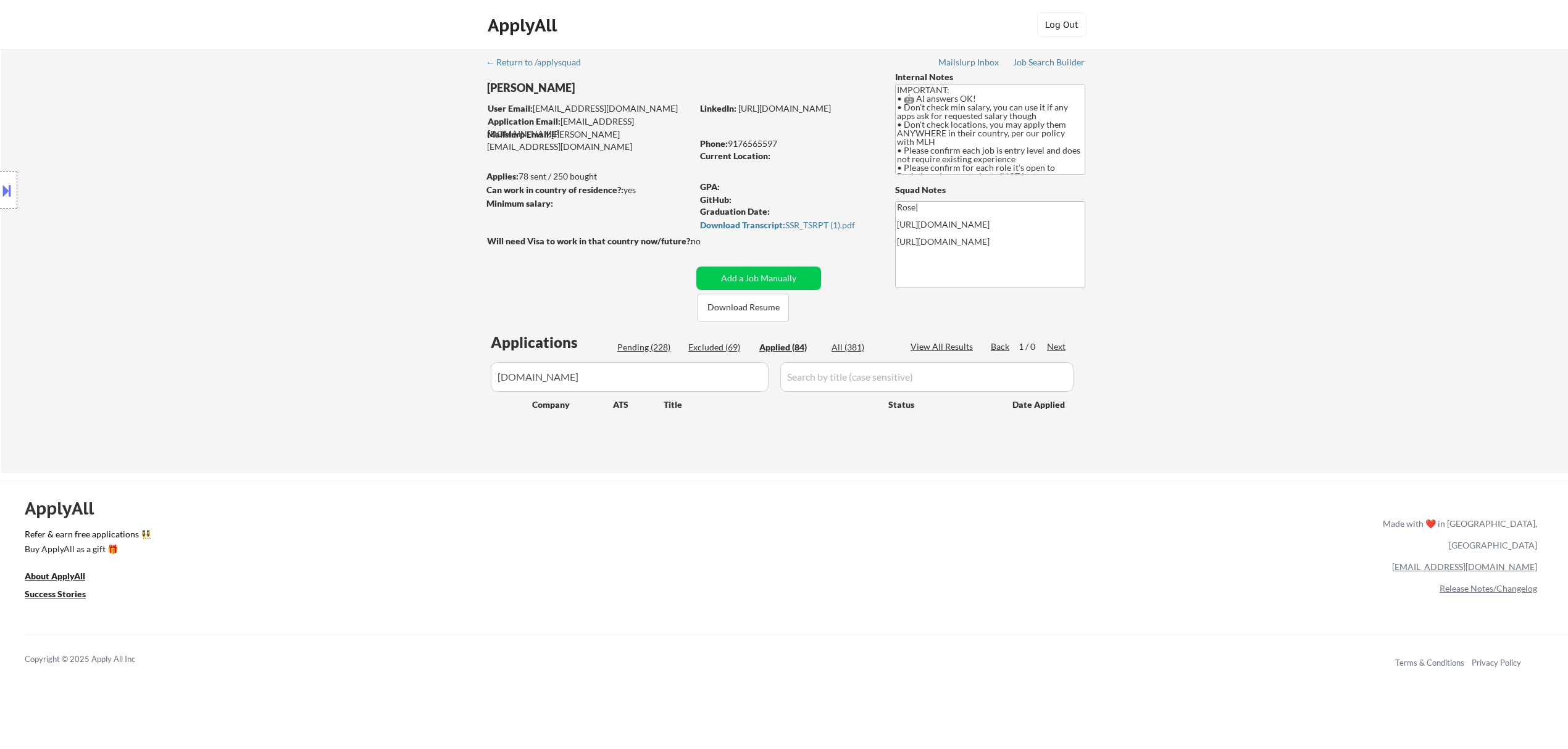
click at [646, 347] on div "Pending (228)" at bounding box center [649, 347] width 62 height 12
click at [776, 269] on button "Add a Job Manually" at bounding box center [758, 278] width 125 height 23
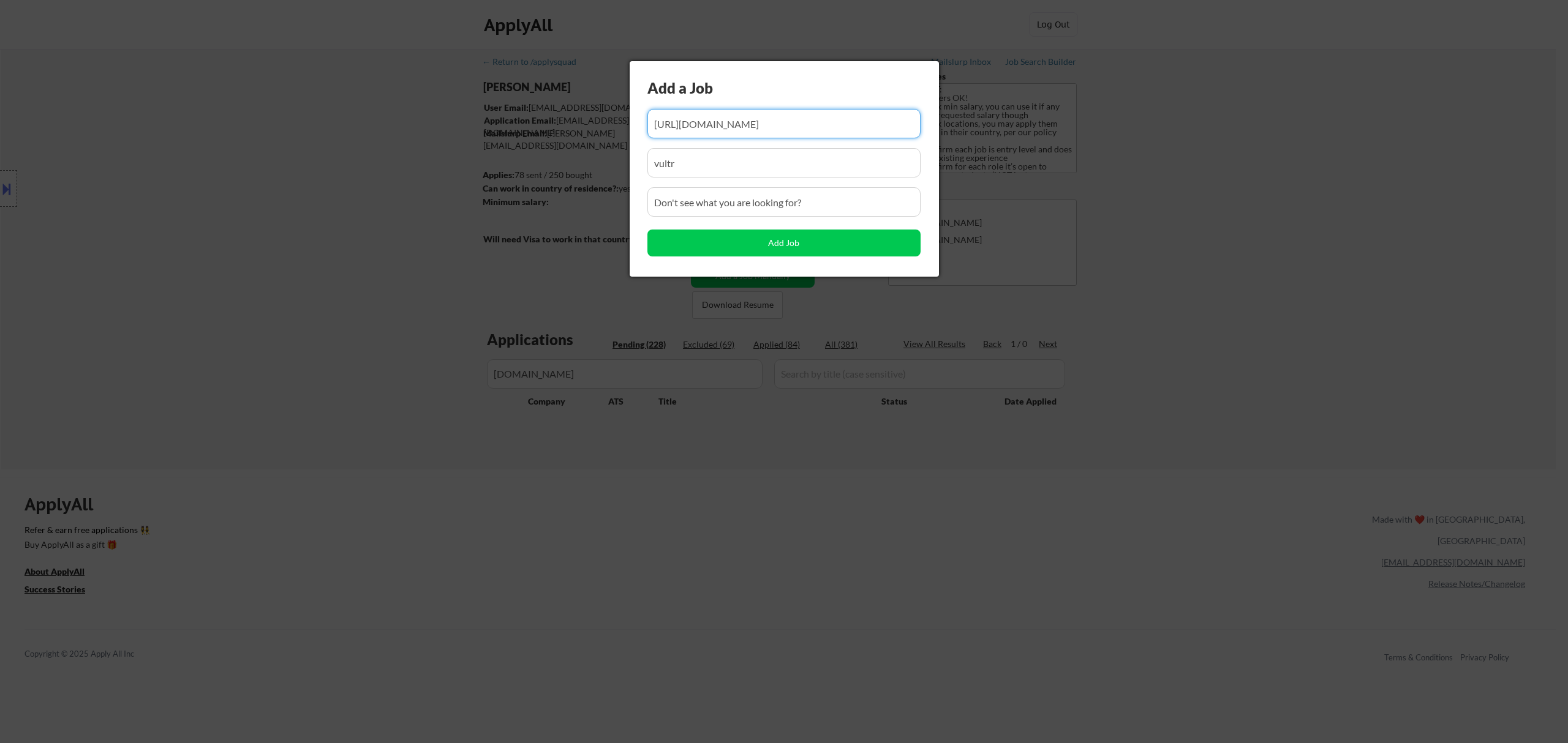
drag, startPoint x: 871, startPoint y: 120, endPoint x: 735, endPoint y: 120, distance: 136.0
click at [734, 121] on input "input" at bounding box center [784, 123] width 273 height 29
paste input "https://elevenlabs.io/careers/6a530871-b6c6-4783-ac6b-69cc3b084192/full-stack-e…"
type input "https://elevenlabs.io/careers/6a530871-b6c6-4783-ac6b-69cc3b084192/full-stack-e…"
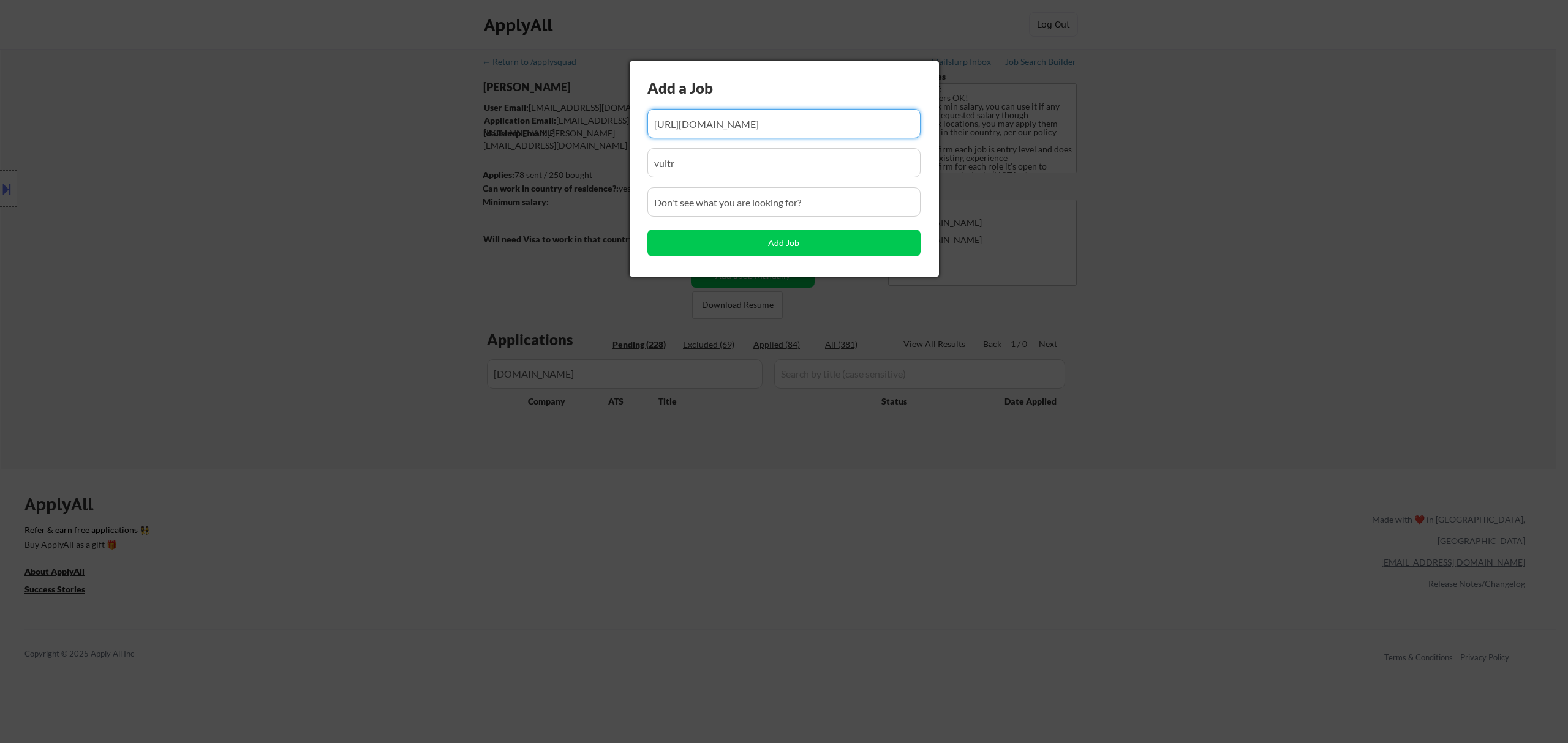
scroll to position [0, 0]
drag, startPoint x: 721, startPoint y: 155, endPoint x: 557, endPoint y: 162, distance: 164.1
click at [557, 162] on body "← Return to /applysquad Mailslurp Inbox Job Search Builder Ahmad Basyouni User …" at bounding box center [784, 371] width 1568 height 743
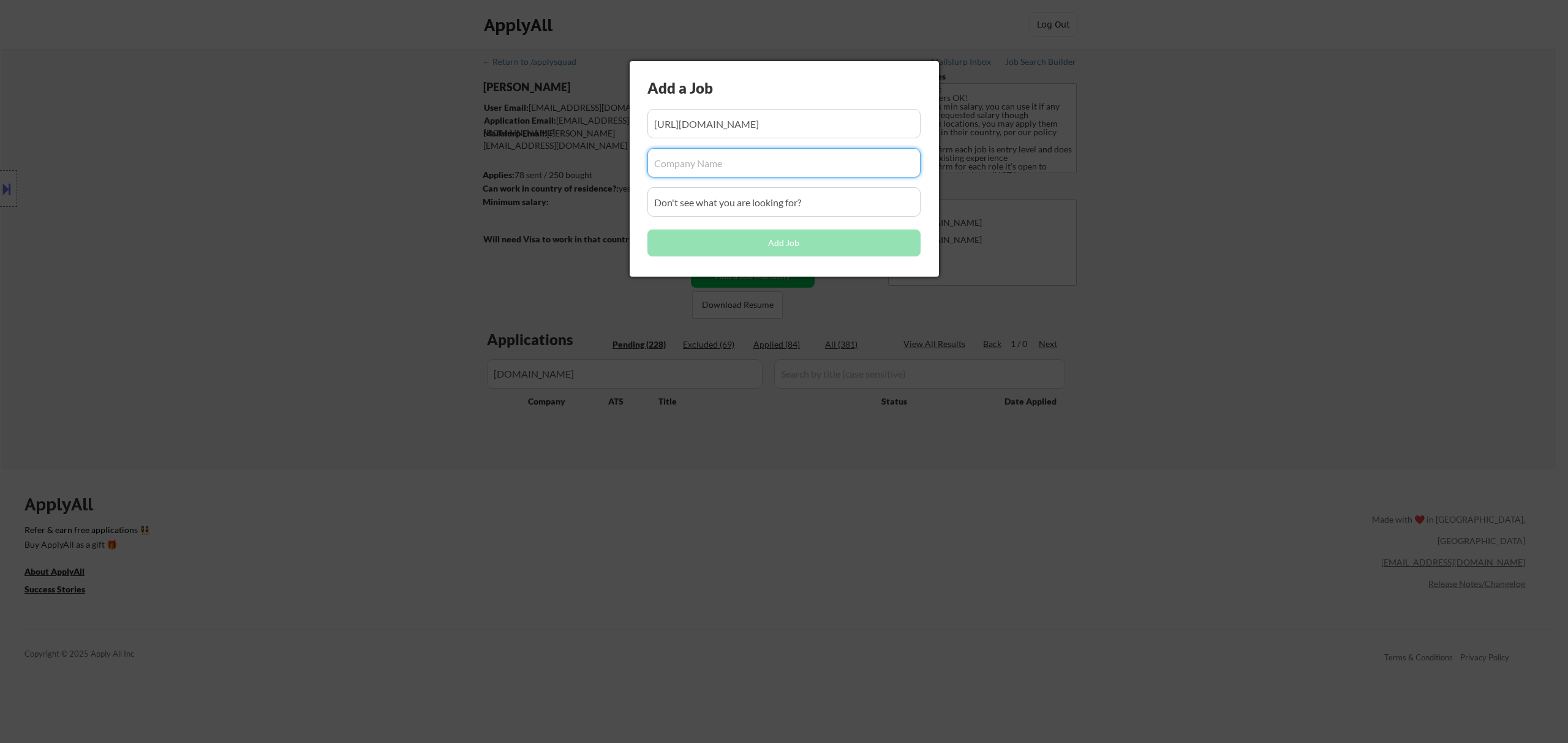
click at [726, 167] on input "input" at bounding box center [784, 163] width 273 height 29
paste input "elevenlabs.io/"
type input "elevenlabs.io"
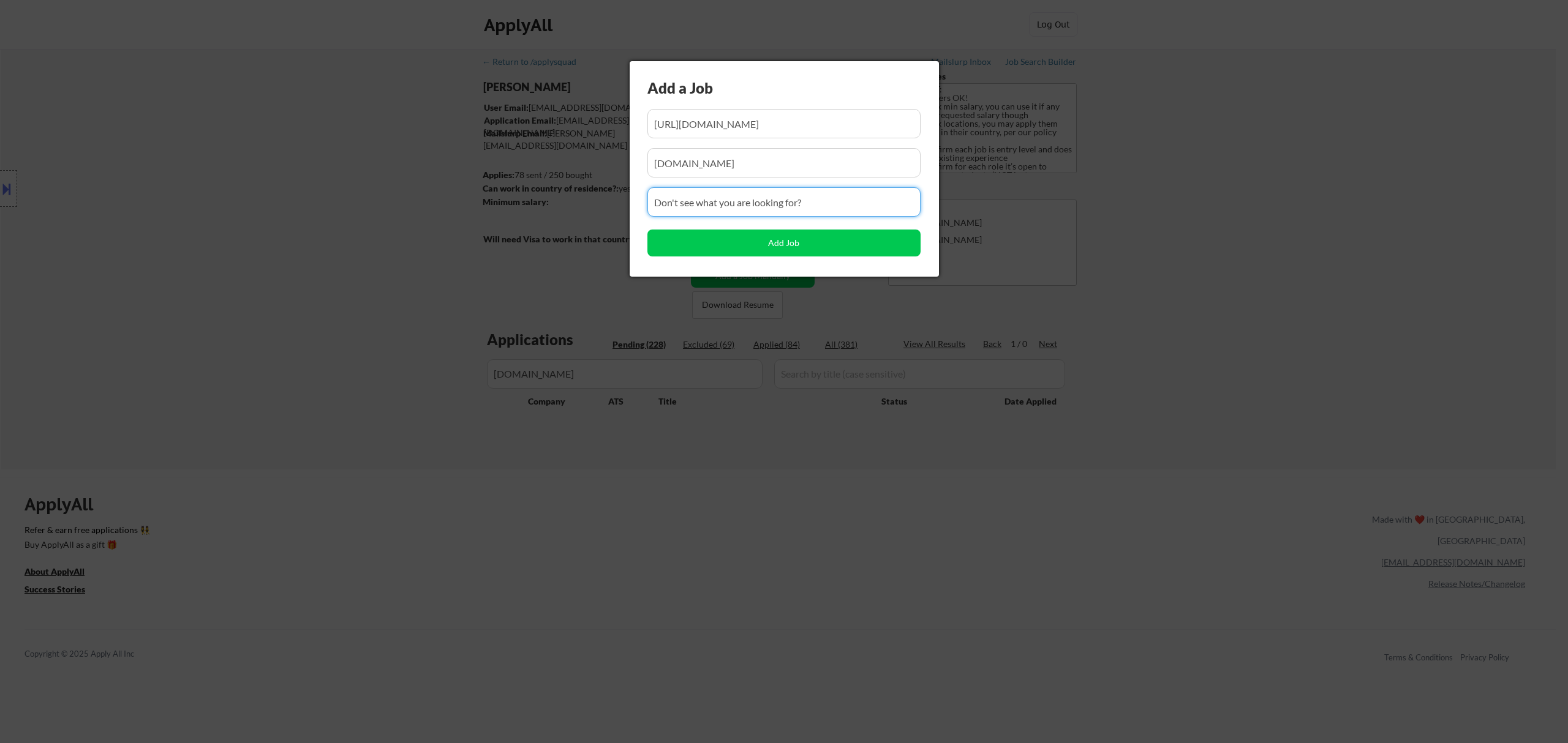
drag, startPoint x: 778, startPoint y: 206, endPoint x: 567, endPoint y: 200, distance: 211.1
click at [568, 206] on body "← Return to /applysquad Mailslurp Inbox Job Search Builder Ahmad Basyouni User …" at bounding box center [784, 371] width 1568 height 743
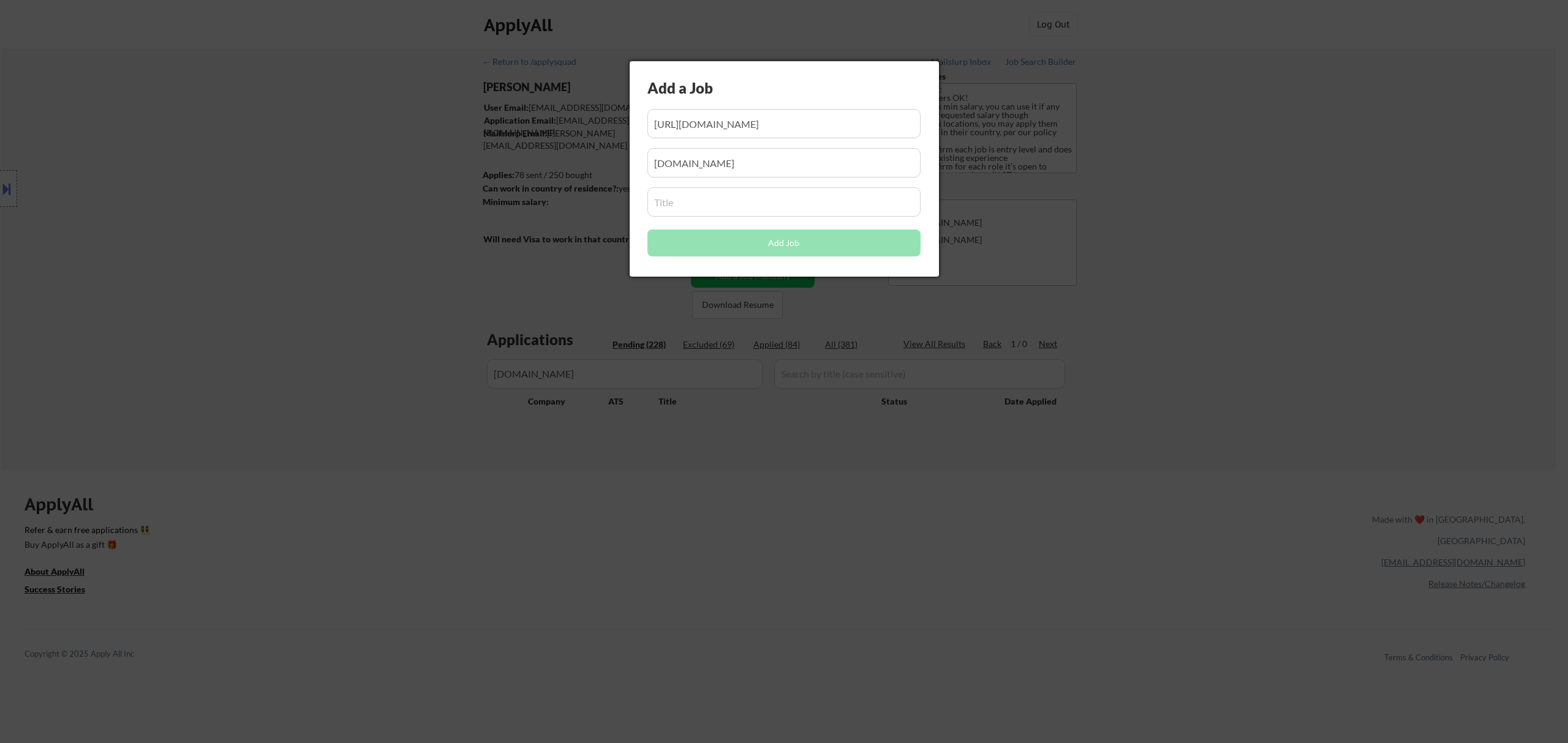
click at [745, 208] on input "input" at bounding box center [784, 202] width 273 height 29
paste input "Full-Stack Engineer"
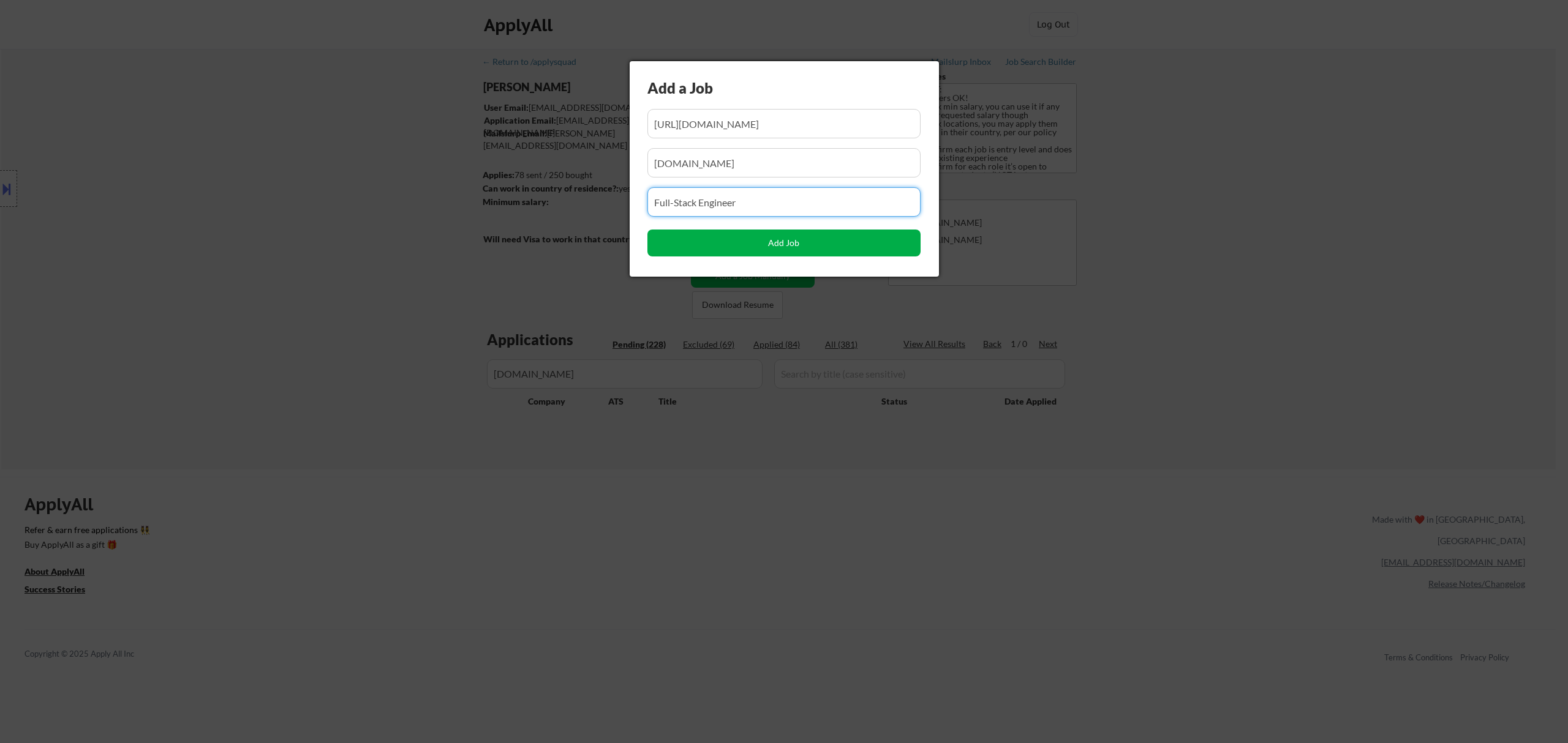
type input "Full-Stack Engineer"
click at [789, 246] on button "Add Job" at bounding box center [784, 243] width 273 height 27
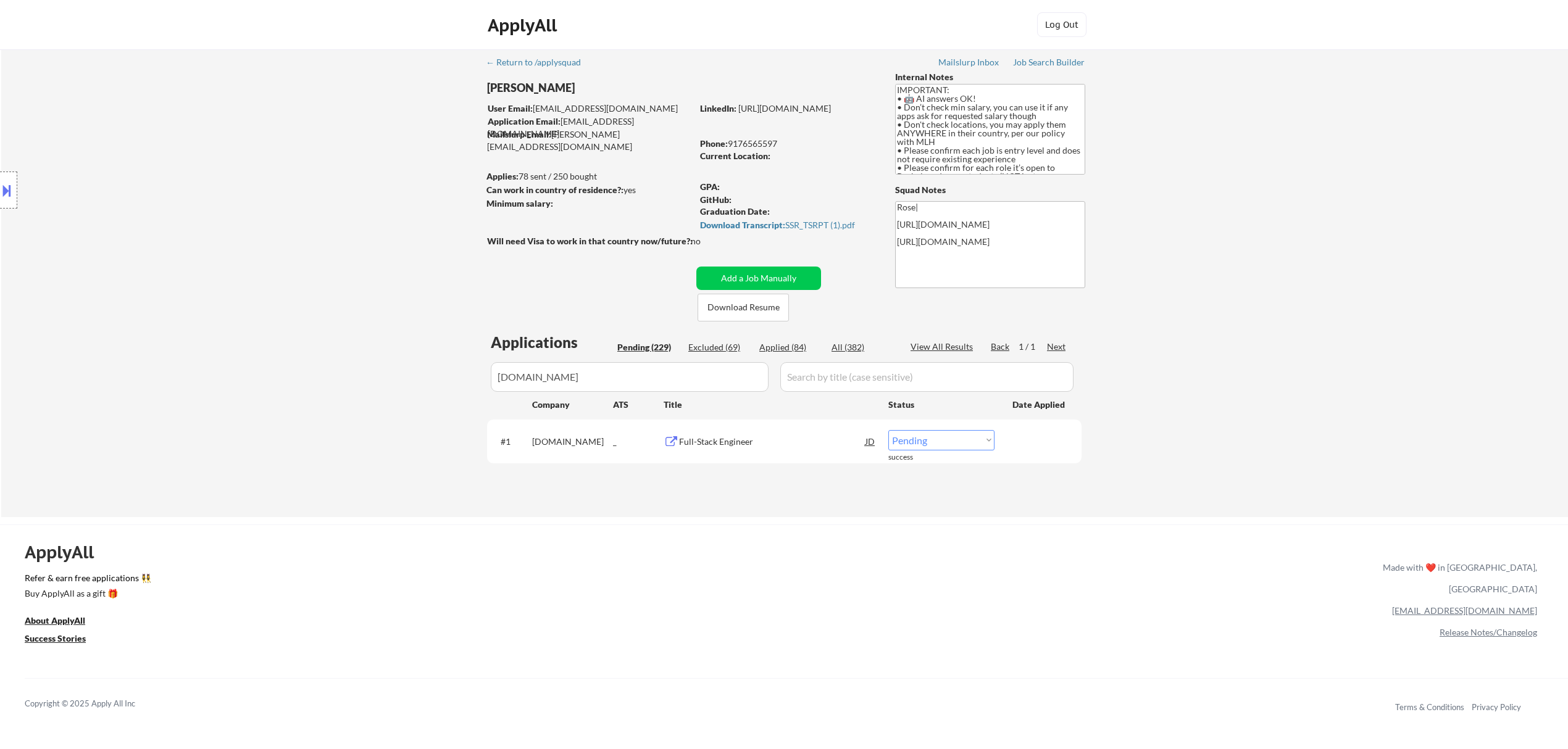
click at [926, 438] on select "Choose an option... Pending Applied Excluded (Questions) Excluded (Expired) Exc…" at bounding box center [941, 440] width 106 height 21
select select ""applied""
click at [888, 430] on select "Choose an option... Pending Applied Excluded (Questions) Excluded (Expired) Exc…" at bounding box center [941, 440] width 106 height 21
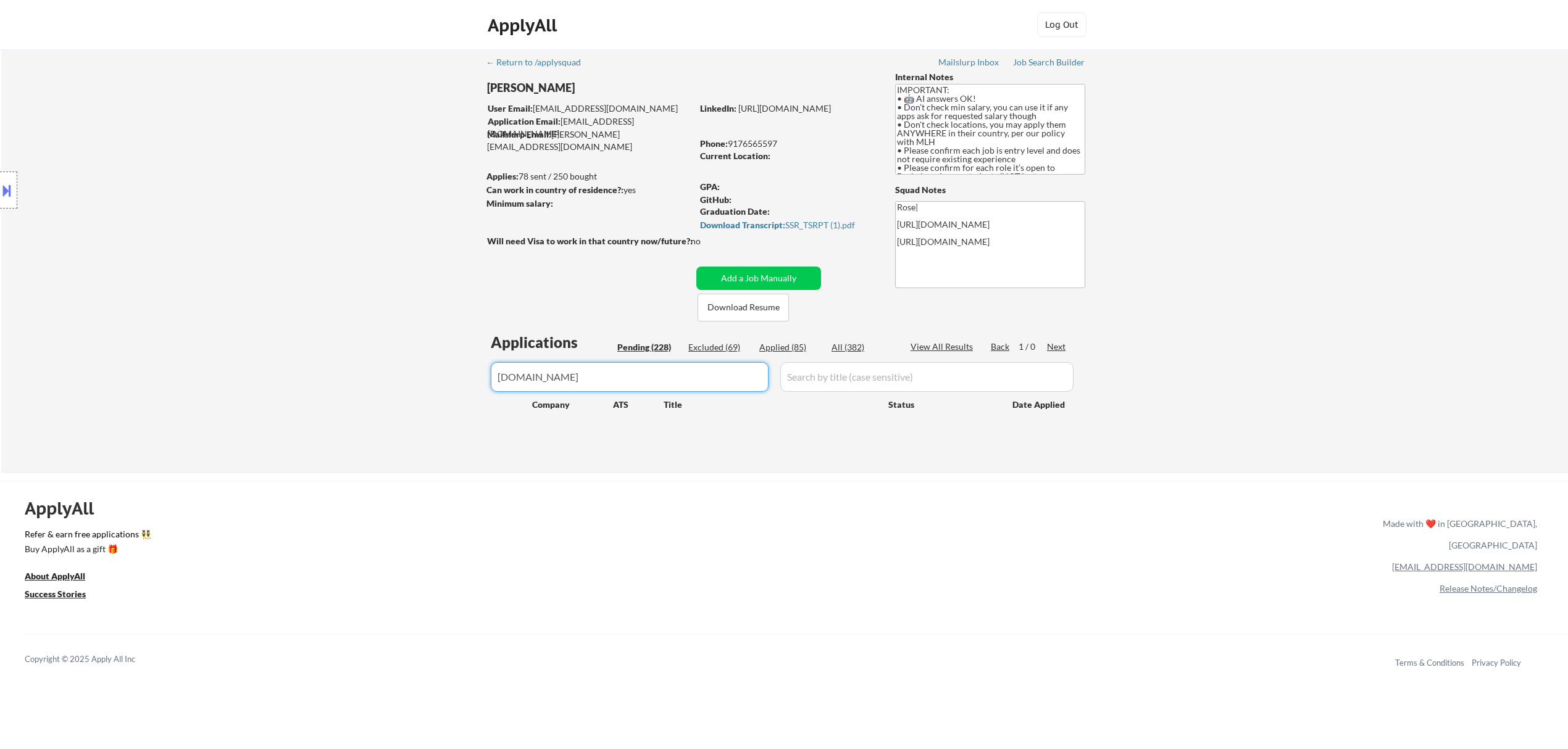
drag, startPoint x: 546, startPoint y: 379, endPoint x: 485, endPoint y: 379, distance: 61.0
click at [485, 379] on div "← Return to /applysquad Mailslurp Inbox Job Search Builder Ahmad Basyouni User …" at bounding box center [785, 256] width 616 height 414
type input "io.net"
click at [774, 346] on div "Applied (85)" at bounding box center [791, 347] width 62 height 12
click at [651, 347] on div "Pending (228)" at bounding box center [649, 347] width 62 height 12
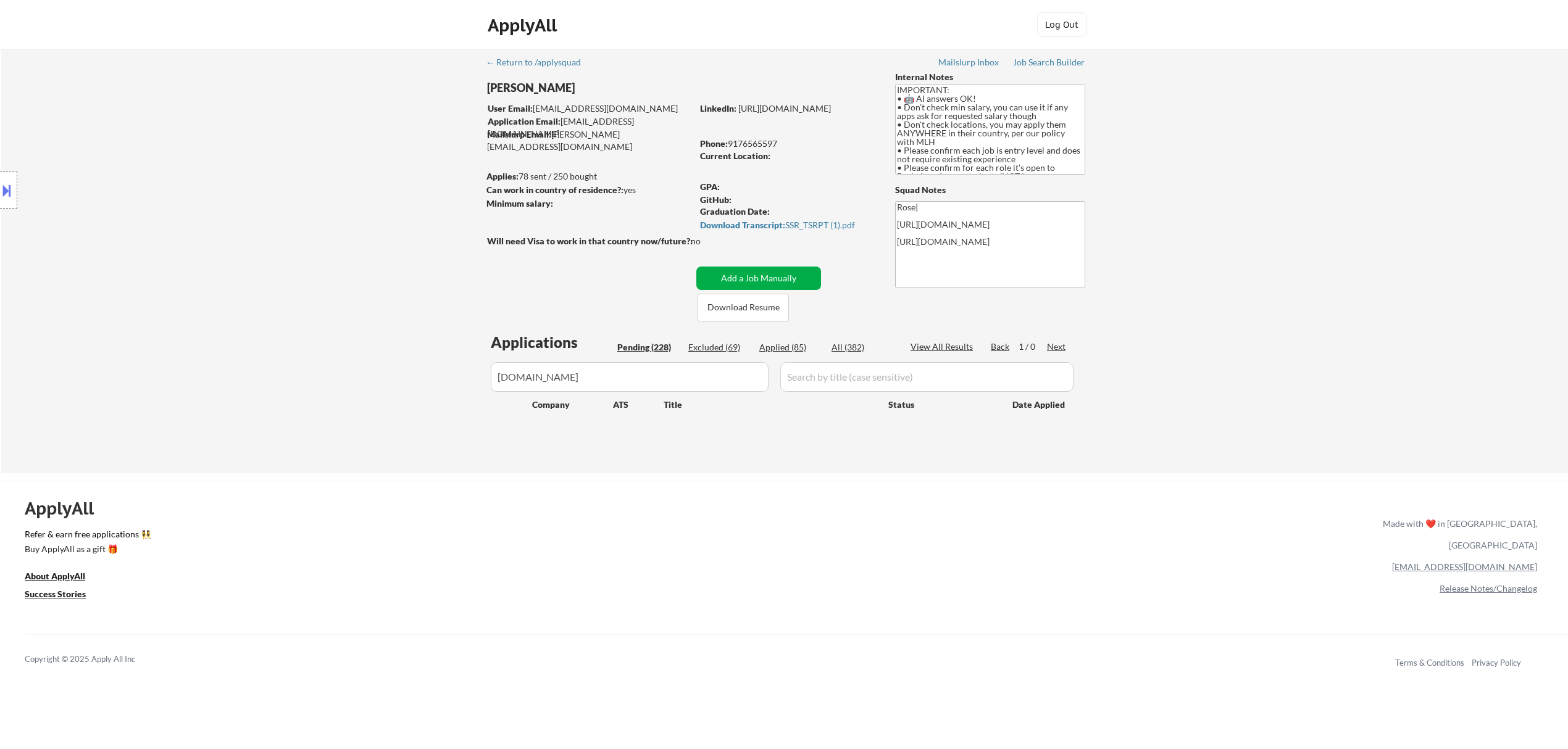
click at [768, 276] on button "Add a Job Manually" at bounding box center [758, 278] width 125 height 23
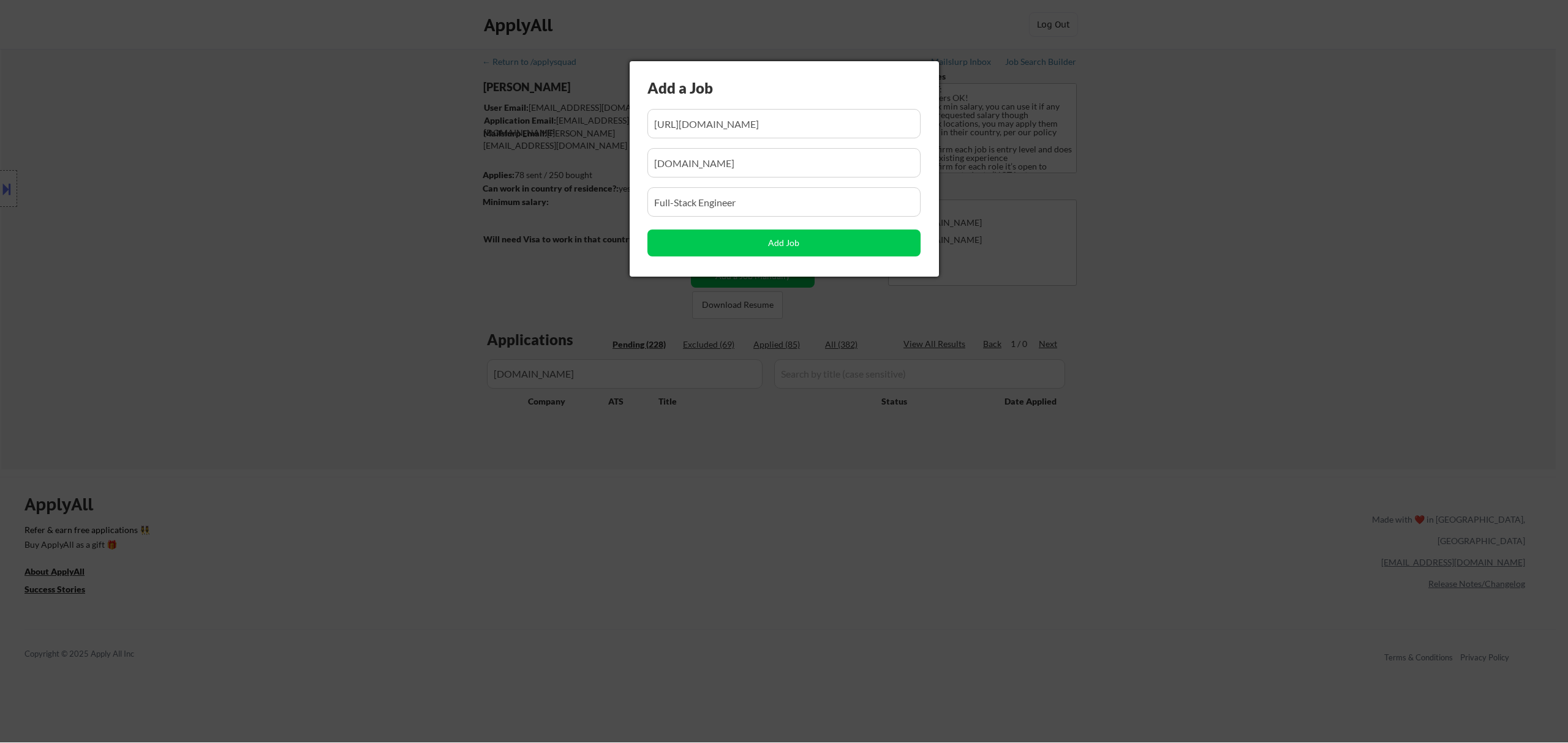
scroll to position [0, 376]
drag, startPoint x: 832, startPoint y: 126, endPoint x: 715, endPoint y: 130, distance: 117.1
click at [715, 129] on input "input" at bounding box center [784, 123] width 273 height 29
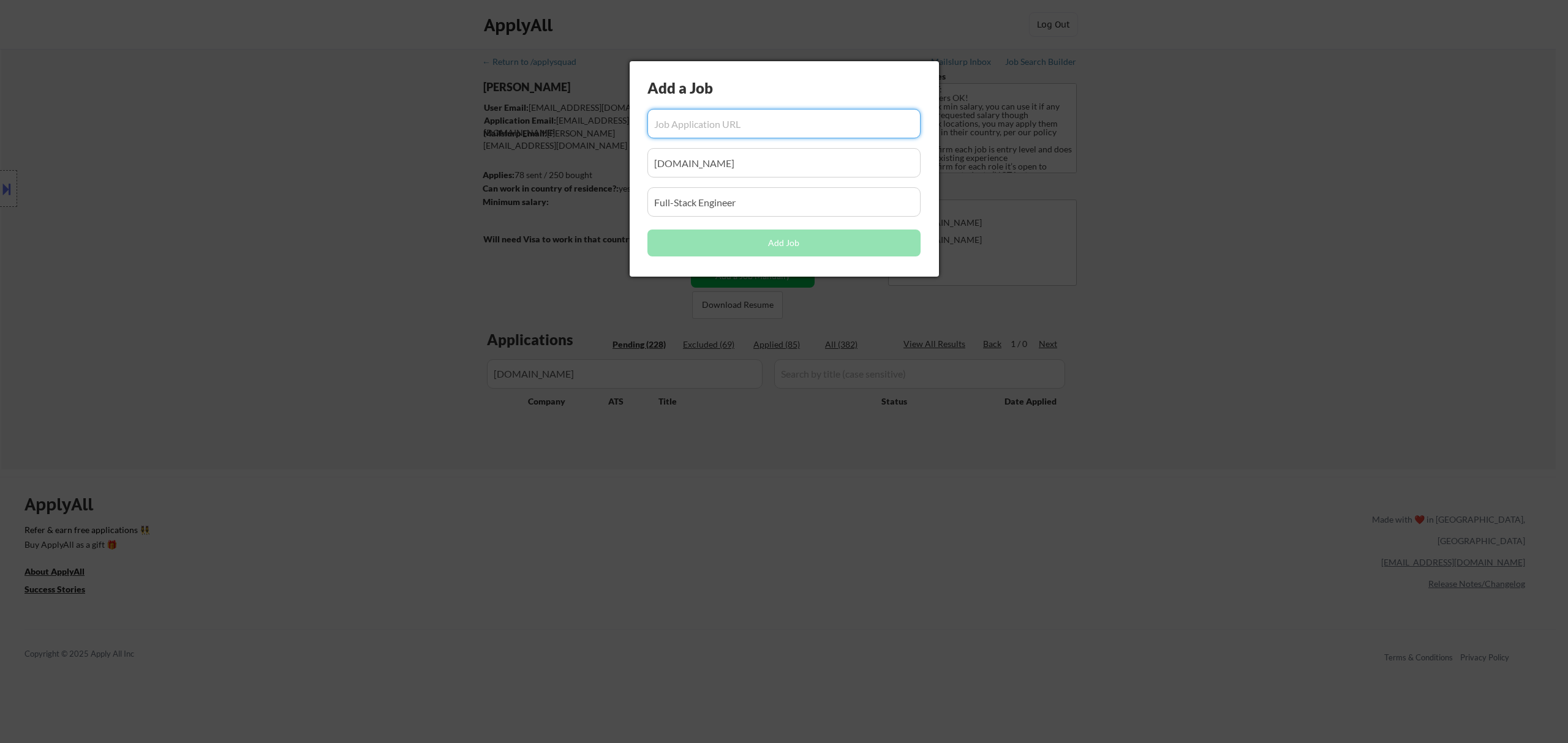
scroll to position [0, 0]
click at [747, 128] on input "input" at bounding box center [784, 123] width 273 height 29
paste input "https://io.net/careers/28d845f9-2feb-4f35-b57a-21e1547a02fc?utm_source=Solana+N…"
type input "https://io.net/careers/28d845f9-2feb-4f35-b57a-21e1547a02fc?utm_source=Solana+N…"
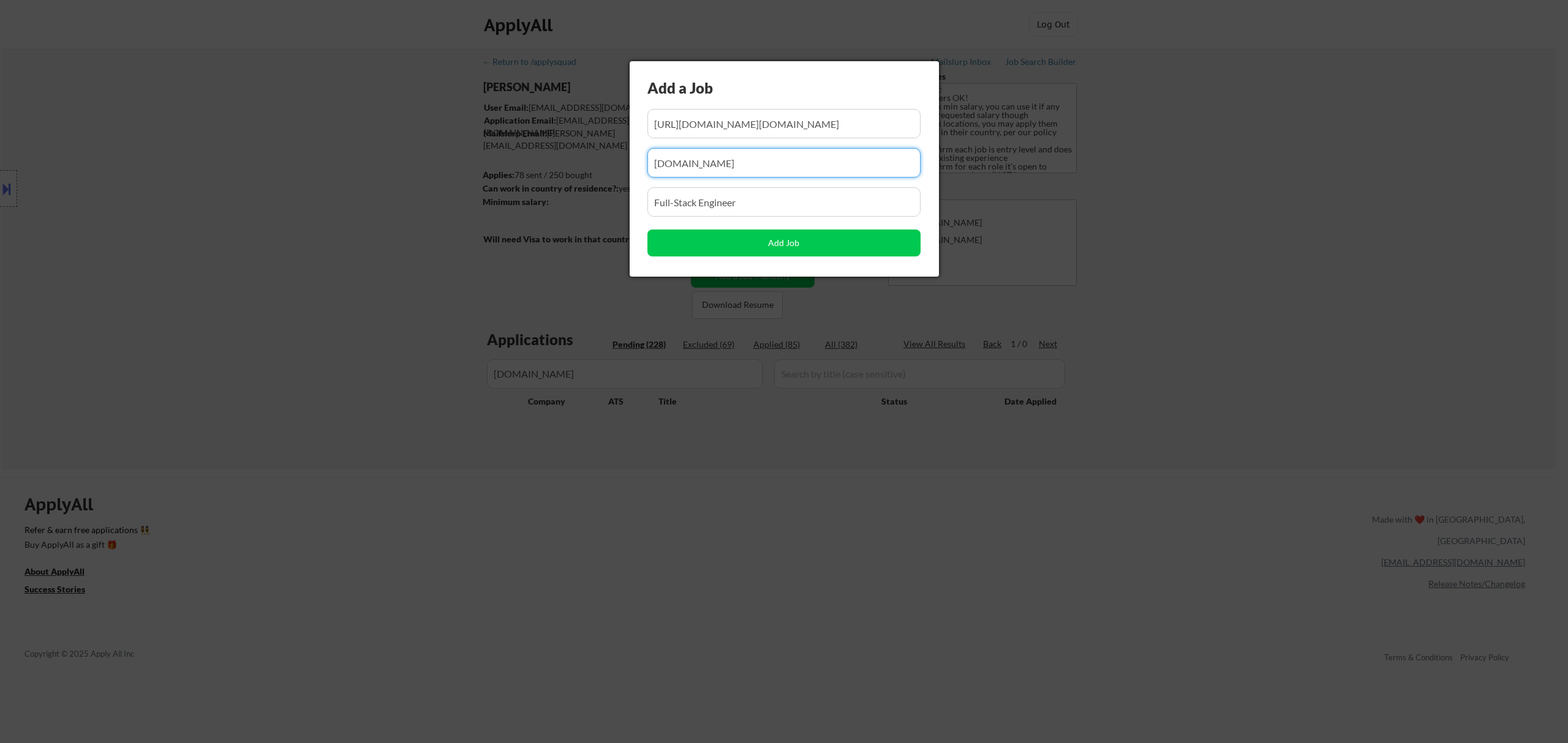
scroll to position [0, 0]
drag, startPoint x: 743, startPoint y: 159, endPoint x: 567, endPoint y: 179, distance: 177.1
click at [568, 179] on body "← Return to /applysquad Mailslurp Inbox Job Search Builder Ahmad Basyouni User …" at bounding box center [784, 371] width 1568 height 743
click at [698, 157] on input "input" at bounding box center [784, 163] width 273 height 29
paste input "io.net/"
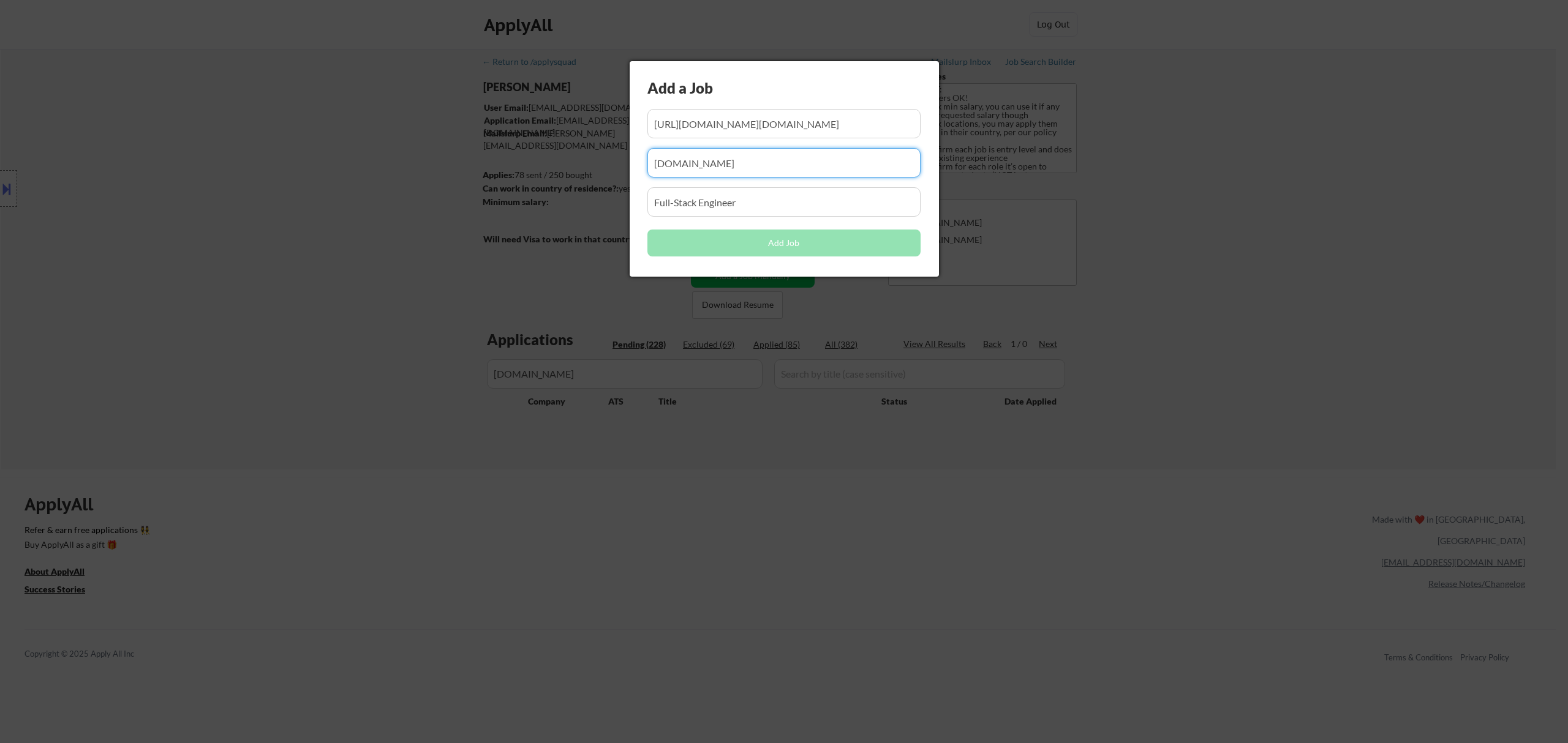
type input "io.net"
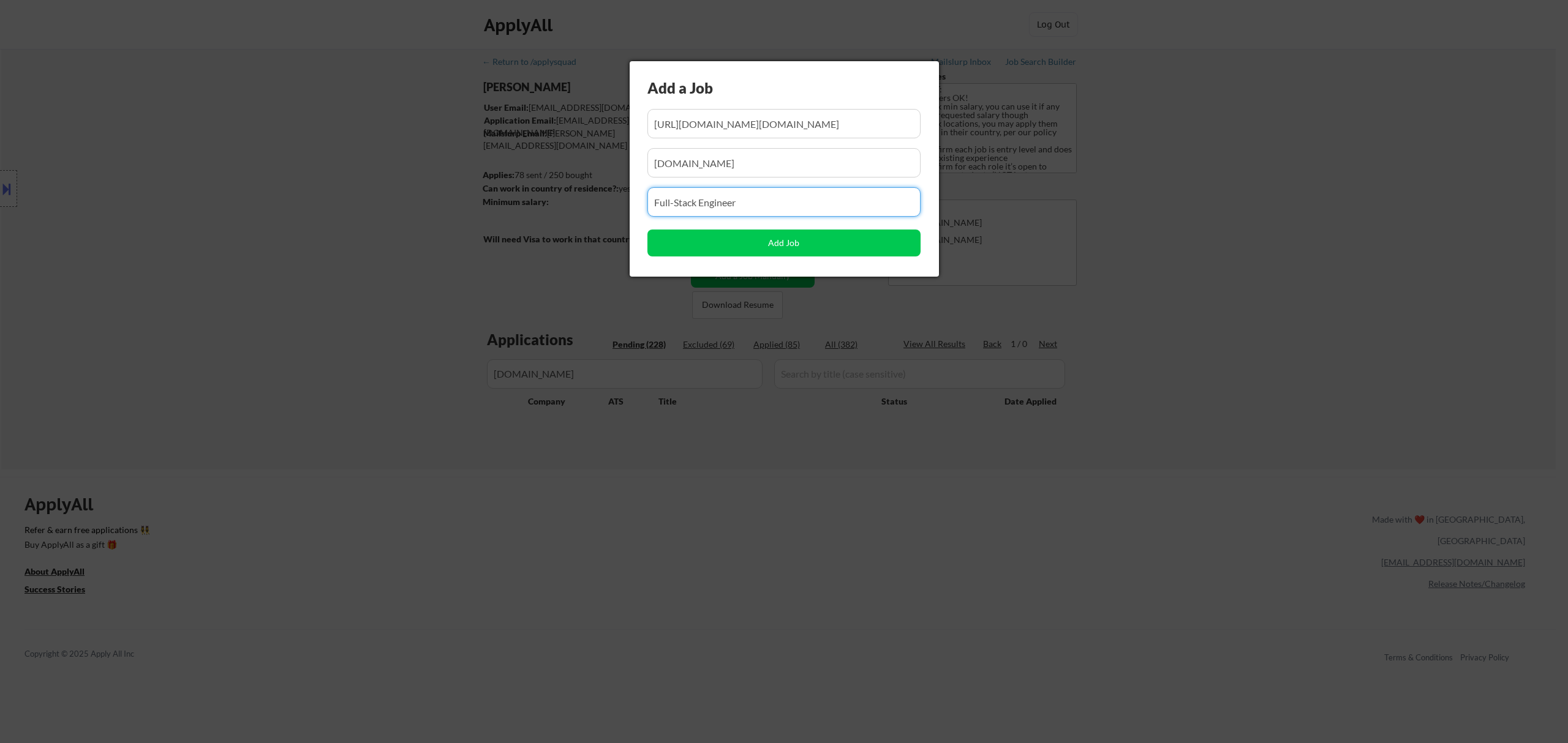
drag, startPoint x: 753, startPoint y: 202, endPoint x: 509, endPoint y: 199, distance: 244.0
click at [509, 199] on body "← Return to /applysquad Mailslurp Inbox Job Search Builder Ahmad Basyouni User …" at bounding box center [784, 371] width 1568 height 743
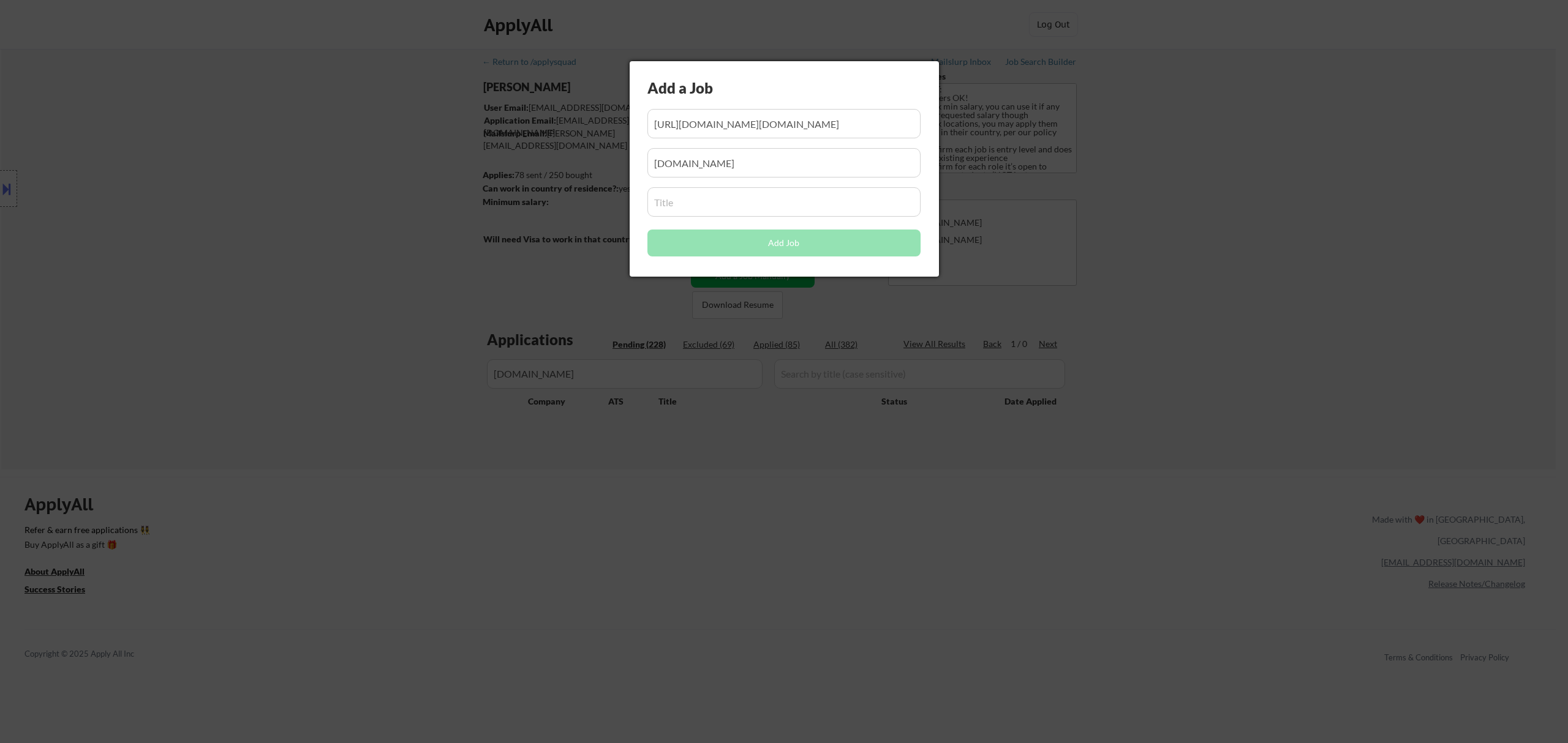
click at [741, 206] on input "input" at bounding box center [784, 202] width 273 height 29
paste input "Backend Engineer"
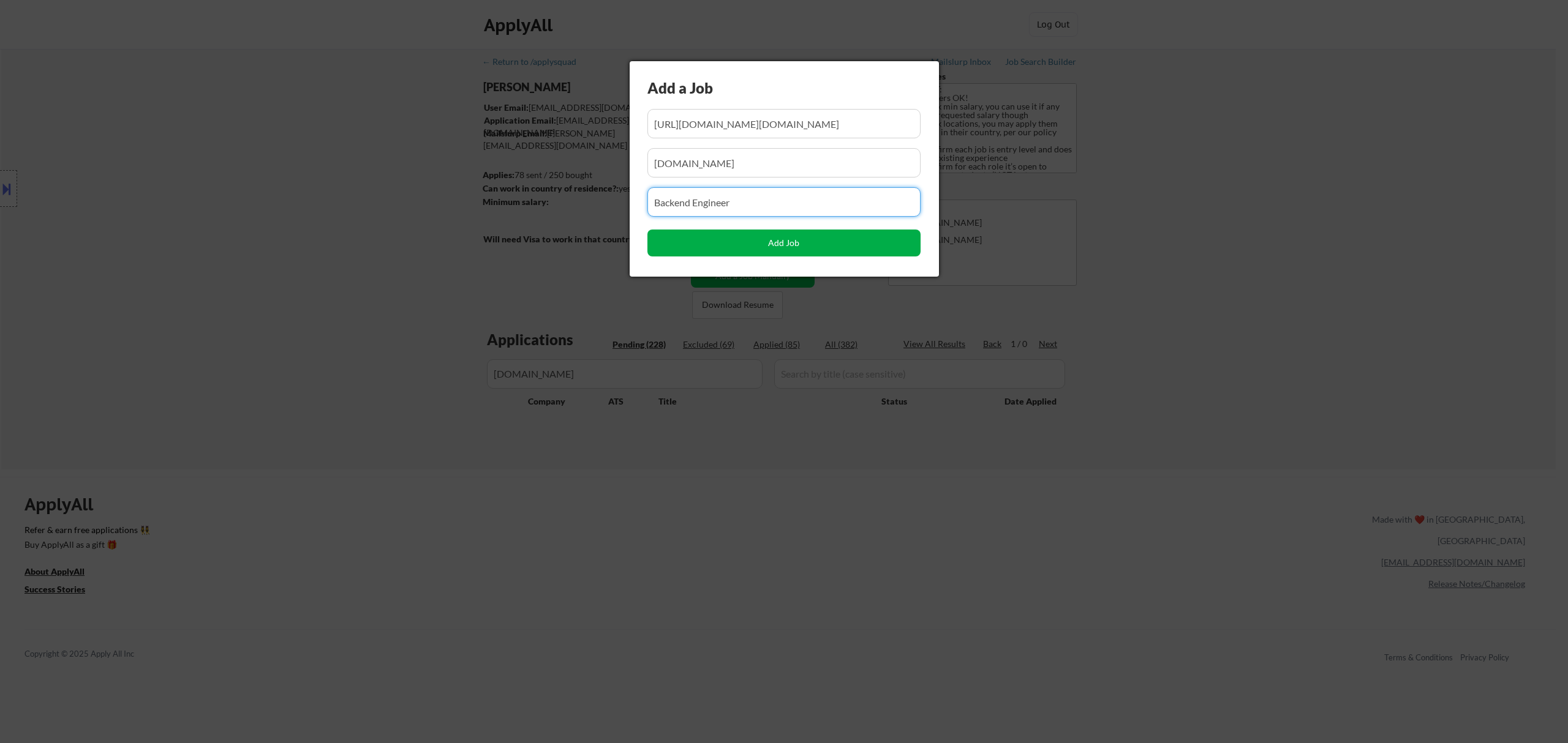
type input "Backend Engineer"
click at [814, 235] on button "Add Job" at bounding box center [784, 243] width 273 height 27
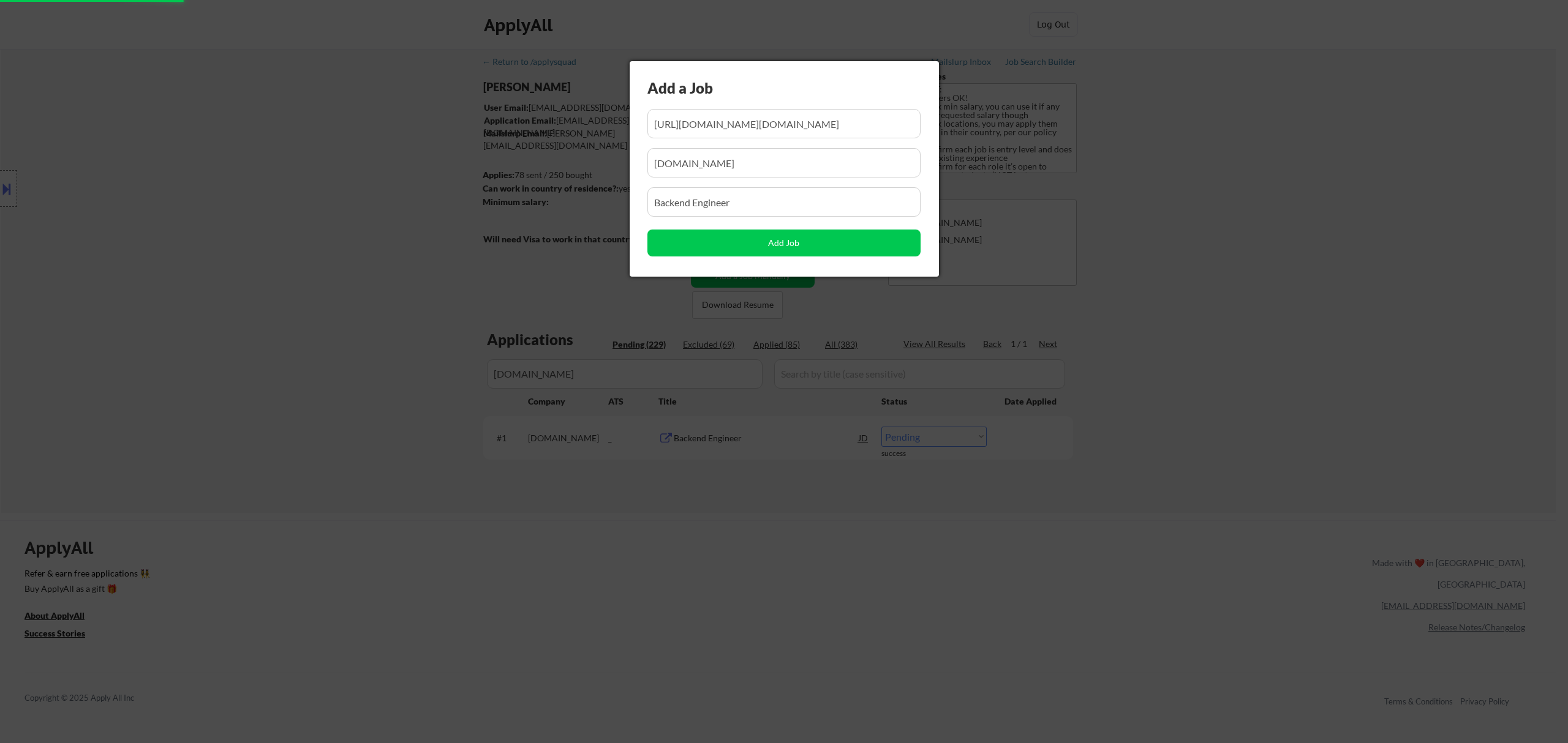
click at [782, 580] on div at bounding box center [784, 371] width 1568 height 743
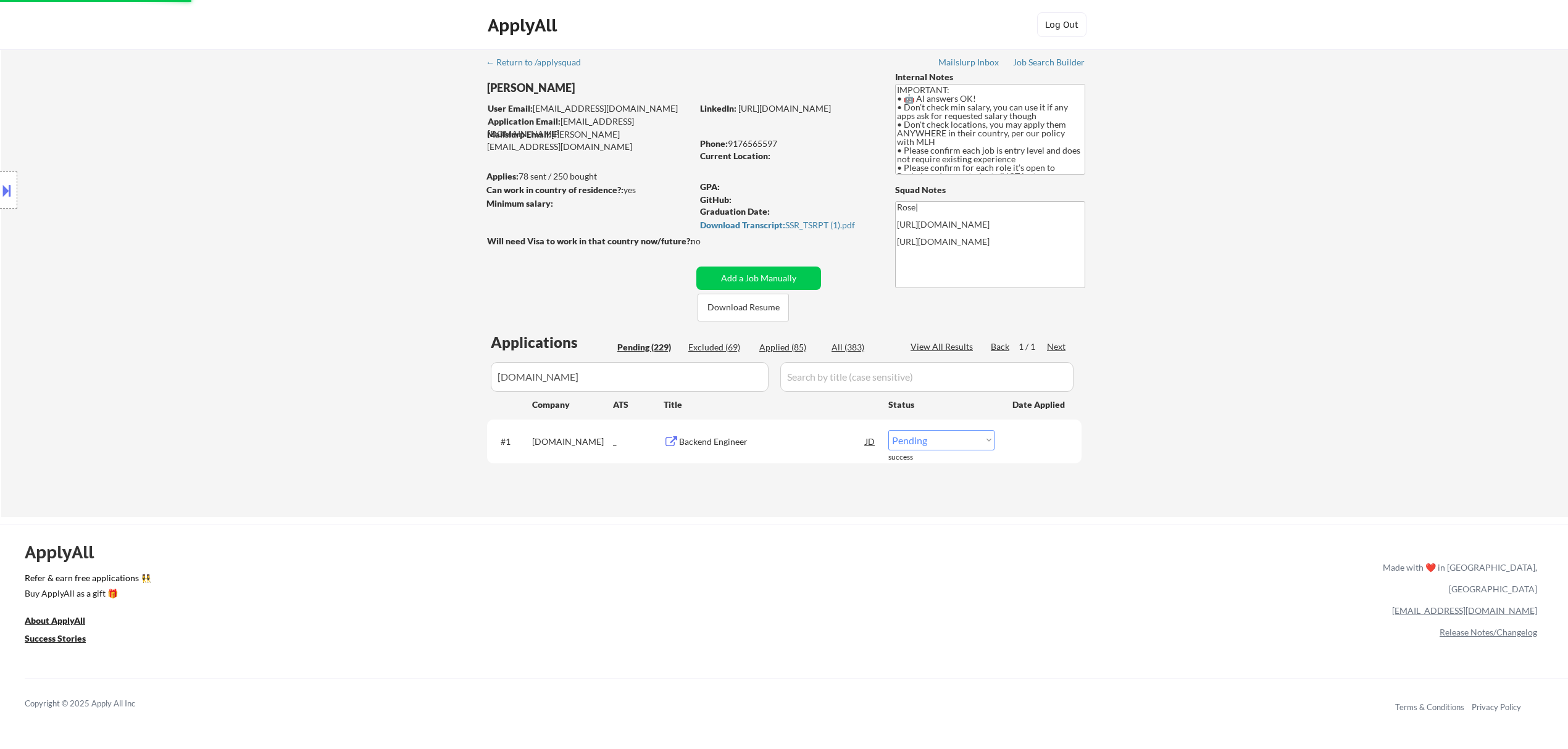
click at [964, 437] on select "Choose an option... Pending Applied Excluded (Questions) Excluded (Expired) Exc…" at bounding box center [941, 440] width 106 height 21
select select ""applied""
click at [888, 430] on select "Choose an option... Pending Applied Excluded (Questions) Excluded (Expired) Exc…" at bounding box center [941, 440] width 106 height 21
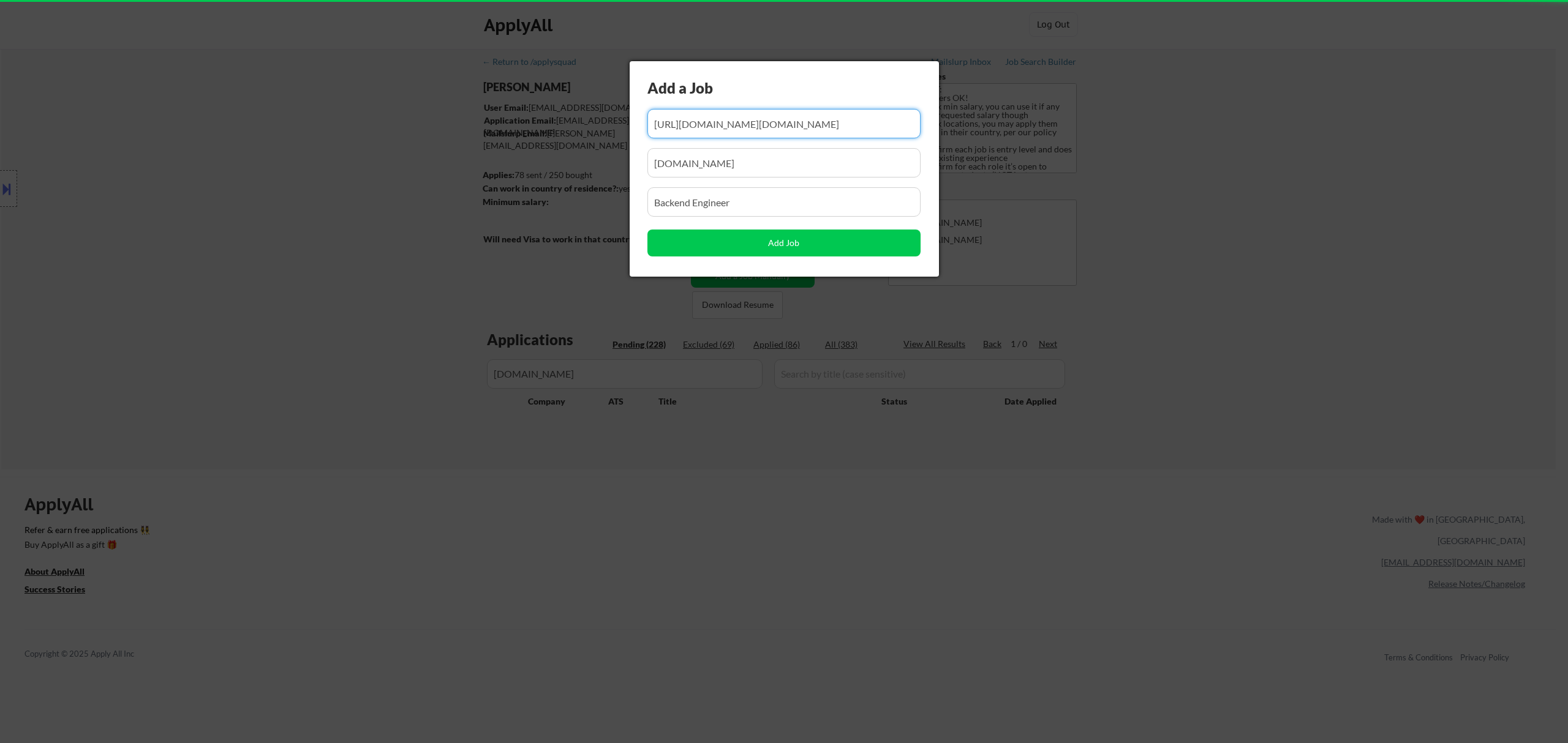
click at [704, 534] on div at bounding box center [784, 371] width 1568 height 743
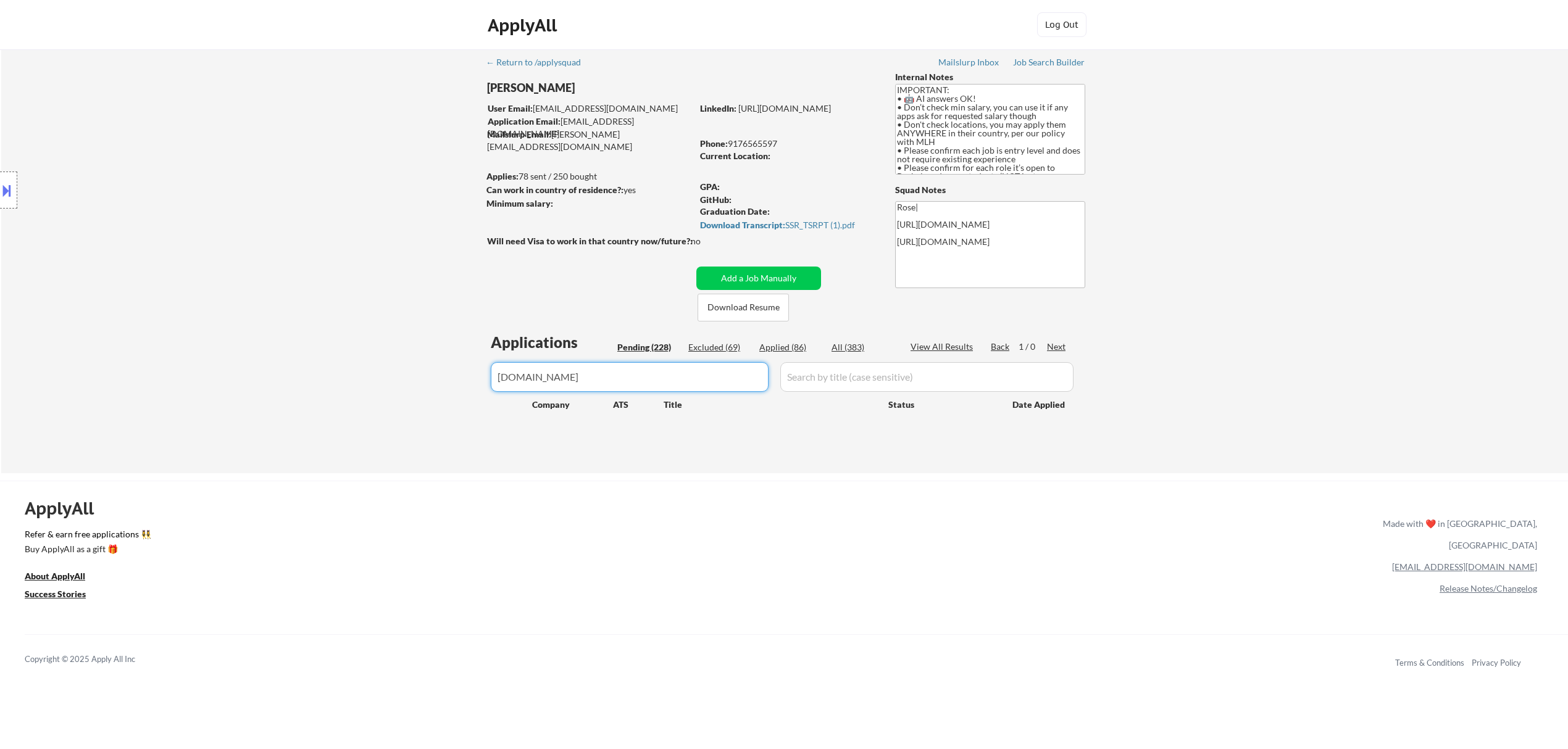
drag, startPoint x: 579, startPoint y: 378, endPoint x: 411, endPoint y: 388, distance: 168.3
click at [415, 393] on div "← Return to /applysquad Mailslurp Inbox Job Search Builder Ahmad Basyouni User …" at bounding box center [784, 261] width 1567 height 424
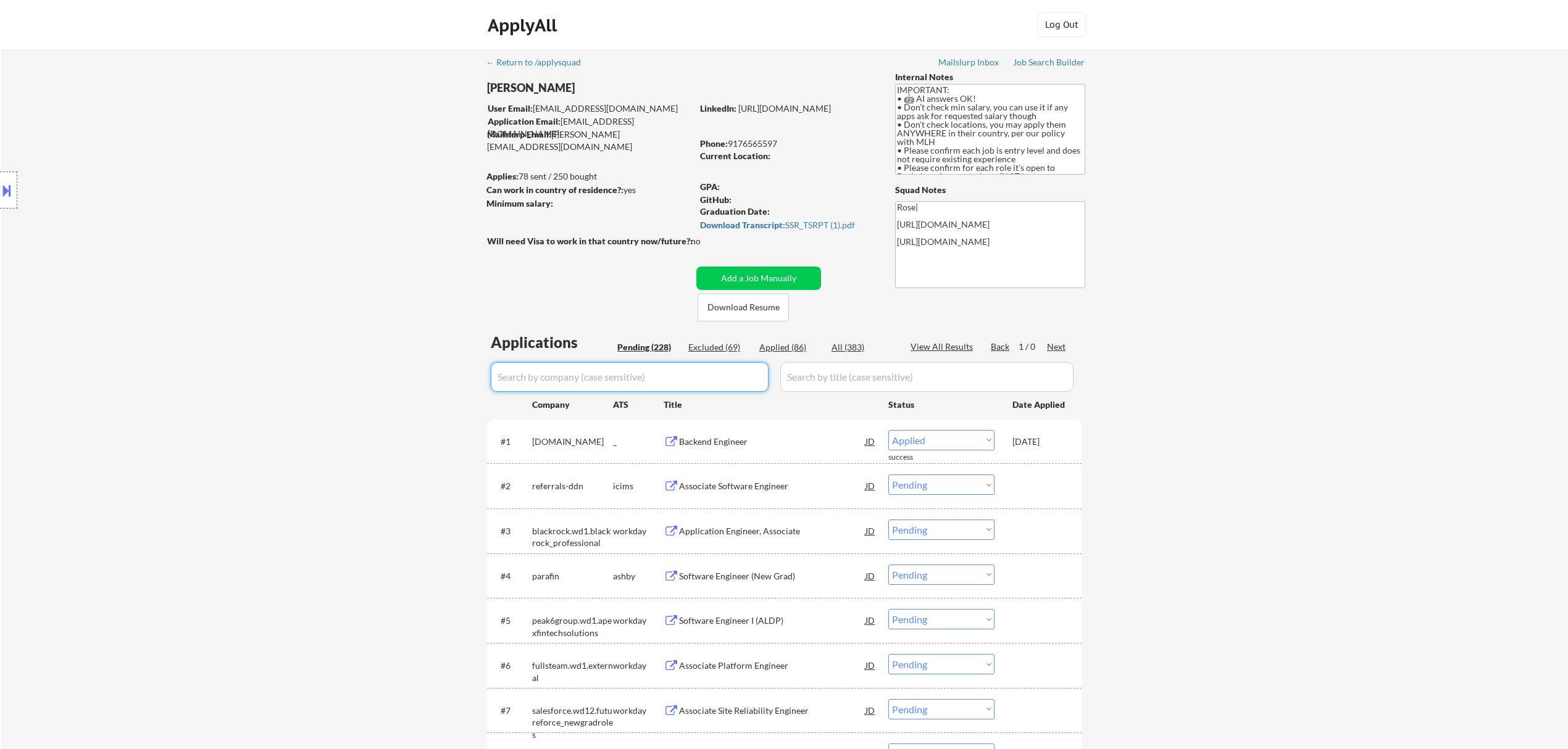
select select ""pending""
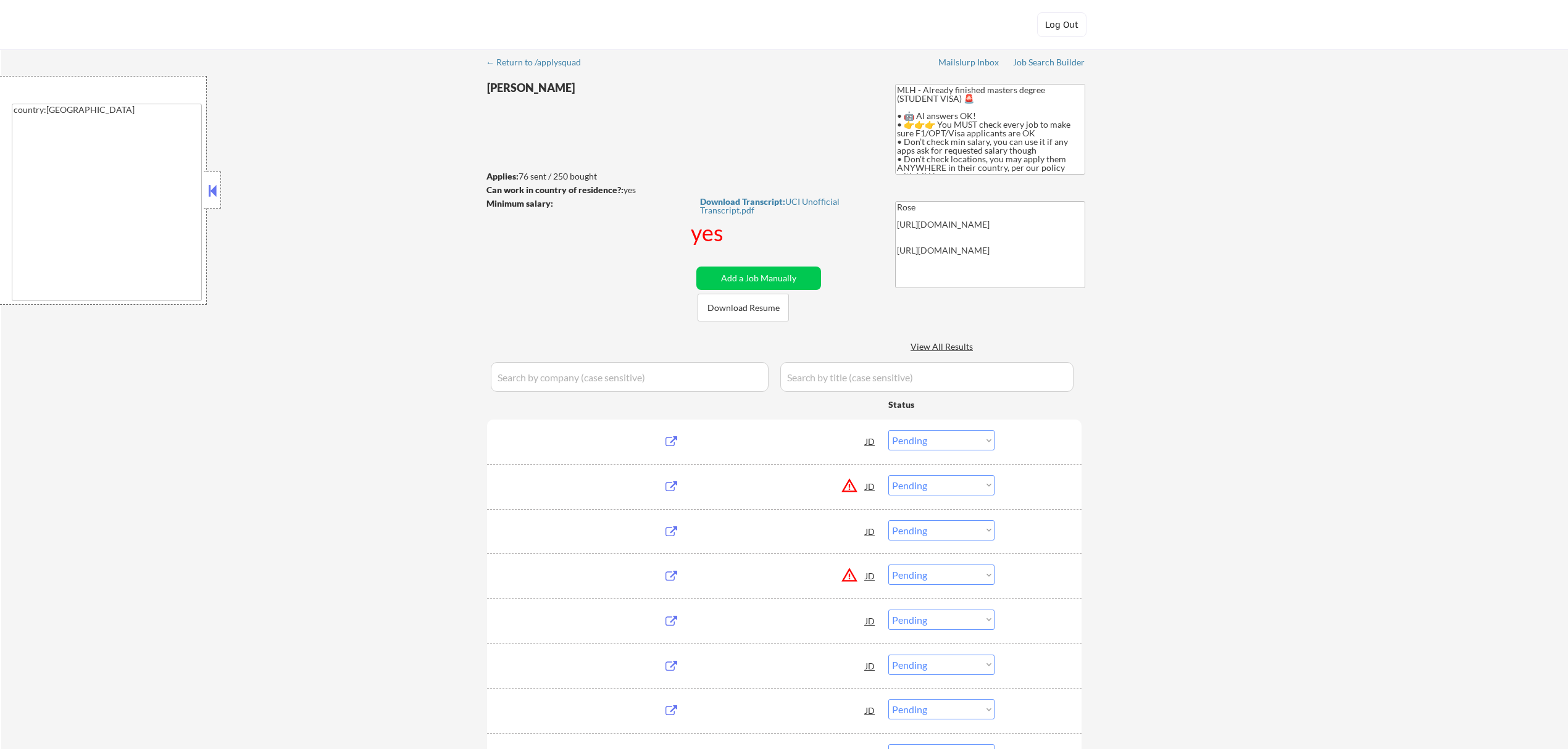
select select ""pending""
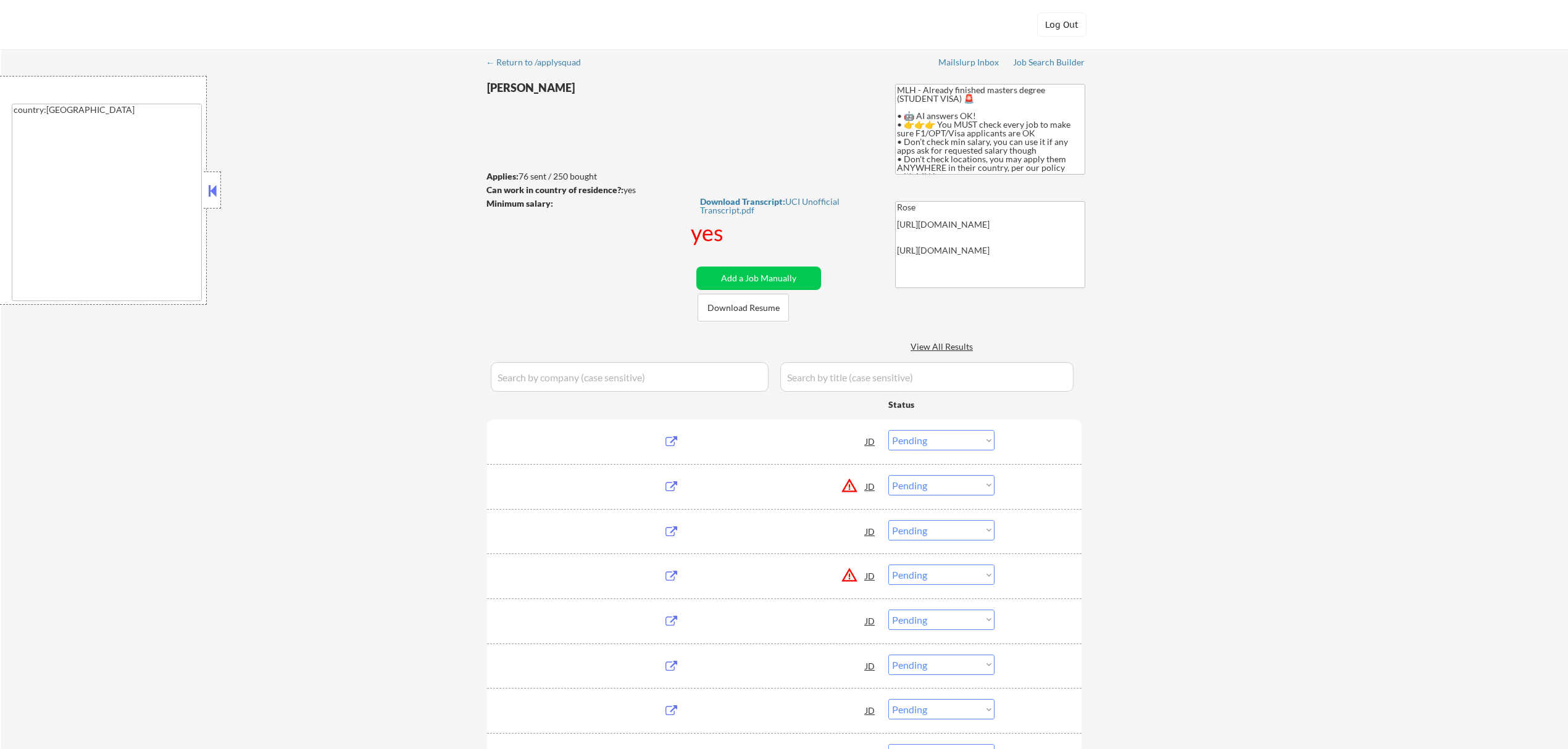
select select ""pending""
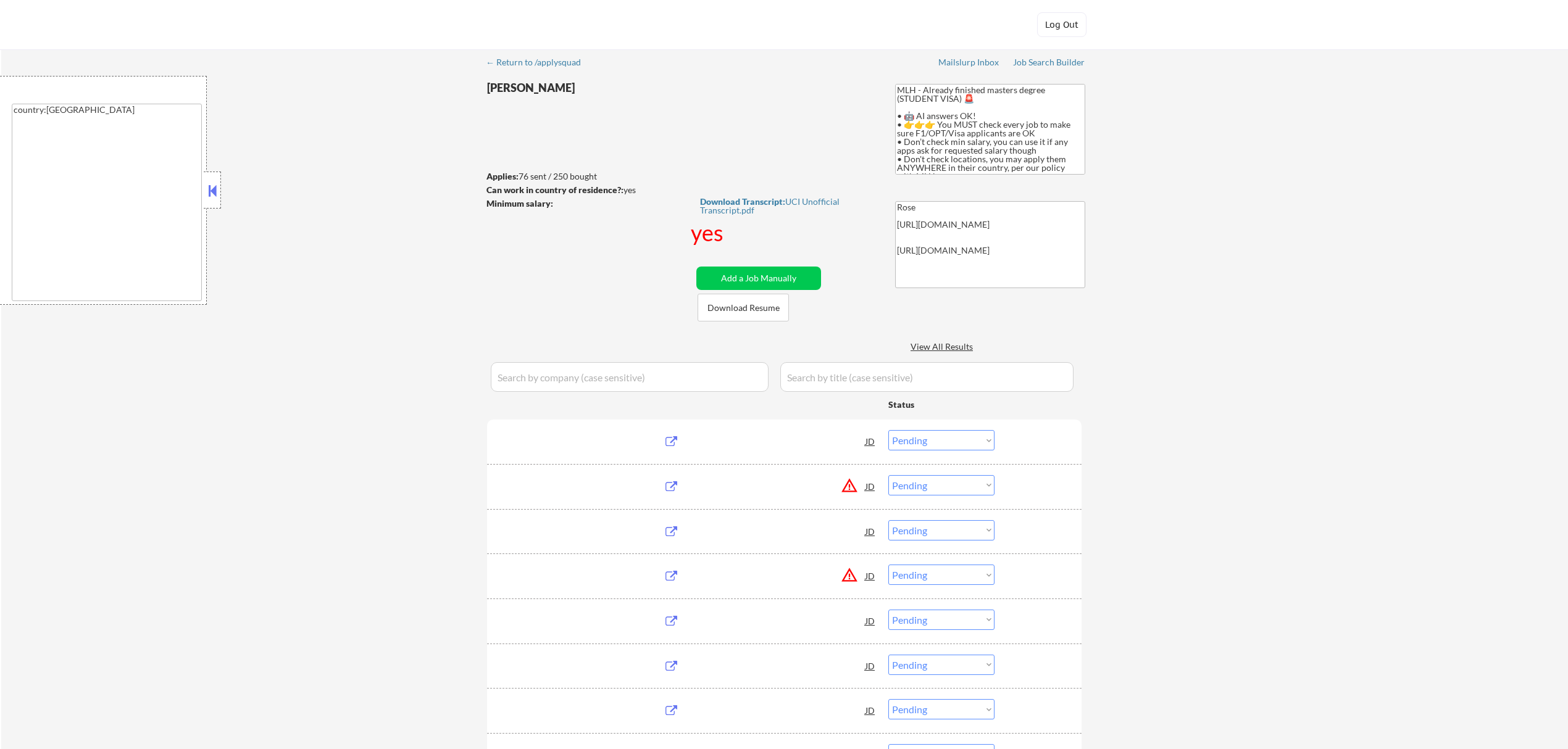
select select ""pending""
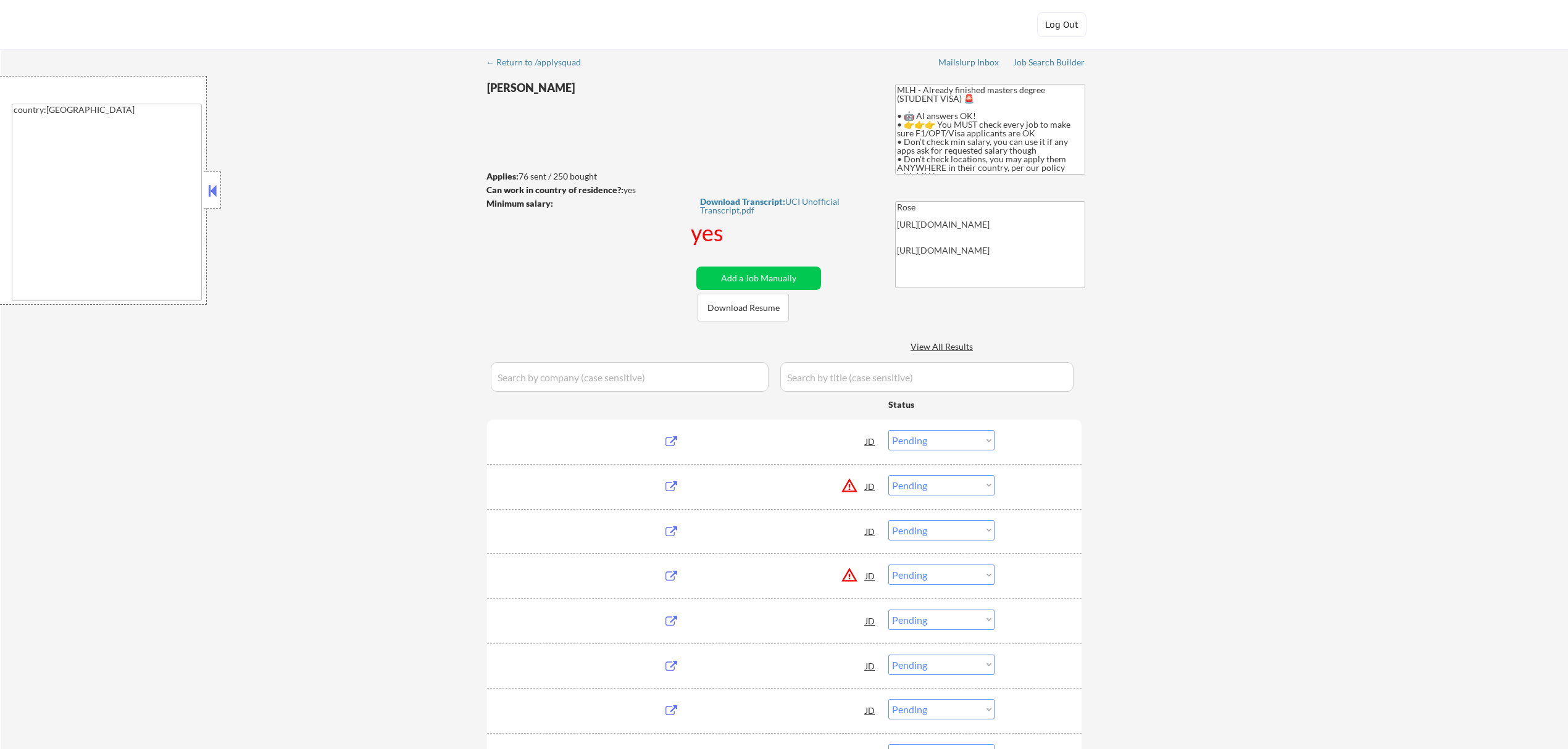
select select ""pending""
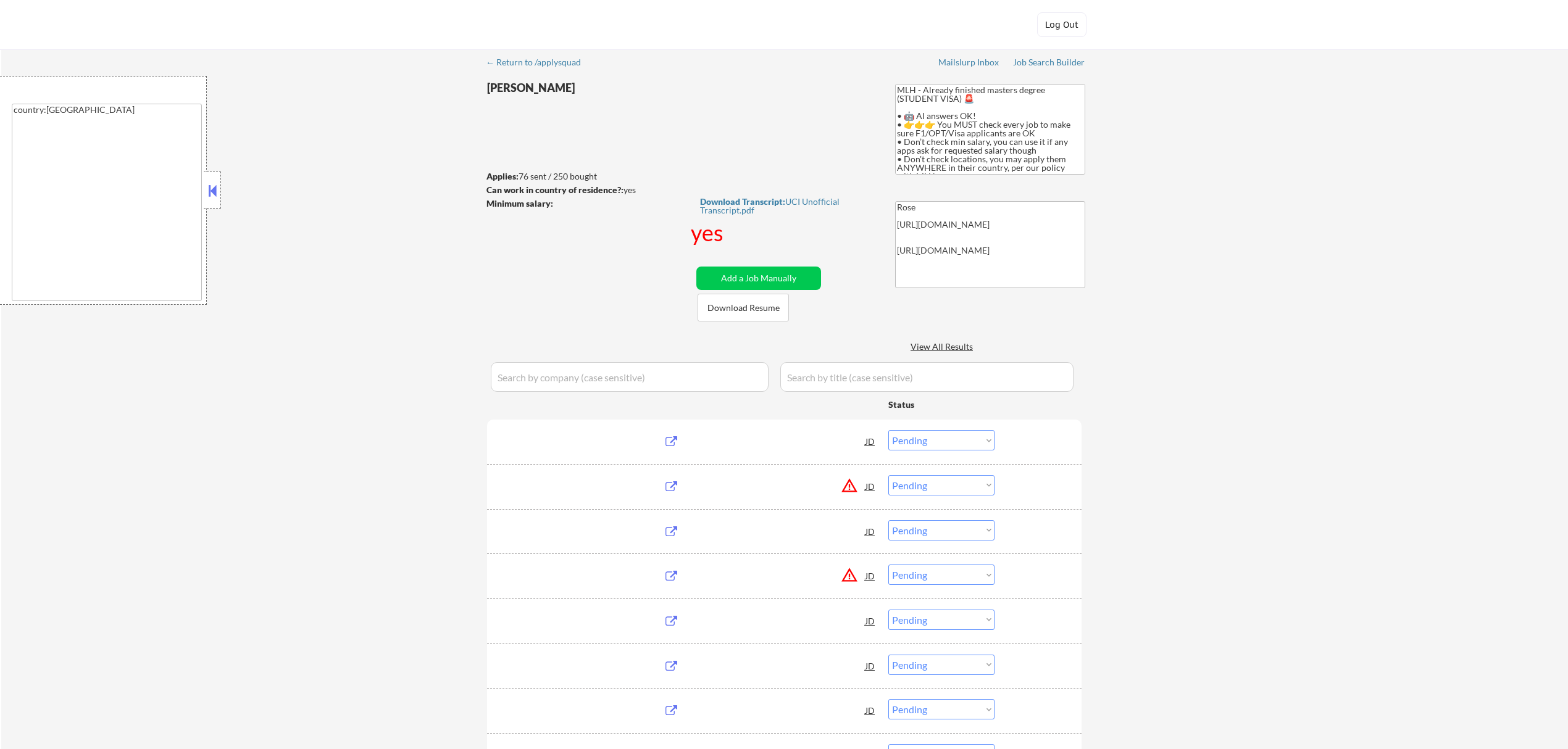
select select ""pending""
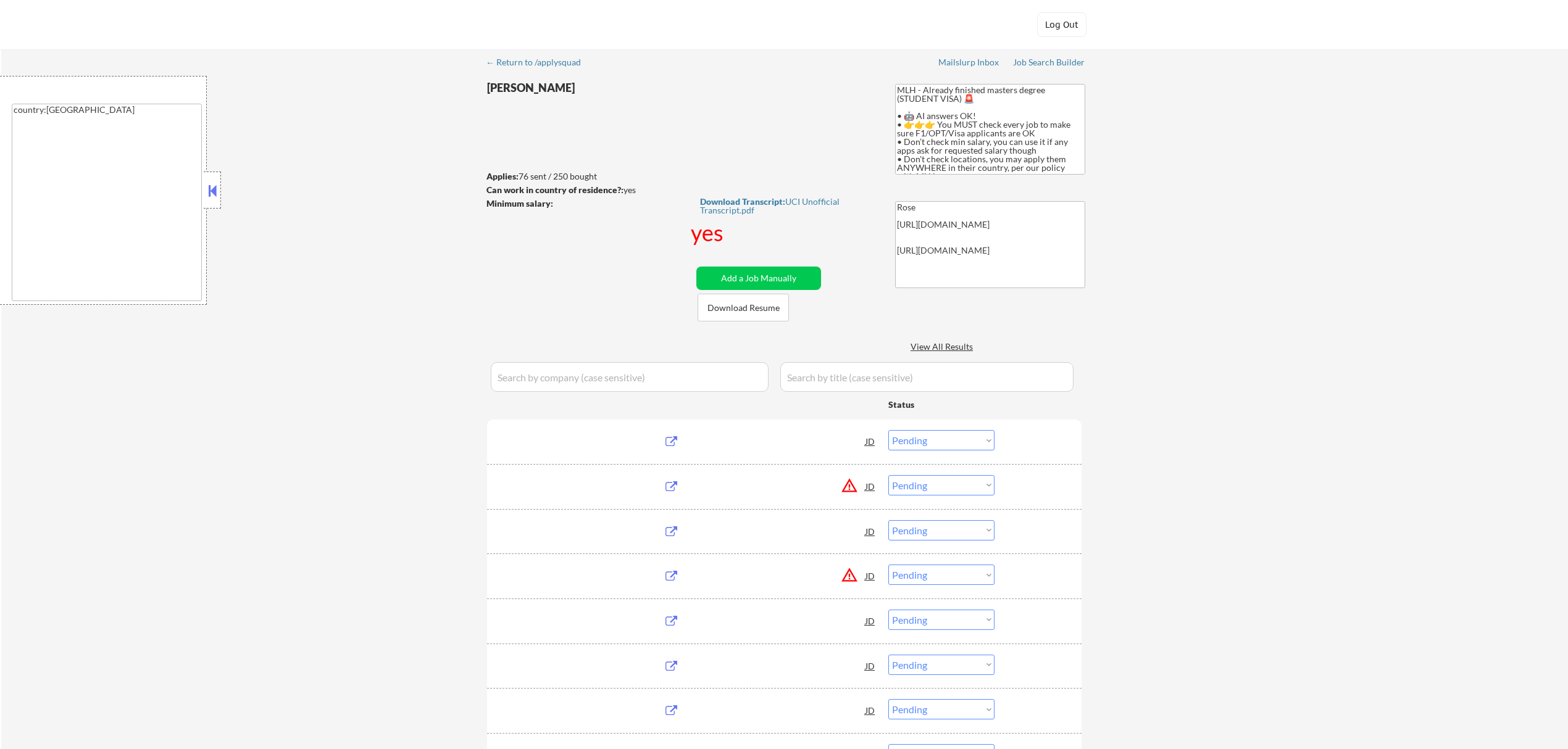
select select ""pending""
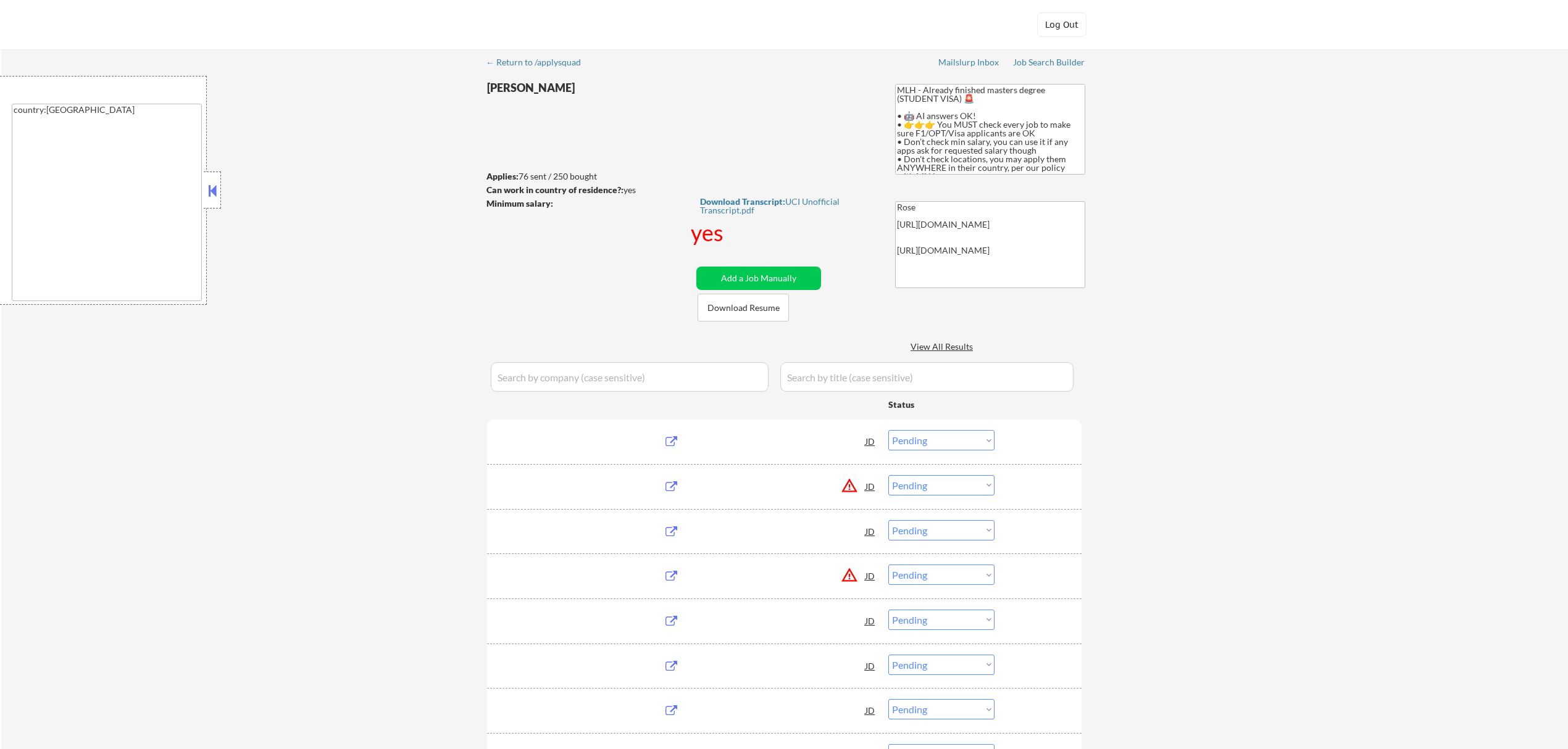
select select ""pending""
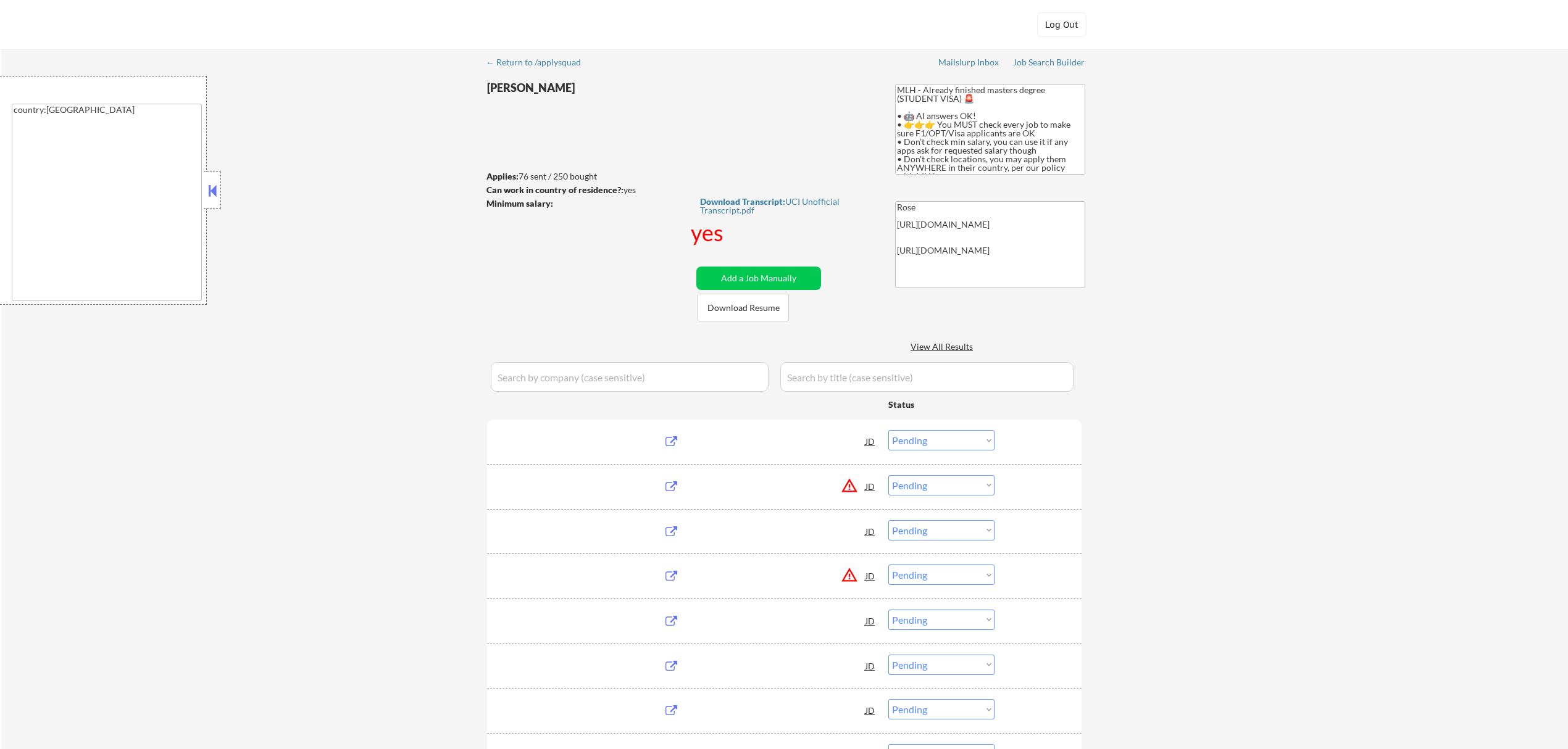
select select ""pending""
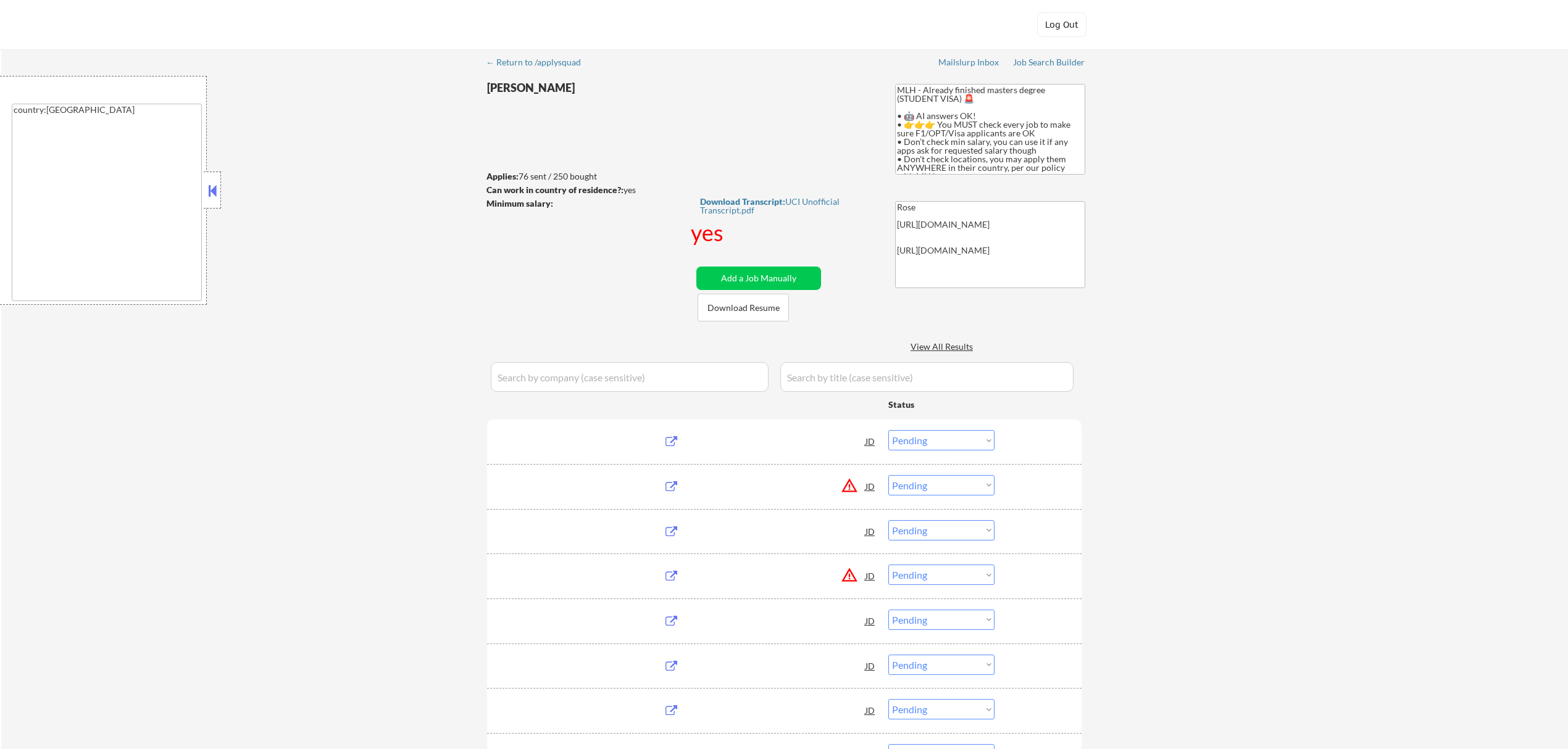
select select ""pending""
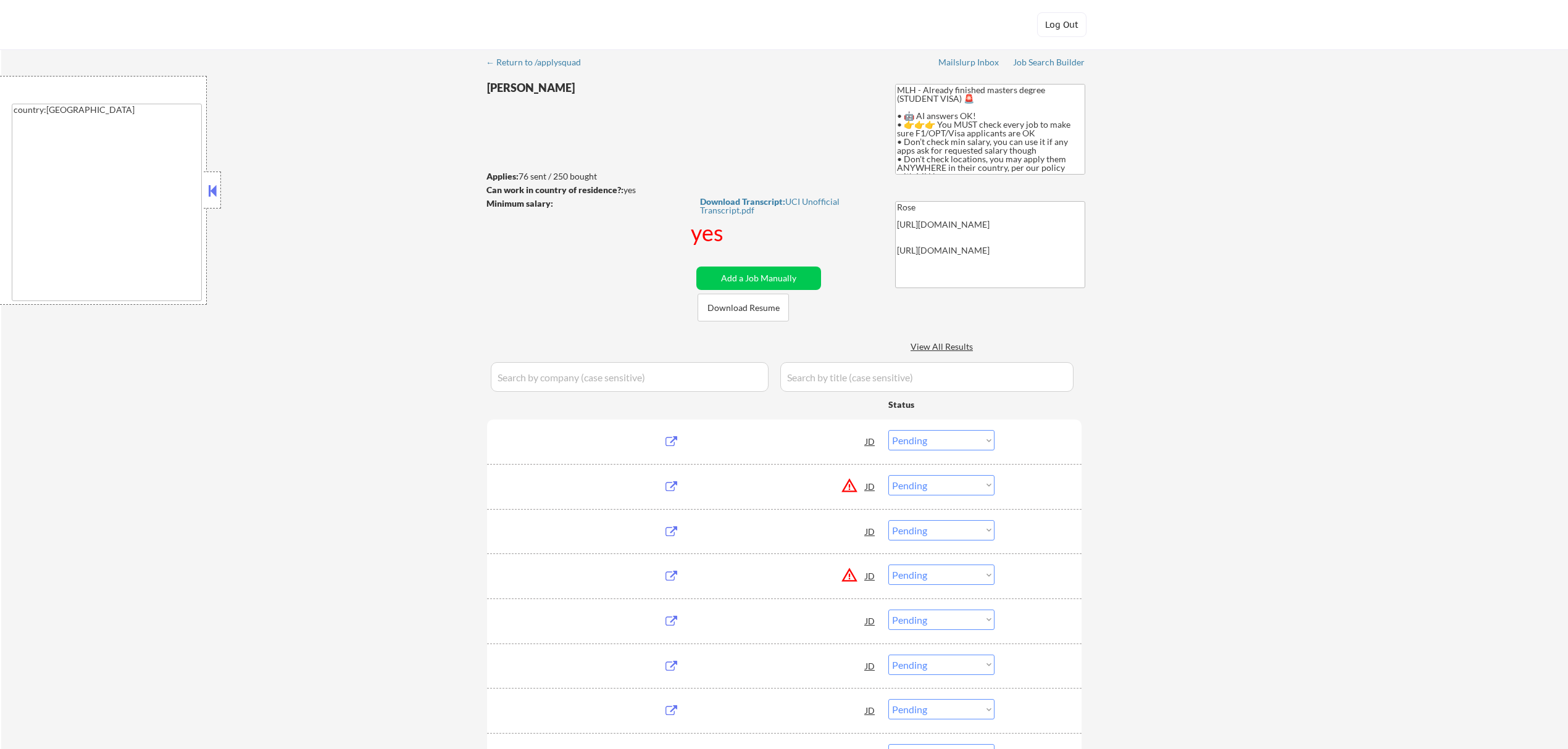
select select ""pending""
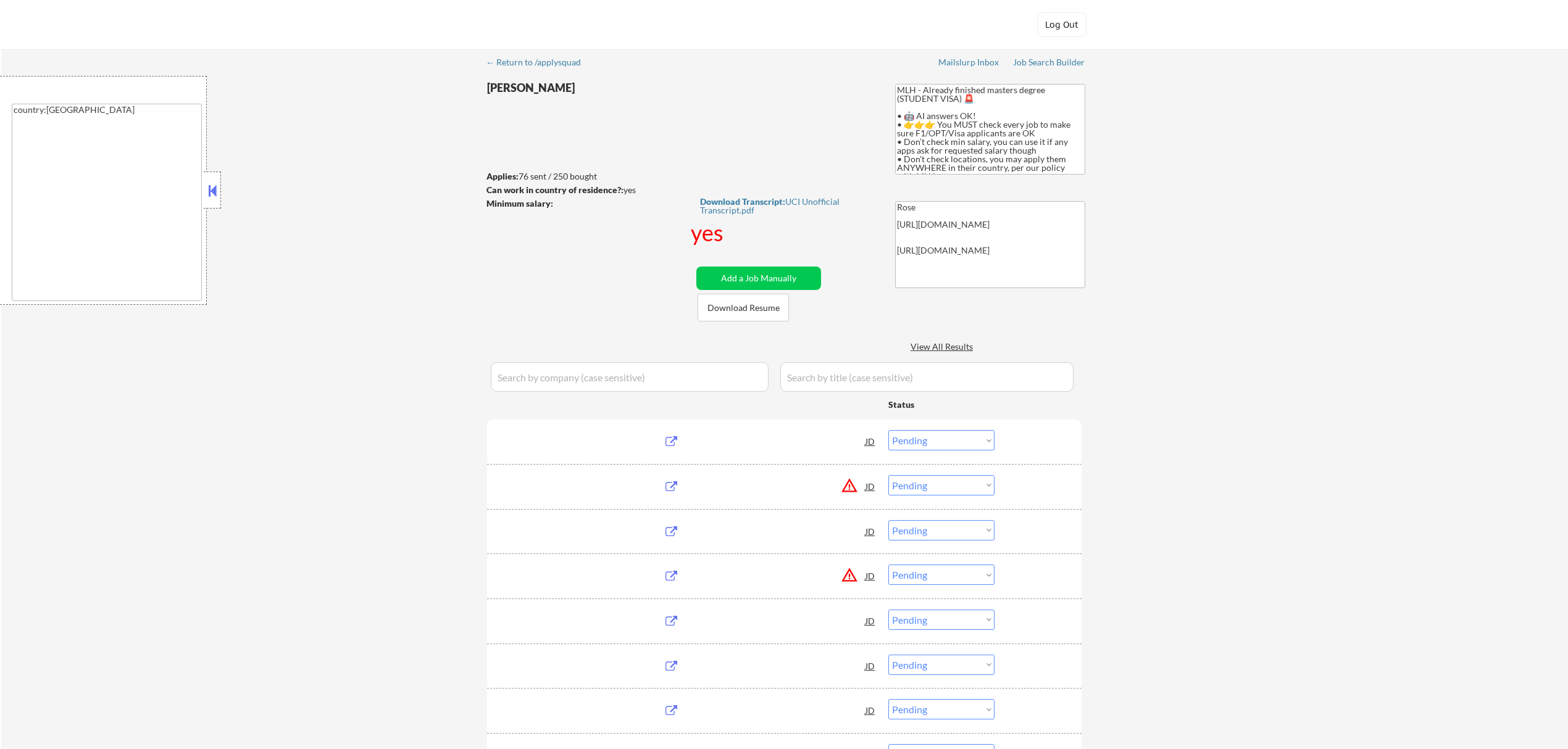
select select ""pending""
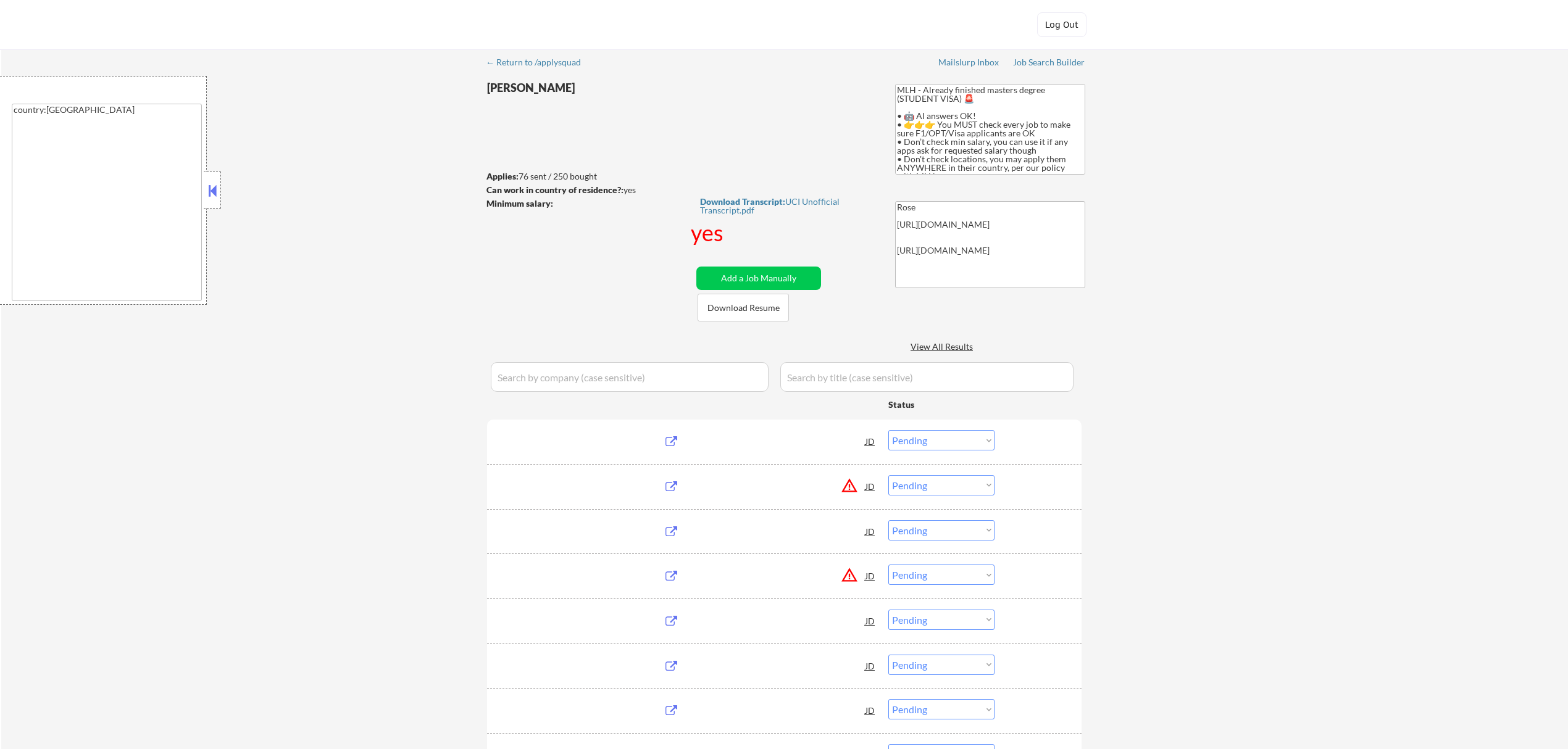
select select ""pending""
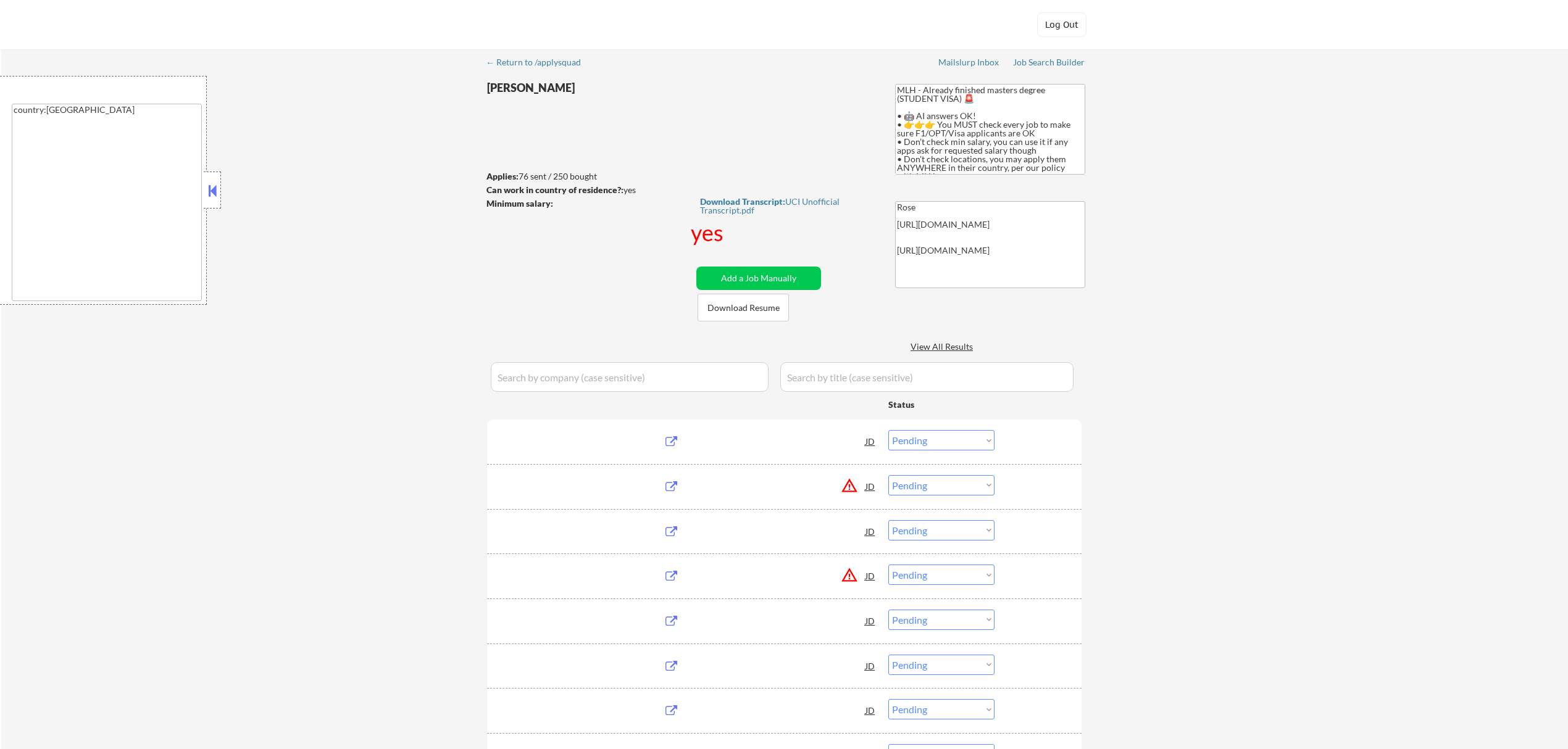
select select ""pending""
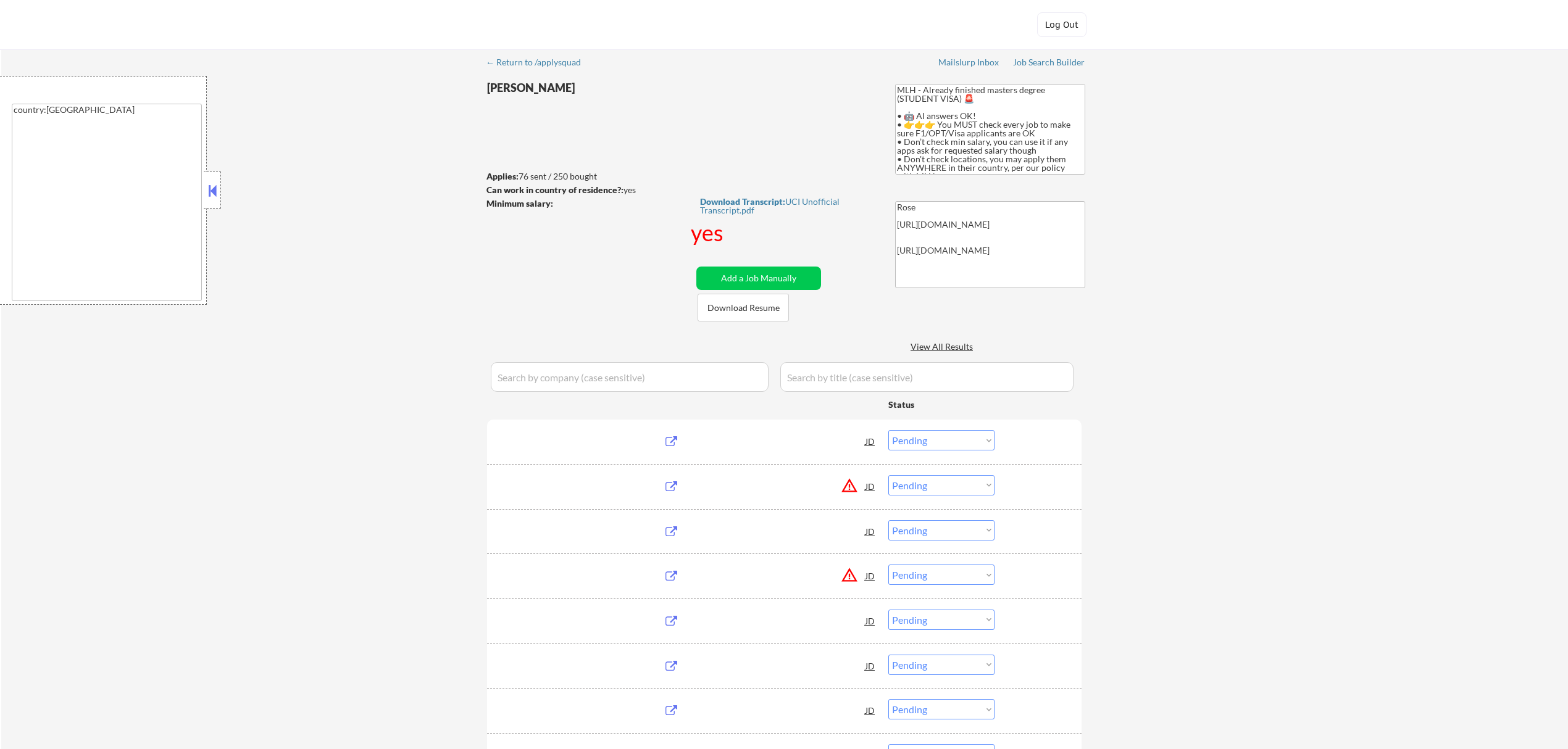
select select ""pending""
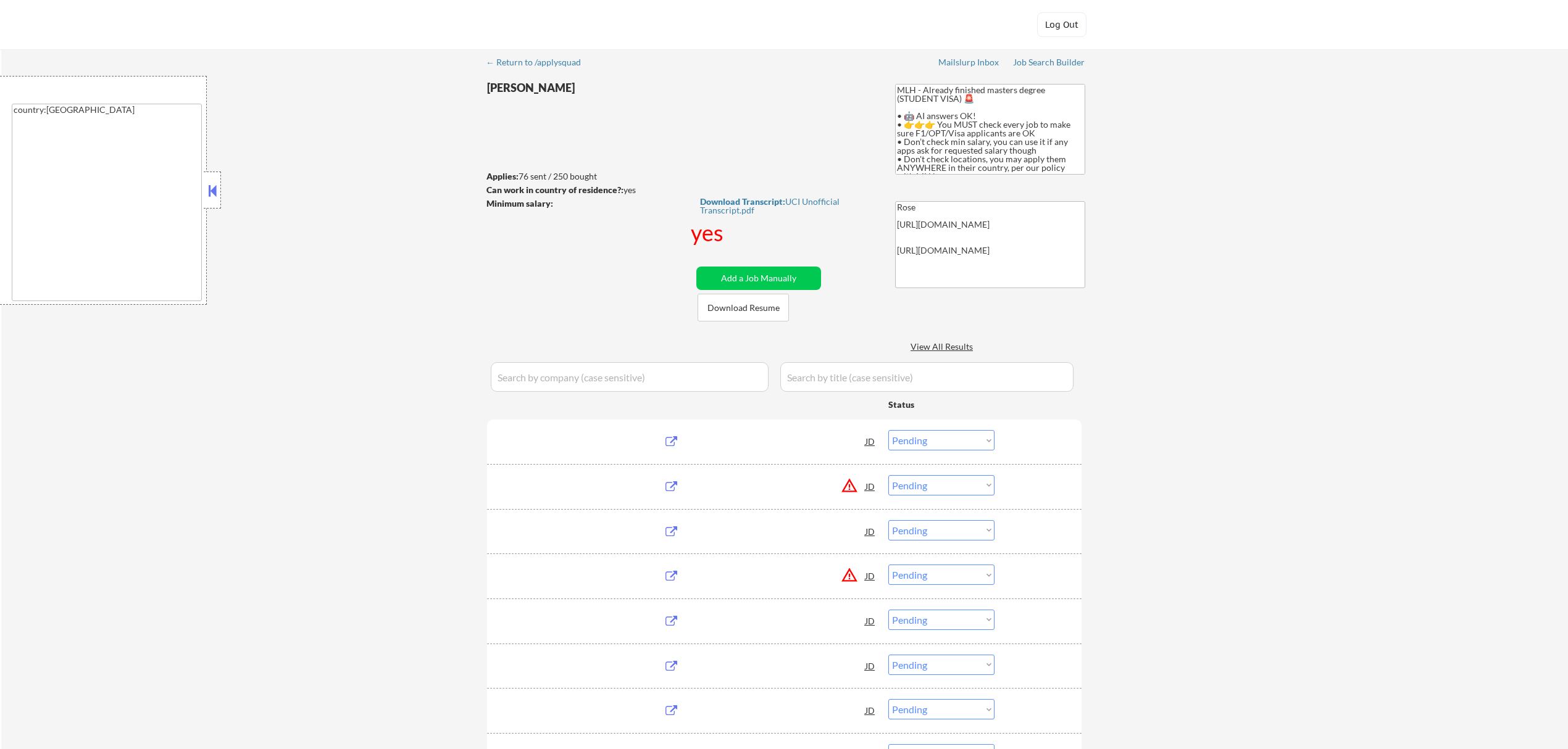
select select ""pending""
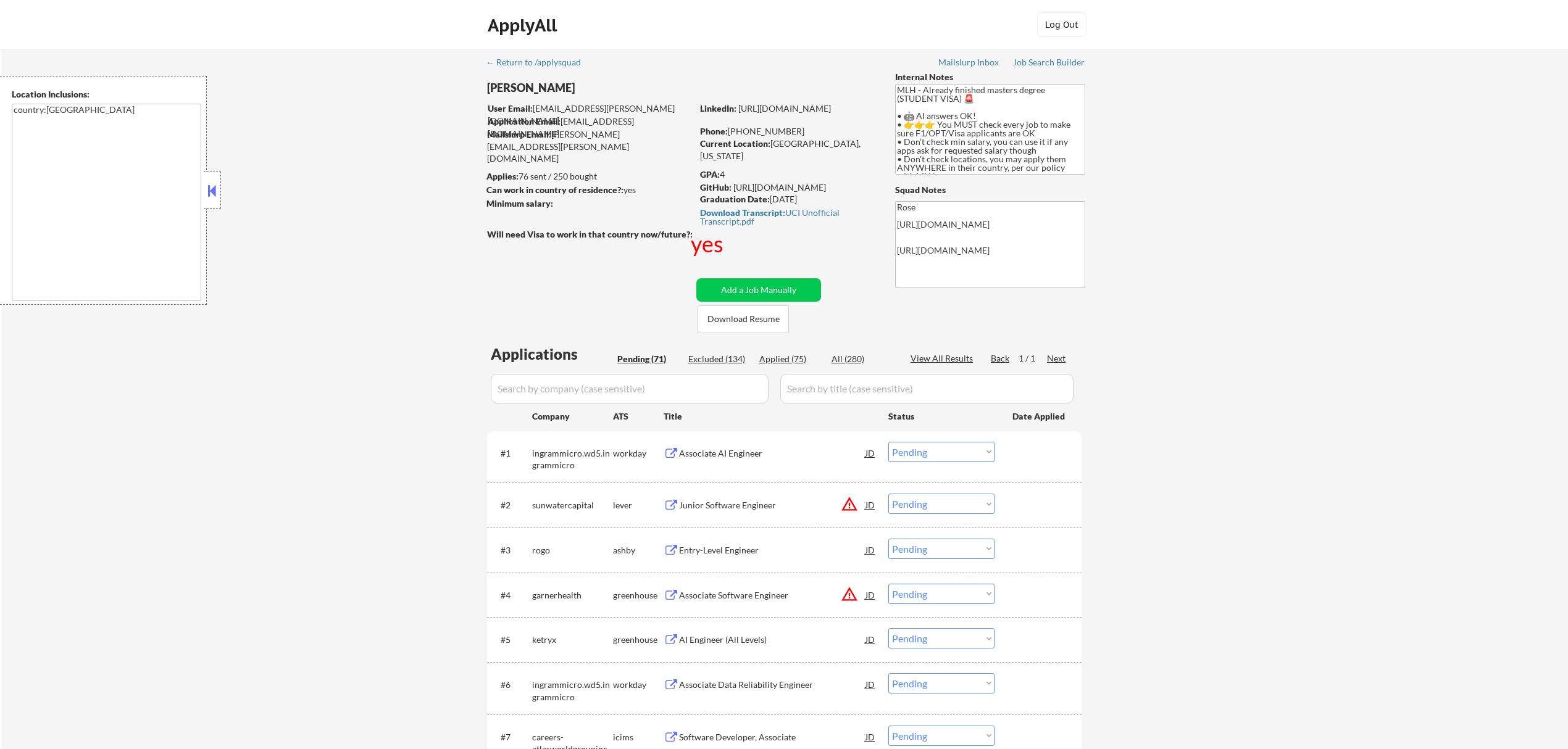
click at [793, 357] on div "Applied (75)" at bounding box center [791, 359] width 62 height 12
select select ""applied""
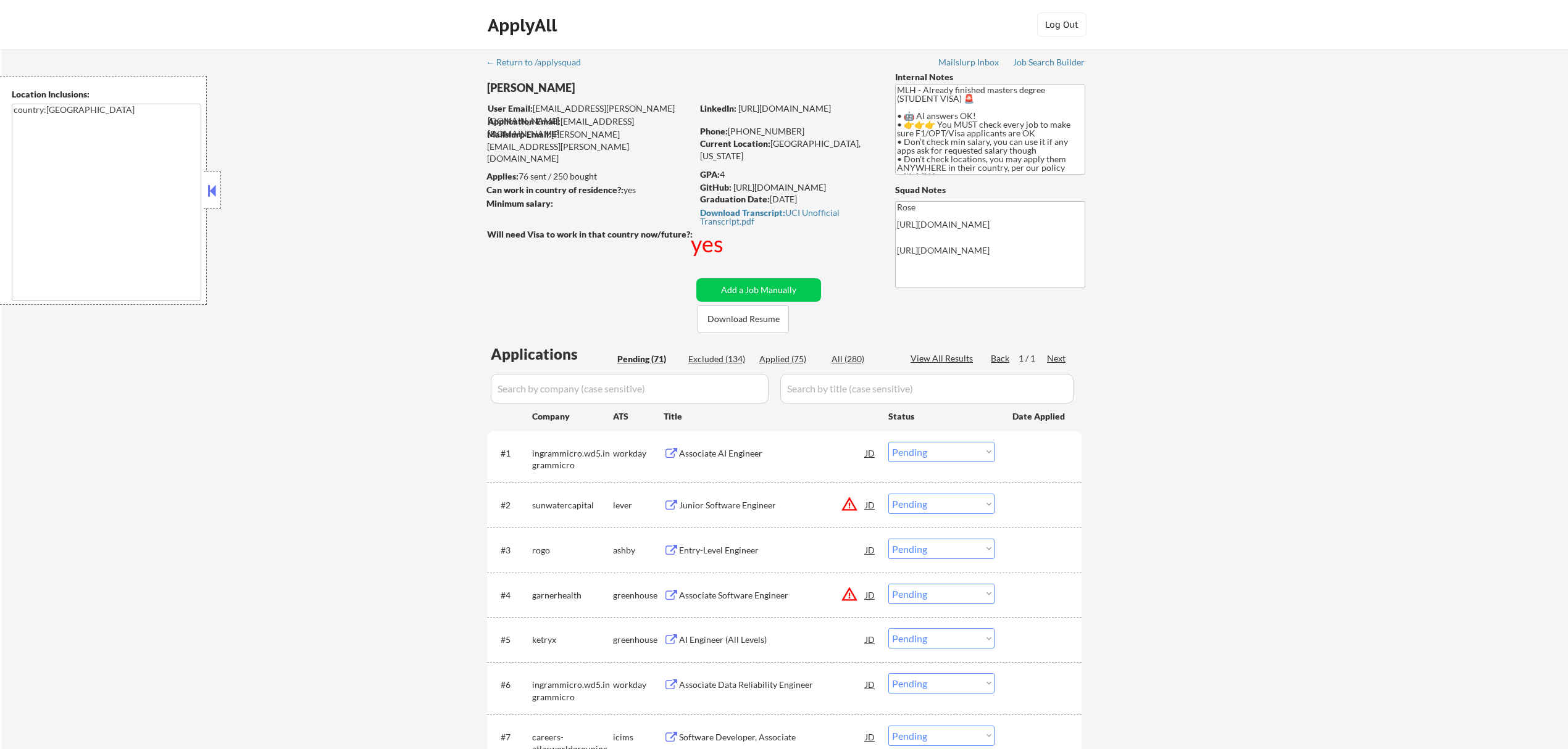
select select ""applied""
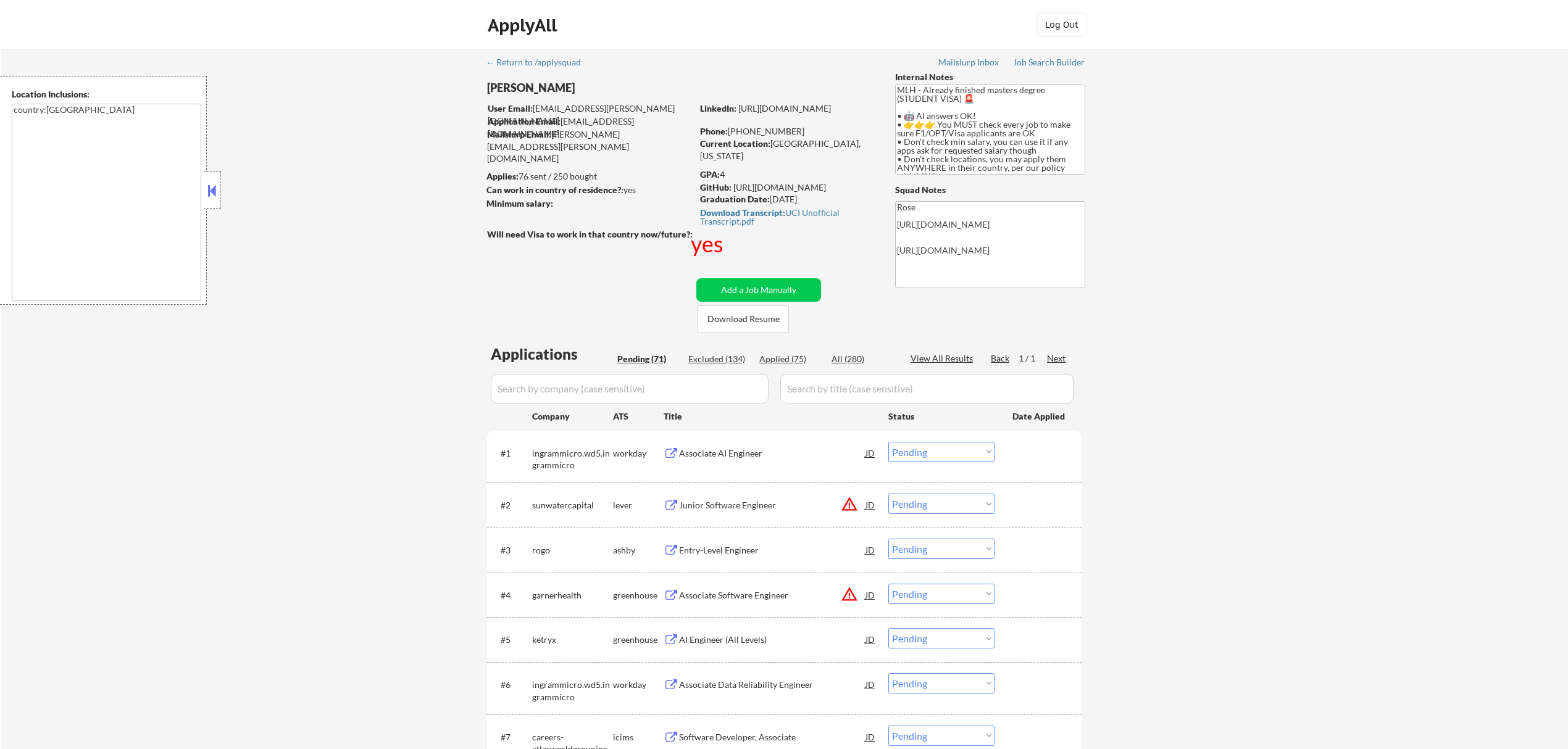
select select ""applied""
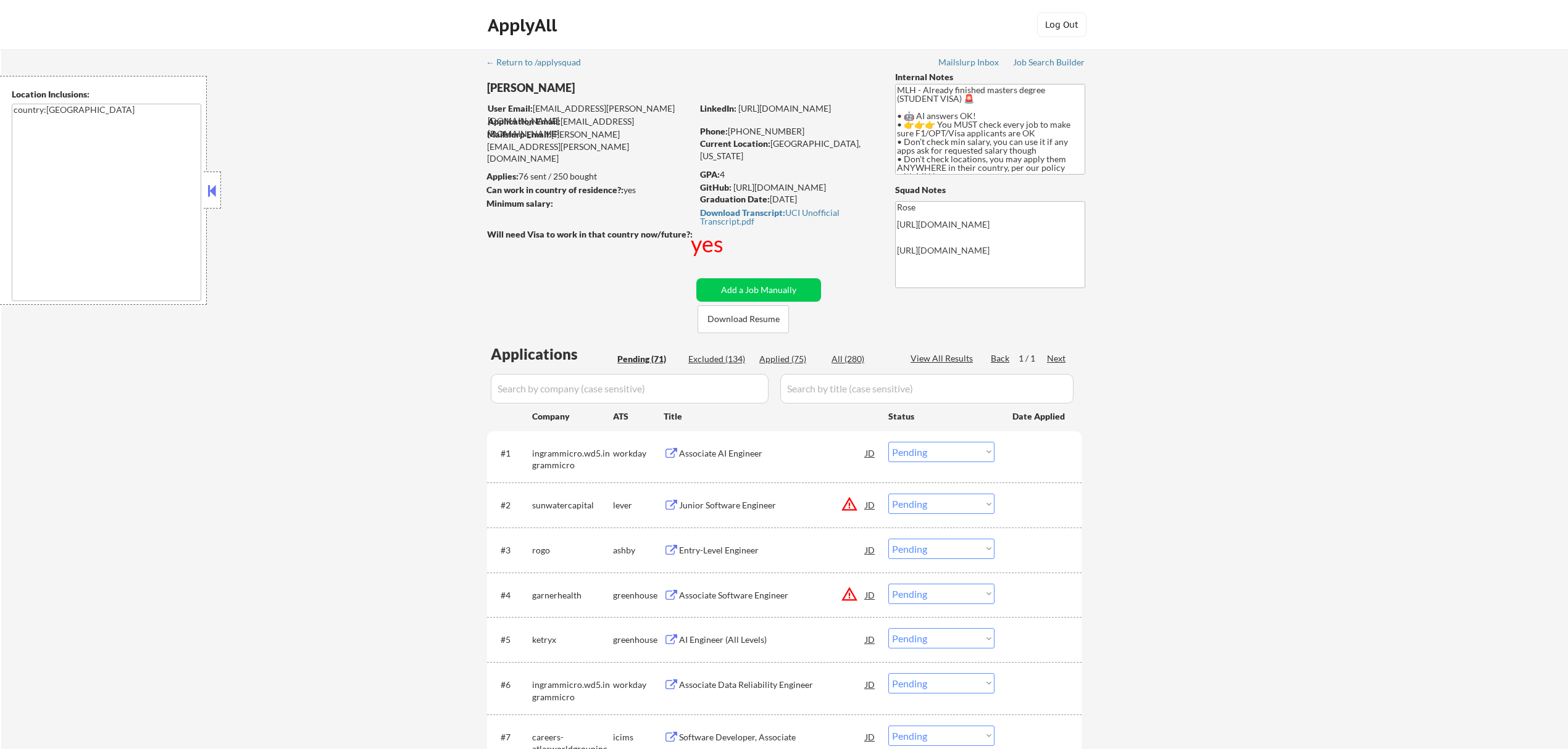
select select ""applied""
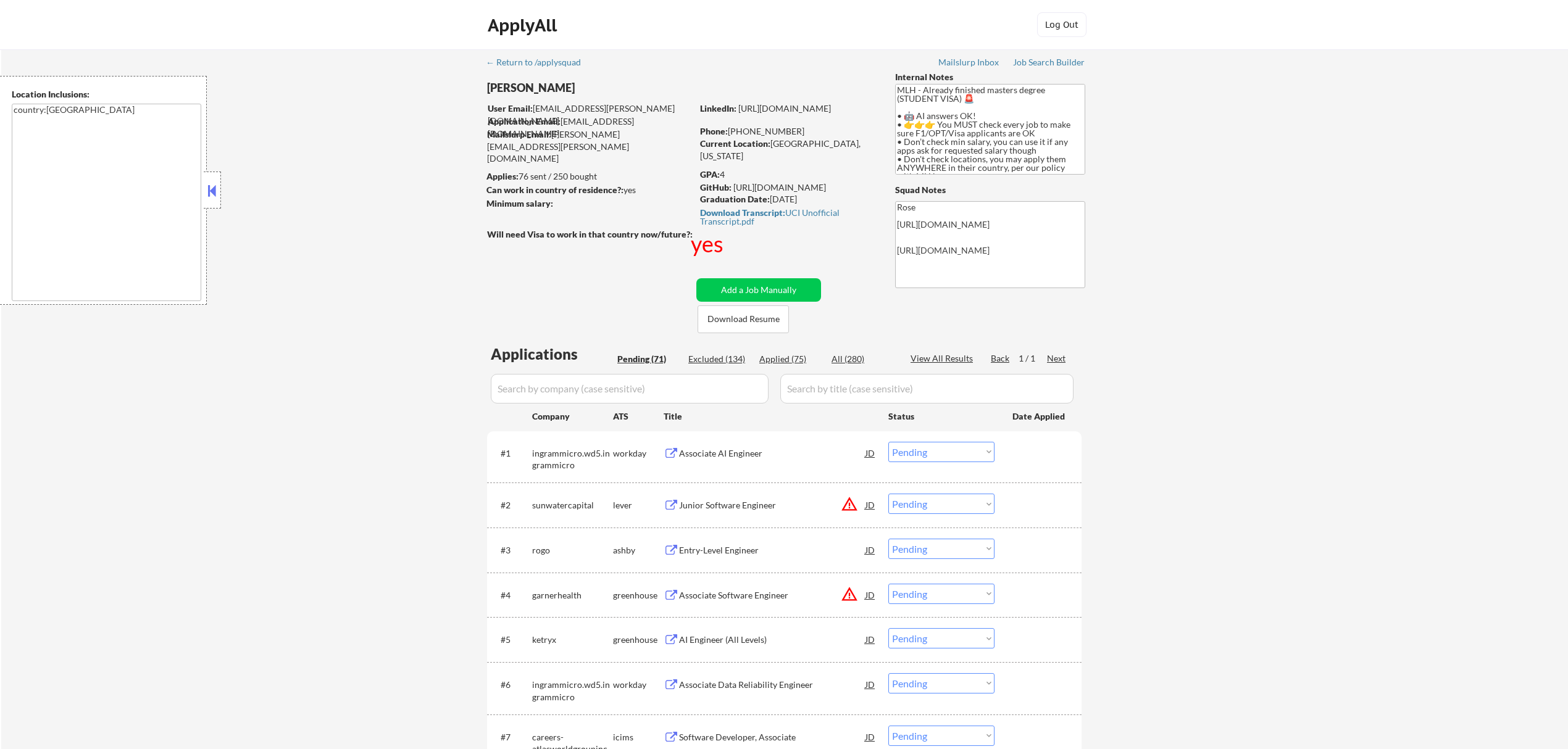
select select ""applied""
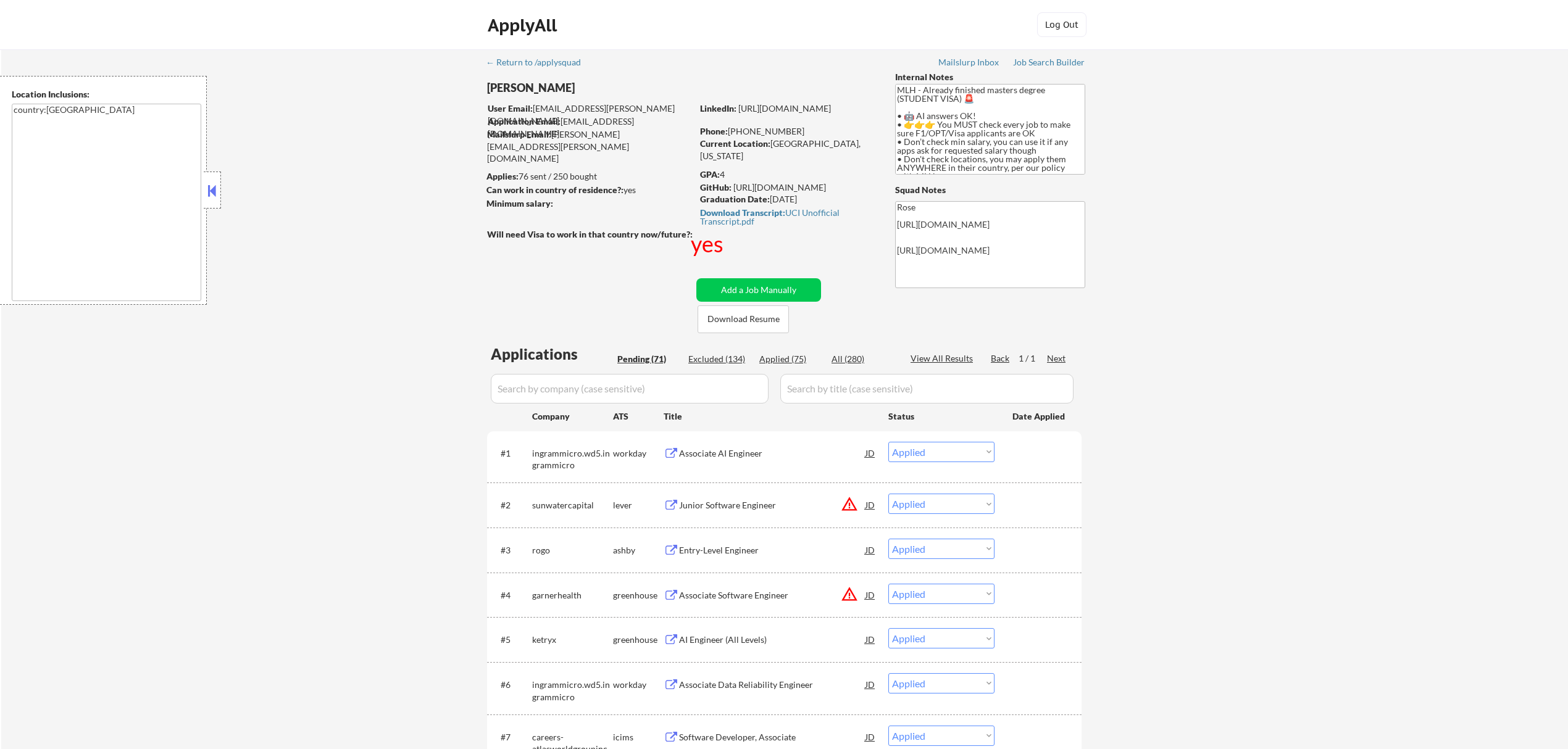
select select ""applied""
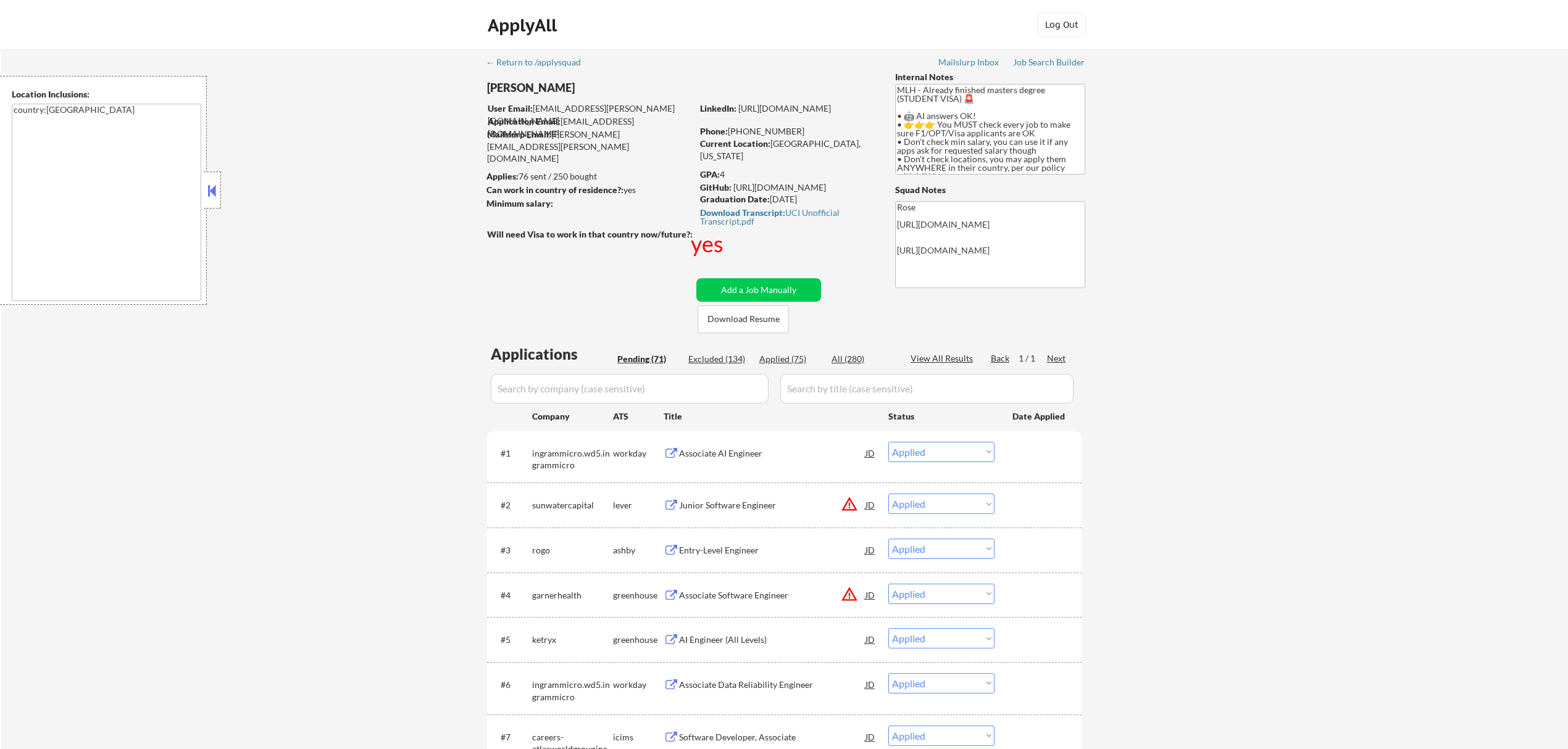
select select ""applied""
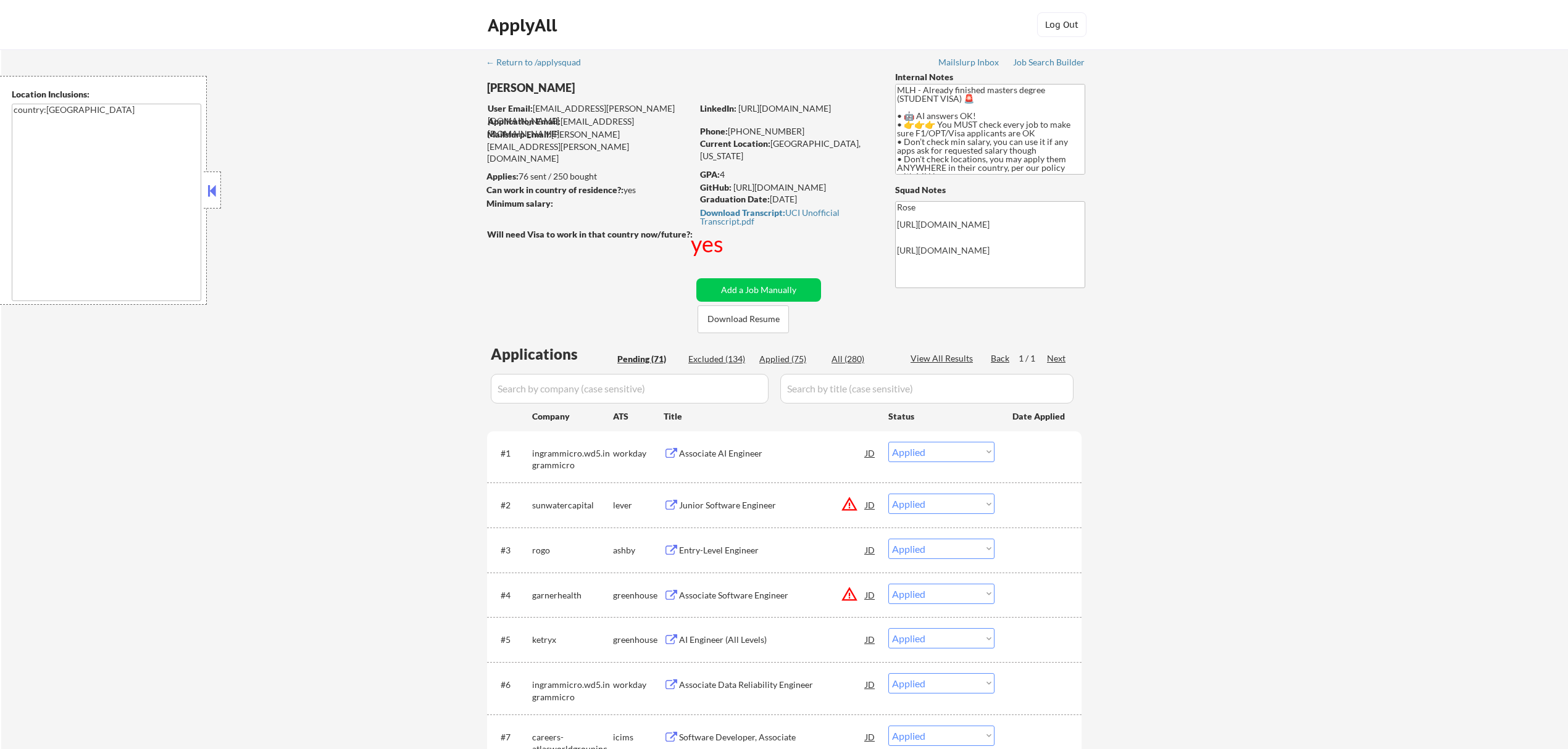
select select ""applied""
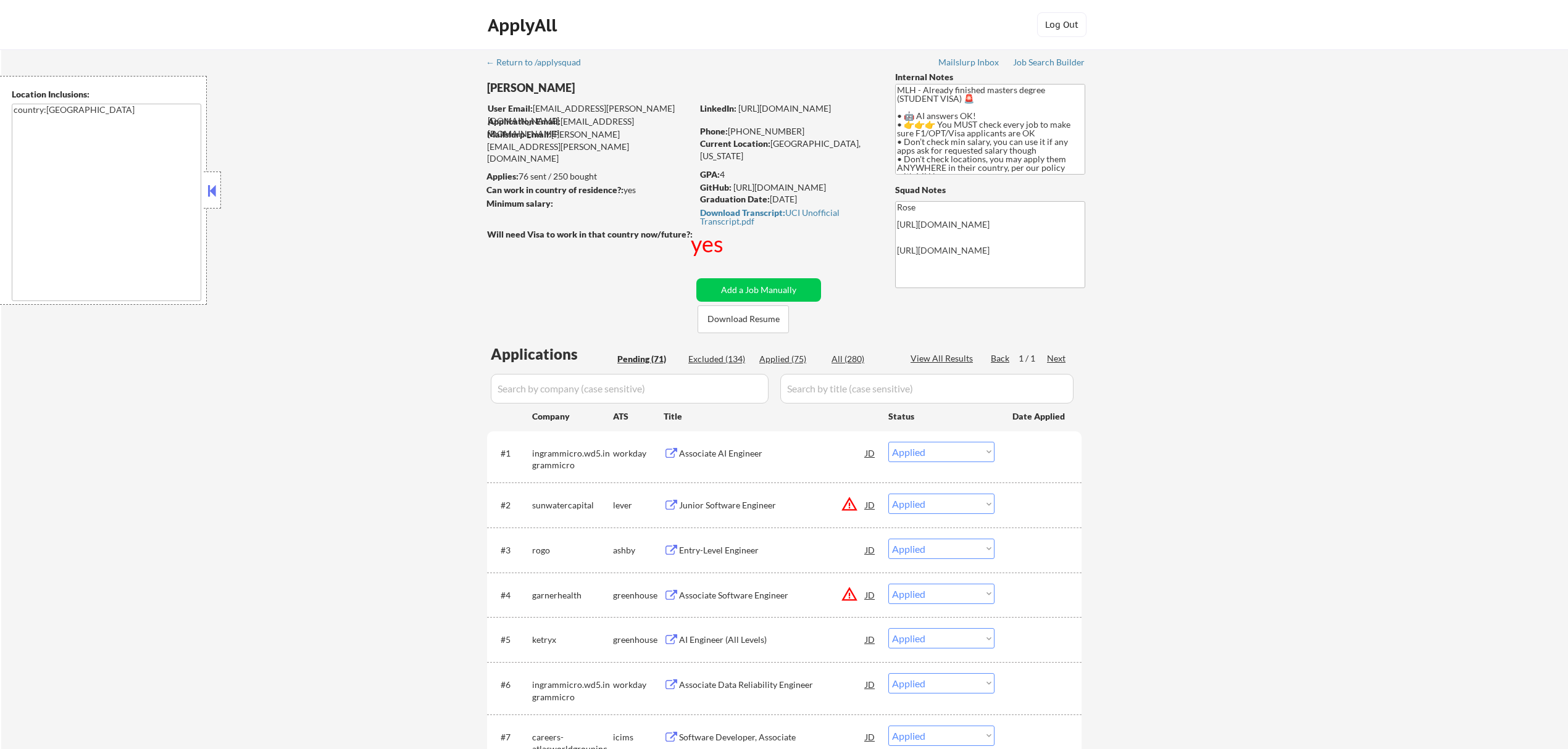
select select ""applied""
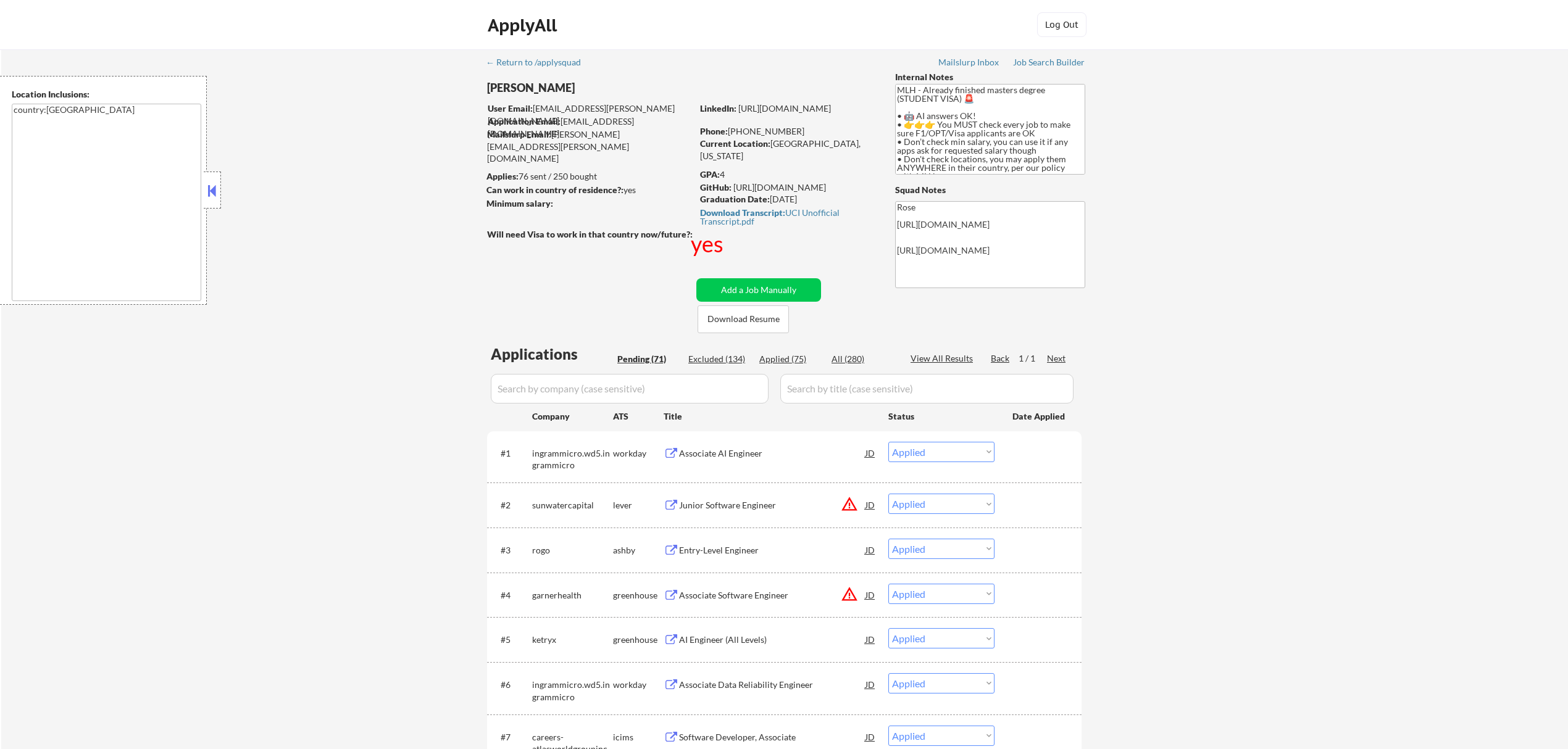
select select ""applied""
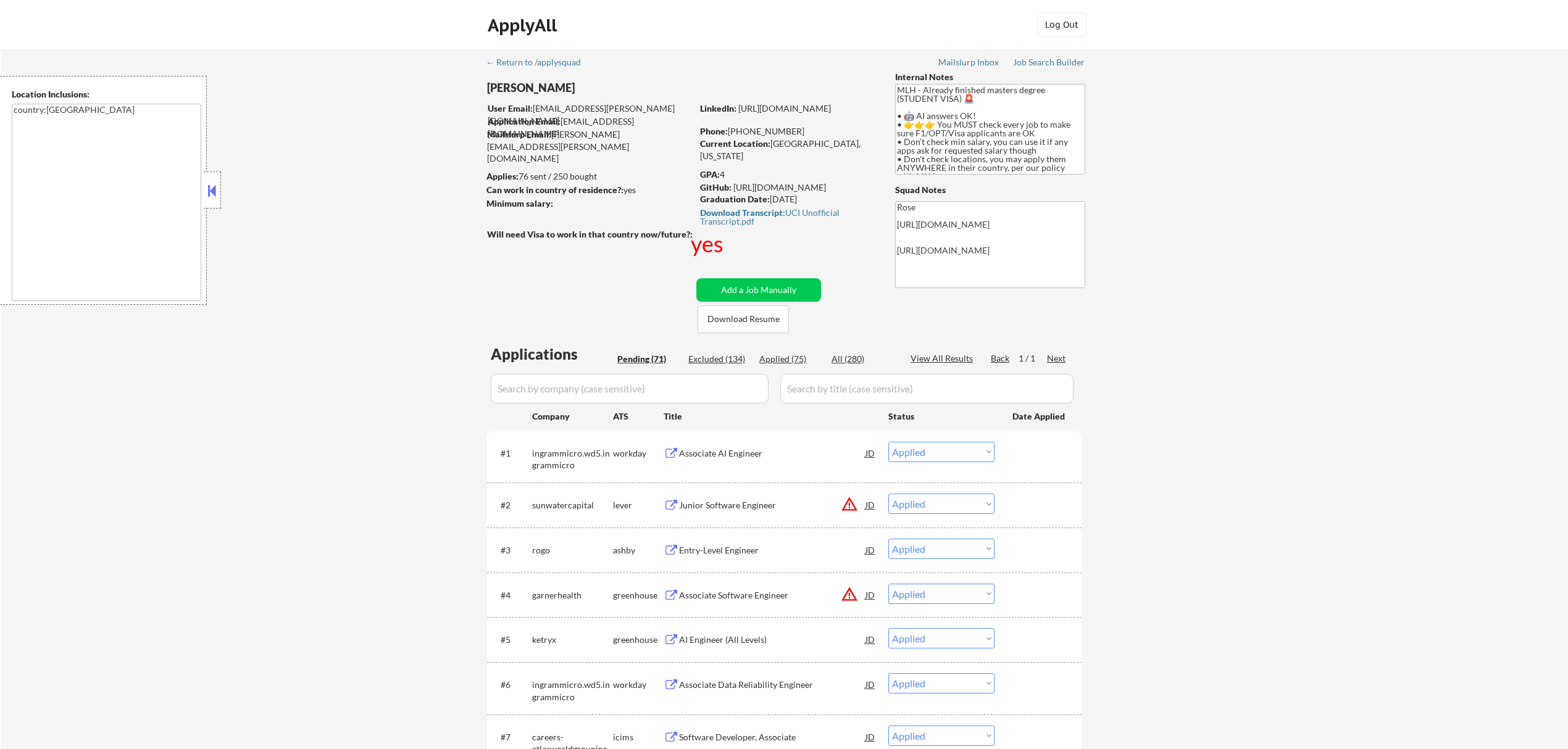
select select ""applied""
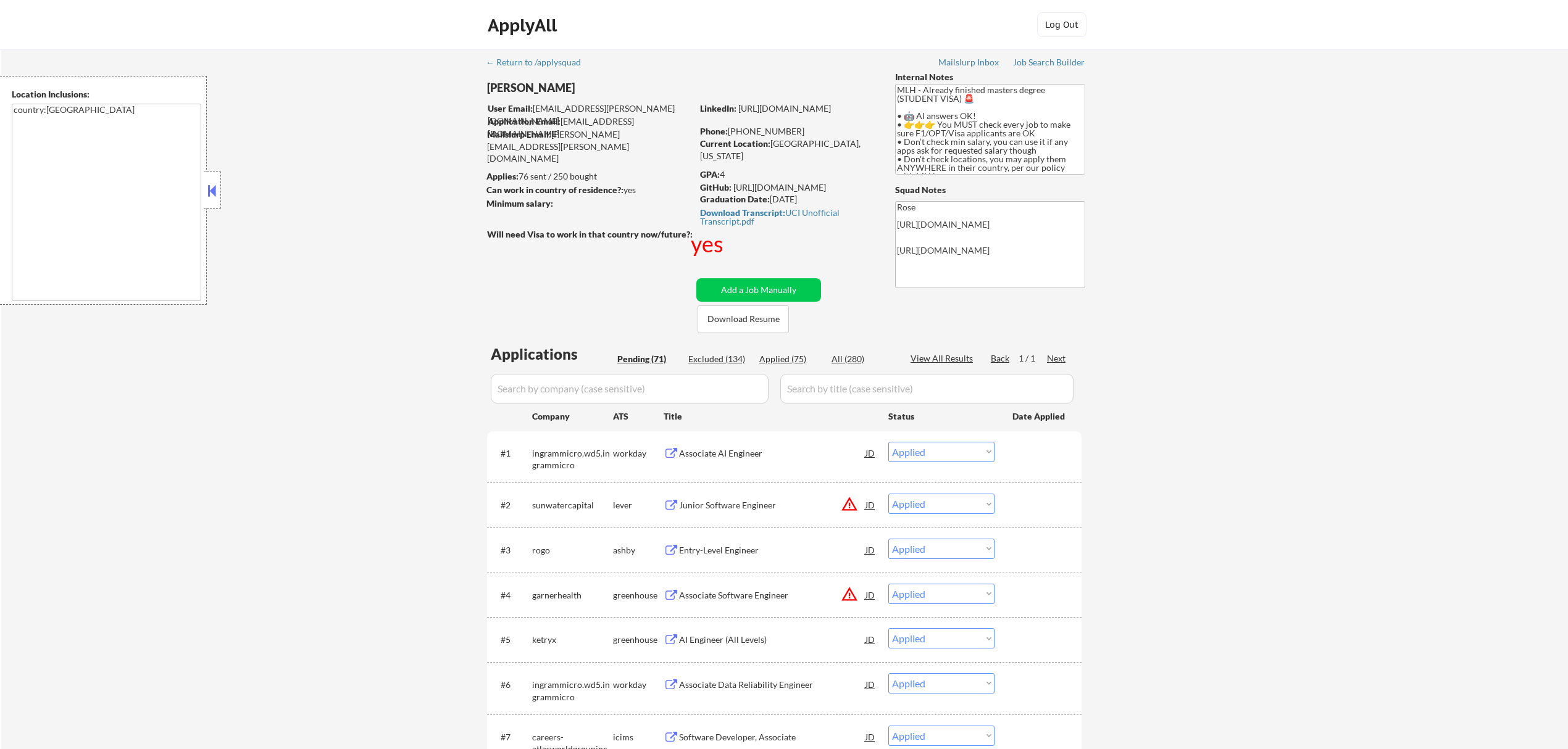
select select ""applied""
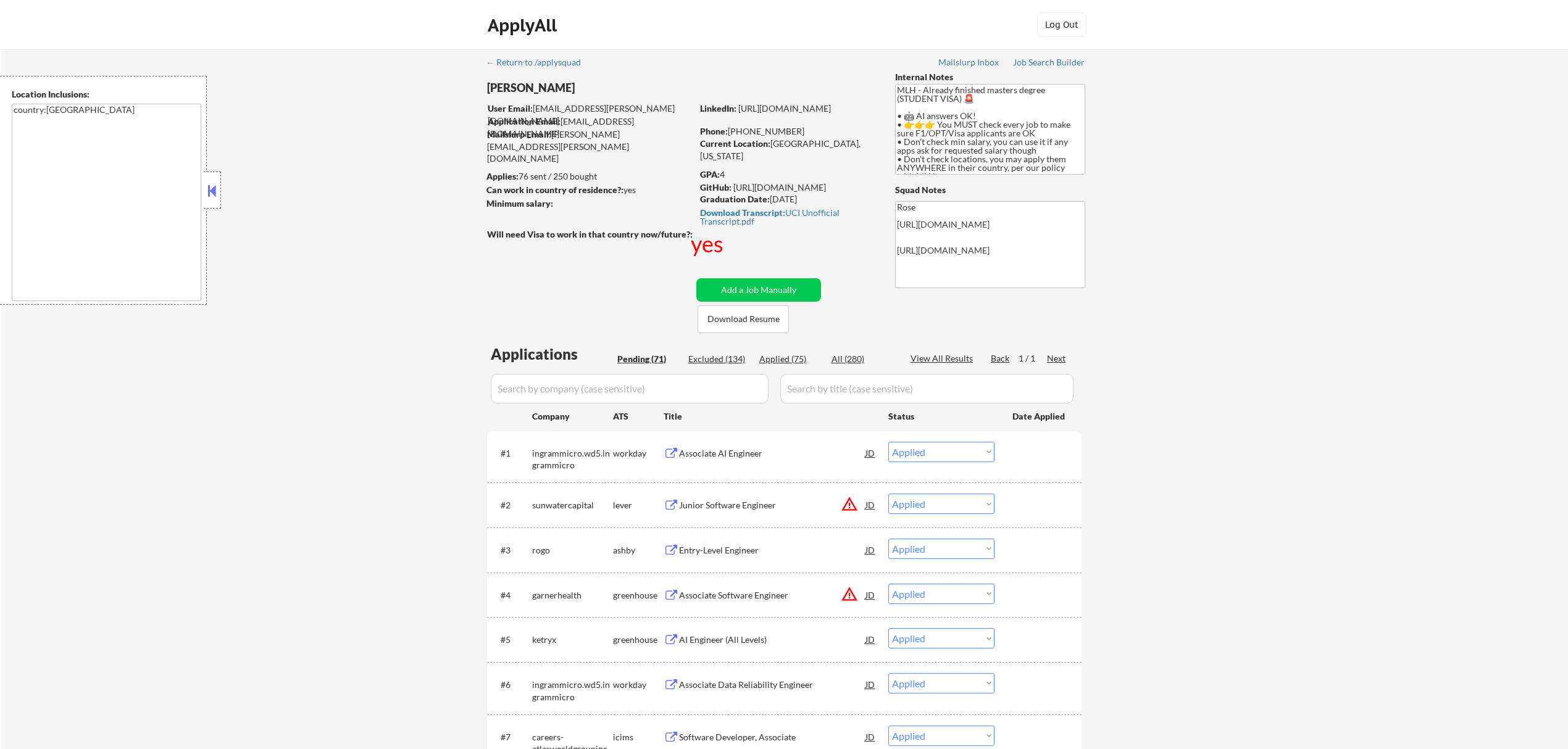
select select ""applied""
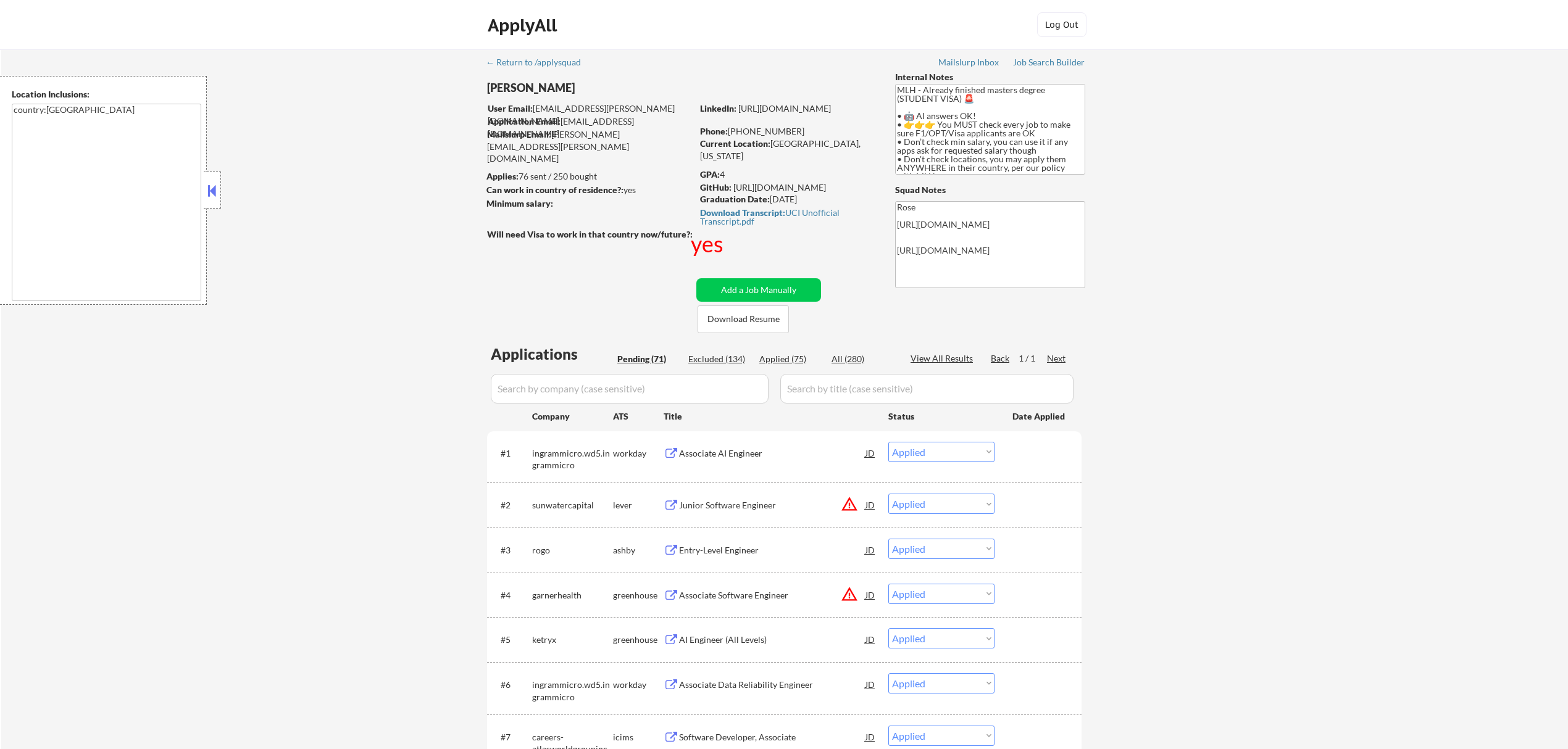
select select ""applied""
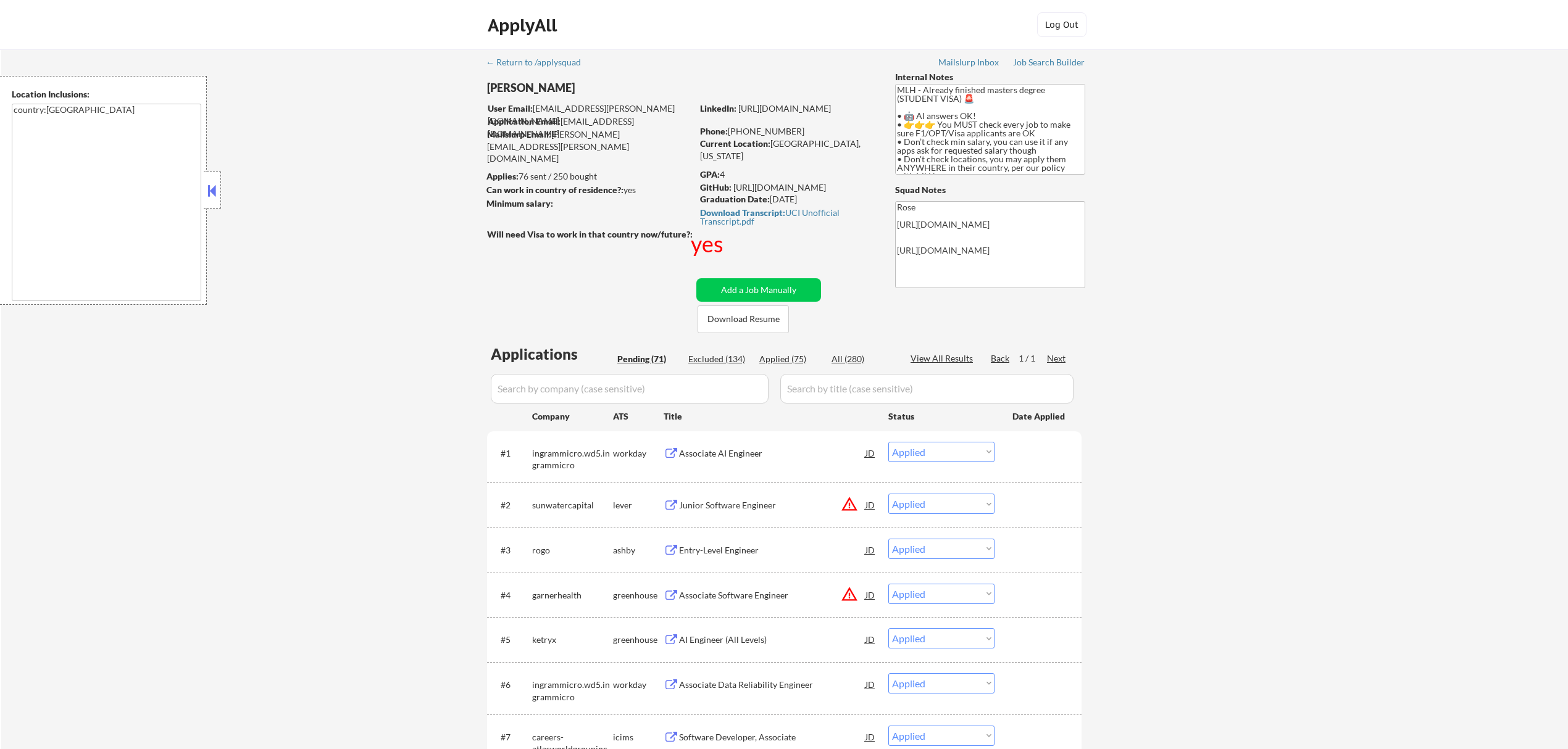
select select ""applied""
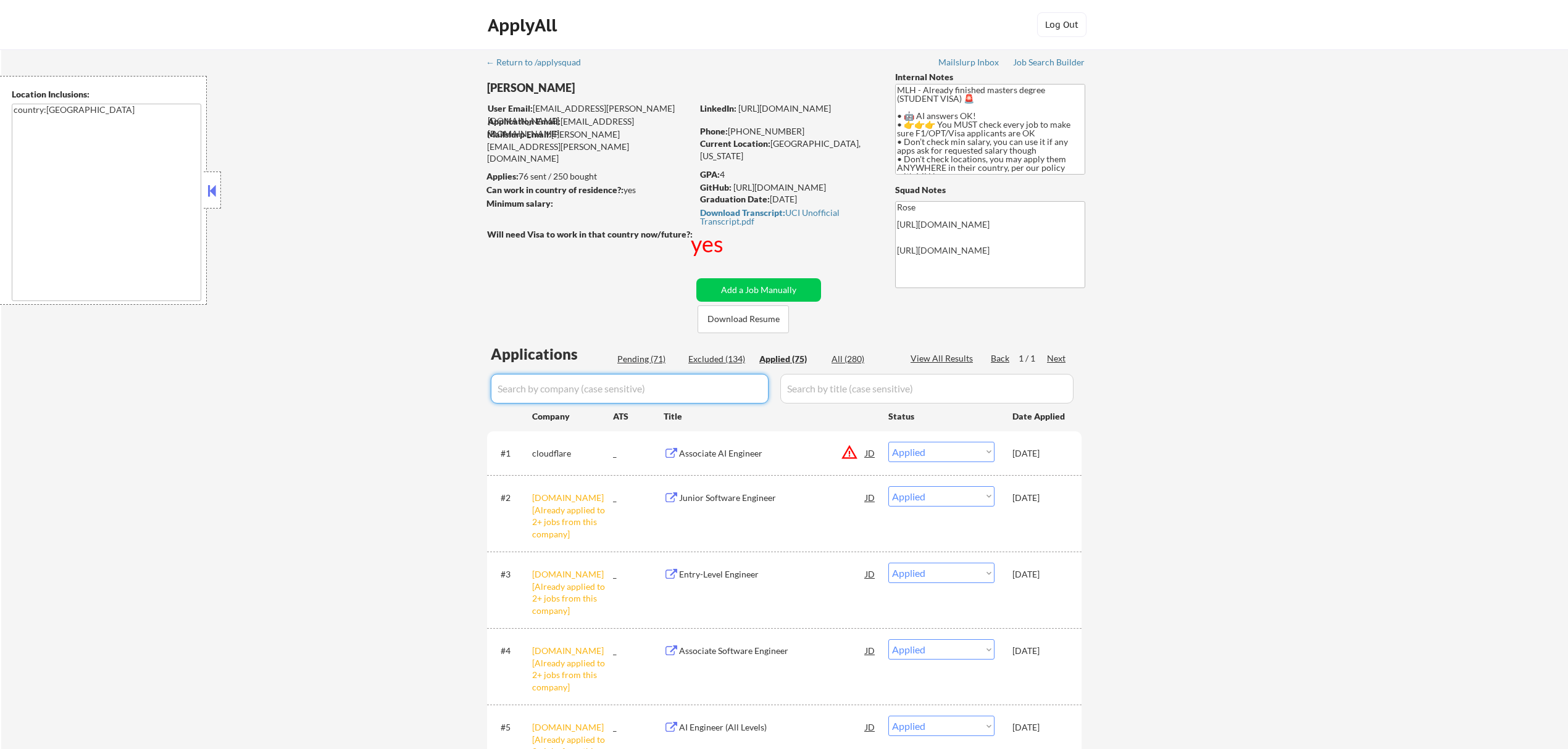
click at [693, 388] on input "input" at bounding box center [629, 389] width 278 height 30
type input "a"
select select ""applied""
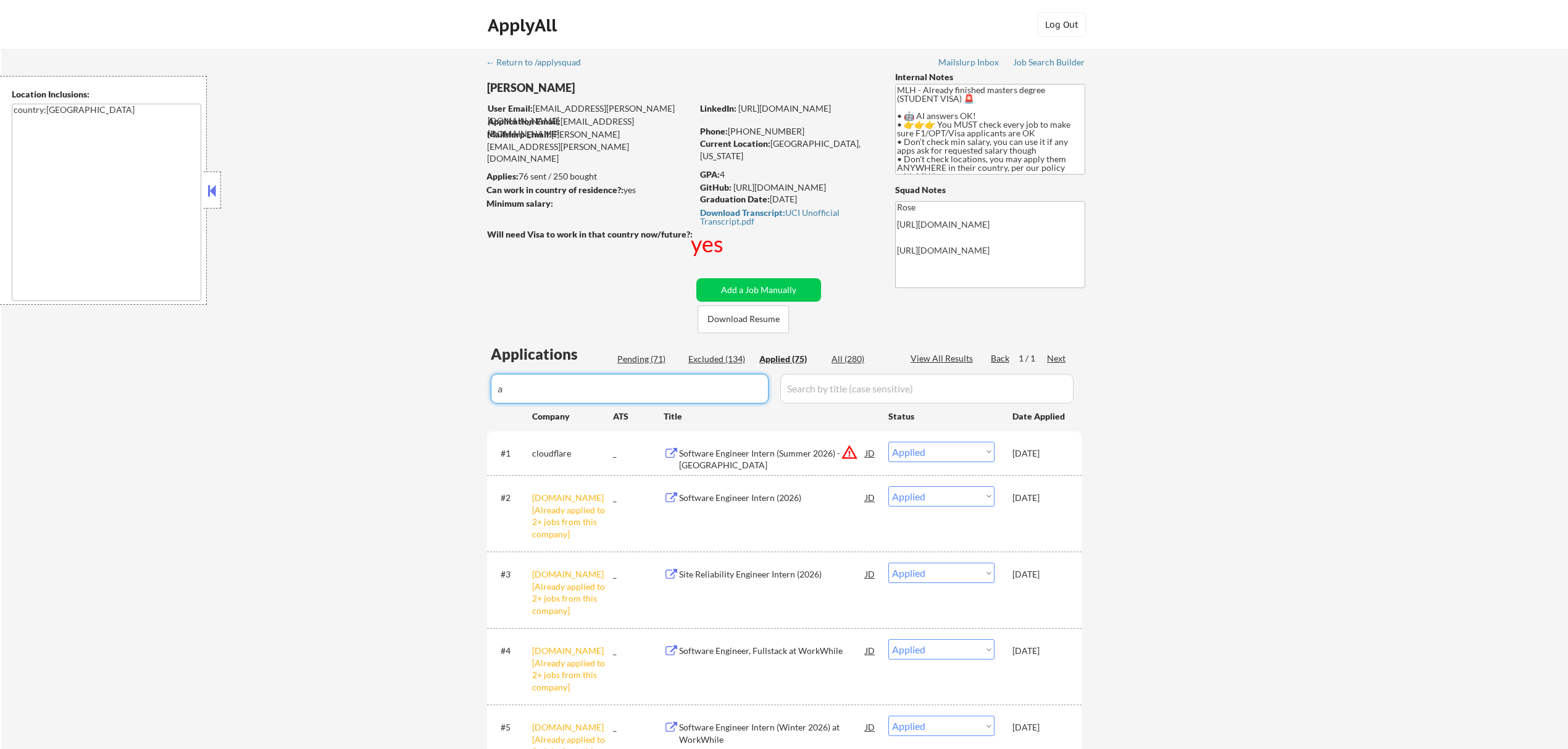
select select ""applied""
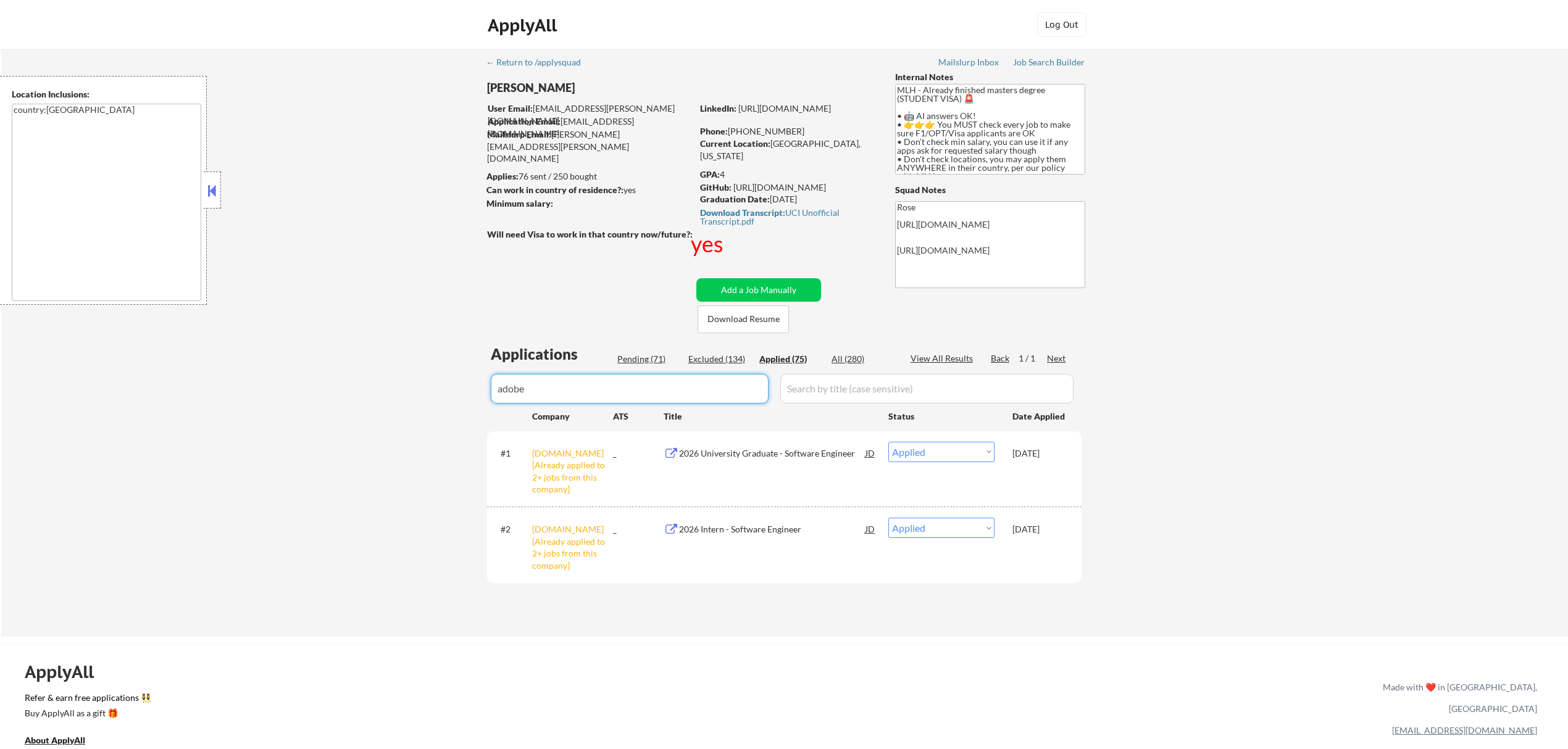
type input "adobe"
click at [988, 527] on select "Choose an option... Pending Applied Excluded (Questions) Excluded (Expired) Exc…" at bounding box center [941, 529] width 106 height 21
select select ""excluded__bad_match_""
click at [888, 518] on select "Choose an option... Pending Applied Excluded (Questions) Excluded (Expired) Exc…" at bounding box center [941, 529] width 106 height 21
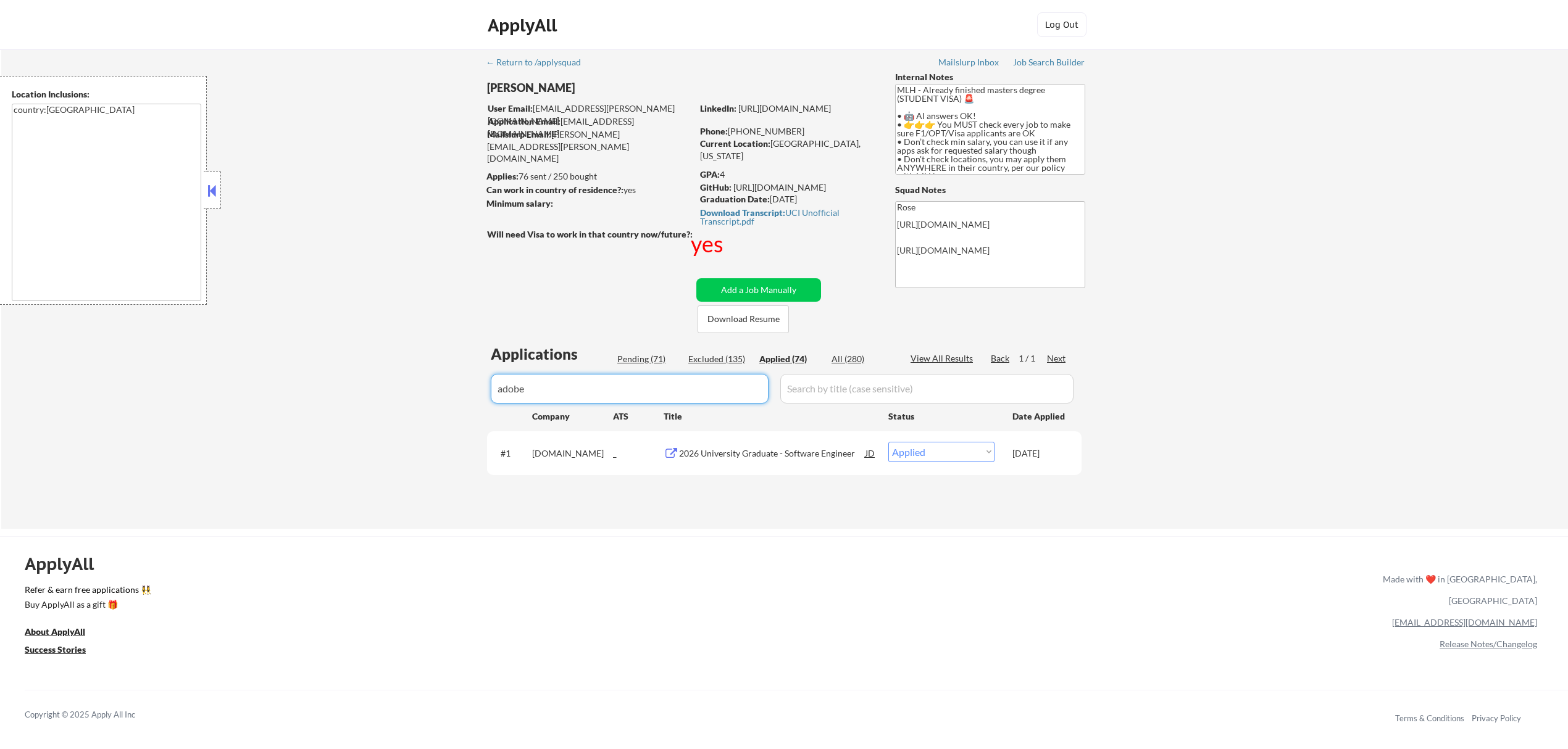
drag, startPoint x: 564, startPoint y: 387, endPoint x: 489, endPoint y: 391, distance: 75.1
click at [489, 391] on div "Applications Pending (71) Excluded (135) Applied (74) All (280) View All Result…" at bounding box center [784, 424] width 595 height 162
type input "replit"
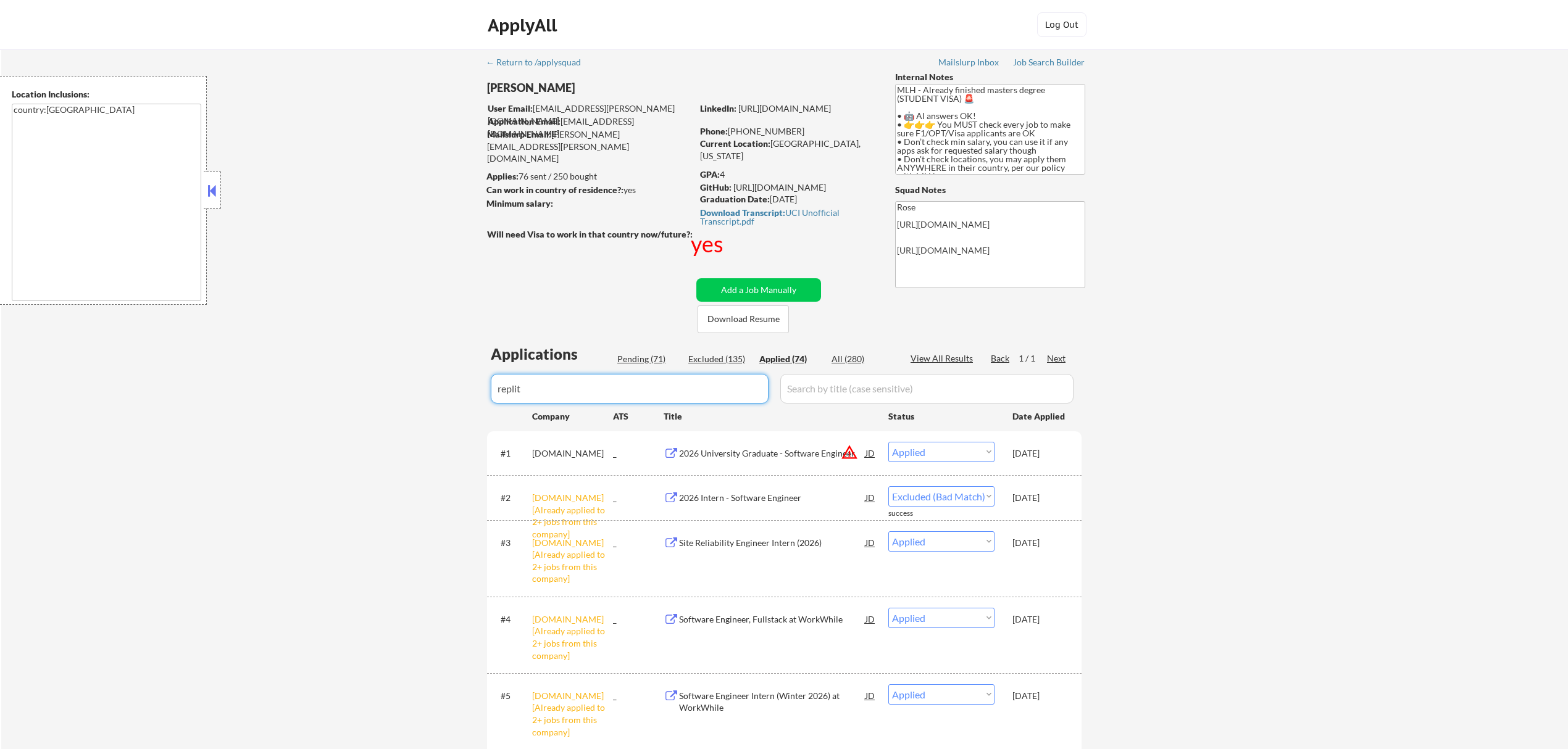
select select ""applied""
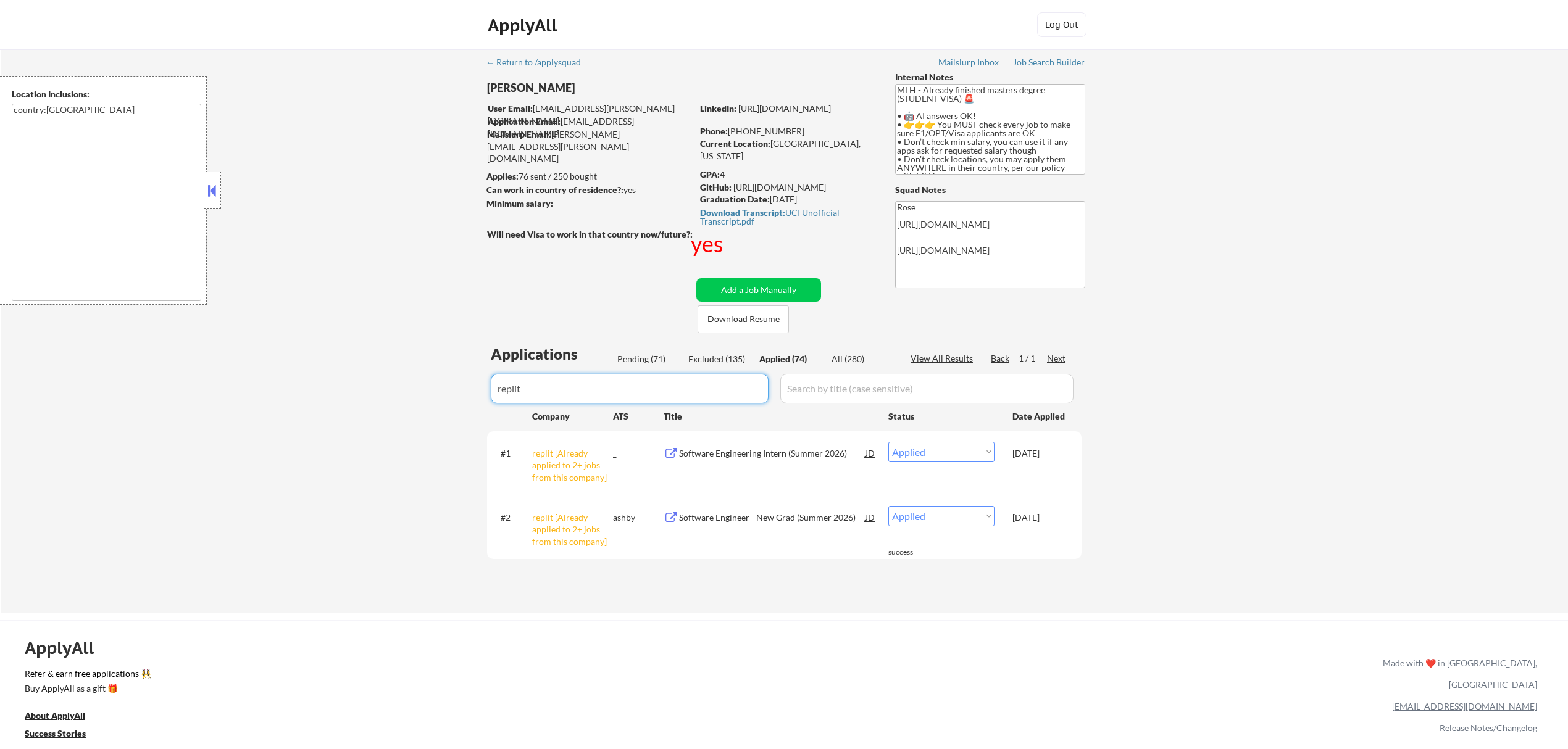
type input "replit"
click at [984, 445] on select "Choose an option... Pending Applied Excluded (Questions) Excluded (Expired) Exc…" at bounding box center [941, 452] width 106 height 21
click at [888, 442] on select "Choose an option... Pending Applied Excluded (Questions) Excluded (Expired) Exc…" at bounding box center [941, 452] width 106 height 21
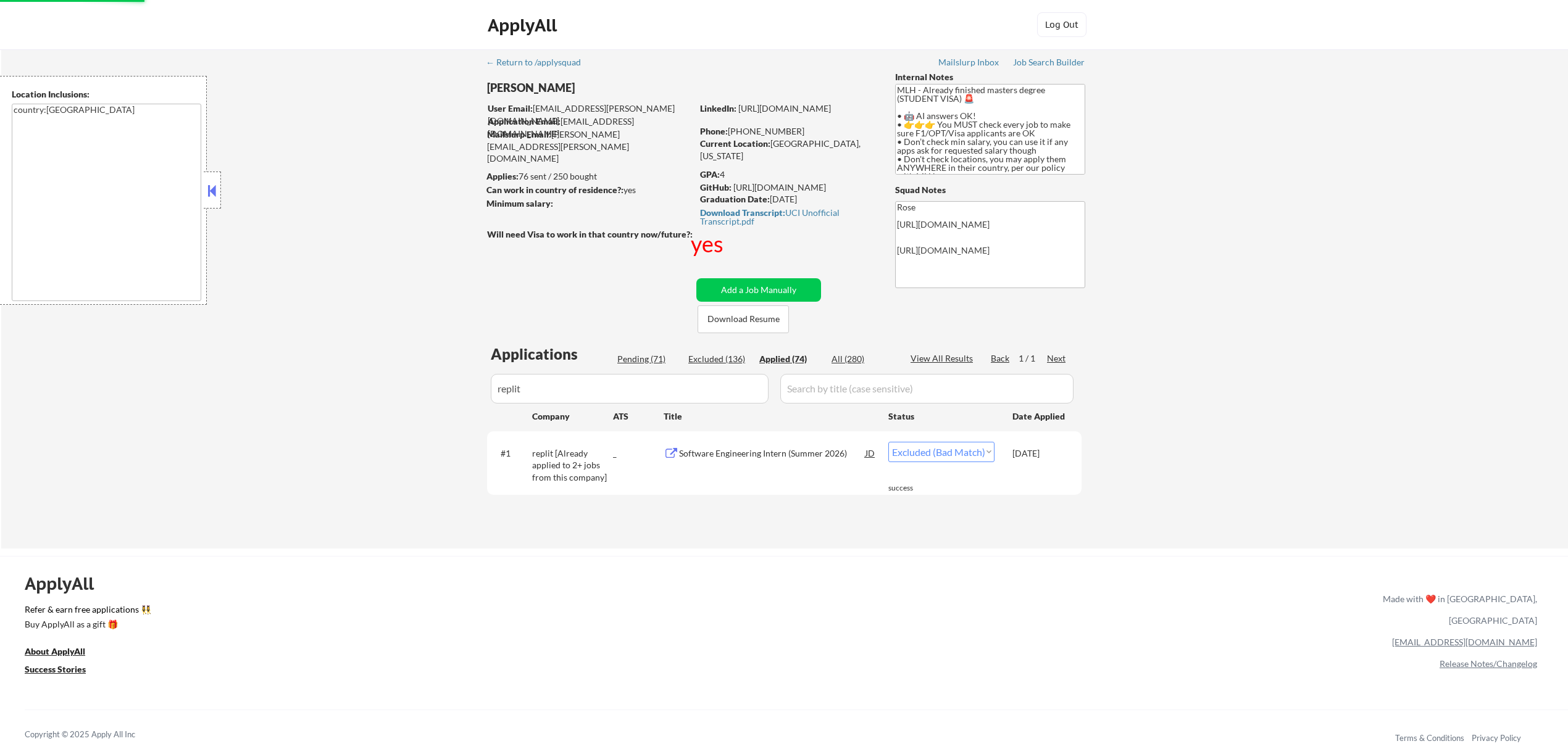
select select ""applied""
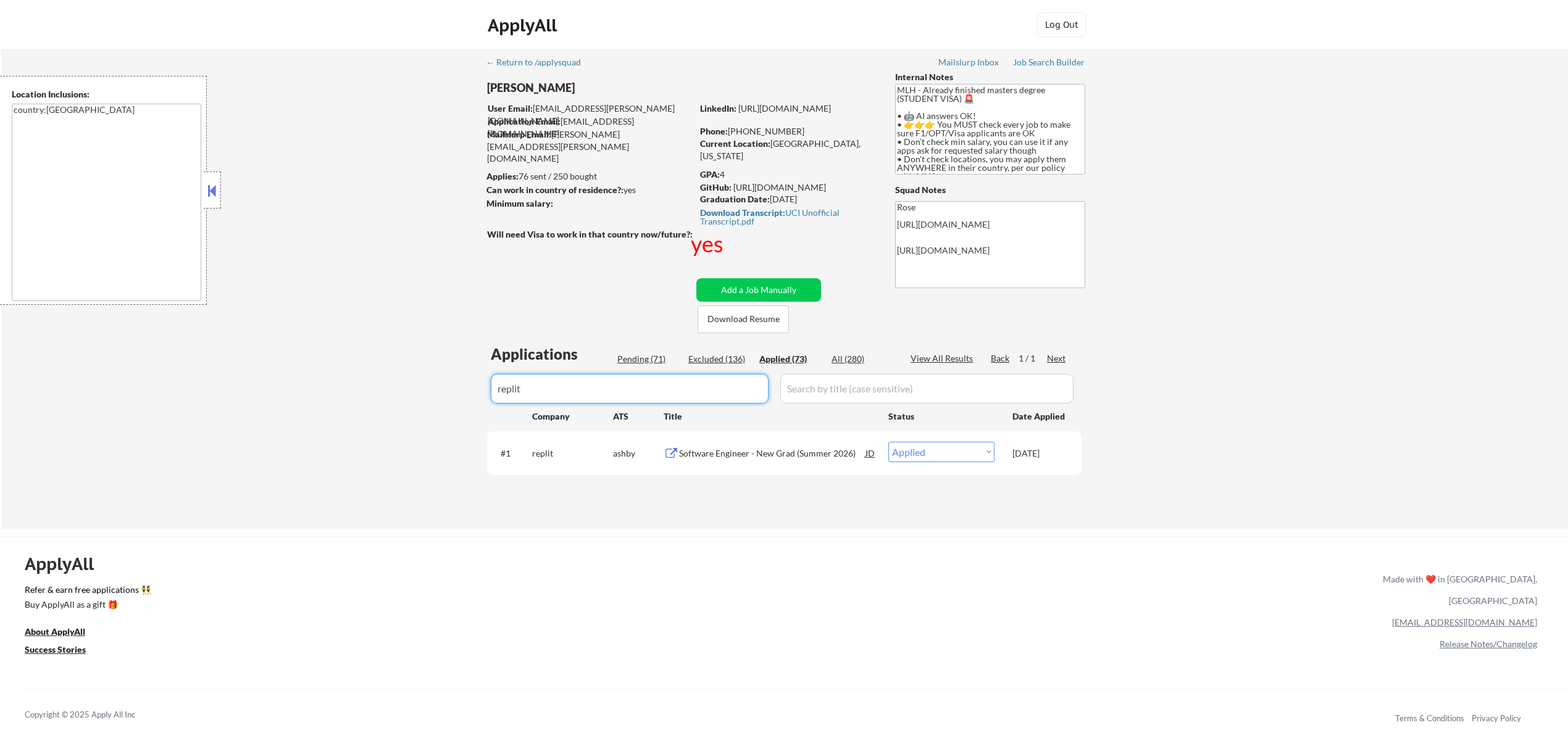
drag, startPoint x: 698, startPoint y: 376, endPoint x: 482, endPoint y: 382, distance: 216.1
click at [482, 382] on div "← Return to /applysquad Mailslurp Inbox Job Search Builder Jenny Cheng User Ema…" at bounding box center [785, 285] width 616 height 470
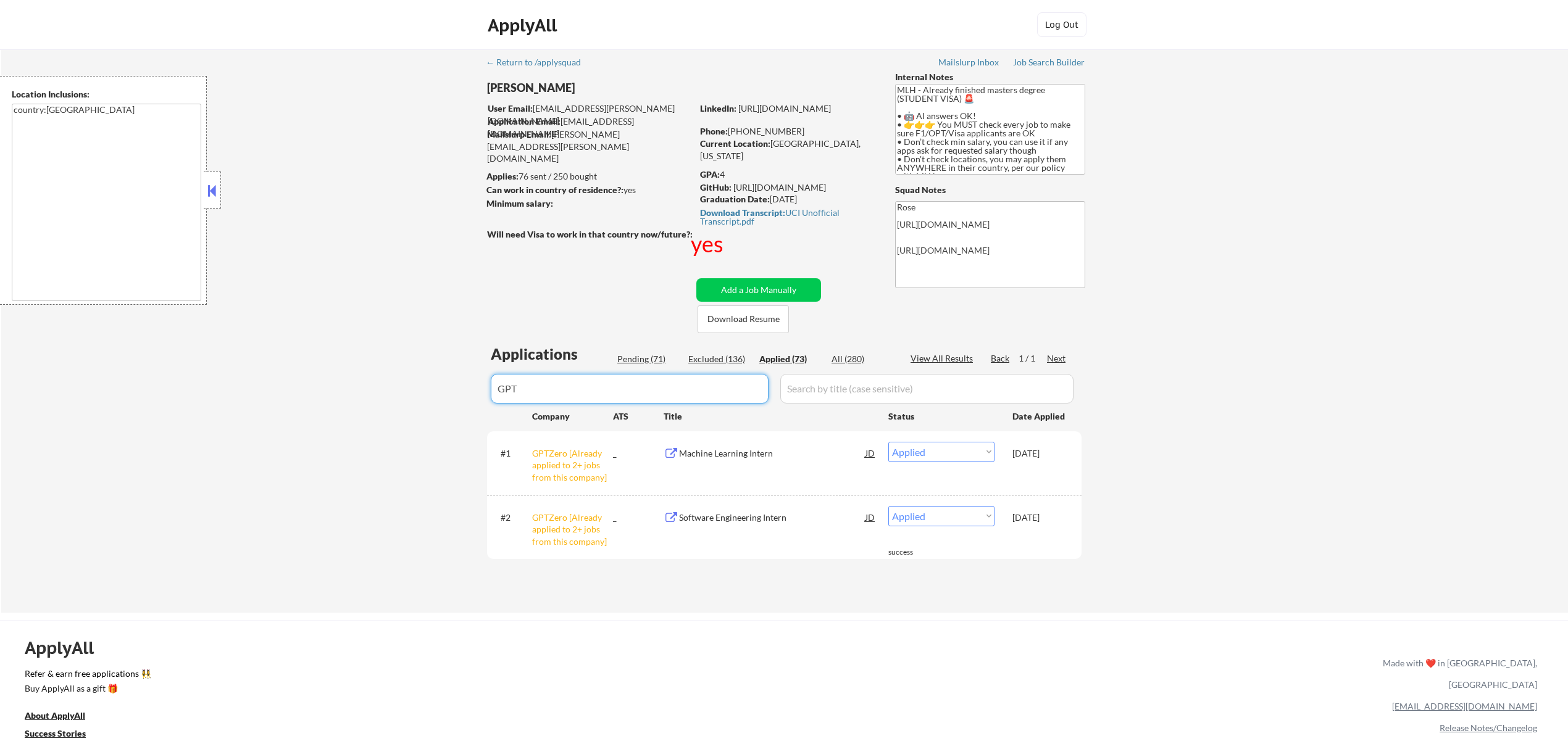
type input "GPT"
click at [970, 447] on select "Choose an option... Pending Applied Excluded (Questions) Excluded (Expired) Exc…" at bounding box center [941, 452] width 106 height 21
click at [888, 442] on select "Choose an option... Pending Applied Excluded (Questions) Excluded (Expired) Exc…" at bounding box center [941, 452] width 106 height 21
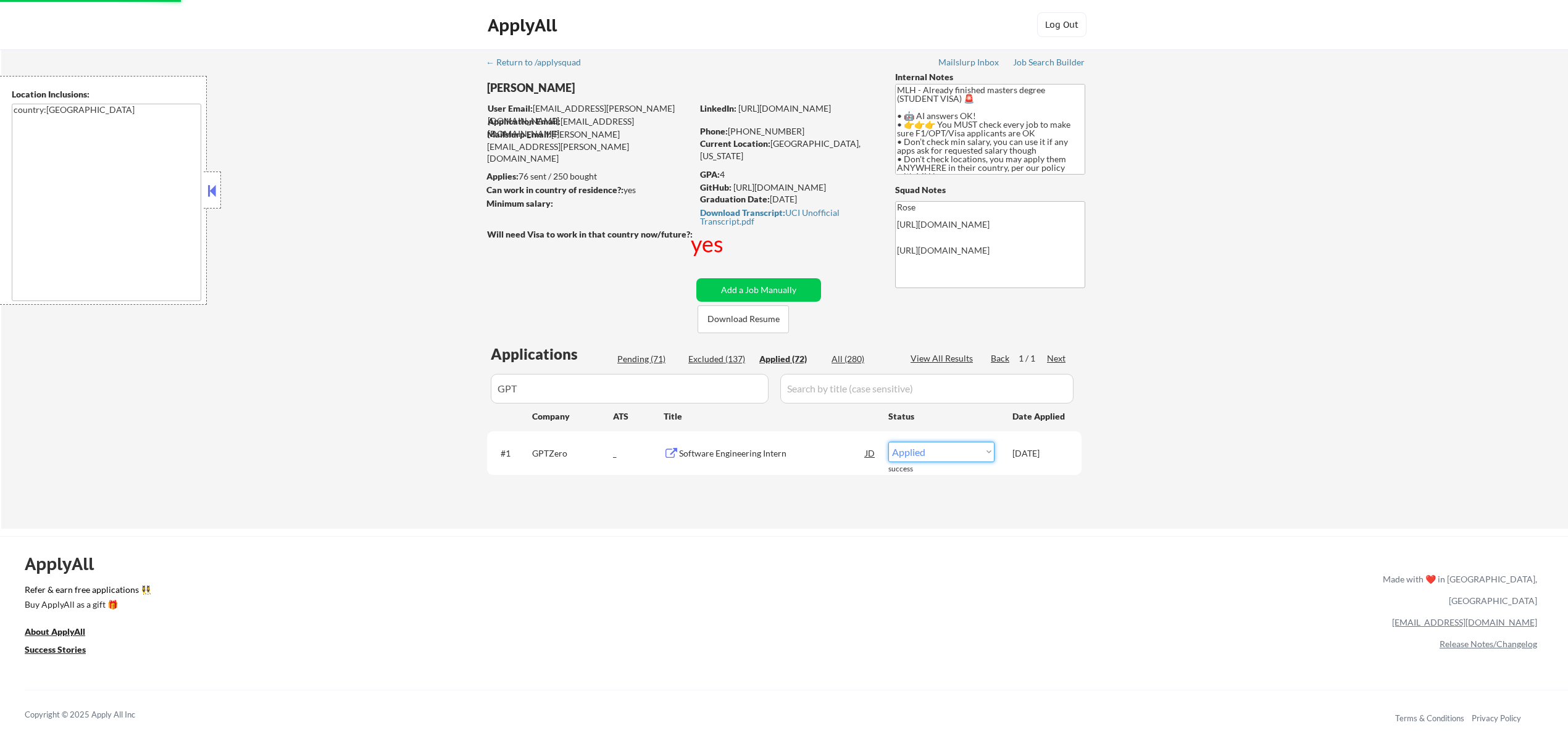
drag, startPoint x: 978, startPoint y: 449, endPoint x: 981, endPoint y: 460, distance: 11.4
click at [978, 449] on select "Choose an option... Pending Applied Excluded (Questions) Excluded (Expired) Exc…" at bounding box center [941, 452] width 106 height 21
select select ""excluded__bad_match_""
click at [888, 442] on select "Choose an option... Pending Applied Excluded (Questions) Excluded (Expired) Exc…" at bounding box center [941, 452] width 106 height 21
select select ""excluded__bad_match_""
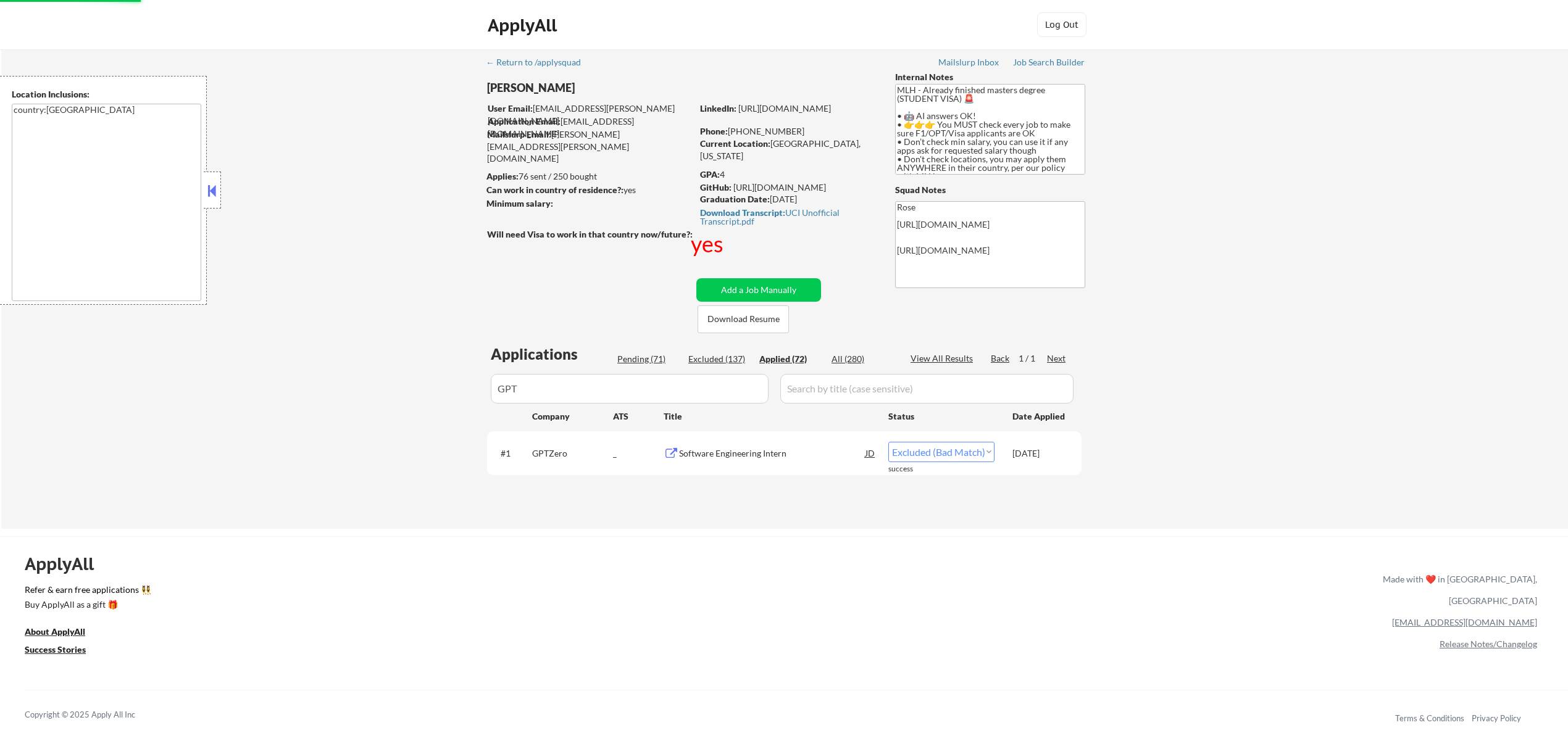
select select ""excluded__bad_match_""
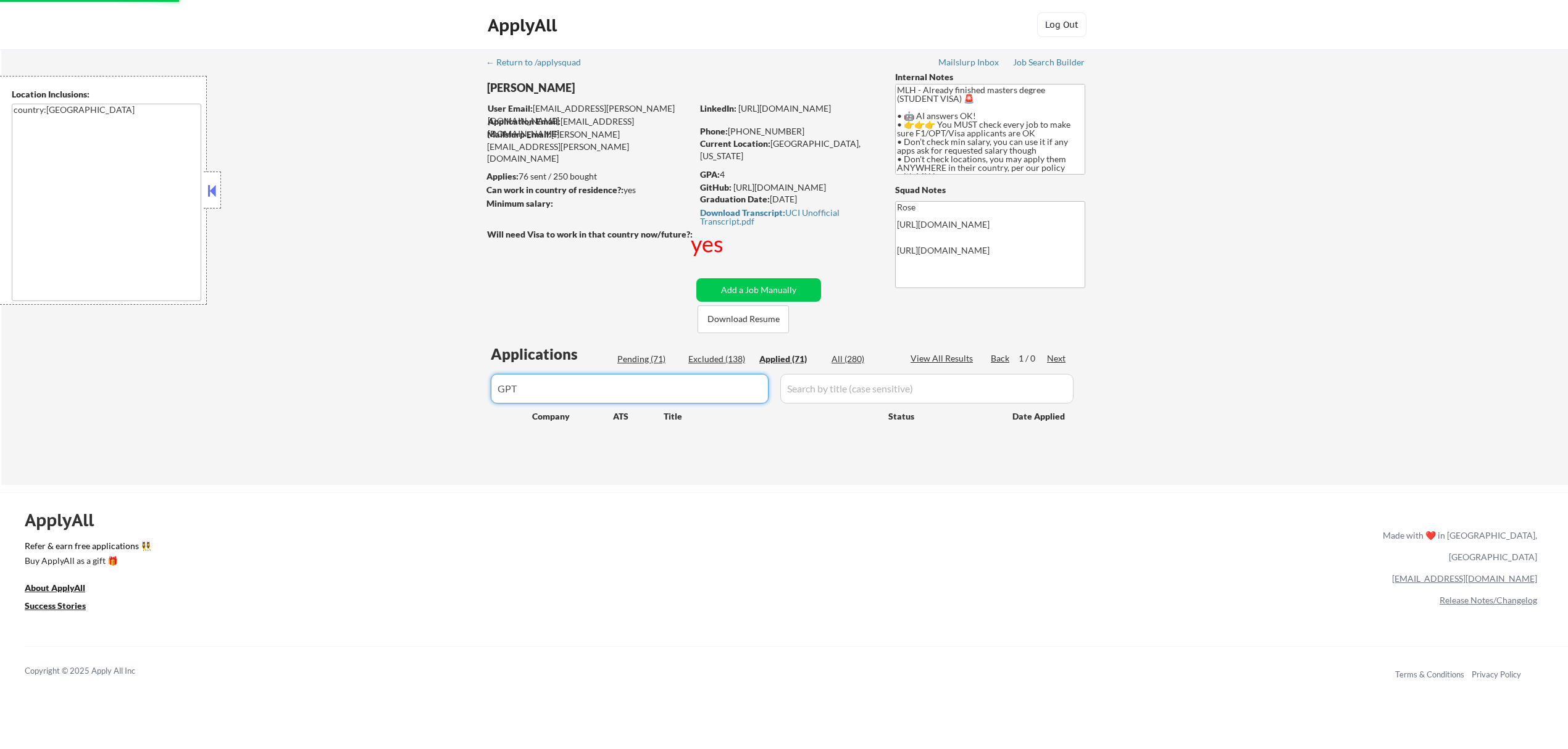
drag, startPoint x: 536, startPoint y: 391, endPoint x: 445, endPoint y: 400, distance: 91.4
click at [445, 400] on div "← Return to /applysquad Mailslurp Inbox Job Search Builder Jenny Cheng User Ema…" at bounding box center [784, 267] width 1567 height 435
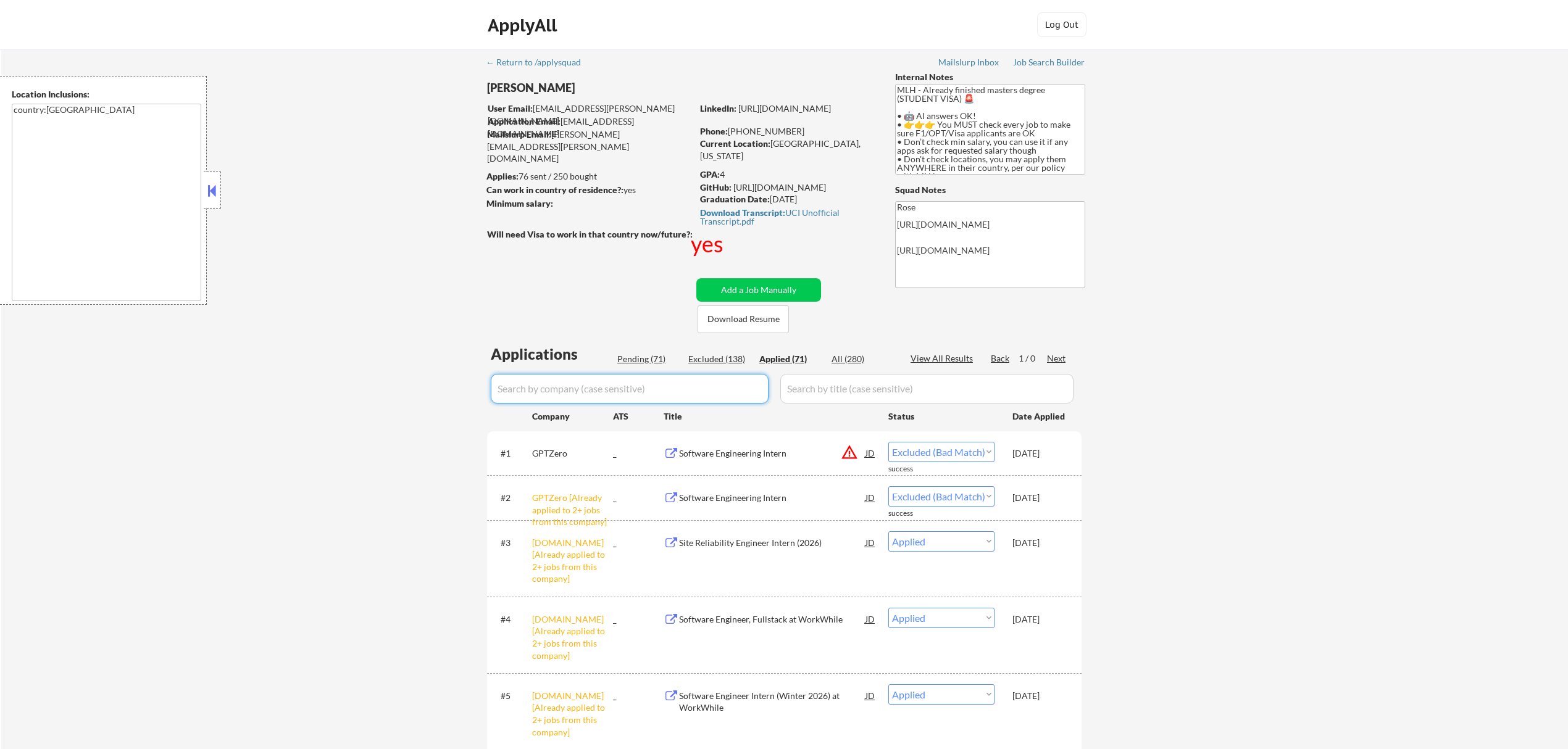
select select ""applied""
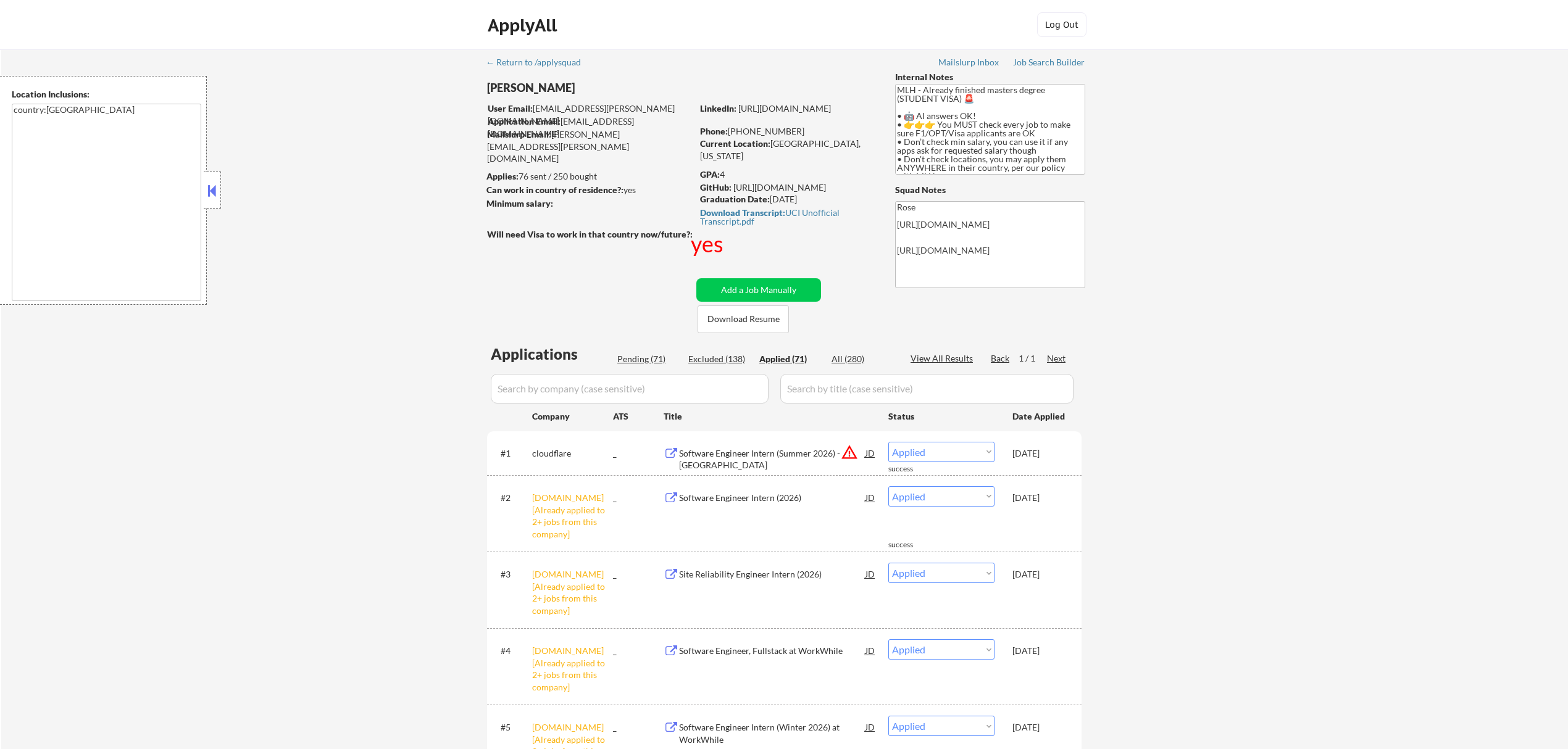
click at [665, 393] on input "input" at bounding box center [629, 389] width 278 height 30
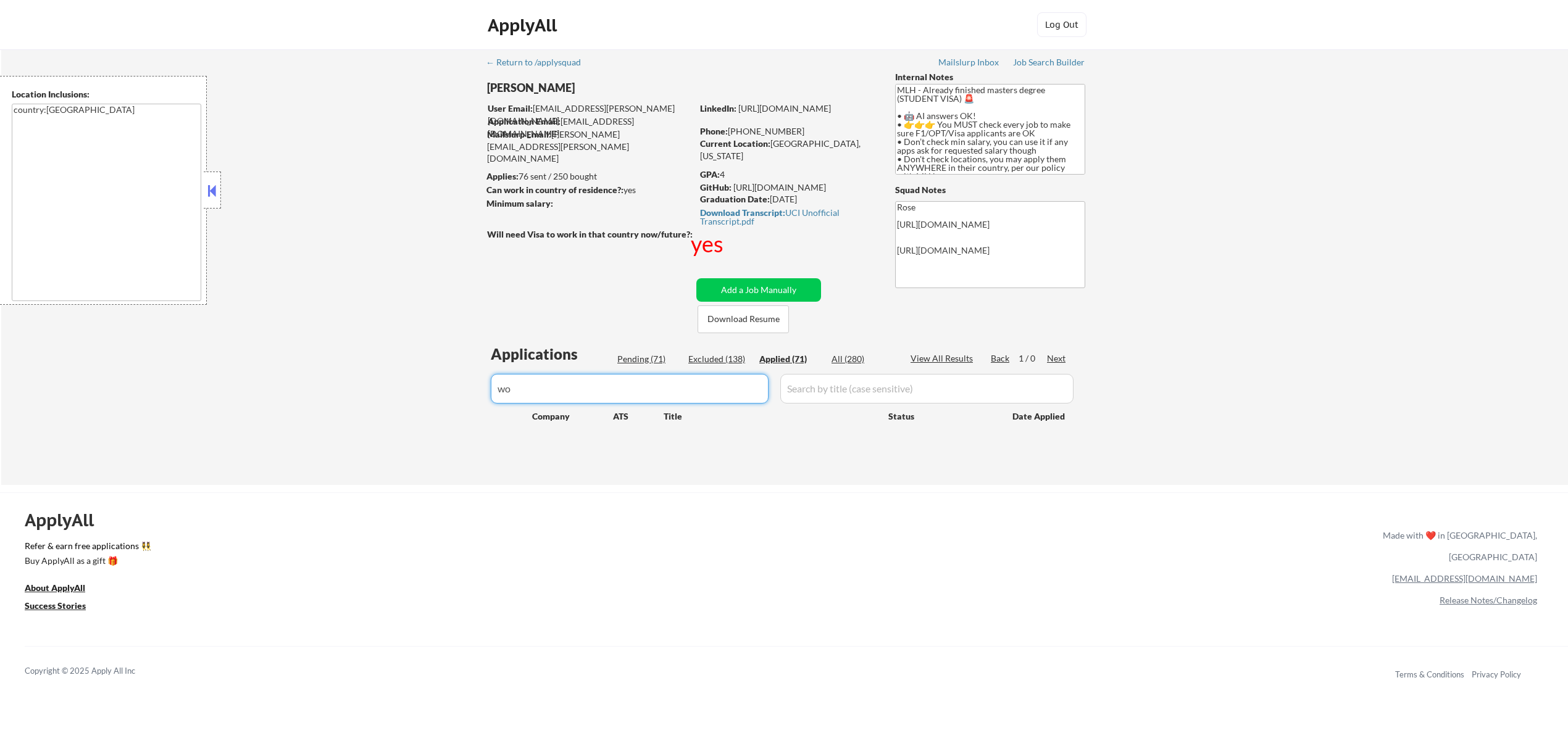
type input "wo"
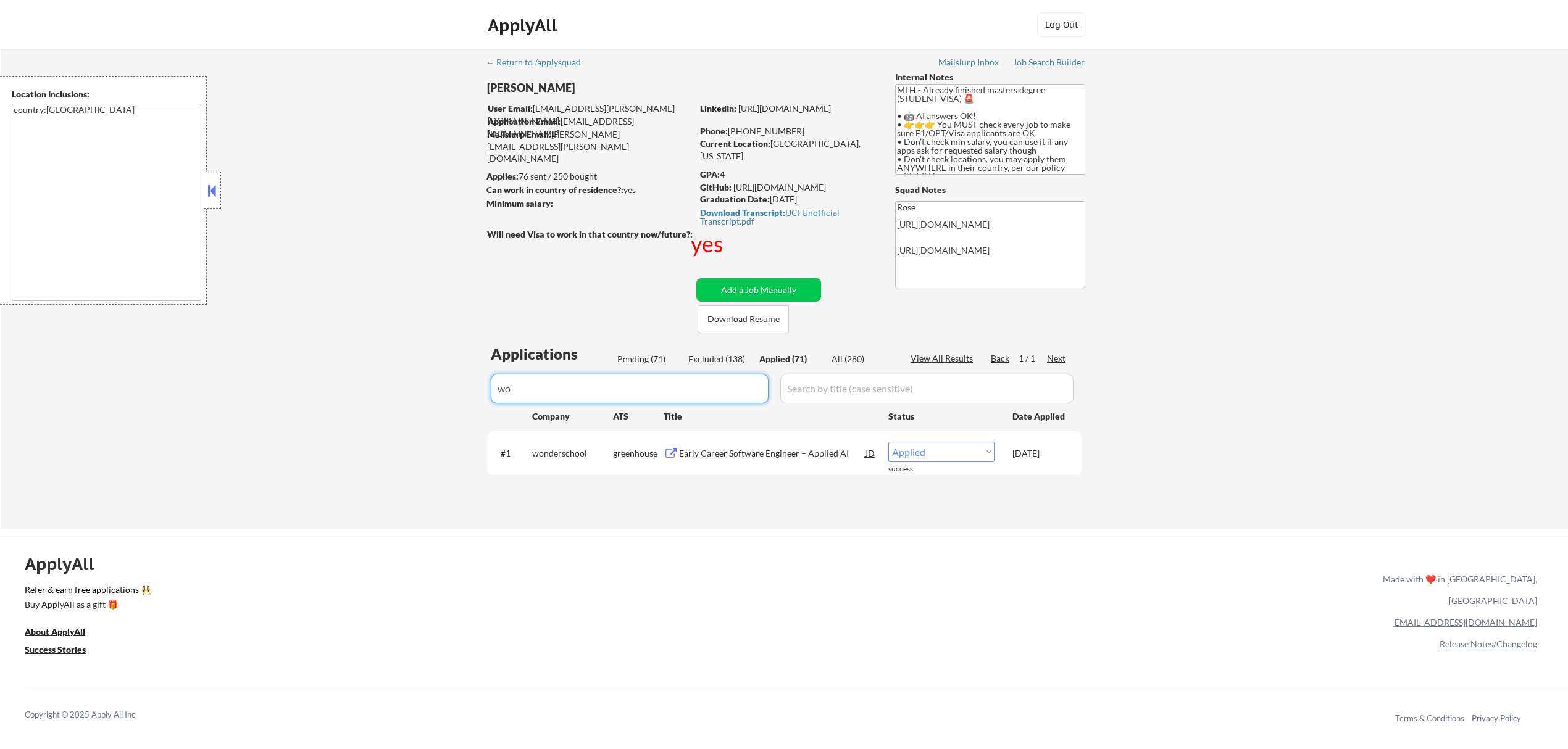
drag, startPoint x: 558, startPoint y: 384, endPoint x: 457, endPoint y: 385, distance: 101.0
click at [457, 385] on div "← Return to /applysquad Mailslurp Inbox Job Search Builder Jenny Cheng User Ema…" at bounding box center [784, 289] width 1567 height 480
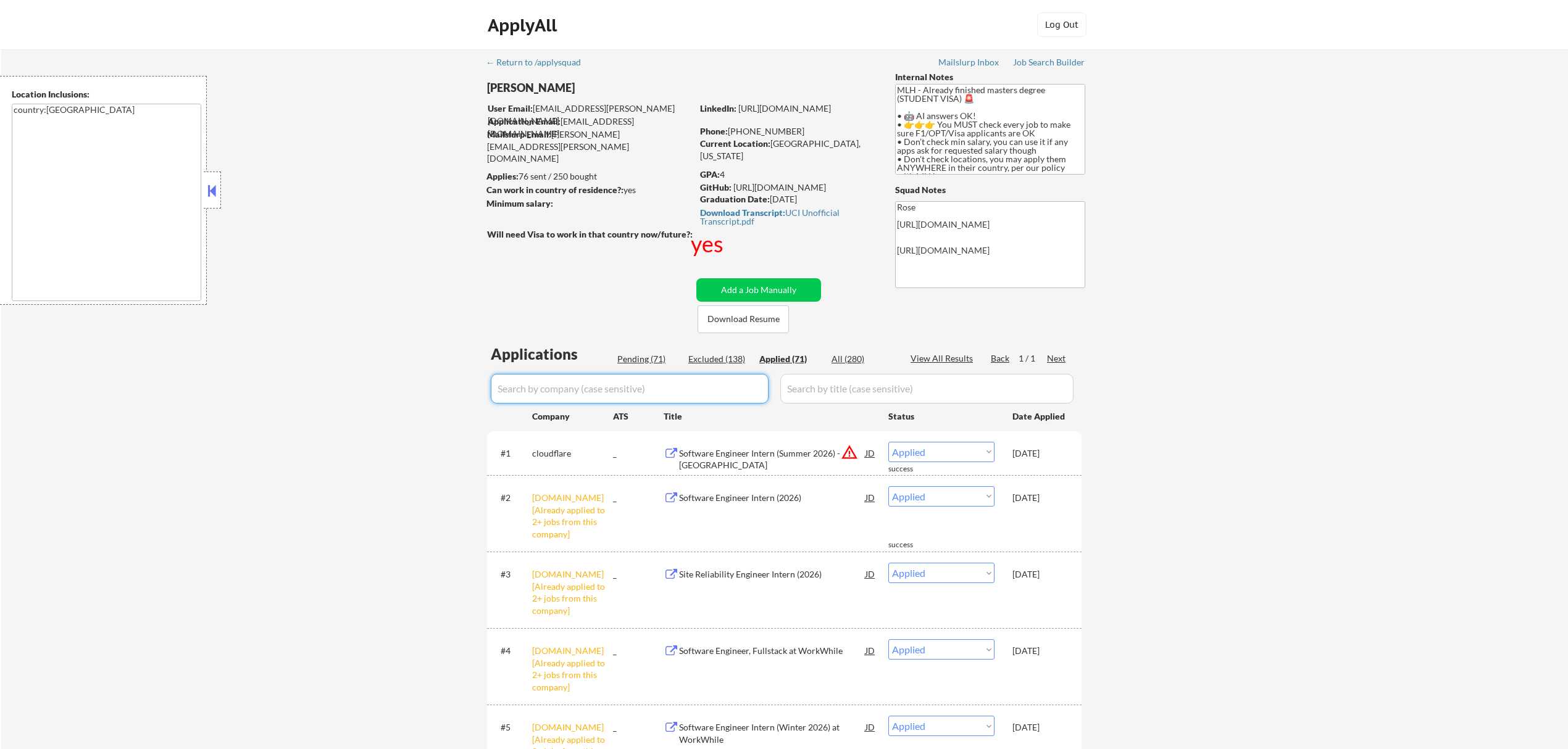
click at [700, 374] on input "input" at bounding box center [629, 389] width 278 height 30
type input "a"
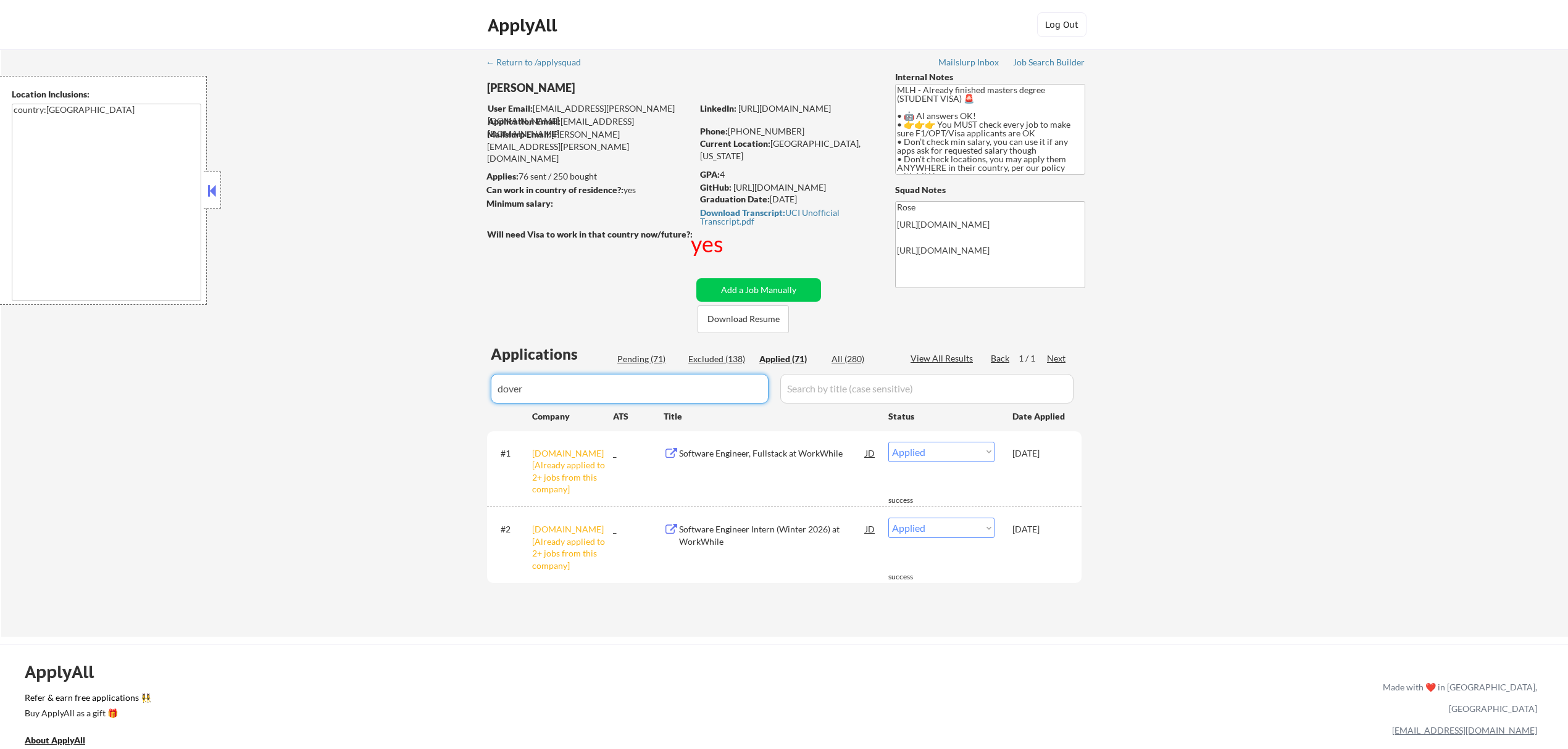
type input "dover"
click at [977, 526] on select "Choose an option... Pending Applied Excluded (Questions) Excluded (Expired) Exc…" at bounding box center [941, 529] width 106 height 21
select select ""excluded__bad_match_""
click at [888, 518] on select "Choose an option... Pending Applied Excluded (Questions) Excluded (Expired) Exc…" at bounding box center [941, 529] width 106 height 21
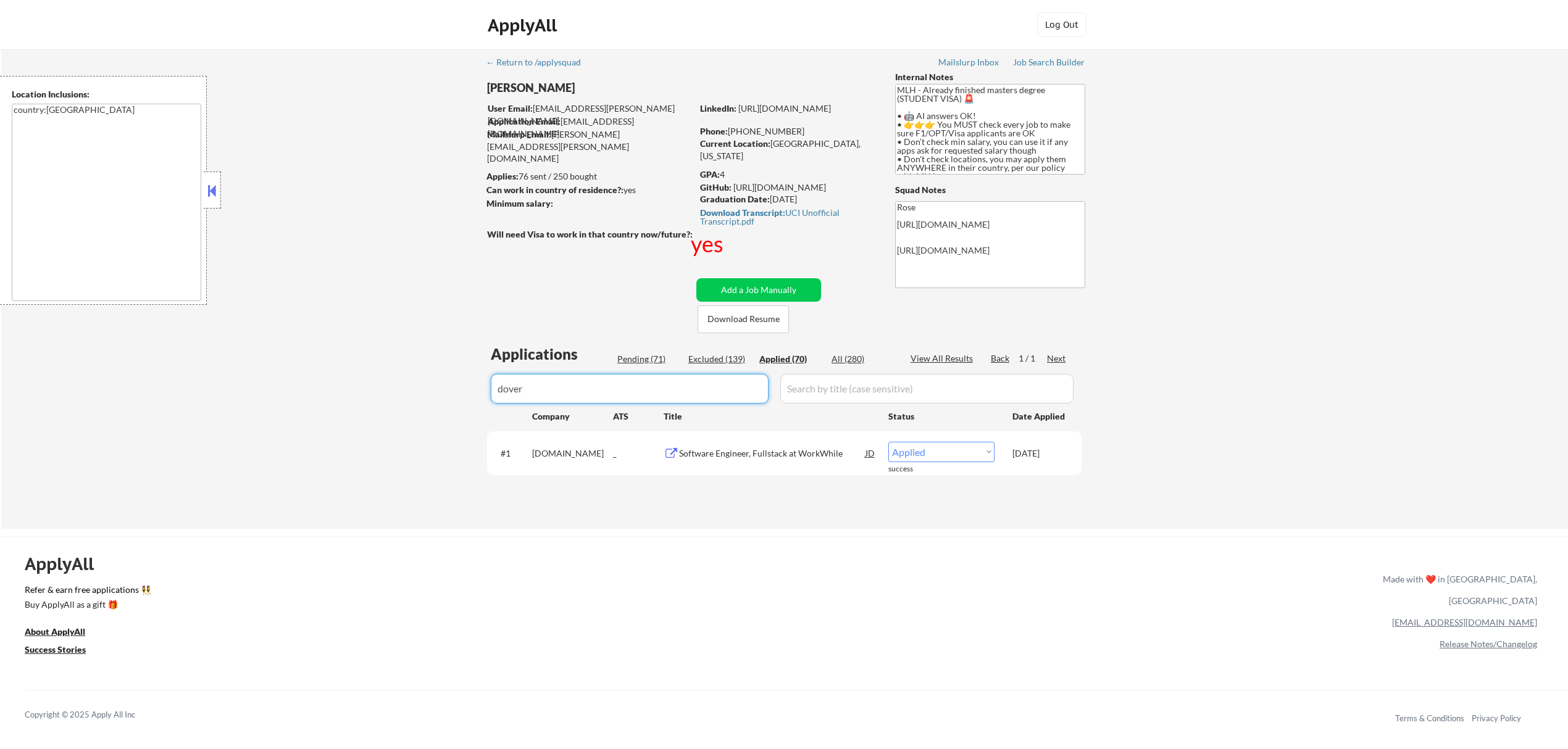
drag, startPoint x: 610, startPoint y: 387, endPoint x: 480, endPoint y: 387, distance: 130.0
click at [480, 387] on div "← Return to /applysquad Mailslurp Inbox Job Search Builder Jenny Cheng User Ema…" at bounding box center [785, 285] width 616 height 470
type input "okta"
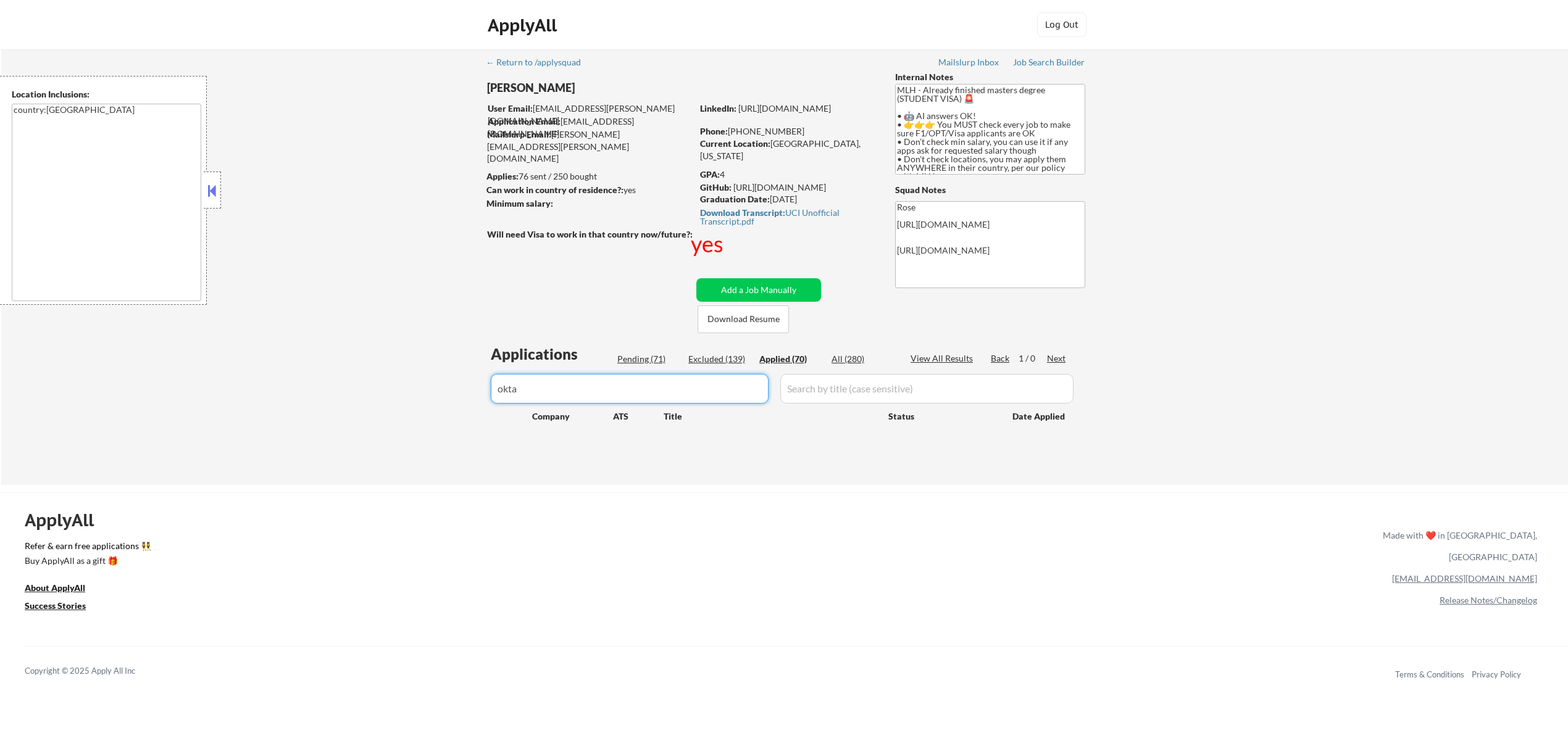
drag, startPoint x: 557, startPoint y: 387, endPoint x: 487, endPoint y: 387, distance: 70.0
click at [487, 387] on div "Applications Pending (71) Excluded (139) Applied (70) All (280) View All Result…" at bounding box center [784, 402] width 595 height 118
select select ""applied""
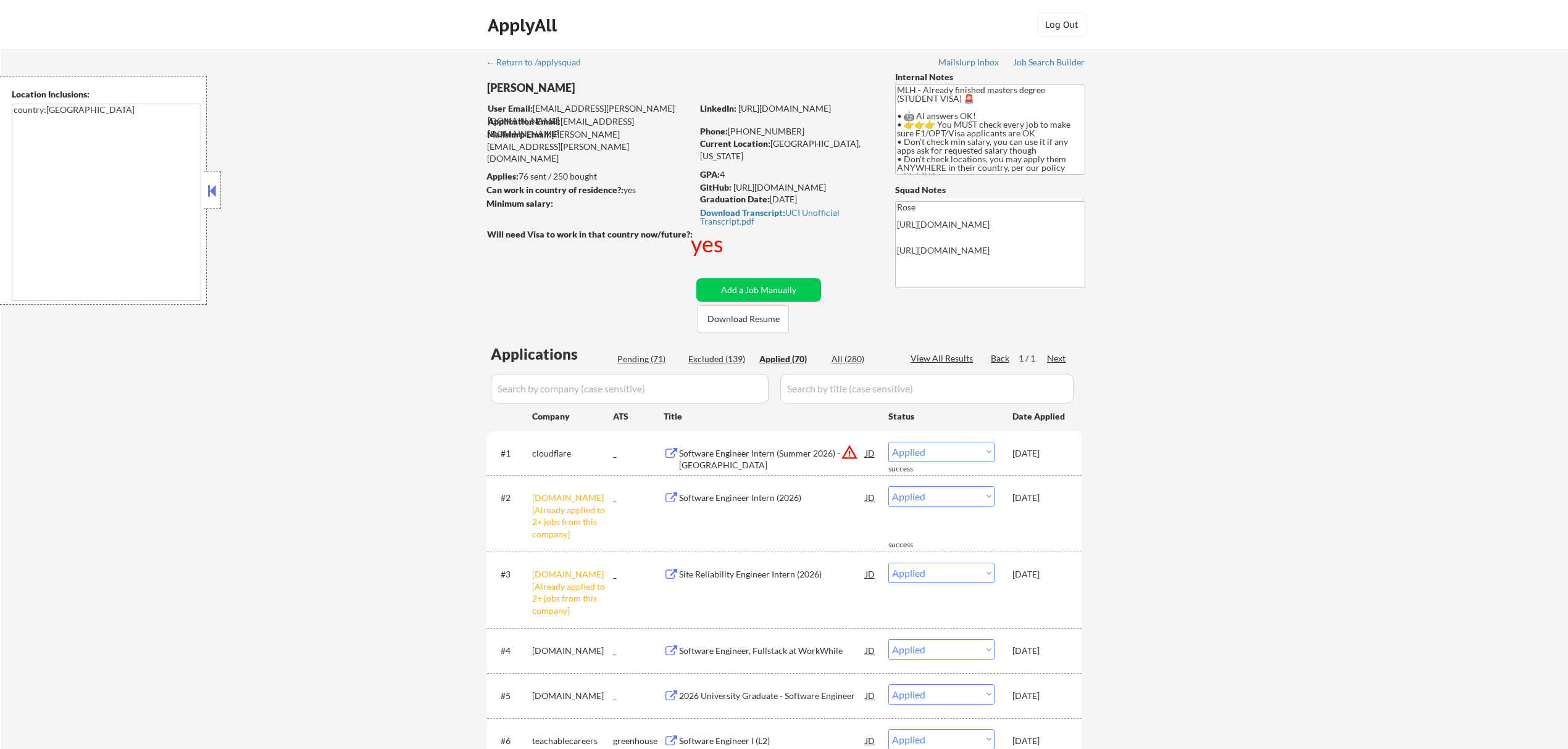
click at [655, 398] on input "input" at bounding box center [629, 389] width 278 height 30
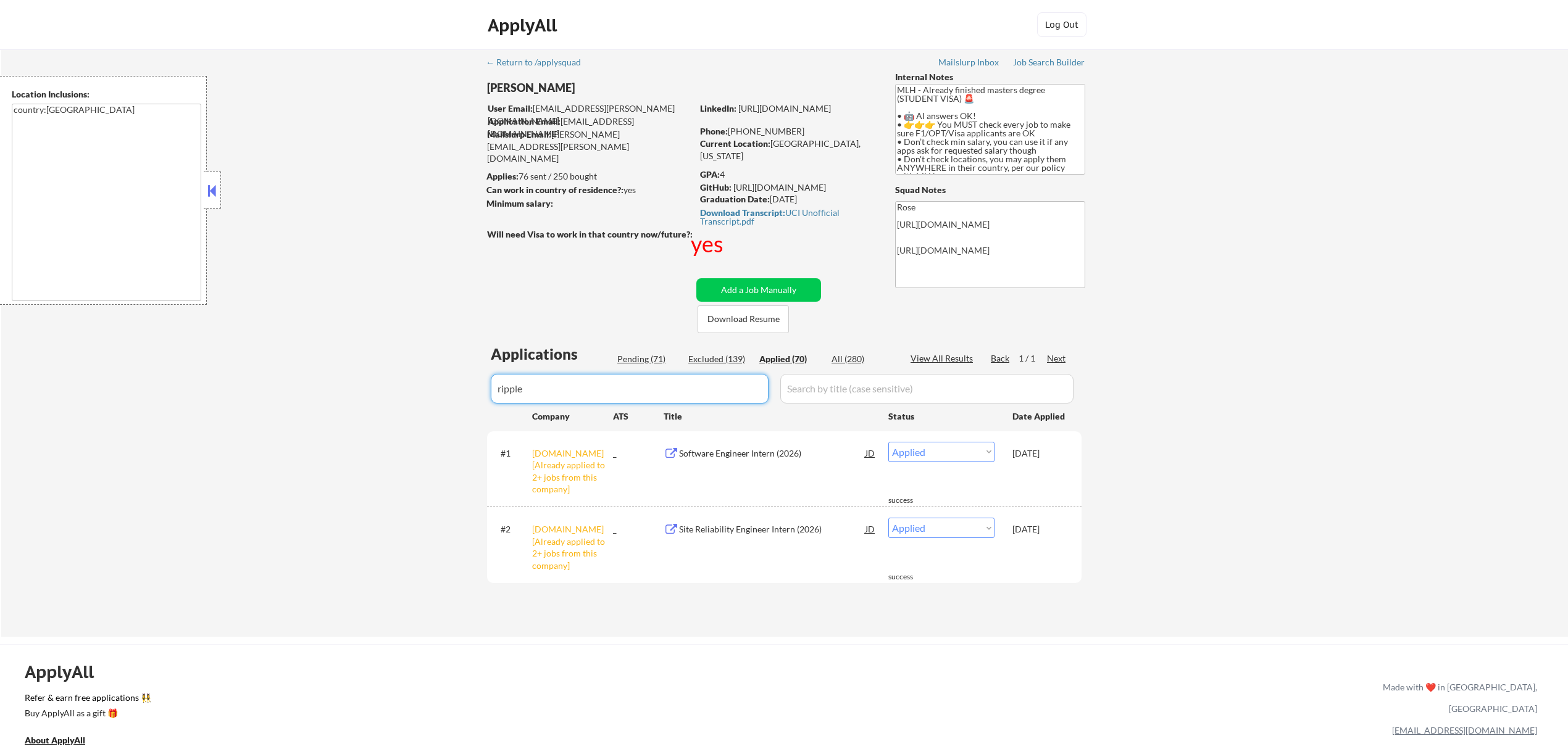
type input "ripple"
drag, startPoint x: 986, startPoint y: 448, endPoint x: 981, endPoint y: 452, distance: 6.4
click at [986, 447] on select "Choose an option... Pending Applied Excluded (Questions) Excluded (Expired) Exc…" at bounding box center [941, 452] width 106 height 21
click at [888, 442] on select "Choose an option... Pending Applied Excluded (Questions) Excluded (Expired) Exc…" at bounding box center [941, 452] width 106 height 21
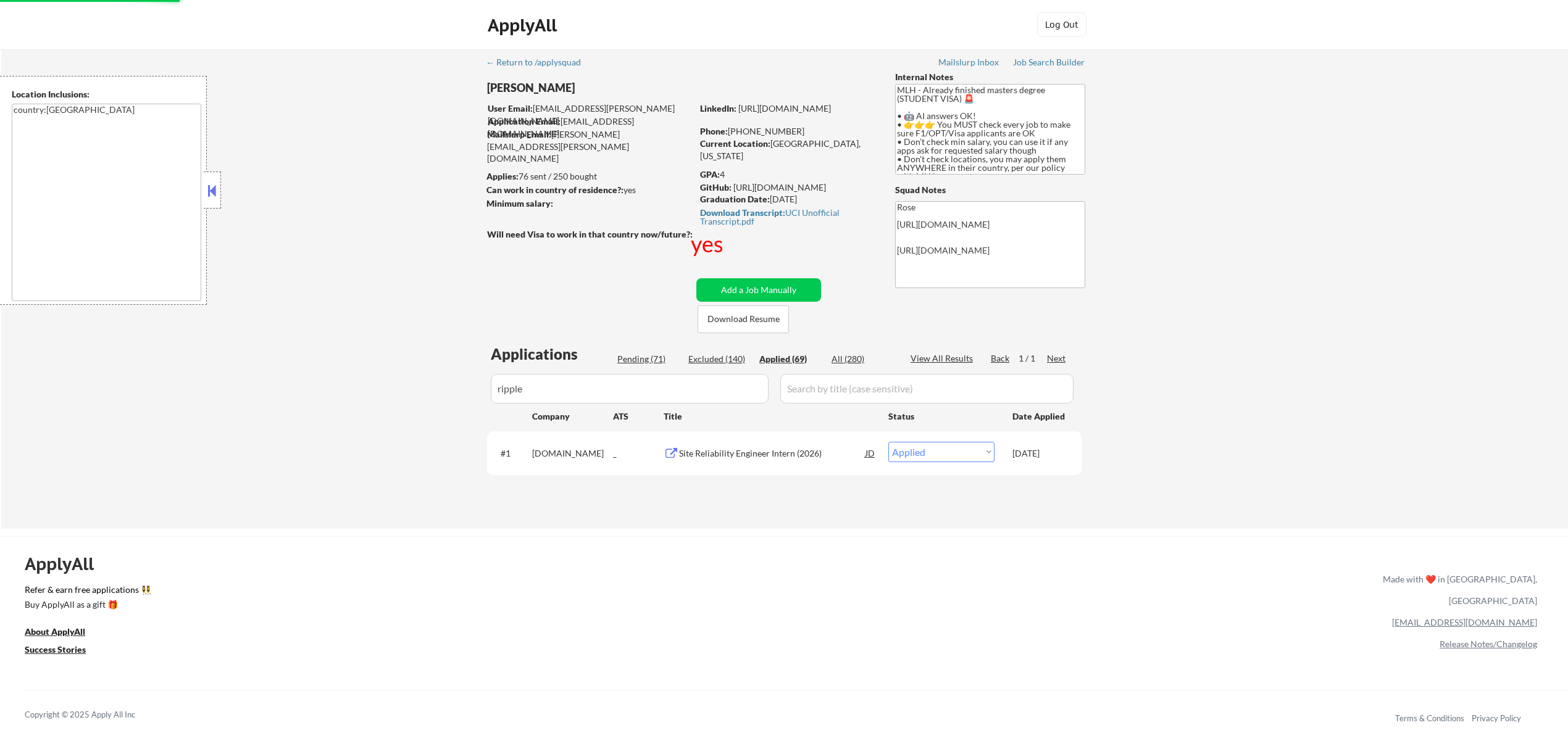
click at [979, 447] on select "Choose an option... Pending Applied Excluded (Questions) Excluded (Expired) Exc…" at bounding box center [941, 452] width 106 height 21
select select ""excluded__bad_match_""
click at [888, 442] on select "Choose an option... Pending Applied Excluded (Questions) Excluded (Expired) Exc…" at bounding box center [941, 452] width 106 height 21
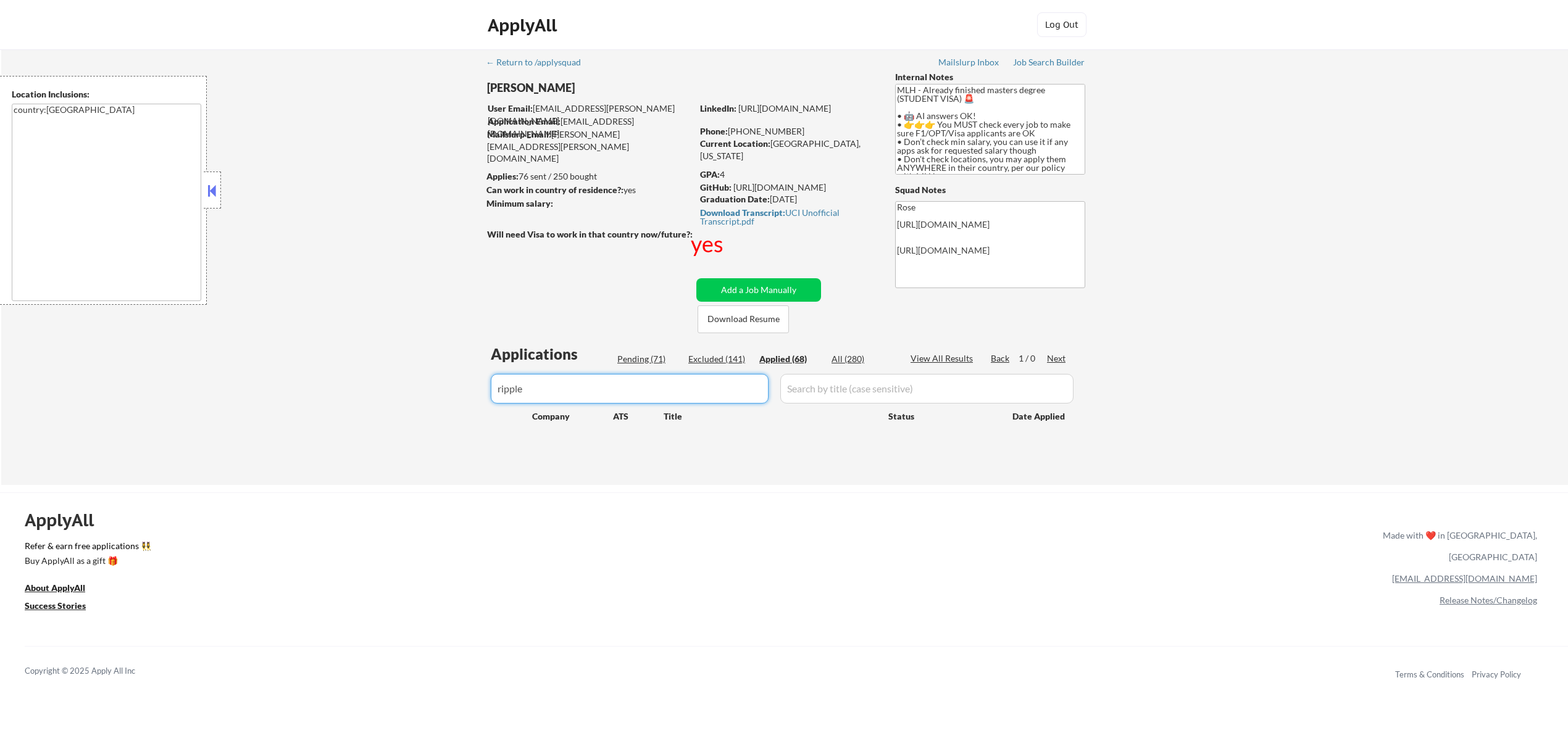
drag, startPoint x: 564, startPoint y: 387, endPoint x: 456, endPoint y: 403, distance: 109.2
click at [463, 400] on div "← Return to /applysquad Mailslurp Inbox Job Search Builder Jenny Cheng User Ema…" at bounding box center [784, 267] width 1567 height 435
type input "cloudf"
select select ""applied""
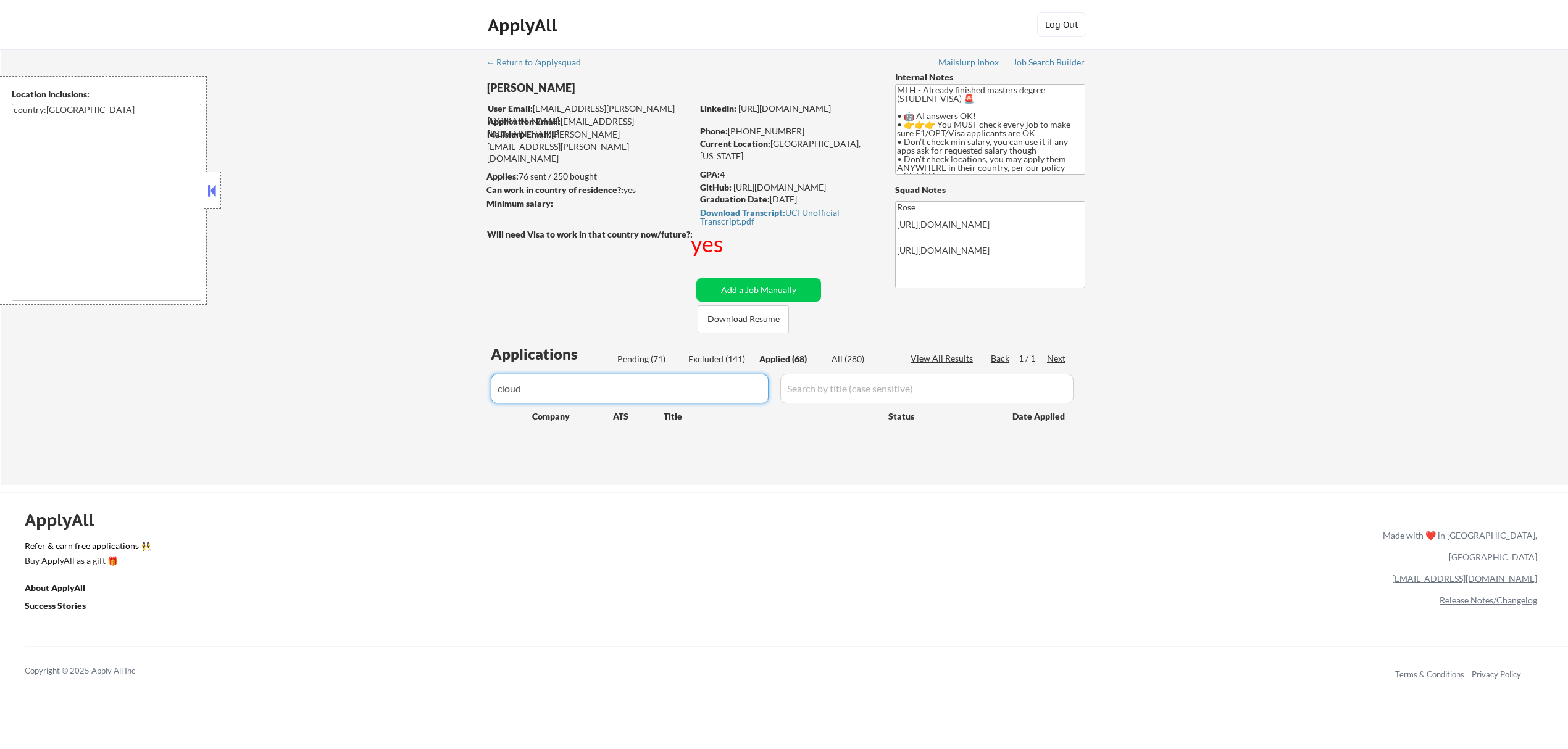
select select ""applied""
drag, startPoint x: 571, startPoint y: 388, endPoint x: 522, endPoint y: 388, distance: 49.0
click at [522, 389] on input "input" at bounding box center [629, 389] width 278 height 30
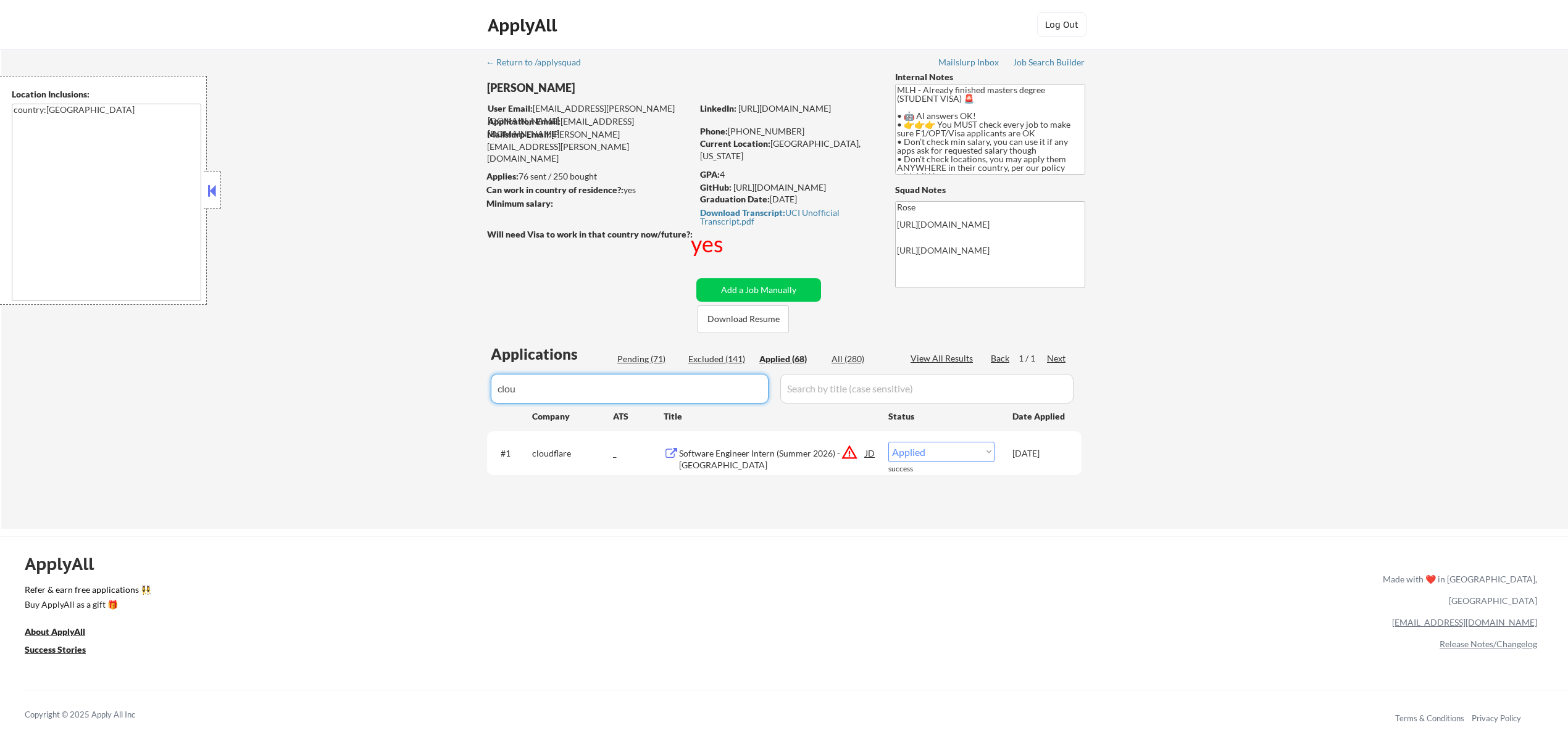
type input "clou"
click at [986, 448] on select "Choose an option... Pending Applied Excluded (Questions) Excluded (Expired) Exc…" at bounding box center [941, 452] width 106 height 21
select select ""excluded__bad_match_""
click at [888, 442] on select "Choose an option... Pending Applied Excluded (Questions) Excluded (Expired) Exc…" at bounding box center [941, 452] width 106 height 21
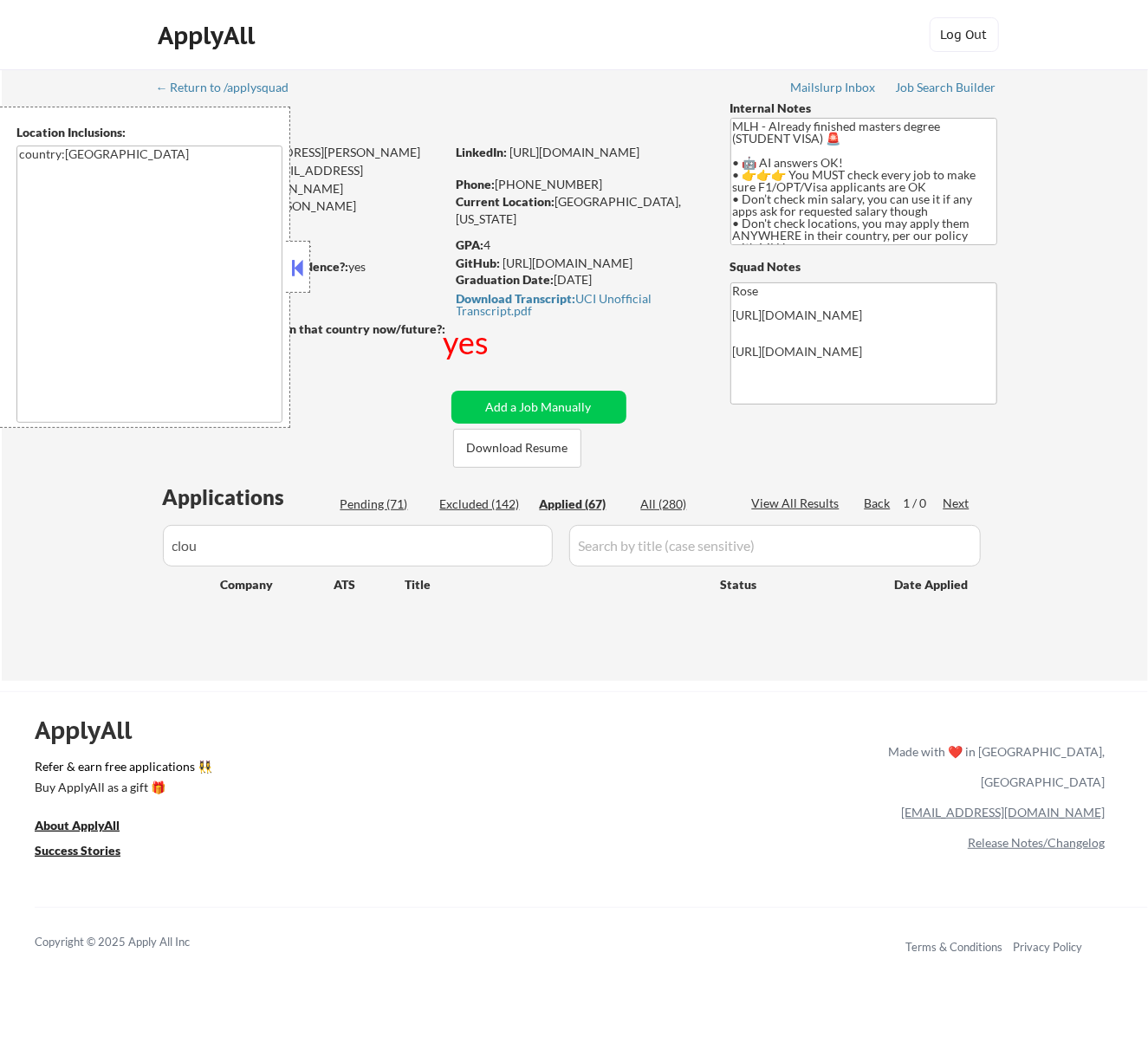
click at [305, 271] on button at bounding box center [297, 267] width 19 height 26
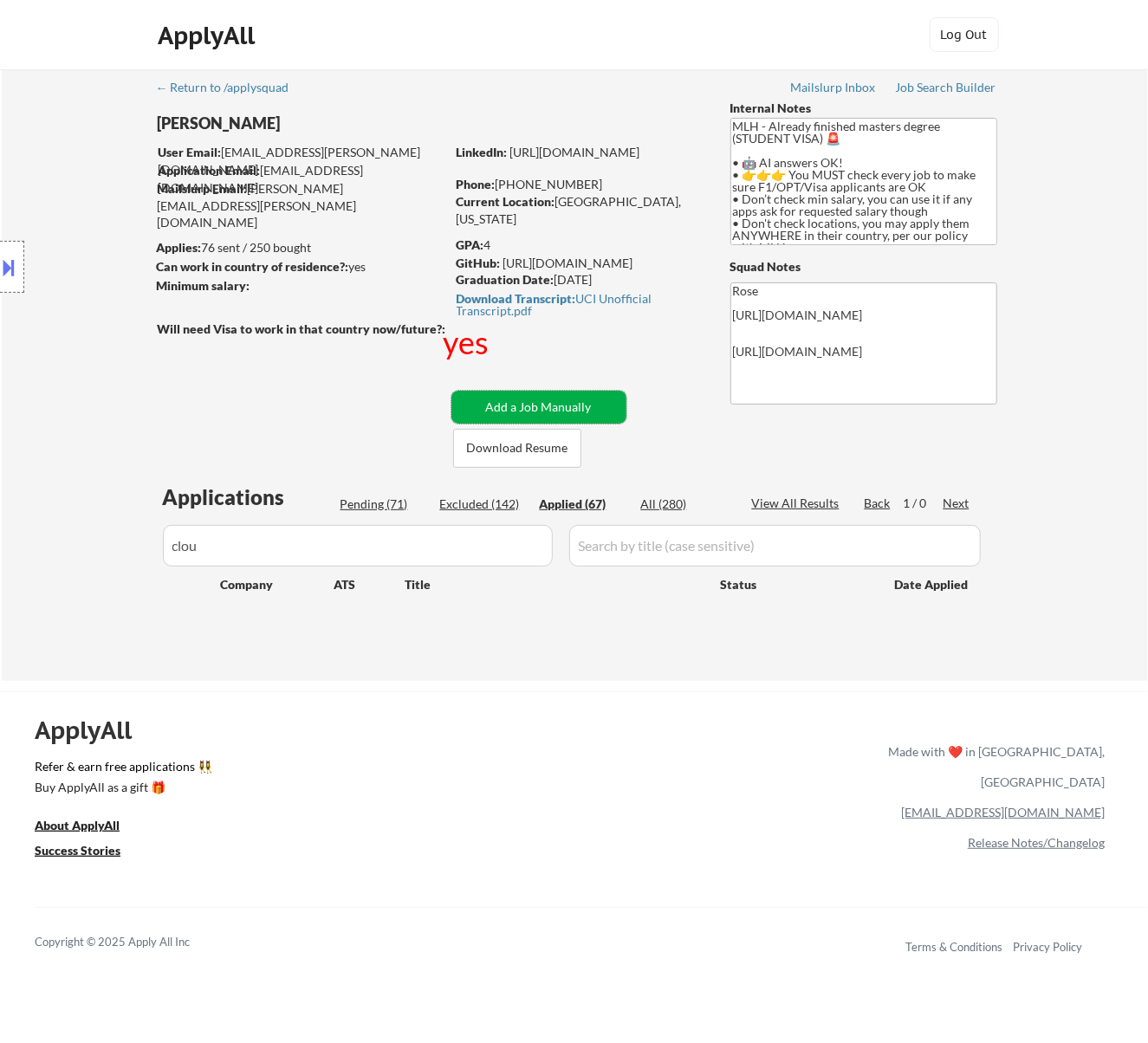
click at [547, 403] on button "Add a Job Manually" at bounding box center [539, 407] width 175 height 33
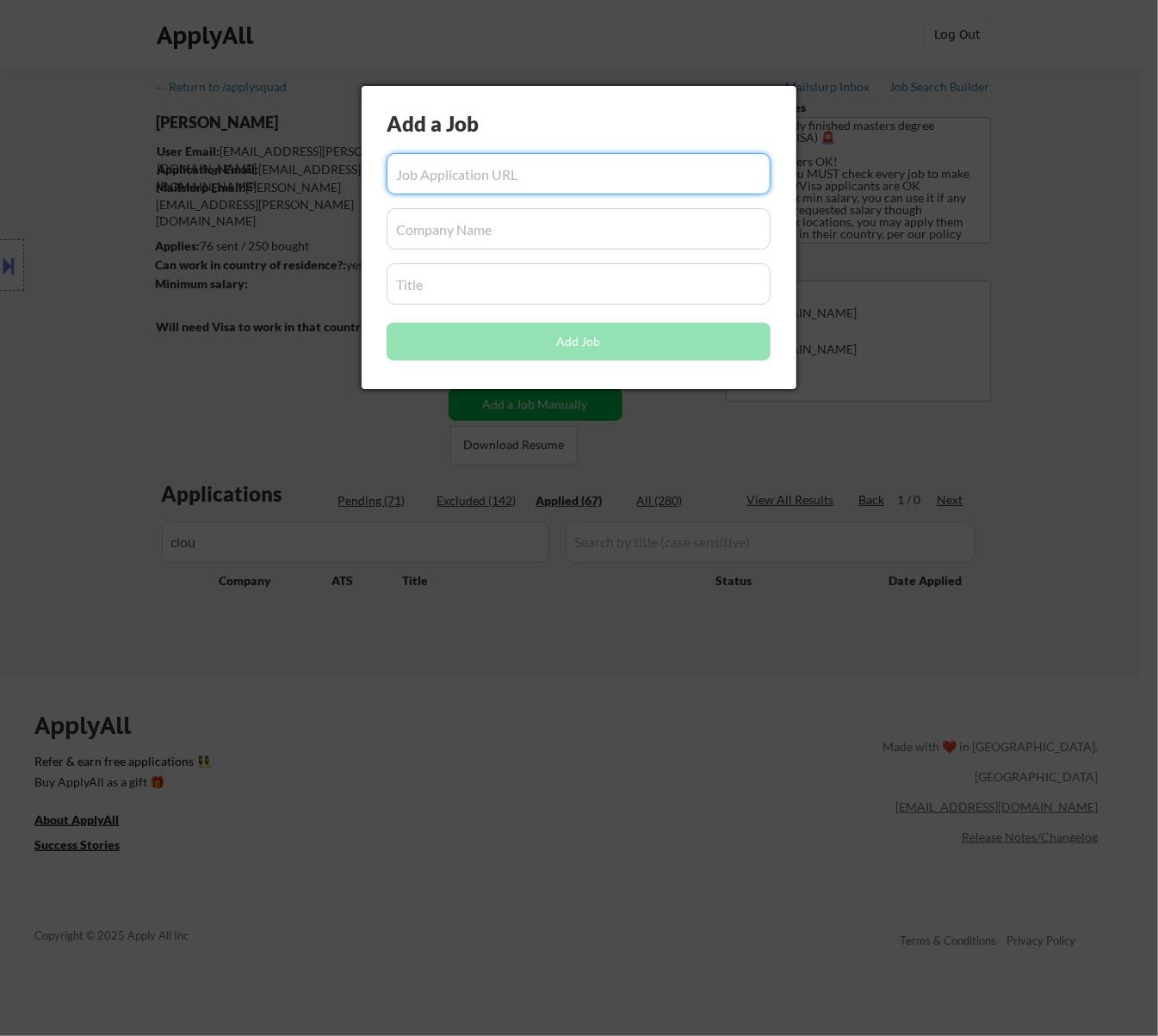
paste input "I want to join Figma because I admire its mission to make design and collaborat…"
type input "I want to join Figma because I admire its mission to make design and collaborat…"
drag, startPoint x: 613, startPoint y: 170, endPoint x: 497, endPoint y: 191, distance: 117.9
click at [497, 191] on input "input" at bounding box center [578, 173] width 383 height 41
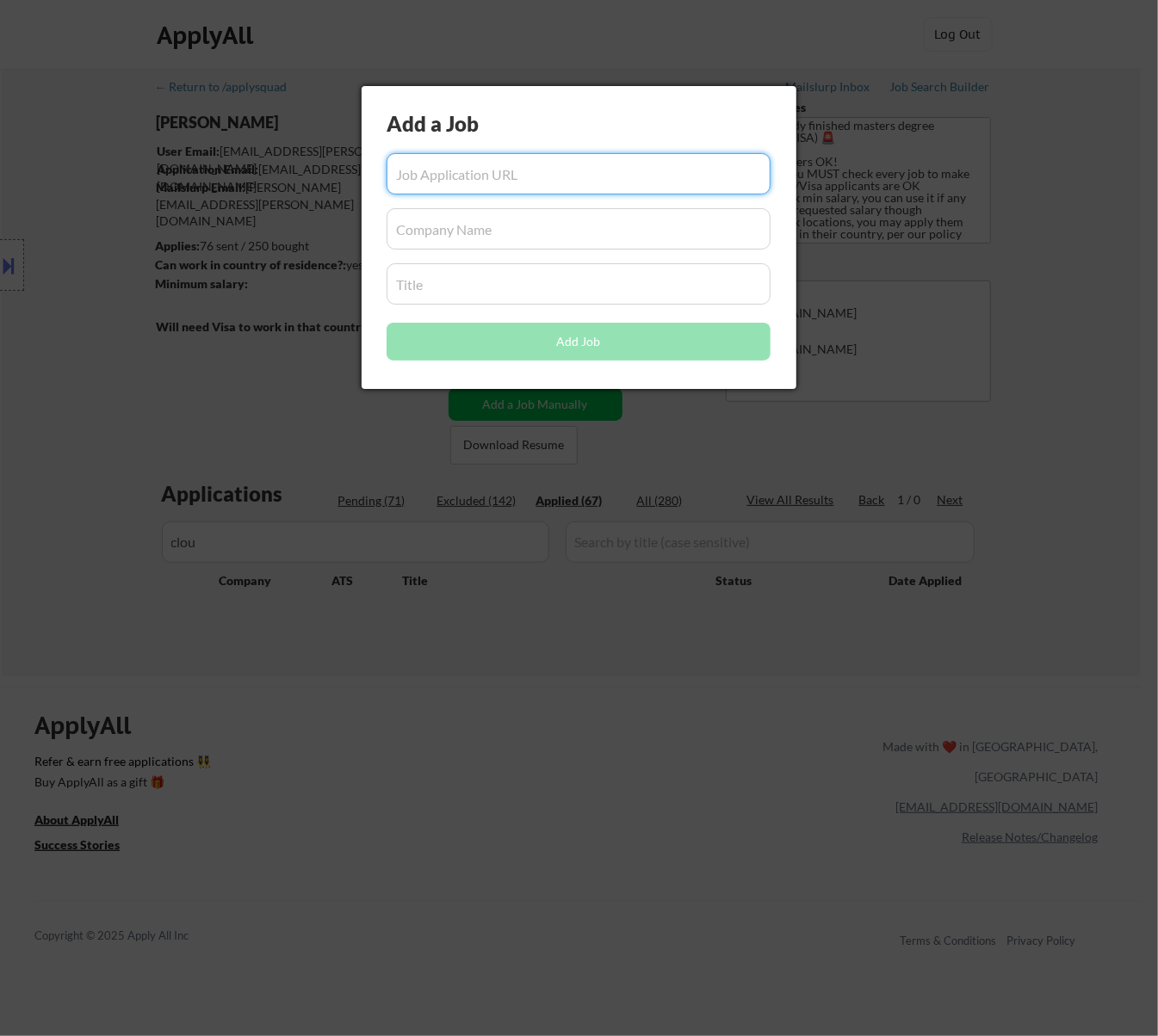
scroll to position [0, 0]
click at [339, 652] on div at bounding box center [579, 518] width 1158 height 1036
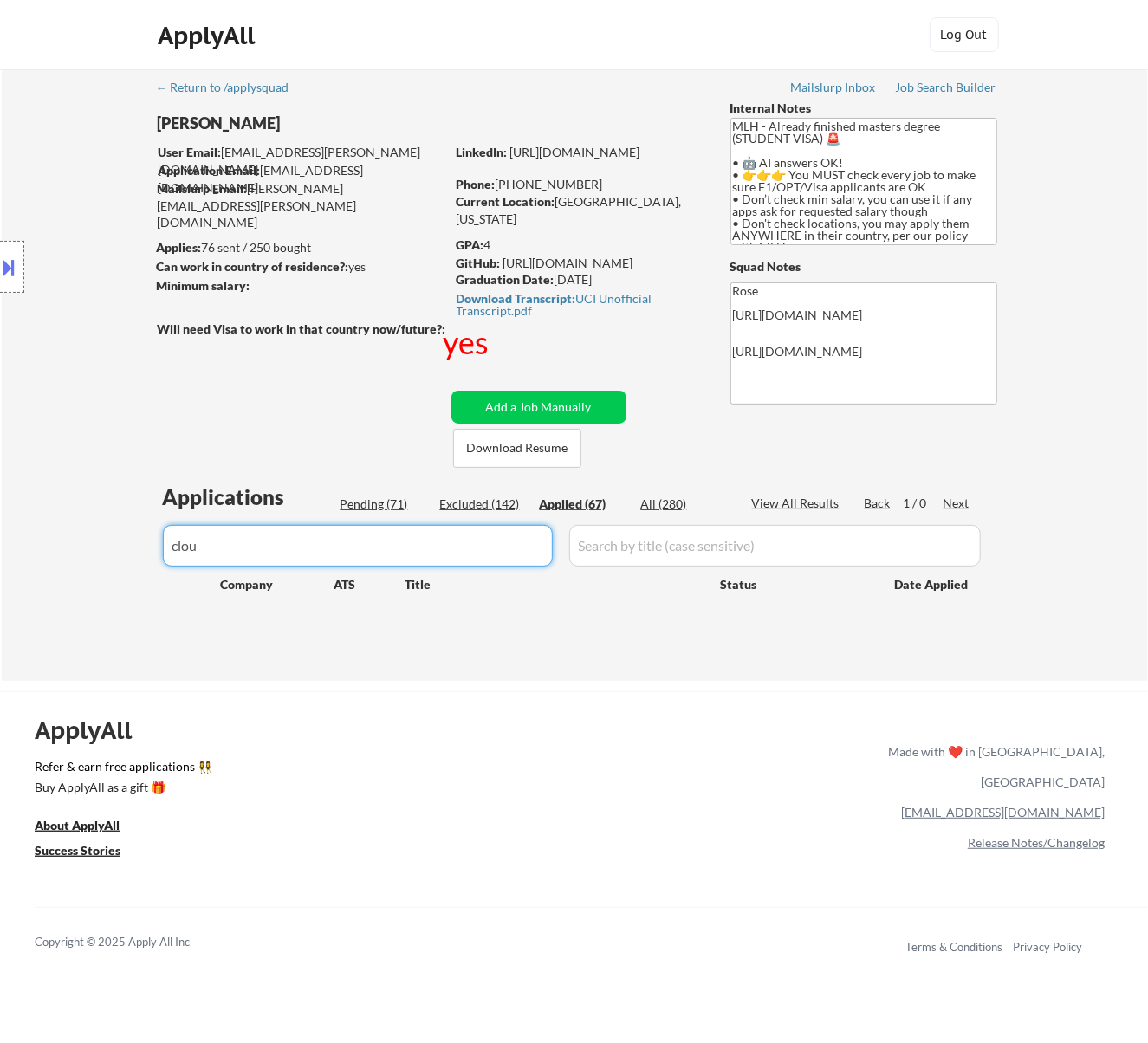
drag, startPoint x: 202, startPoint y: 555, endPoint x: 105, endPoint y: 567, distance: 97.7
click at [105, 567] on div "← Return to /applysquad Mailslurp Inbox Job Search Builder Jenny Cheng User Ema…" at bounding box center [574, 375] width 1146 height 611
type input "fig"
select select ""applied""
type input "figma"
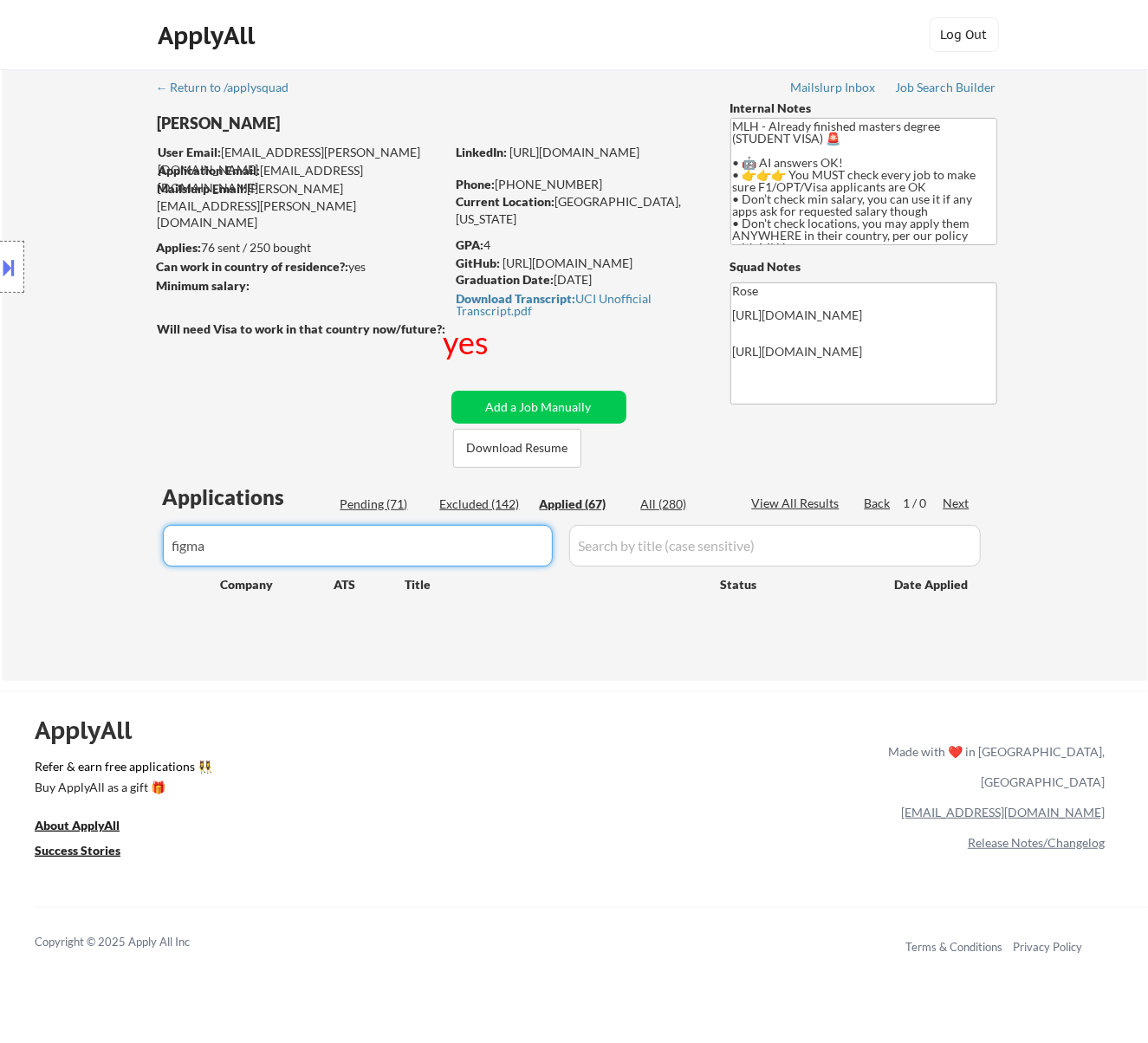
click at [379, 501] on div "Pending (71)" at bounding box center [384, 504] width 87 height 17
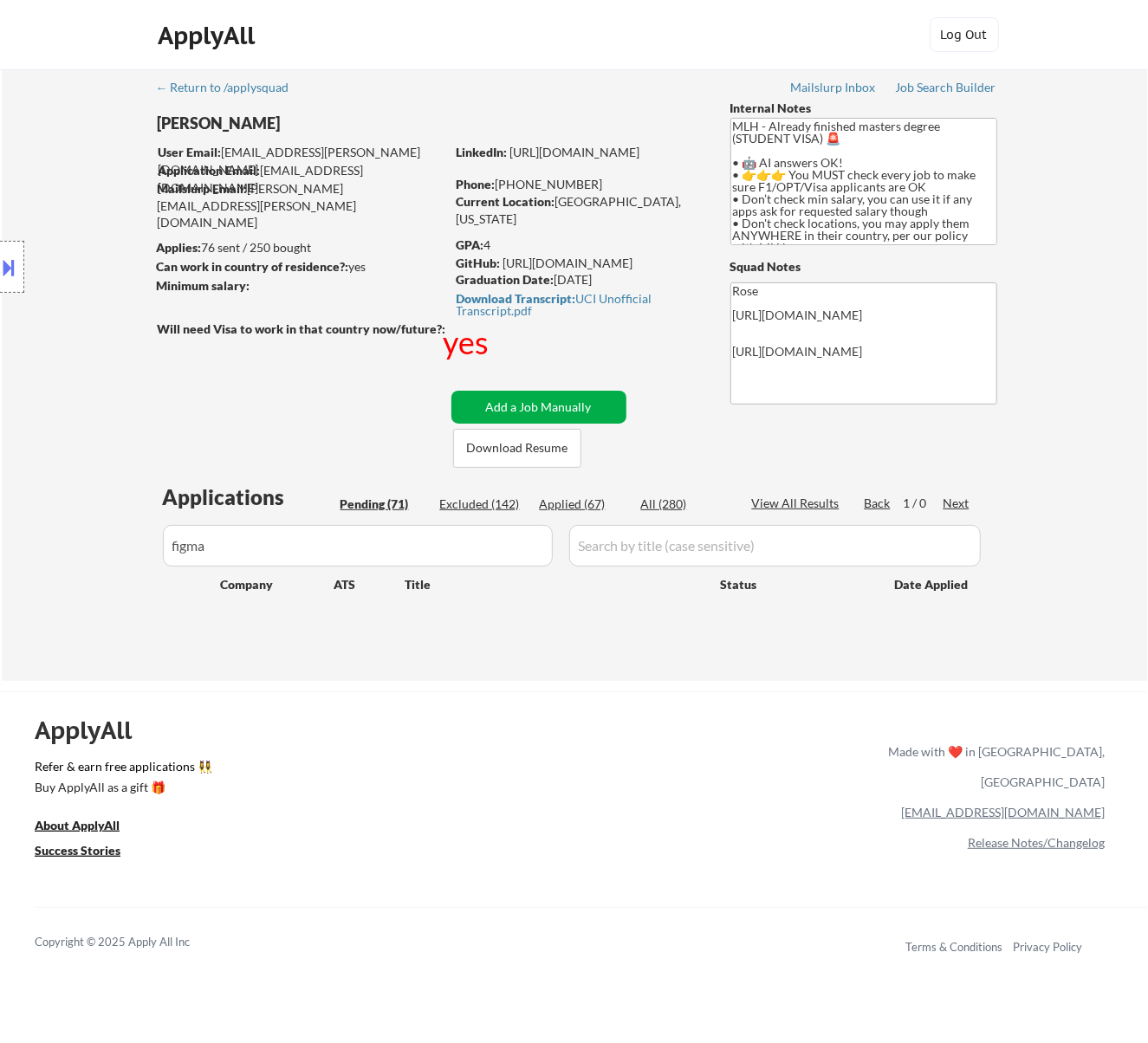
click at [549, 397] on button "Add a Job Manually" at bounding box center [539, 407] width 175 height 33
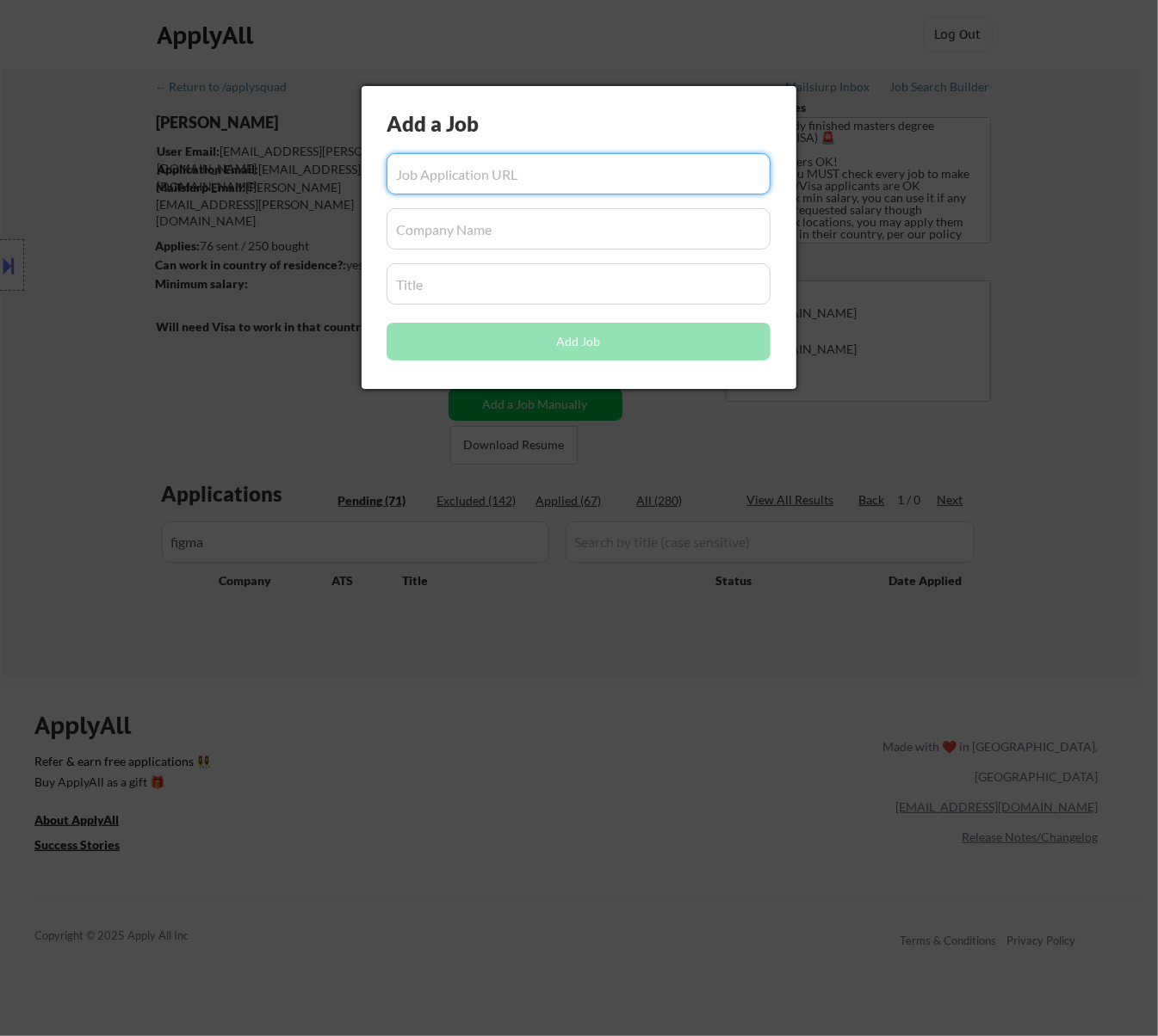
paste input "https://job-boards.greenhouse.io/figma/jobs/5616603004?gh_jid=5616603004"
type input "https://job-boards.greenhouse.io/figma/jobs/5616603004?gh_jid=5616603004"
click at [545, 211] on input "input" at bounding box center [578, 229] width 383 height 41
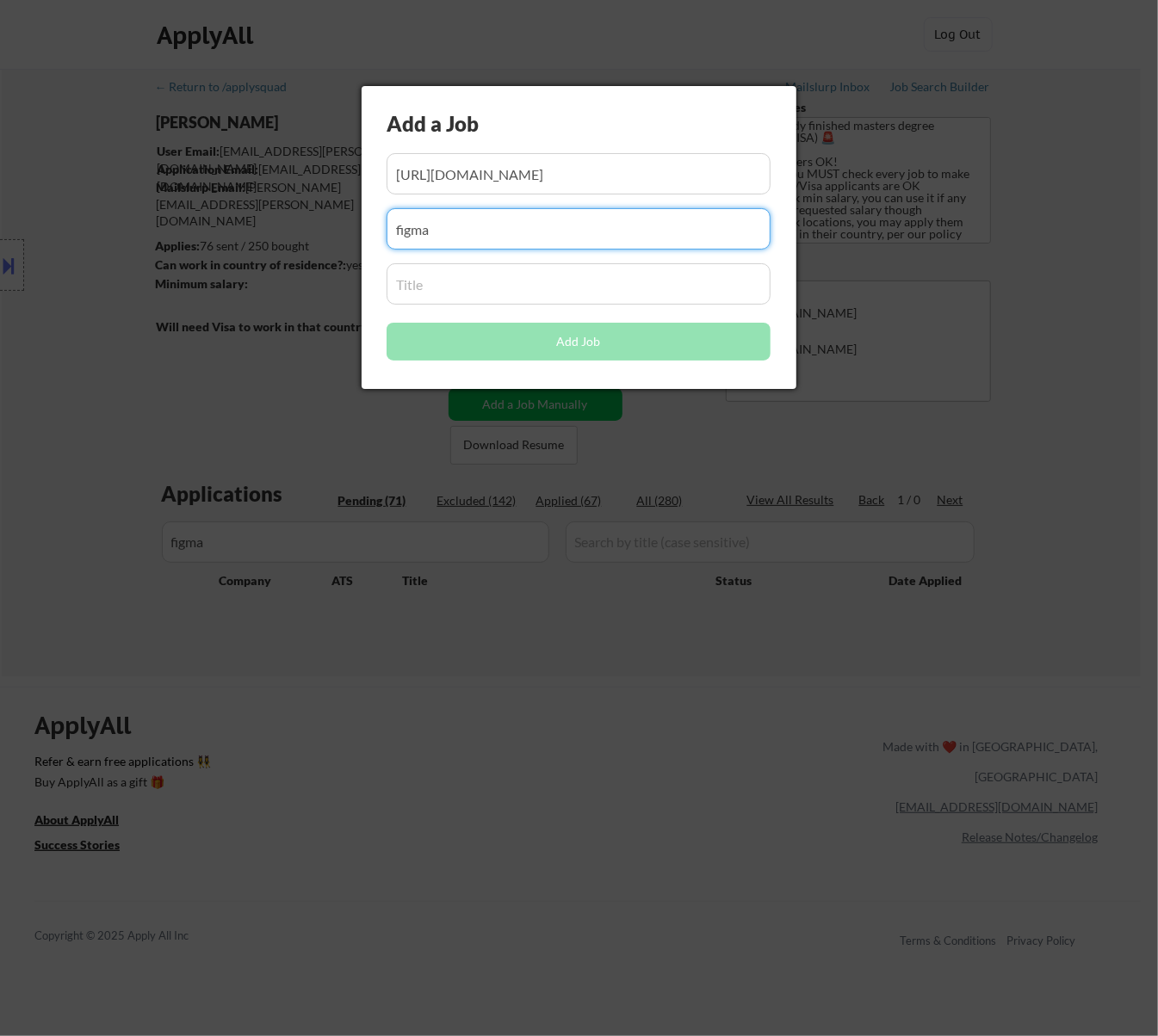
type input "figma"
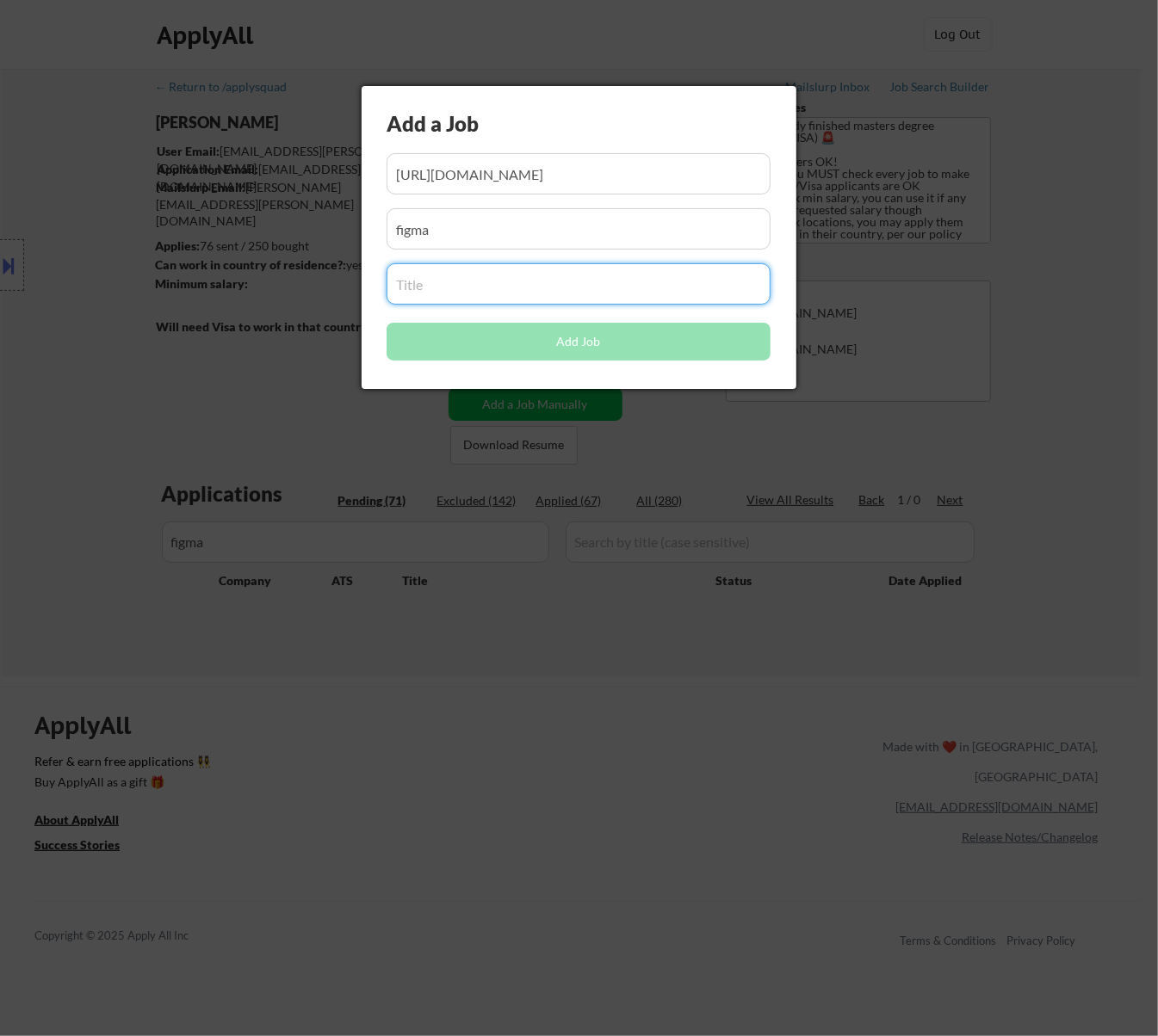
click at [503, 293] on input "input" at bounding box center [578, 284] width 383 height 41
paste input "Early Career, Software Engineer (2026)"
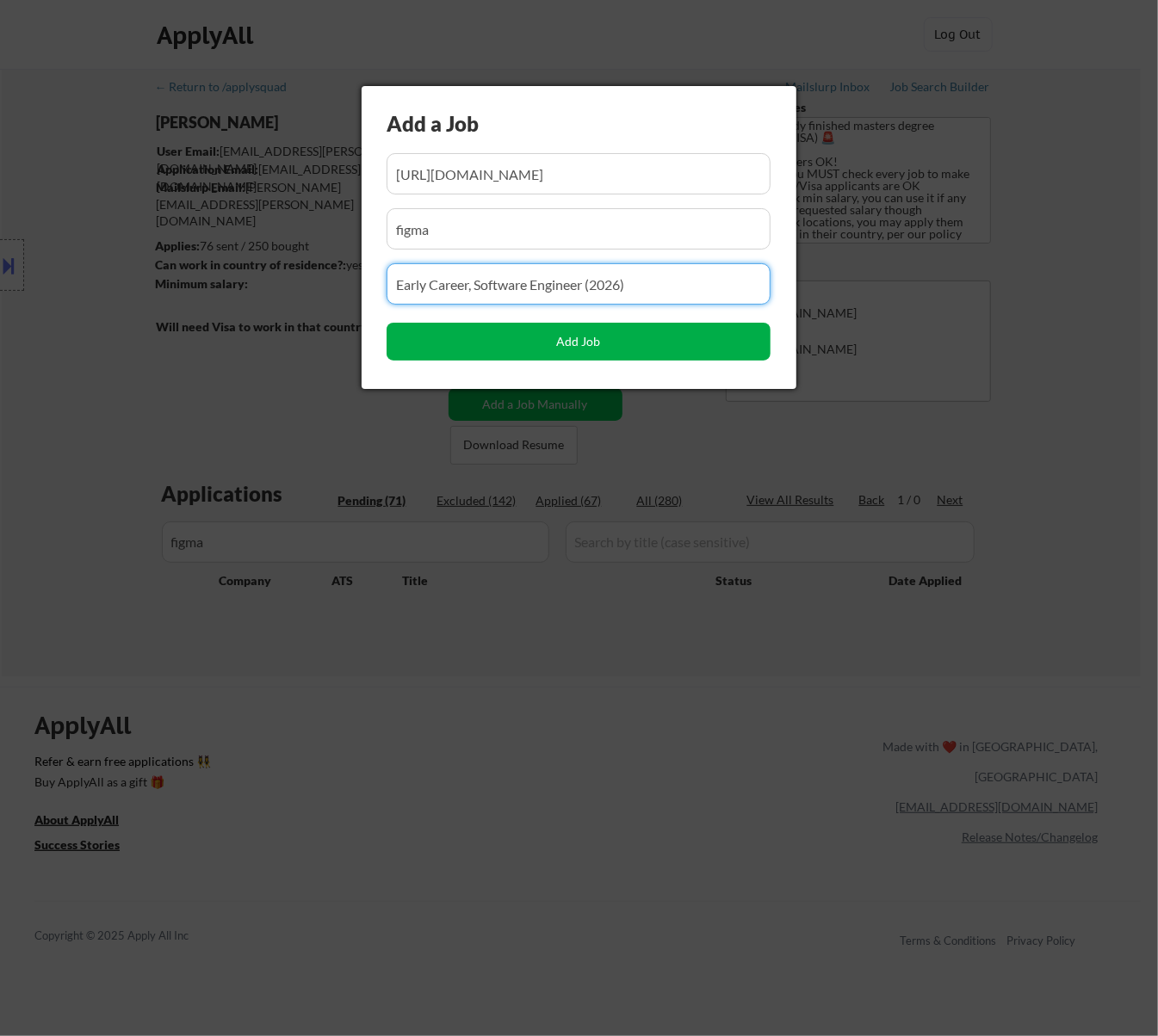
type input "Early Career, Software Engineer (2026)"
click at [621, 337] on button "Add Job" at bounding box center [578, 341] width 383 height 37
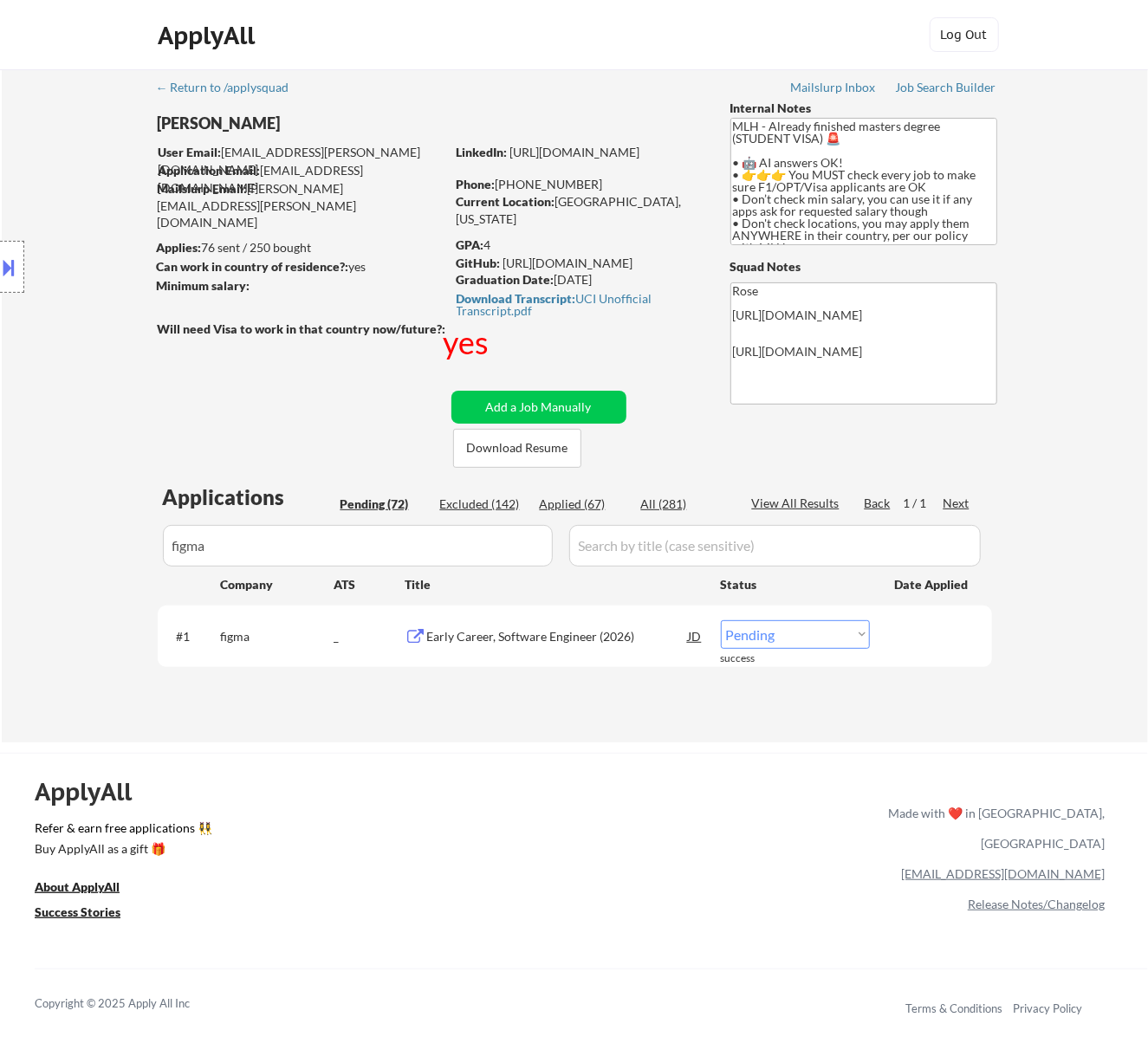
click at [851, 632] on select "Choose an option... Pending Applied Excluded (Questions) Excluded (Expired) Exc…" at bounding box center [795, 635] width 149 height 29
select select ""applied""
click at [721, 620] on select "Choose an option... Pending Applied Excluded (Questions) Excluded (Expired) Exc…" at bounding box center [795, 635] width 149 height 29
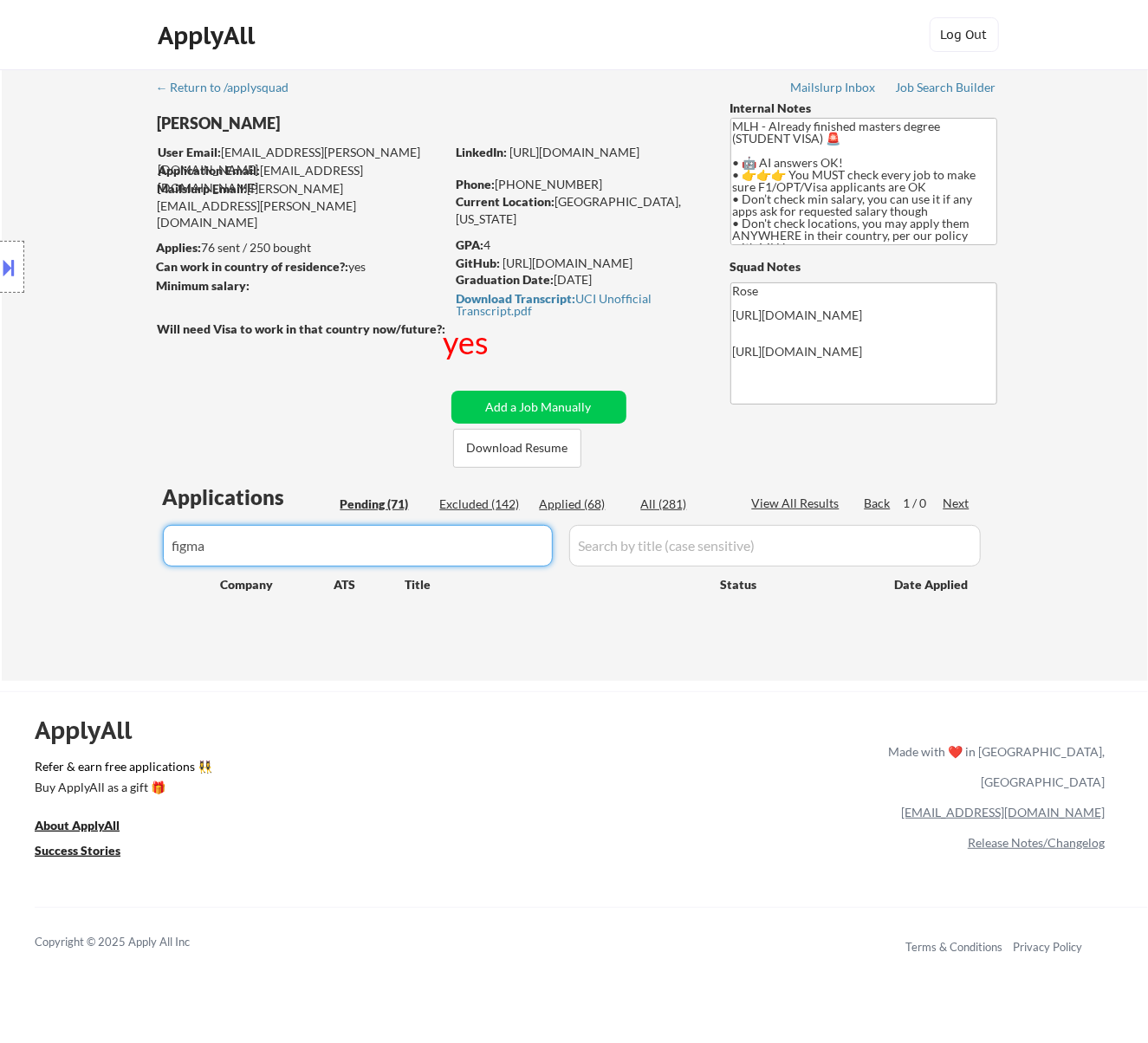
drag, startPoint x: 381, startPoint y: 525, endPoint x: 136, endPoint y: 552, distance: 246.5
click at [136, 552] on div "← Return to /applysquad Mailslurp Inbox Job Search Builder Jenny Cheng User Ema…" at bounding box center [574, 375] width 1146 height 611
click at [323, 550] on input "input" at bounding box center [357, 546] width 390 height 42
drag, startPoint x: 258, startPoint y: 545, endPoint x: 50, endPoint y: 545, distance: 208.0
click at [50, 545] on div "← Return to /applysquad Mailslurp Inbox Job Search Builder Jenny Cheng User Ema…" at bounding box center [574, 375] width 1146 height 611
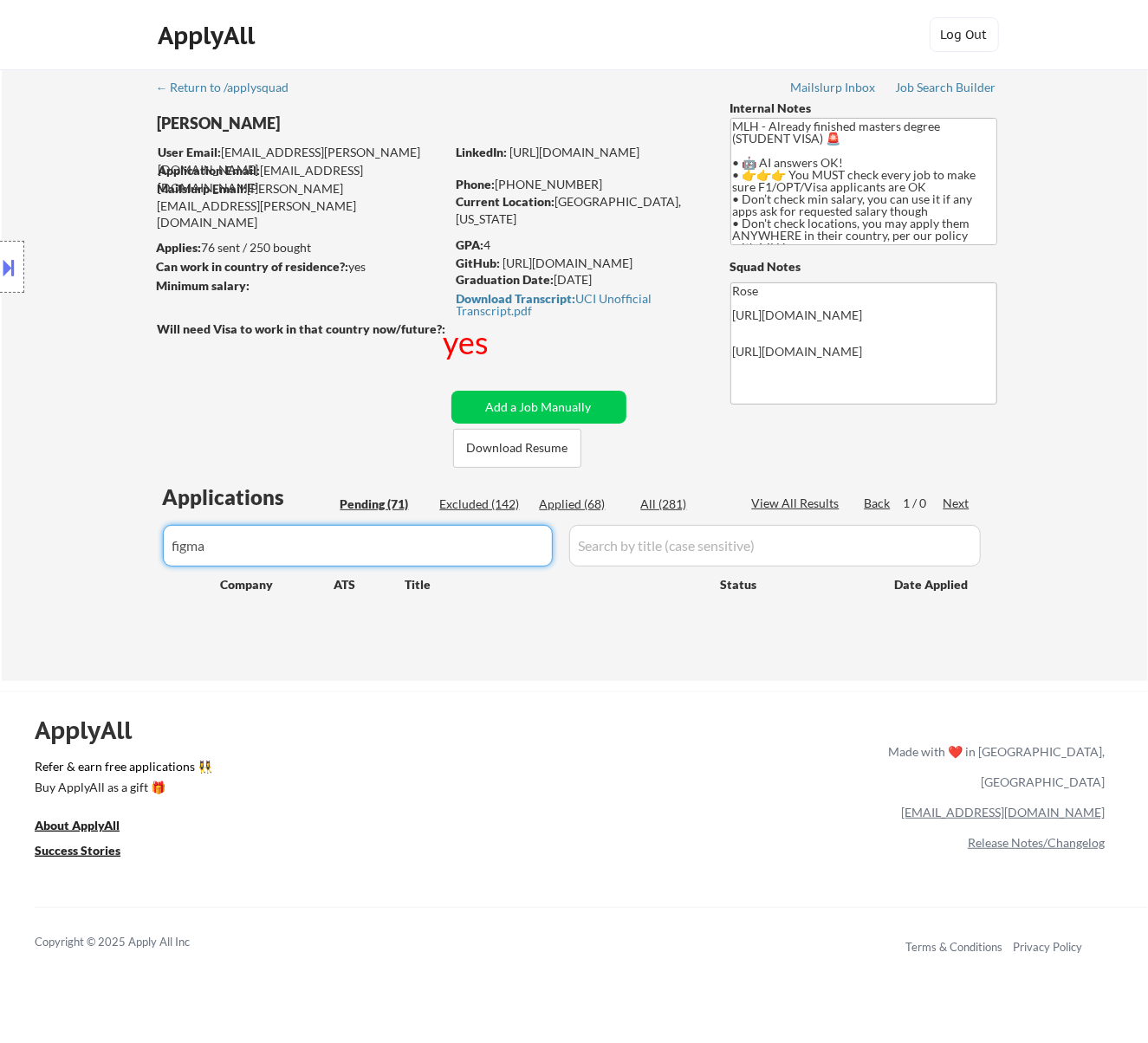
paste input "vultr"
type input "vultr"
click at [579, 504] on div "Applied (68)" at bounding box center [583, 504] width 87 height 17
drag, startPoint x: 310, startPoint y: 550, endPoint x: 57, endPoint y: 552, distance: 253.0
click at [61, 552] on div "← Return to /applysquad Mailslurp Inbox Job Search Builder Jenny Cheng User Ema…" at bounding box center [574, 375] width 1146 height 611
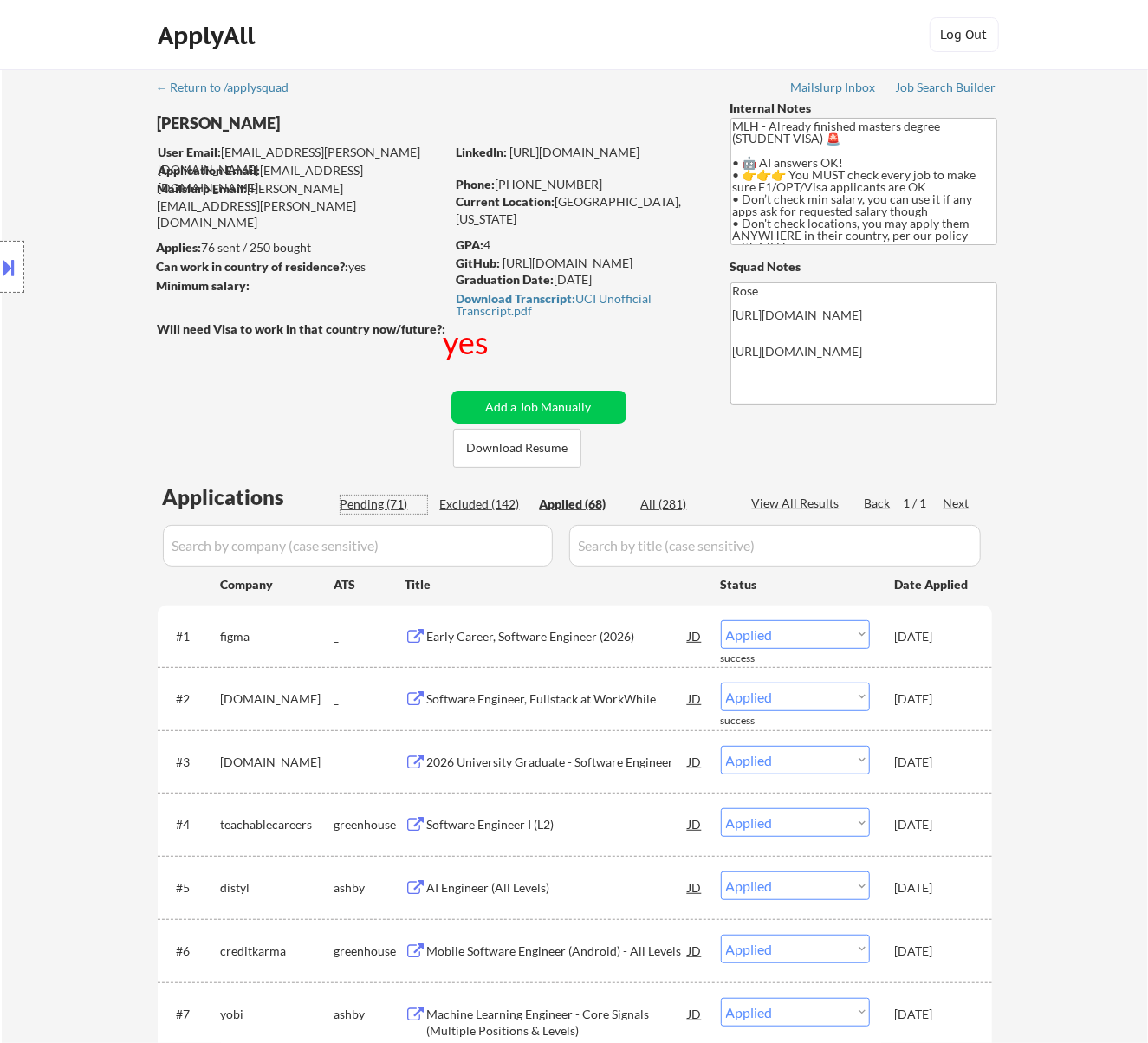
click at [386, 501] on div "Pending (71)" at bounding box center [384, 504] width 87 height 17
select select ""pending""
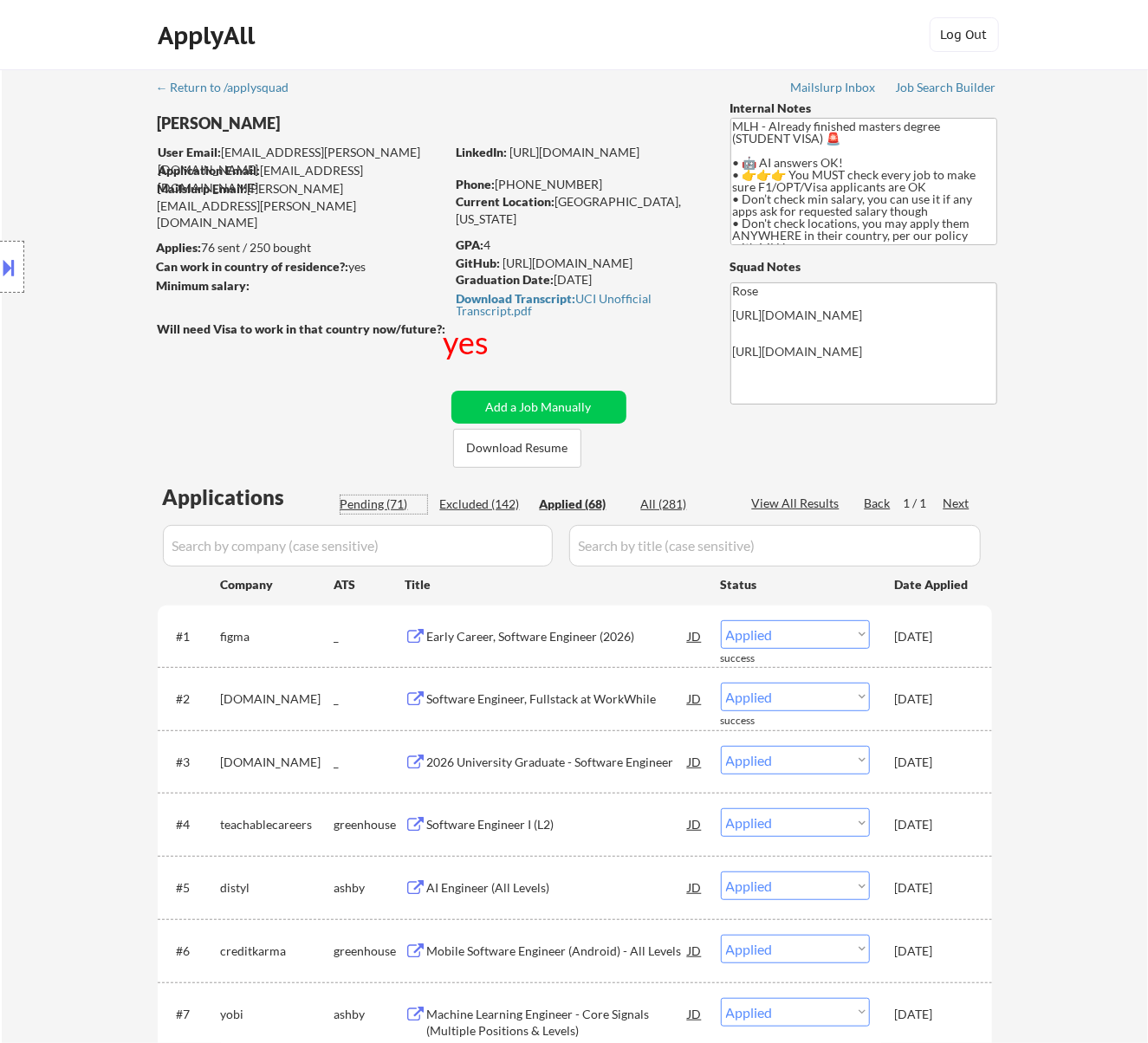
select select ""pending""
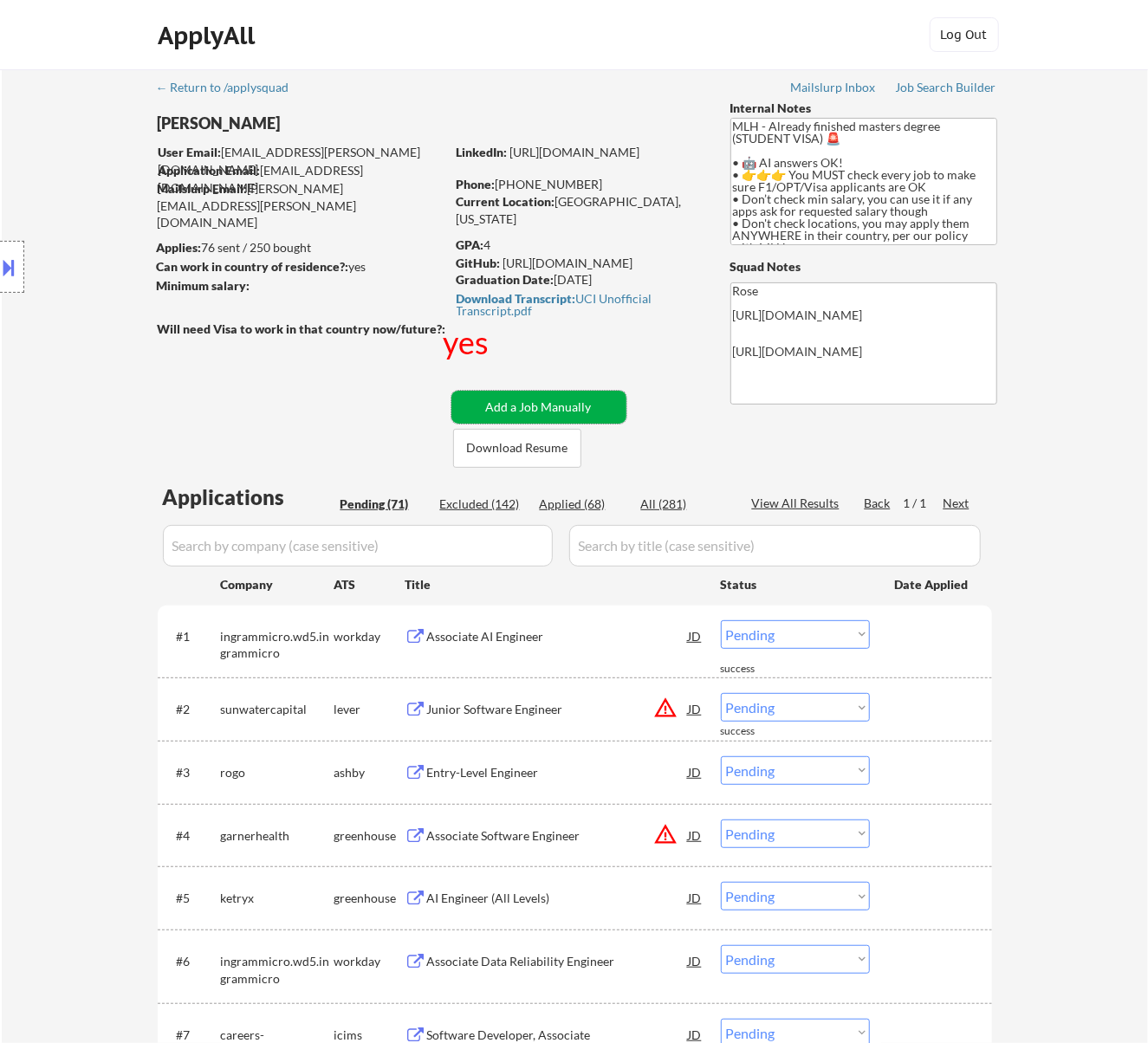
click at [570, 397] on button "Add a Job Manually" at bounding box center [539, 407] width 175 height 33
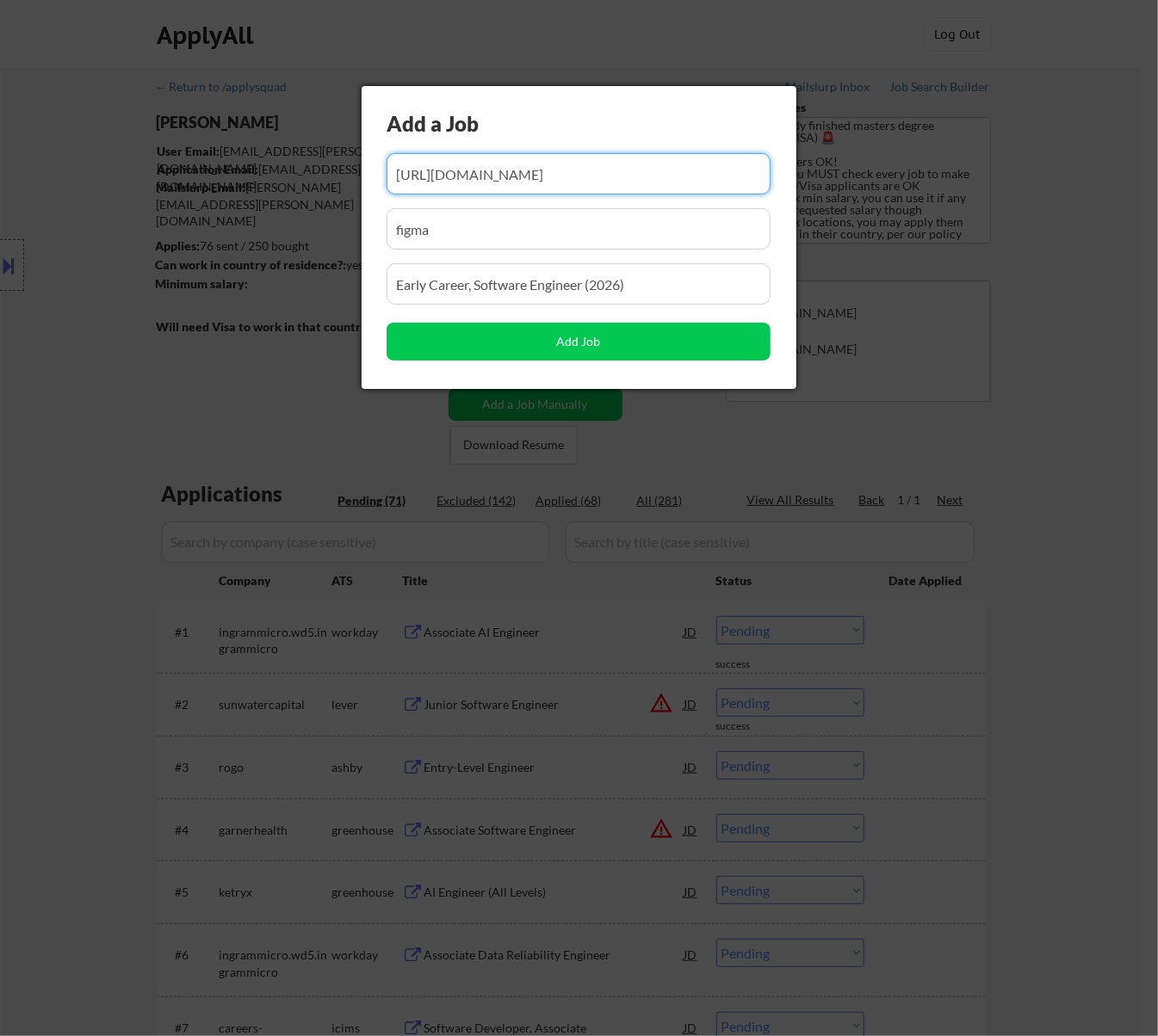
click at [393, 549] on div at bounding box center [579, 518] width 1158 height 1036
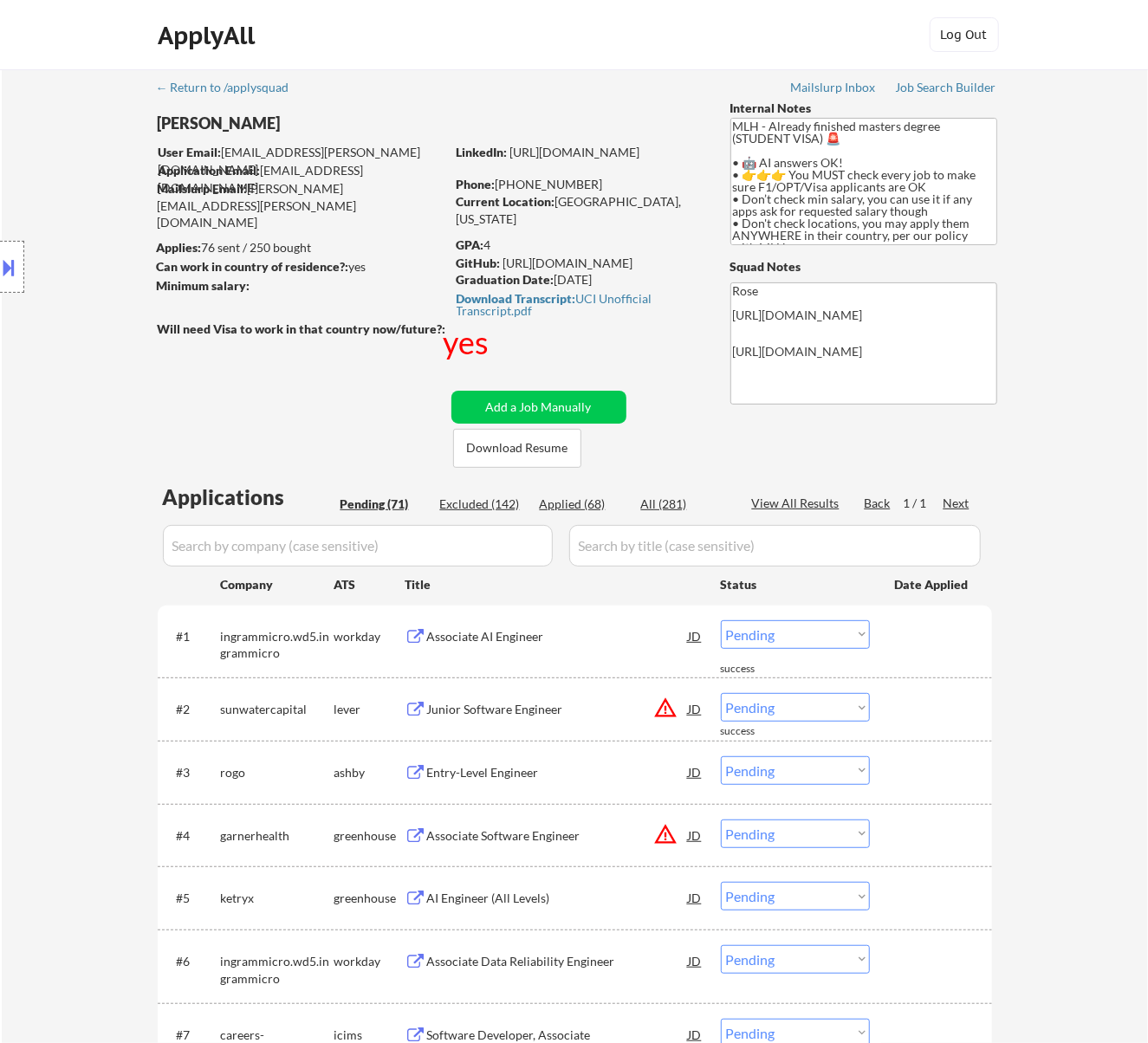
click at [393, 538] on input "input" at bounding box center [357, 546] width 390 height 42
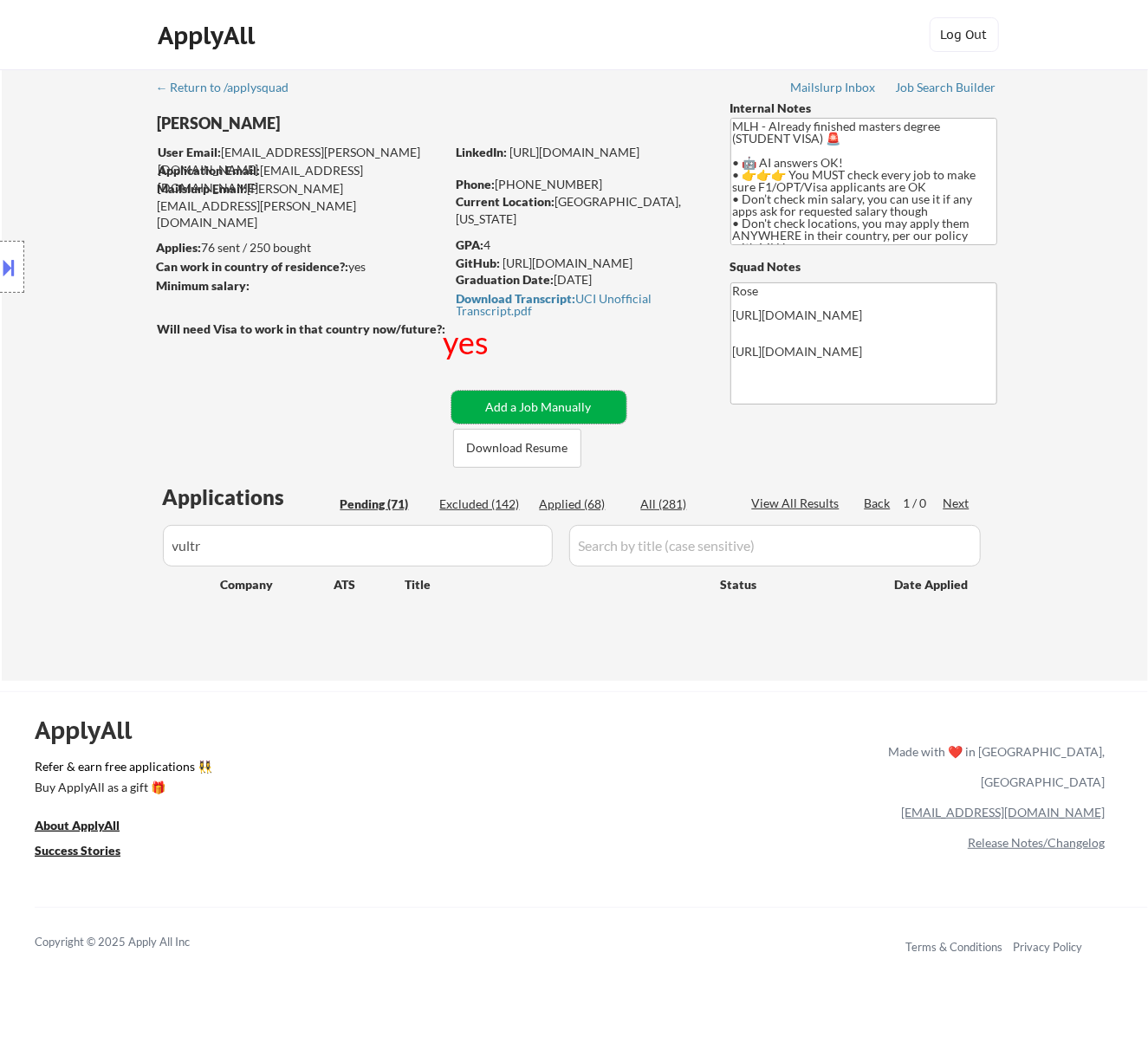
click at [583, 402] on button "Add a Job Manually" at bounding box center [539, 407] width 175 height 33
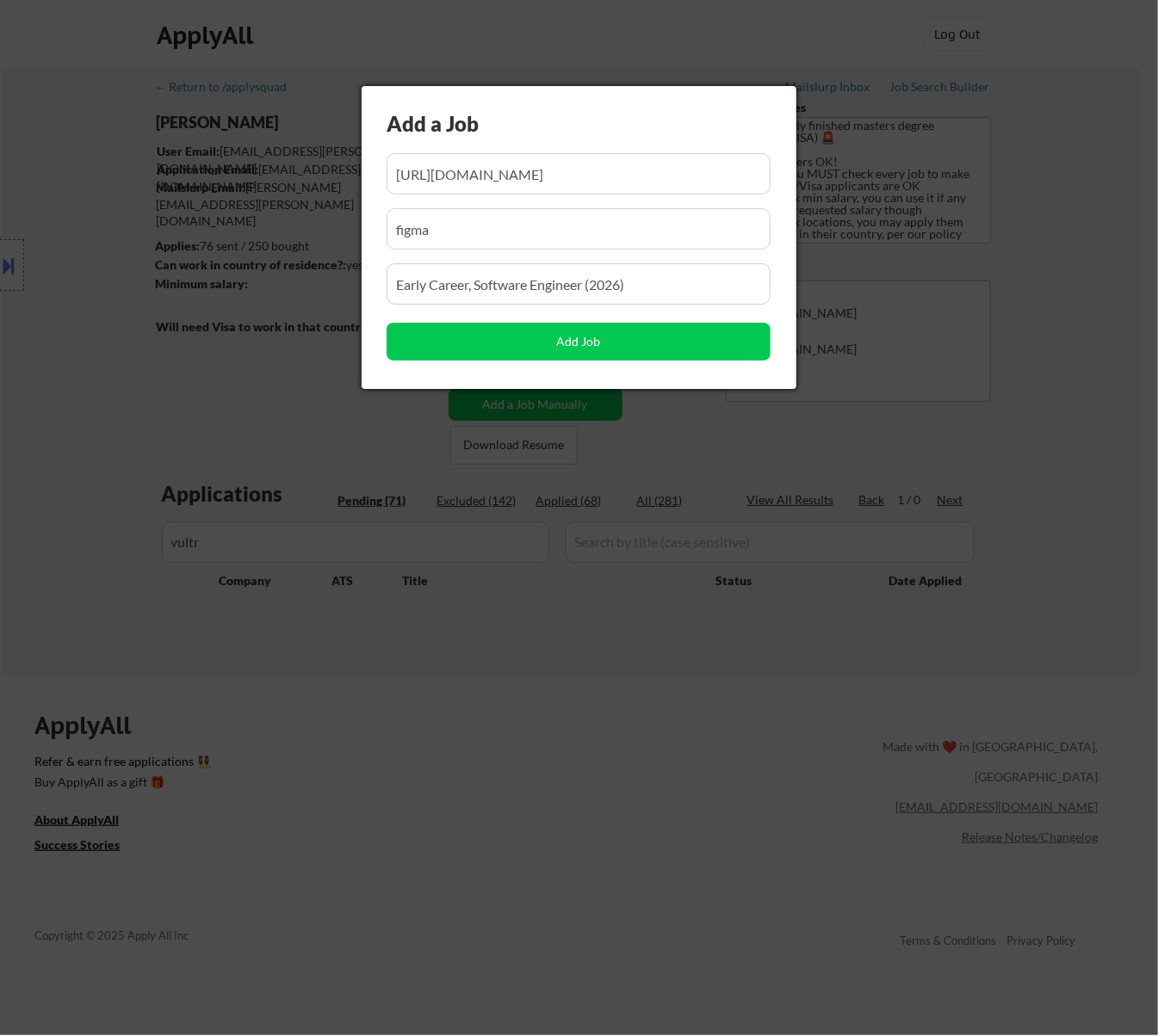
scroll to position [0, 113]
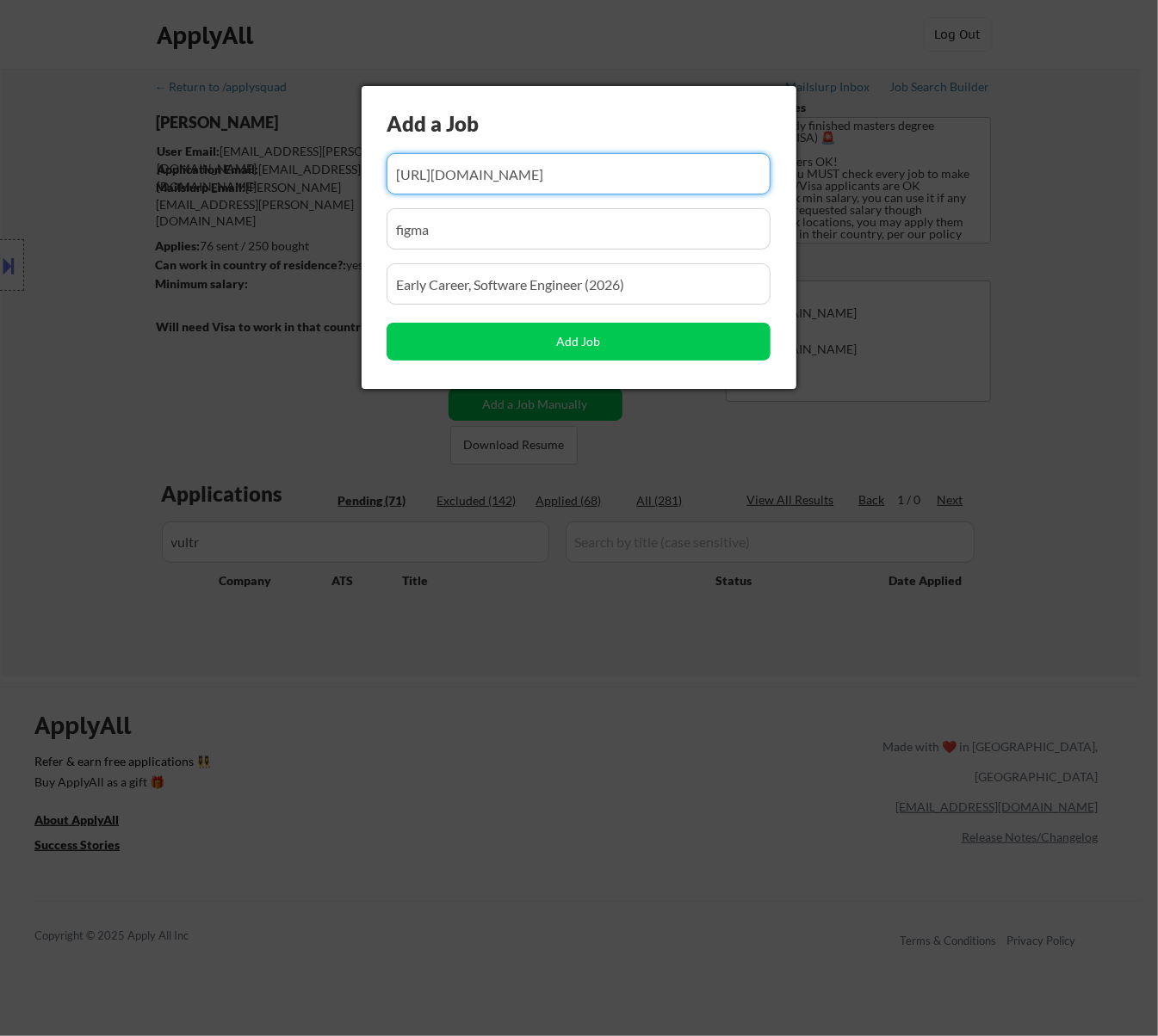
drag, startPoint x: 587, startPoint y: 153, endPoint x: 533, endPoint y: 174, distance: 57.9
click at [533, 174] on input "input" at bounding box center [578, 173] width 383 height 41
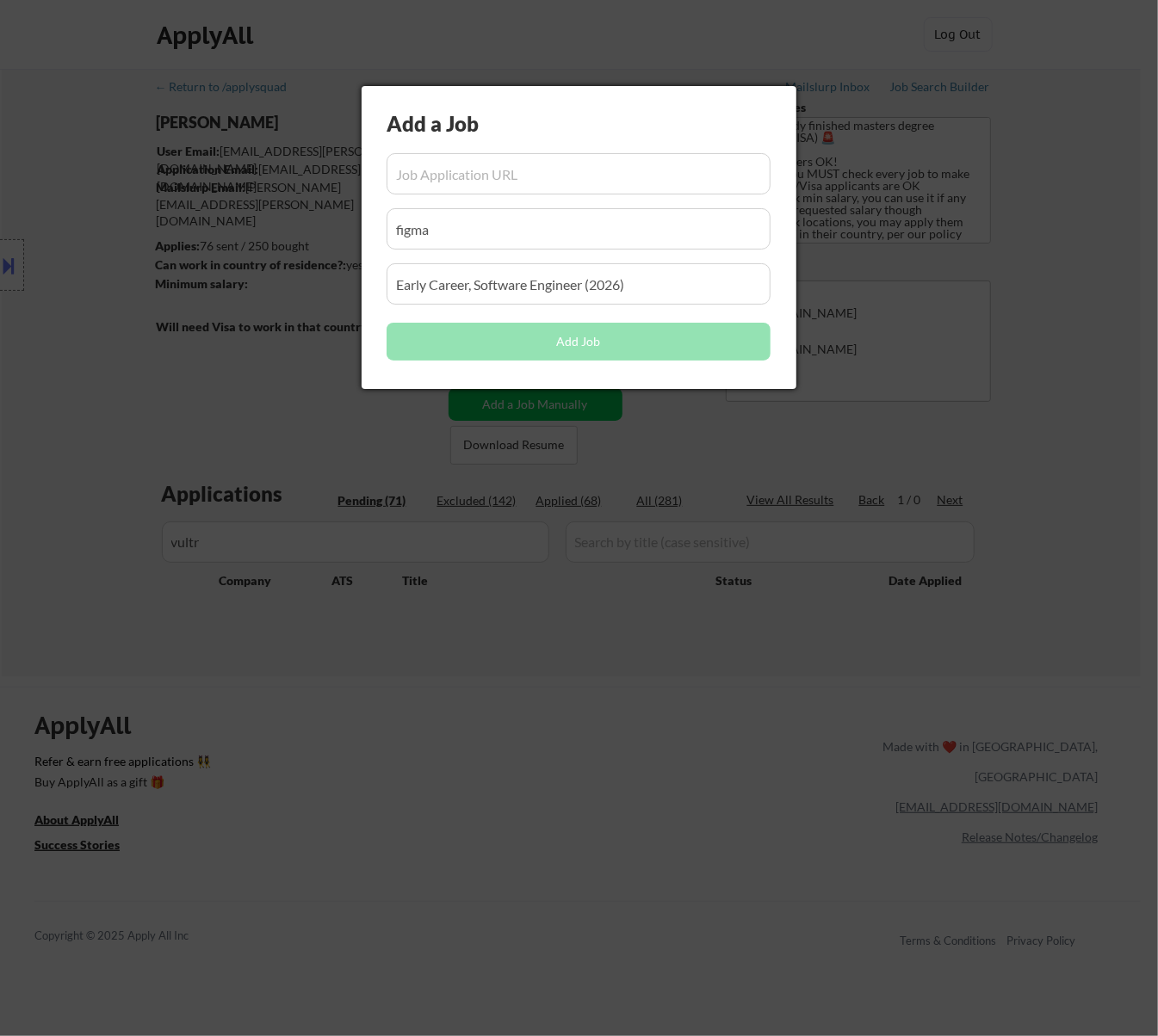
click at [525, 165] on input "input" at bounding box center [578, 173] width 383 height 41
paste input "https://job-boards.greenhouse.io/vultr/jobs/4602862006"
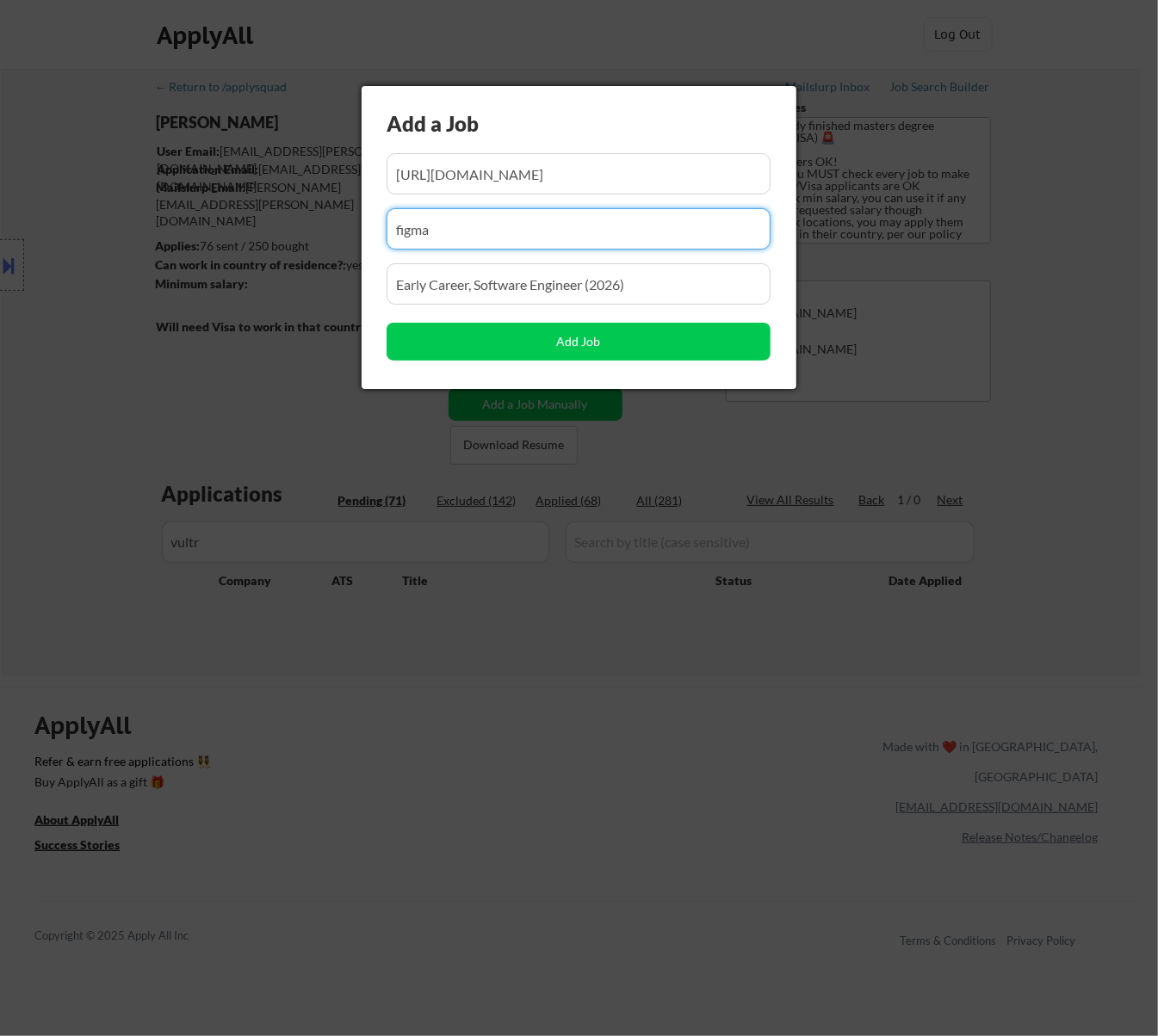
drag, startPoint x: 524, startPoint y: 235, endPoint x: 344, endPoint y: 246, distance: 180.3
click at [345, 246] on body "← Return to /applysquad Mailslurp Inbox Job Search Builder Jenny Cheng User Ema…" at bounding box center [579, 518] width 1158 height 1036
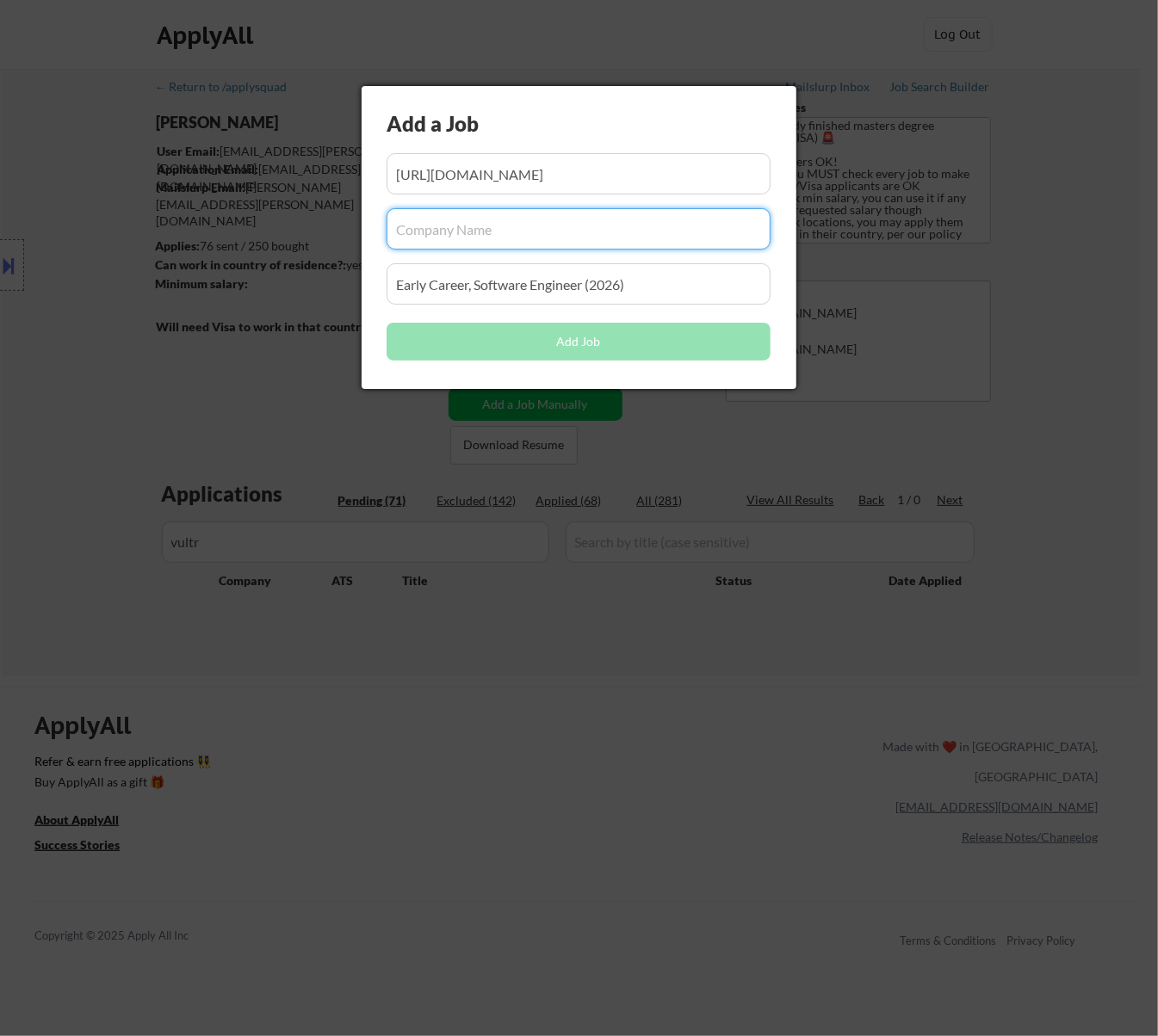
click at [527, 241] on input "input" at bounding box center [578, 229] width 383 height 41
paste input "vultr/"
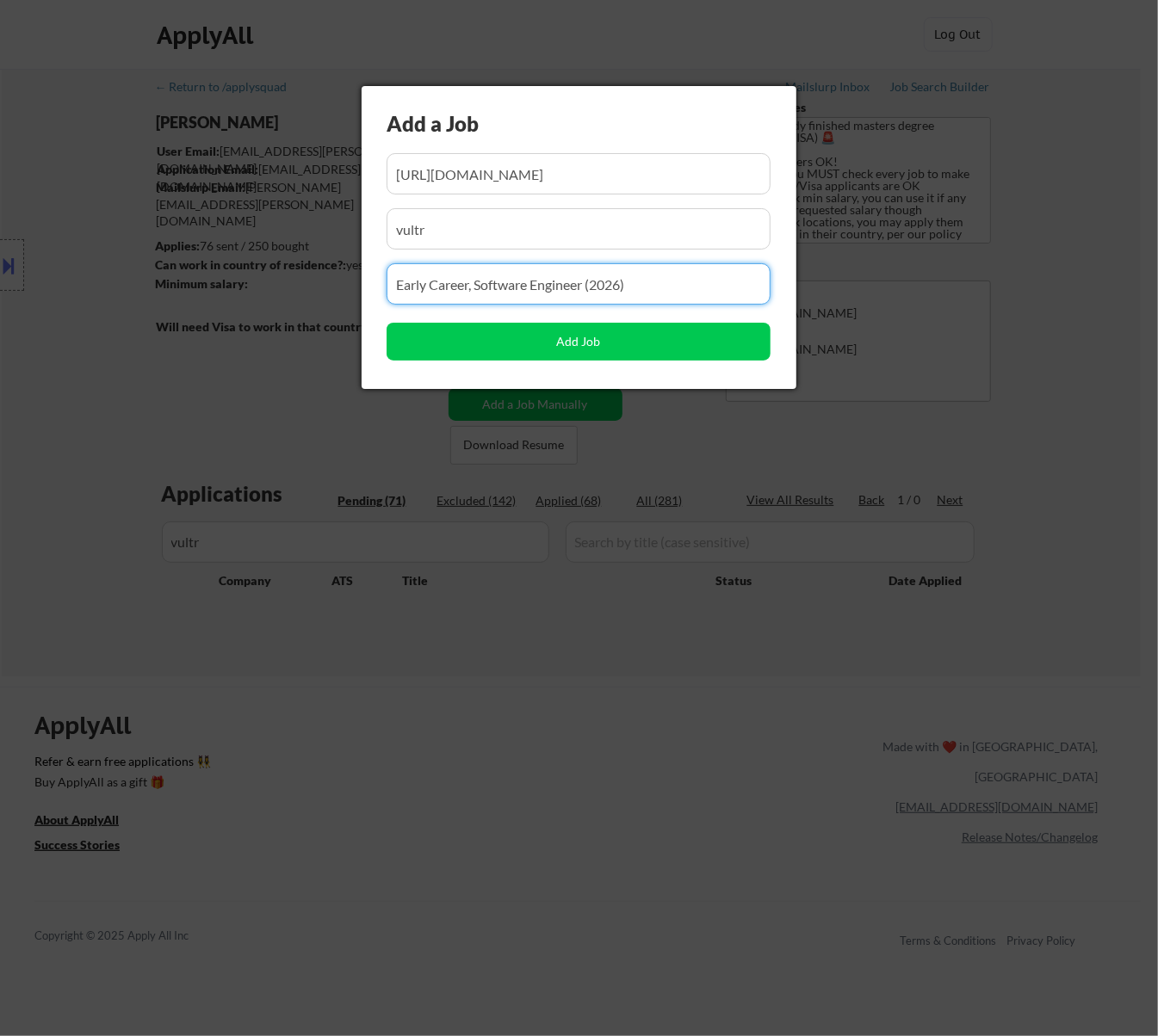
drag, startPoint x: 665, startPoint y: 285, endPoint x: 332, endPoint y: 302, distance: 333.4
click at [334, 302] on body "← Return to /applysquad Mailslurp Inbox Job Search Builder Jenny Cheng User Ema…" at bounding box center [579, 518] width 1158 height 1036
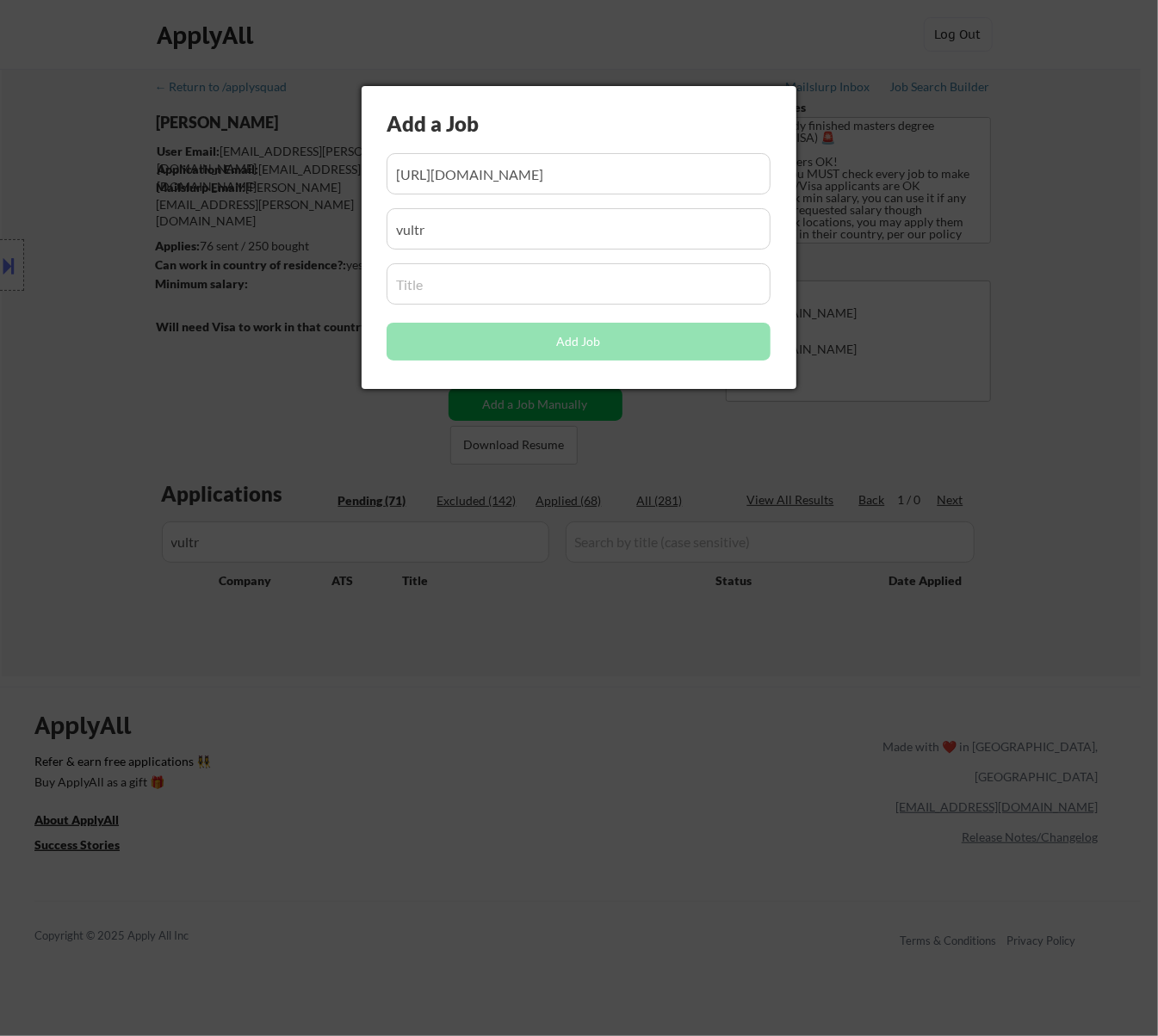
click at [516, 293] on input "input" at bounding box center [578, 284] width 383 height 41
paste input "Junior Frontend Engineer"
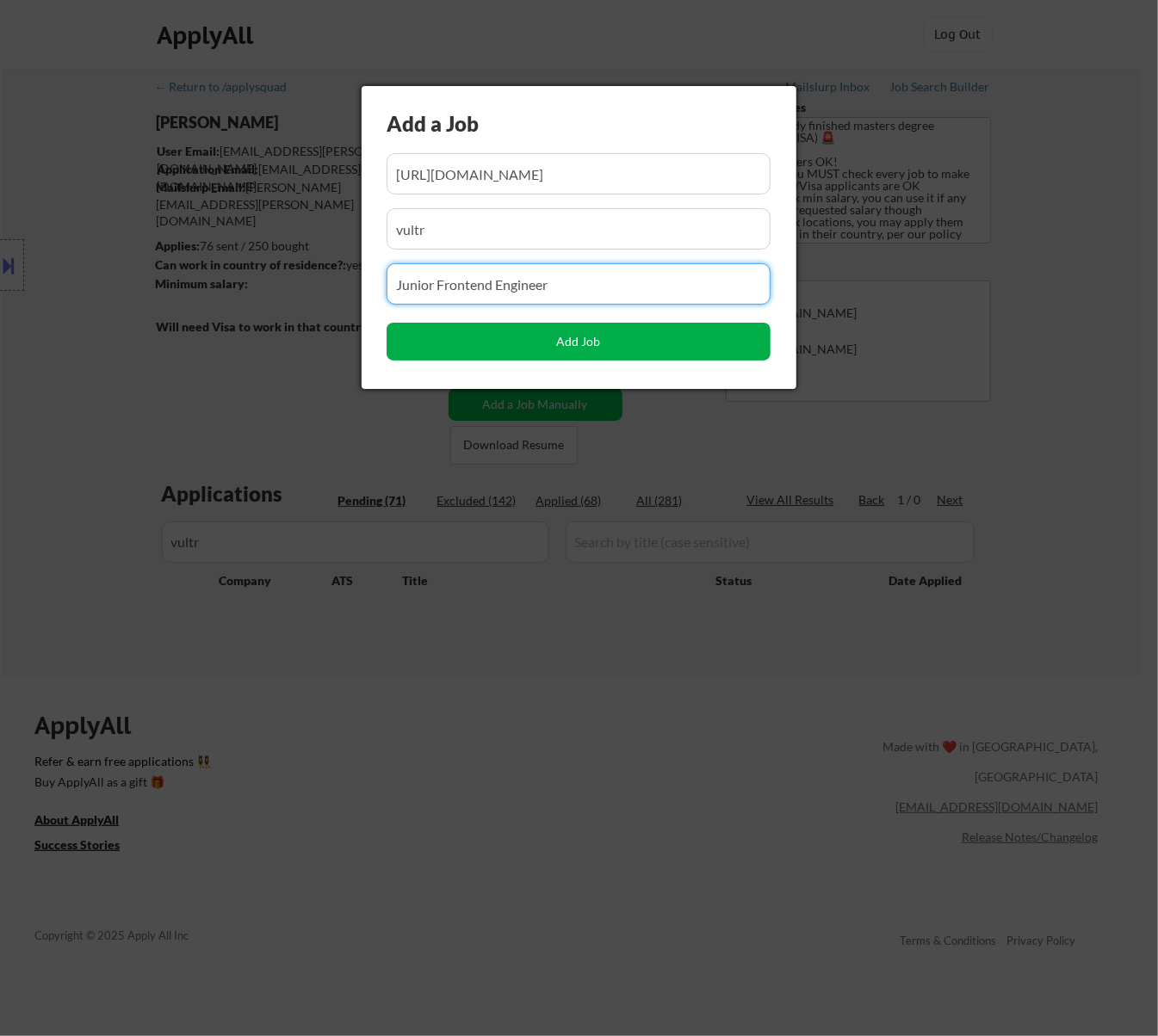
click at [590, 339] on button "Add Job" at bounding box center [578, 341] width 383 height 37
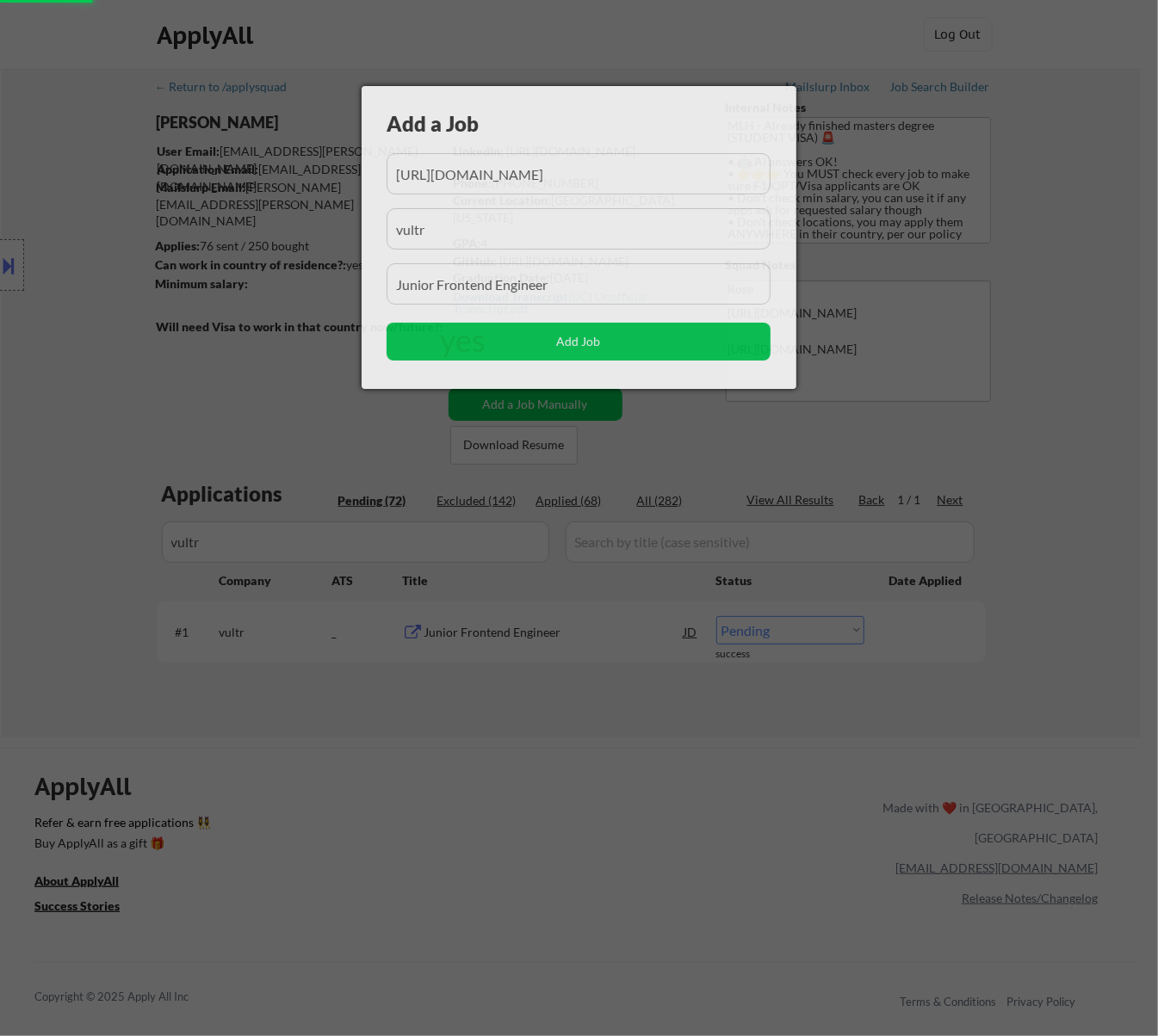
click at [500, 782] on div at bounding box center [579, 518] width 1158 height 1036
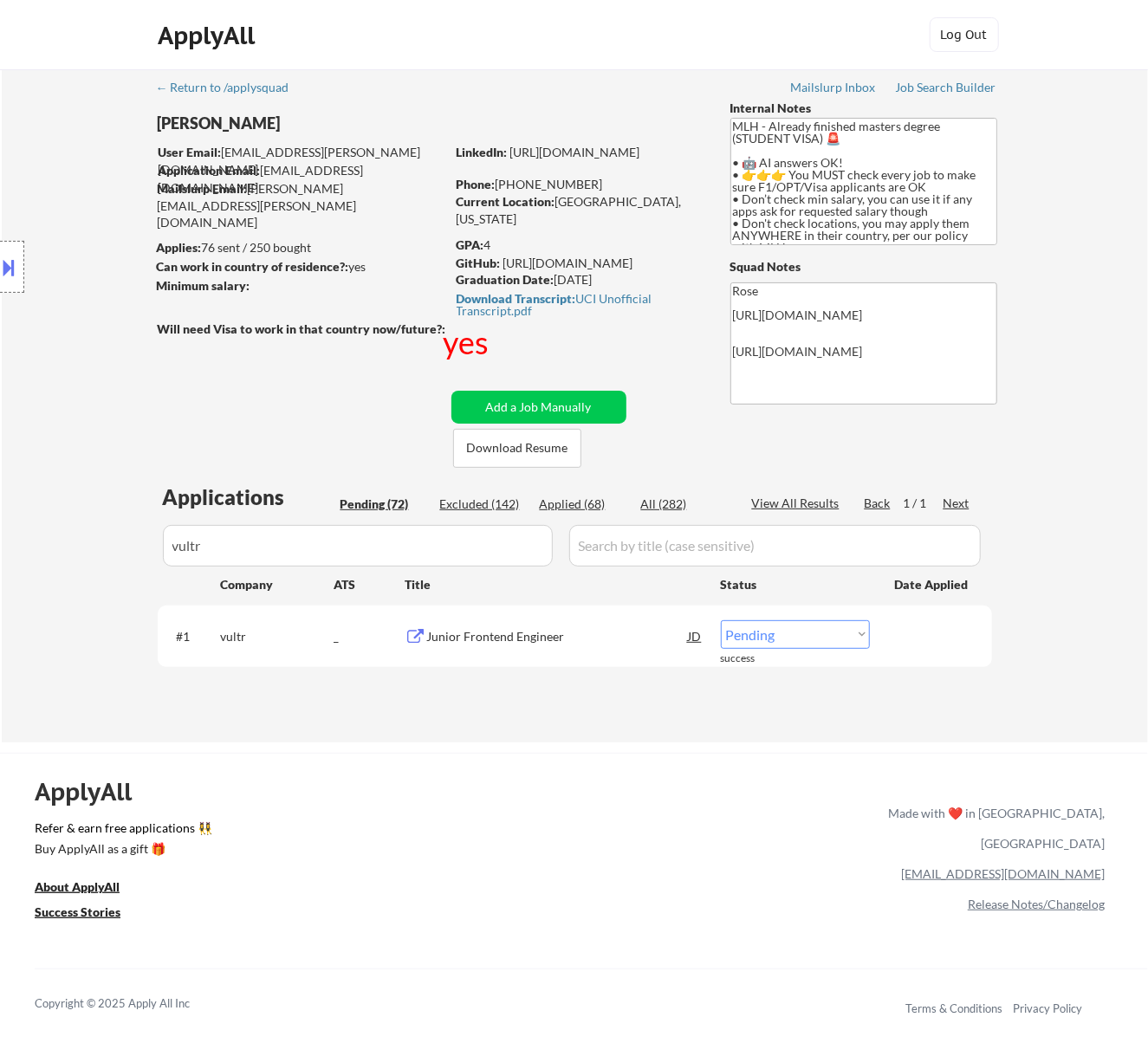
click at [773, 633] on select "Choose an option... Pending Applied Excluded (Questions) Excluded (Expired) Exc…" at bounding box center [795, 635] width 149 height 29
click at [721, 620] on select "Choose an option... Pending Applied Excluded (Questions) Excluded (Expired) Exc…" at bounding box center [795, 635] width 149 height 29
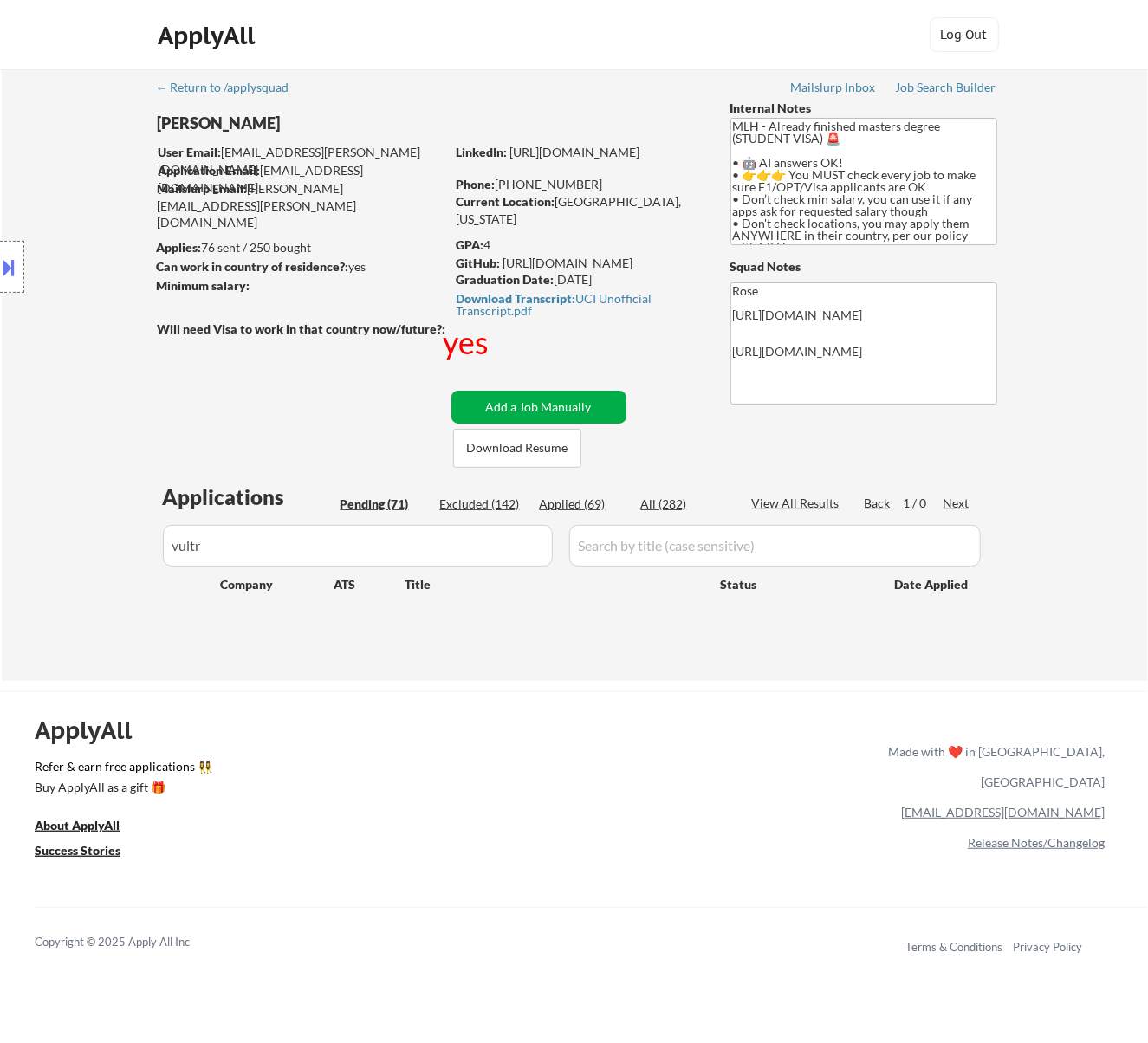
click at [551, 411] on button "Add a Job Manually" at bounding box center [539, 407] width 175 height 33
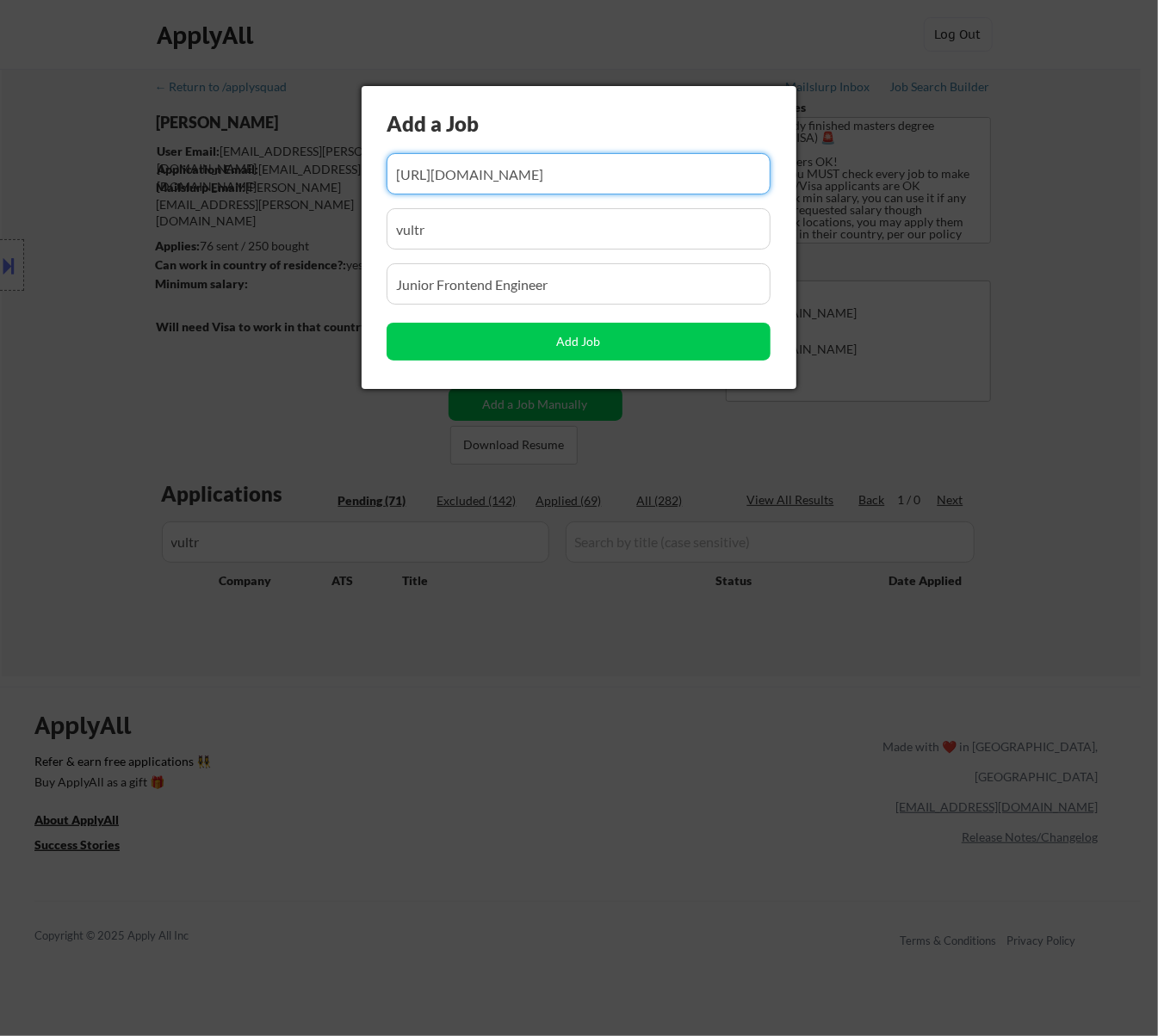
drag, startPoint x: 604, startPoint y: 172, endPoint x: 491, endPoint y: 203, distance: 117.2
click at [491, 203] on div "Add a Job Add Job" at bounding box center [579, 237] width 434 height 303
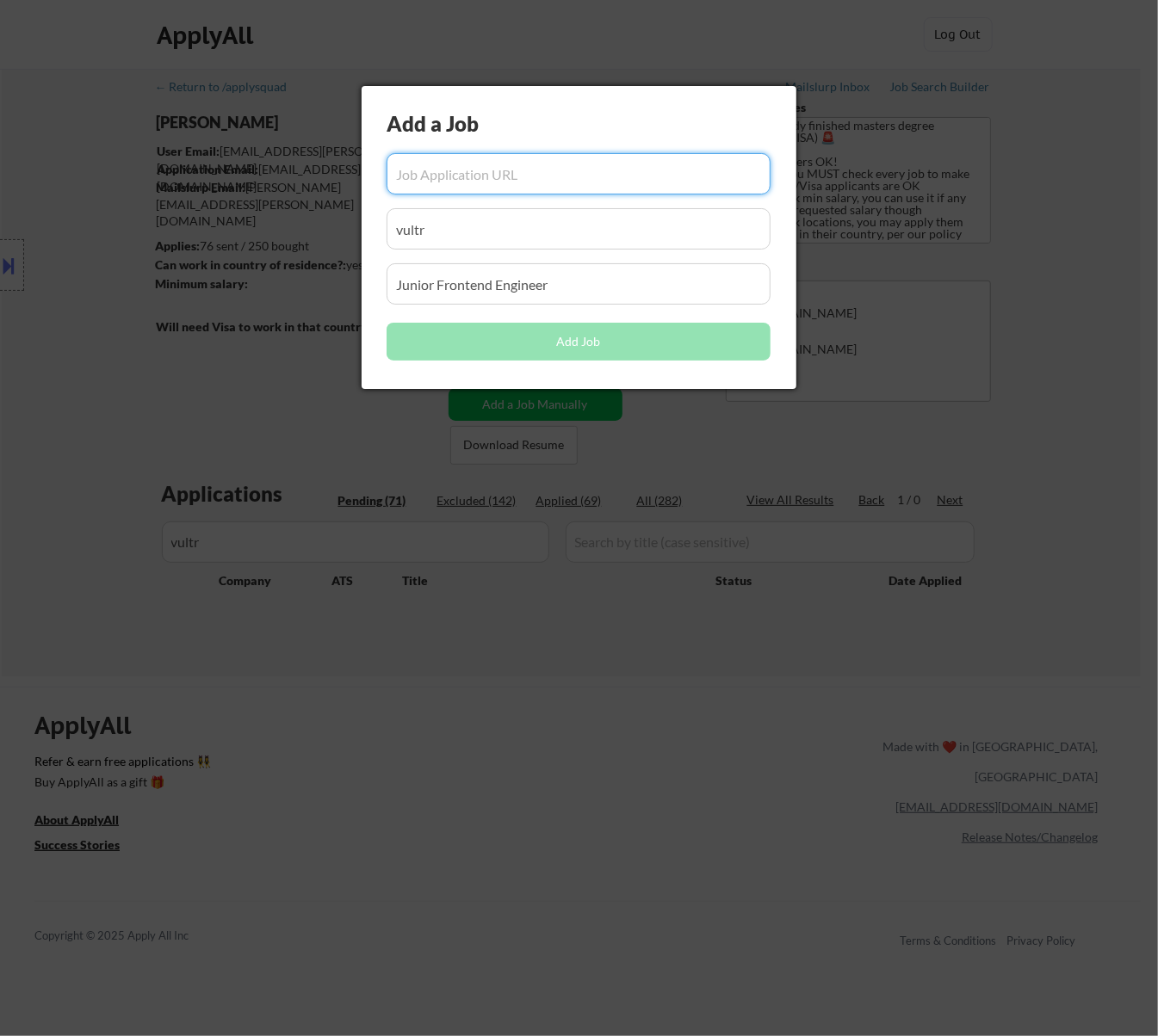
paste input "https://job-boards.greenhouse.io/vultr/jobs/4232279006"
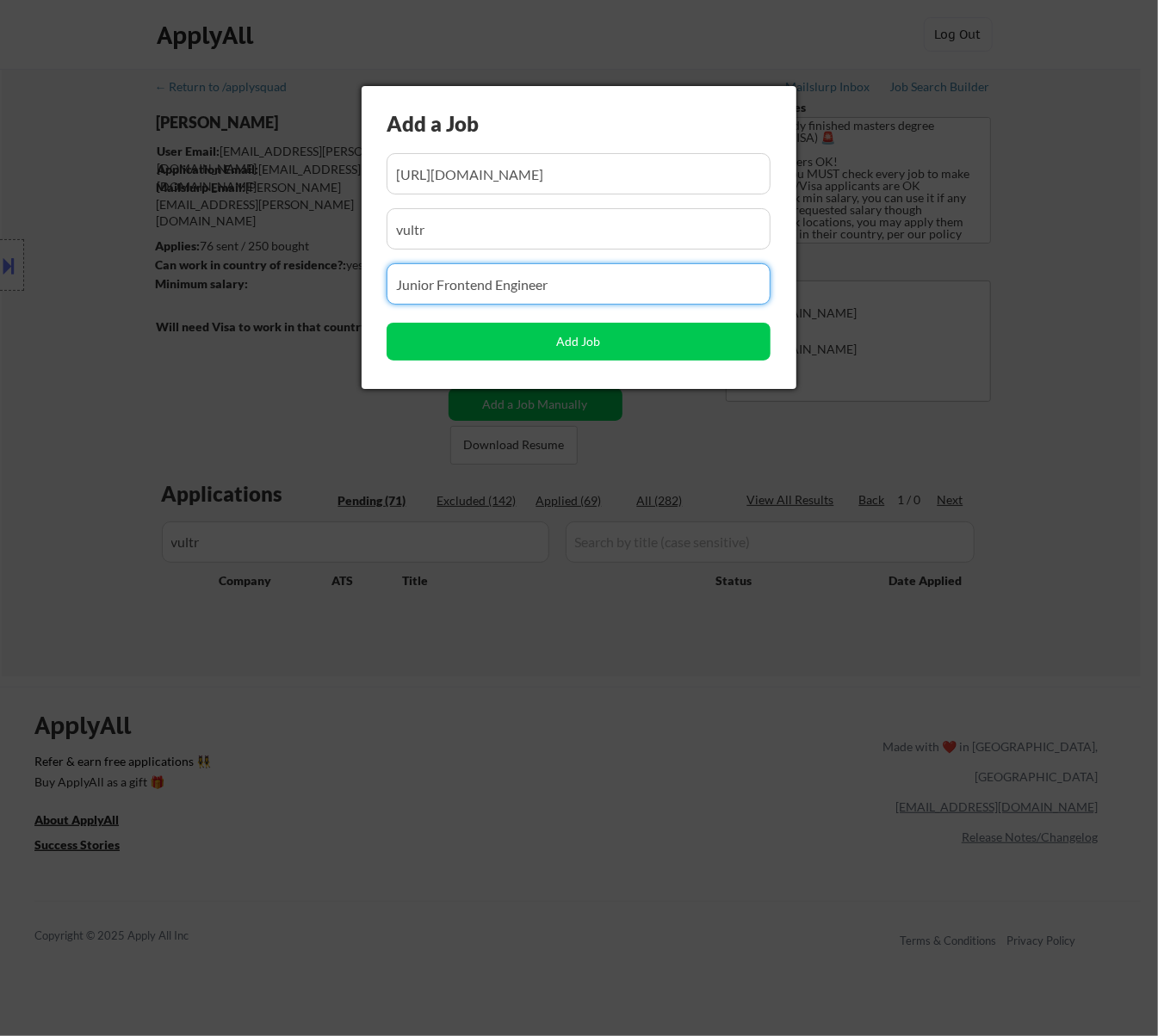
drag, startPoint x: 590, startPoint y: 289, endPoint x: 238, endPoint y: 313, distance: 352.8
click at [238, 313] on body "← Return to /applysquad Mailslurp Inbox Job Search Builder Jenny Cheng User Ema…" at bounding box center [579, 518] width 1158 height 1036
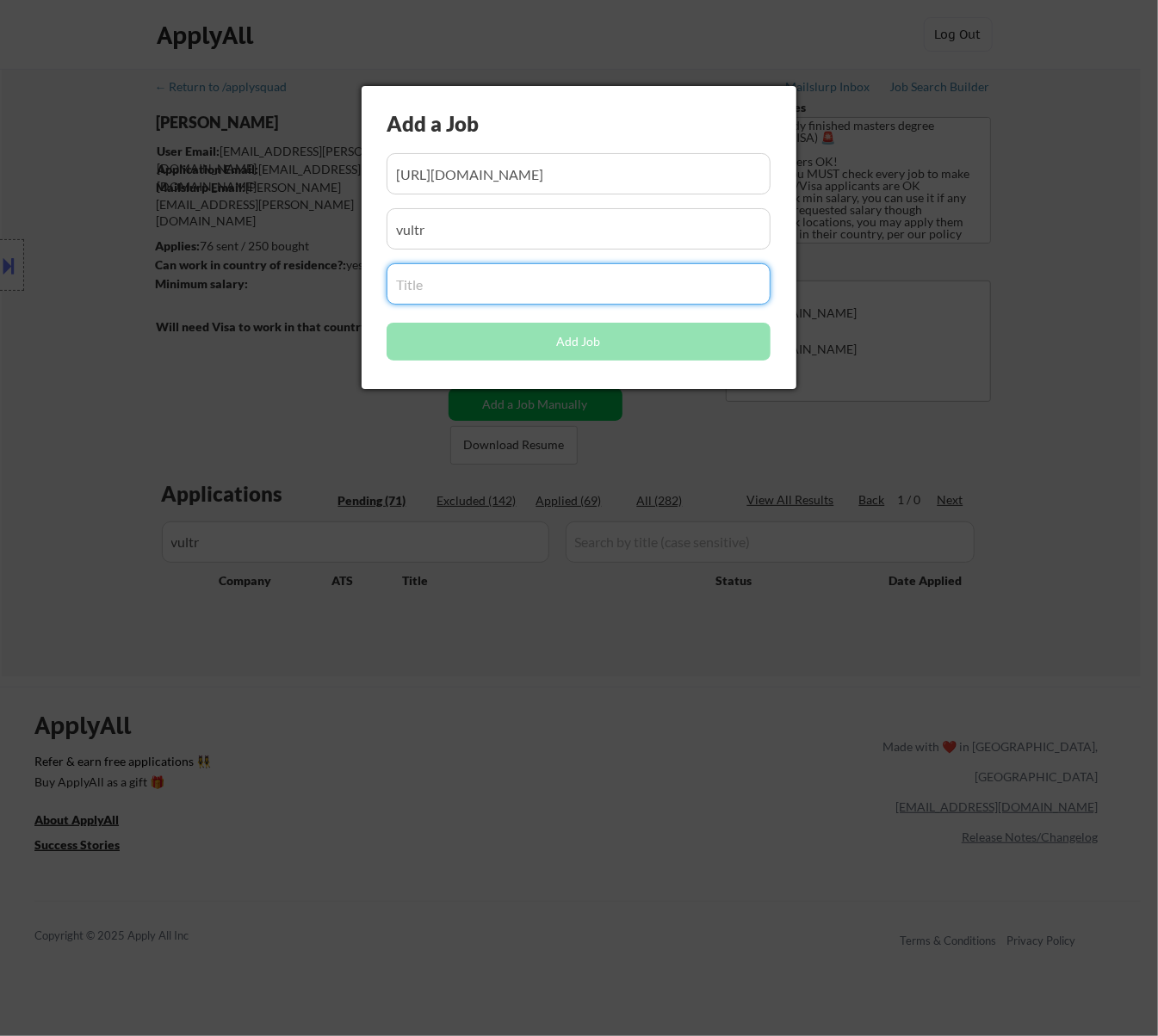
click at [535, 281] on input "input" at bounding box center [578, 284] width 383 height 41
paste input "Don't see what you are looking for?"
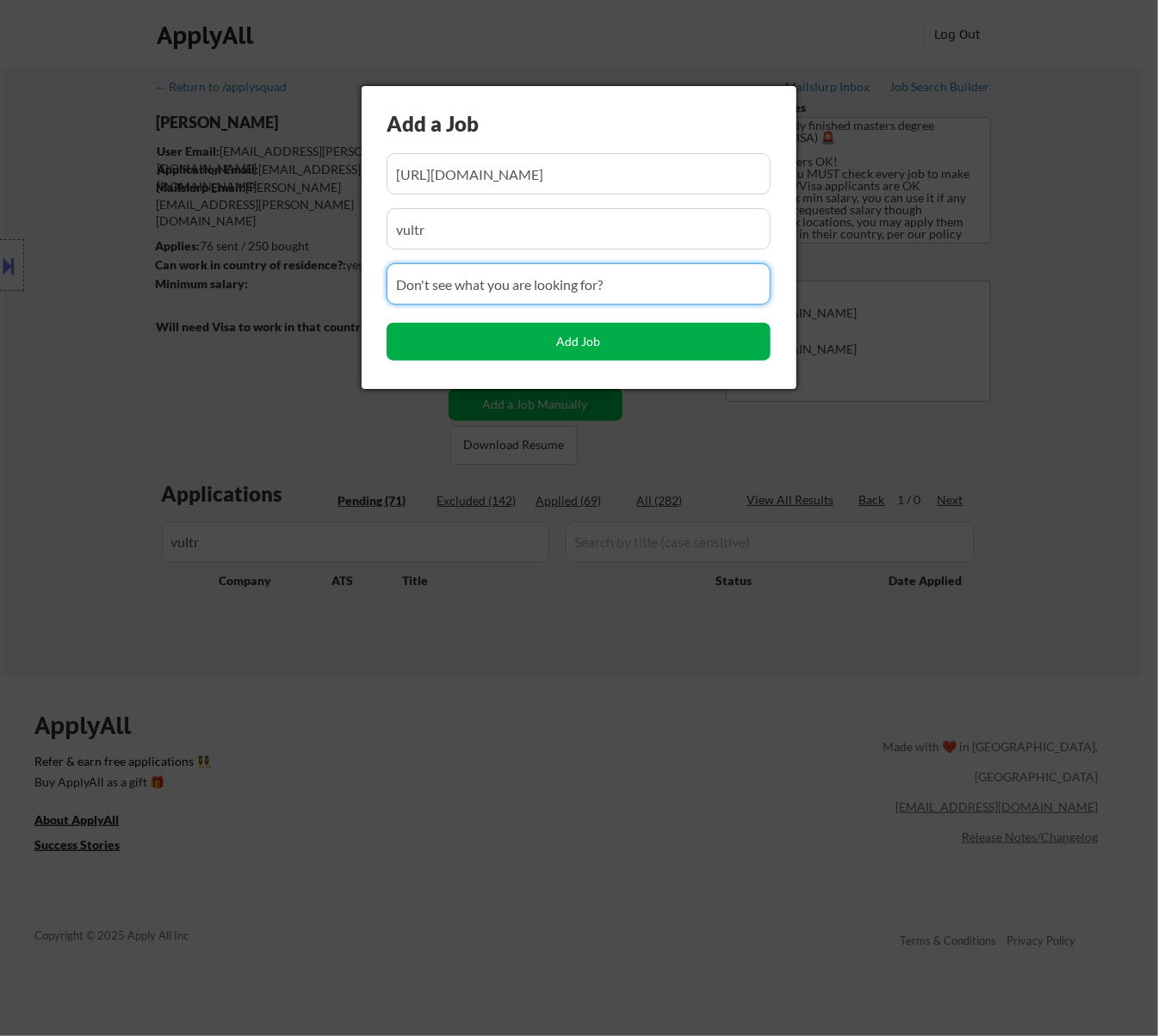
click at [575, 338] on button "Add Job" at bounding box center [578, 341] width 383 height 37
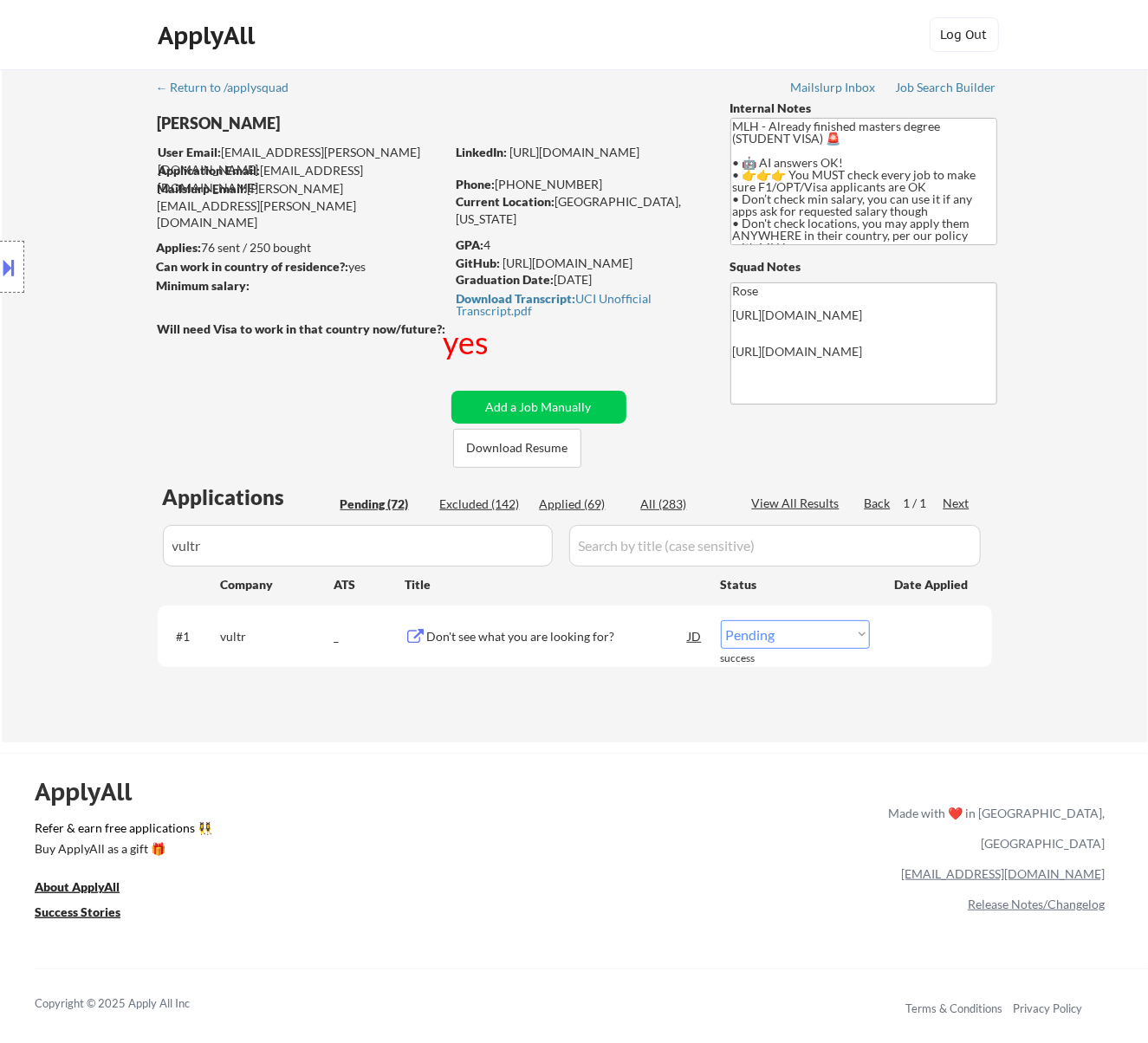
click at [823, 635] on select "Choose an option... Pending Applied Excluded (Questions) Excluded (Expired) Exc…" at bounding box center [795, 635] width 149 height 29
click at [721, 620] on select "Choose an option... Pending Applied Excluded (Questions) Excluded (Expired) Exc…" at bounding box center [795, 635] width 149 height 29
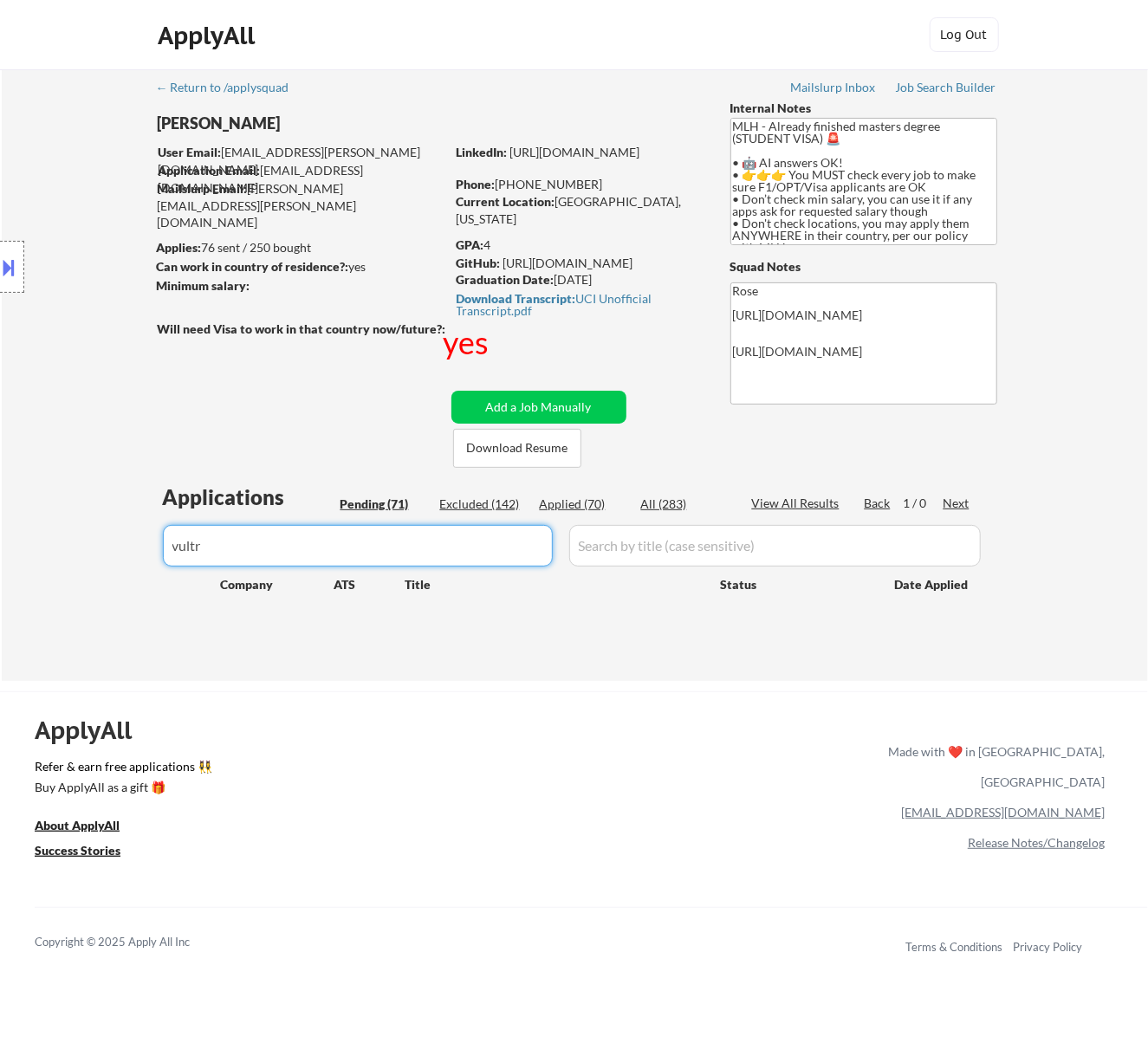
drag, startPoint x: 173, startPoint y: 543, endPoint x: 111, endPoint y: 545, distance: 62.0
click at [111, 545] on div "← Return to /applysquad Mailslurp Inbox Job Search Builder Jenny Cheng User Ema…" at bounding box center [574, 375] width 1146 height 611
click at [578, 499] on div "Applied (70)" at bounding box center [583, 504] width 87 height 17
click at [388, 510] on div "Pending (71)" at bounding box center [384, 504] width 87 height 17
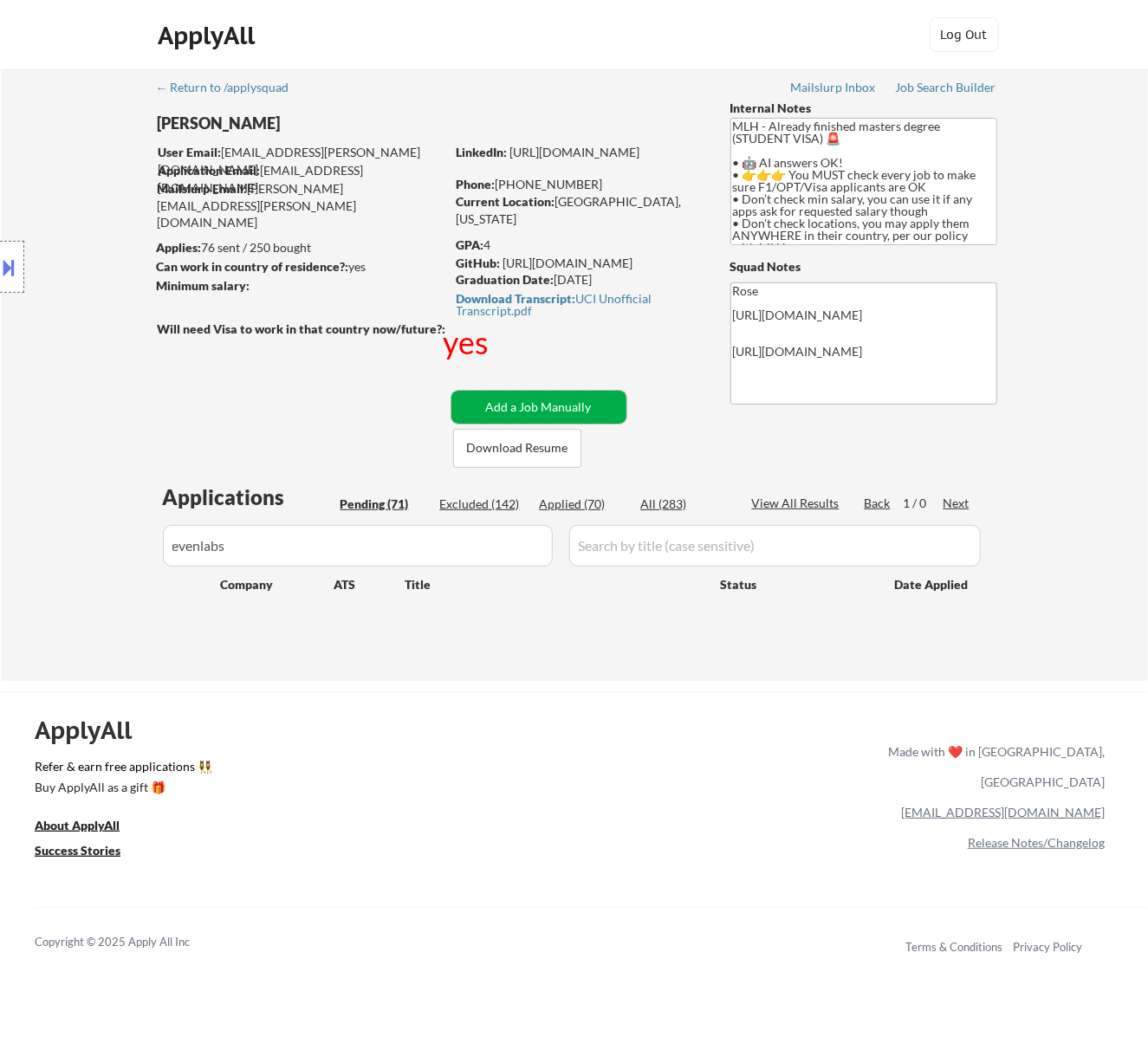
click at [542, 401] on button "Add a Job Manually" at bounding box center [539, 407] width 175 height 33
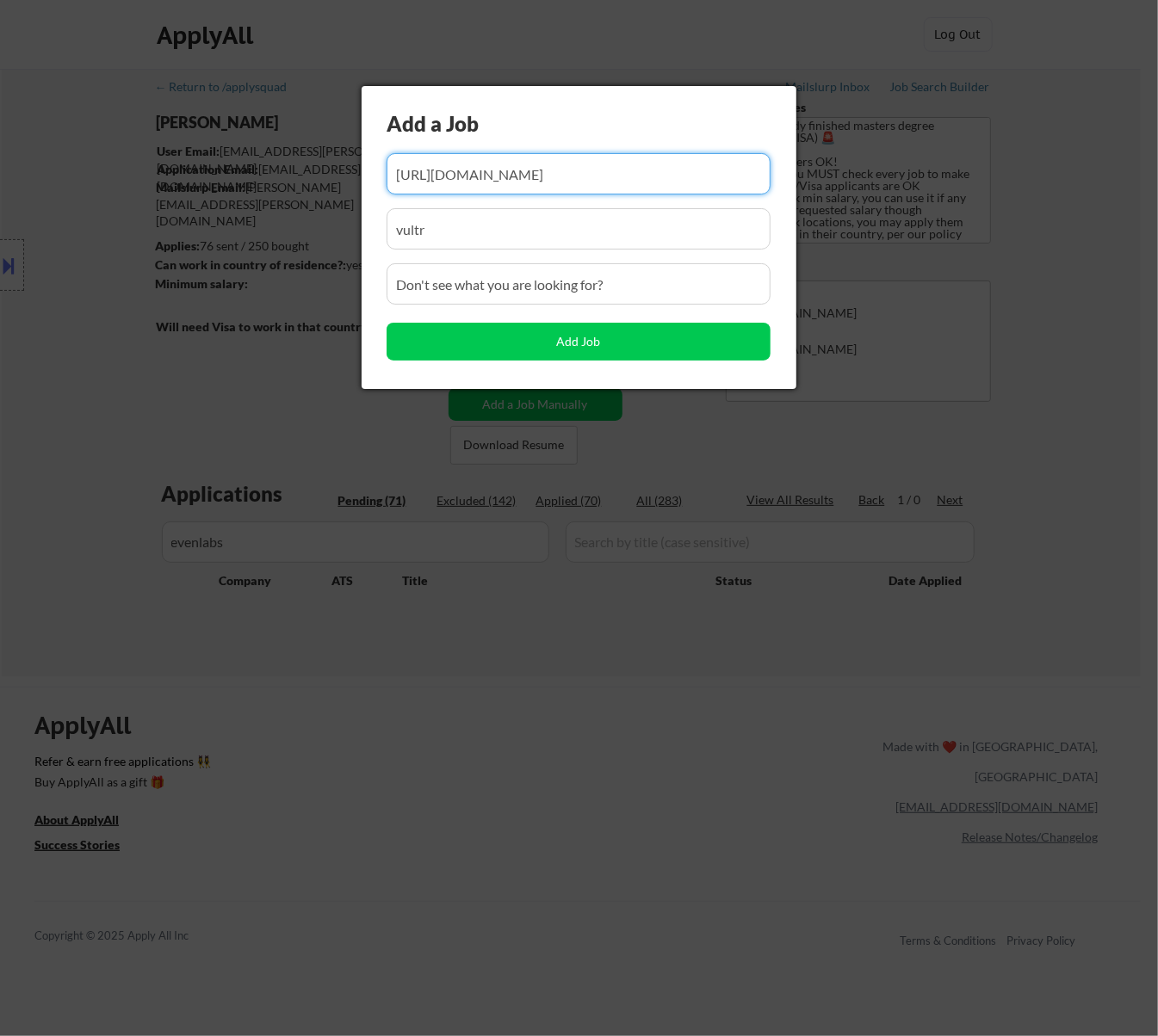
drag, startPoint x: 686, startPoint y: 169, endPoint x: 521, endPoint y: 205, distance: 168.9
click at [521, 210] on div "Add a Job Add Job" at bounding box center [579, 237] width 434 height 303
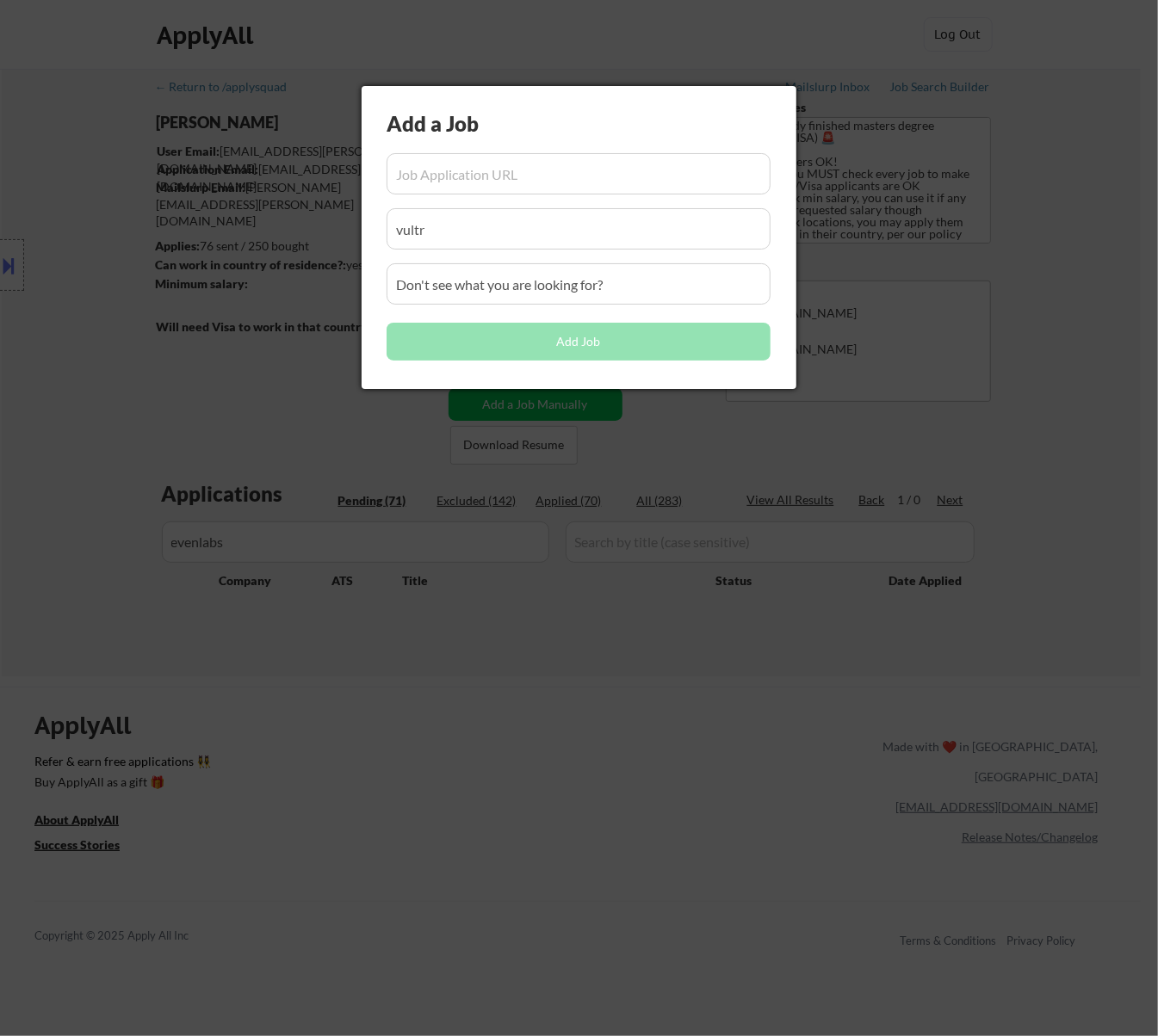
click at [480, 167] on input "input" at bounding box center [578, 173] width 383 height 41
paste input "https://elevenlabs.io/careers/6a530871-b6c6-4783-ac6b-69cc3b084192/full-stack-e…"
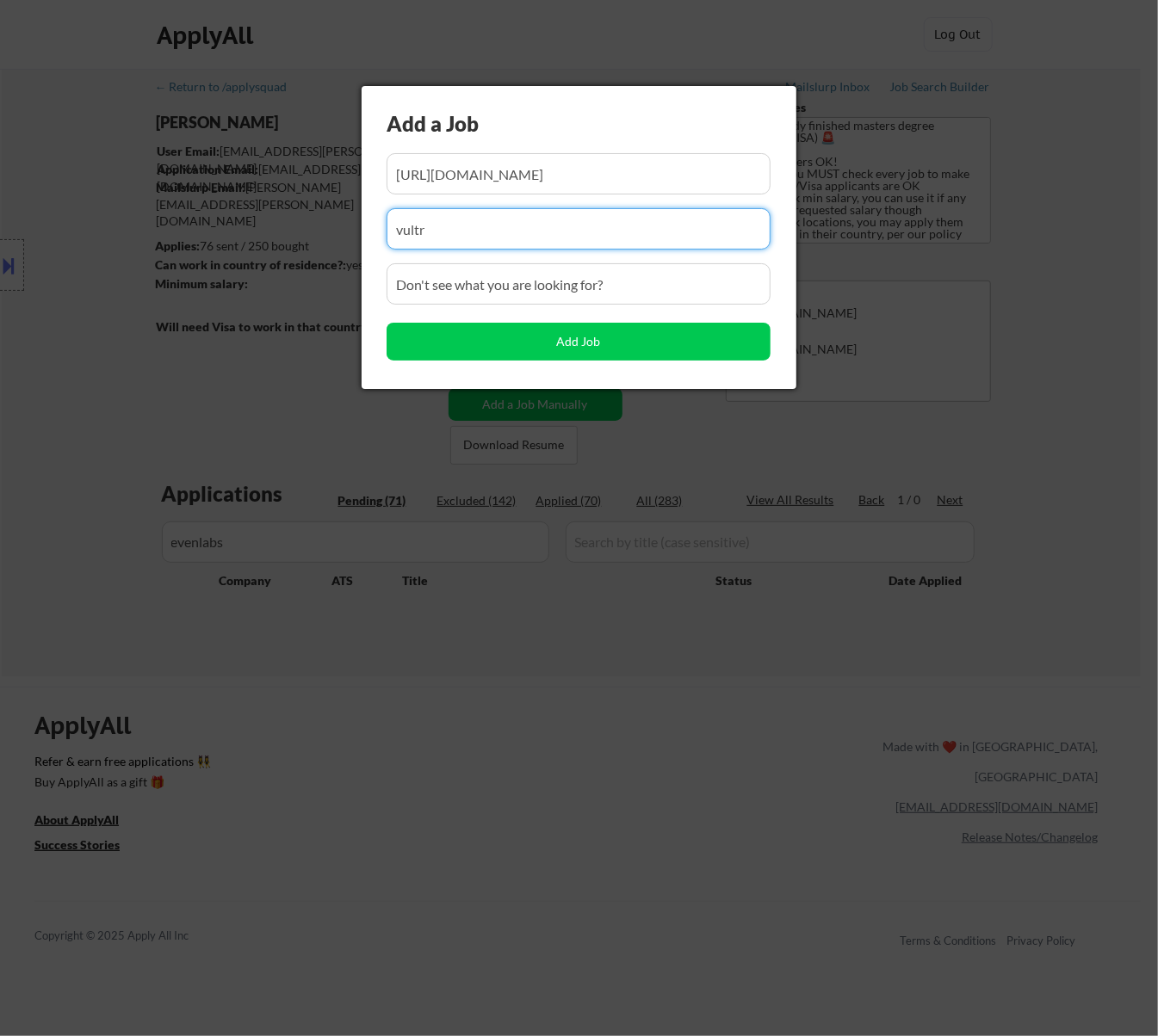
drag, startPoint x: 385, startPoint y: 246, endPoint x: 224, endPoint y: 248, distance: 161.0
click at [204, 263] on body "← Return to /applysquad Mailslurp Inbox Job Search Builder Jenny Cheng User Ema…" at bounding box center [579, 518] width 1158 height 1036
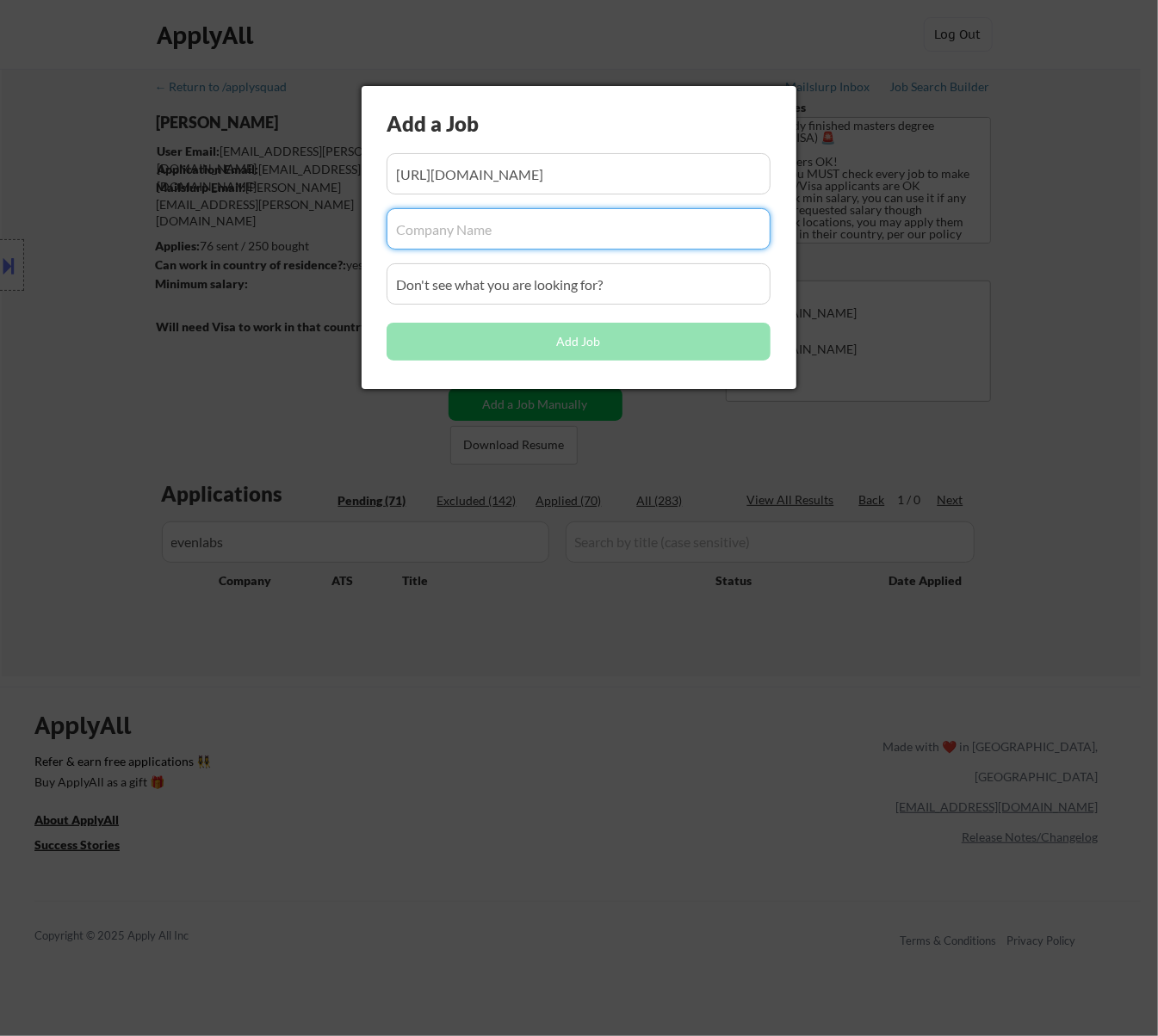
click at [516, 220] on input "input" at bounding box center [578, 229] width 383 height 41
paste input "elevenlabs.io/"
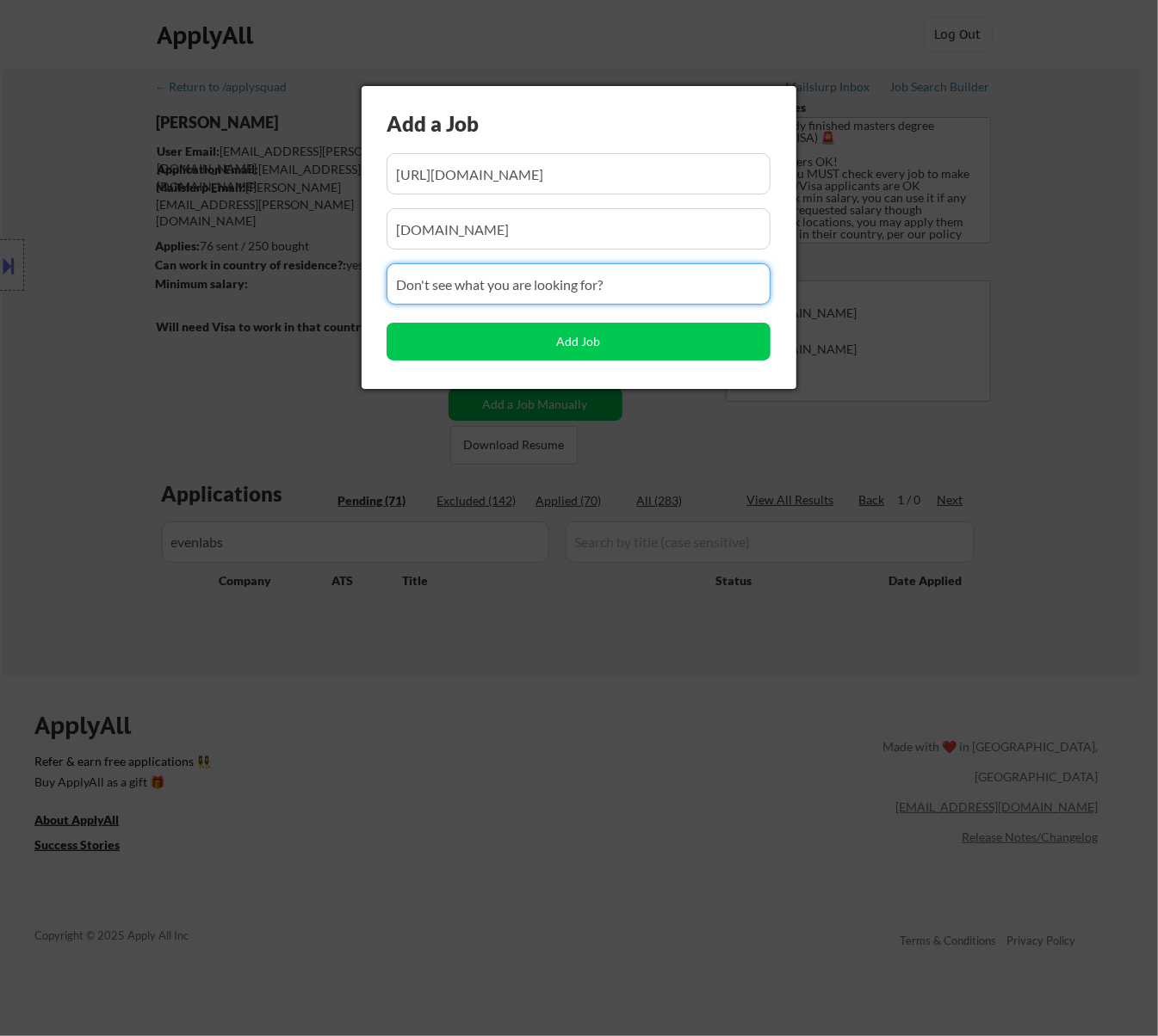
drag, startPoint x: 596, startPoint y: 281, endPoint x: 86, endPoint y: 303, distance: 510.5
click at [86, 305] on body "← Return to /applysquad Mailslurp Inbox Job Search Builder Jenny Cheng User Ema…" at bounding box center [579, 518] width 1158 height 1036
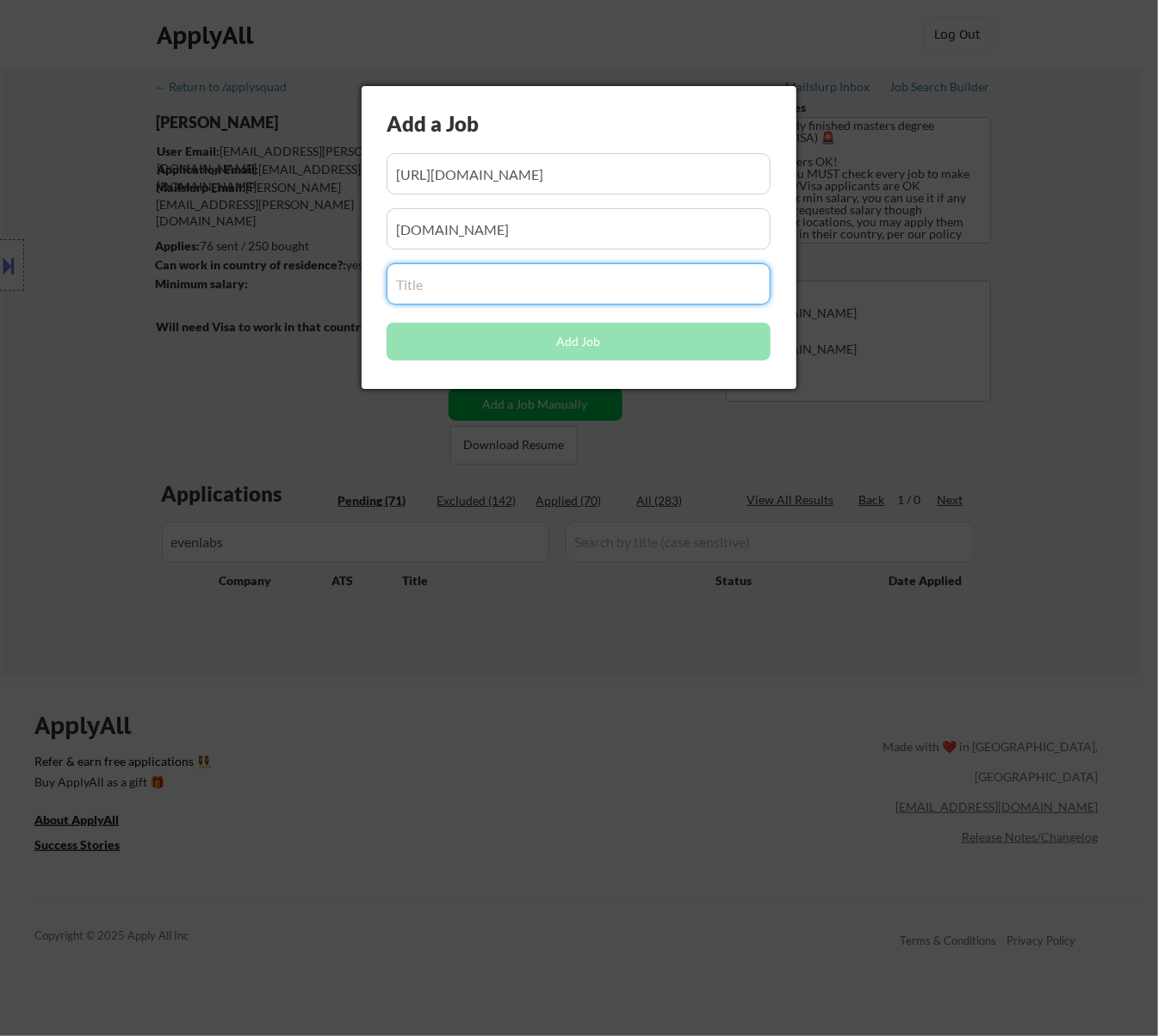
click at [553, 293] on input "input" at bounding box center [578, 284] width 383 height 41
paste input "Full-Stack Engineer"
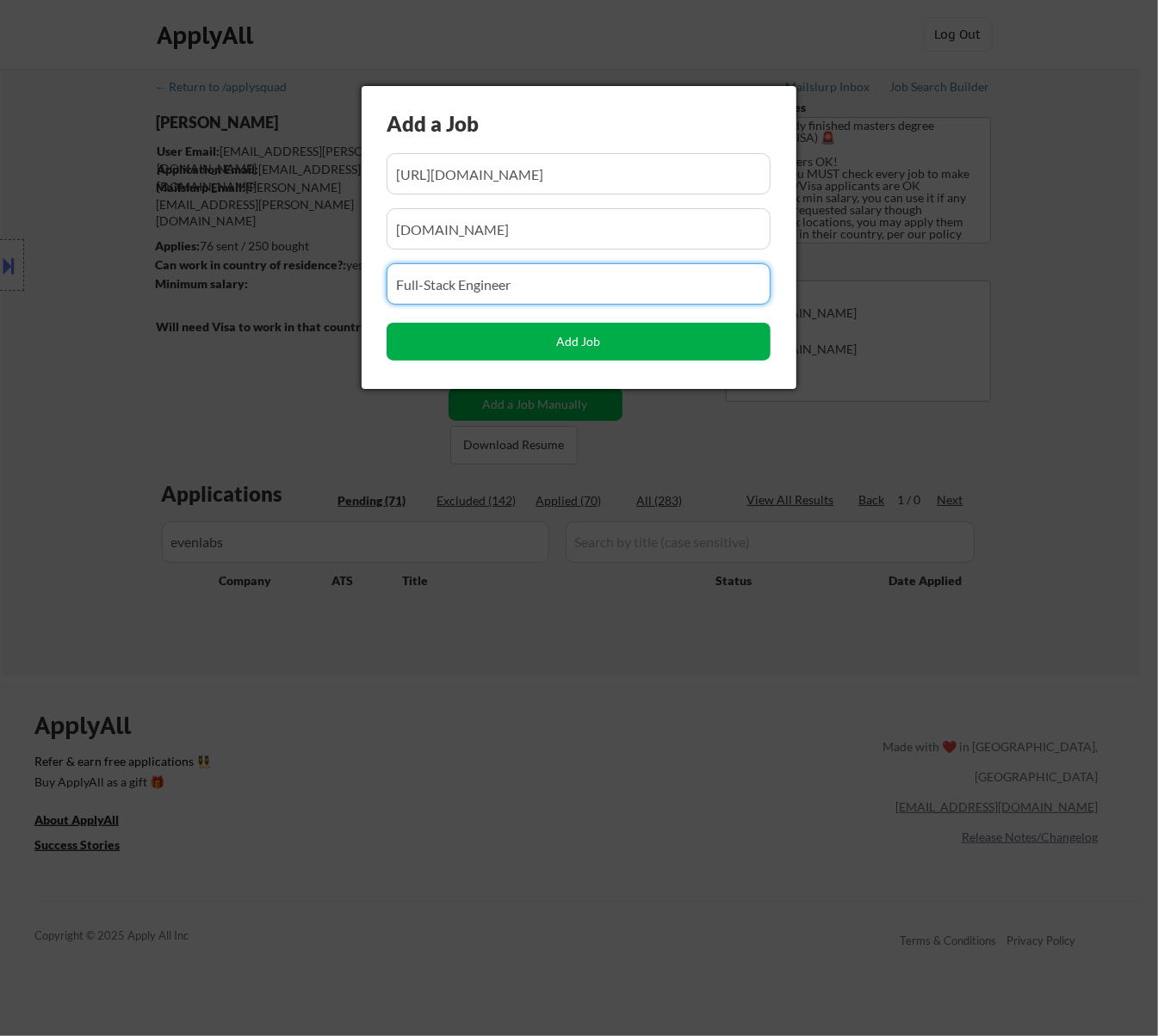
click at [551, 334] on button "Add Job" at bounding box center [578, 341] width 383 height 37
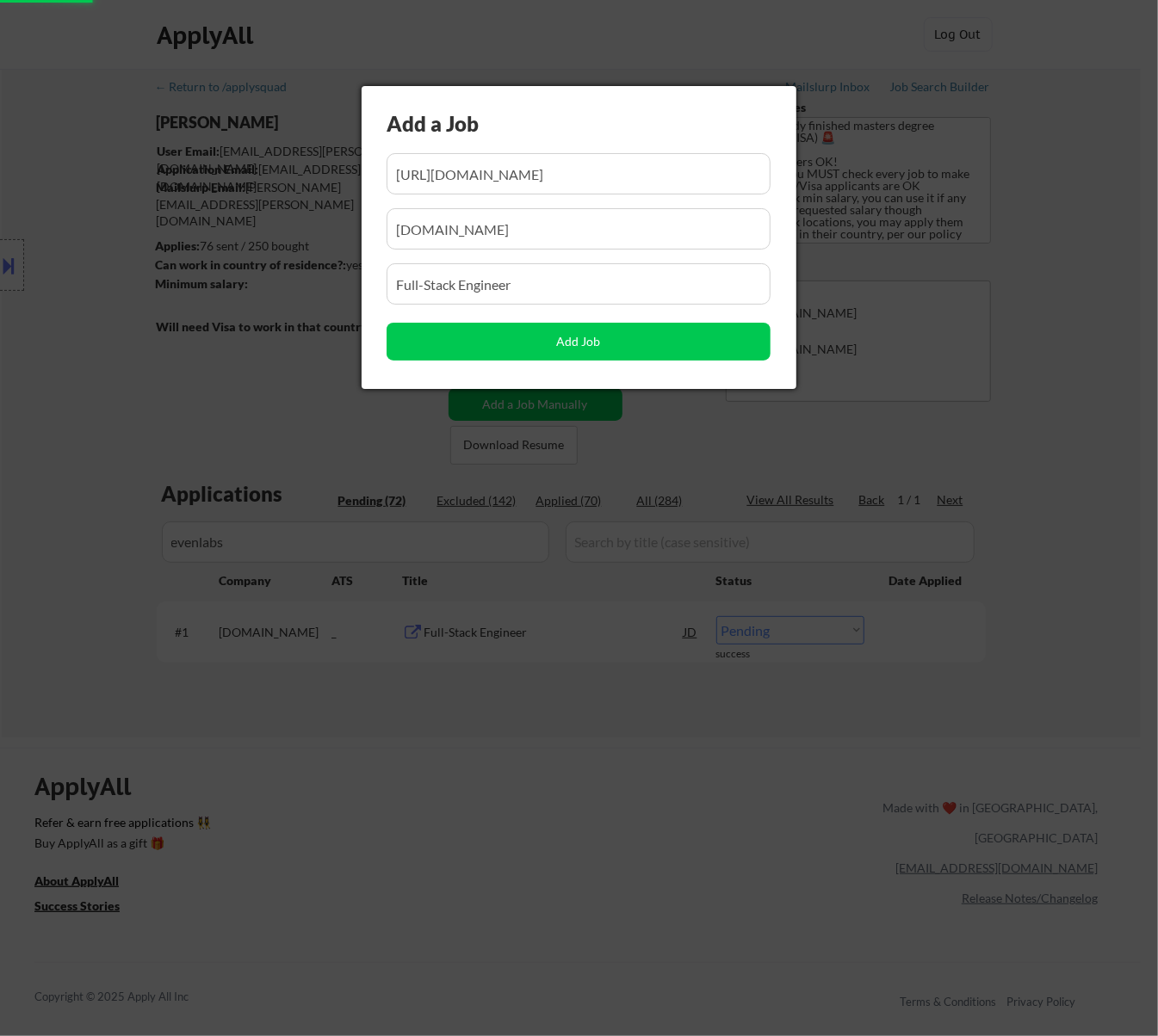
click at [541, 780] on div at bounding box center [579, 518] width 1158 height 1036
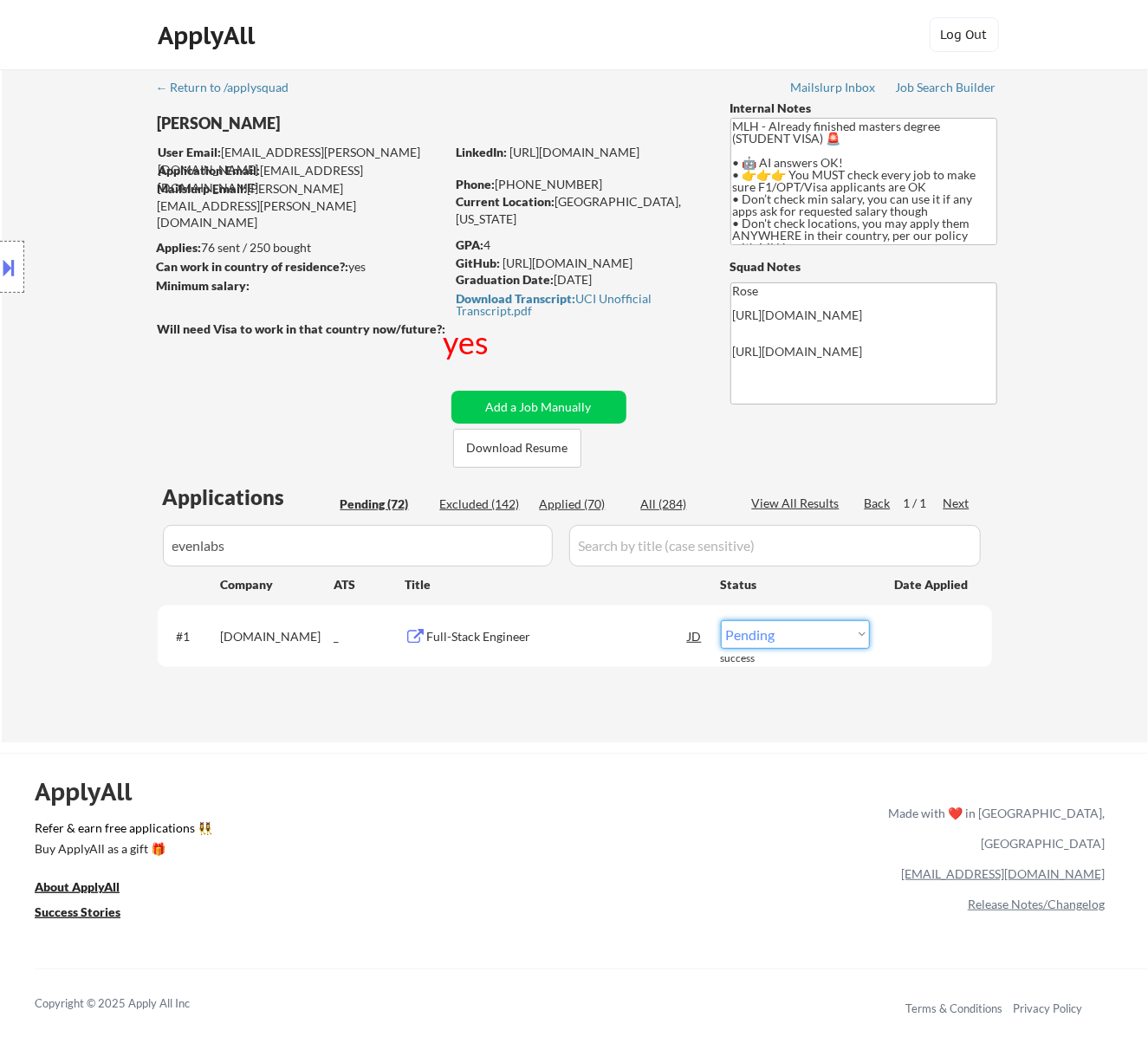
drag, startPoint x: 819, startPoint y: 636, endPoint x: 816, endPoint y: 646, distance: 10.4
click at [819, 636] on select "Choose an option... Pending Applied Excluded (Questions) Excluded (Expired) Exc…" at bounding box center [795, 635] width 149 height 29
click at [721, 620] on select "Choose an option... Pending Applied Excluded (Questions) Excluded (Expired) Exc…" at bounding box center [795, 635] width 149 height 29
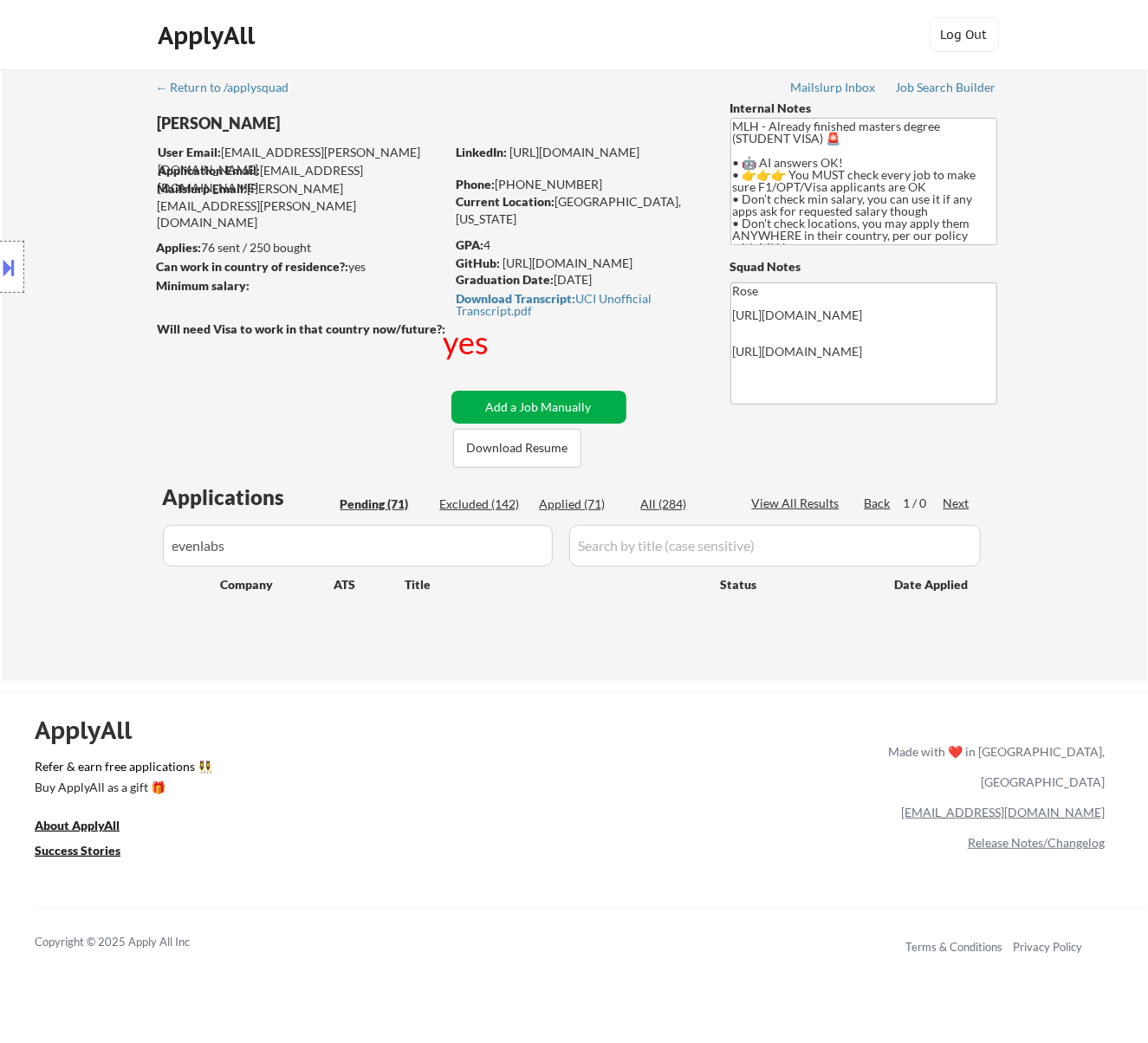
click at [538, 402] on button "Add a Job Manually" at bounding box center [539, 407] width 175 height 33
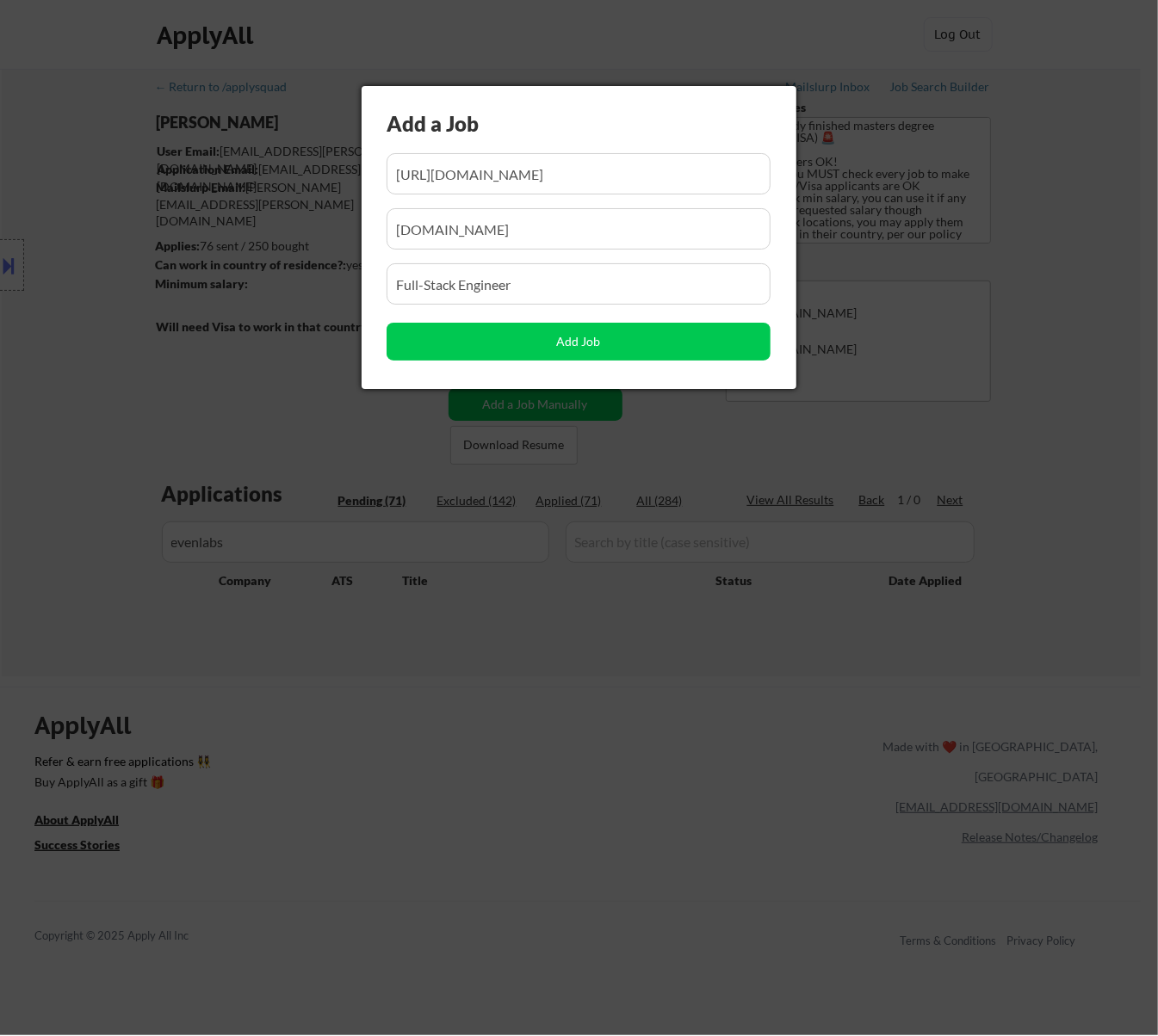
scroll to position [0, 529]
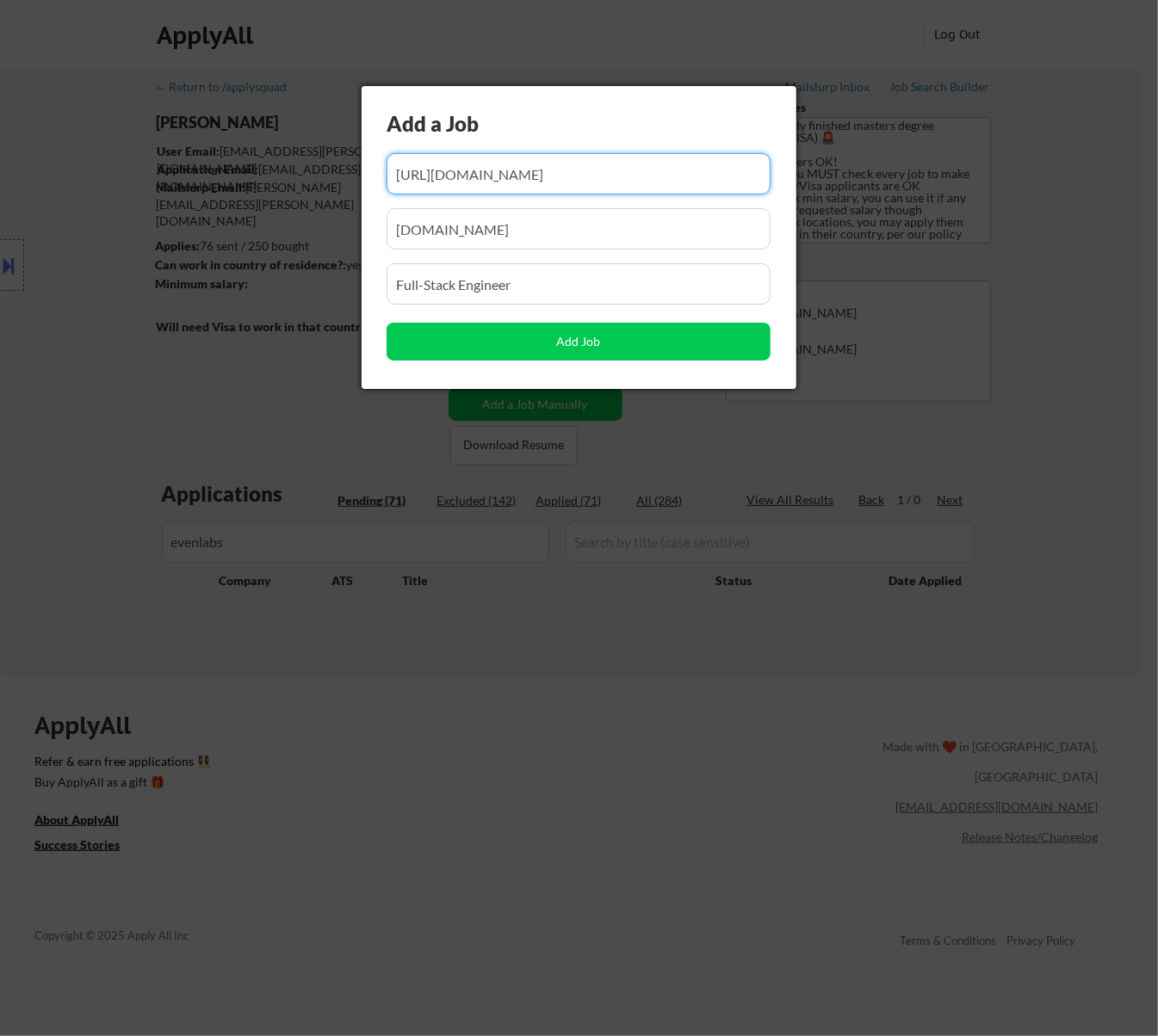
drag, startPoint x: 614, startPoint y: 165, endPoint x: 450, endPoint y: 191, distance: 166.0
click at [450, 191] on input "input" at bounding box center [578, 173] width 383 height 41
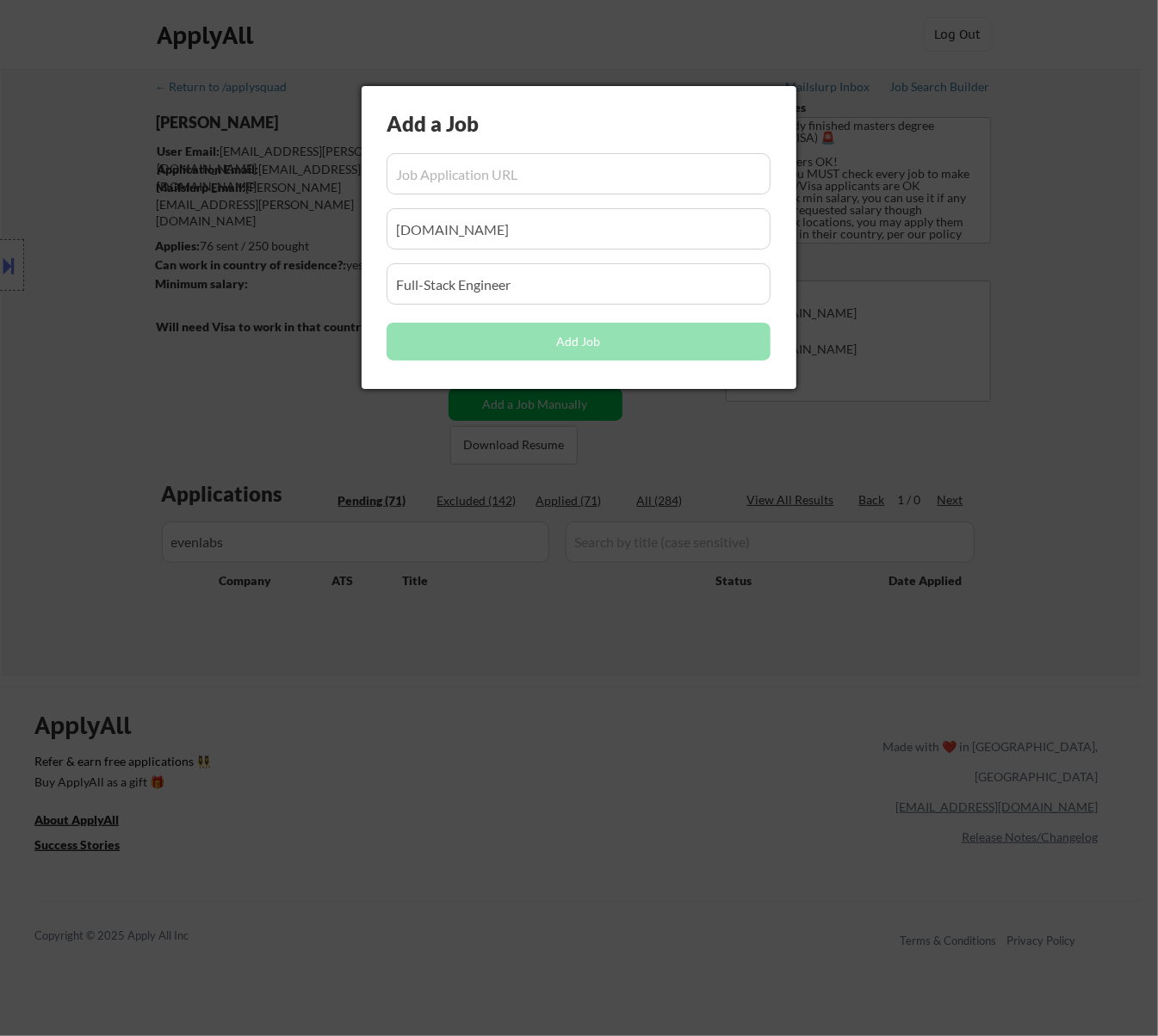
click at [563, 180] on input "input" at bounding box center [578, 173] width 383 height 41
paste input "https://io.net/careers/28d845f9-2feb-4f35-b57a-21e1547a02fc?utm_source=Solana+N…"
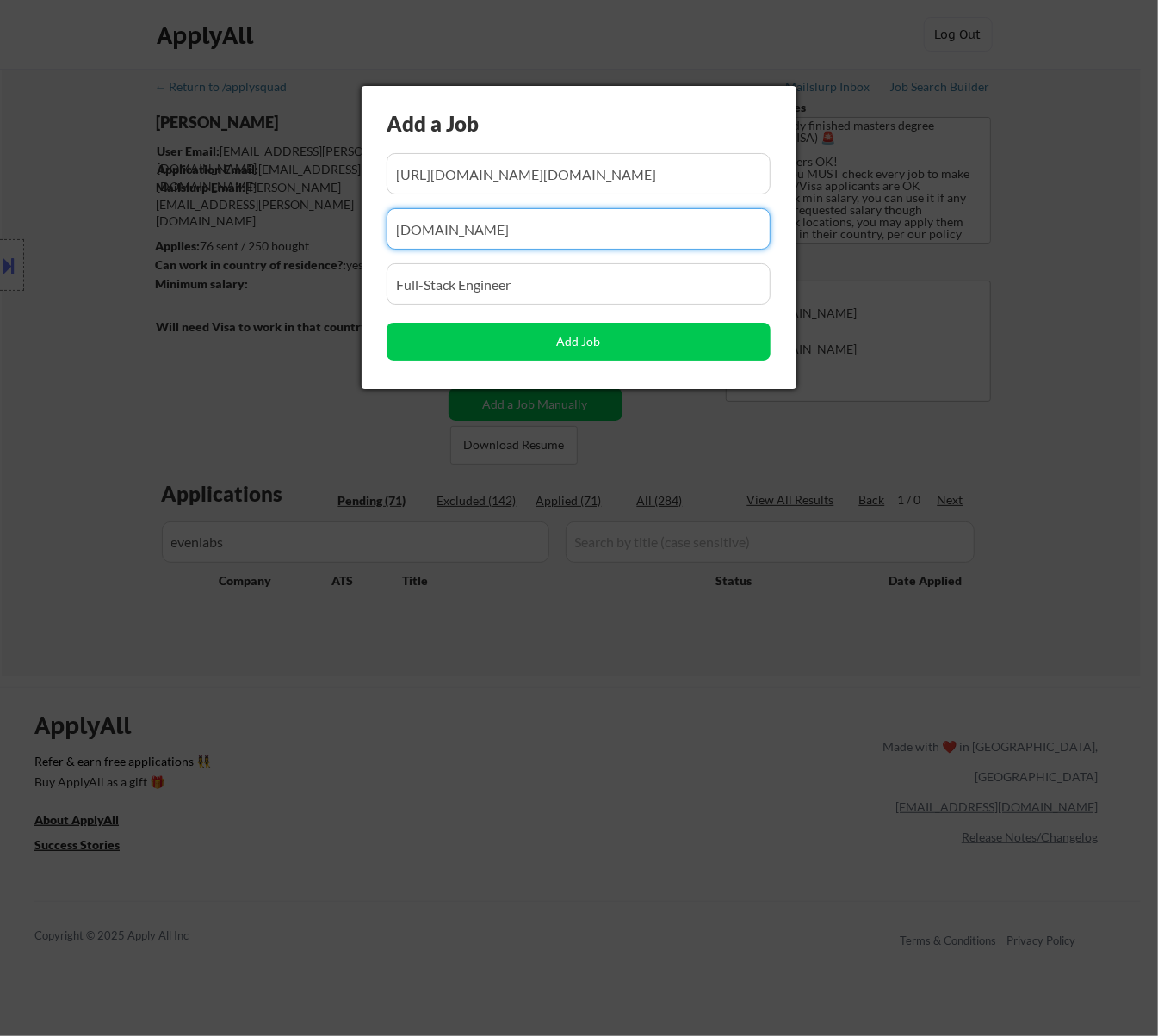
drag, startPoint x: 532, startPoint y: 238, endPoint x: 239, endPoint y: 234, distance: 293.0
click at [241, 237] on body "← Return to /applysquad Mailslurp Inbox Job Search Builder Jenny Cheng User Ema…" at bounding box center [579, 518] width 1158 height 1036
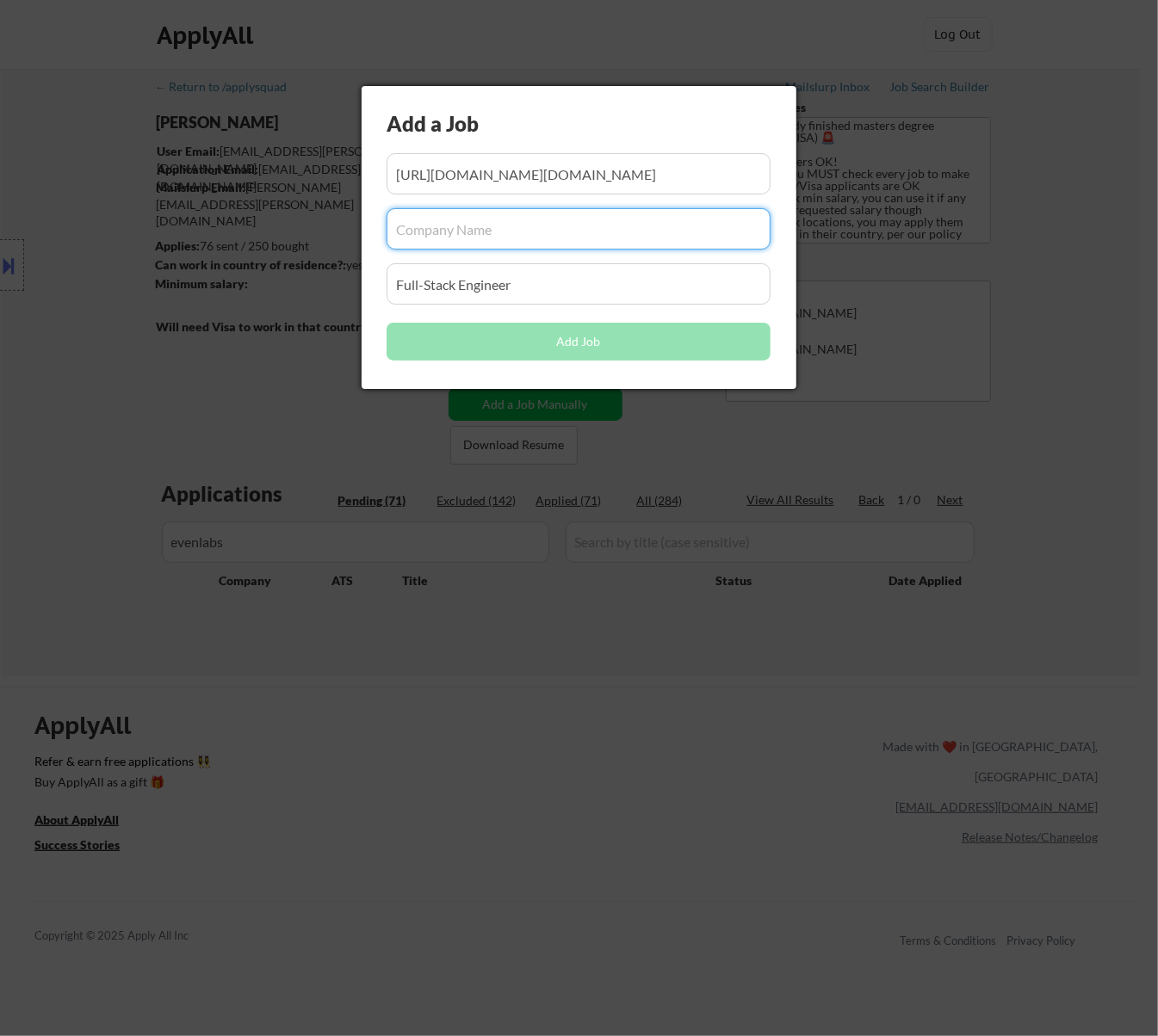
click at [470, 227] on input "input" at bounding box center [578, 229] width 383 height 41
paste input "io.net/"
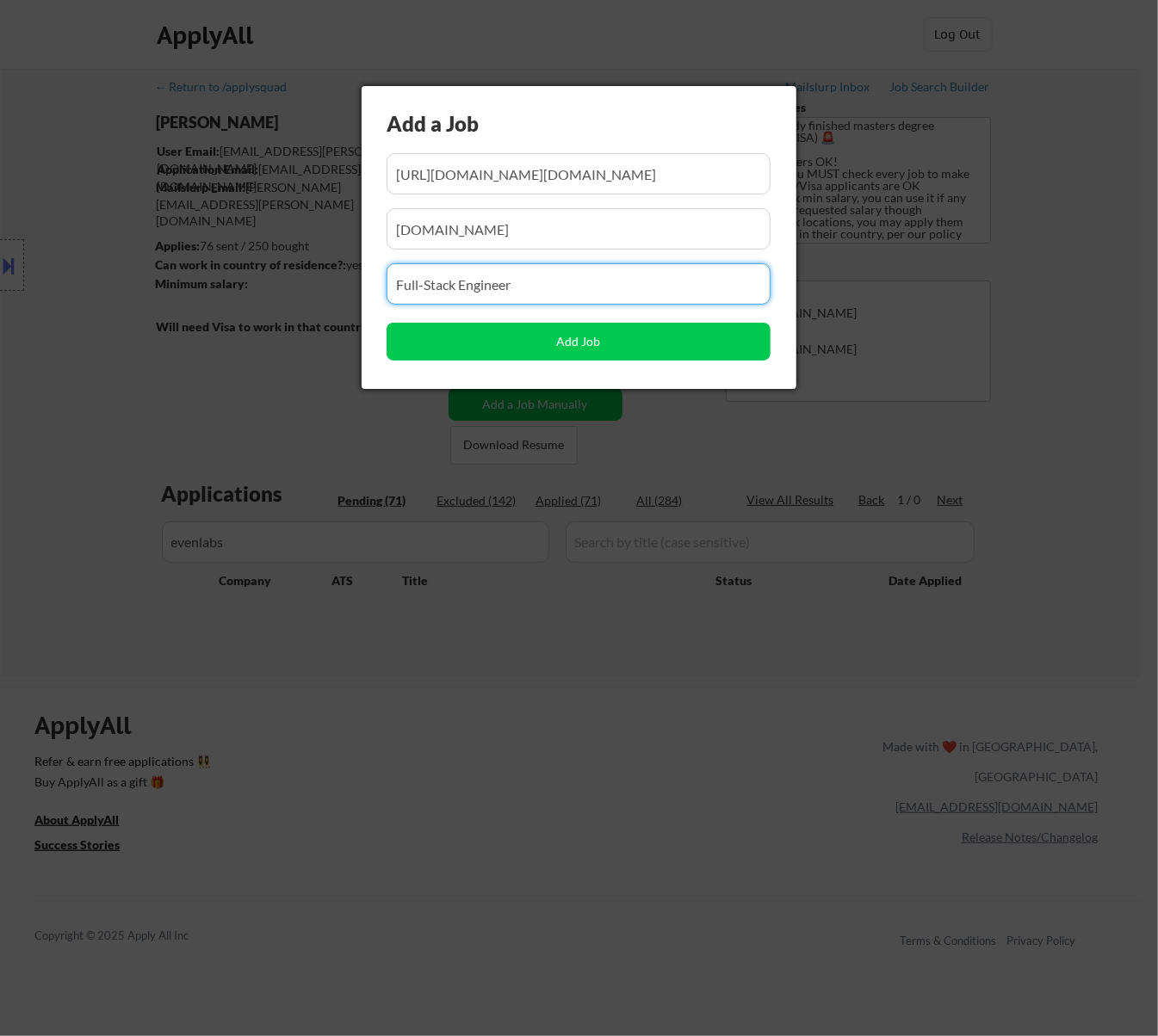
drag, startPoint x: 492, startPoint y: 281, endPoint x: 250, endPoint y: 274, distance: 242.1
click at [250, 281] on body "← Return to /applysquad Mailslurp Inbox Job Search Builder Jenny Cheng User Ema…" at bounding box center [579, 518] width 1158 height 1036
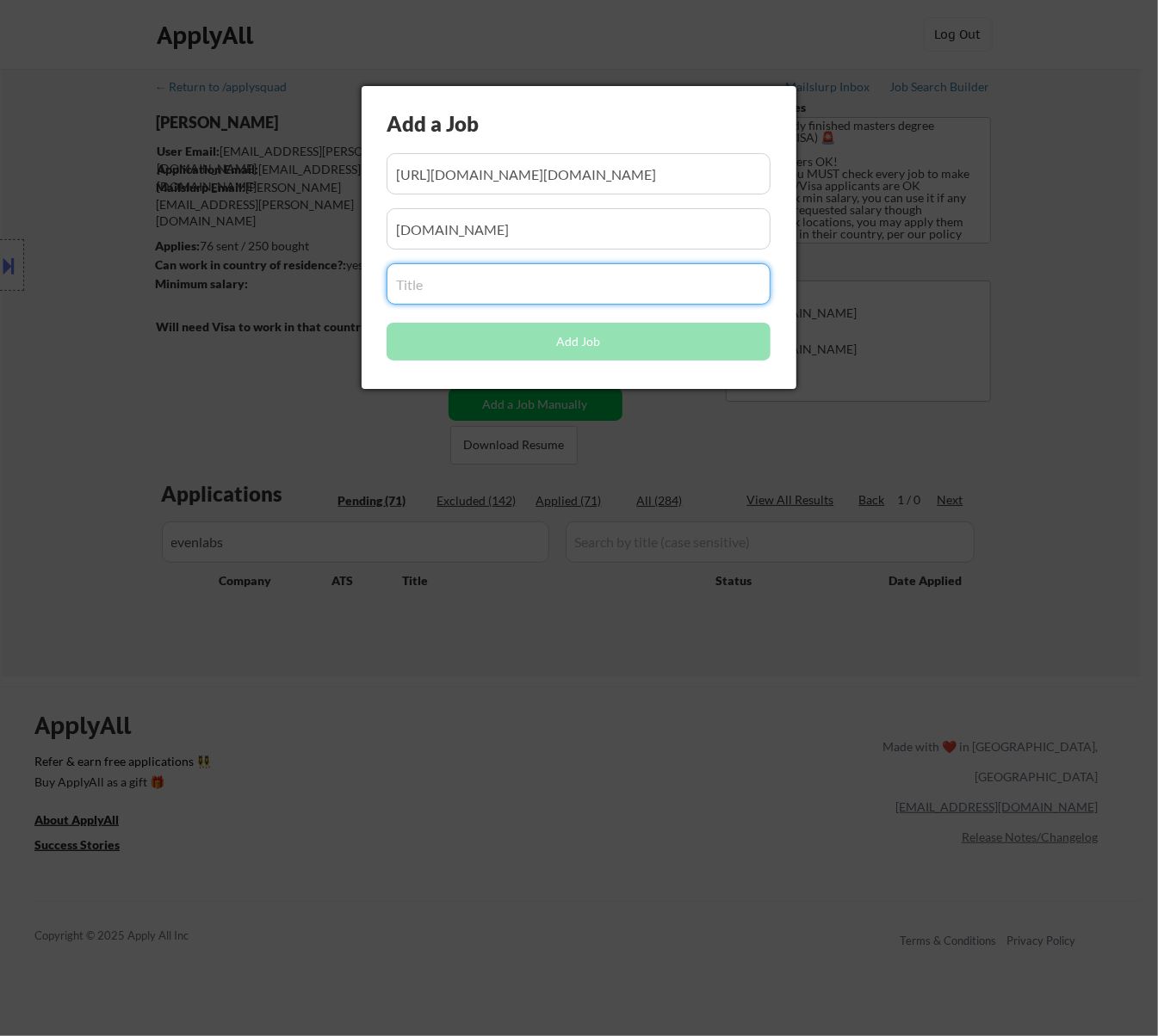
click at [469, 280] on input "input" at bounding box center [578, 284] width 383 height 41
paste input "Backend Engineer"
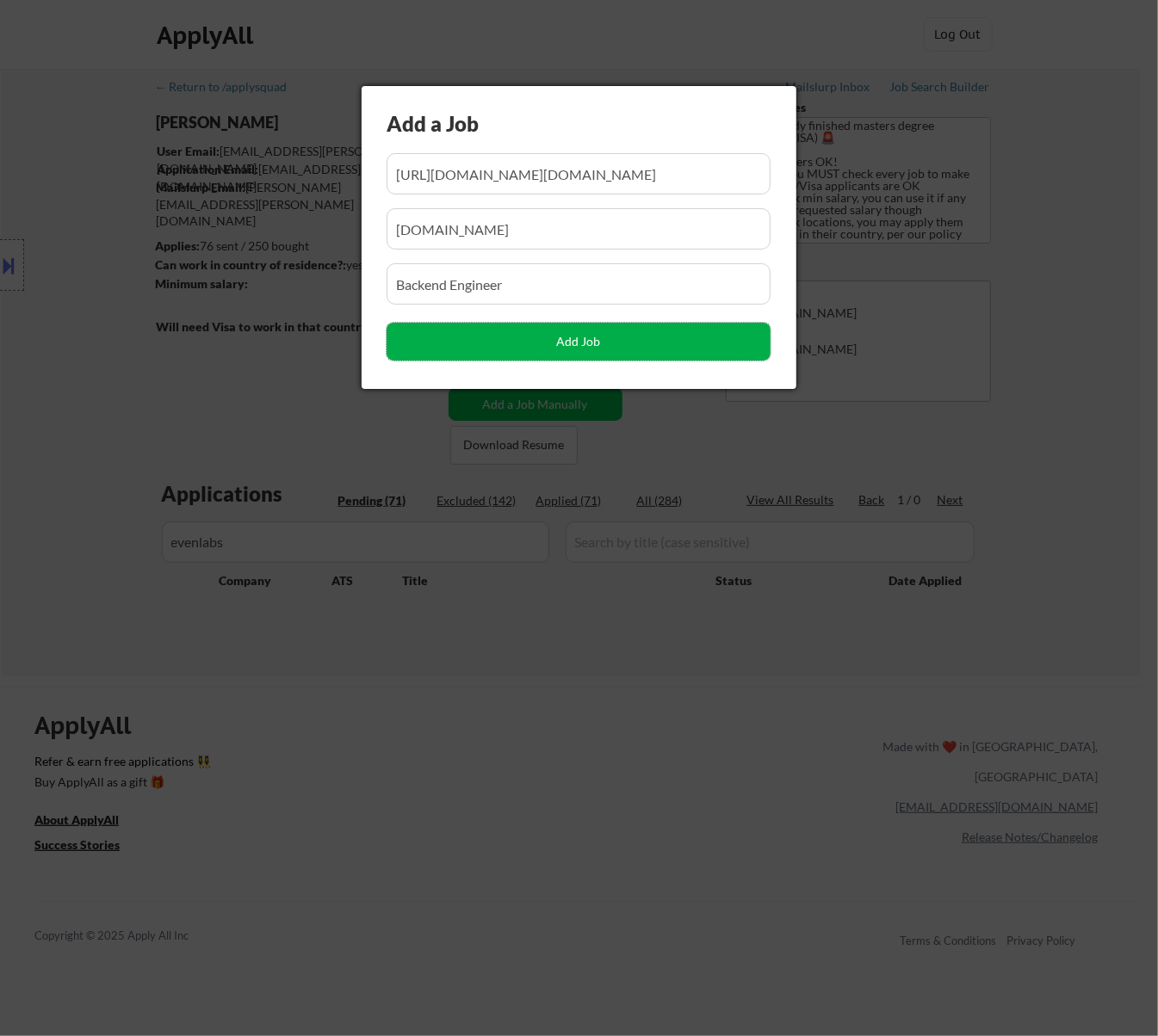
click at [594, 334] on button "Add Job" at bounding box center [578, 341] width 383 height 37
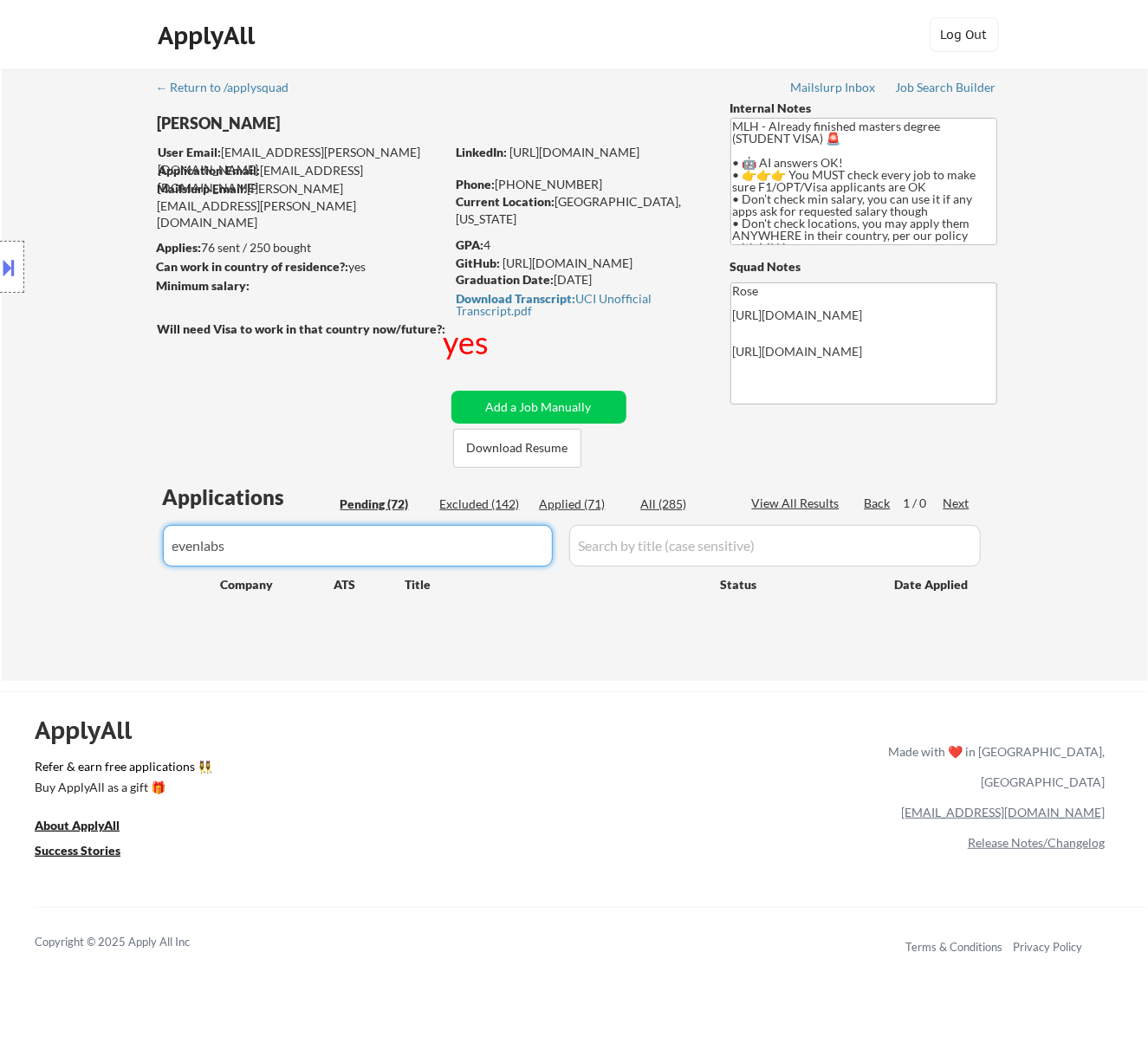
drag, startPoint x: 479, startPoint y: 541, endPoint x: 154, endPoint y: 538, distance: 325.0
click at [154, 538] on div "← Return to /applysquad Mailslurp Inbox Job Search Builder Jenny Cheng User Ema…" at bounding box center [575, 369] width 865 height 598
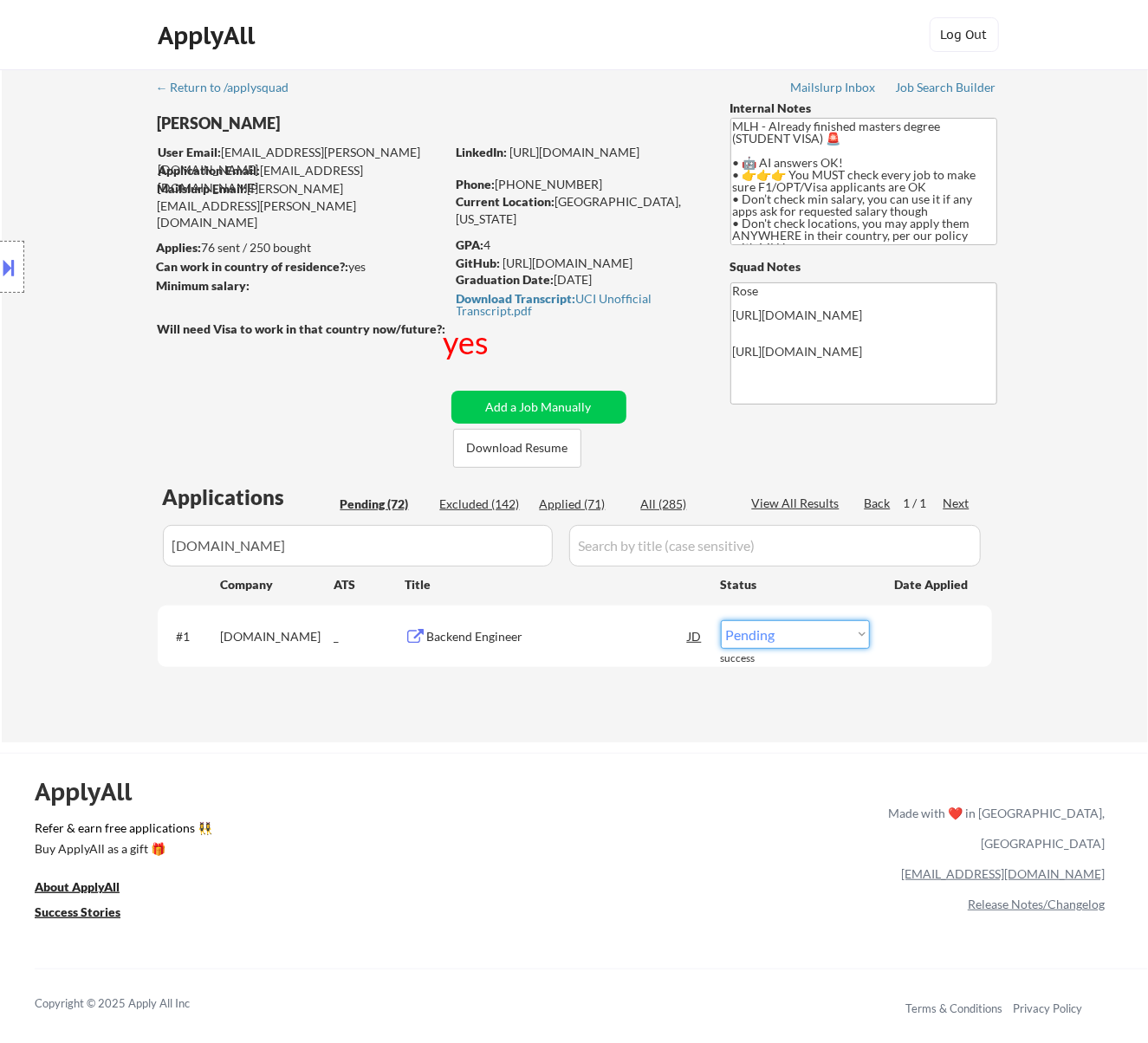
click at [816, 628] on select "Choose an option... Pending Applied Excluded (Questions) Excluded (Expired) Exc…" at bounding box center [795, 635] width 149 height 29
click at [721, 620] on select "Choose an option... Pending Applied Excluded (Questions) Excluded (Expired) Exc…" at bounding box center [795, 635] width 149 height 29
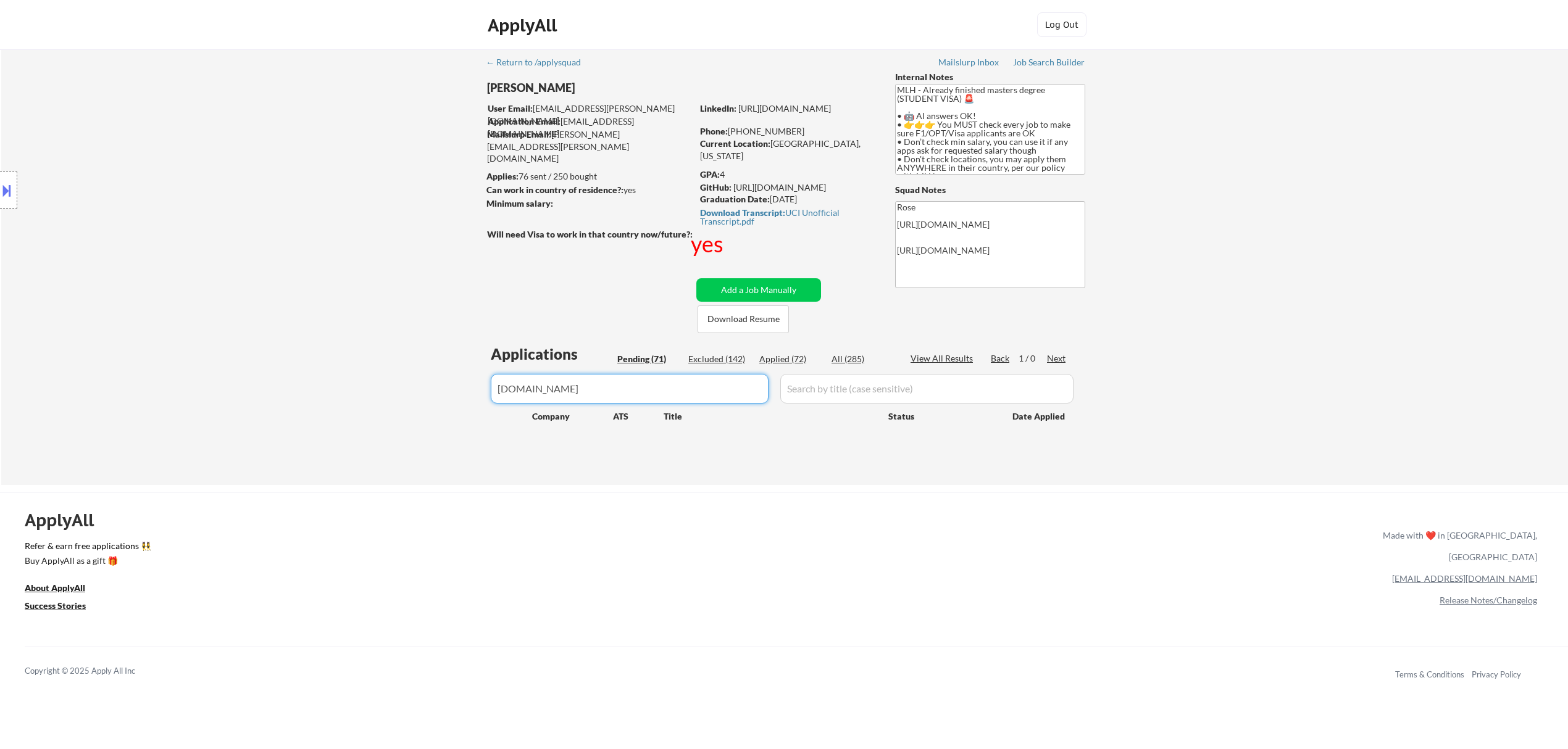
drag, startPoint x: 539, startPoint y: 391, endPoint x: 396, endPoint y: 389, distance: 143.0
click at [398, 391] on div "← Return to /applysquad Mailslurp Inbox Job Search Builder Jenny Cheng User Ema…" at bounding box center [784, 267] width 1567 height 435
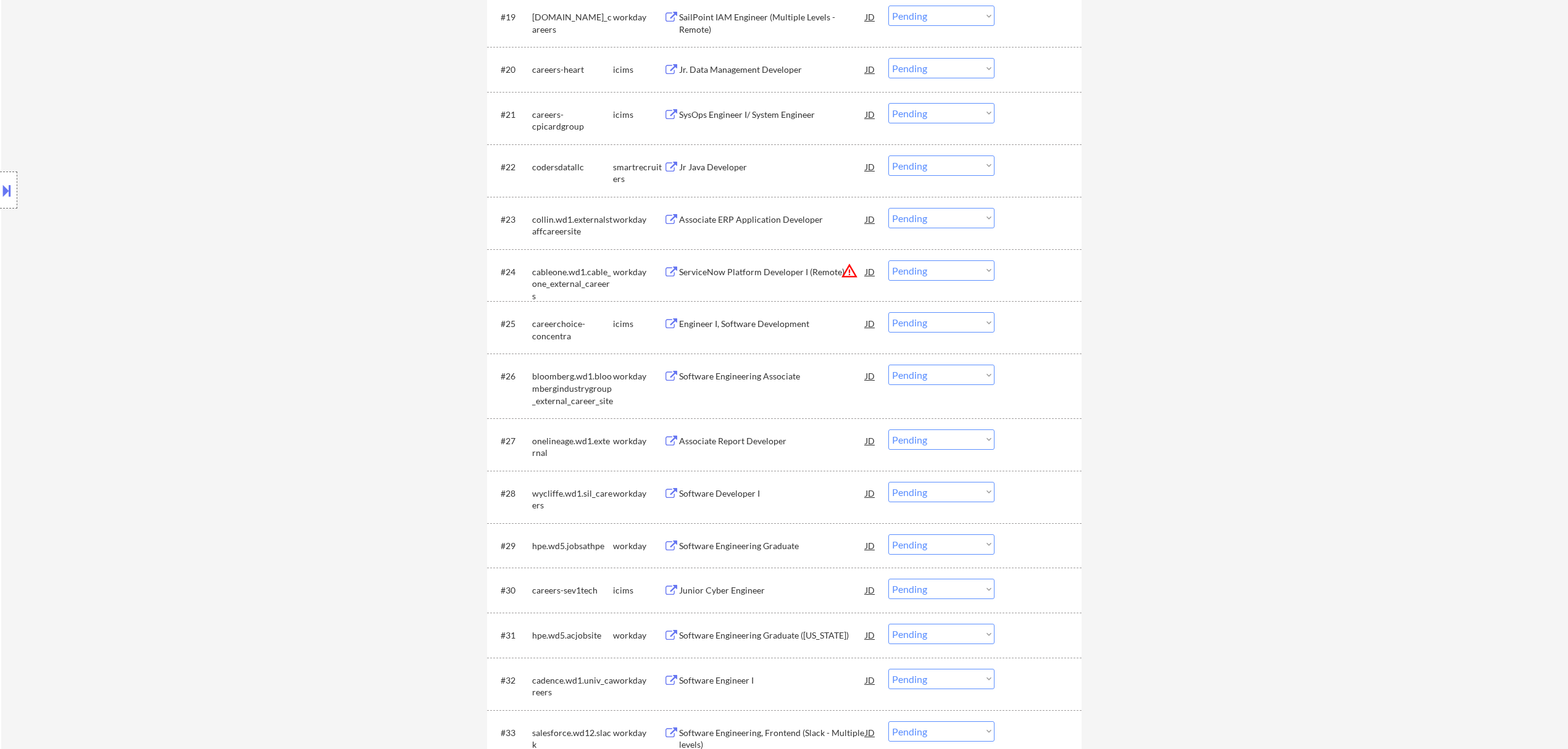
scroll to position [1069, 0]
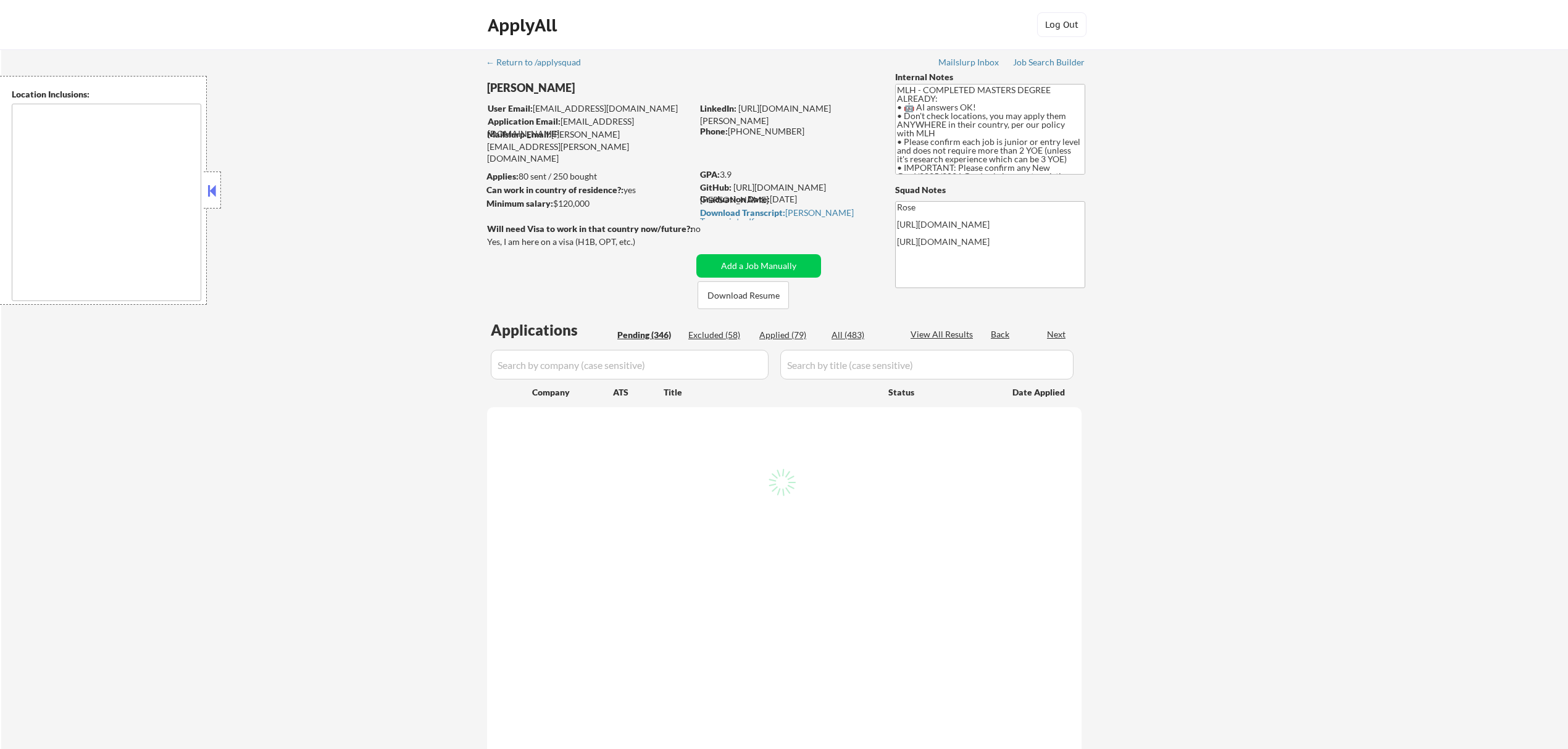
type textarea "country:[GEOGRAPHIC_DATA]"
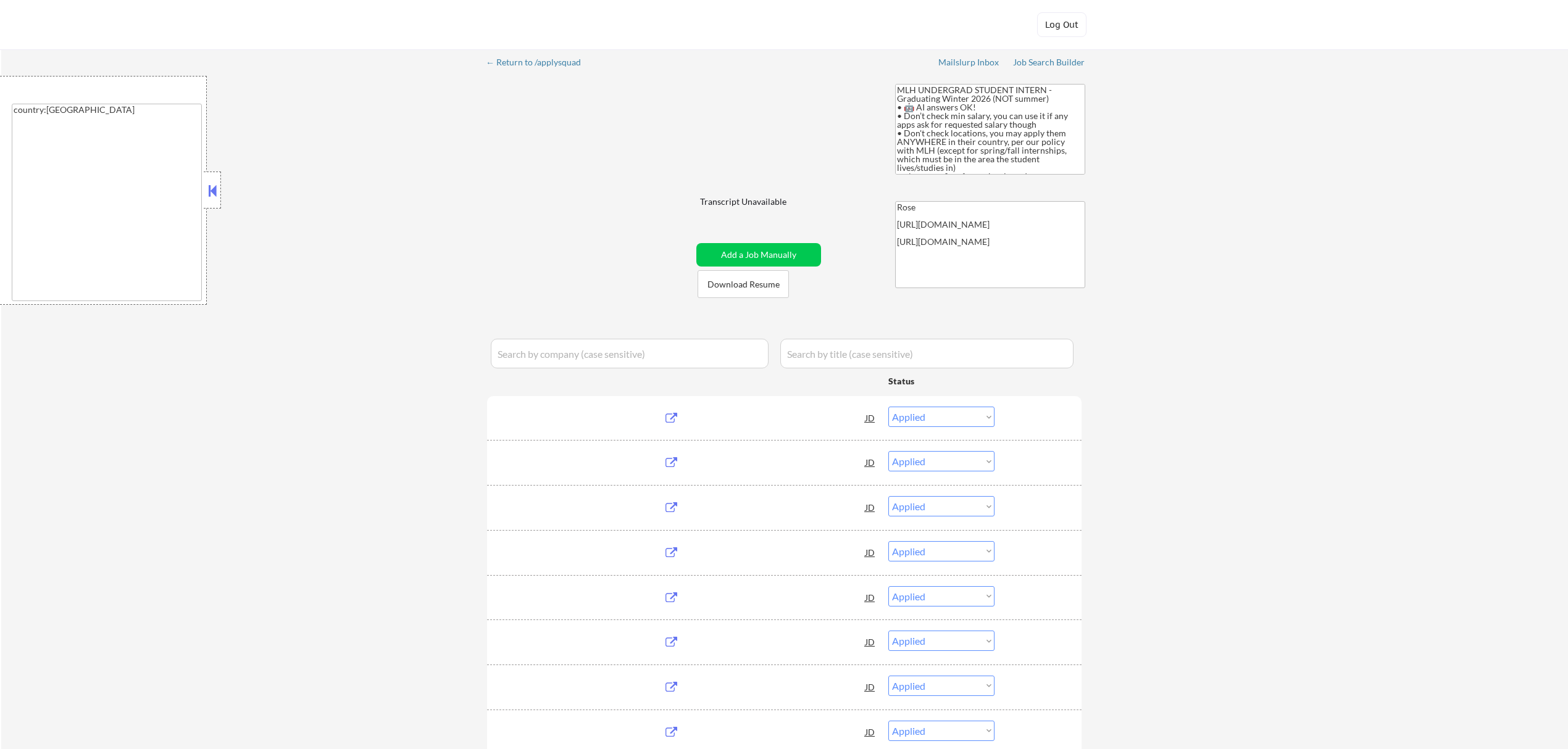
select select ""applied""
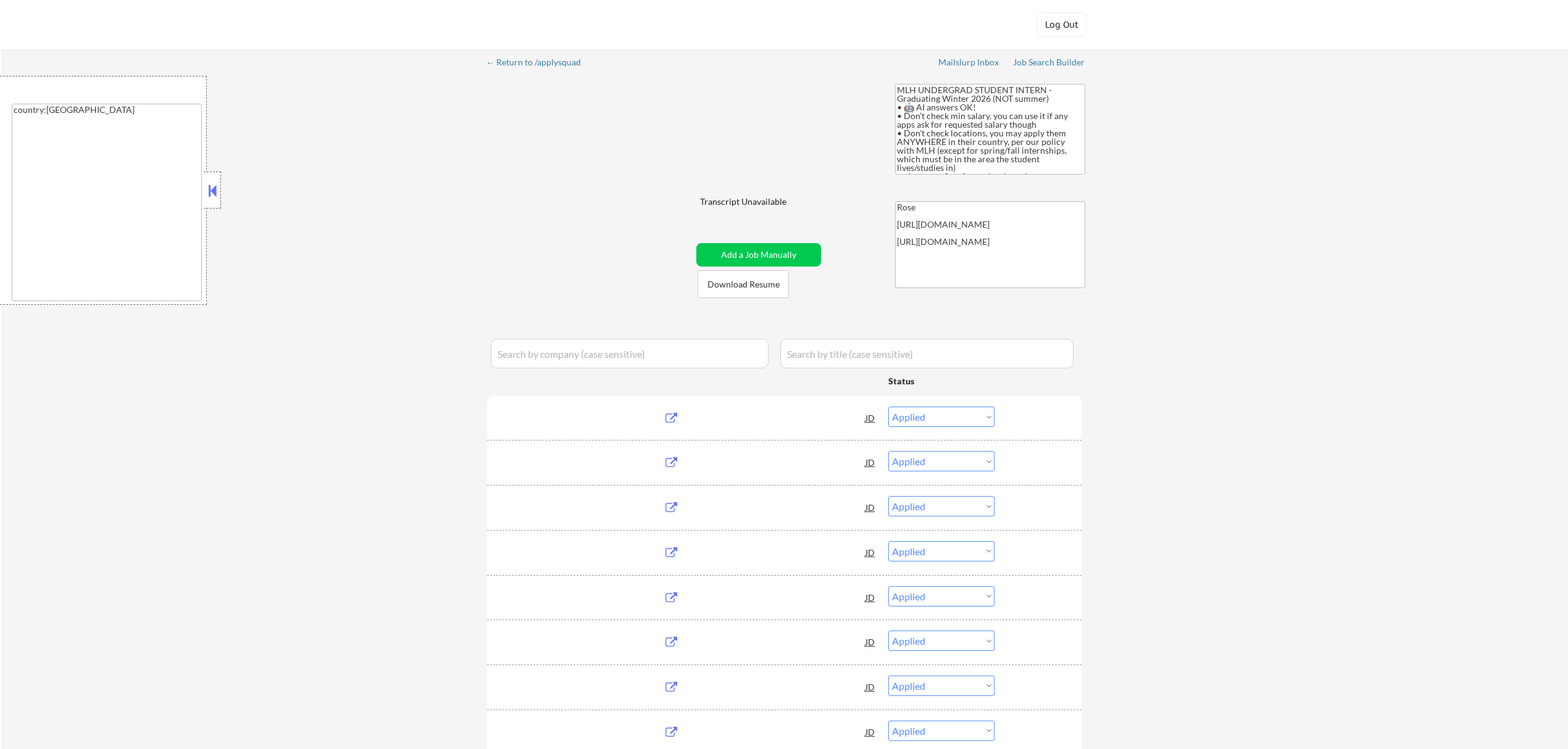
select select ""applied""
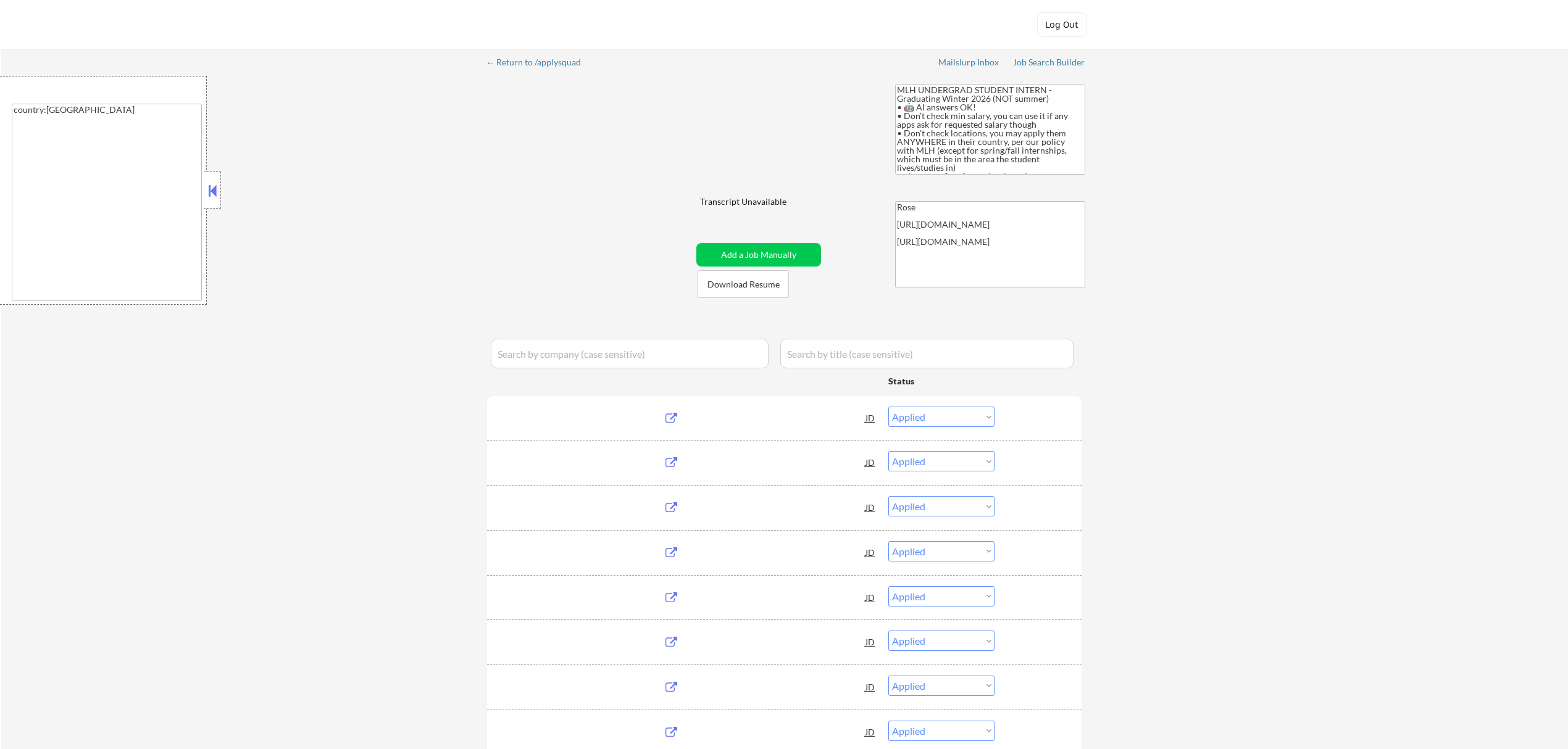
select select ""applied""
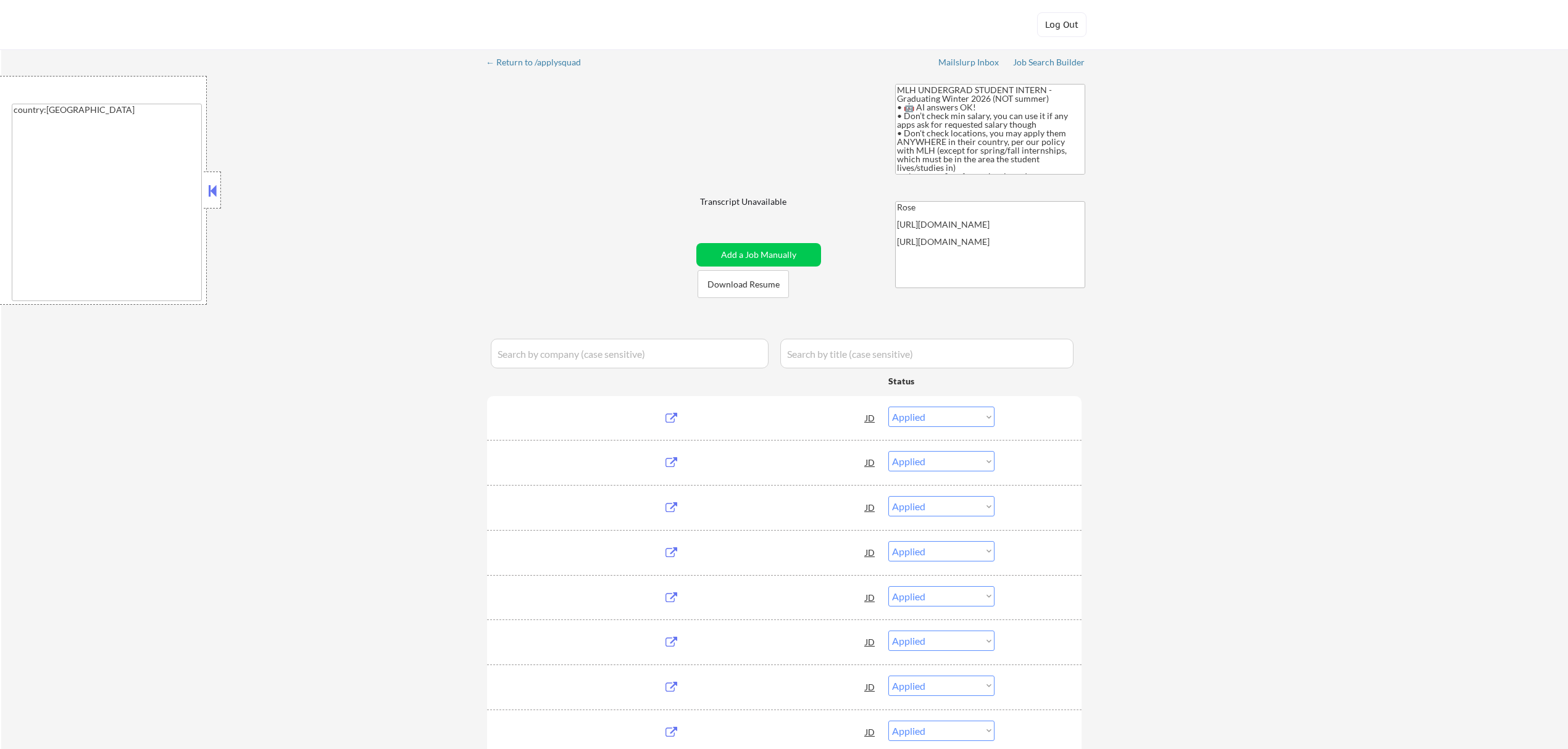
select select ""applied""
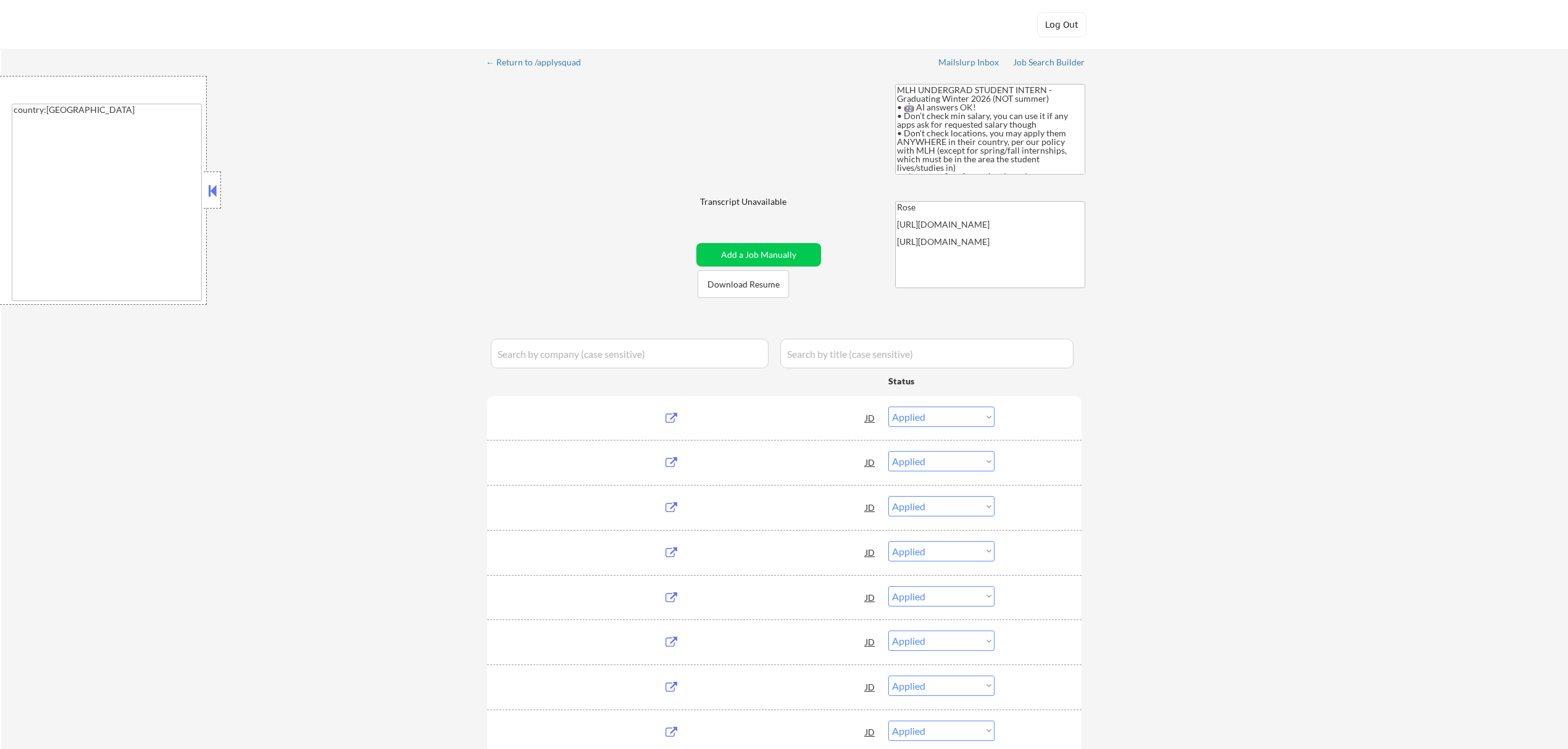
select select ""applied""
select select ""excluded__blocklist_""
select select ""applied""
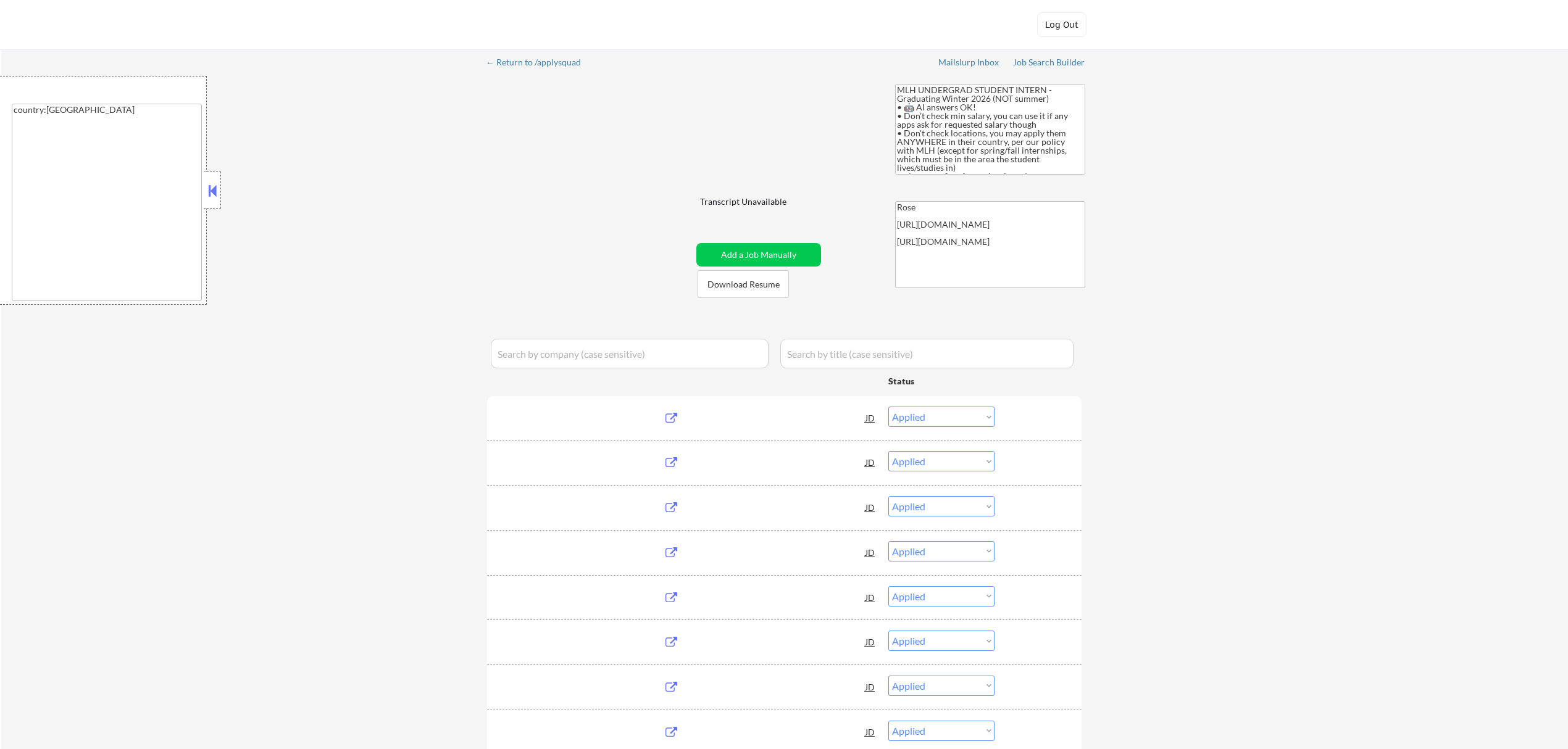
select select ""applied""
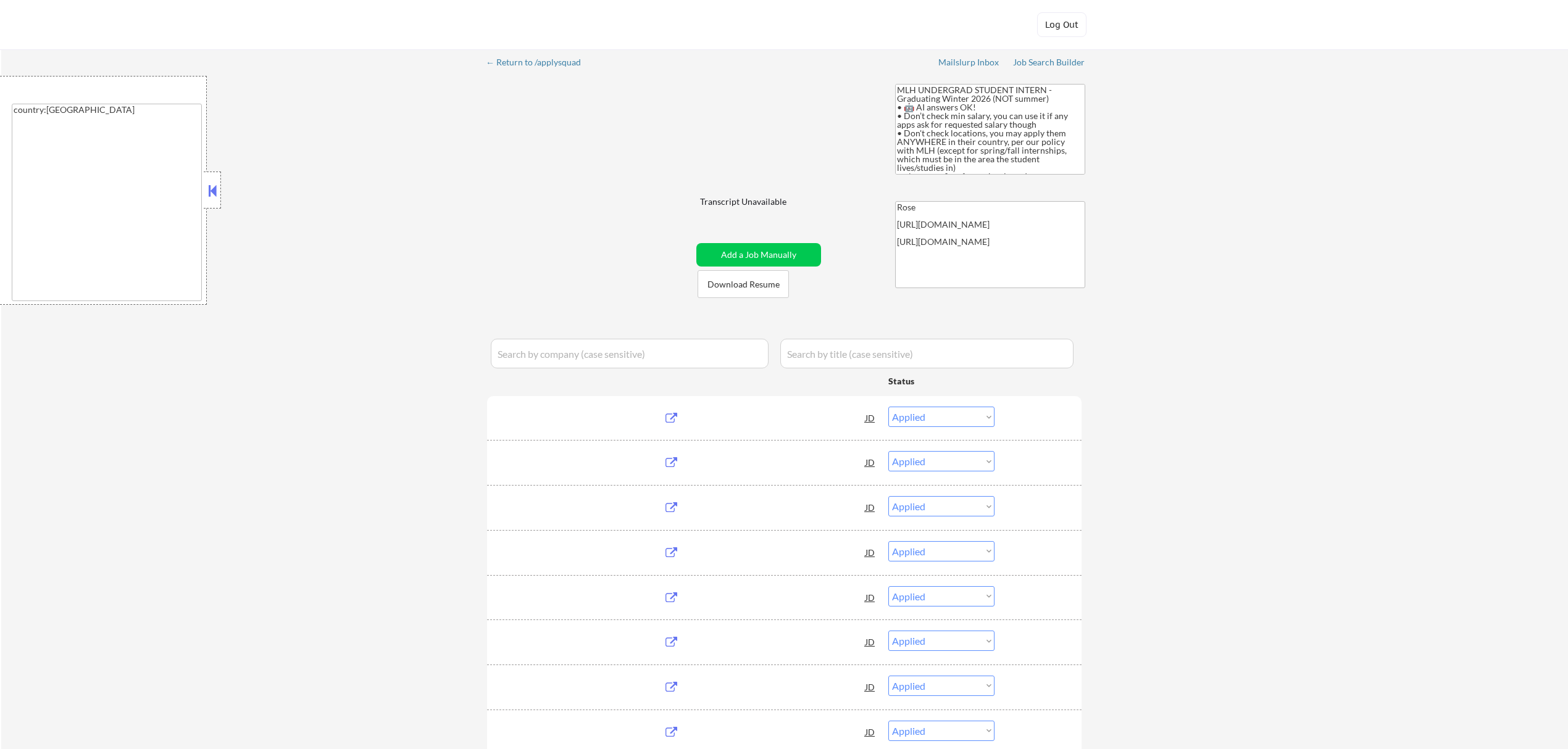
select select ""applied""
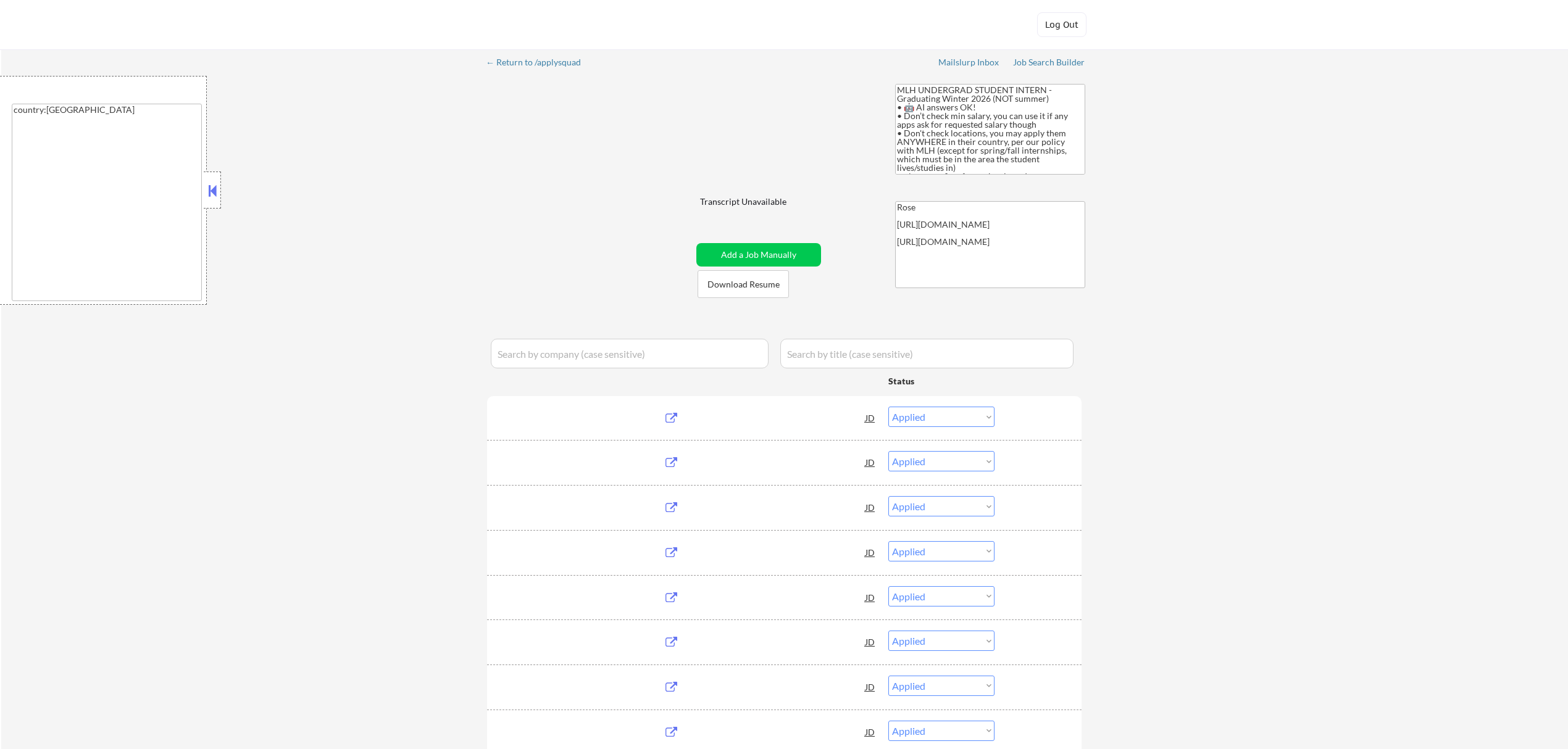
select select ""applied""
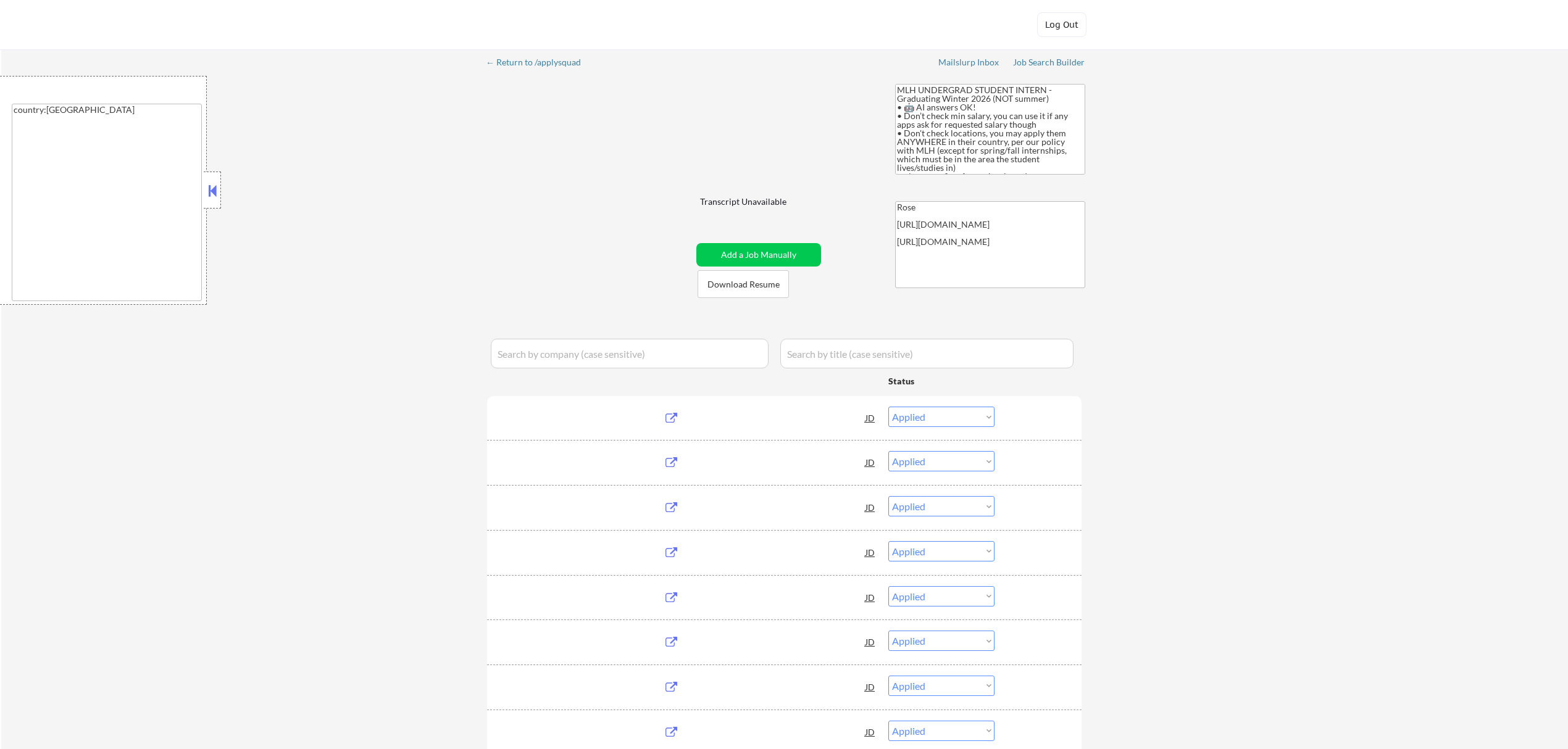
select select ""applied""
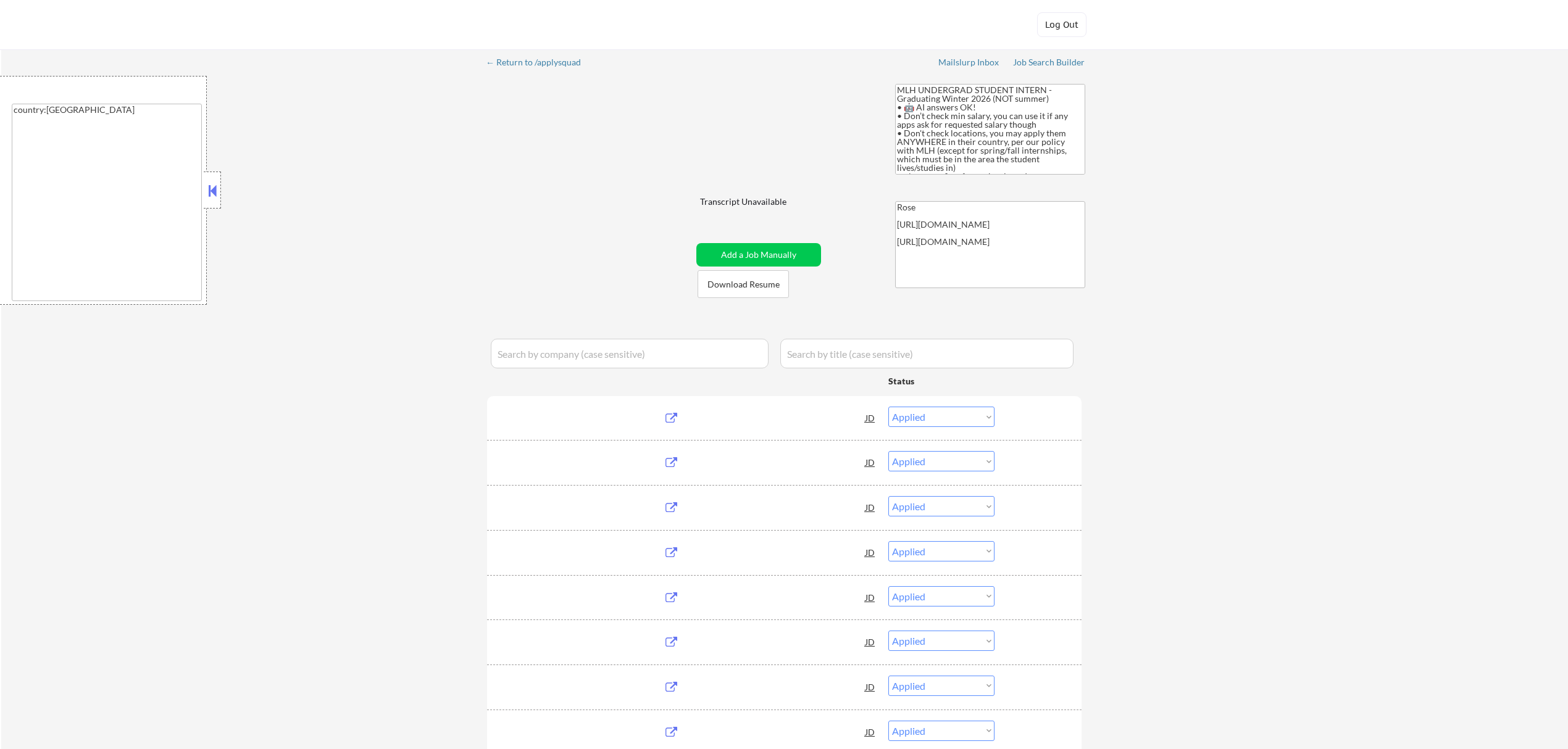
select select ""applied""
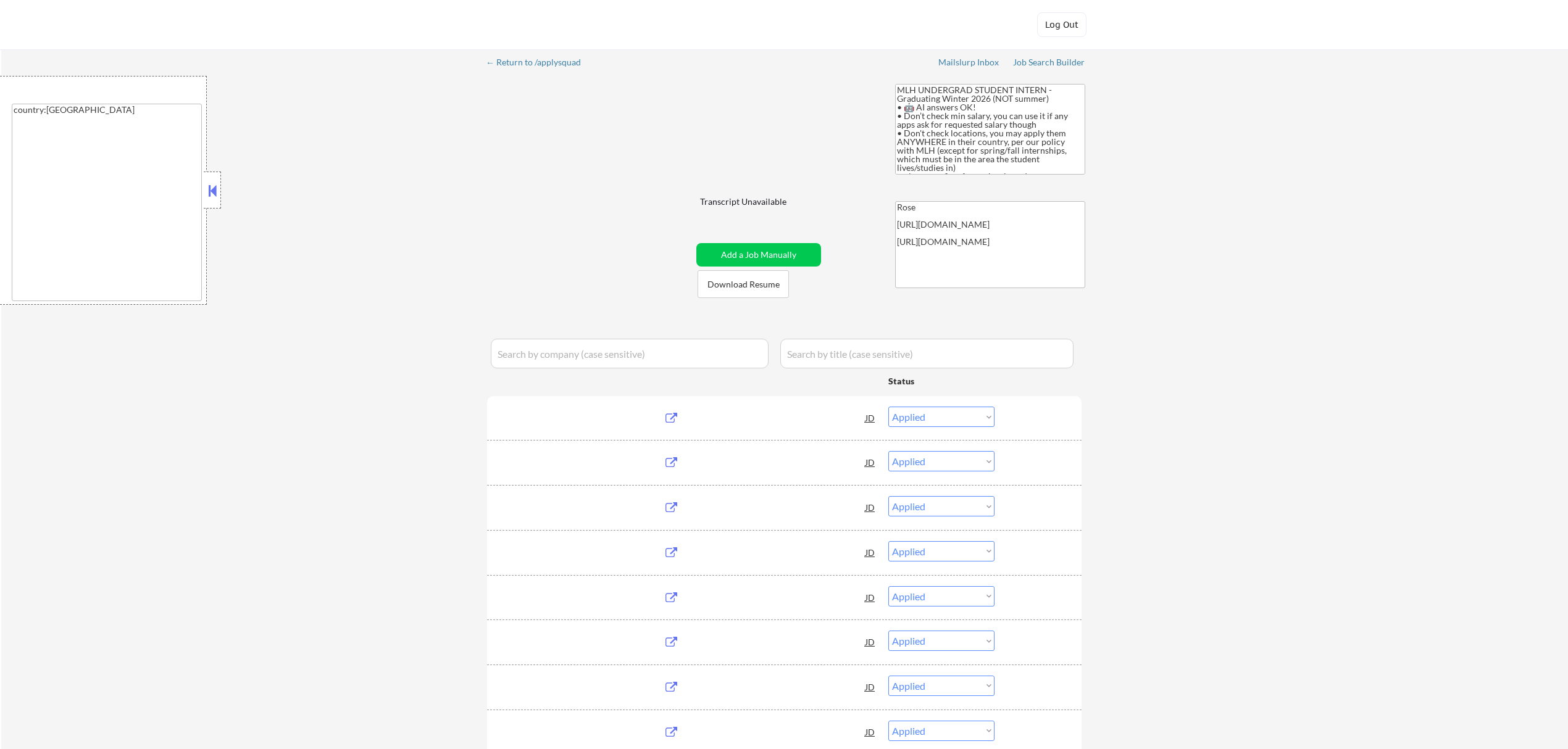
select select ""applied""
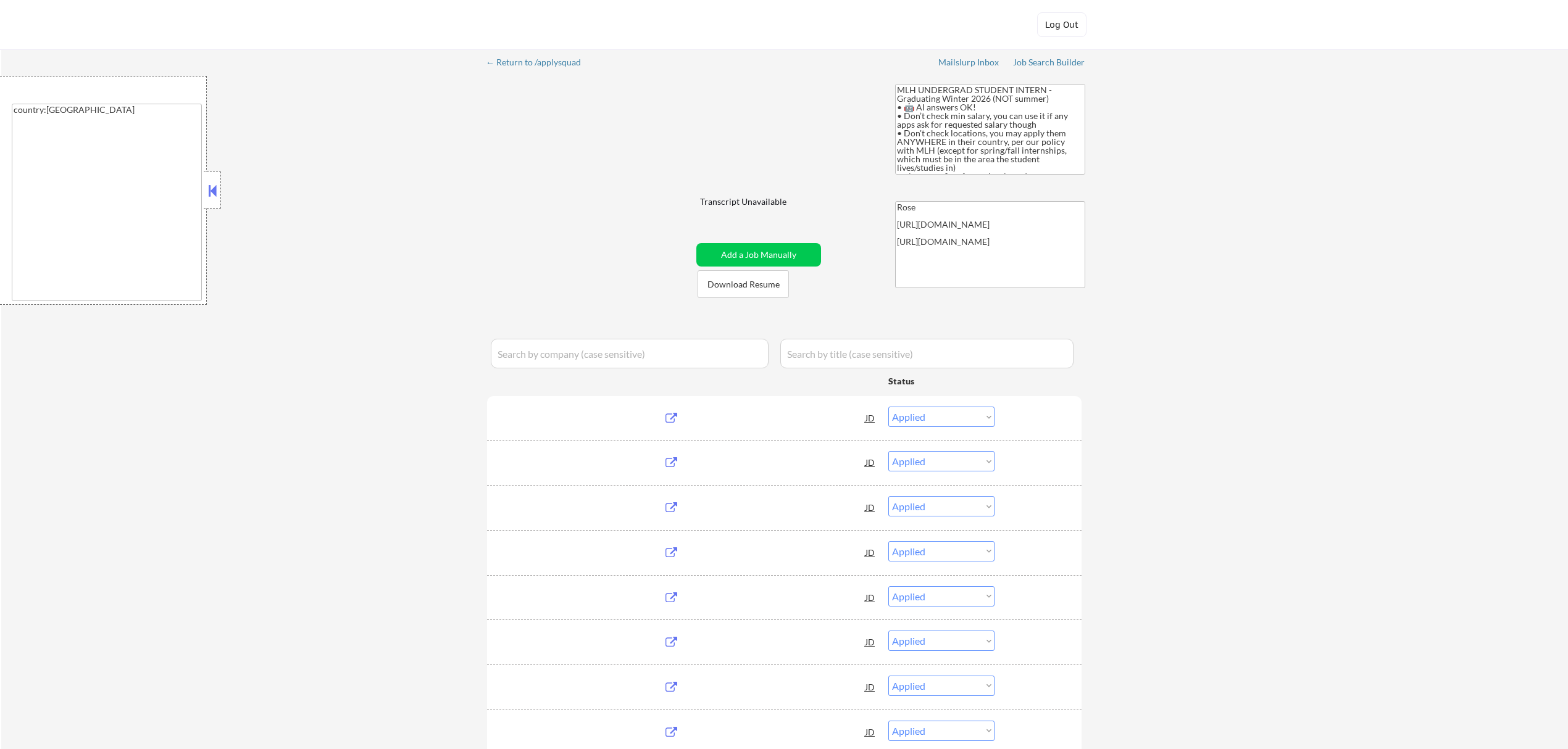
select select ""applied""
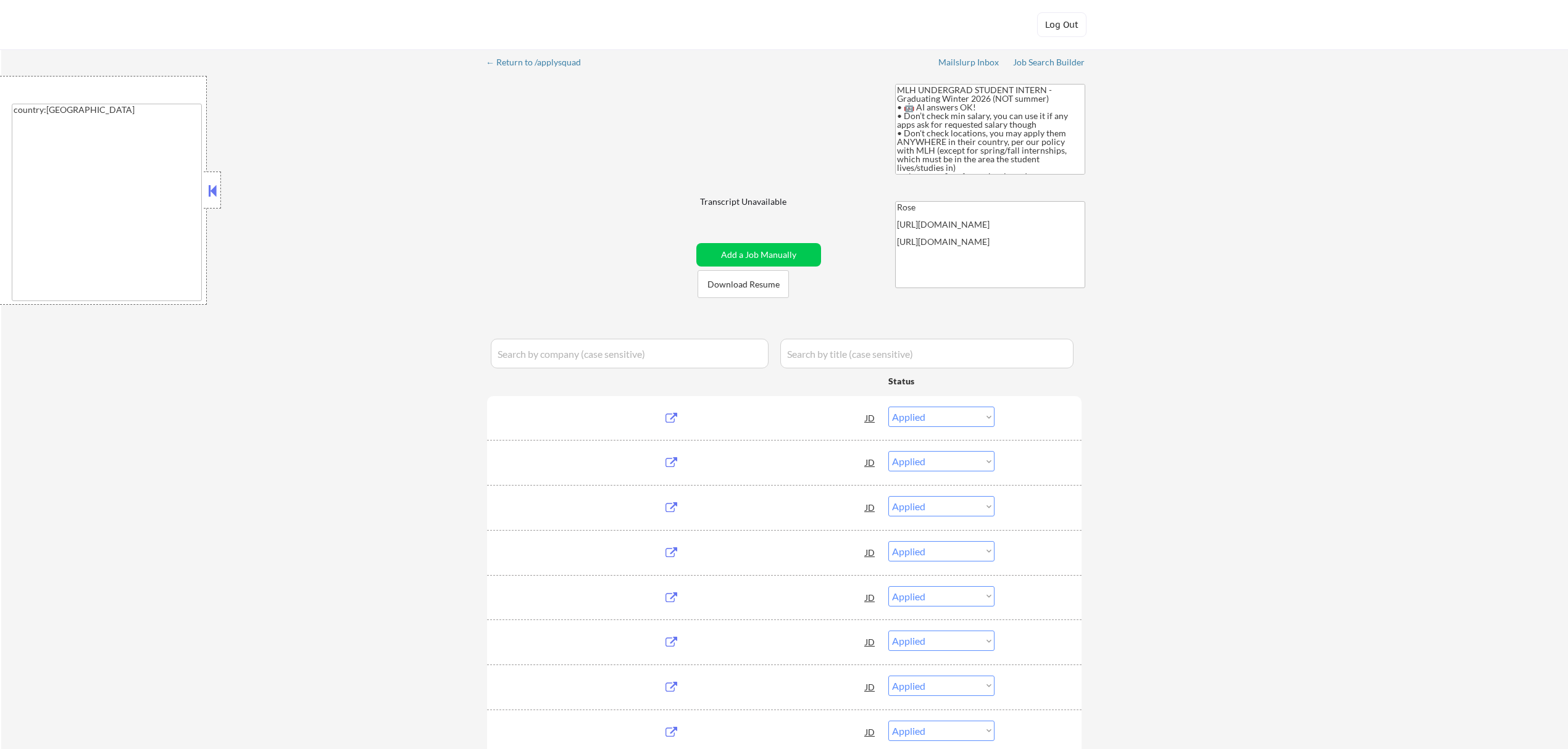
select select ""applied""
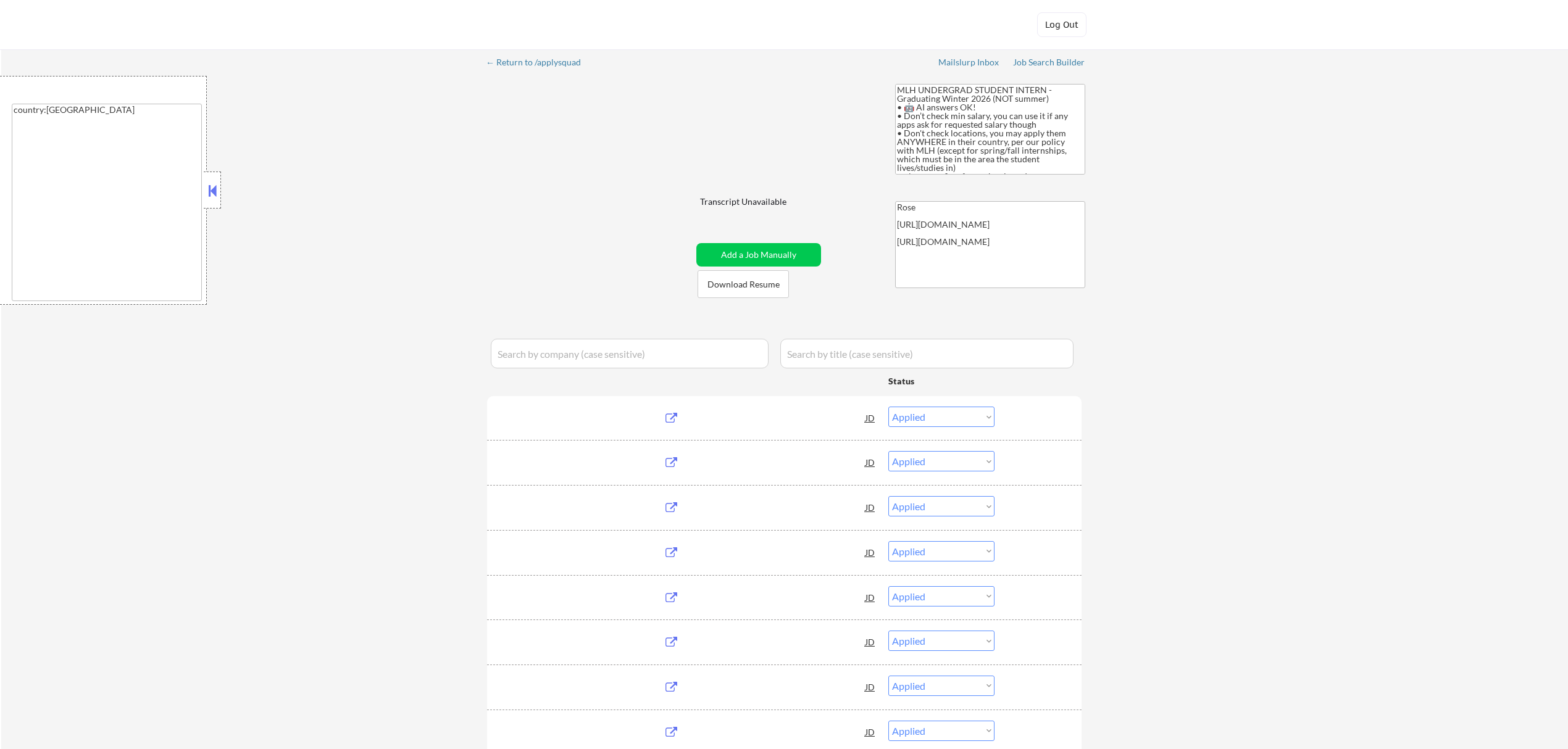
select select ""applied""
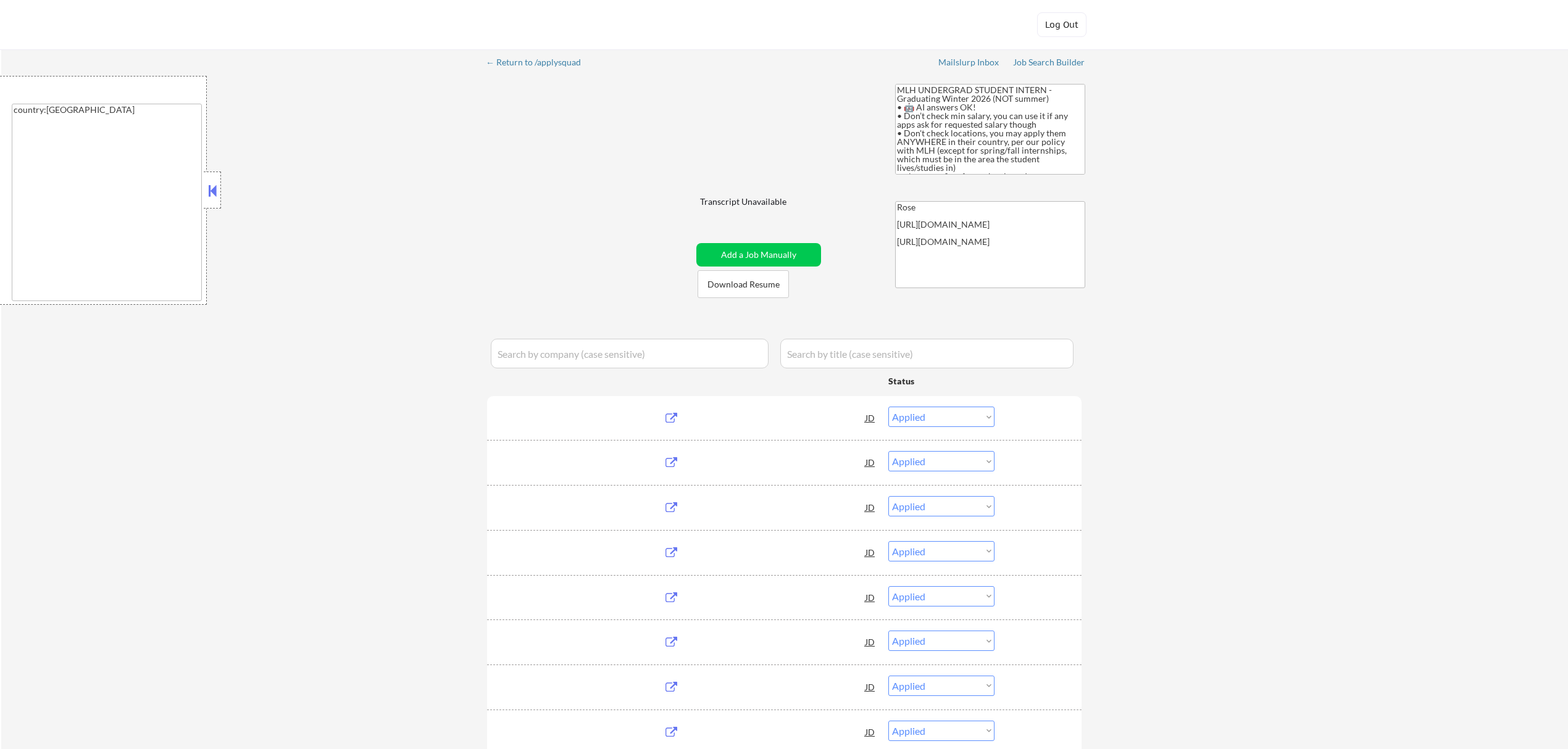
select select ""applied""
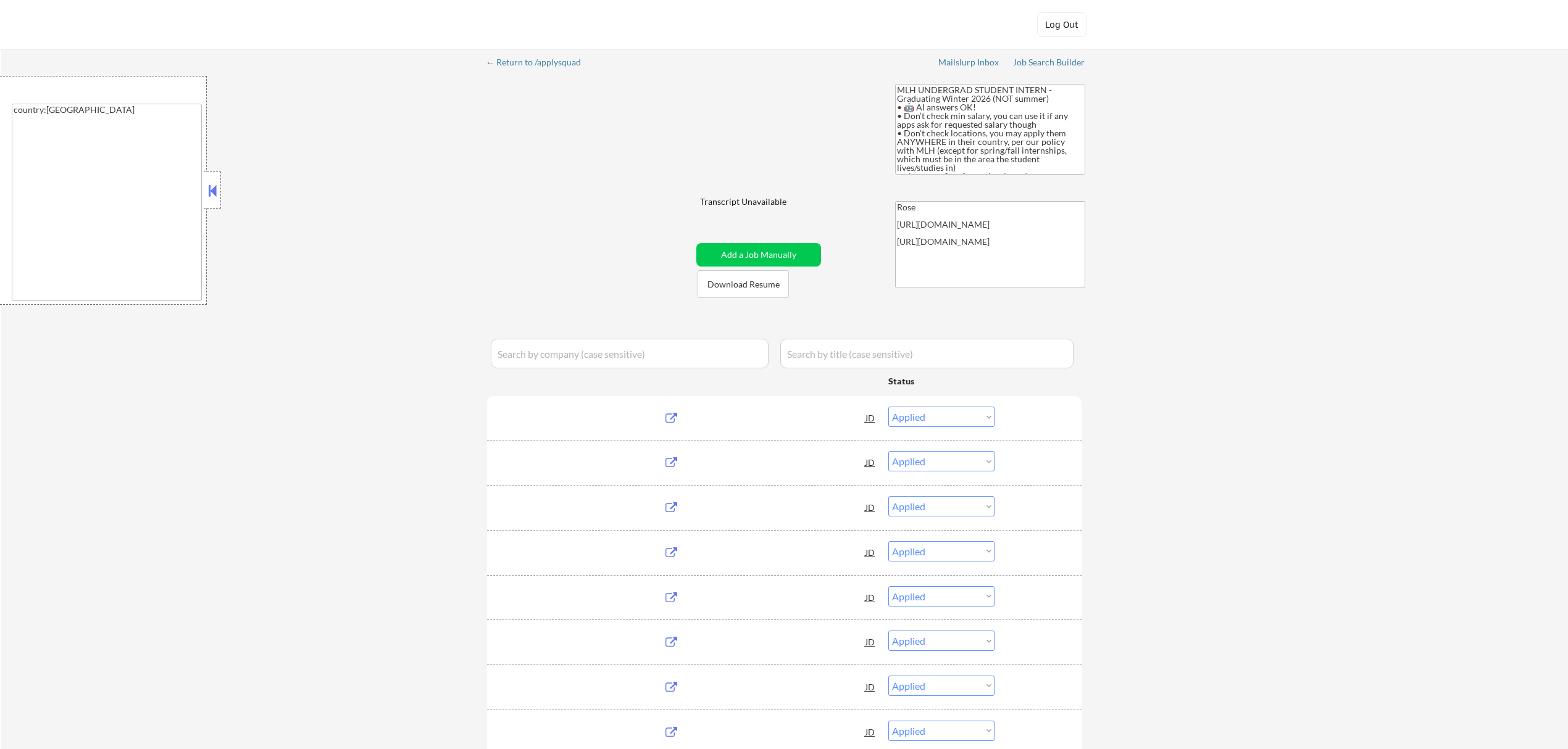
select select ""applied""
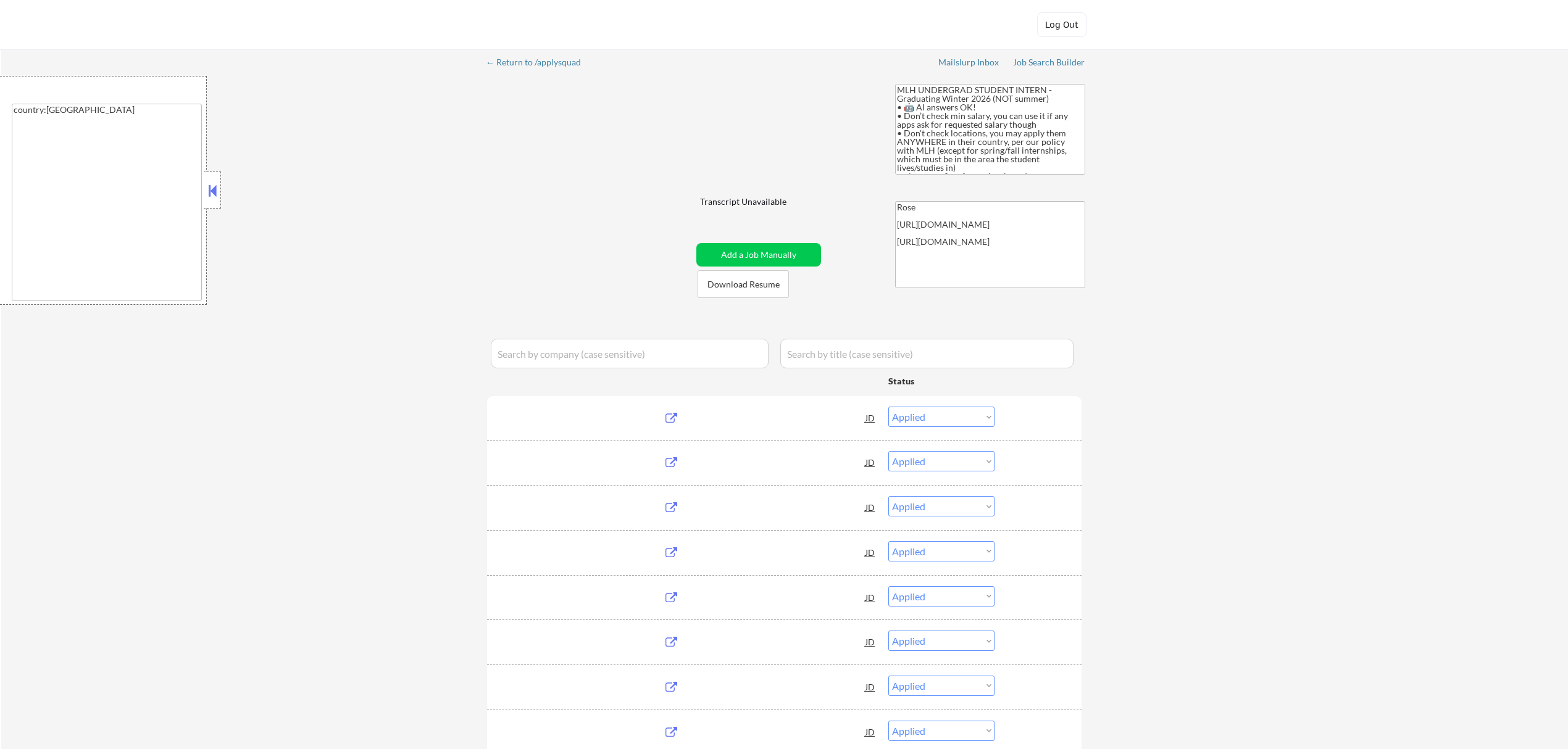
select select ""applied""
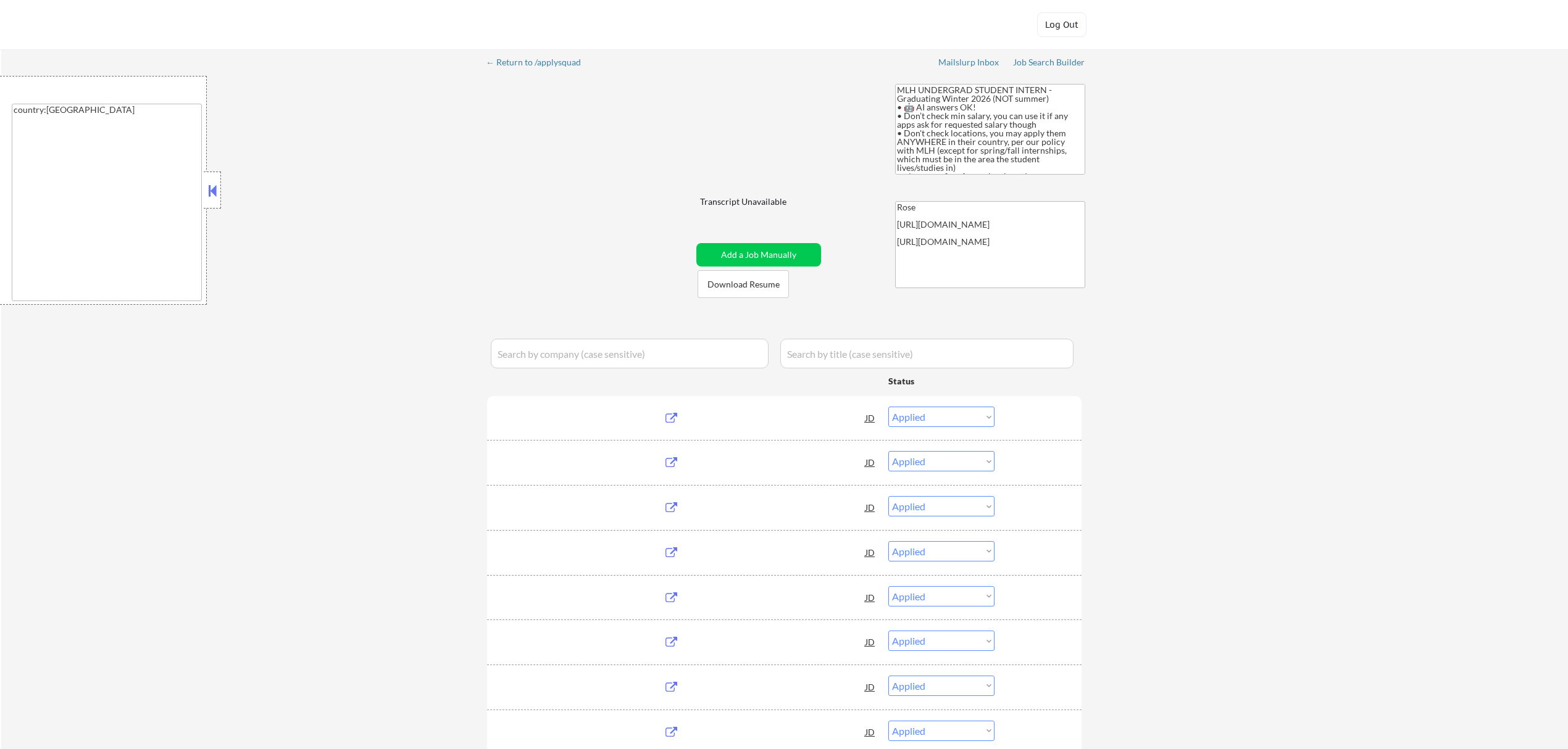
select select ""applied""
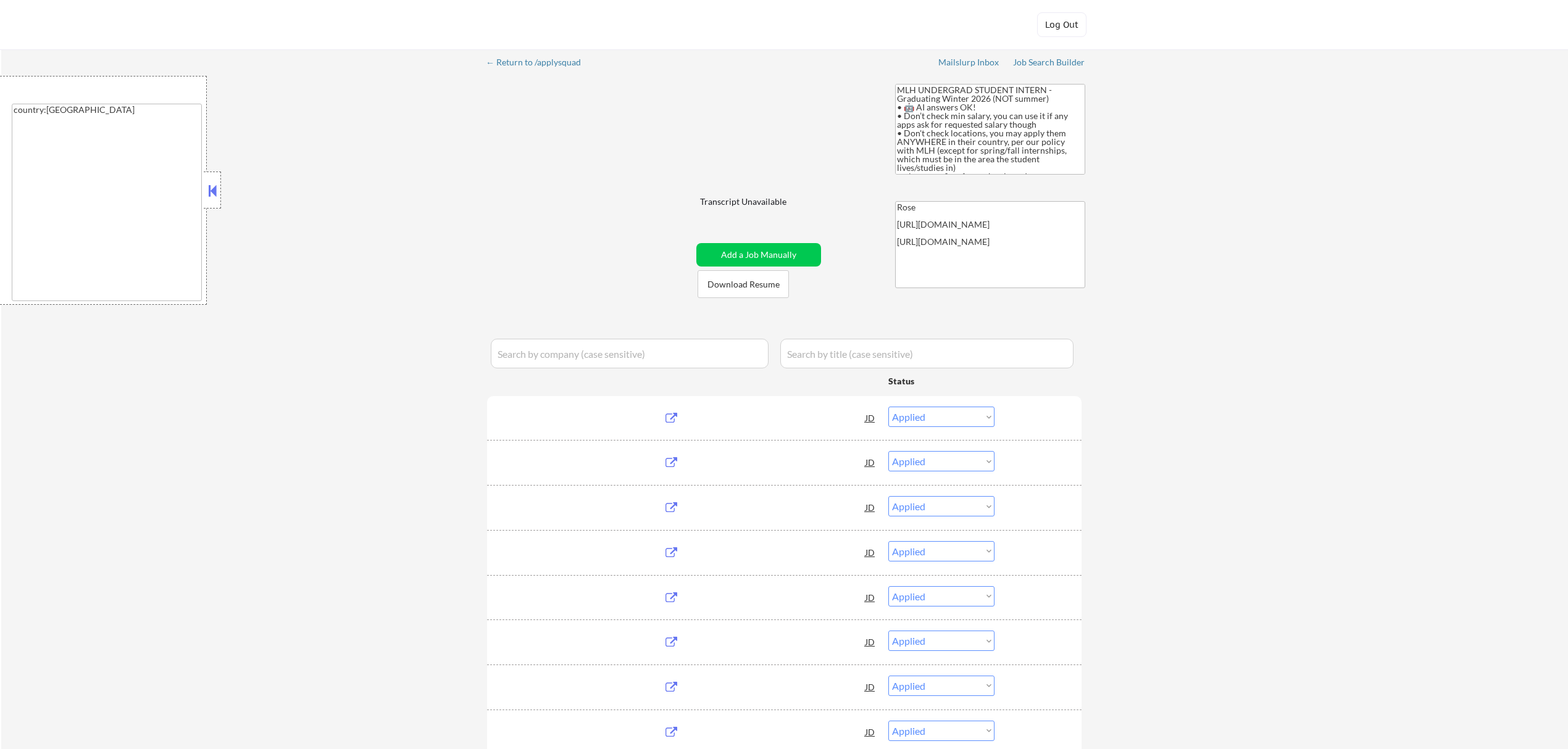
select select ""applied""
select select ""excluded__expired_""
select select ""excluded__bad_match_""
select select ""excluded__expired_""
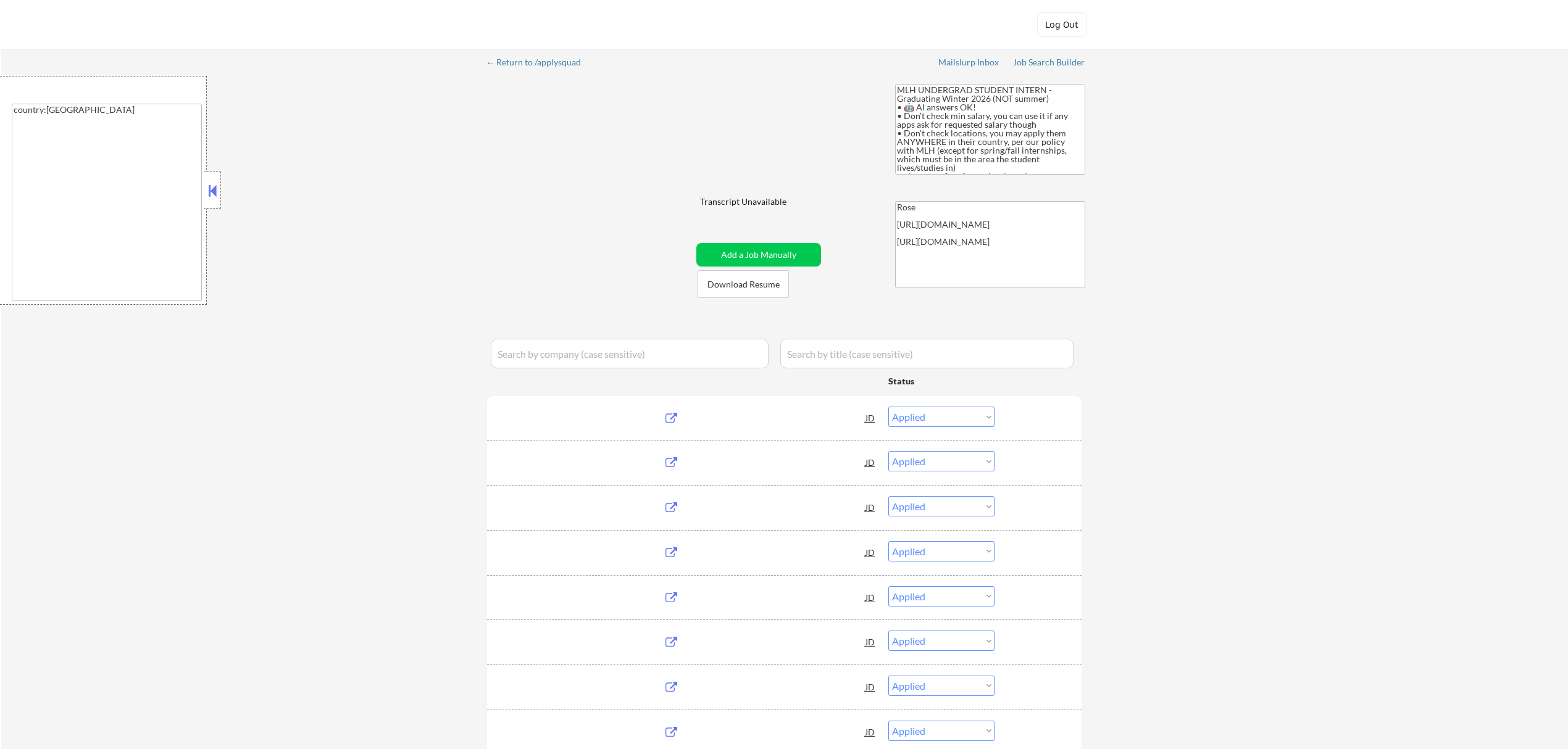
select select ""excluded__bad_match_""
select select ""pending""
select select ""excluded__bad_match_""
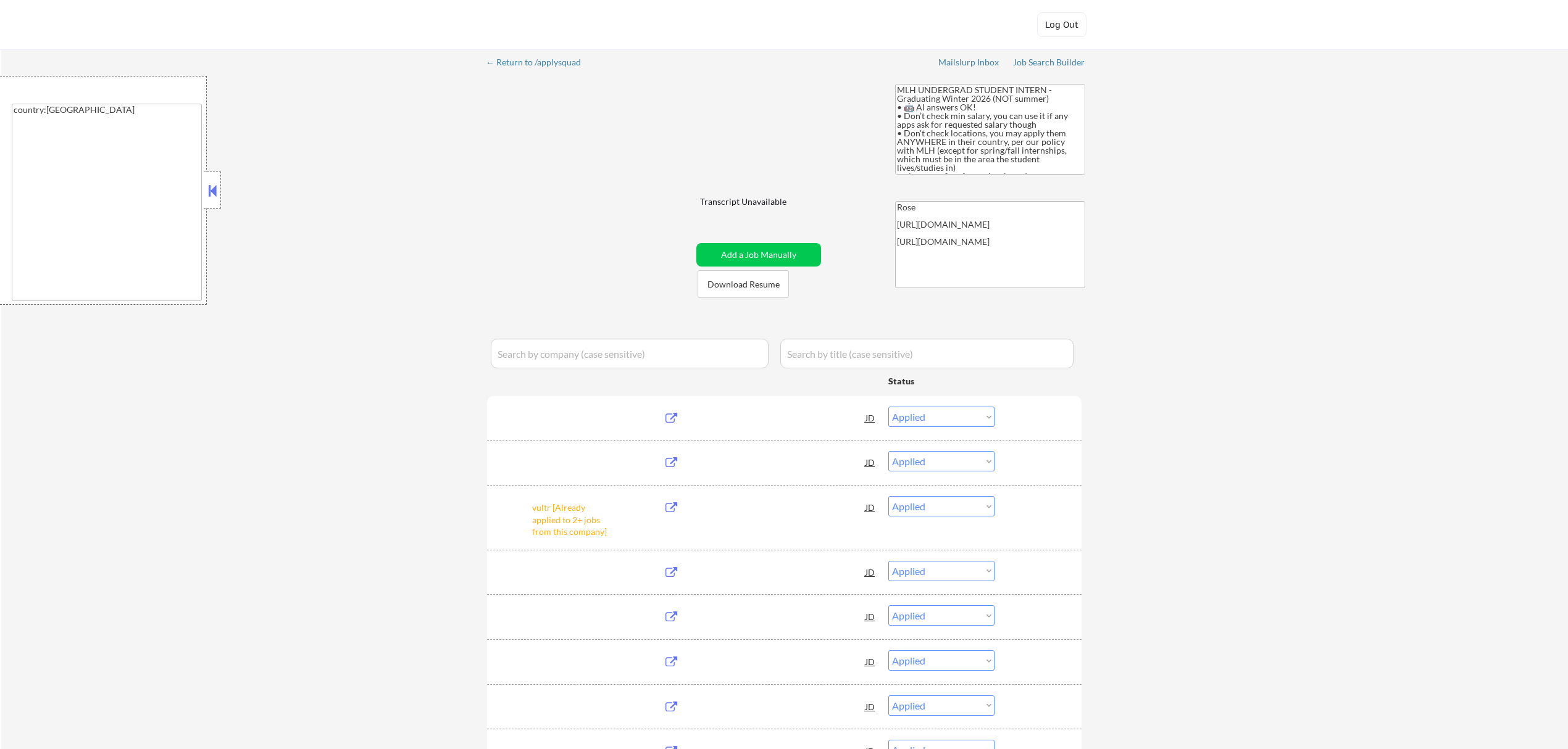
select select ""pending""
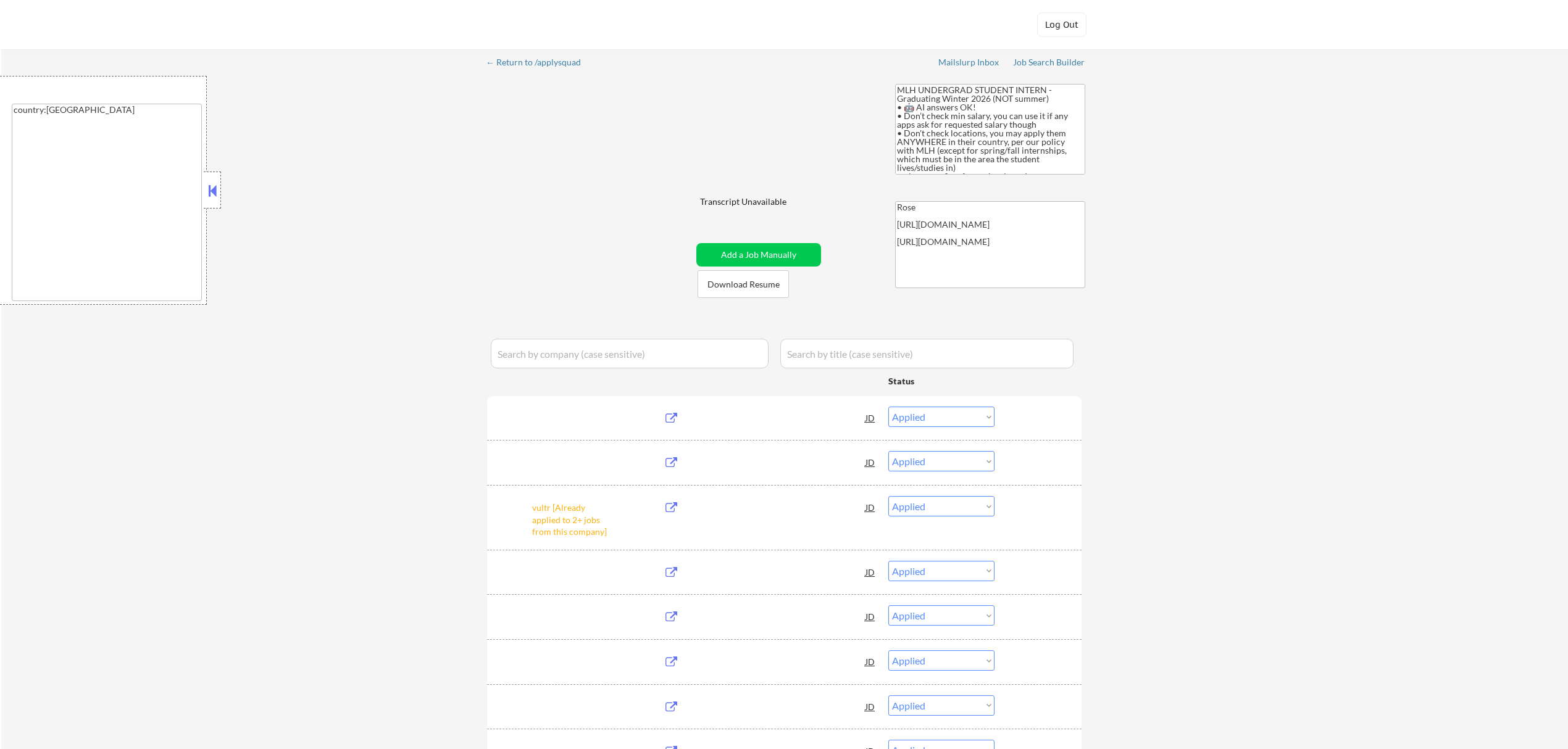
select select ""pending""
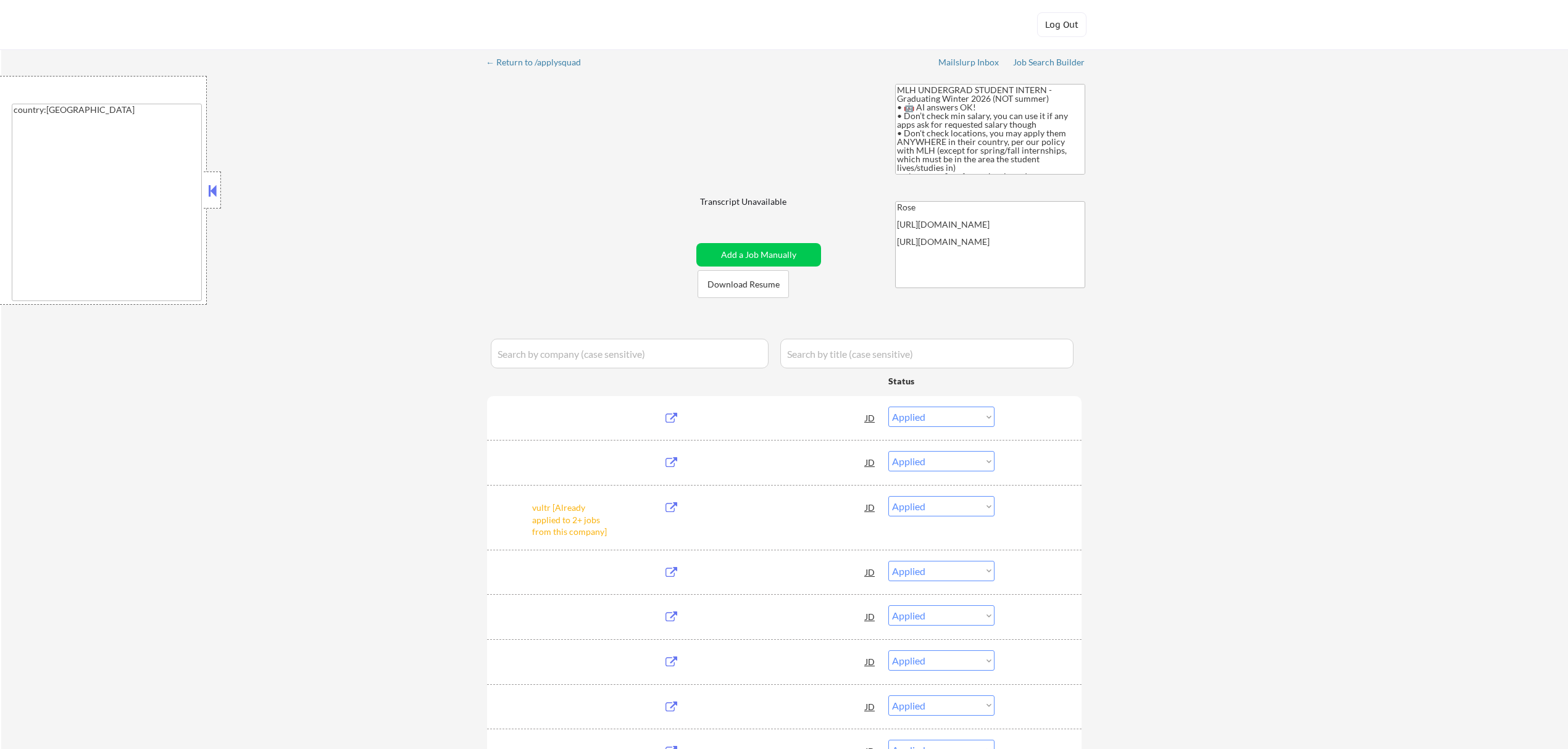
select select ""pending""
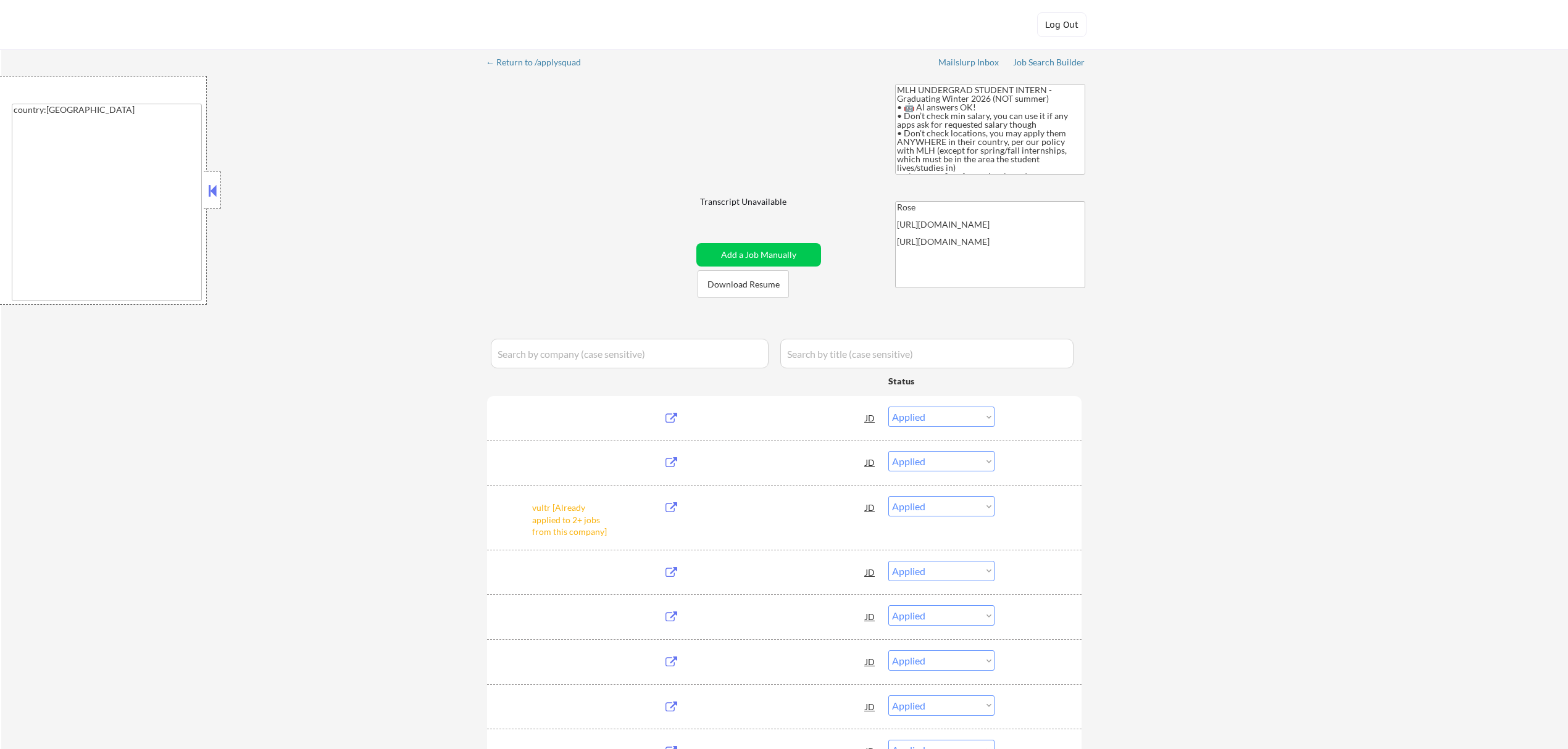
select select ""pending""
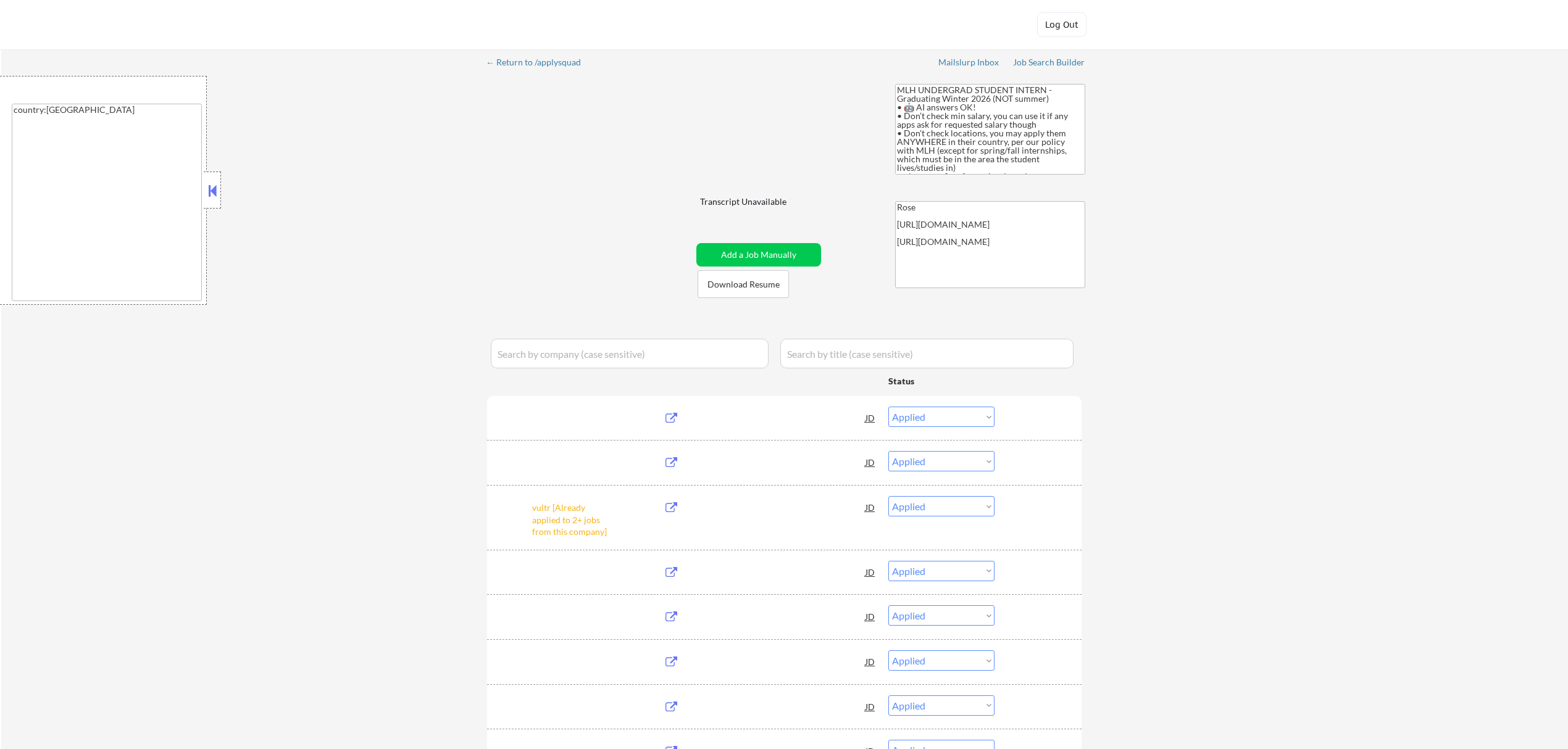
select select ""pending""
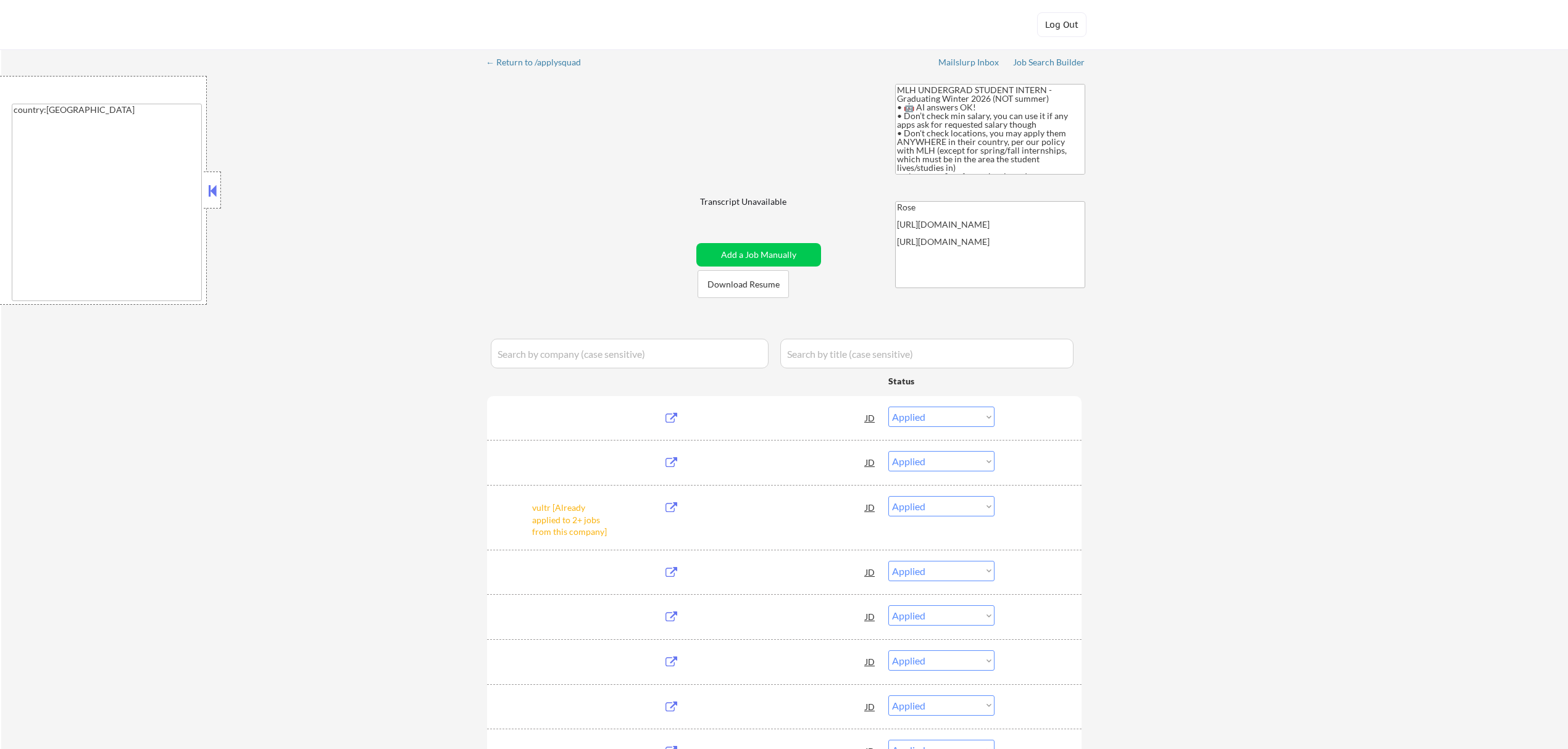
select select ""pending""
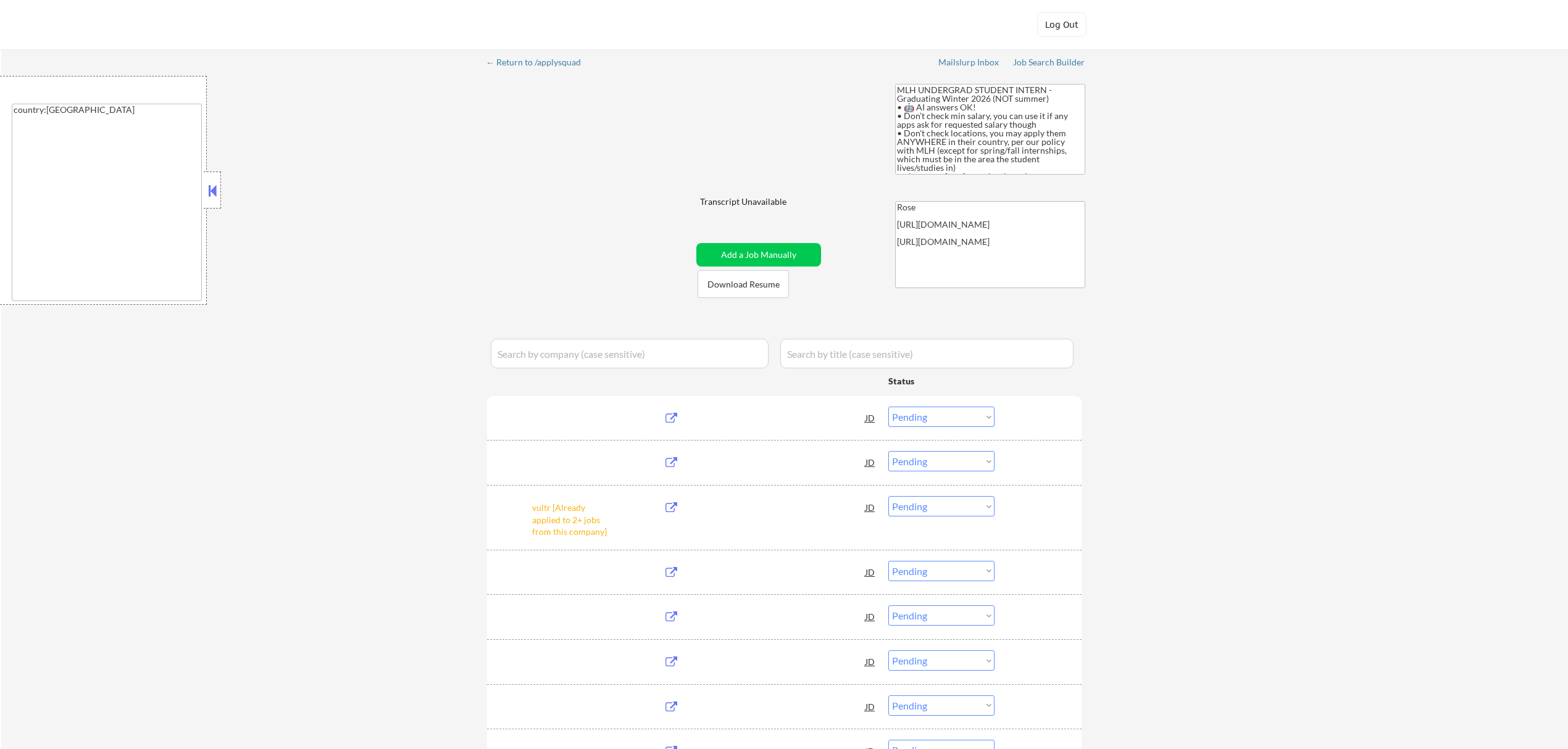
select select ""pending""
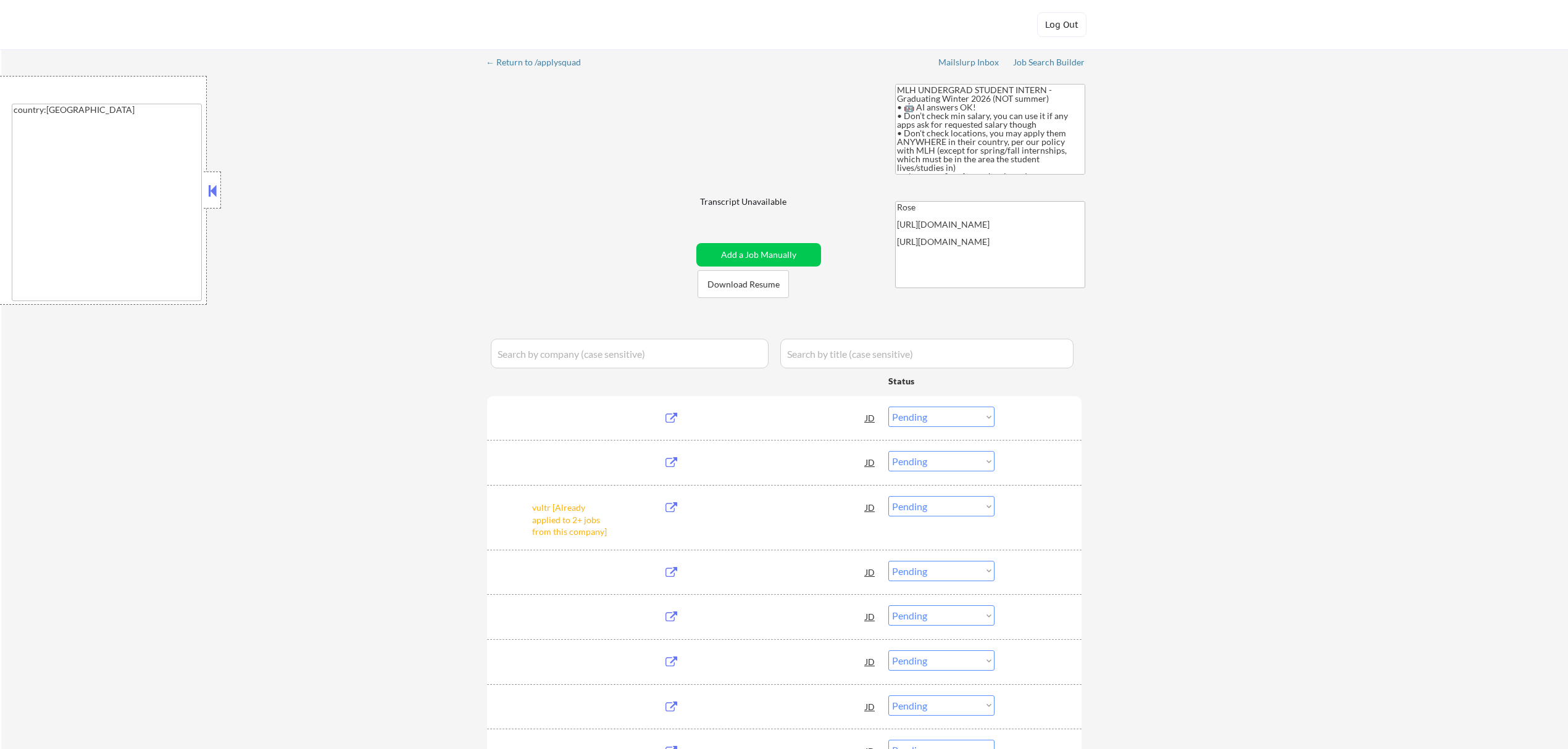
select select ""pending""
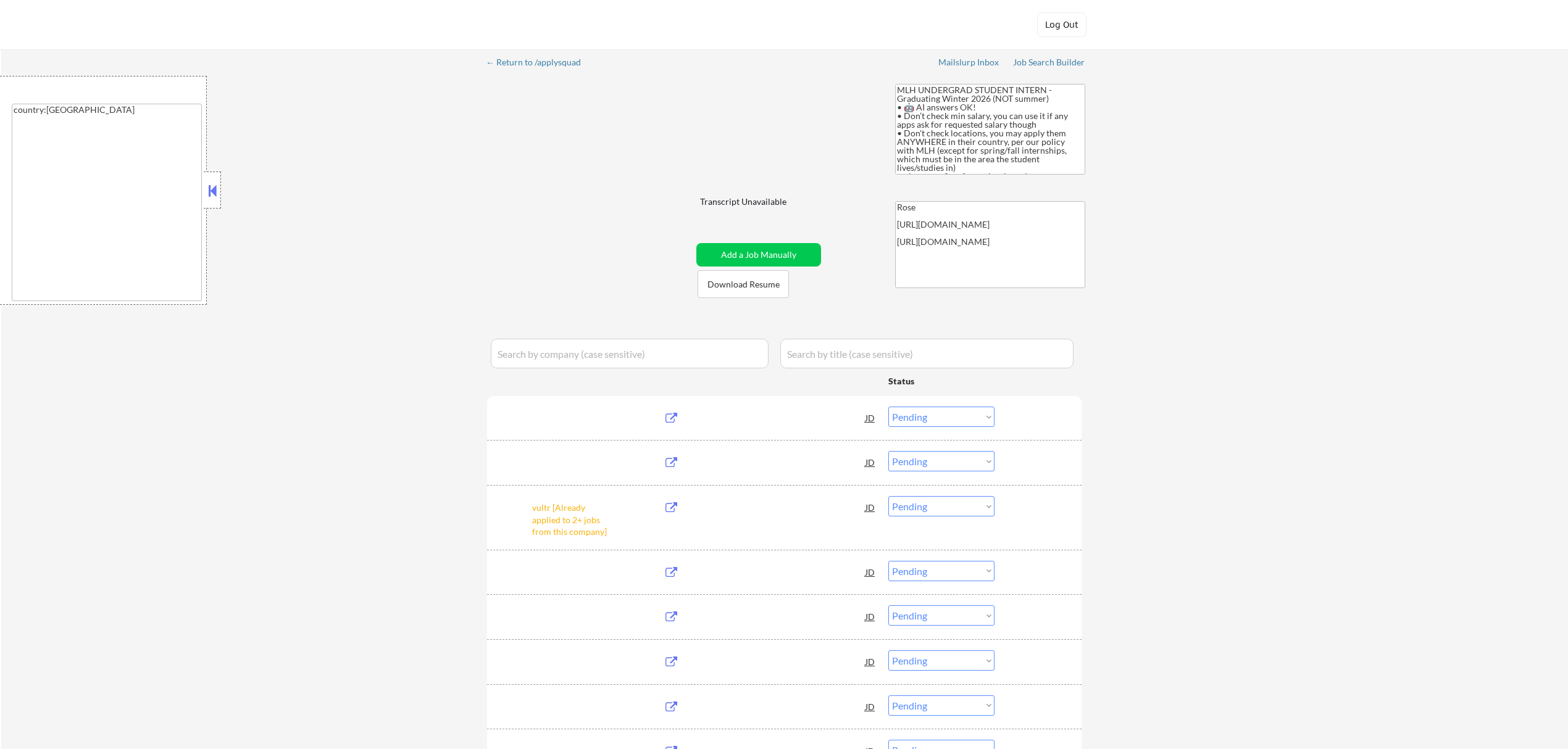
select select ""pending""
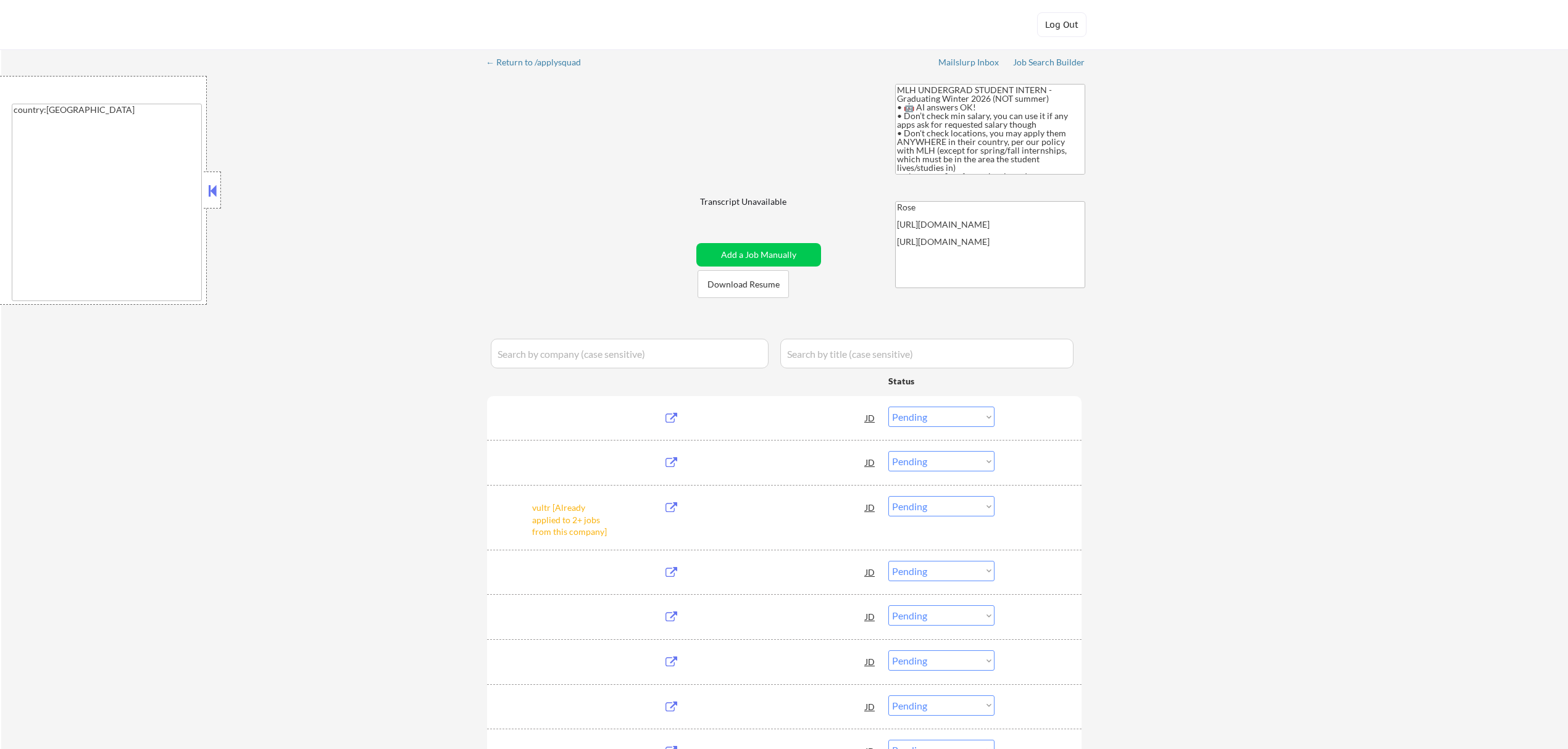
select select ""pending""
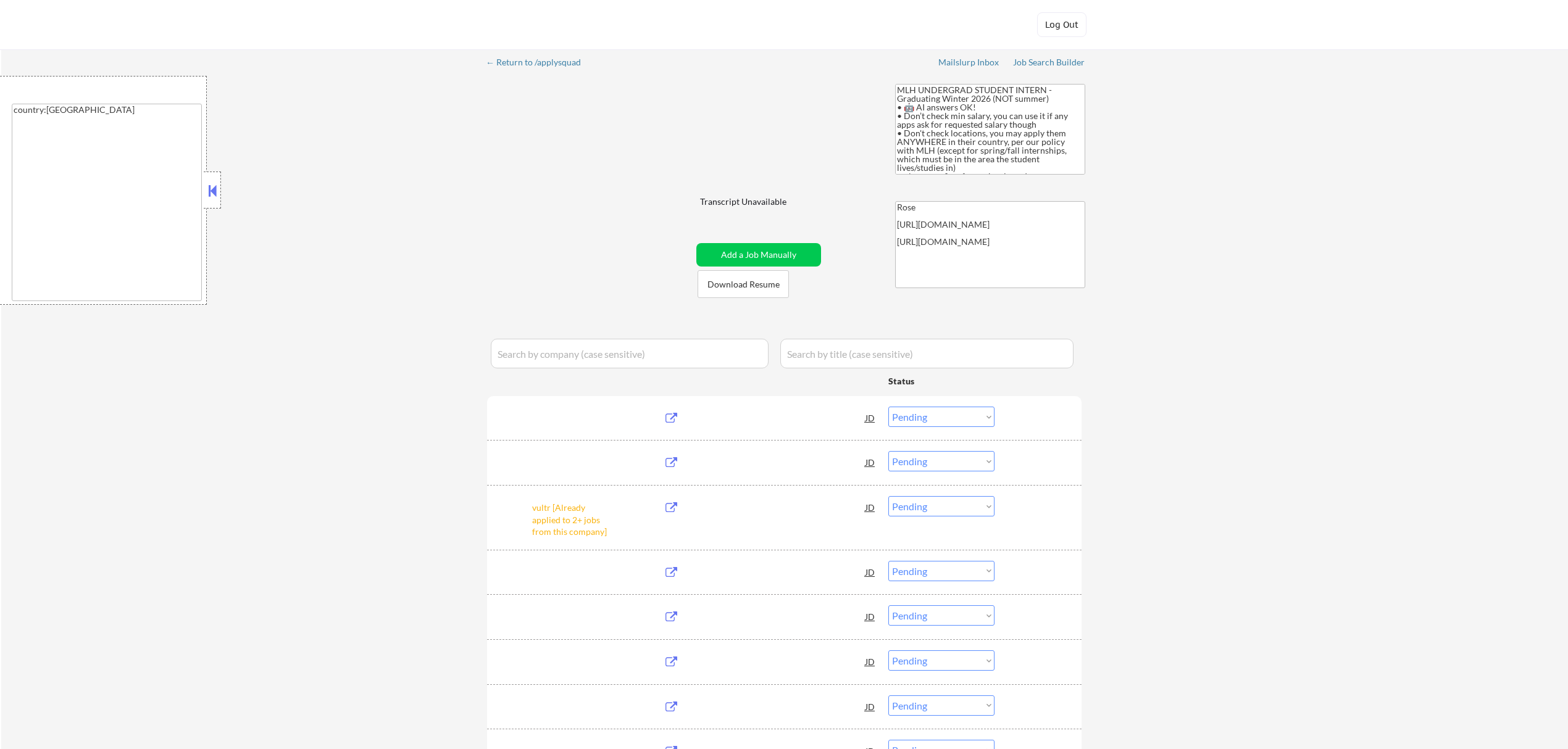
select select ""pending""
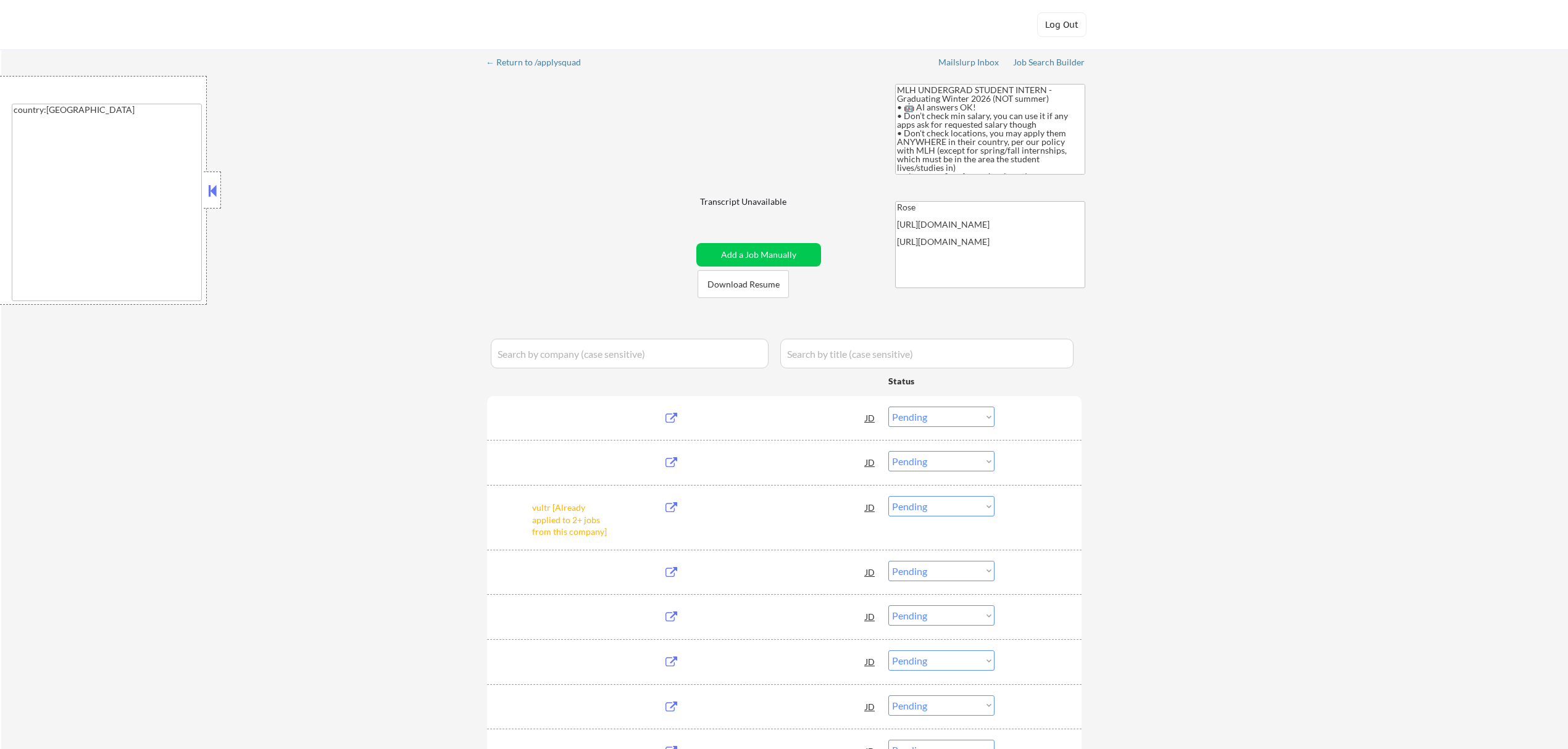
select select ""pending""
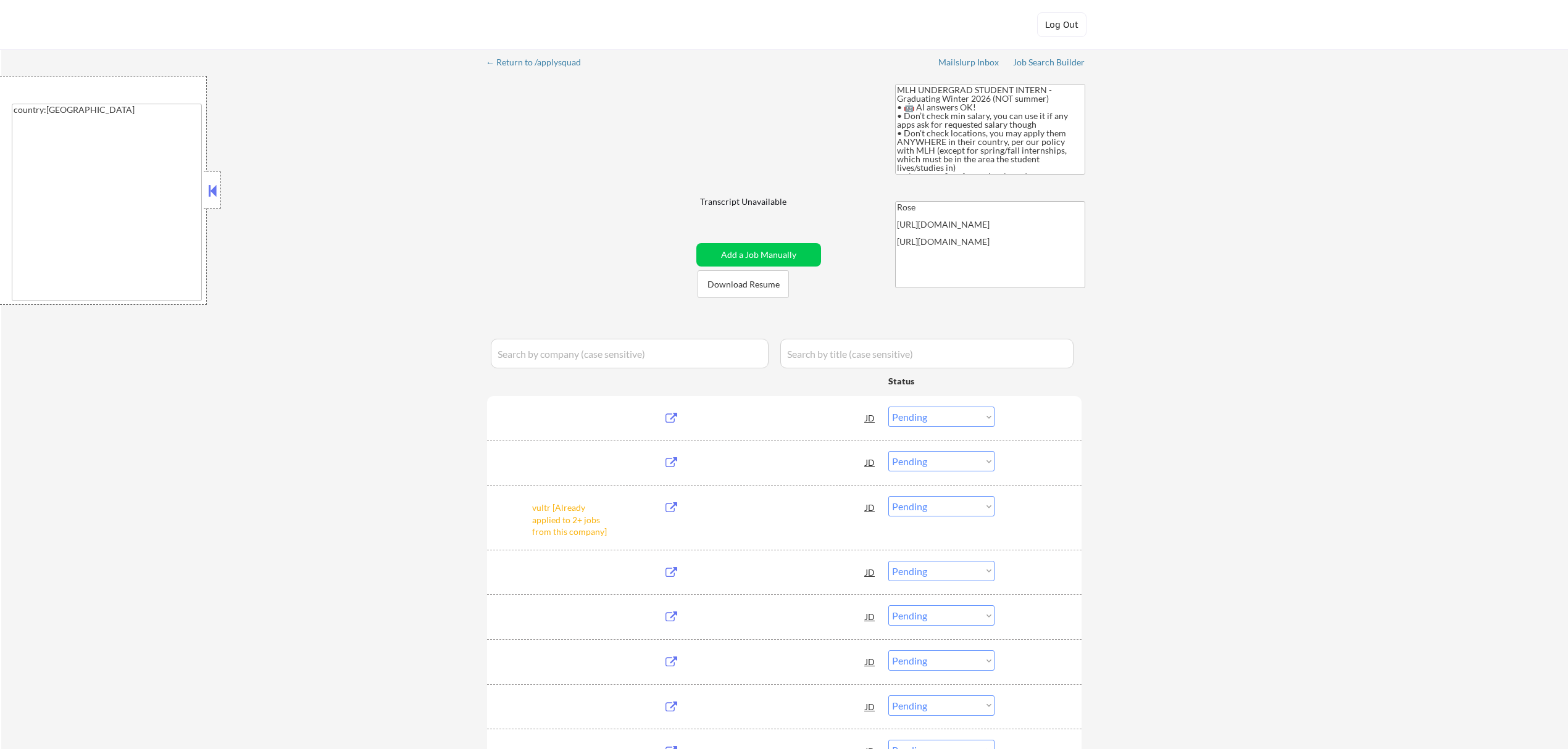
select select ""pending""
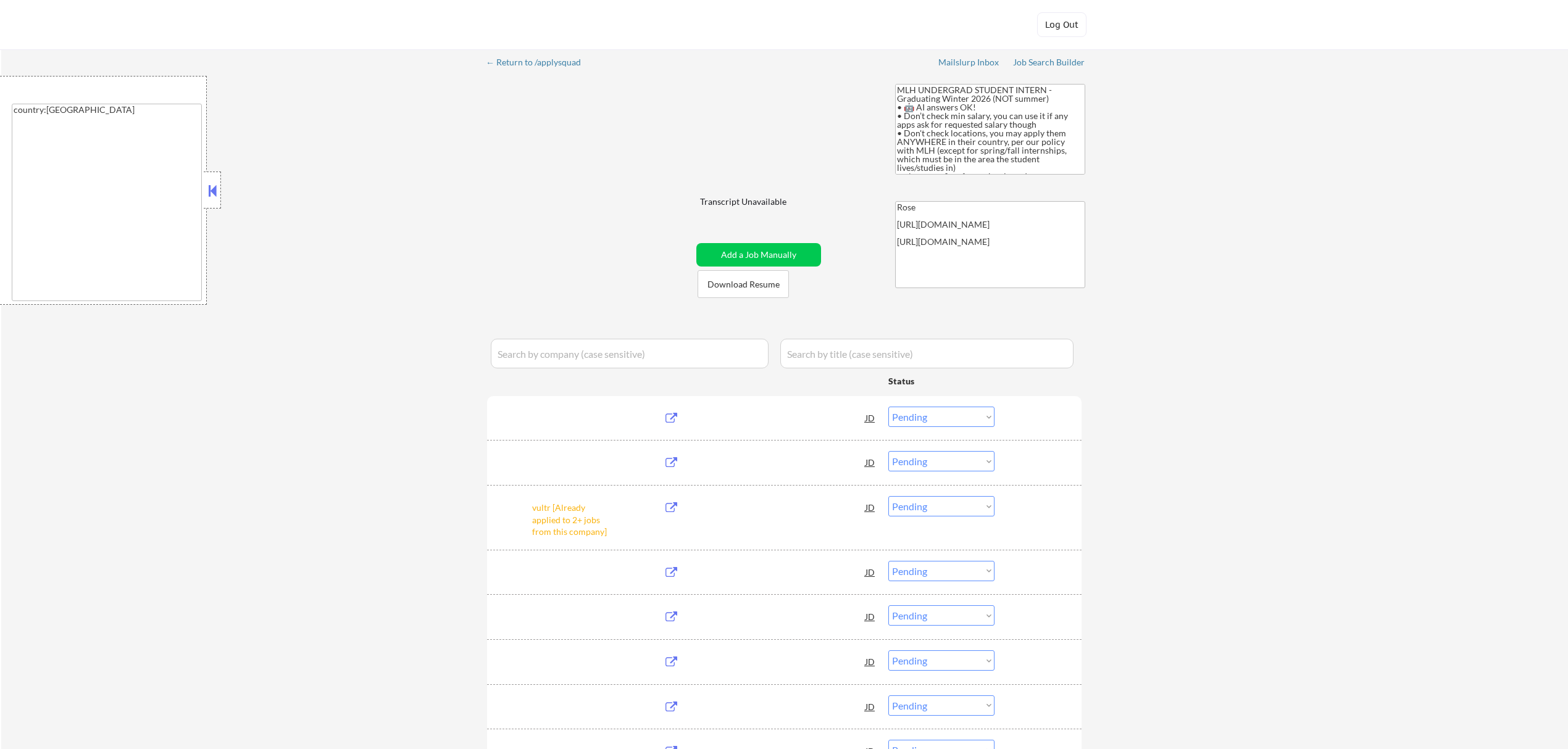
select select ""pending""
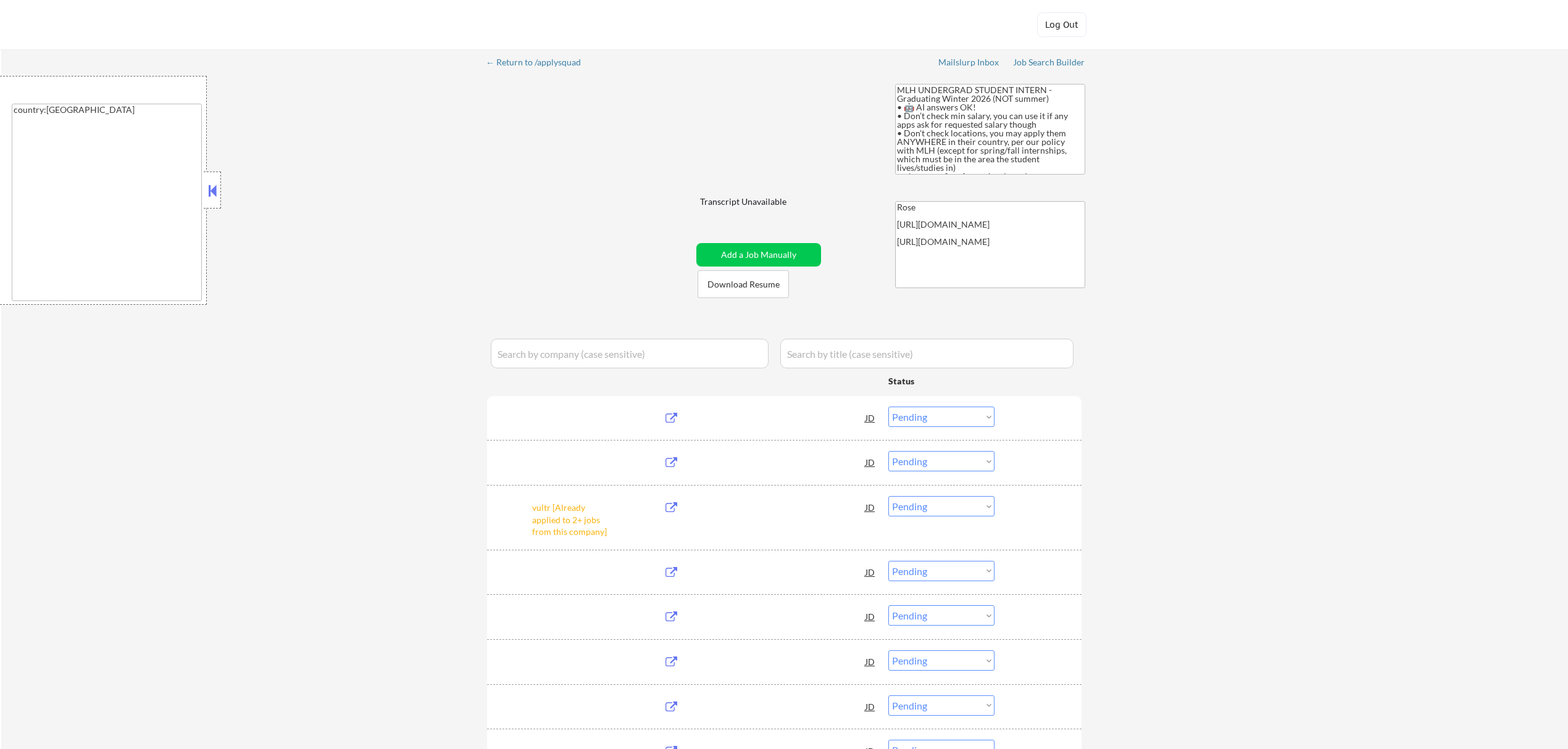
select select ""pending""
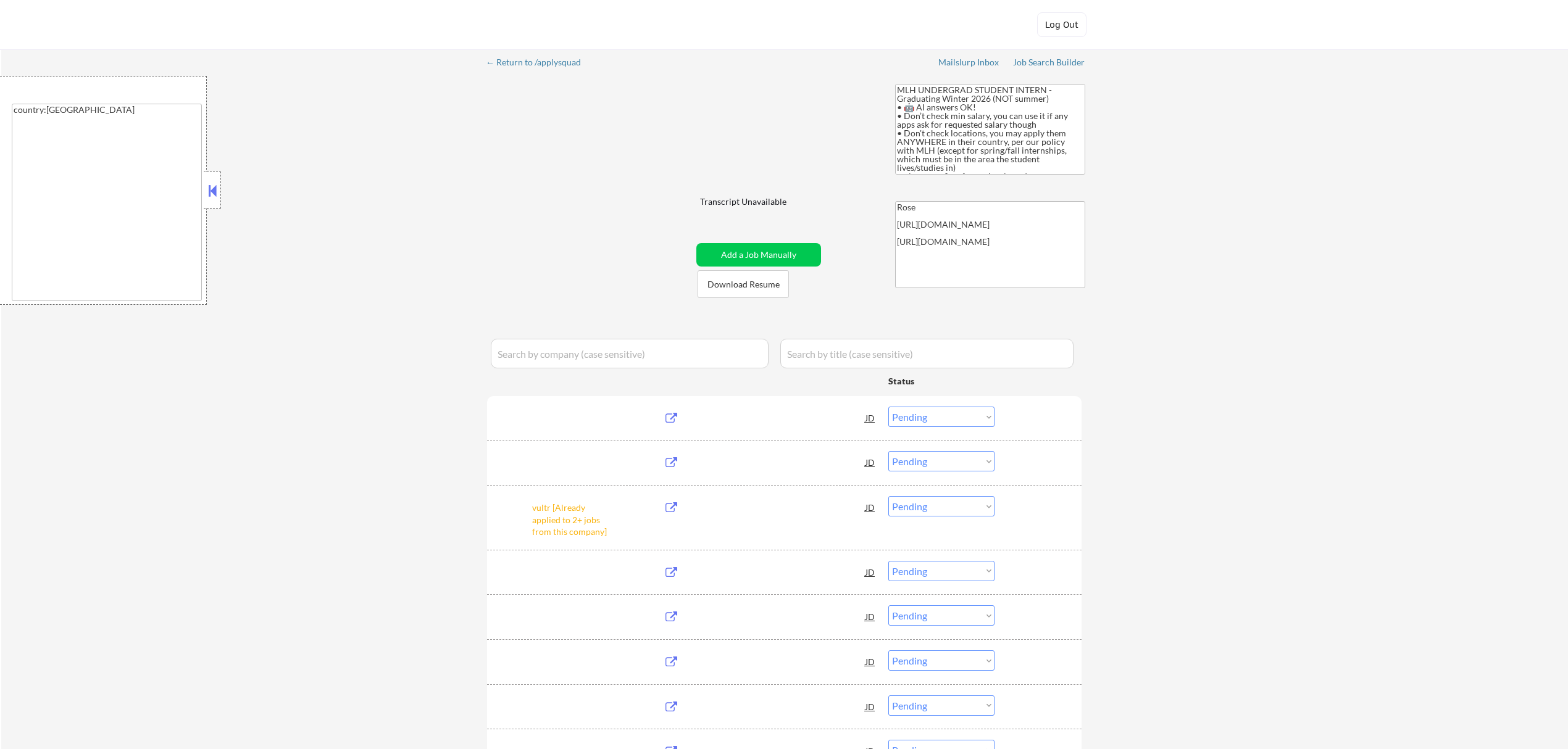
select select ""pending""
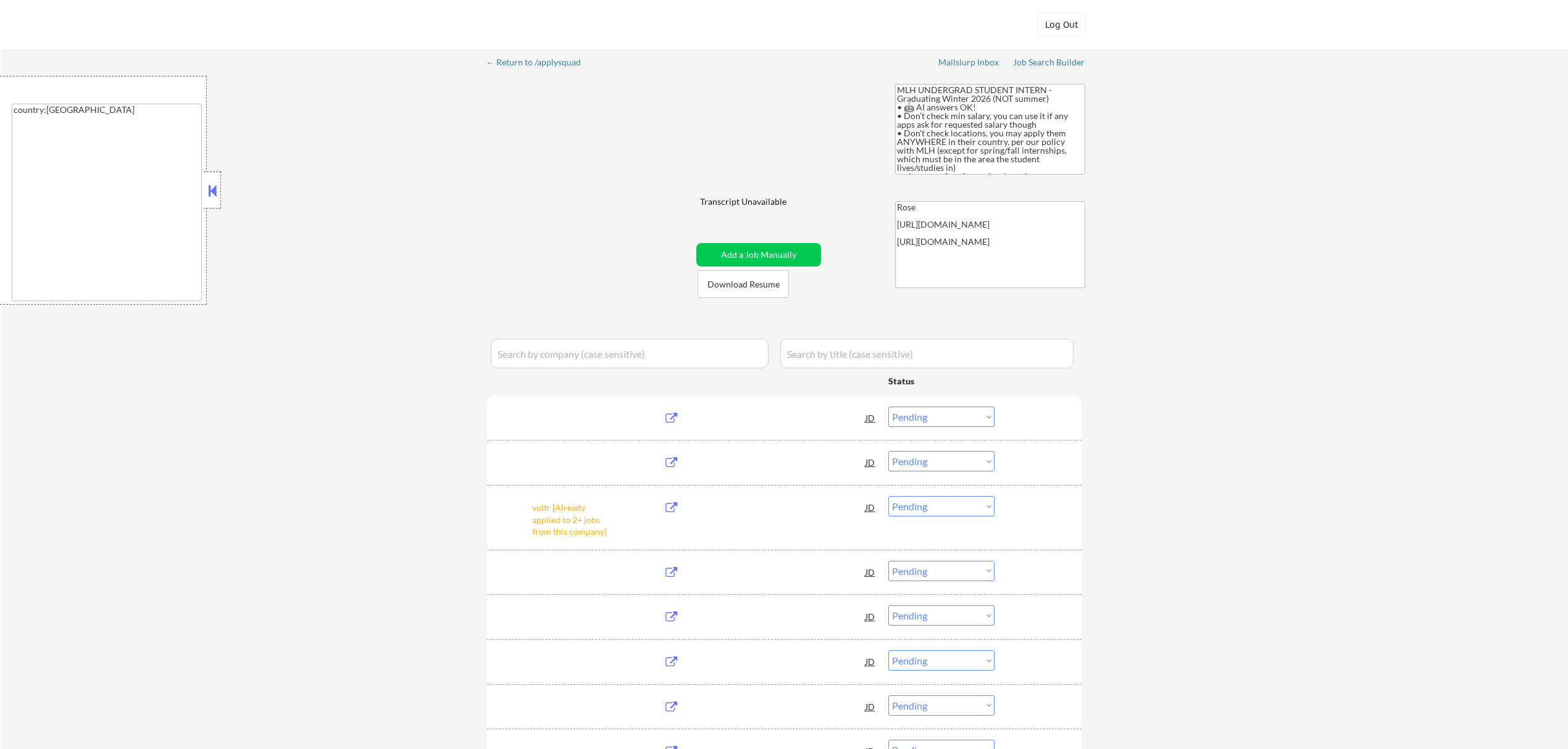
select select ""pending""
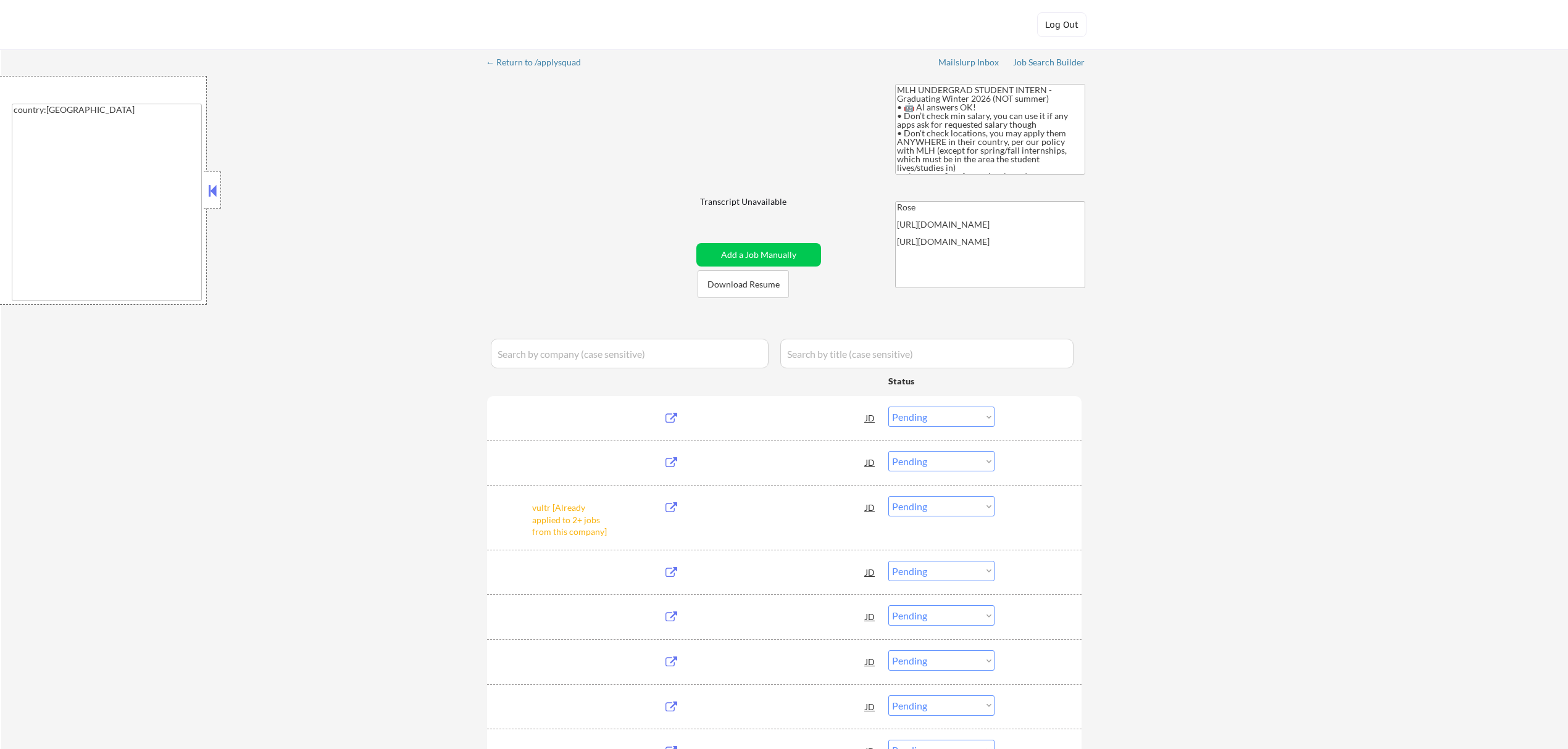
select select ""pending""
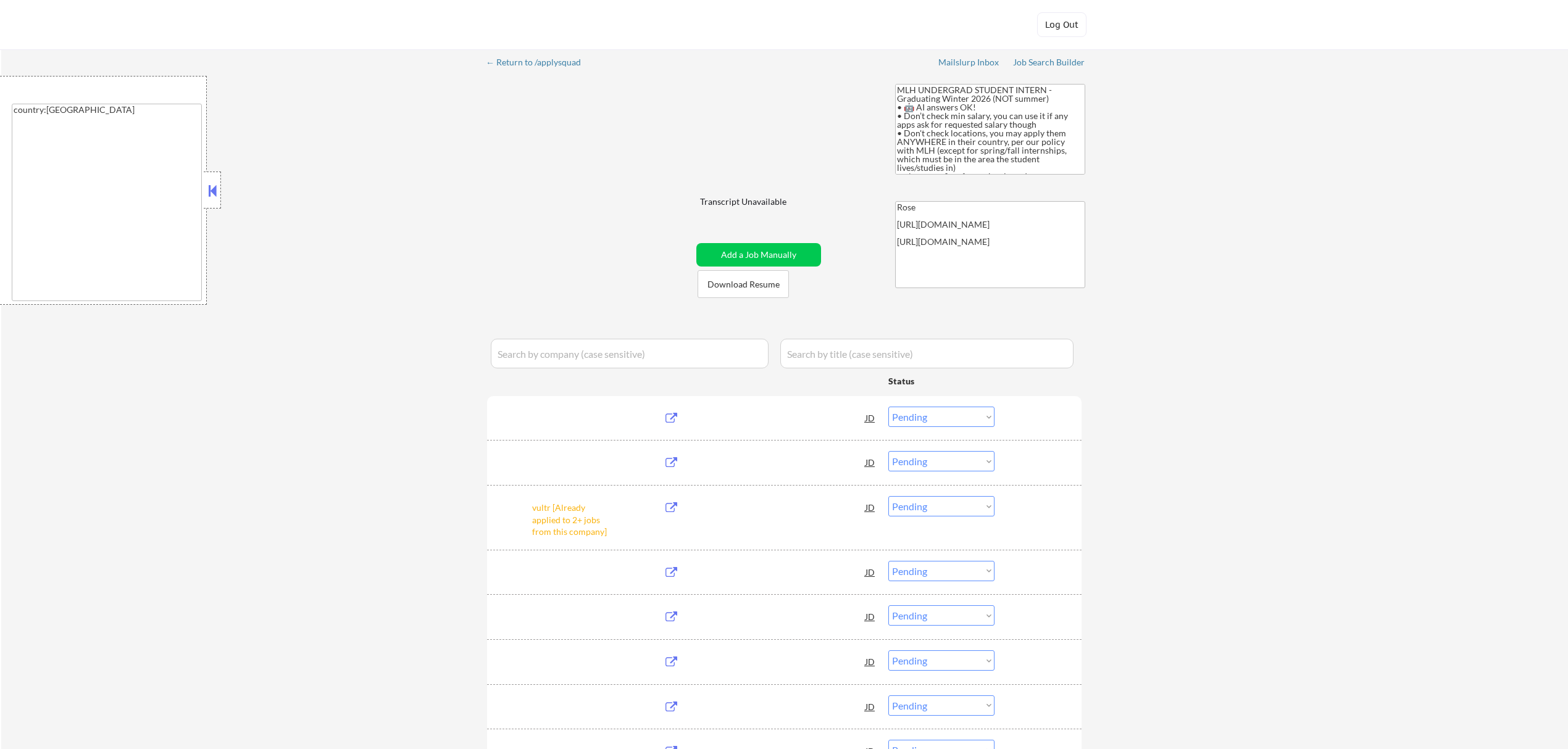
select select ""pending""
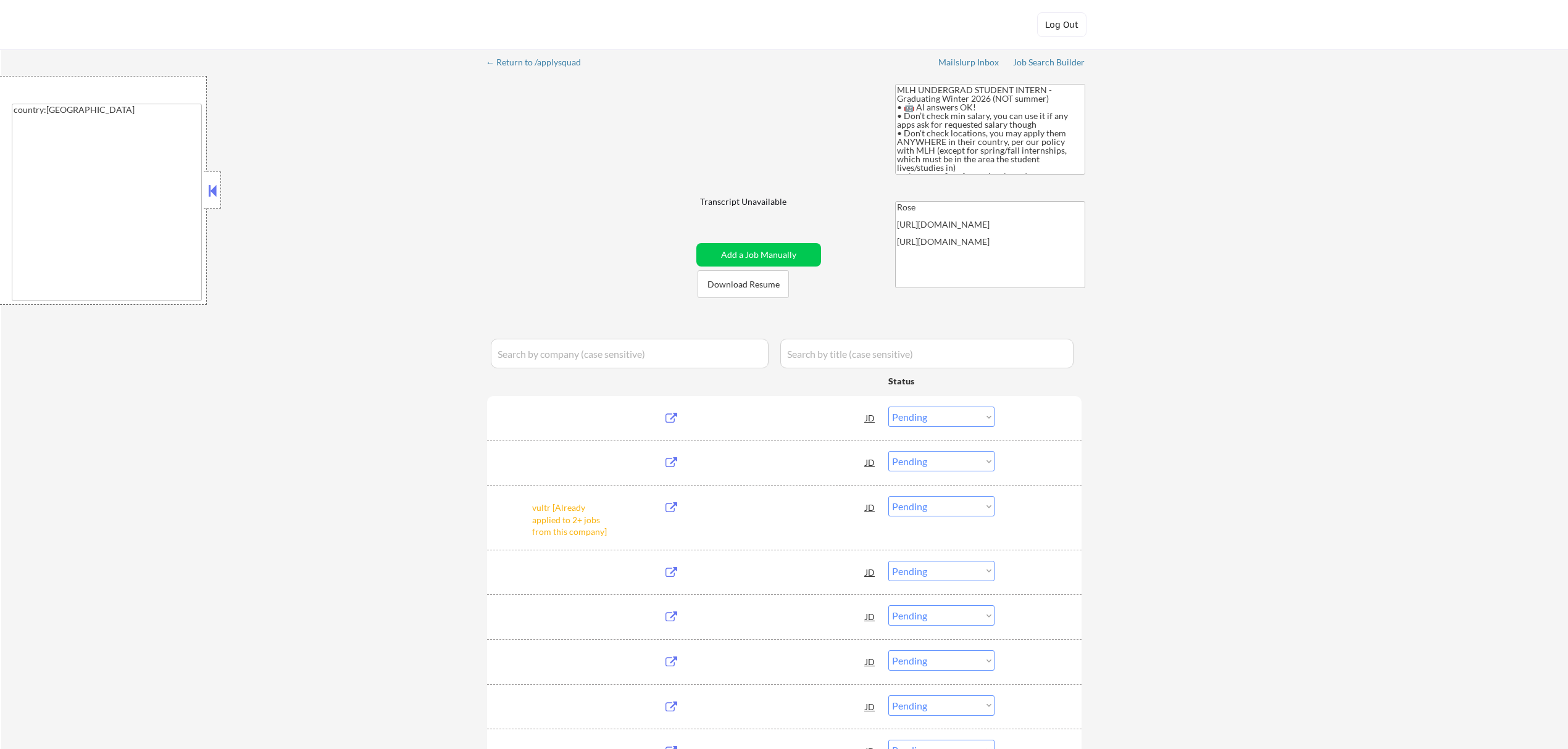
select select ""pending""
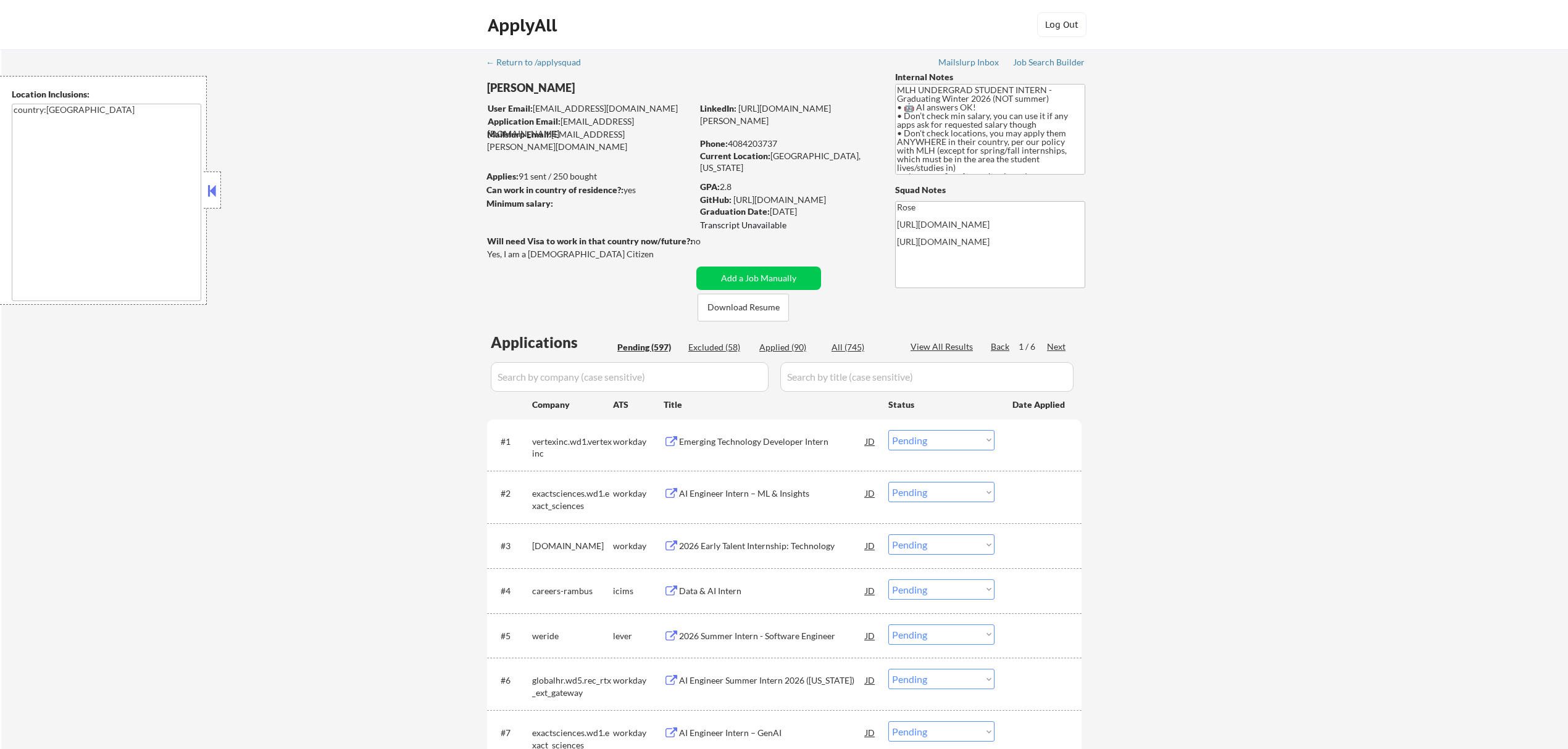
click at [796, 347] on div "Applied (90)" at bounding box center [791, 347] width 62 height 12
click at [704, 378] on input "input" at bounding box center [629, 377] width 278 height 30
select select ""applied""
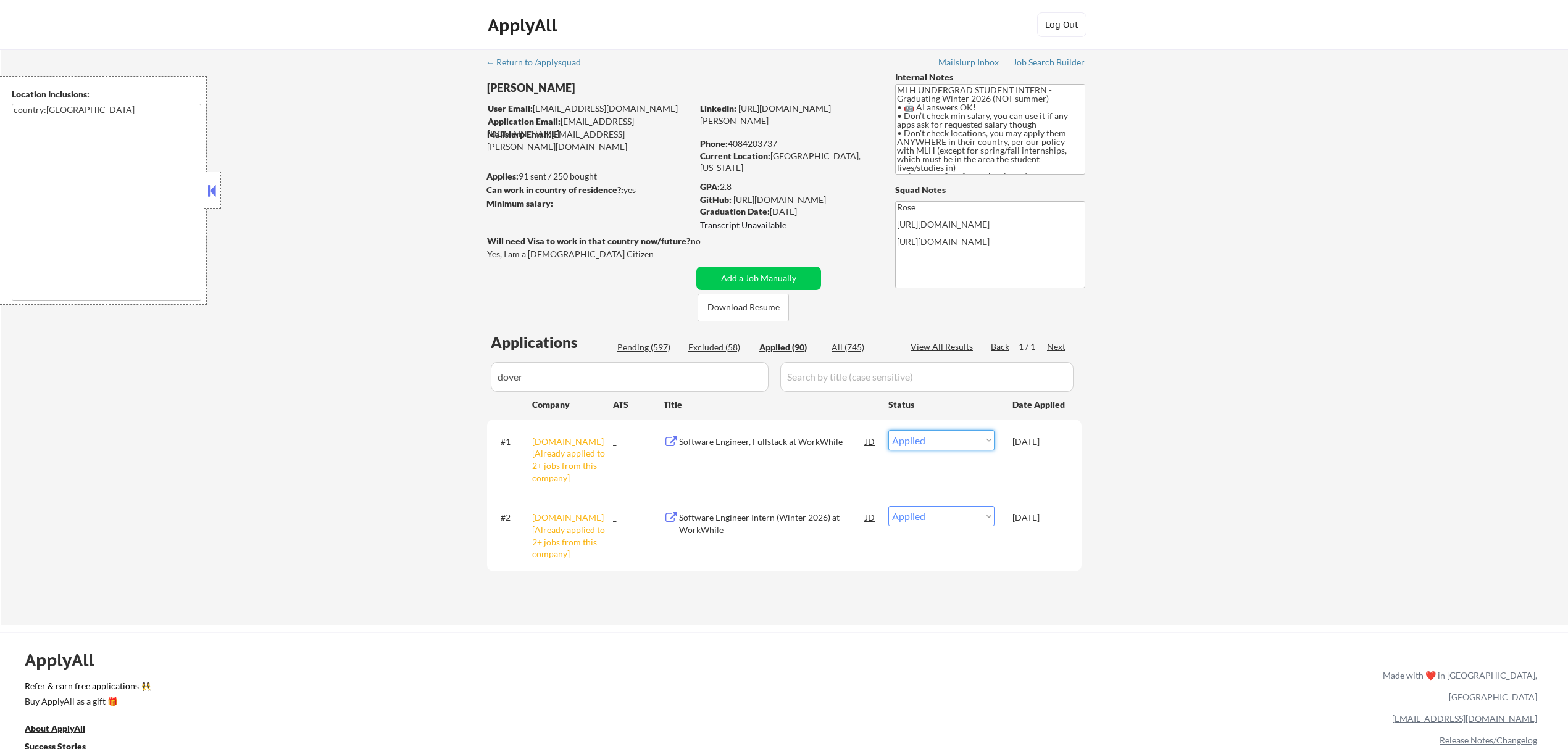
drag, startPoint x: 966, startPoint y: 438, endPoint x: 966, endPoint y: 447, distance: 9.0
click at [966, 438] on select "Choose an option... Pending Applied Excluded (Questions) Excluded (Expired) Exc…" at bounding box center [941, 440] width 106 height 21
click at [888, 430] on select "Choose an option... Pending Applied Excluded (Questions) Excluded (Expired) Exc…" at bounding box center [941, 440] width 106 height 21
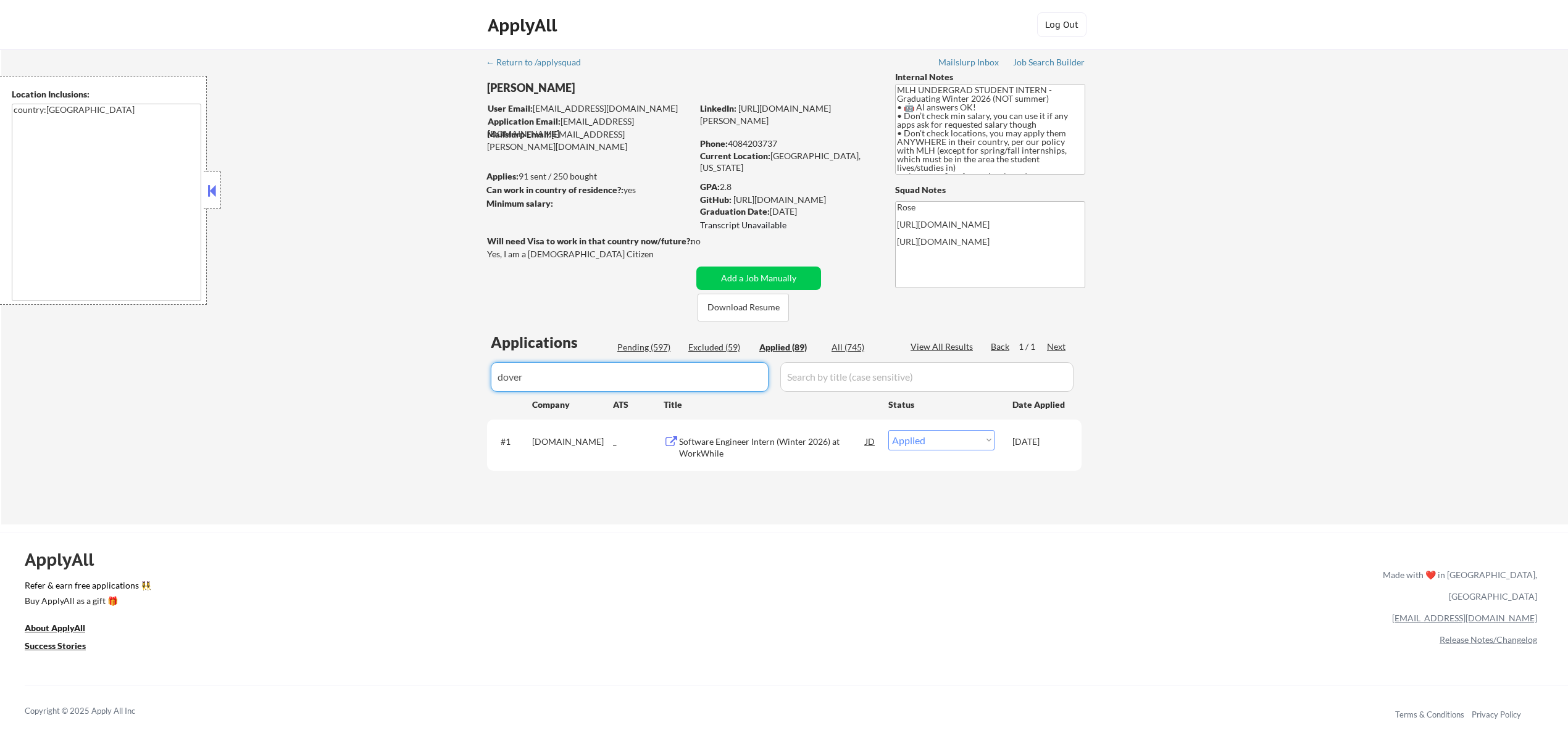
drag, startPoint x: 623, startPoint y: 379, endPoint x: 436, endPoint y: 384, distance: 187.1
click at [438, 384] on div "← Return to /applysquad Mailslurp Inbox Job Search Builder [PERSON_NAME] User E…" at bounding box center [784, 287] width 1567 height 475
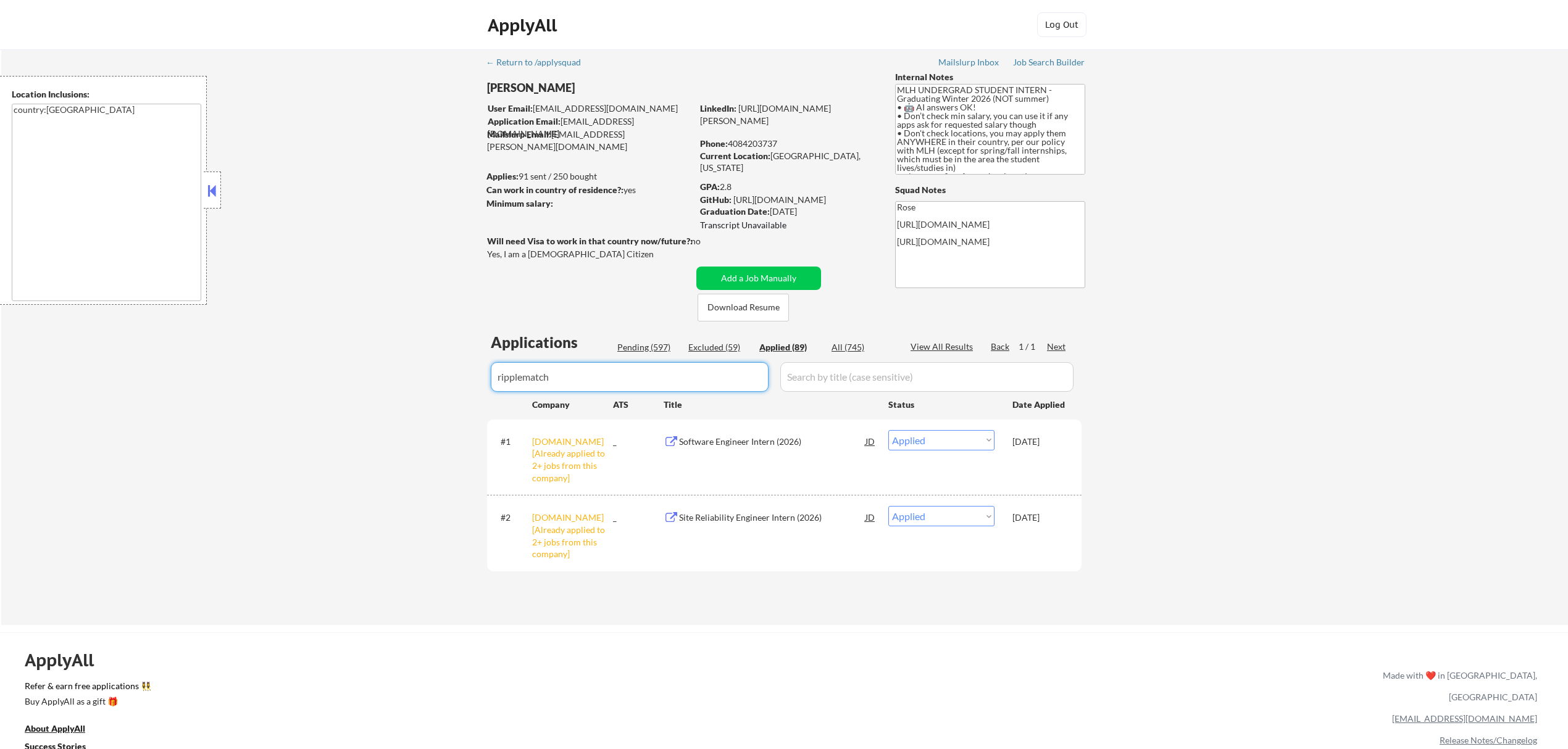
drag, startPoint x: 698, startPoint y: 374, endPoint x: 447, endPoint y: 376, distance: 251.0
click at [447, 376] on div "← Return to /applysquad Mailslurp Inbox Job Search Builder [PERSON_NAME] User E…" at bounding box center [784, 338] width 1567 height 576
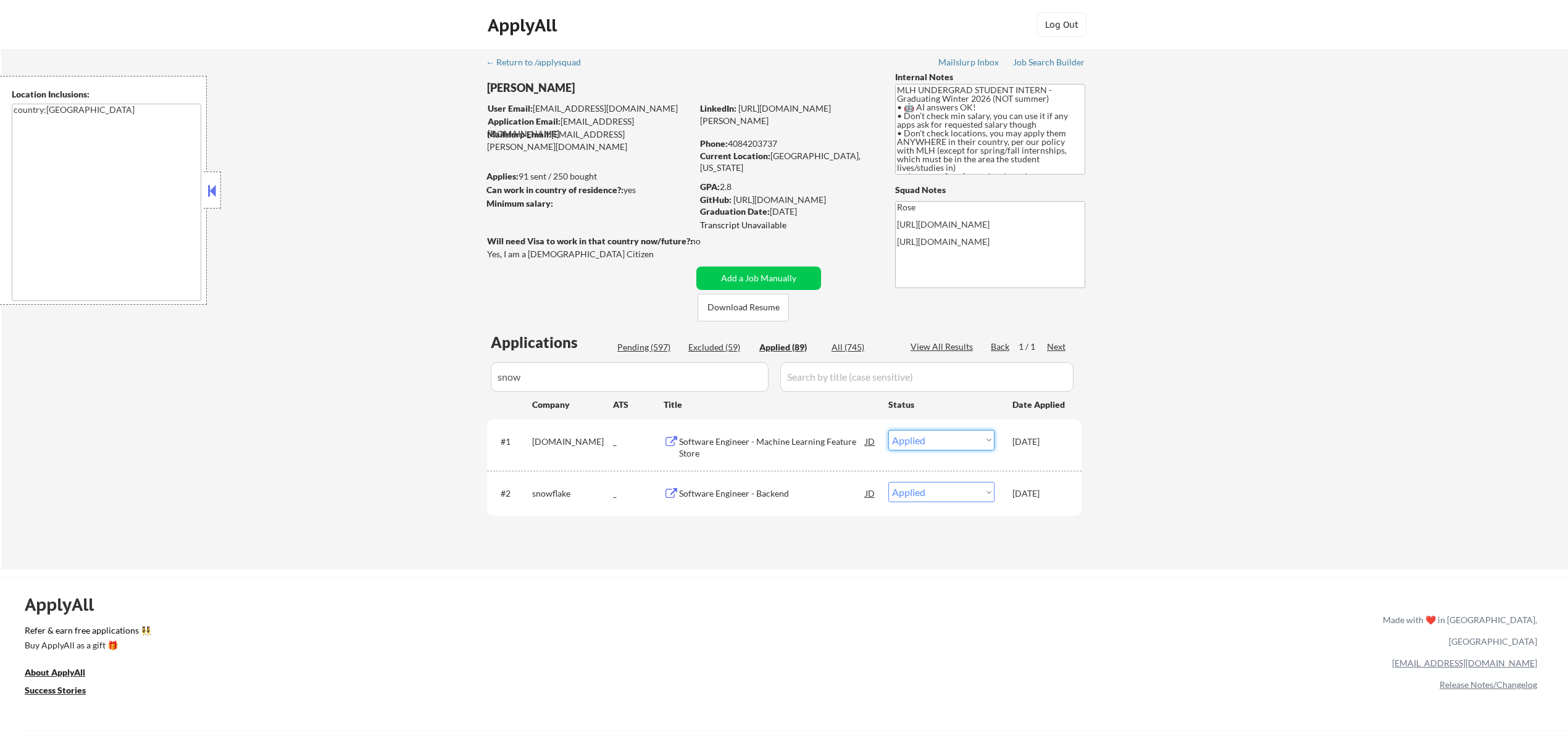
drag, startPoint x: 970, startPoint y: 437, endPoint x: 975, endPoint y: 442, distance: 7.1
click at [970, 437] on select "Choose an option... Pending Applied Excluded (Questions) Excluded (Expired) Exc…" at bounding box center [941, 440] width 106 height 21
click at [888, 430] on select "Choose an option... Pending Applied Excluded (Questions) Excluded (Expired) Exc…" at bounding box center [941, 440] width 106 height 21
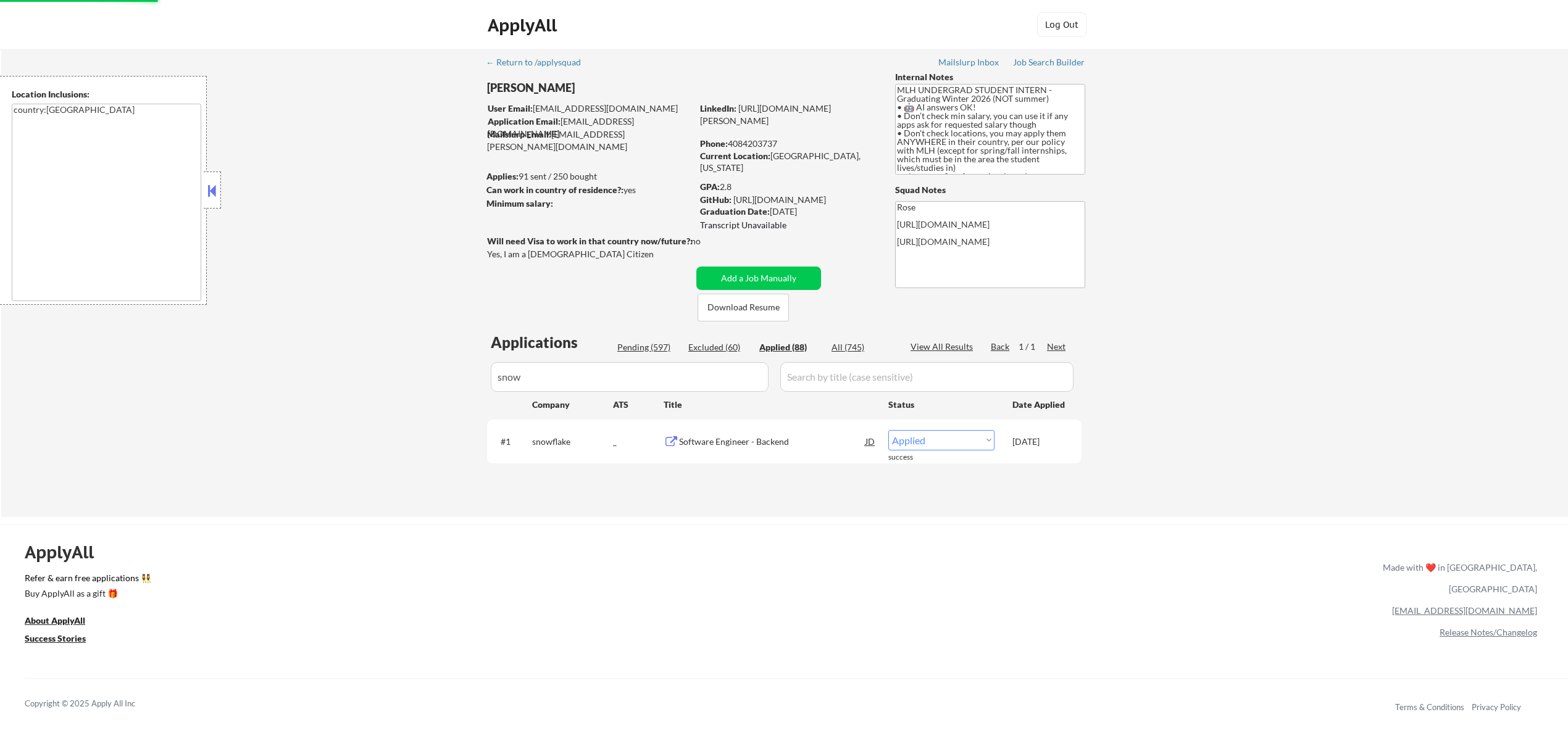
click at [984, 442] on select "Choose an option... Pending Applied Excluded (Questions) Excluded (Expired) Exc…" at bounding box center [941, 440] width 106 height 21
click at [888, 430] on select "Choose an option... Pending Applied Excluded (Questions) Excluded (Expired) Exc…" at bounding box center [941, 440] width 106 height 21
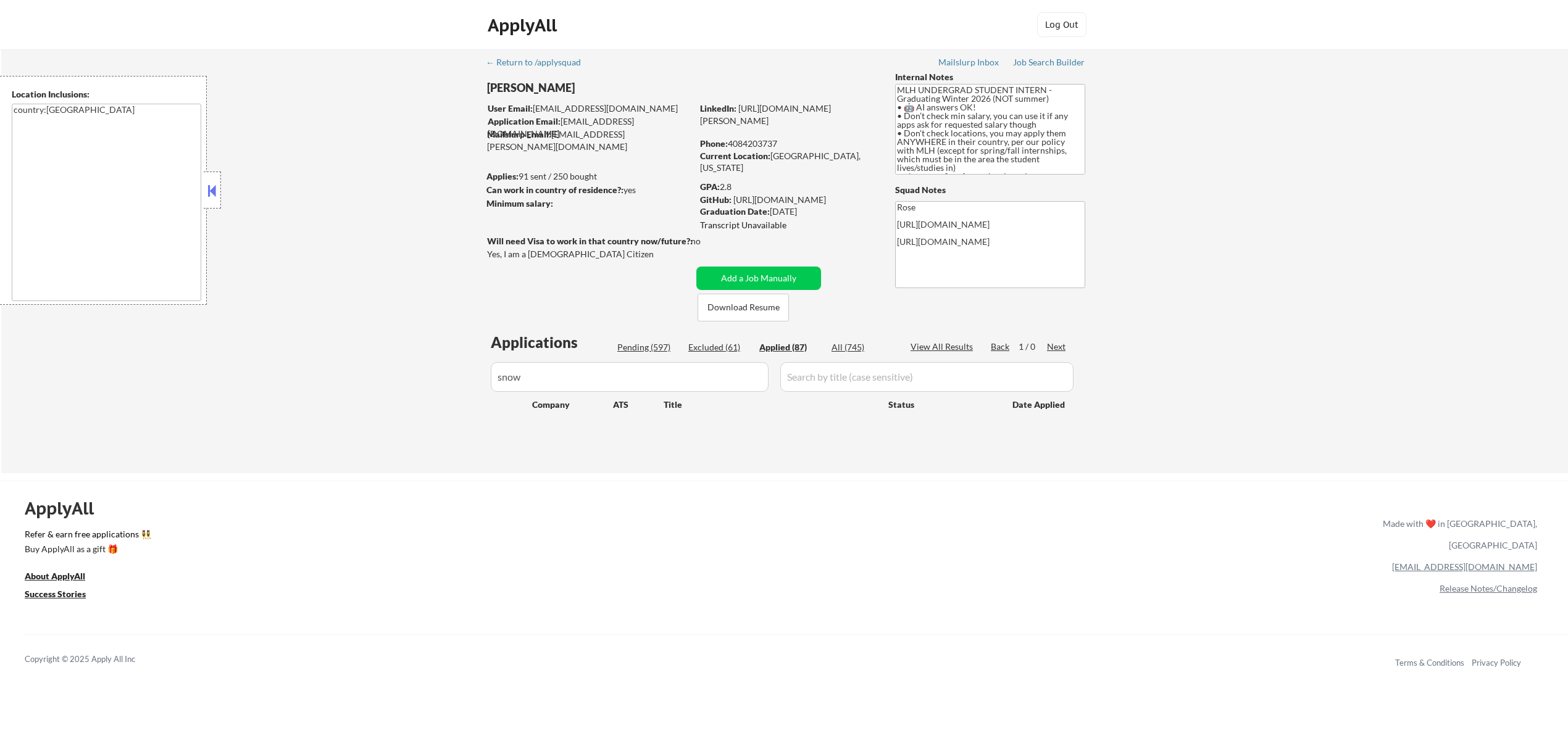
click at [211, 188] on button at bounding box center [212, 190] width 14 height 19
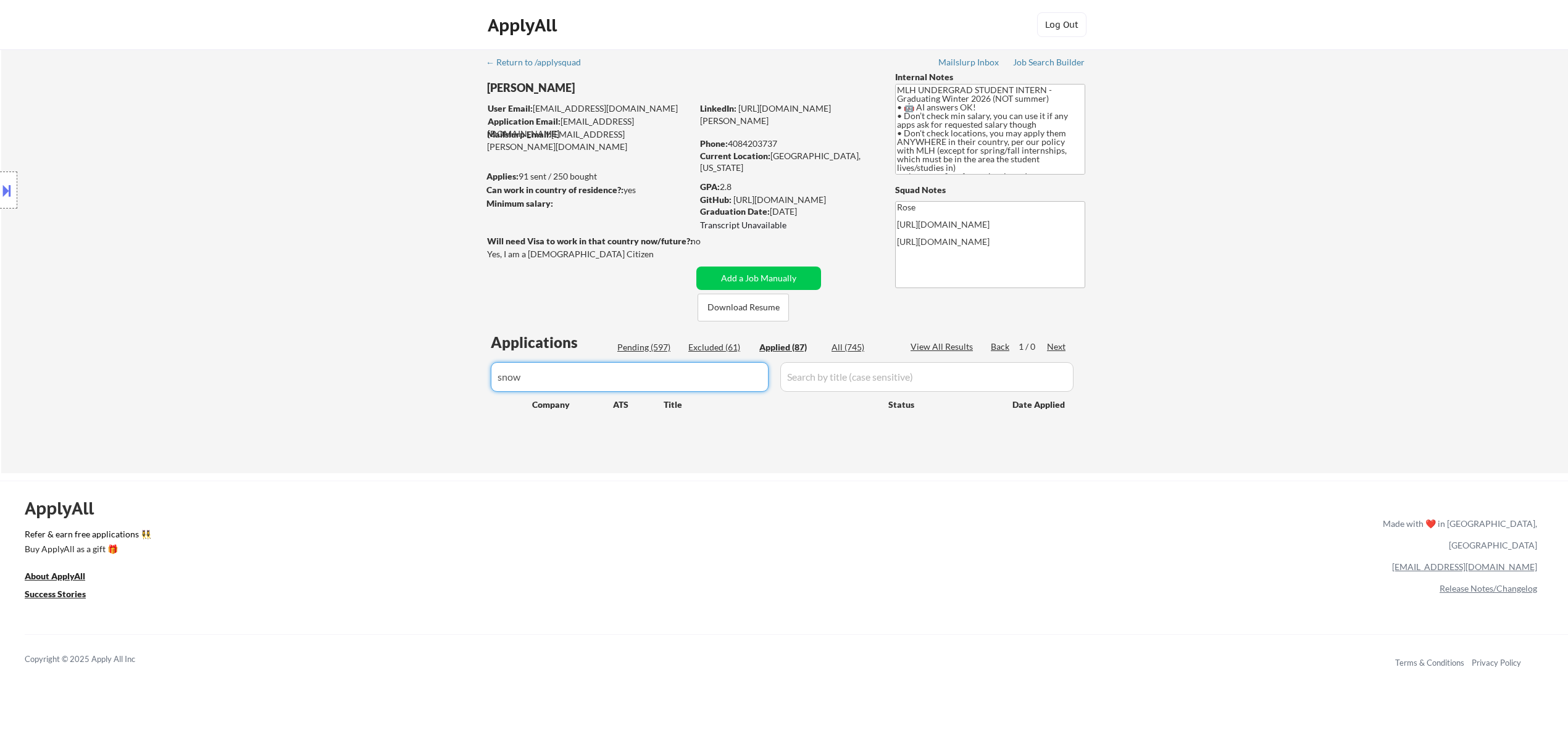
drag, startPoint x: 651, startPoint y: 378, endPoint x: 453, endPoint y: 391, distance: 198.4
click at [453, 391] on div "← Return to /applysquad Mailslurp Inbox Job Search Builder Atharva Berde User E…" at bounding box center [784, 261] width 1567 height 424
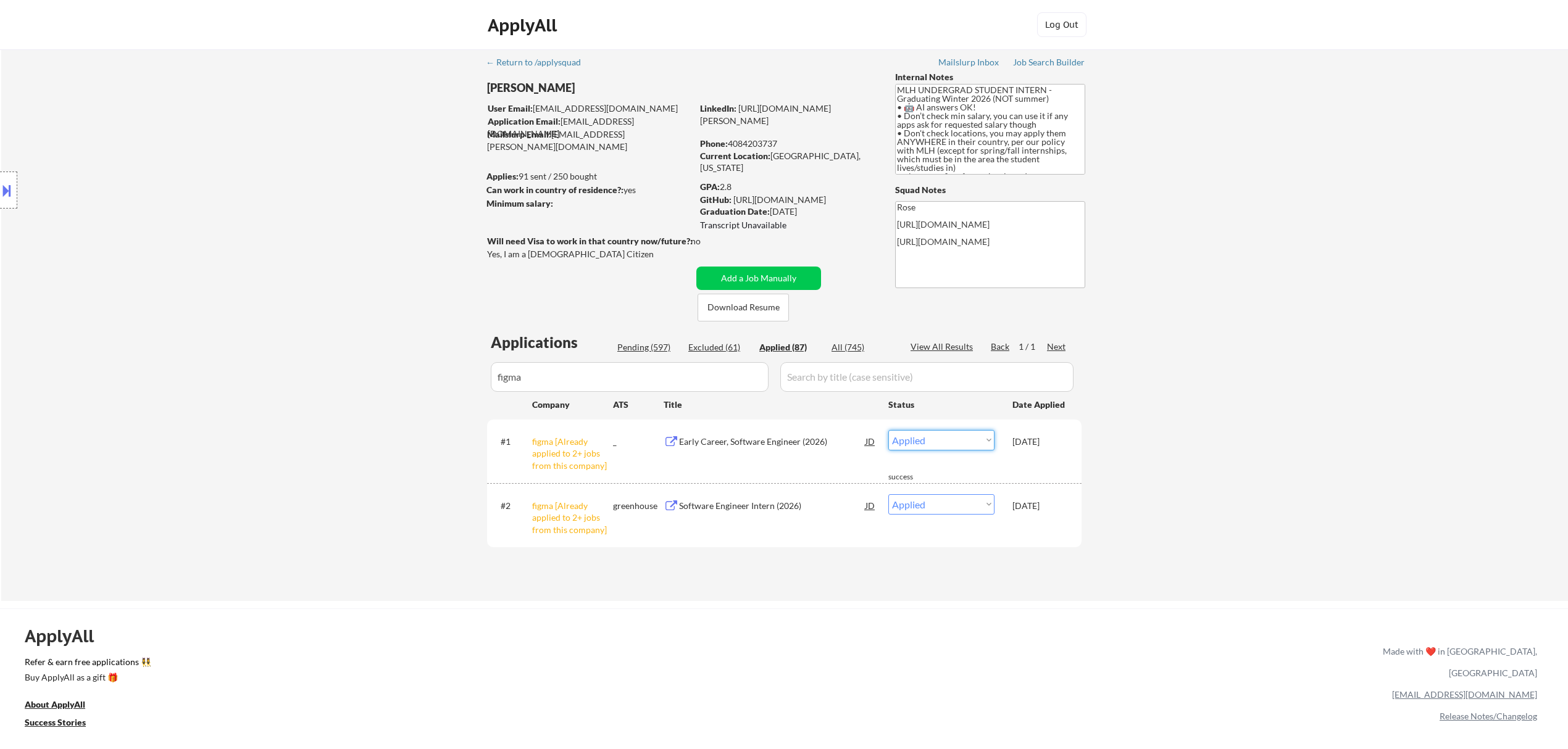
drag, startPoint x: 990, startPoint y: 435, endPoint x: 981, endPoint y: 447, distance: 15.0
click at [990, 435] on select "Choose an option... Pending Applied Excluded (Questions) Excluded (Expired) Exc…" at bounding box center [941, 440] width 106 height 21
click at [888, 430] on select "Choose an option... Pending Applied Excluded (Questions) Excluded (Expired) Exc…" at bounding box center [941, 440] width 106 height 21
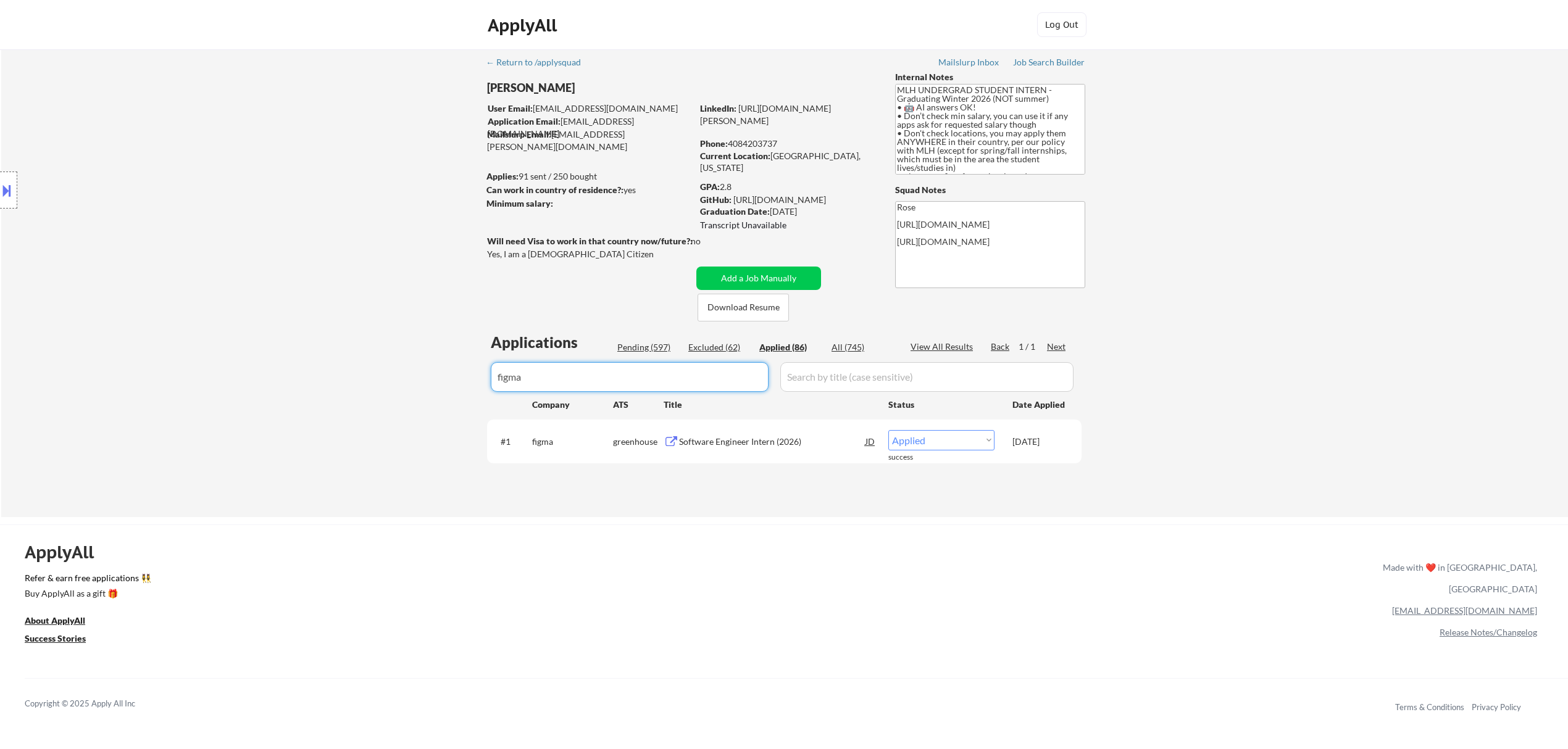
drag, startPoint x: 687, startPoint y: 386, endPoint x: 442, endPoint y: 383, distance: 245.0
click at [442, 383] on div "← Return to /applysquad Mailslurp Inbox Job Search Builder Atharva Berde User E…" at bounding box center [784, 283] width 1567 height 468
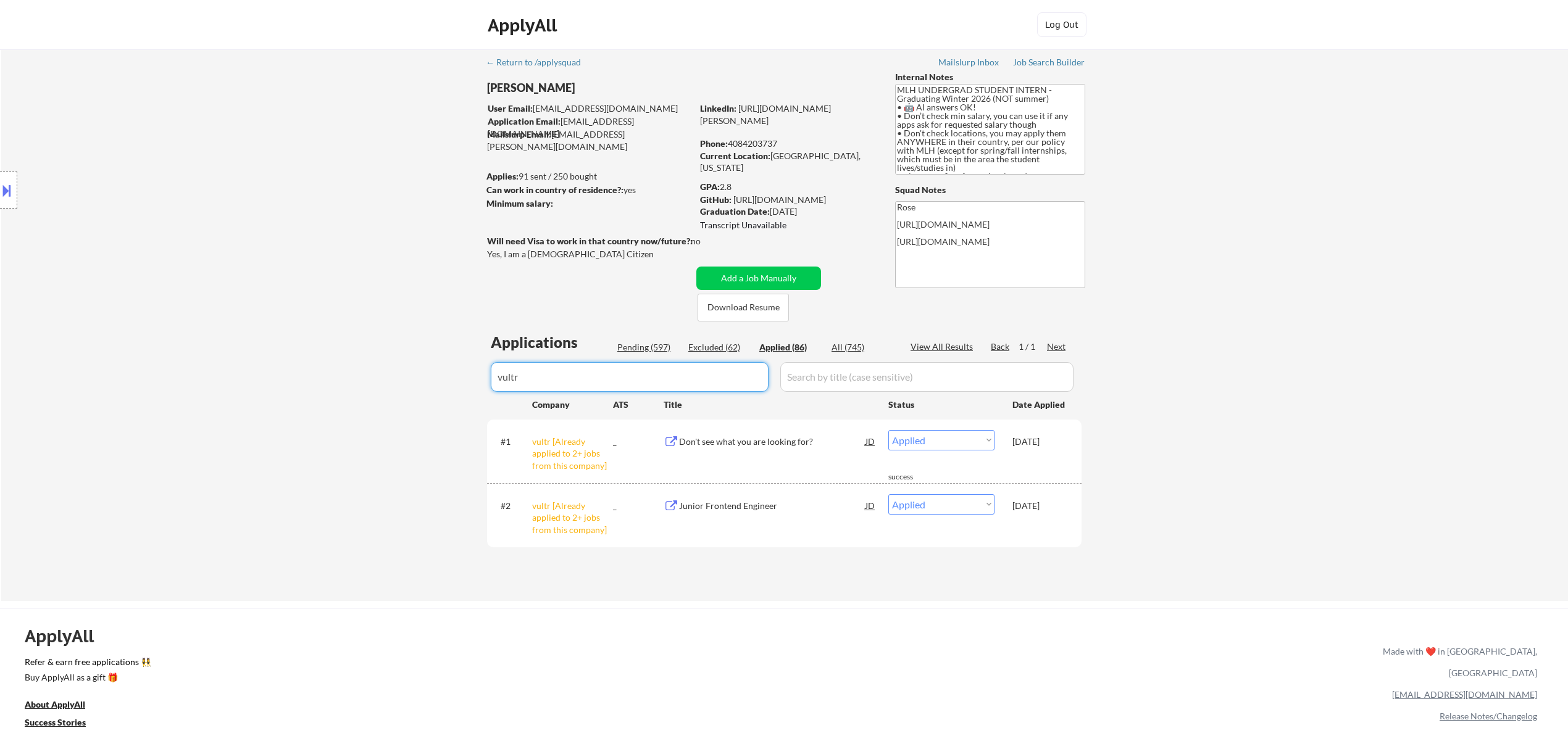
click at [980, 506] on select "Choose an option... Pending Applied Excluded (Questions) Excluded (Expired) Exc…" at bounding box center [941, 504] width 106 height 21
click at [888, 494] on select "Choose an option... Pending Applied Excluded (Questions) Excluded (Expired) Exc…" at bounding box center [941, 504] width 106 height 21
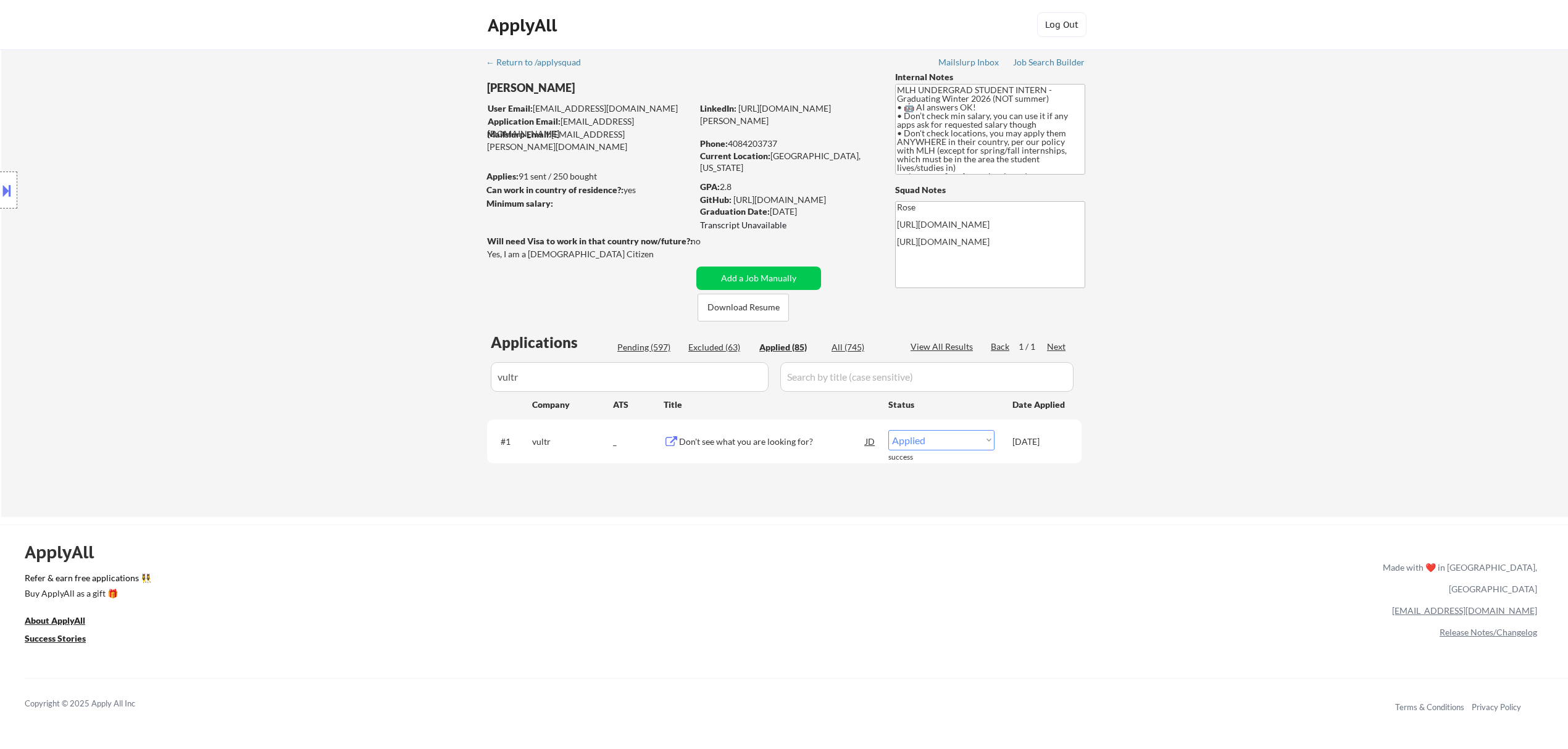
click at [887, 568] on div "ApplyAll Refer & earn free applications 👯‍♀️ Buy ApplyAll as a gift 🎁 About App…" at bounding box center [784, 631] width 1568 height 196
